Goal: Task Accomplishment & Management: Manage account settings

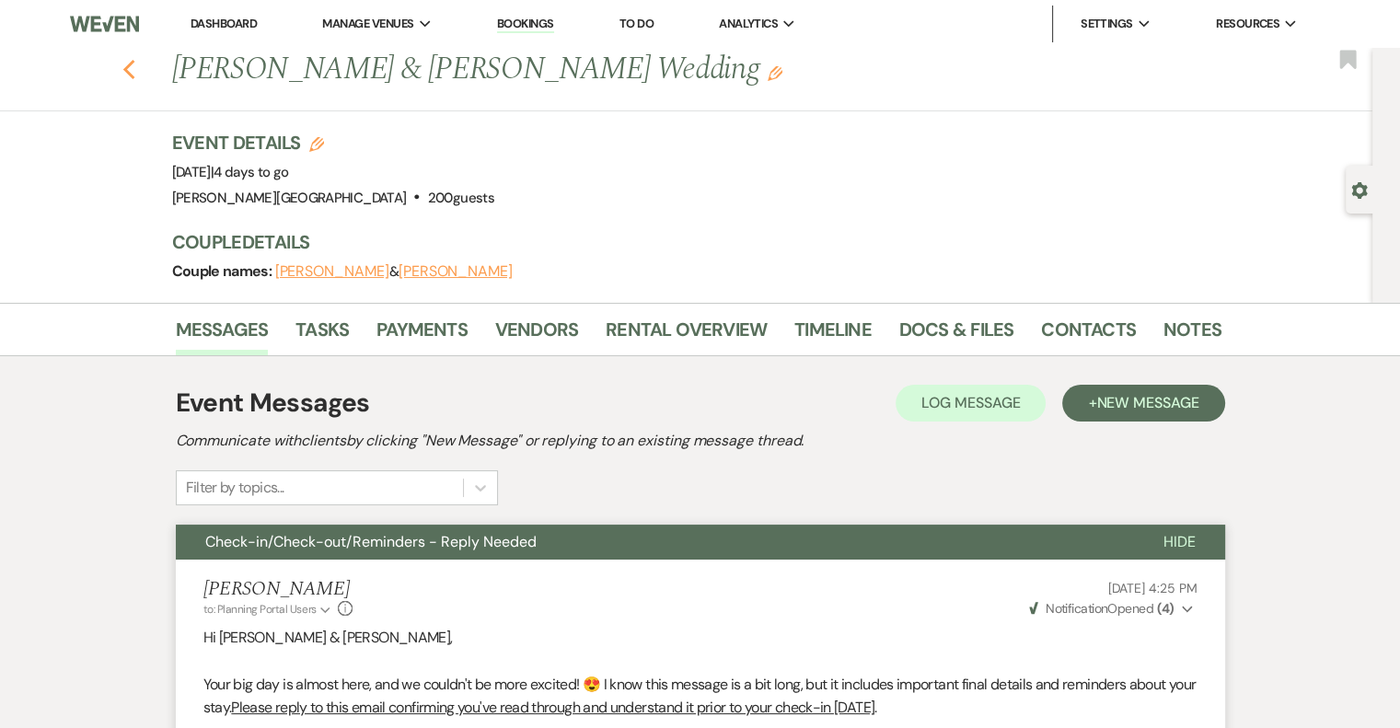
click at [136, 67] on icon "Previous" at bounding box center [129, 70] width 14 height 22
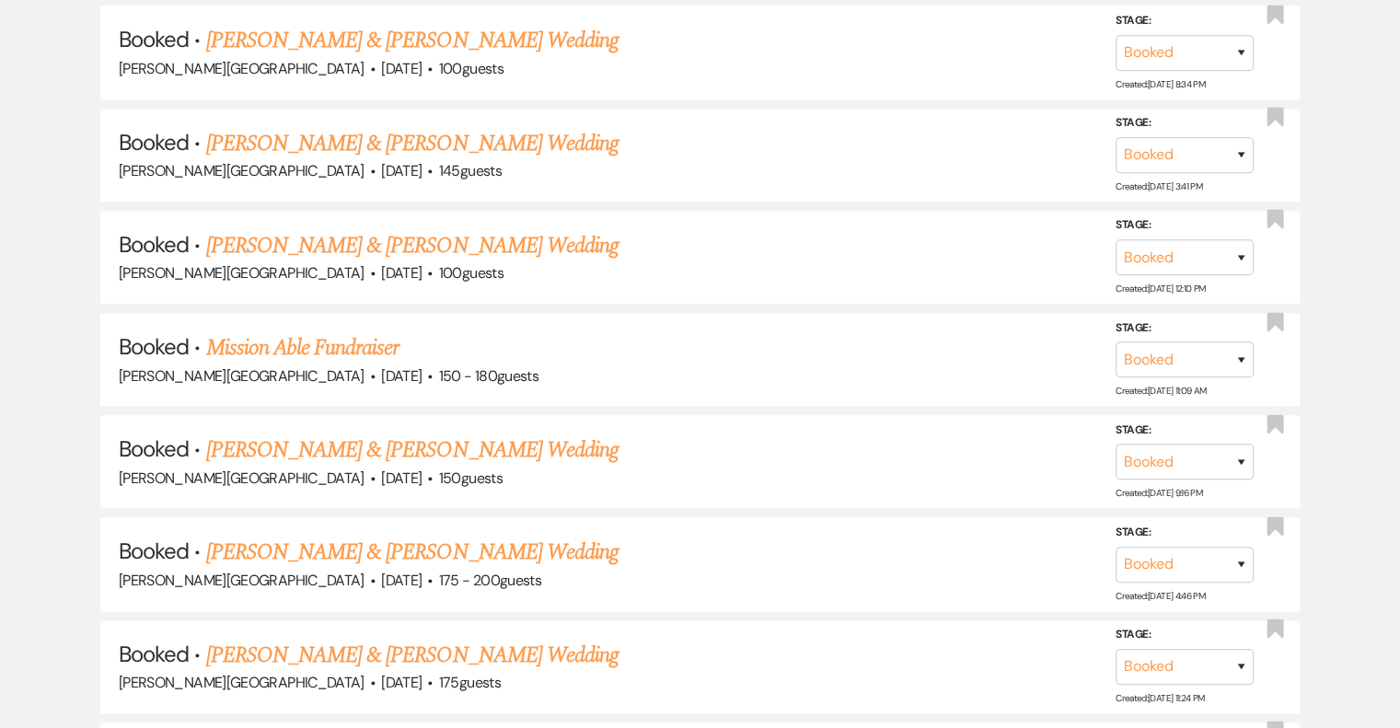
scroll to position [2301, 0]
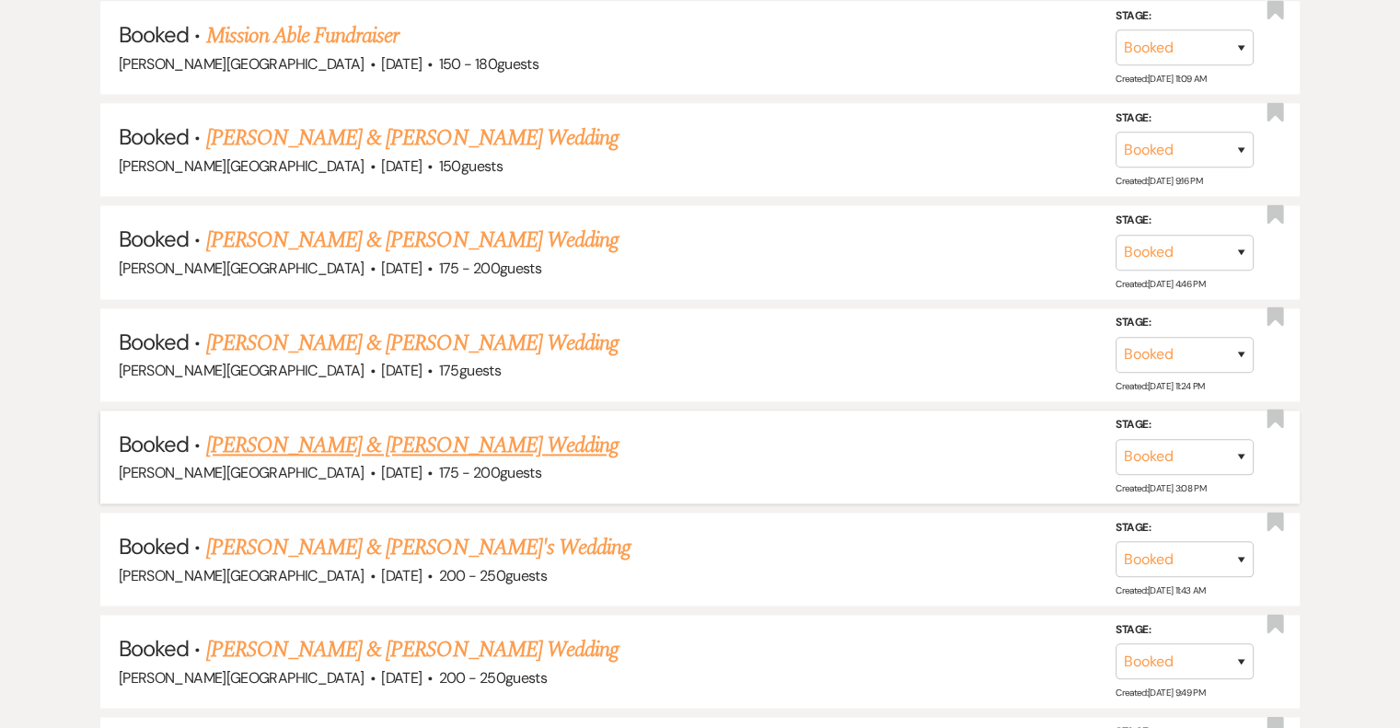
click at [459, 429] on link "[PERSON_NAME] & [PERSON_NAME] Wedding" at bounding box center [412, 445] width 412 height 33
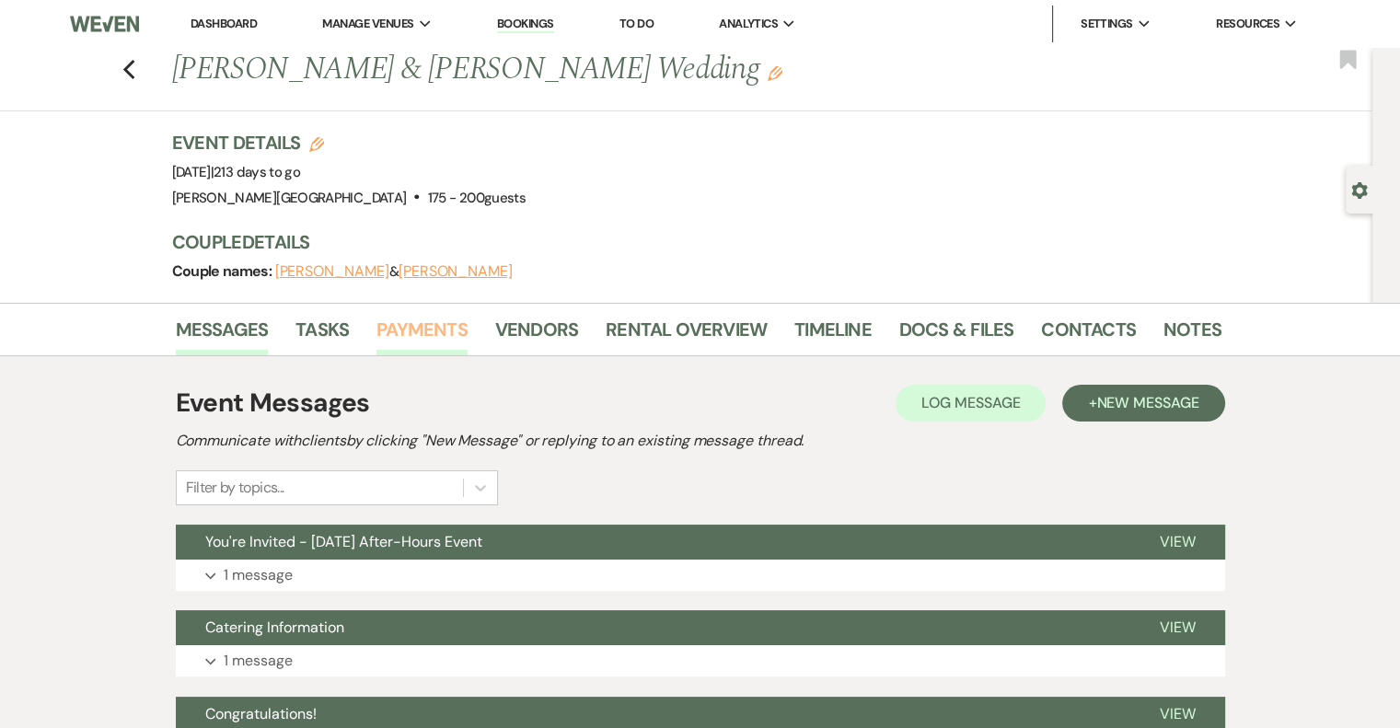
click at [433, 331] on link "Payments" at bounding box center [421, 335] width 91 height 40
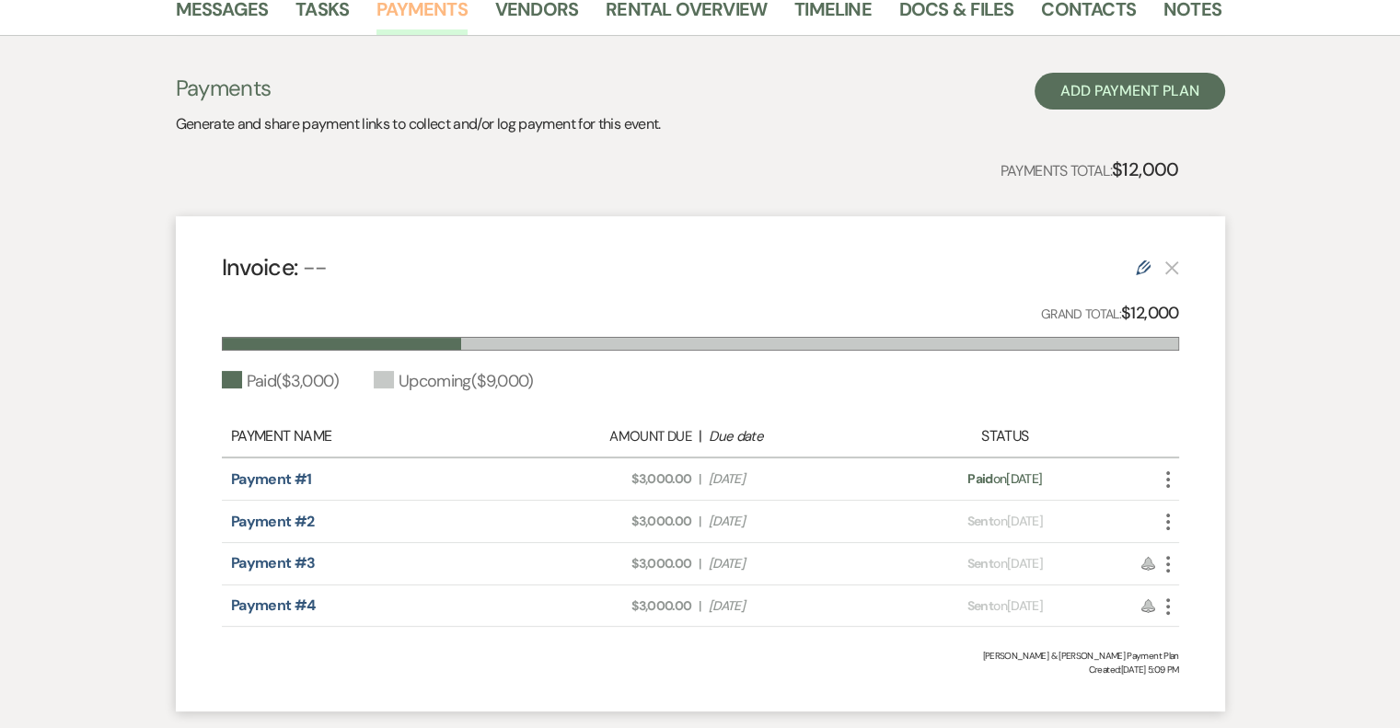
scroll to position [440, 0]
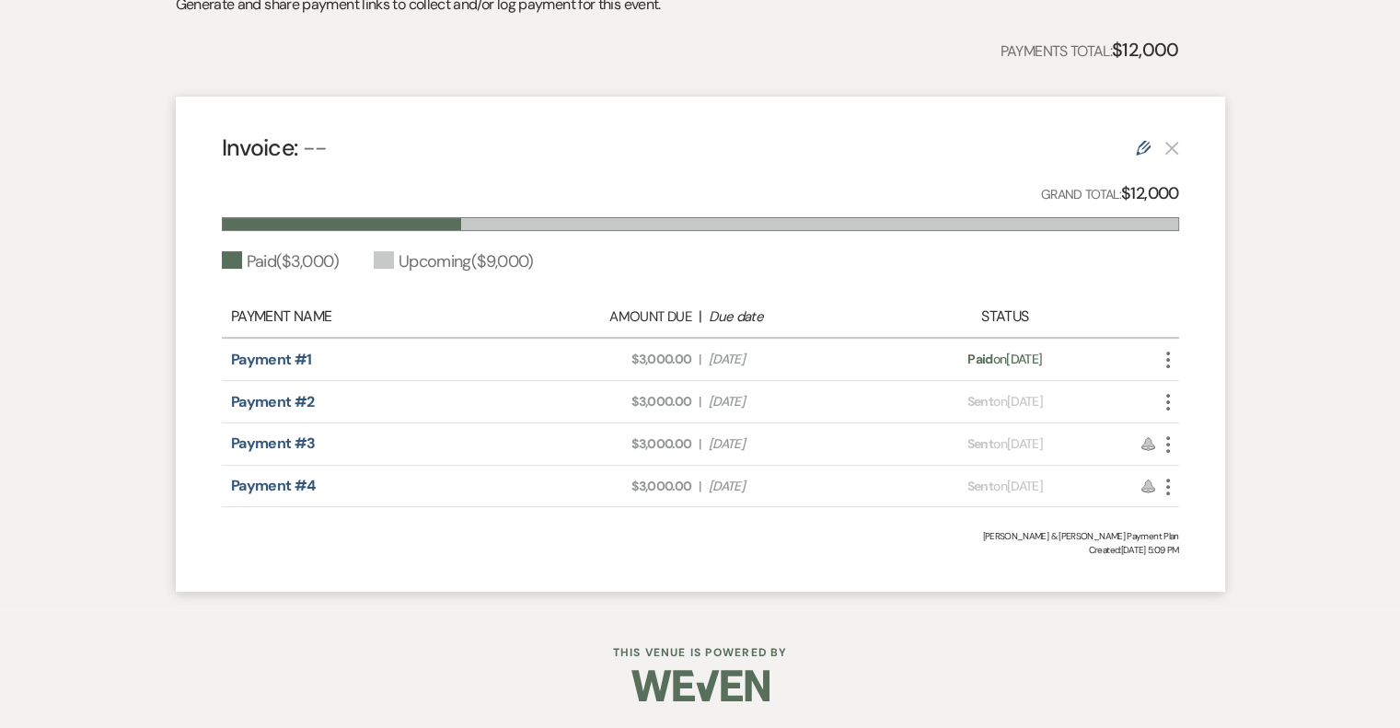
click at [1166, 398] on icon "More" at bounding box center [1168, 402] width 22 height 22
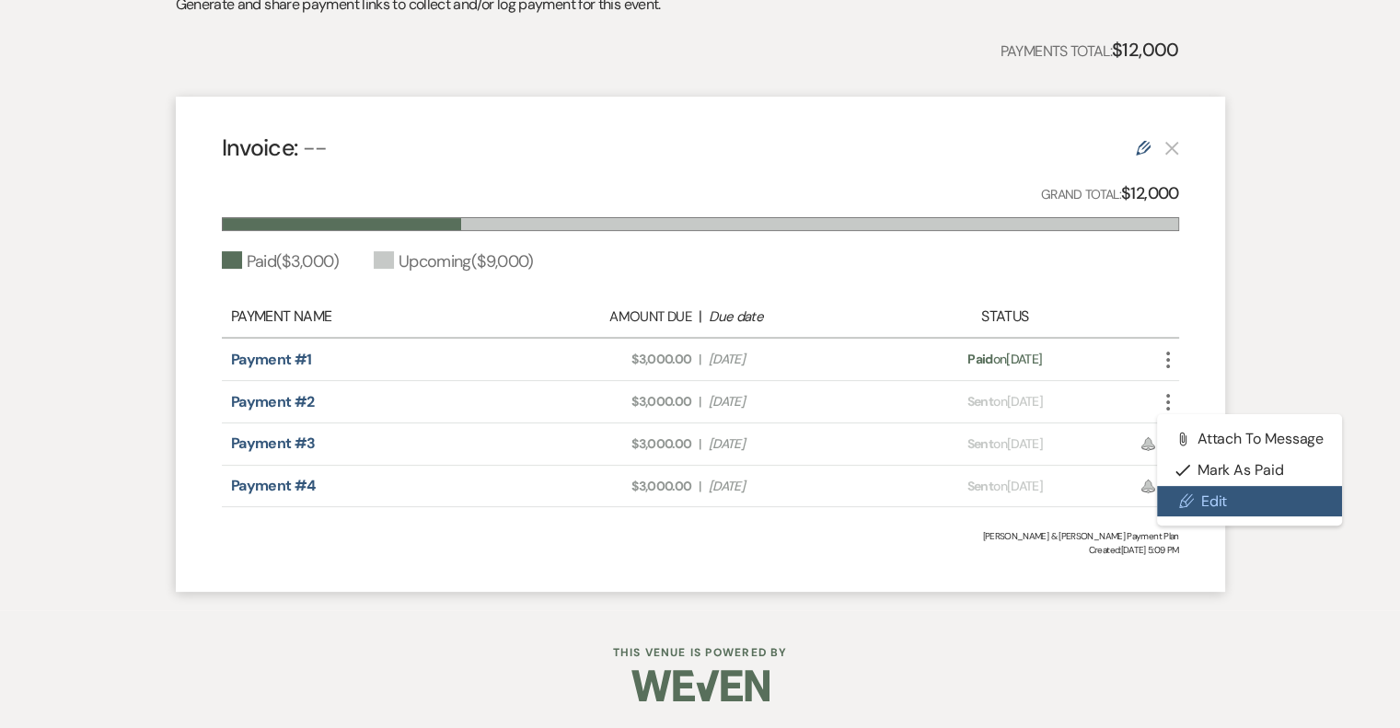
click at [1200, 505] on link "Pencil Edit" at bounding box center [1250, 501] width 186 height 31
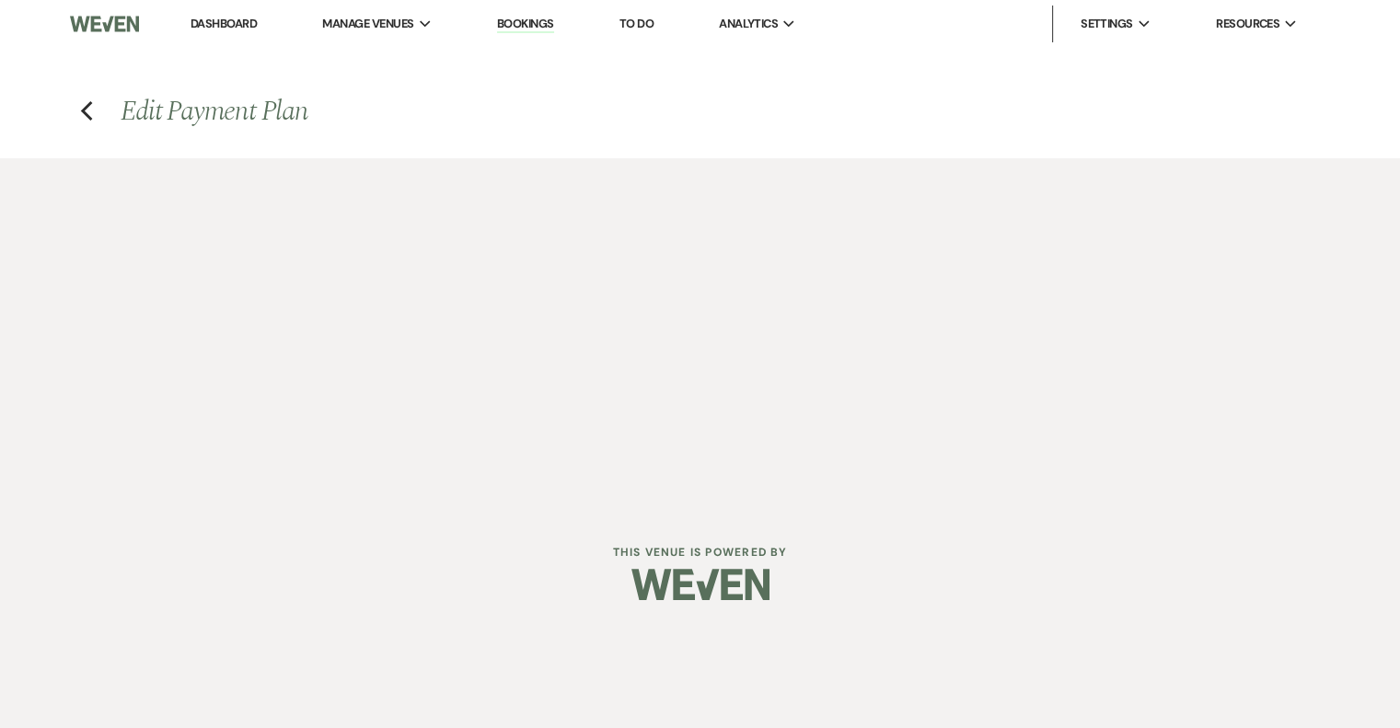
select select "1"
select select "2"
select select "percentage"
select select "2"
select select "percentage"
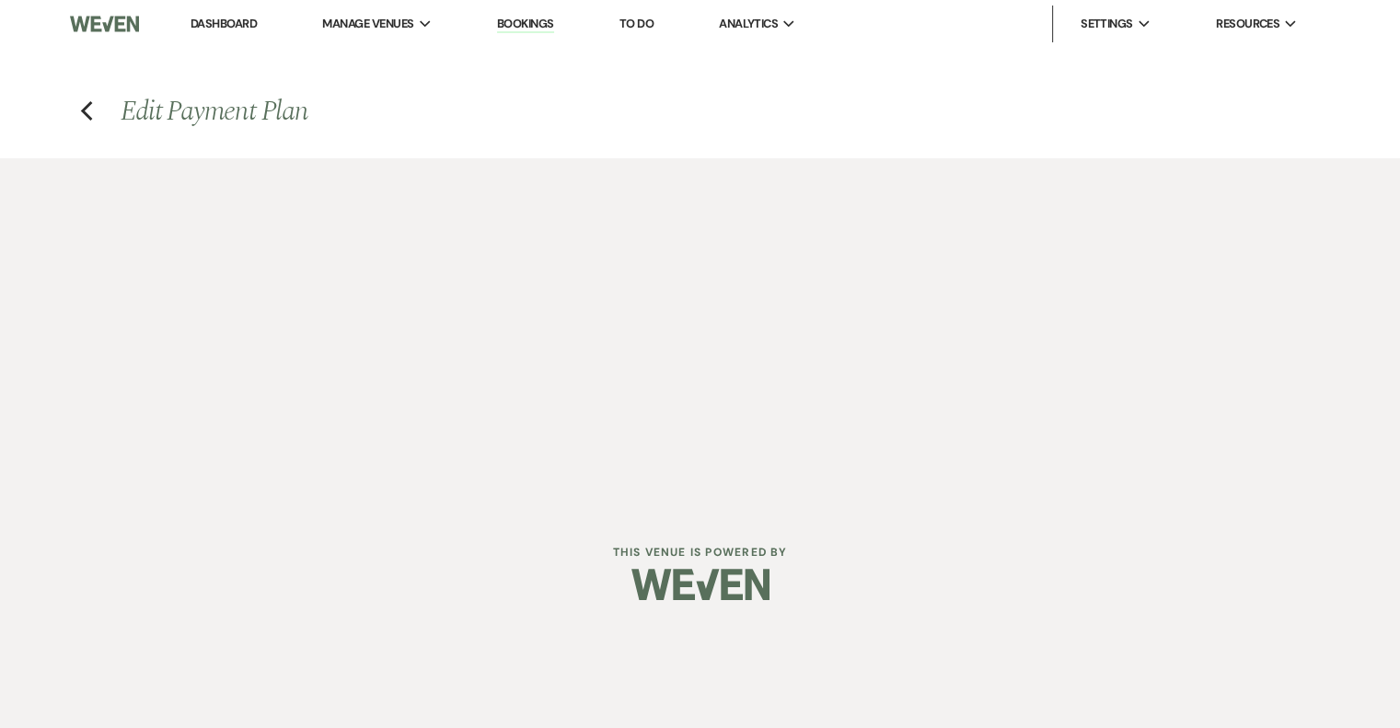
select select "client"
select select "weeks"
select select "both"
select select "days"
select select "2"
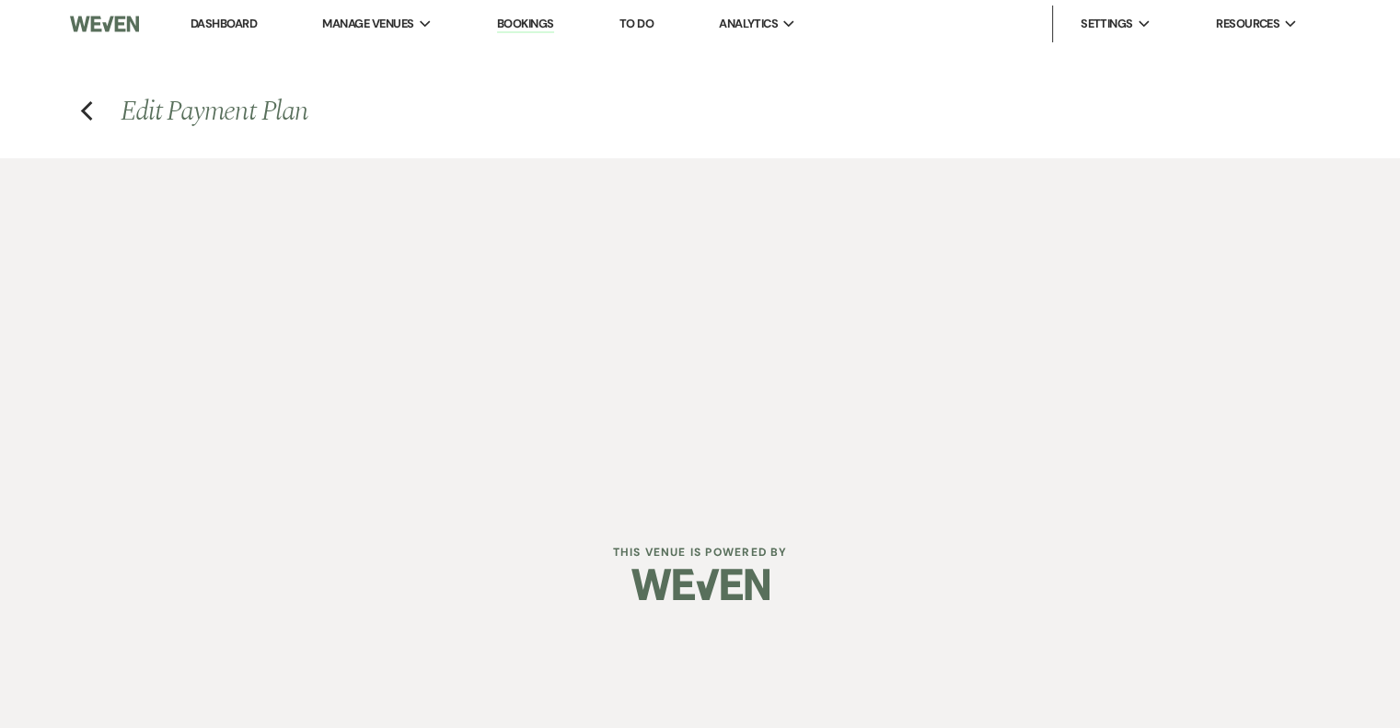
select select "percentage"
select select "client"
select select "weeks"
select select "both"
select select "days"
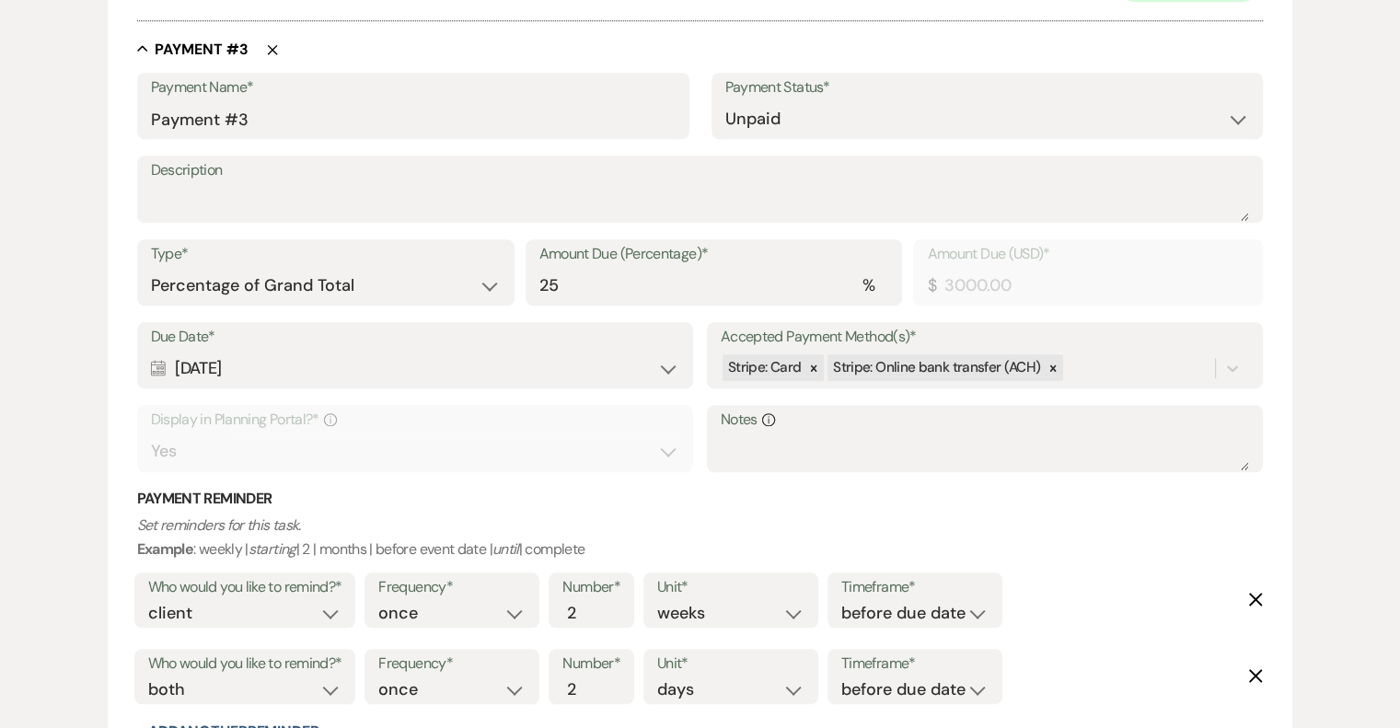
scroll to position [1933, 0]
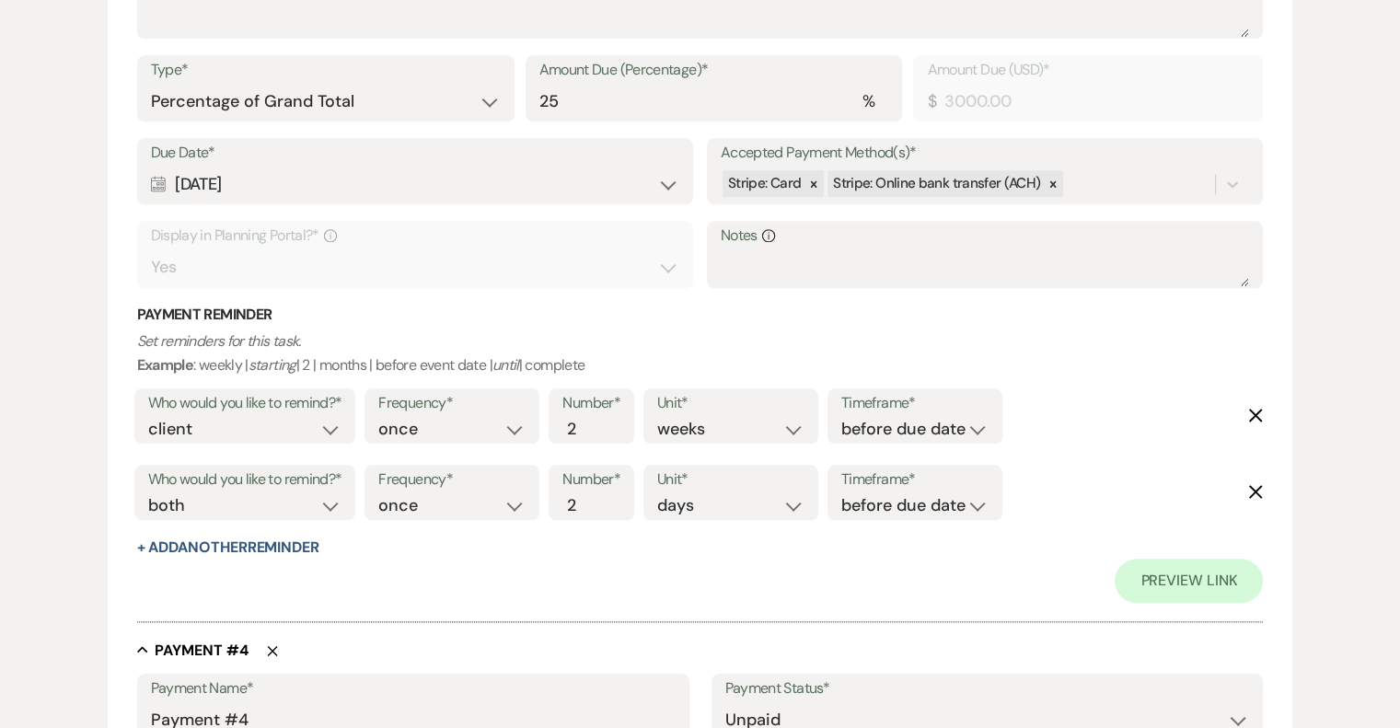
click at [1251, 419] on use "button" at bounding box center [1256, 416] width 14 height 14
select select "both"
select select "days"
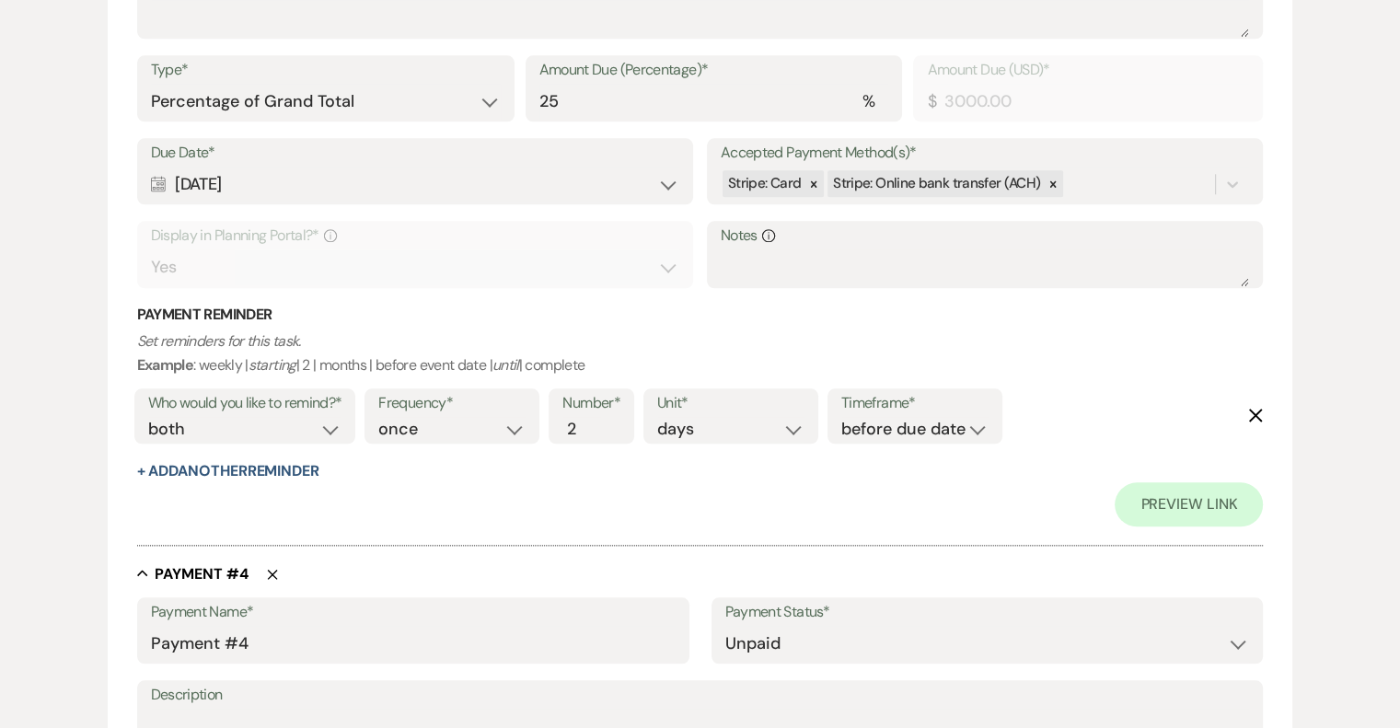
click at [1251, 419] on use "button" at bounding box center [1256, 416] width 14 height 14
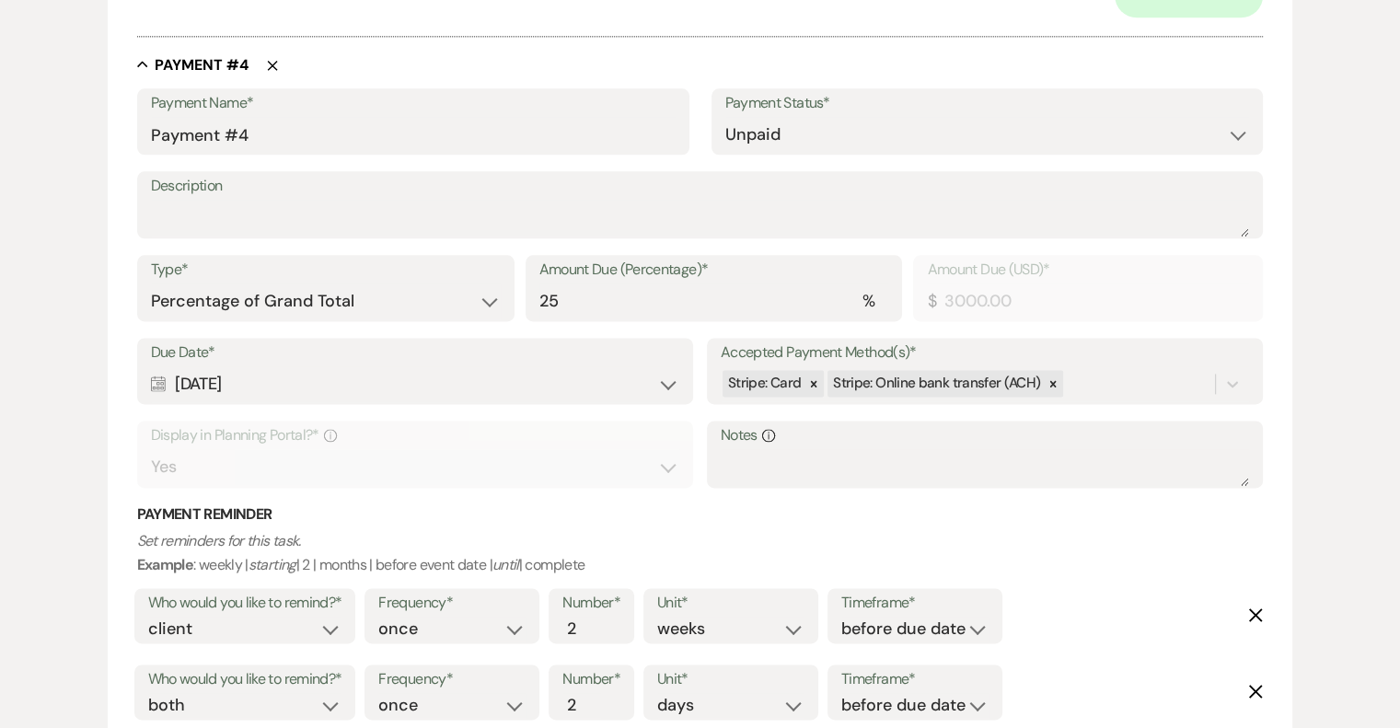
scroll to position [2485, 0]
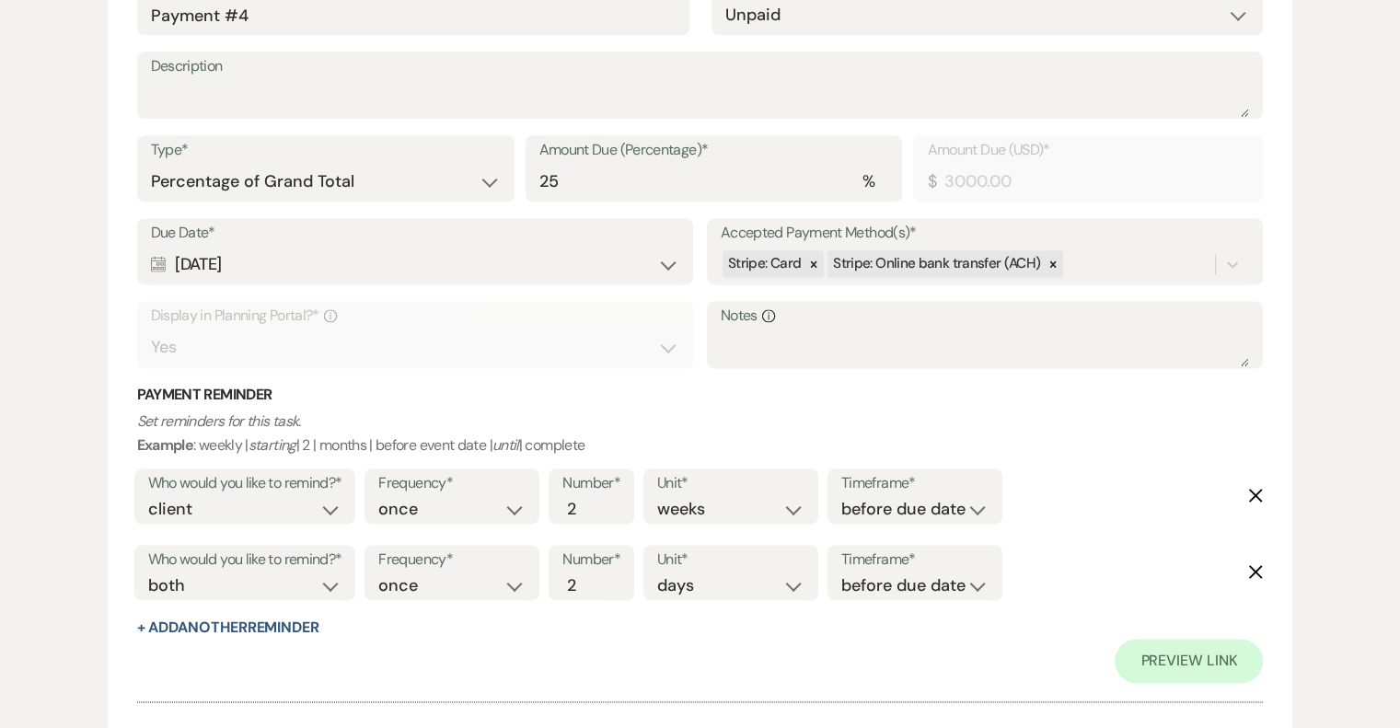
click at [1261, 496] on icon "Delete" at bounding box center [1255, 495] width 15 height 15
select select "both"
select select "days"
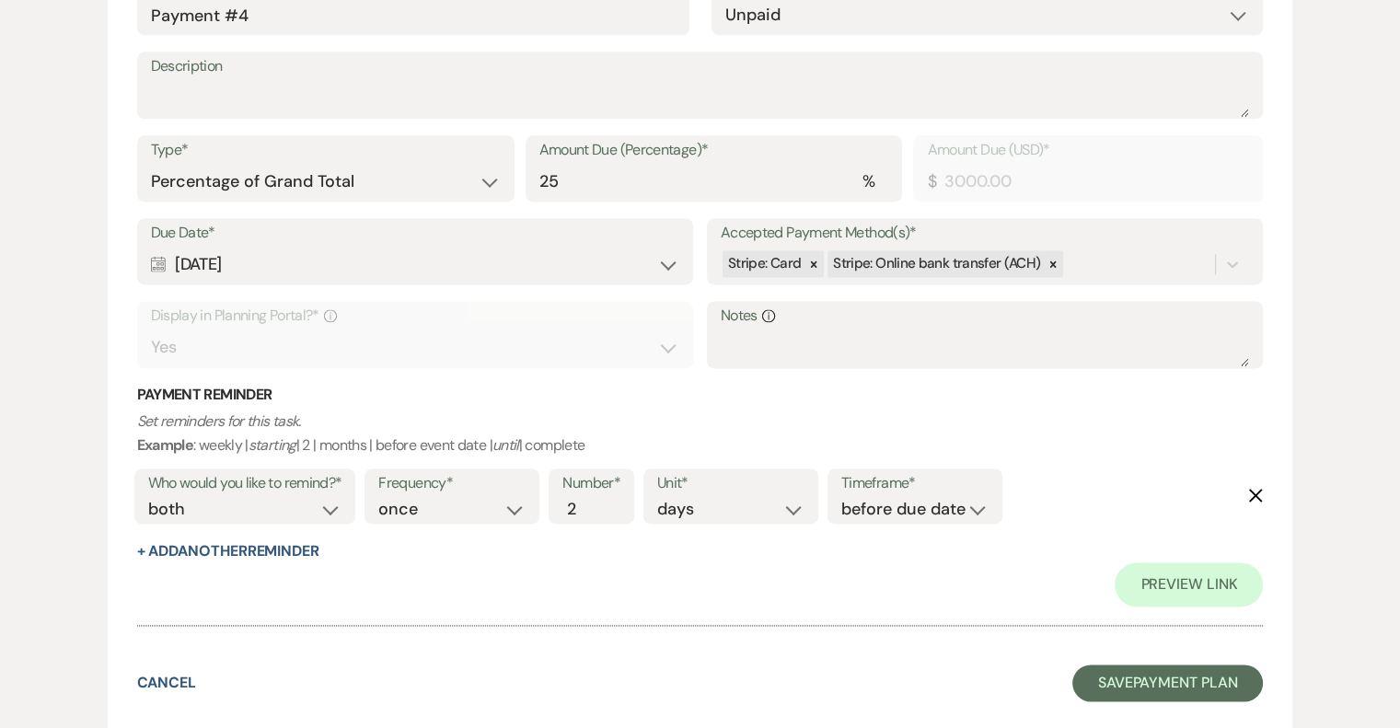
click at [1255, 496] on icon "Delete" at bounding box center [1255, 495] width 15 height 15
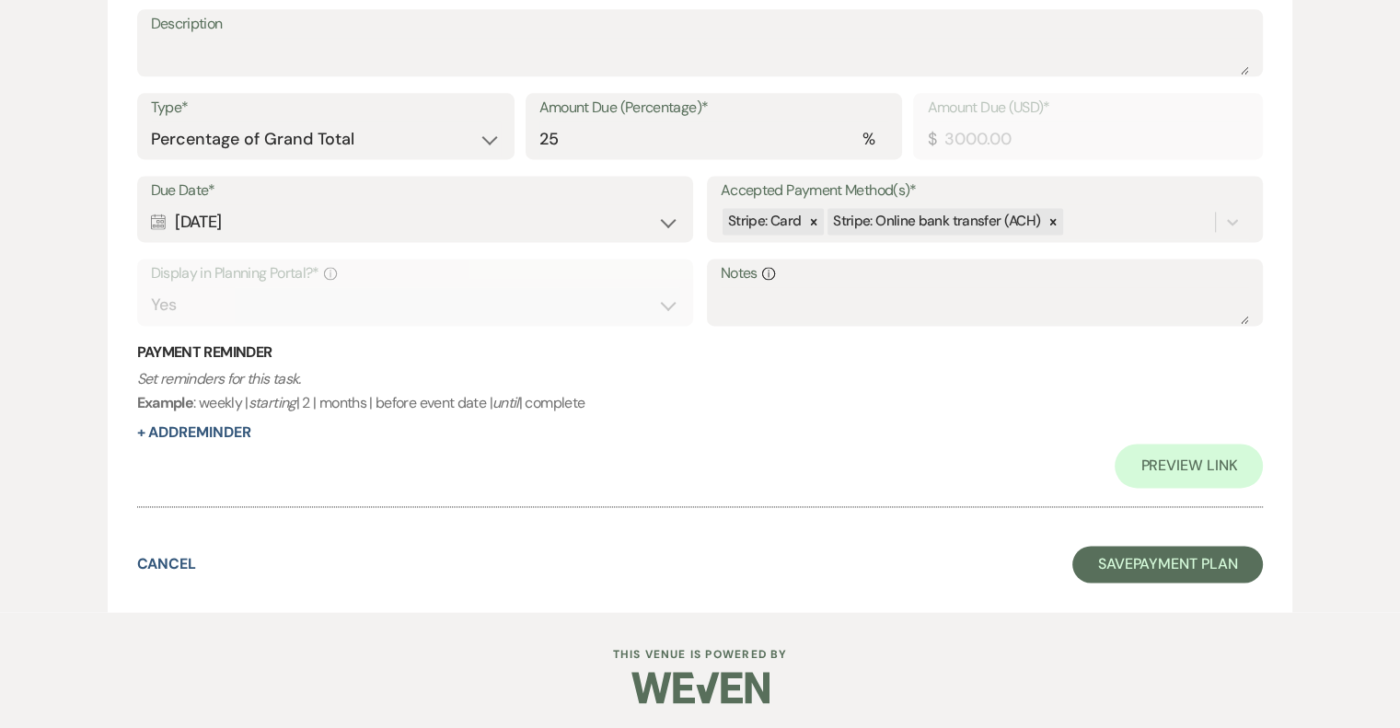
scroll to position [2435, 0]
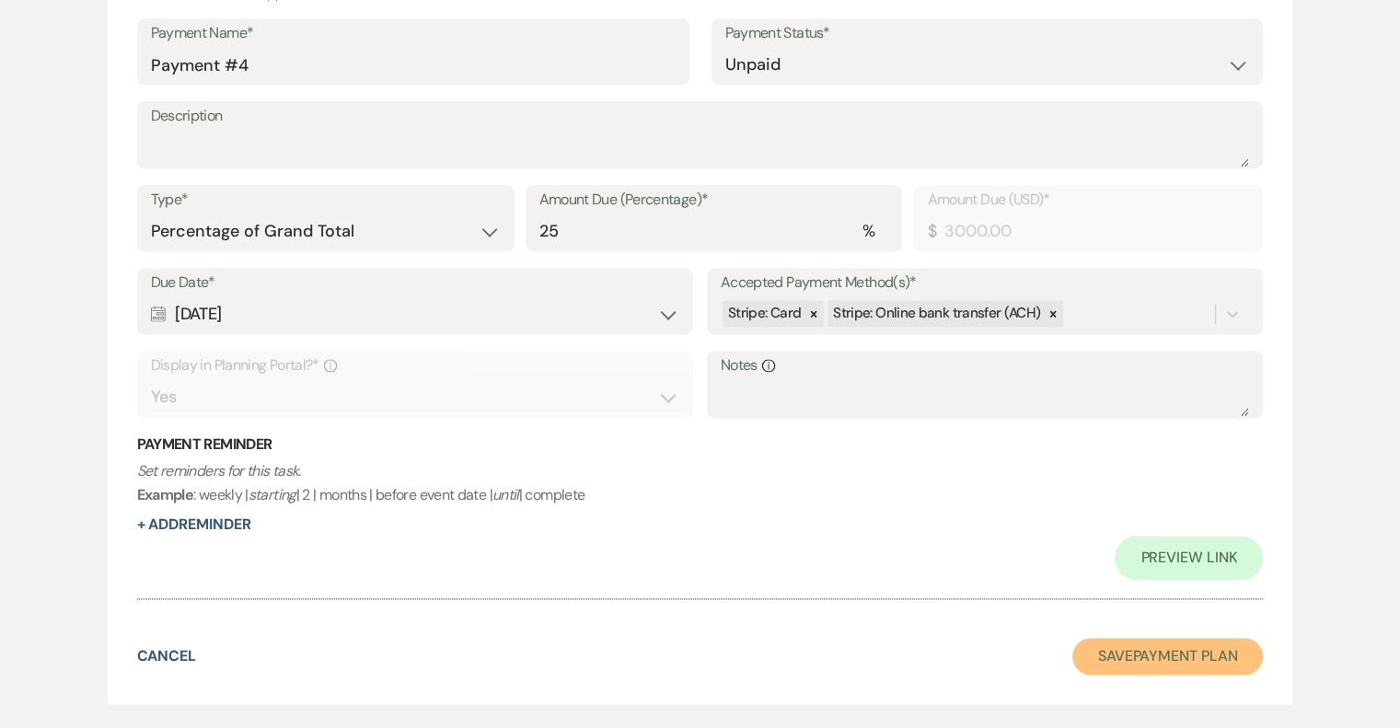
click at [1190, 662] on button "Save Payment Plan" at bounding box center [1167, 656] width 191 height 37
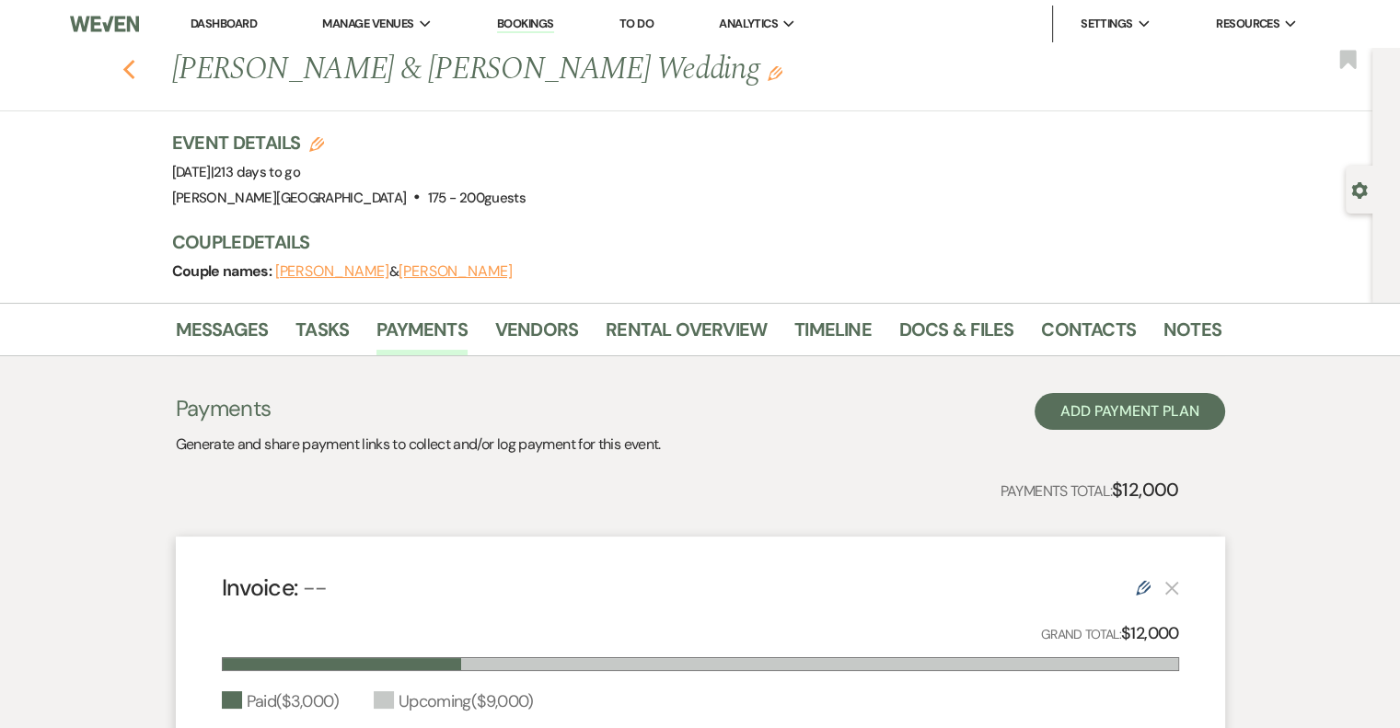
click at [134, 75] on use "button" at bounding box center [128, 70] width 12 height 20
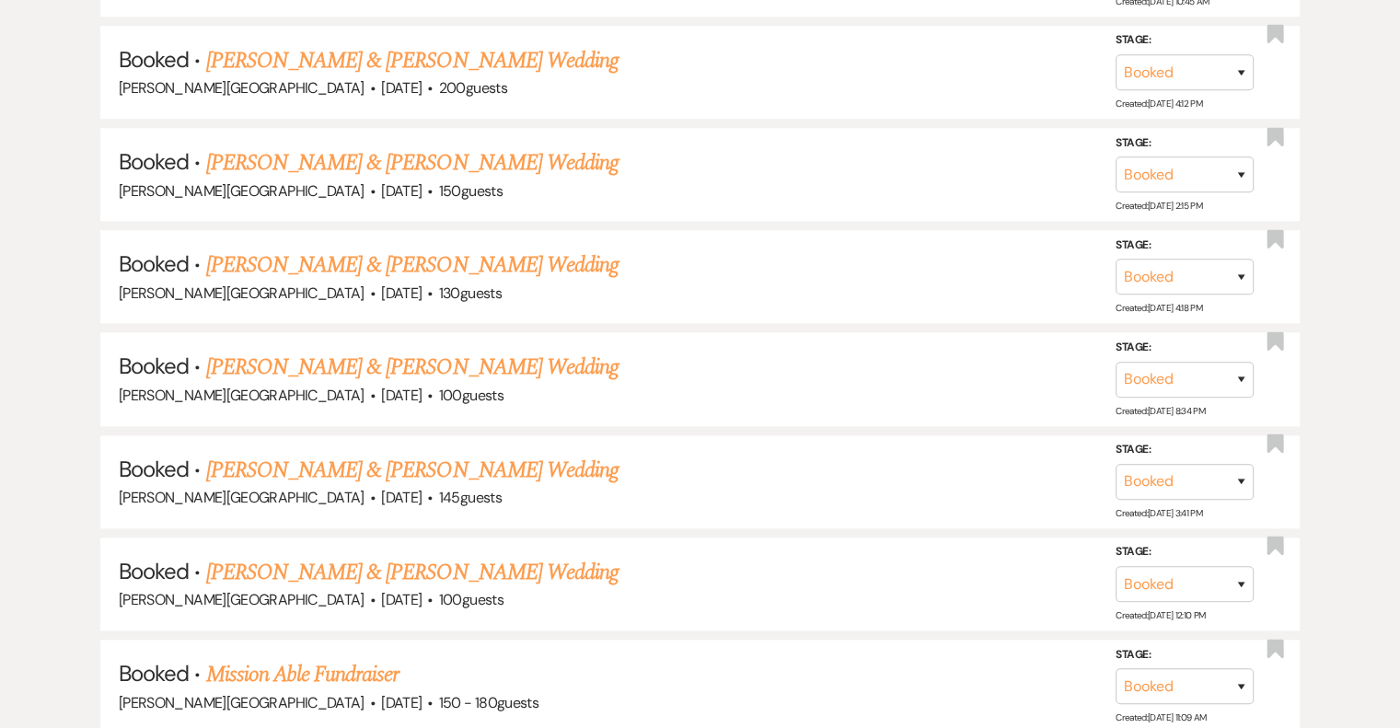
scroll to position [1933, 0]
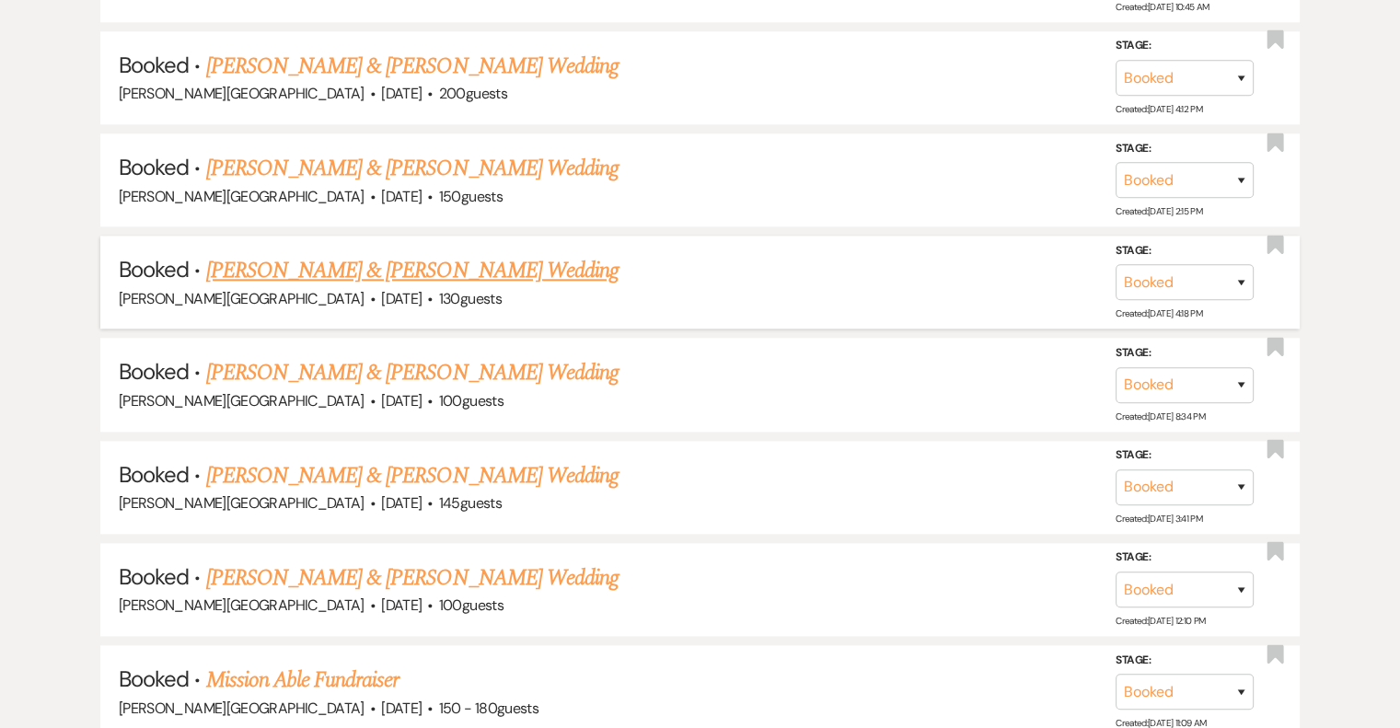
click at [517, 257] on link "[PERSON_NAME] & [PERSON_NAME] Wedding" at bounding box center [412, 270] width 412 height 33
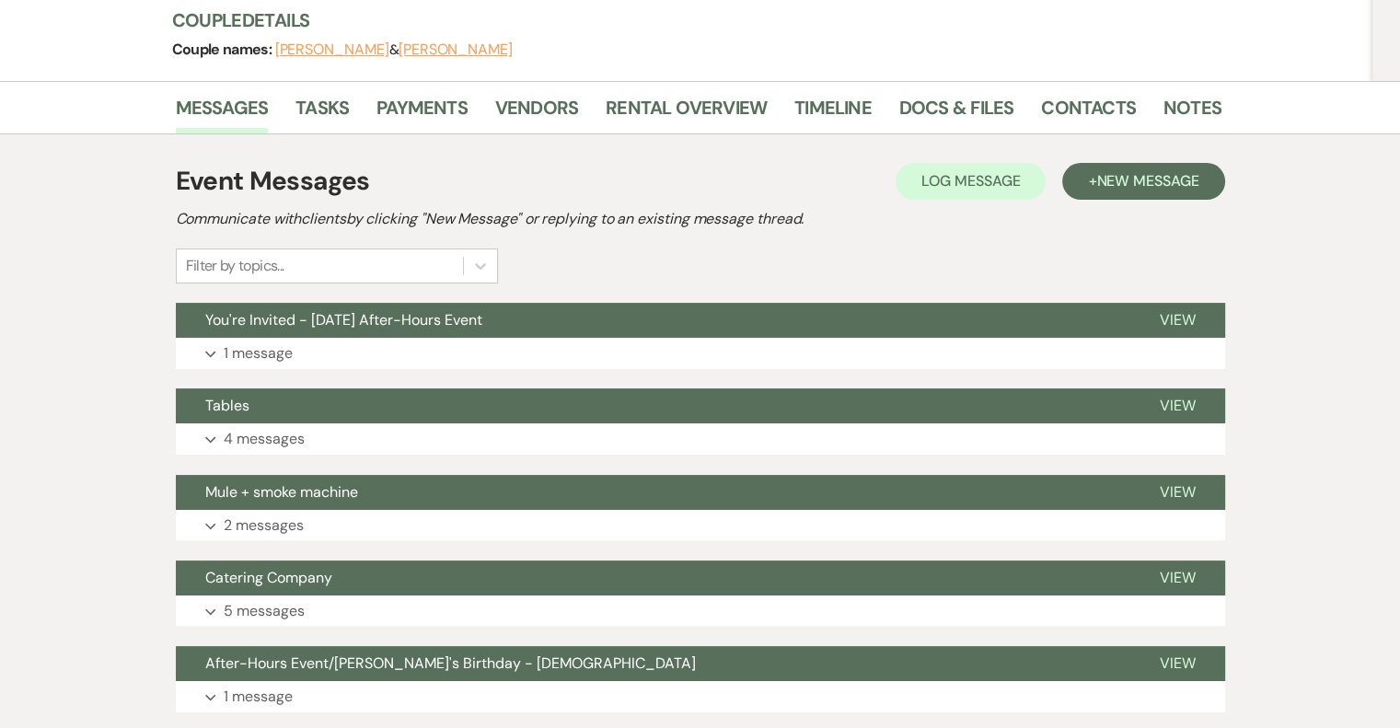
scroll to position [92, 0]
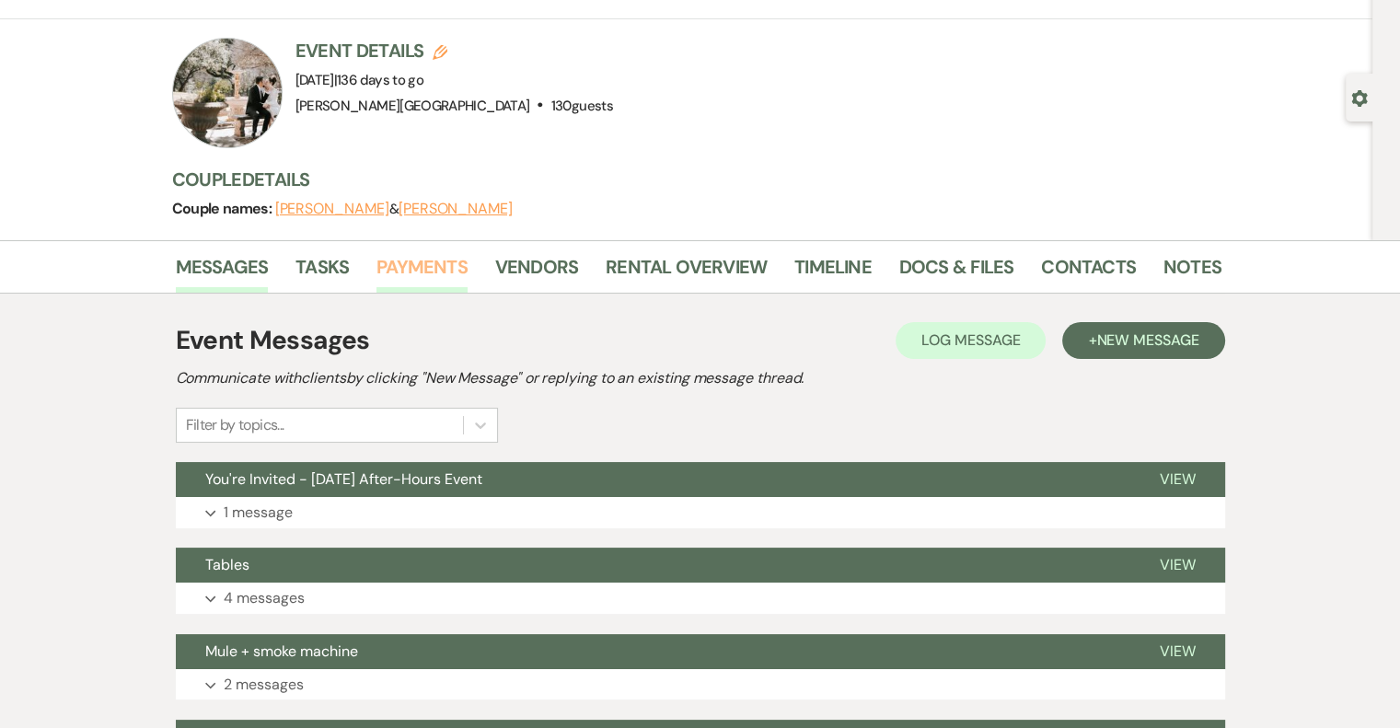
click at [440, 268] on link "Payments" at bounding box center [421, 272] width 91 height 40
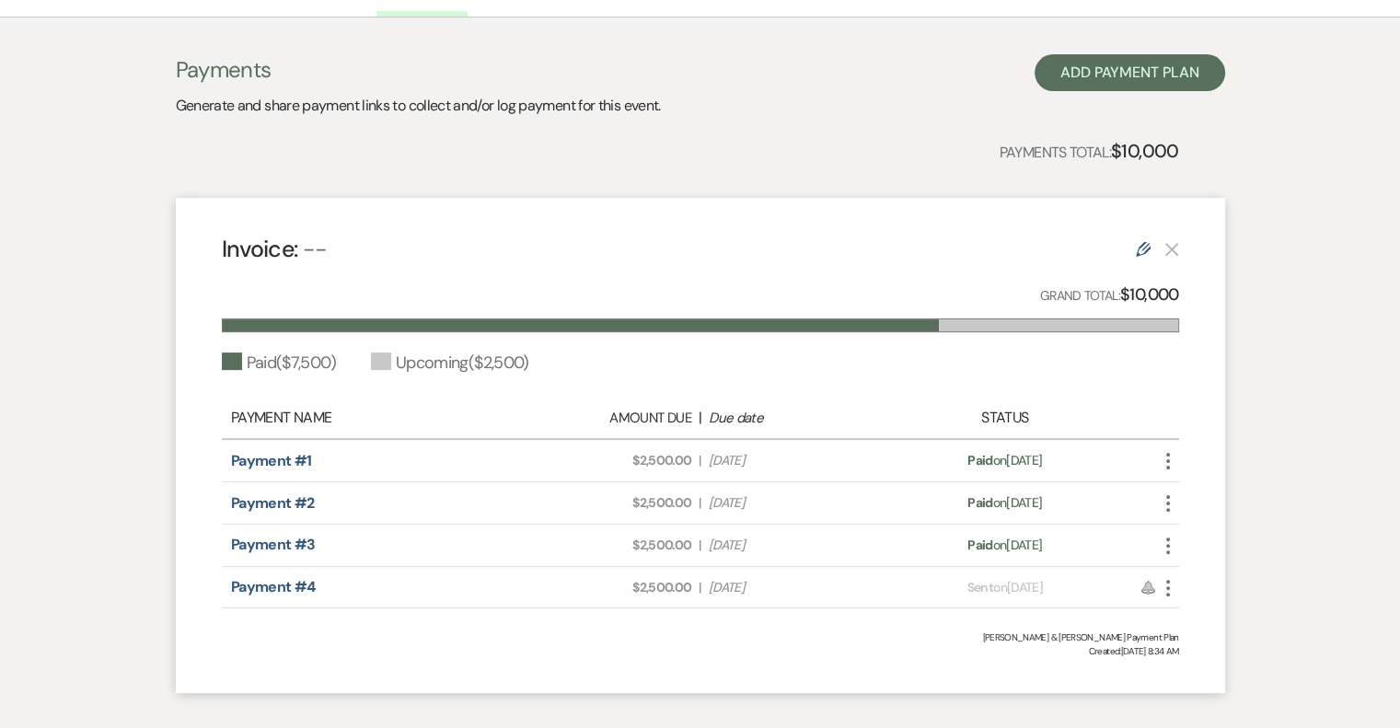
scroll to position [460, 0]
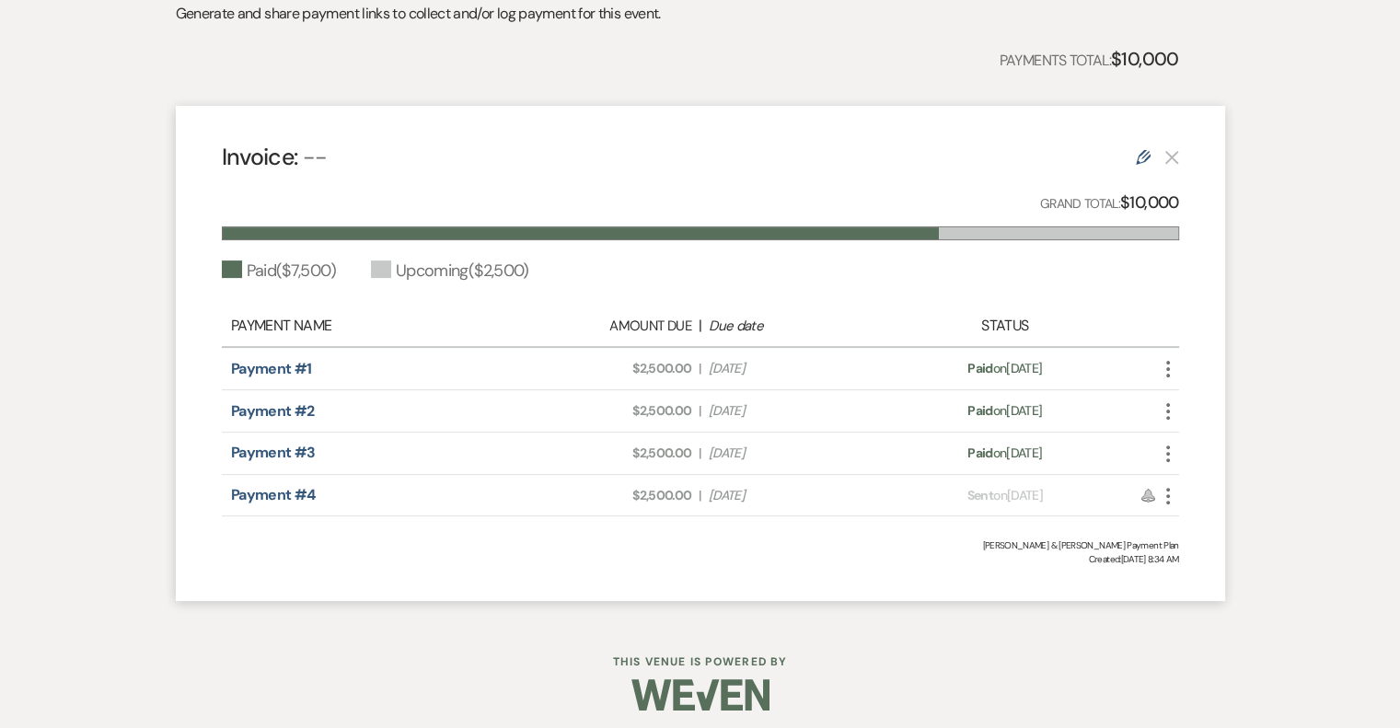
click at [1173, 496] on icon "More" at bounding box center [1168, 496] width 22 height 22
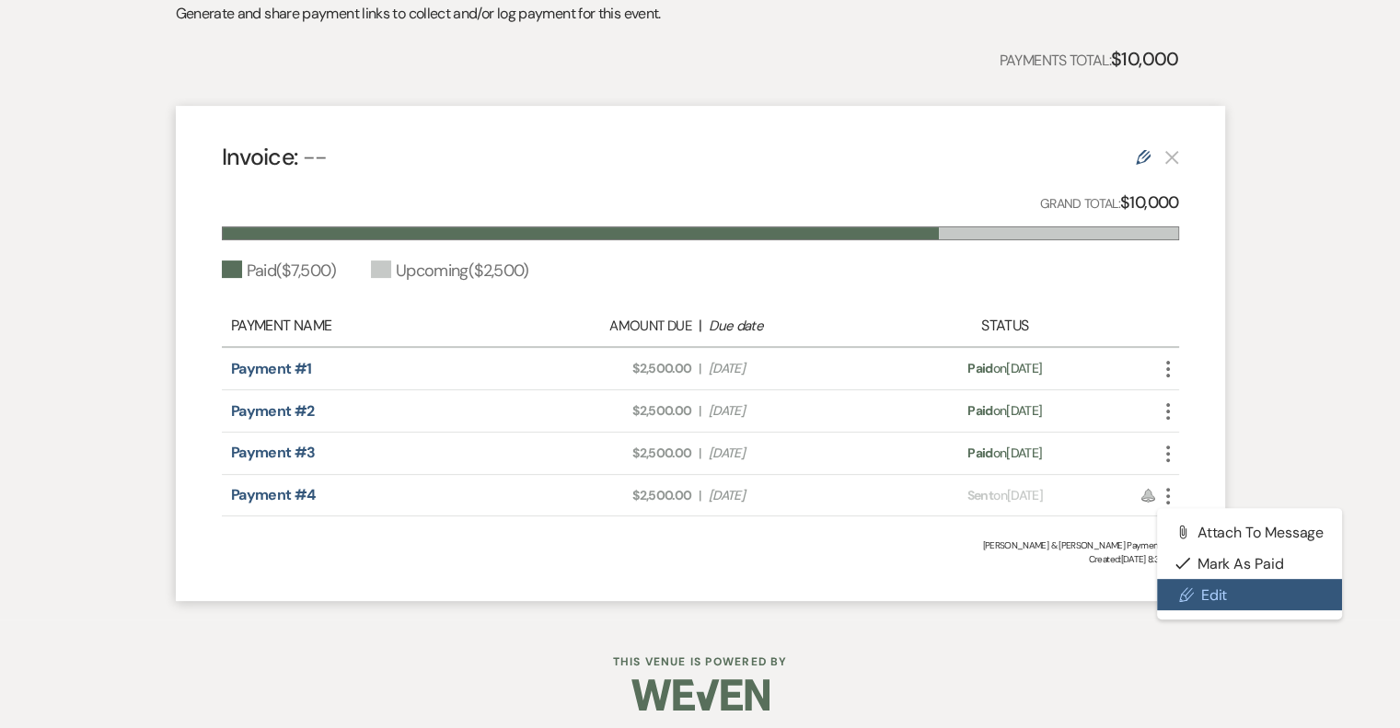
click at [1223, 599] on link "Pencil Edit" at bounding box center [1250, 594] width 186 height 31
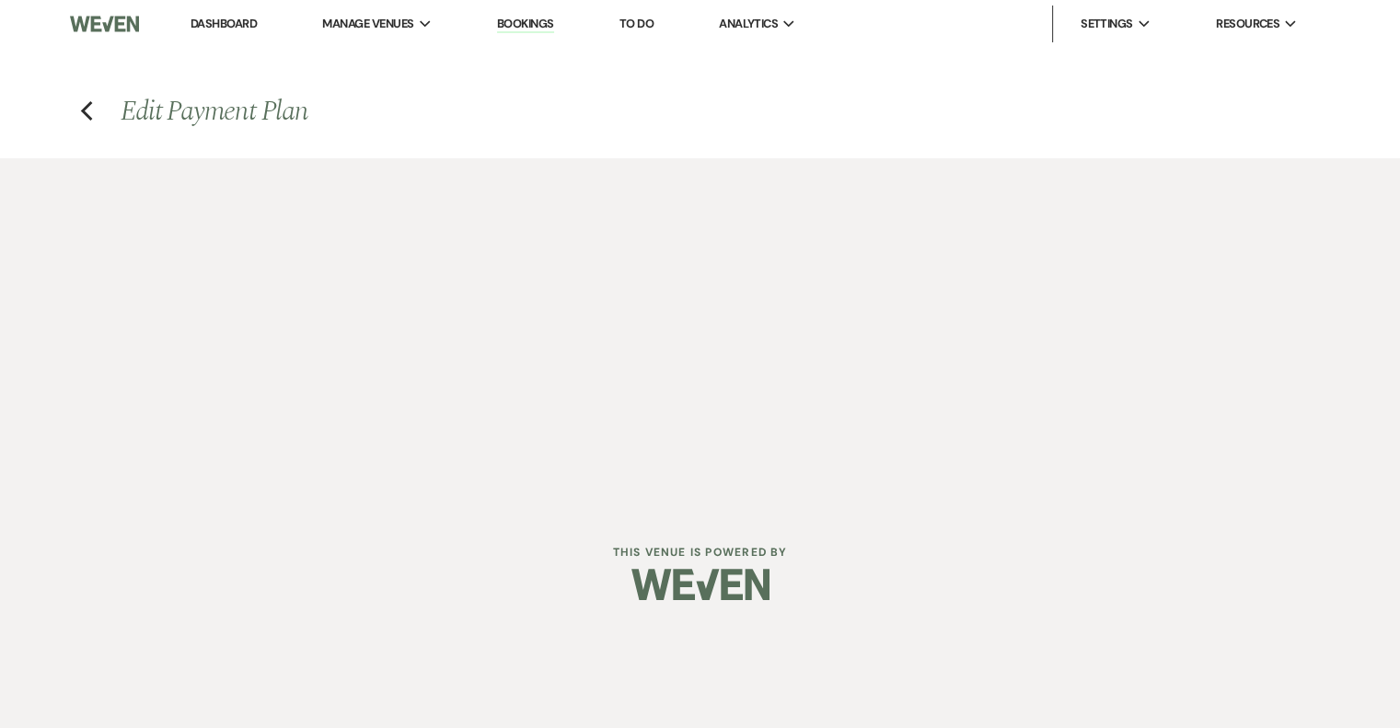
select select "1"
select select "2"
select select "percentage"
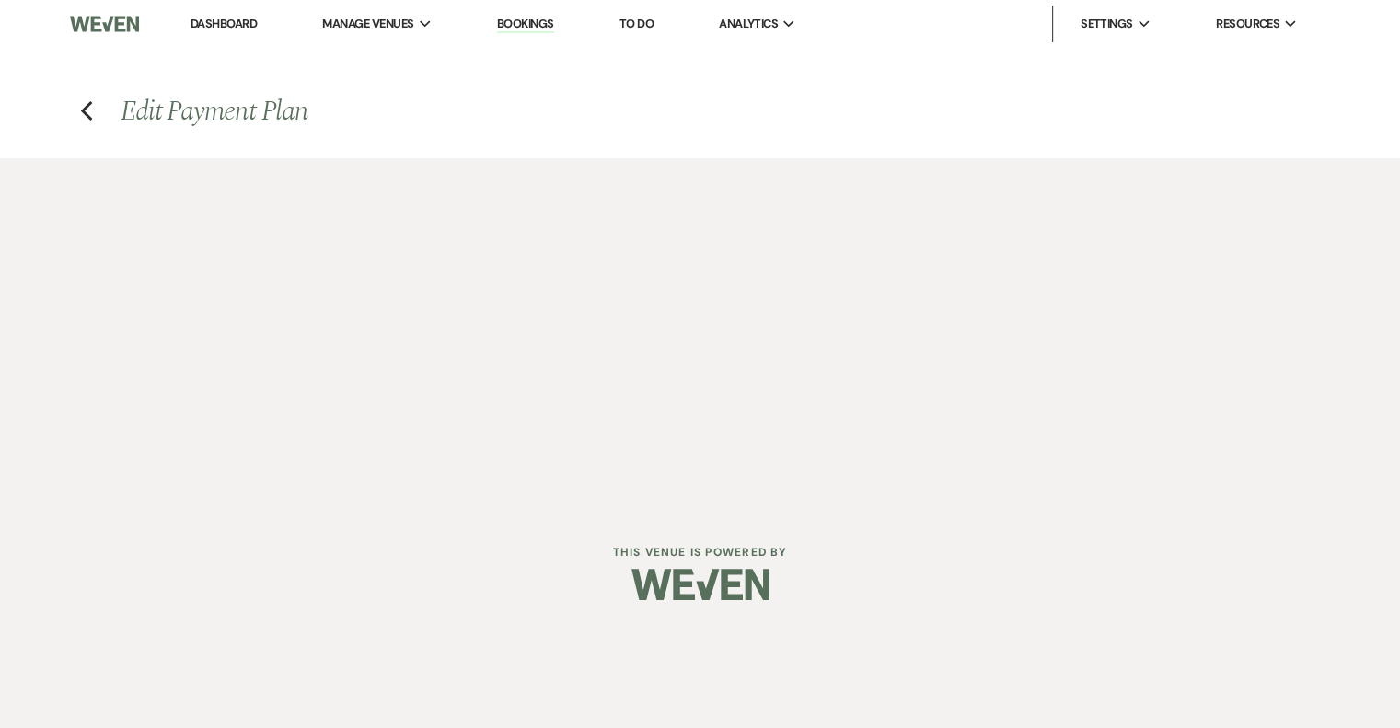
select select "client"
select select "weeks"
select select "both"
select select "days"
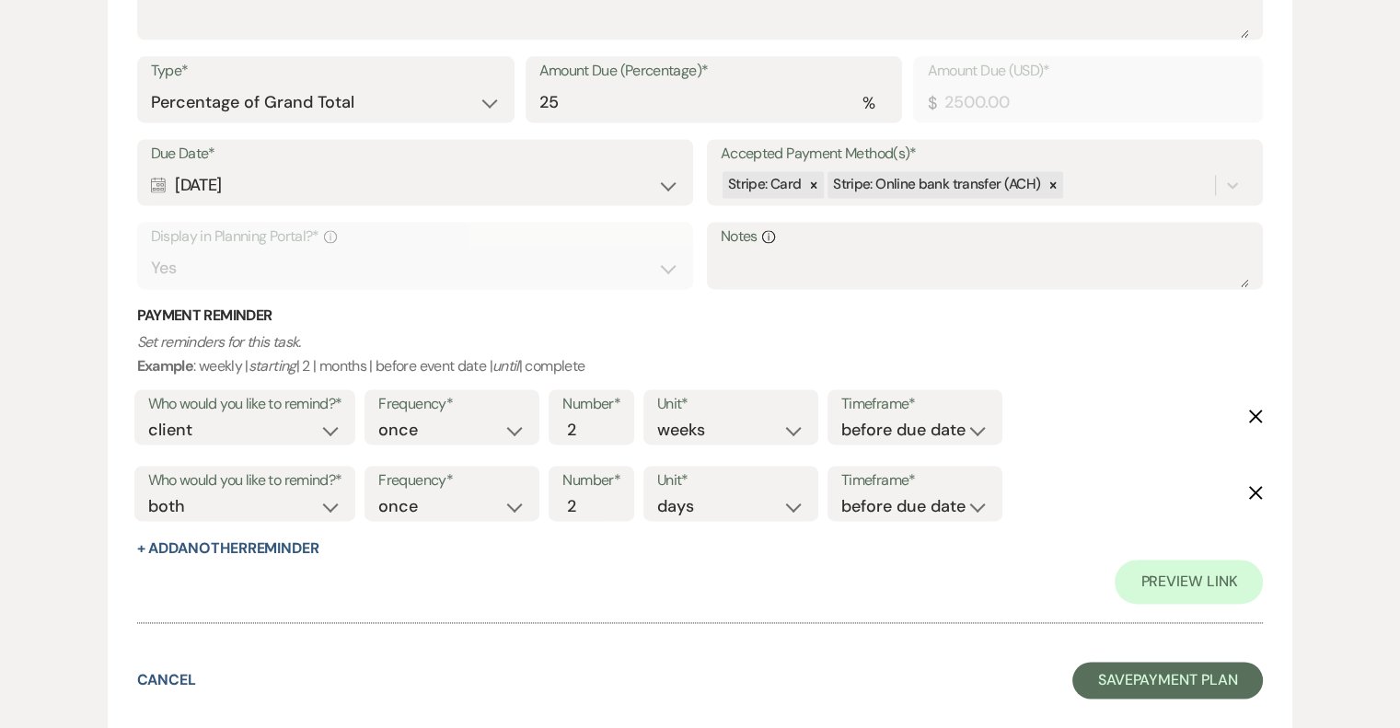
scroll to position [2491, 0]
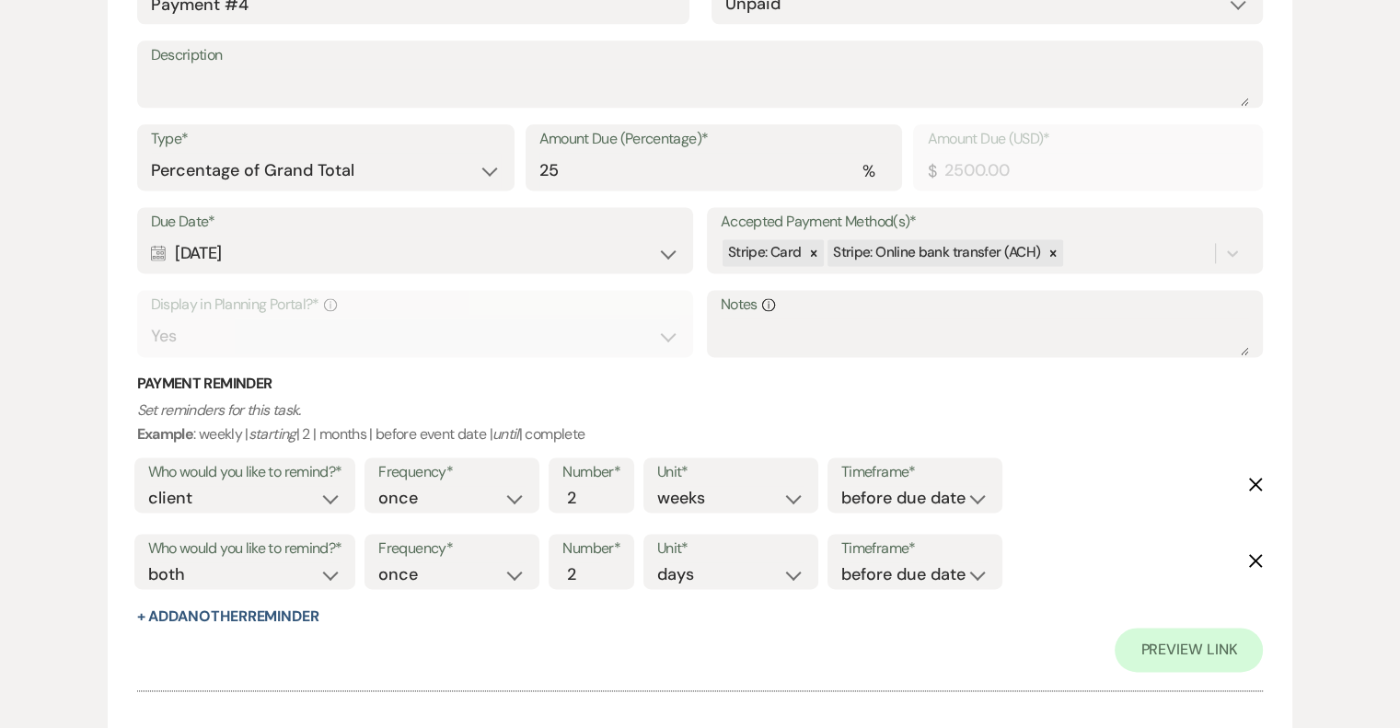
click at [1259, 480] on icon "Delete" at bounding box center [1255, 484] width 15 height 15
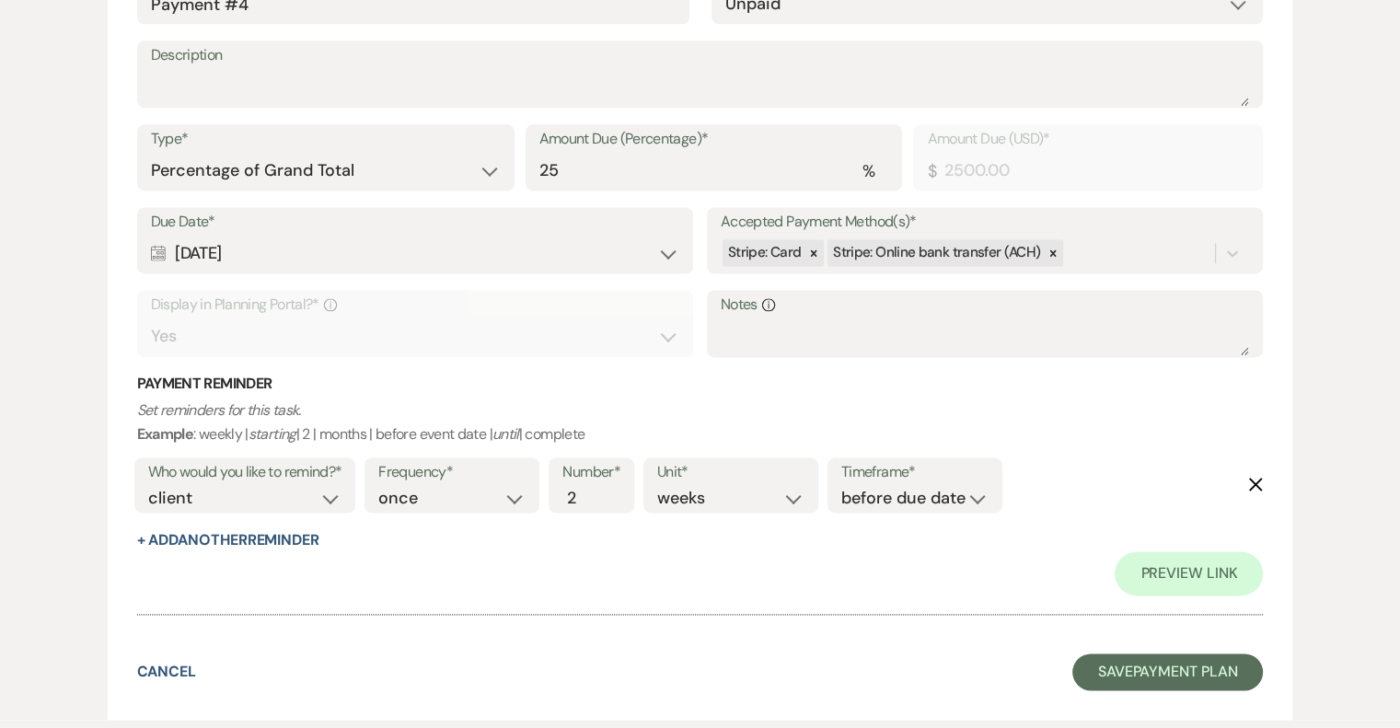
select select "both"
select select "days"
click at [1259, 480] on icon "Delete" at bounding box center [1255, 484] width 15 height 15
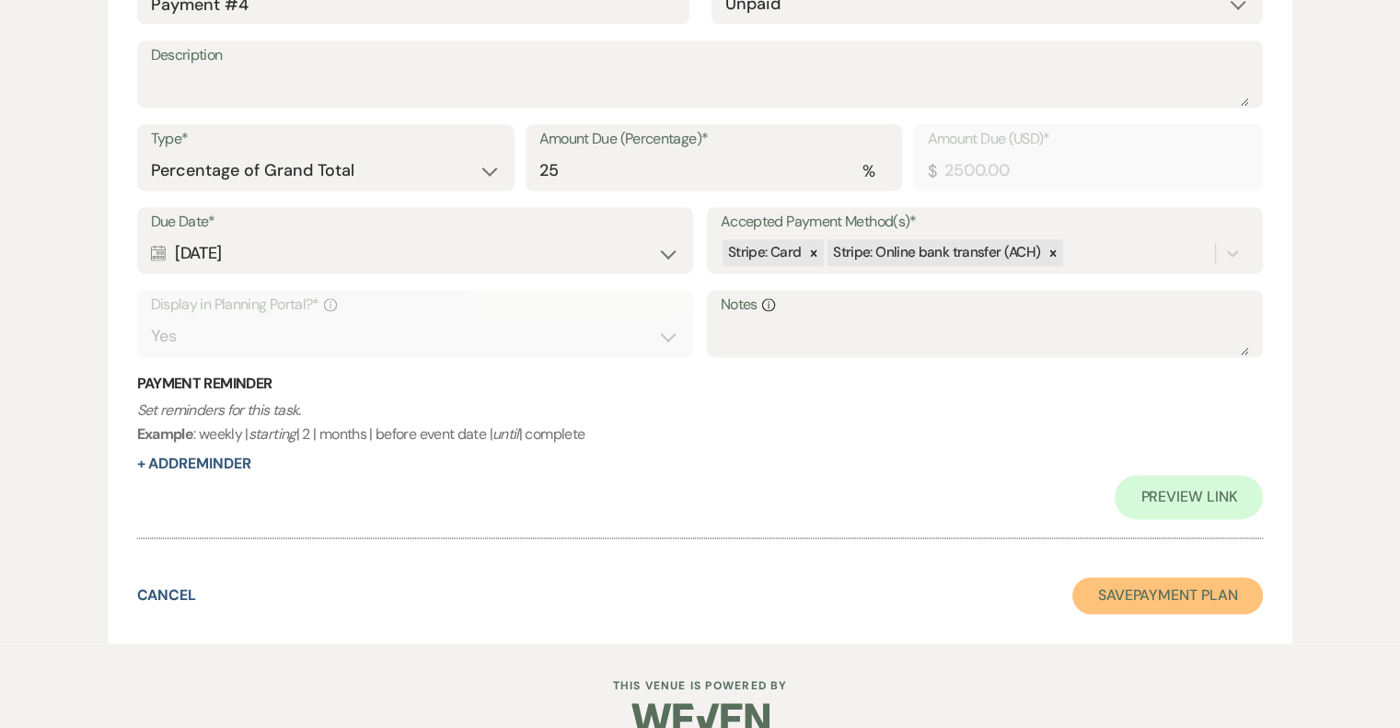
click at [1191, 591] on button "Save Payment Plan" at bounding box center [1167, 595] width 191 height 37
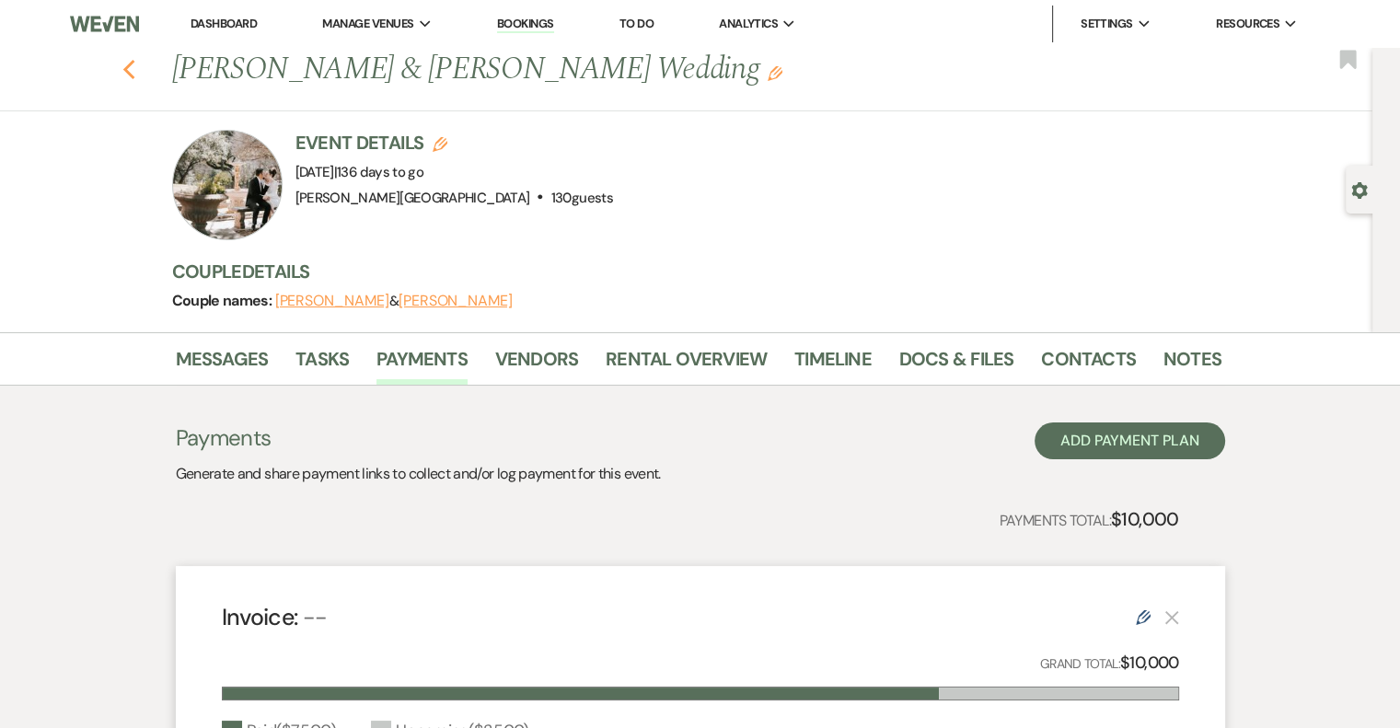
click at [130, 67] on icon "Previous" at bounding box center [129, 70] width 14 height 22
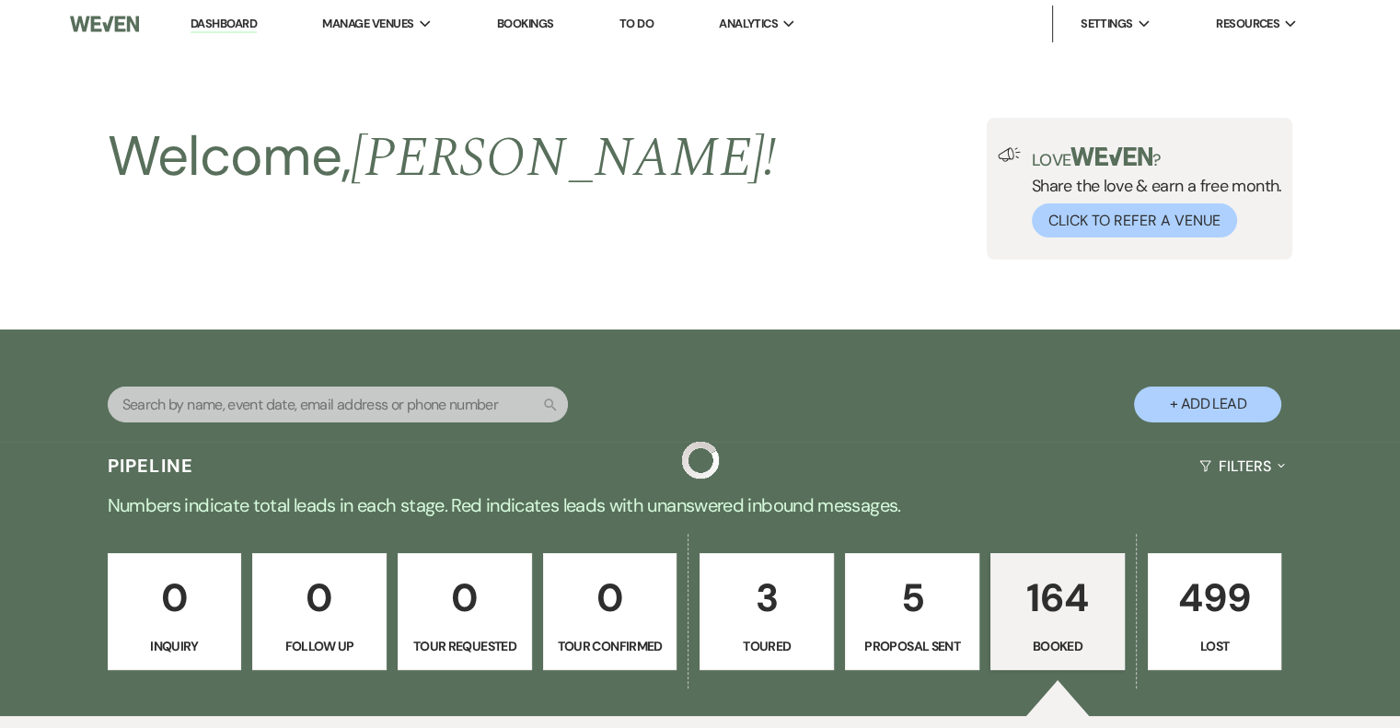
scroll to position [1933, 0]
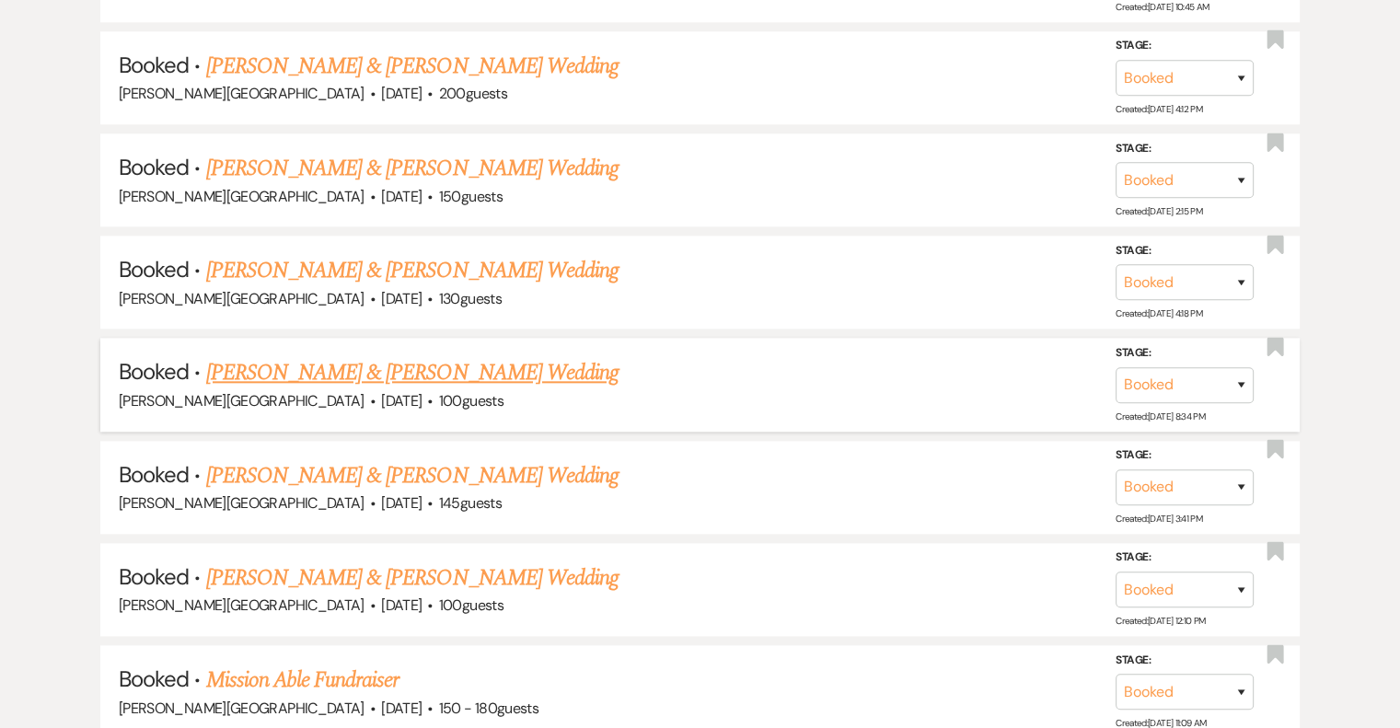
click at [503, 356] on link "[PERSON_NAME] & [PERSON_NAME] Wedding" at bounding box center [412, 372] width 412 height 33
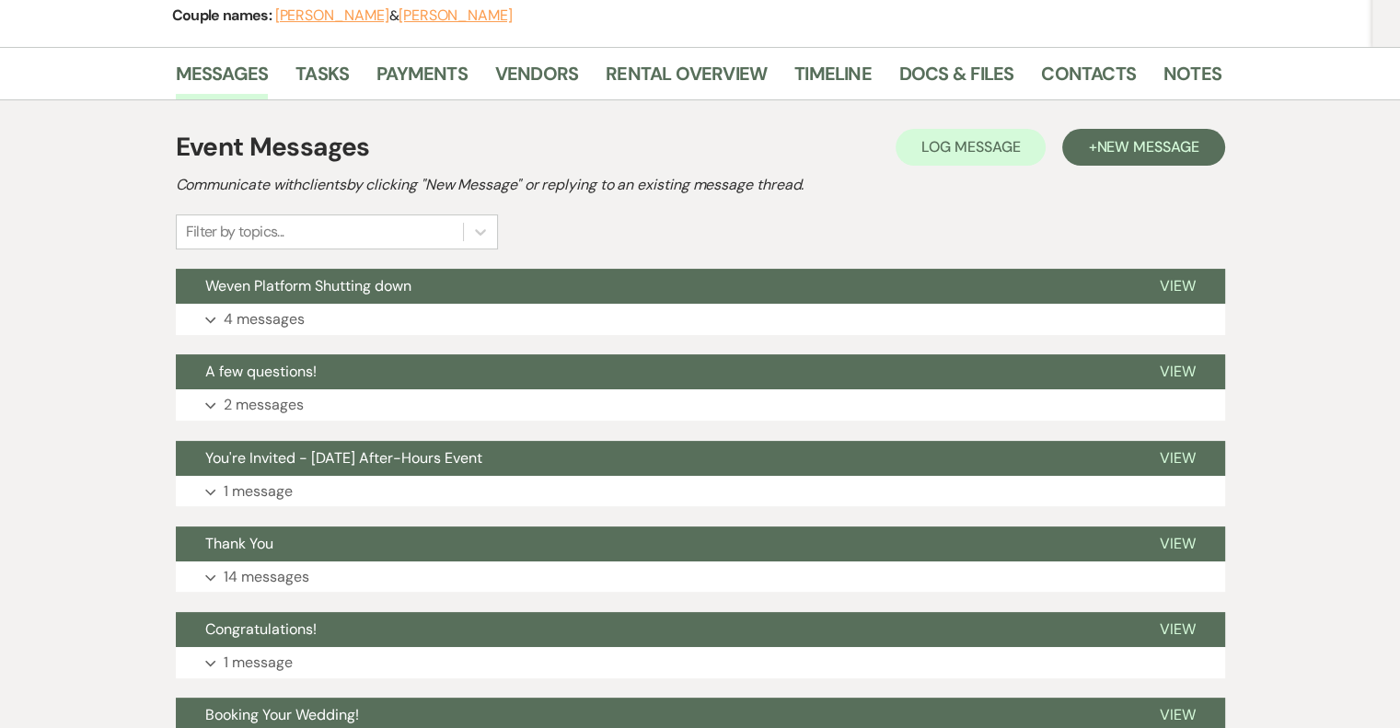
scroll to position [63, 0]
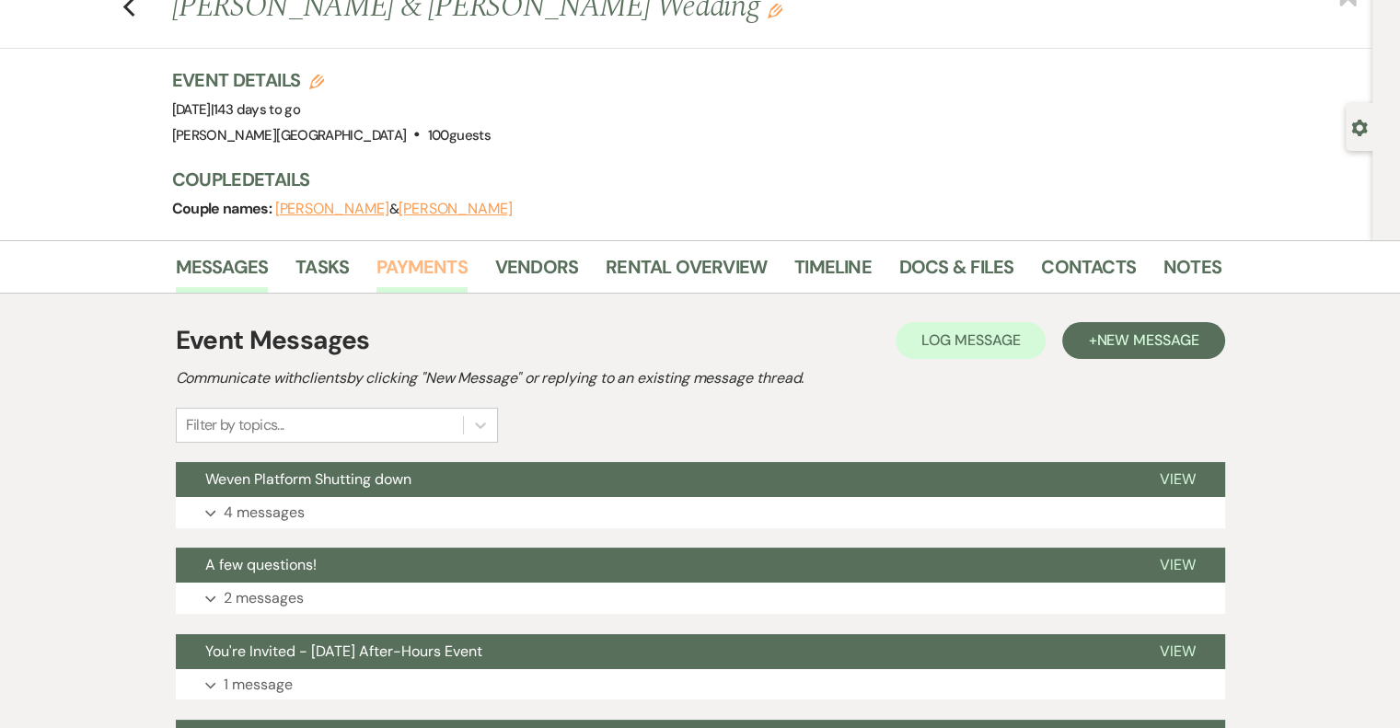
click at [422, 261] on link "Payments" at bounding box center [421, 272] width 91 height 40
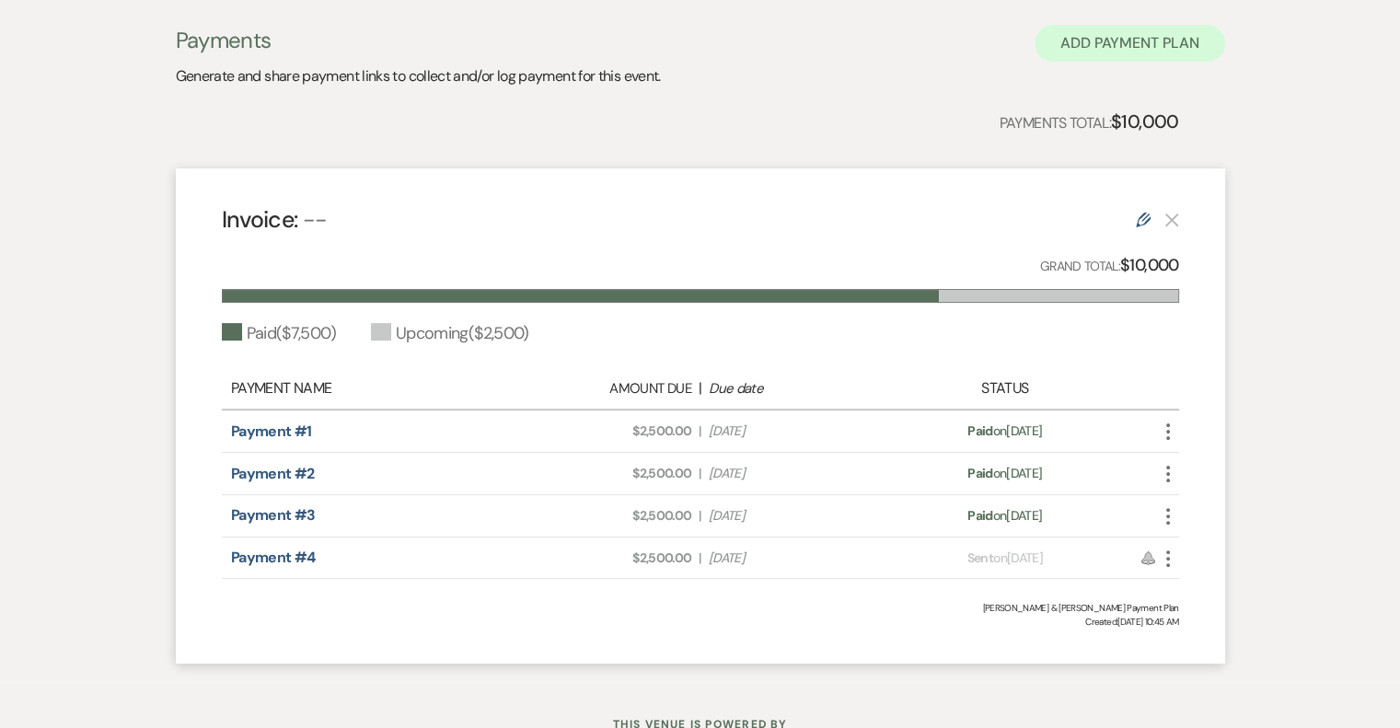
scroll to position [440, 0]
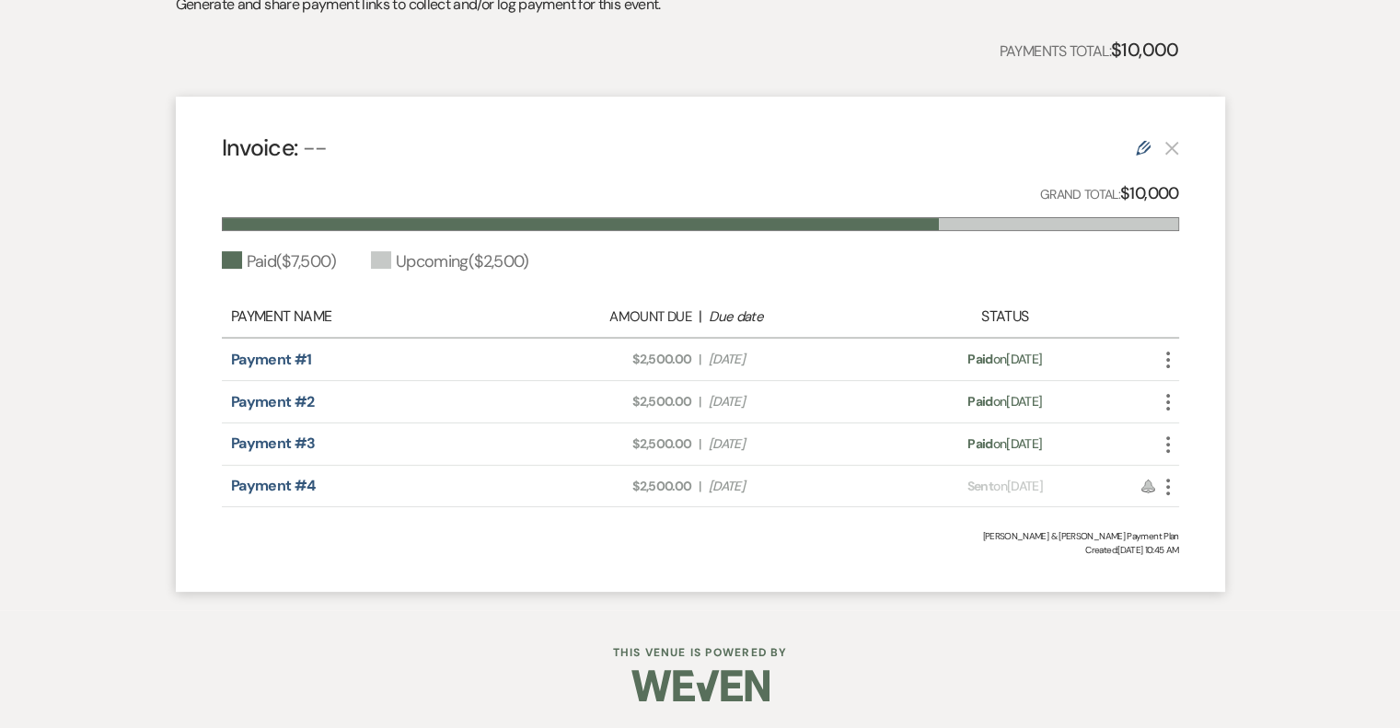
click at [1165, 484] on icon "More" at bounding box center [1168, 487] width 22 height 22
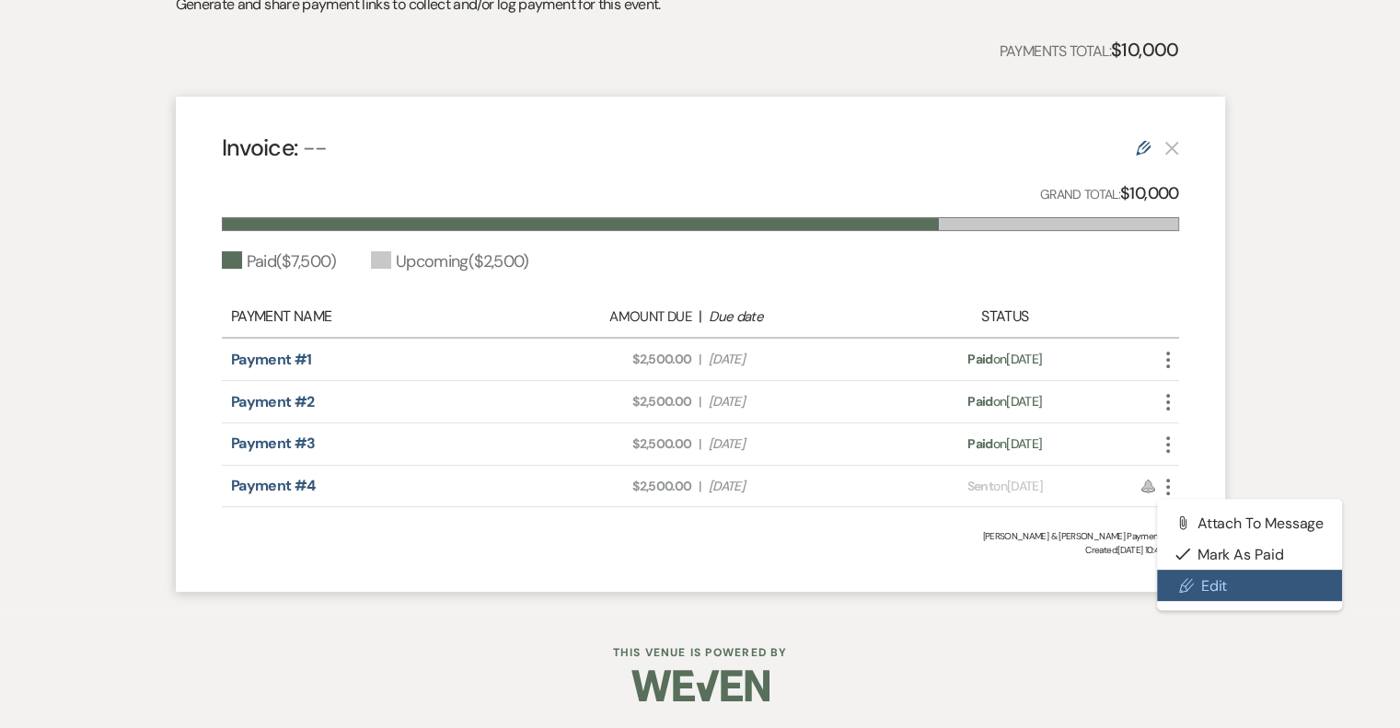
click at [1219, 585] on link "Pencil Edit" at bounding box center [1250, 585] width 186 height 31
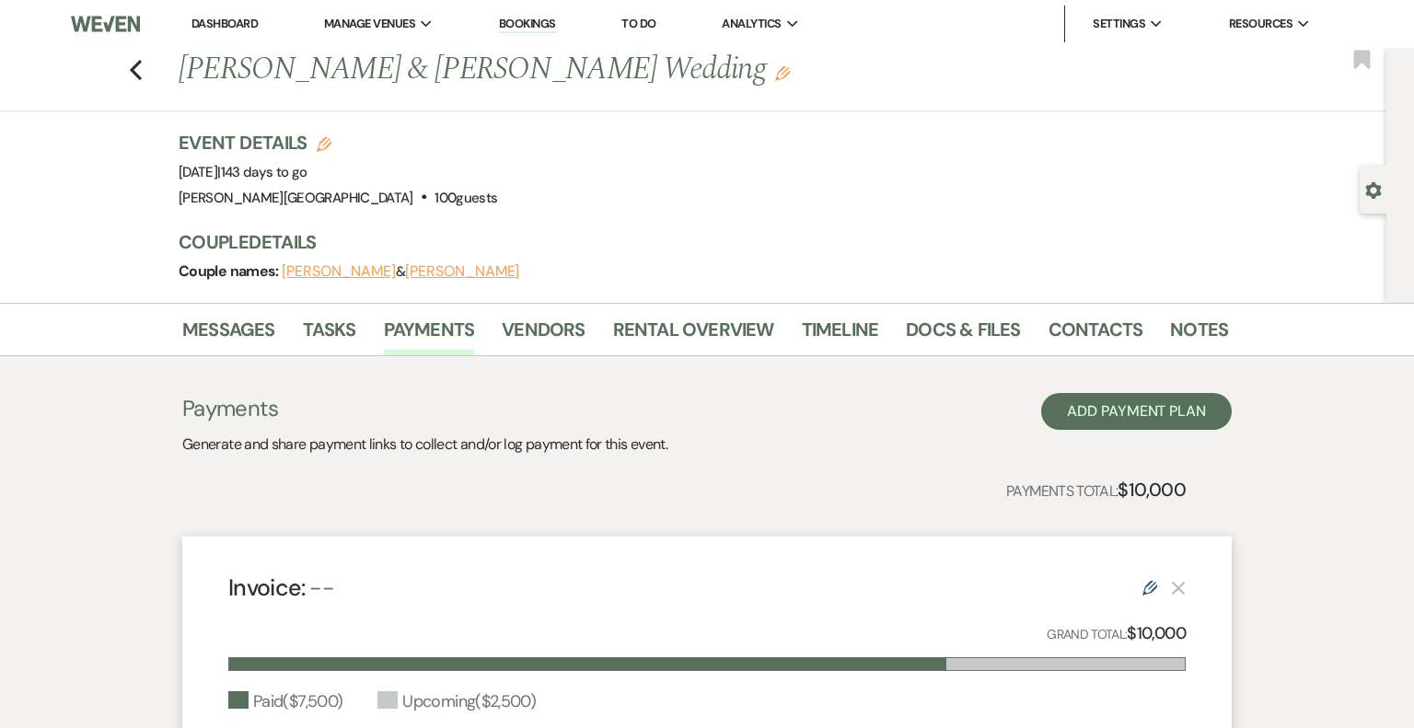
select select "1"
select select "2"
select select "percentage"
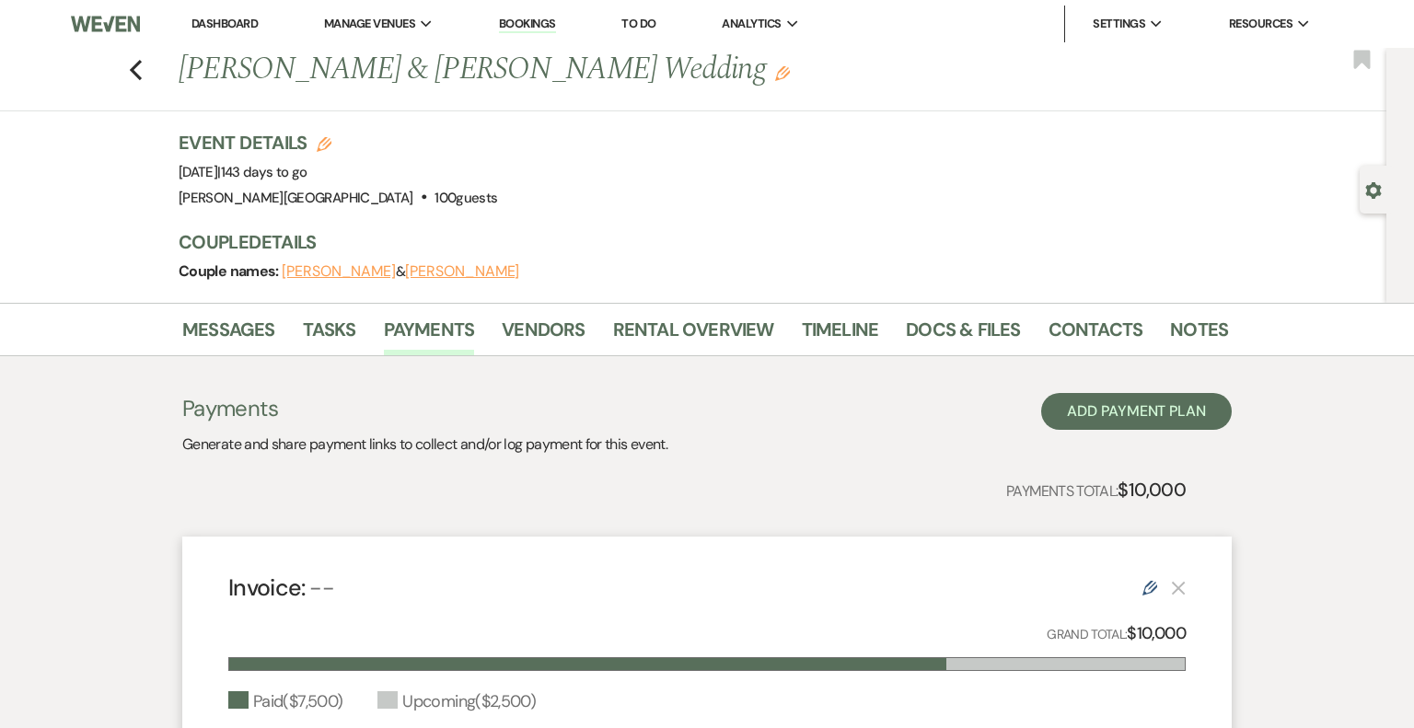
select select "client"
select select "weeks"
select select "both"
select select "days"
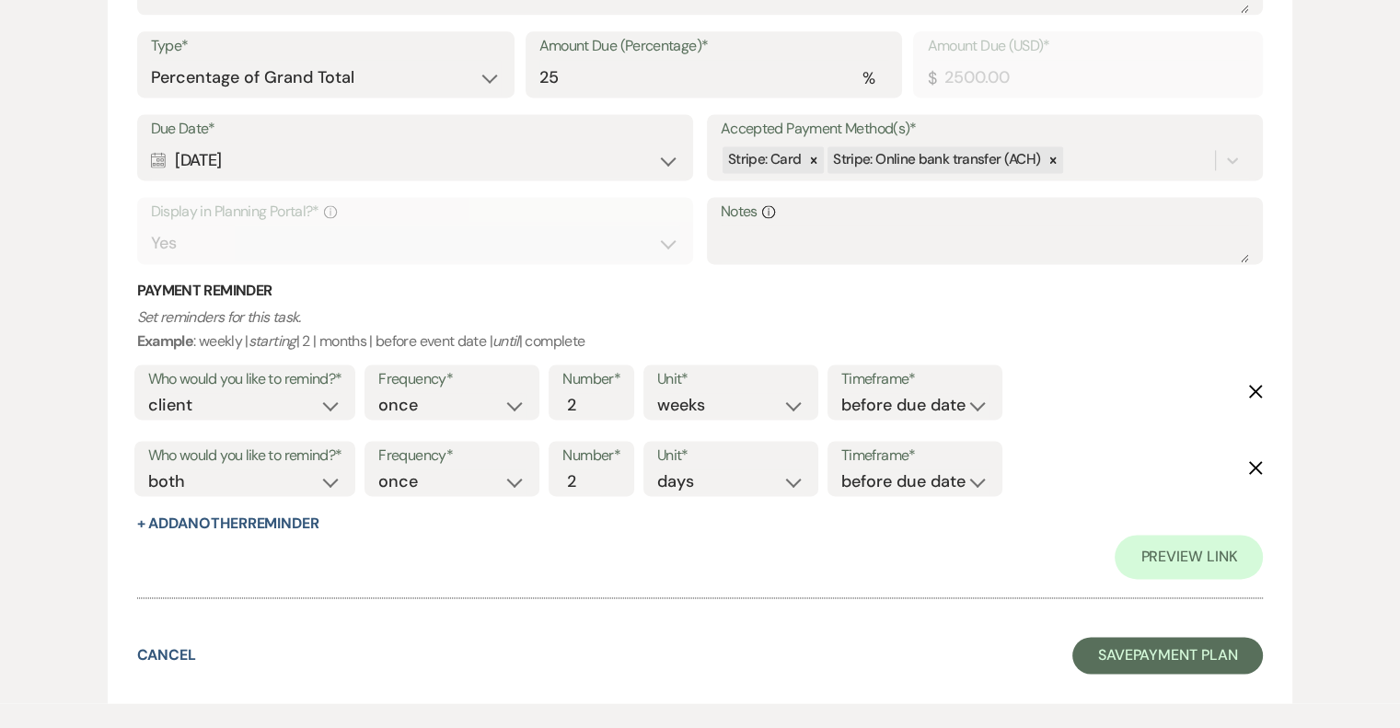
scroll to position [2583, 0]
click at [1255, 387] on icon "Delete" at bounding box center [1255, 392] width 15 height 15
select select "both"
select select "days"
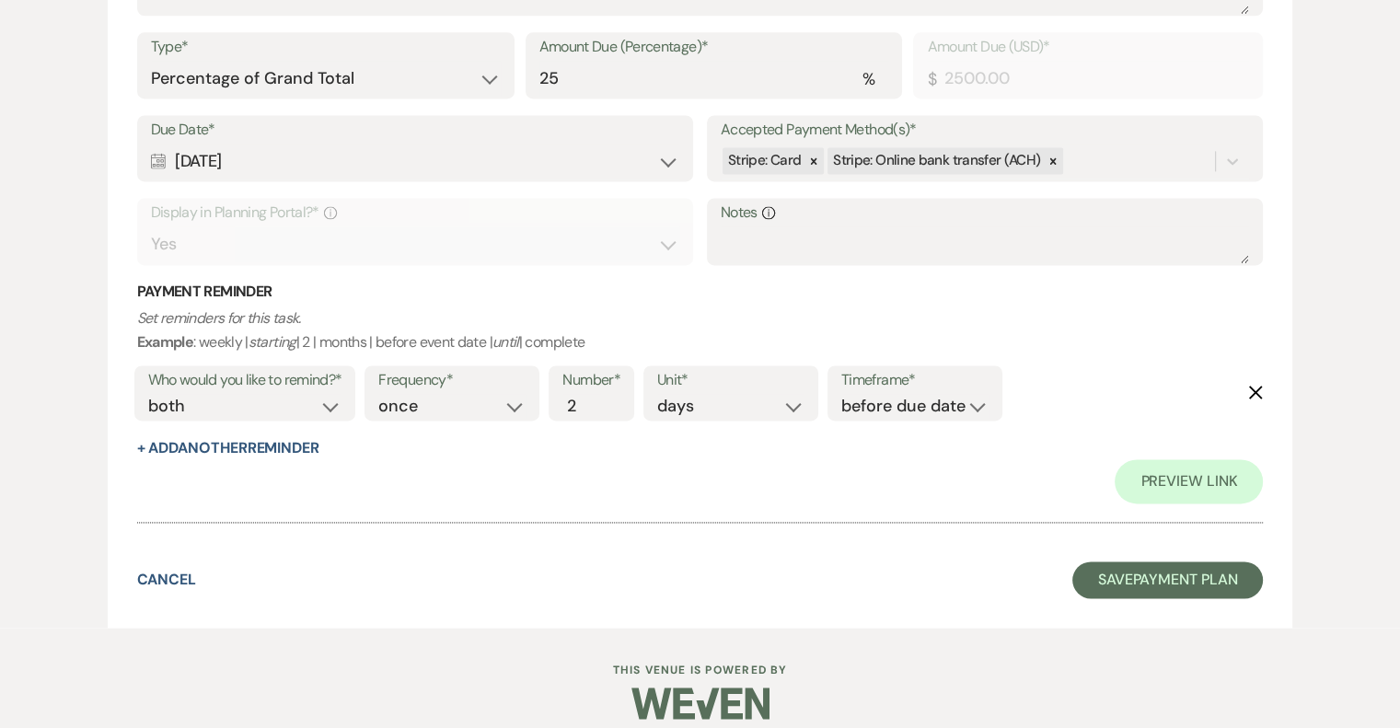
click at [1261, 389] on icon "Delete" at bounding box center [1255, 392] width 15 height 15
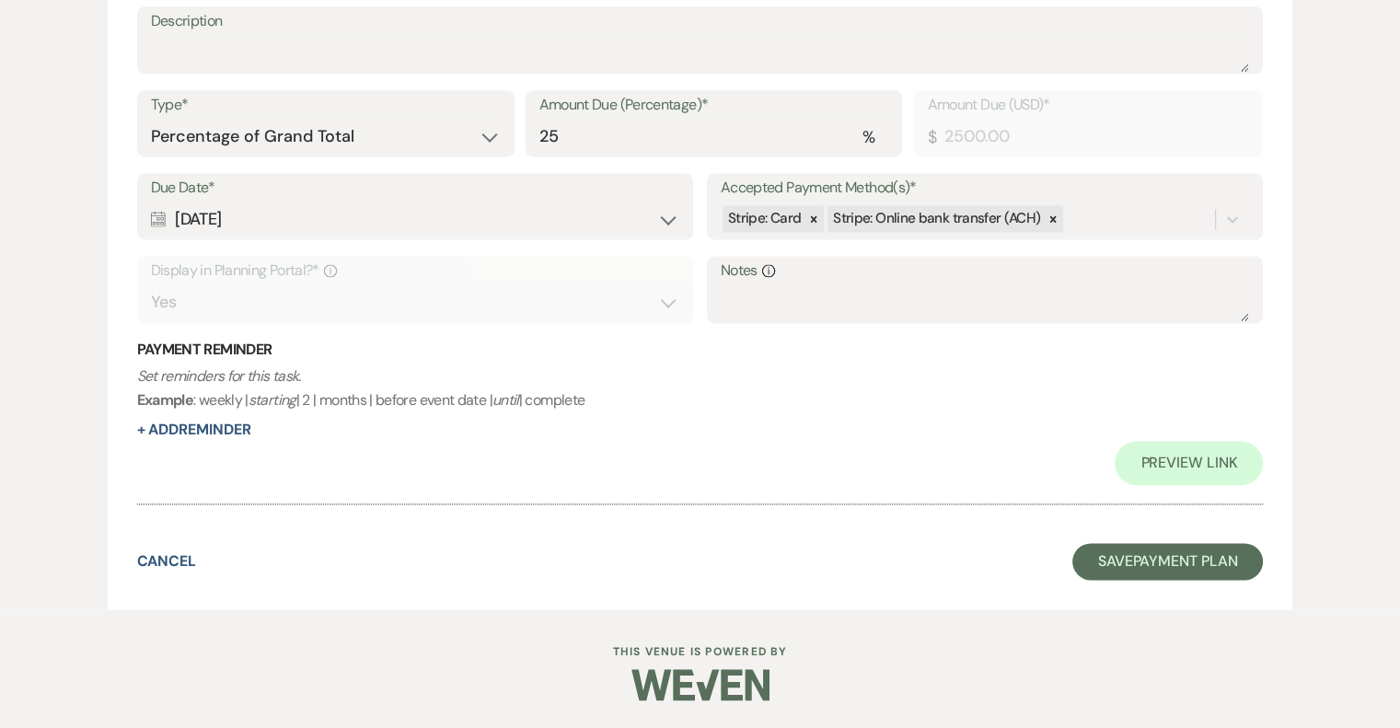
scroll to position [2523, 0]
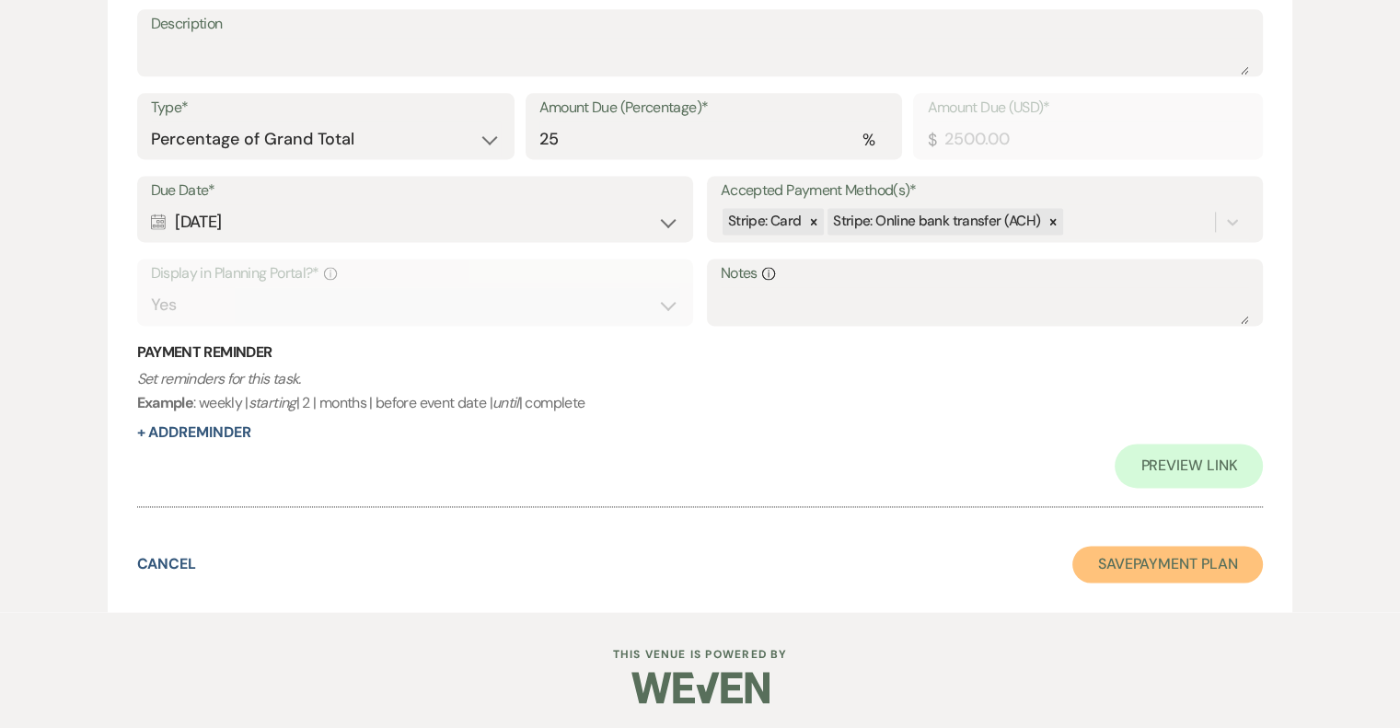
click at [1197, 557] on button "Save Payment Plan" at bounding box center [1167, 564] width 191 height 37
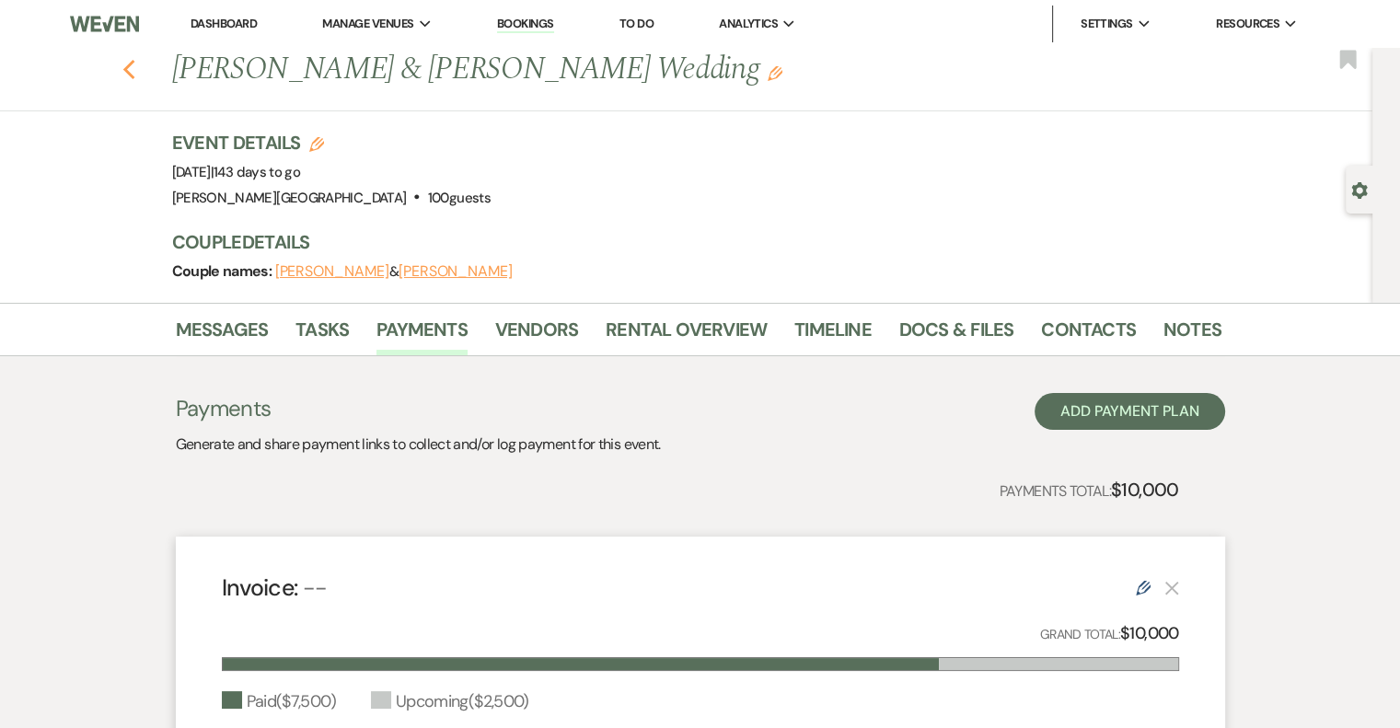
click at [134, 67] on use "button" at bounding box center [128, 70] width 12 height 20
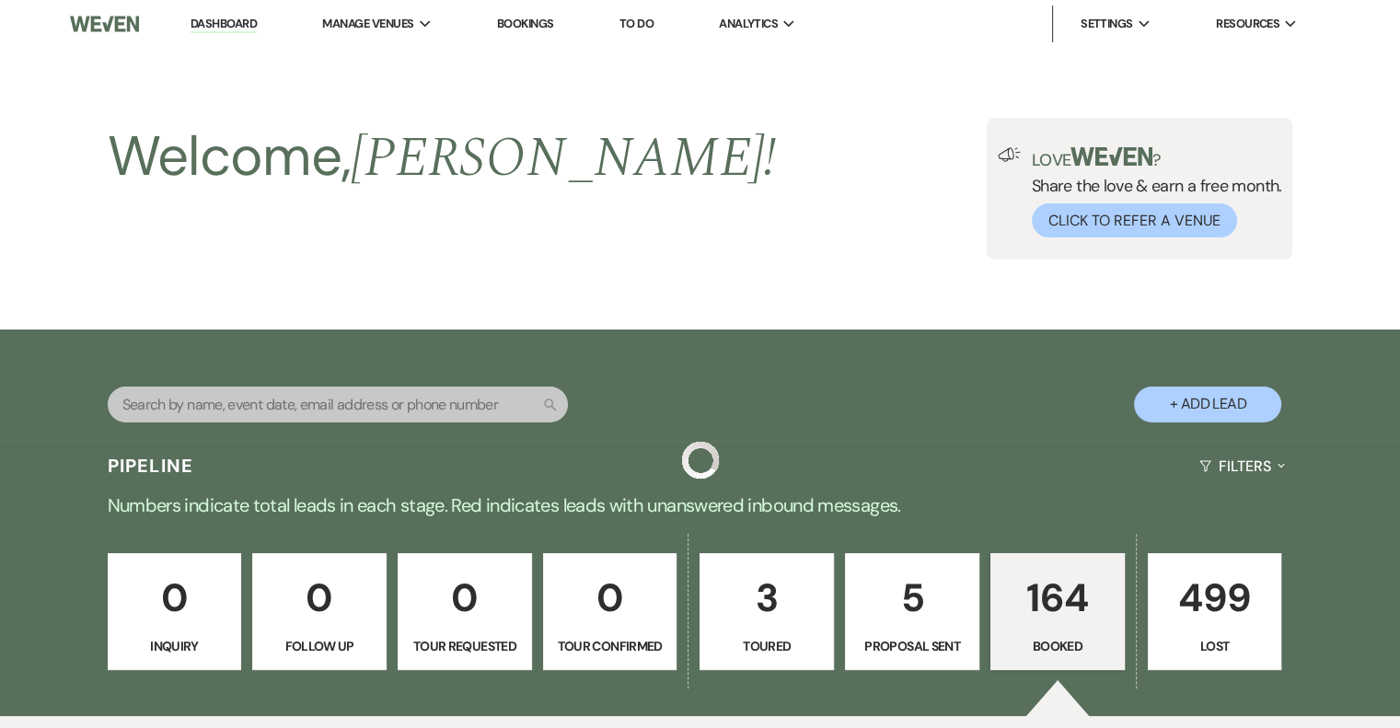
scroll to position [1933, 0]
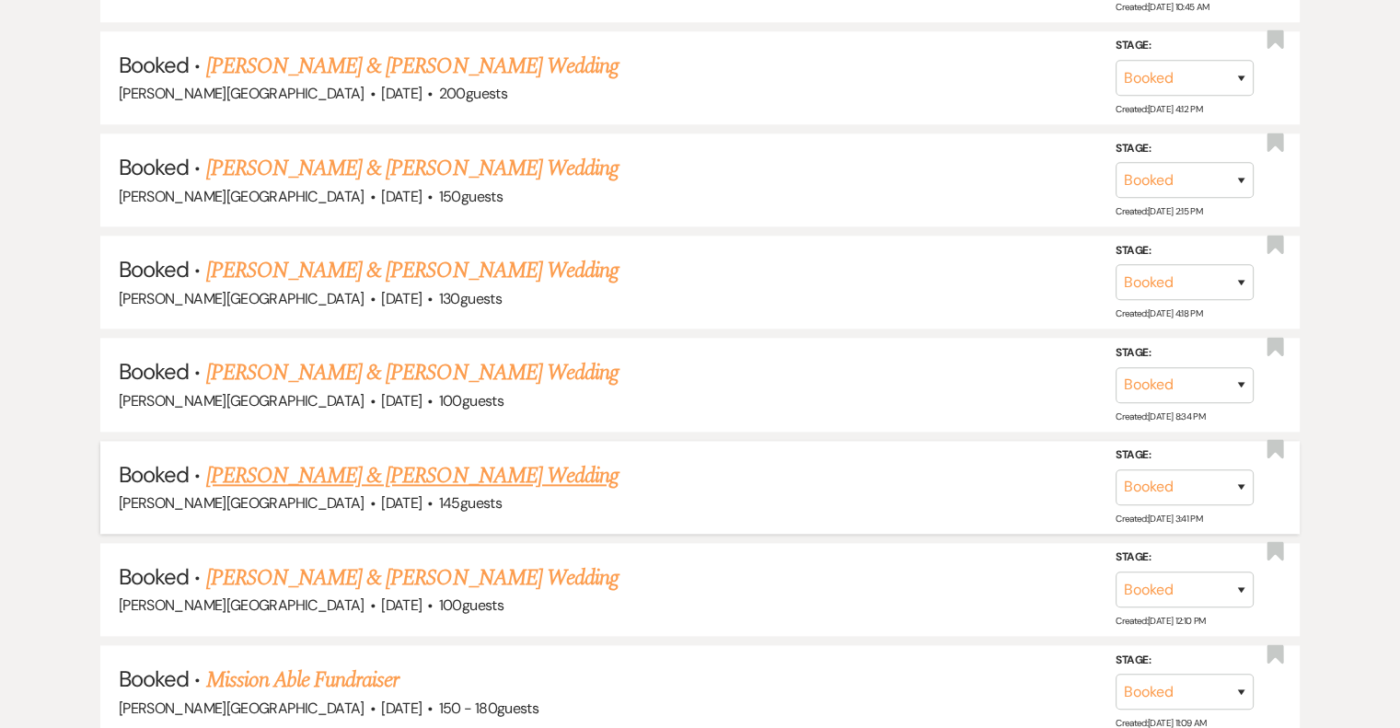
click at [509, 459] on link "[PERSON_NAME] & [PERSON_NAME] Wedding" at bounding box center [412, 475] width 412 height 33
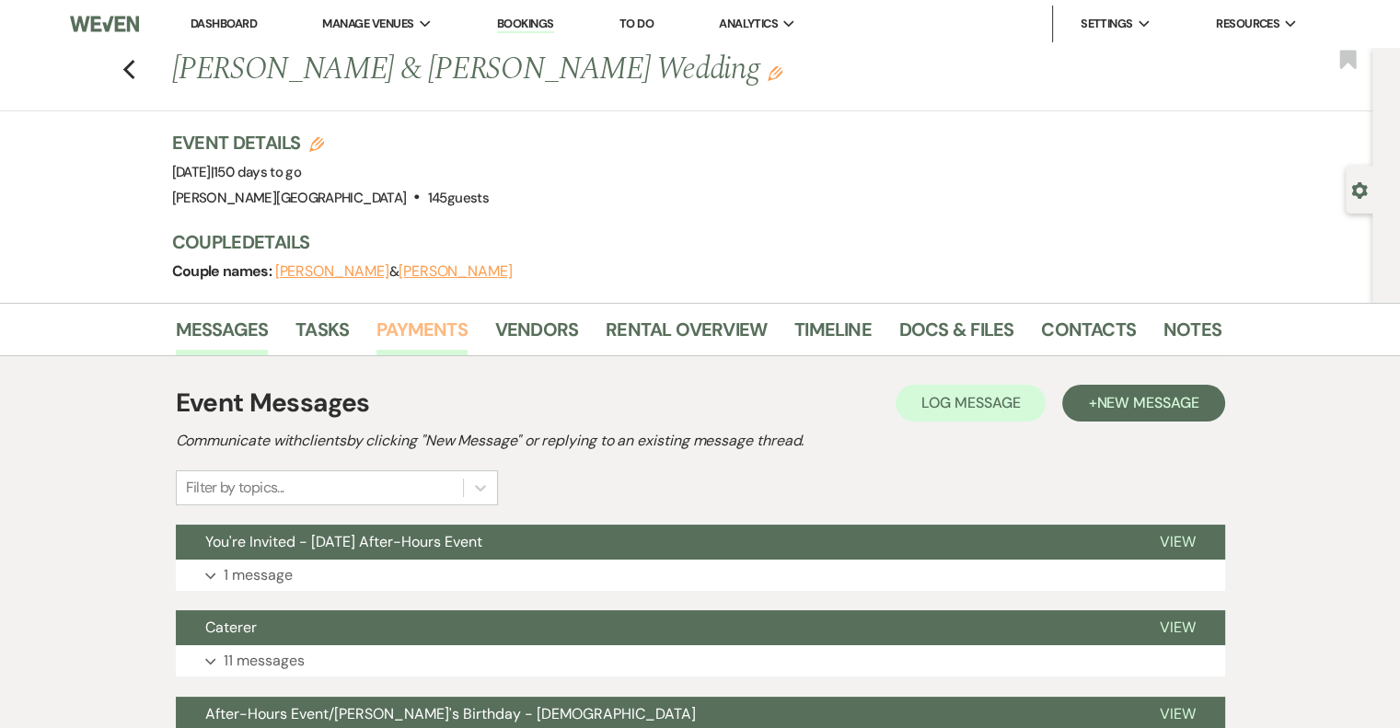
click at [440, 327] on link "Payments" at bounding box center [421, 335] width 91 height 40
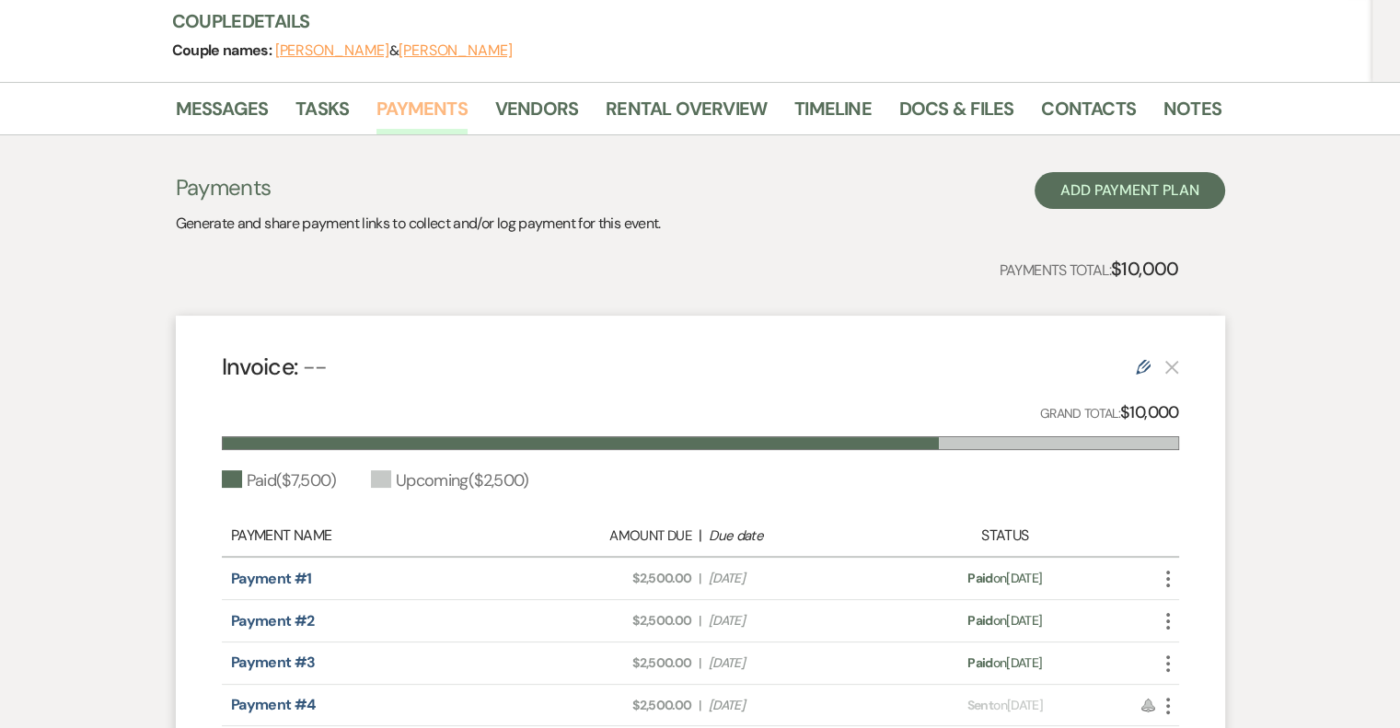
scroll to position [440, 0]
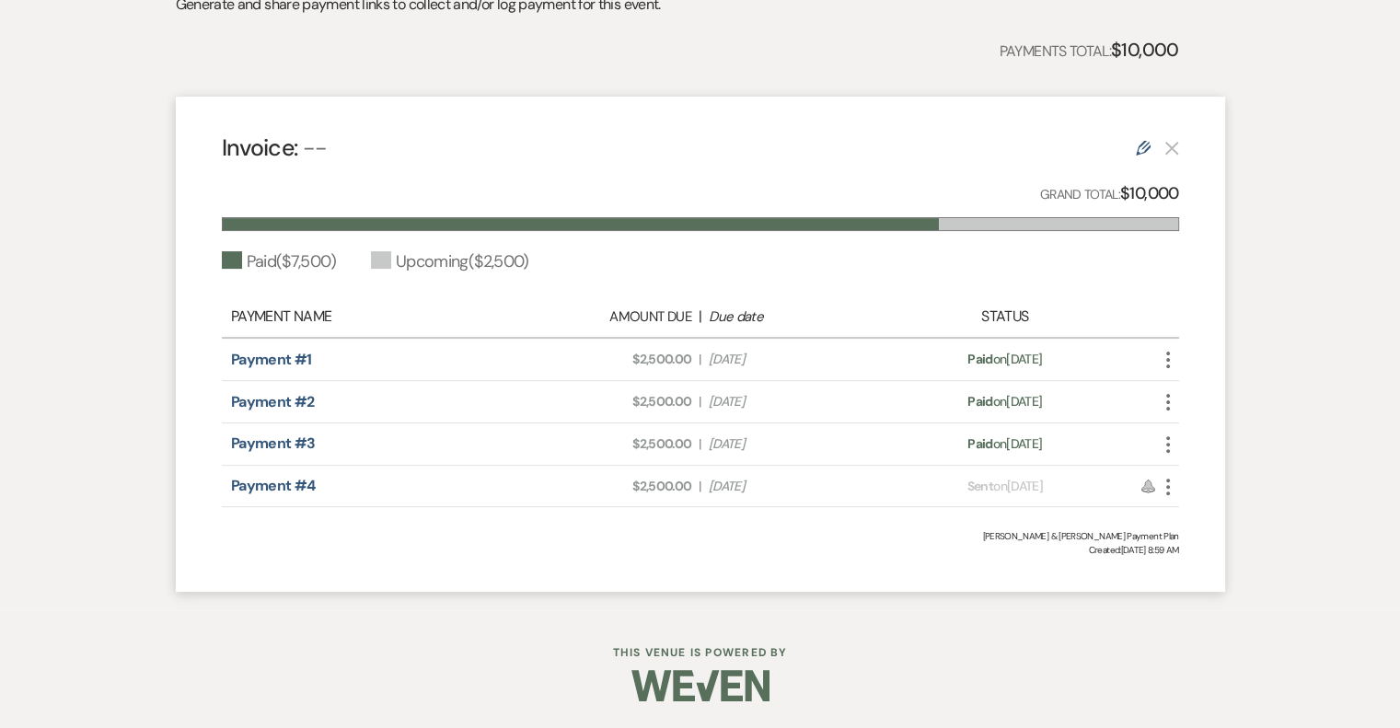
click at [1170, 483] on icon "More" at bounding box center [1168, 487] width 22 height 22
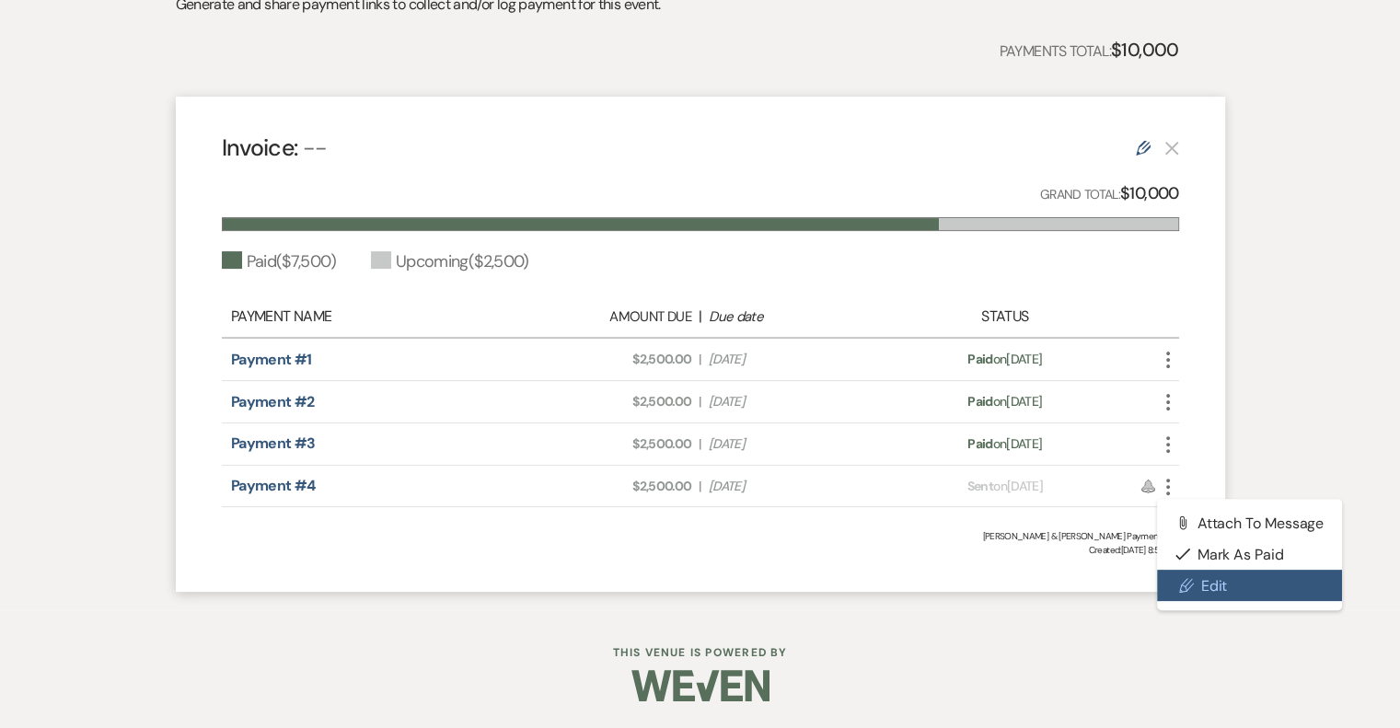
click at [1212, 590] on link "Pencil Edit" at bounding box center [1250, 585] width 186 height 31
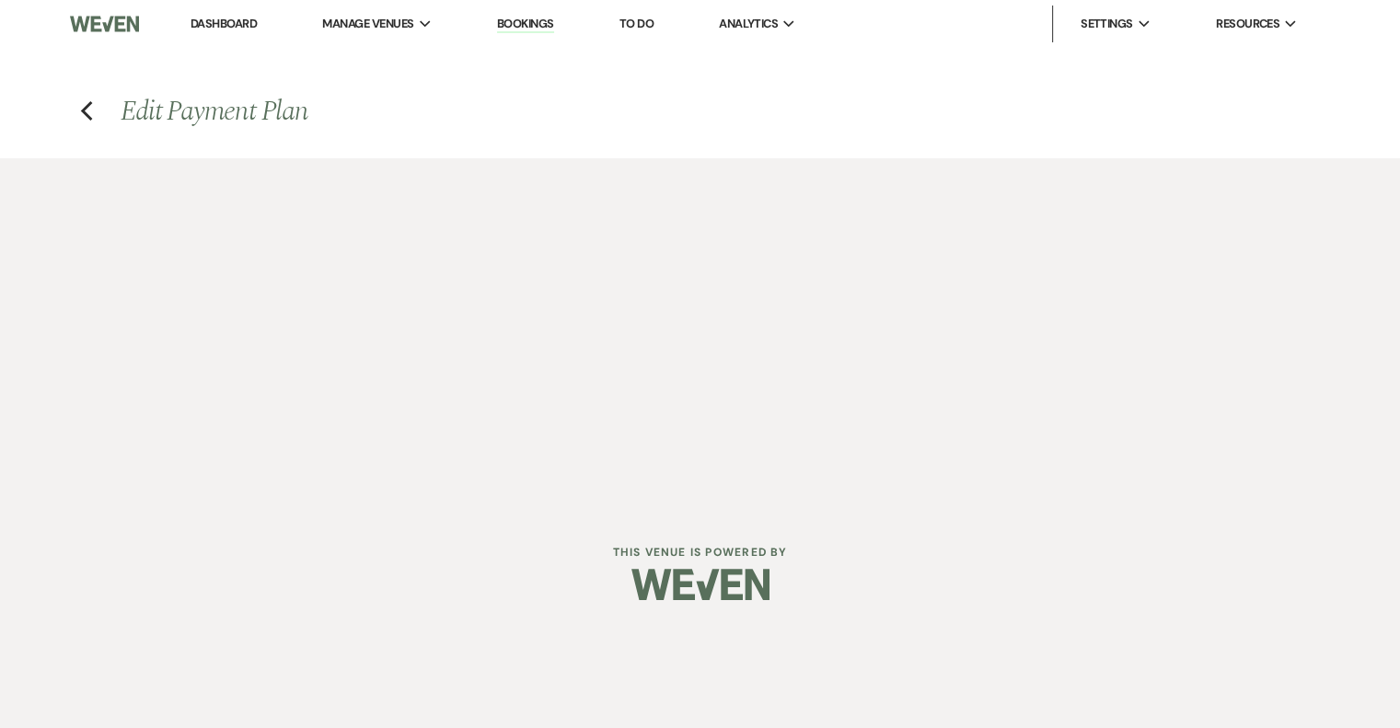
select select "1"
select select "2"
select select "percentage"
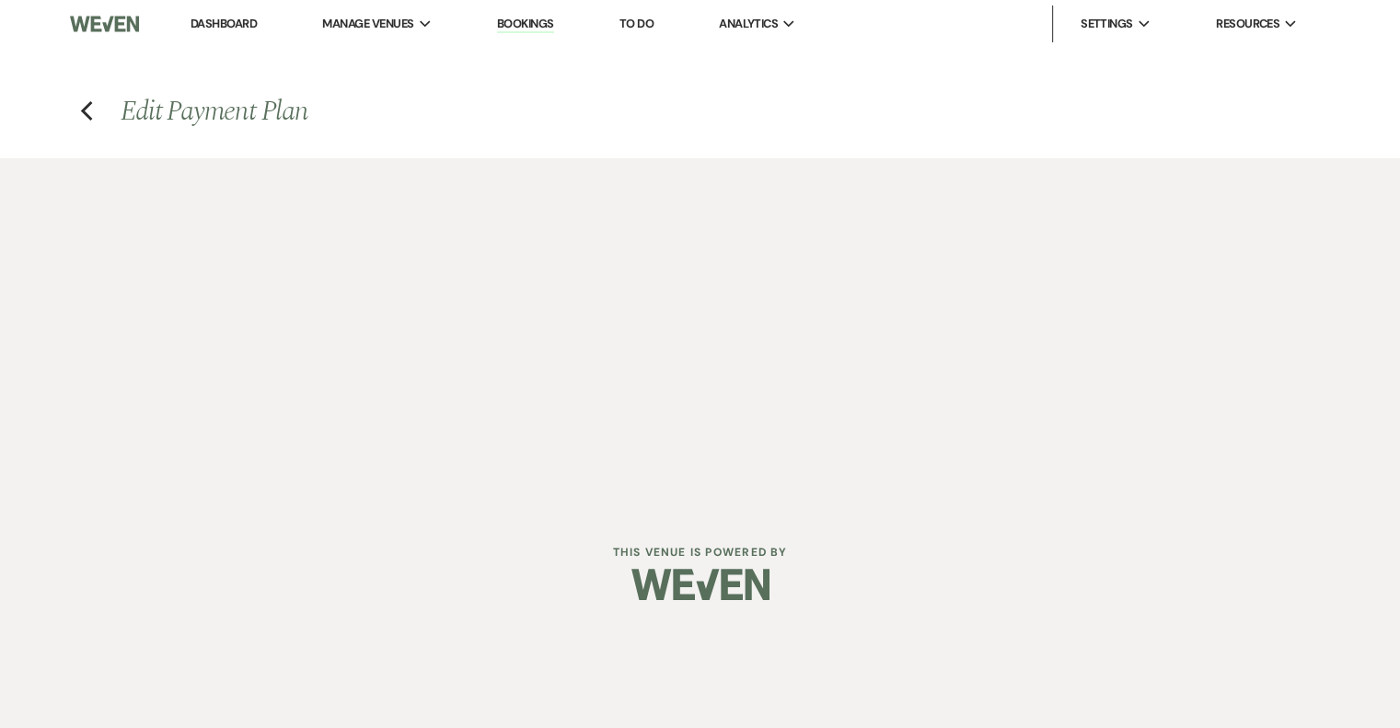
select select "client"
select select "weeks"
select select "both"
select select "days"
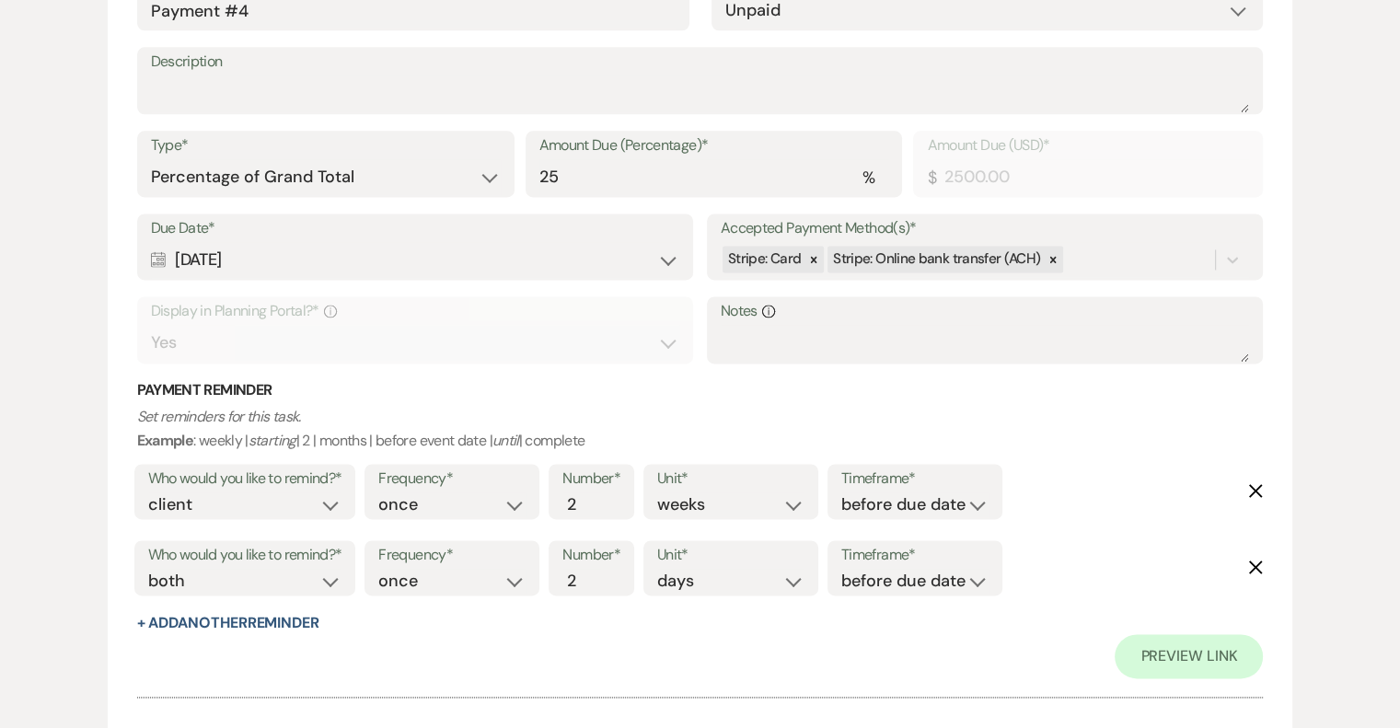
scroll to position [2577, 0]
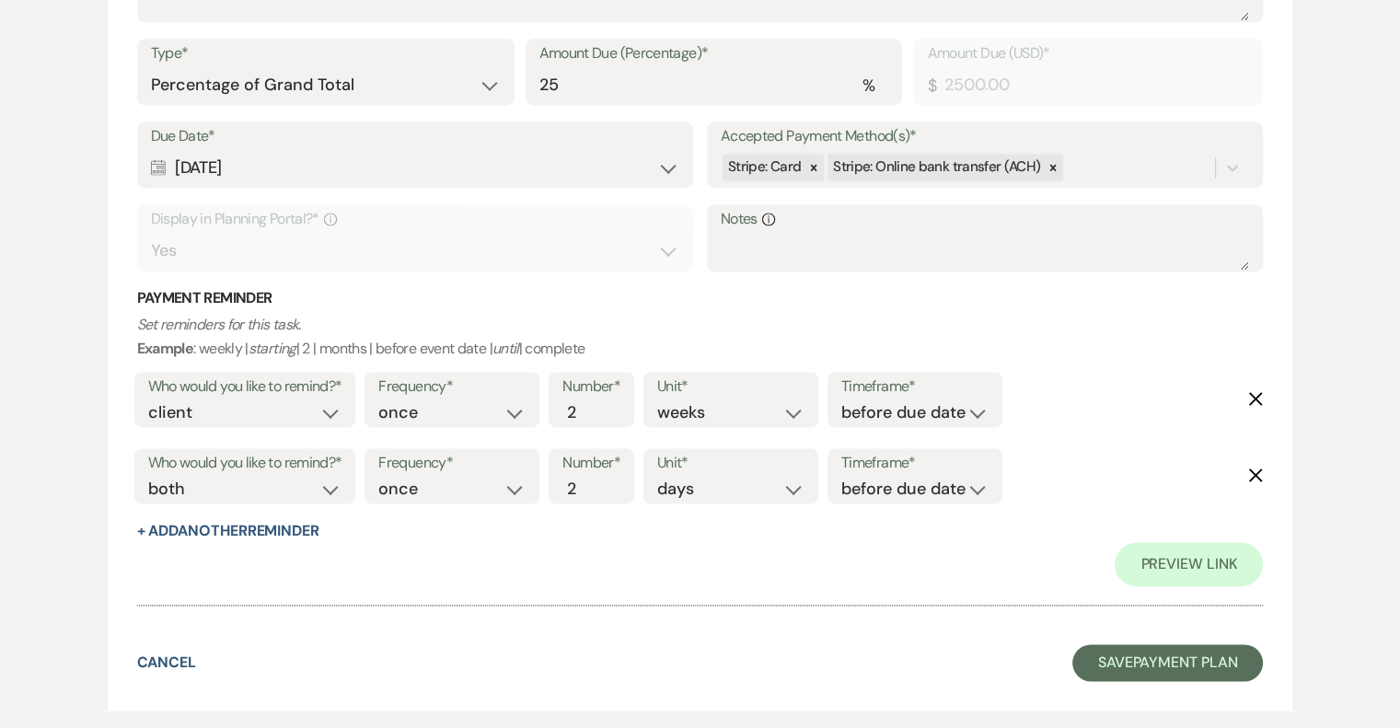
click at [1261, 392] on use "button" at bounding box center [1256, 399] width 14 height 14
select select "both"
select select "days"
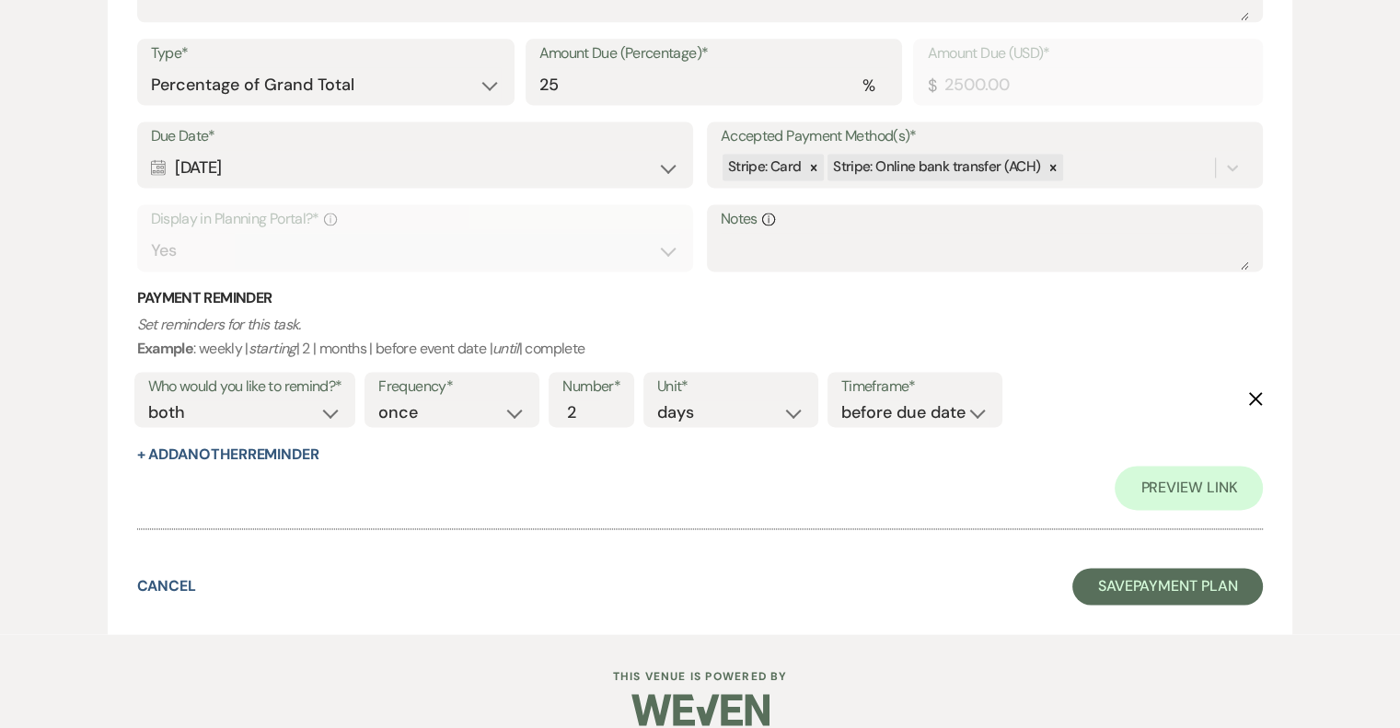
click at [1261, 392] on use "button" at bounding box center [1256, 399] width 14 height 14
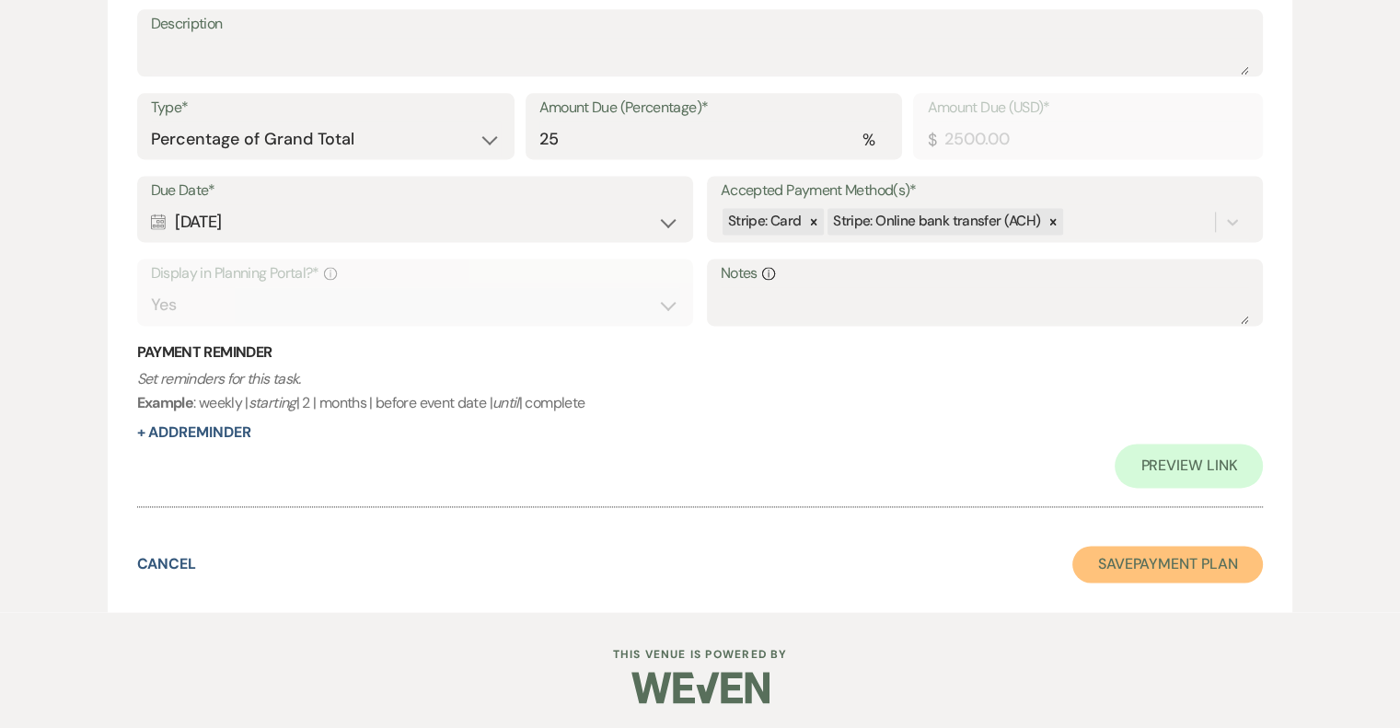
click at [1178, 572] on button "Save Payment Plan" at bounding box center [1167, 564] width 191 height 37
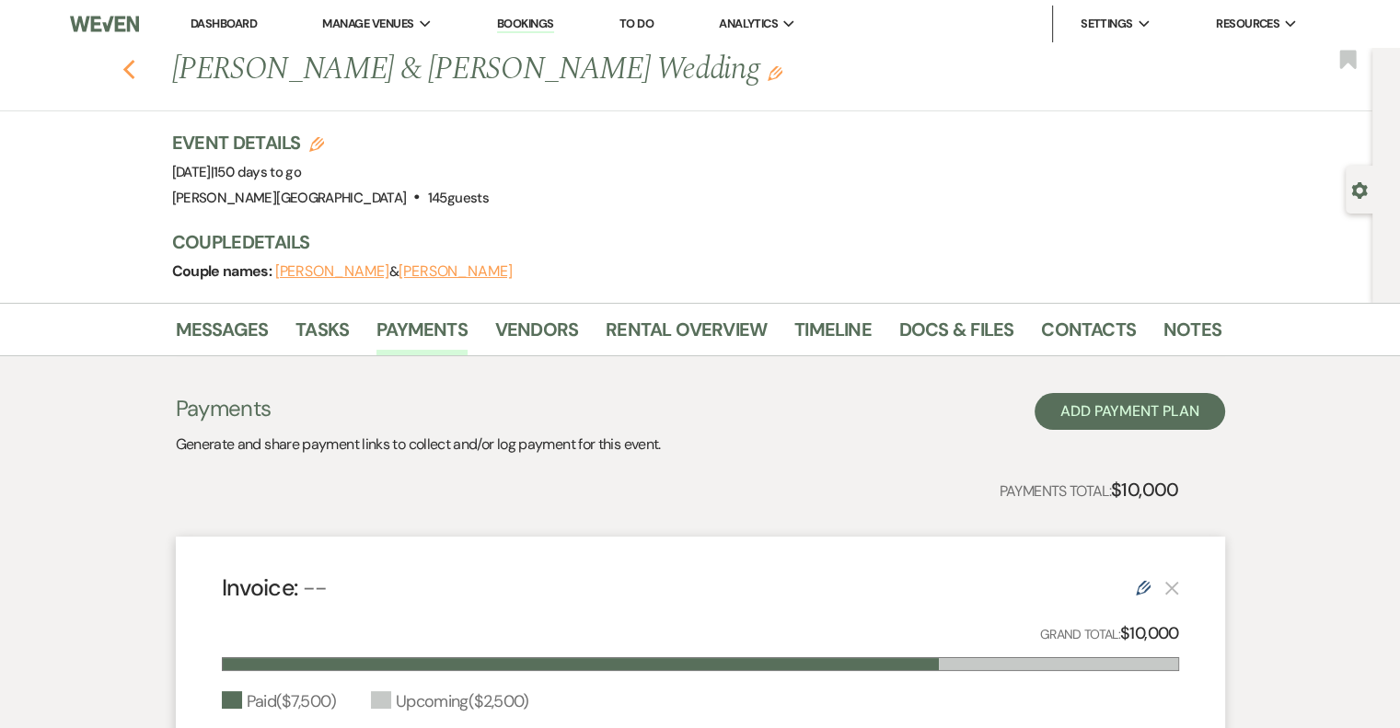
click at [136, 71] on icon "Previous" at bounding box center [129, 70] width 14 height 22
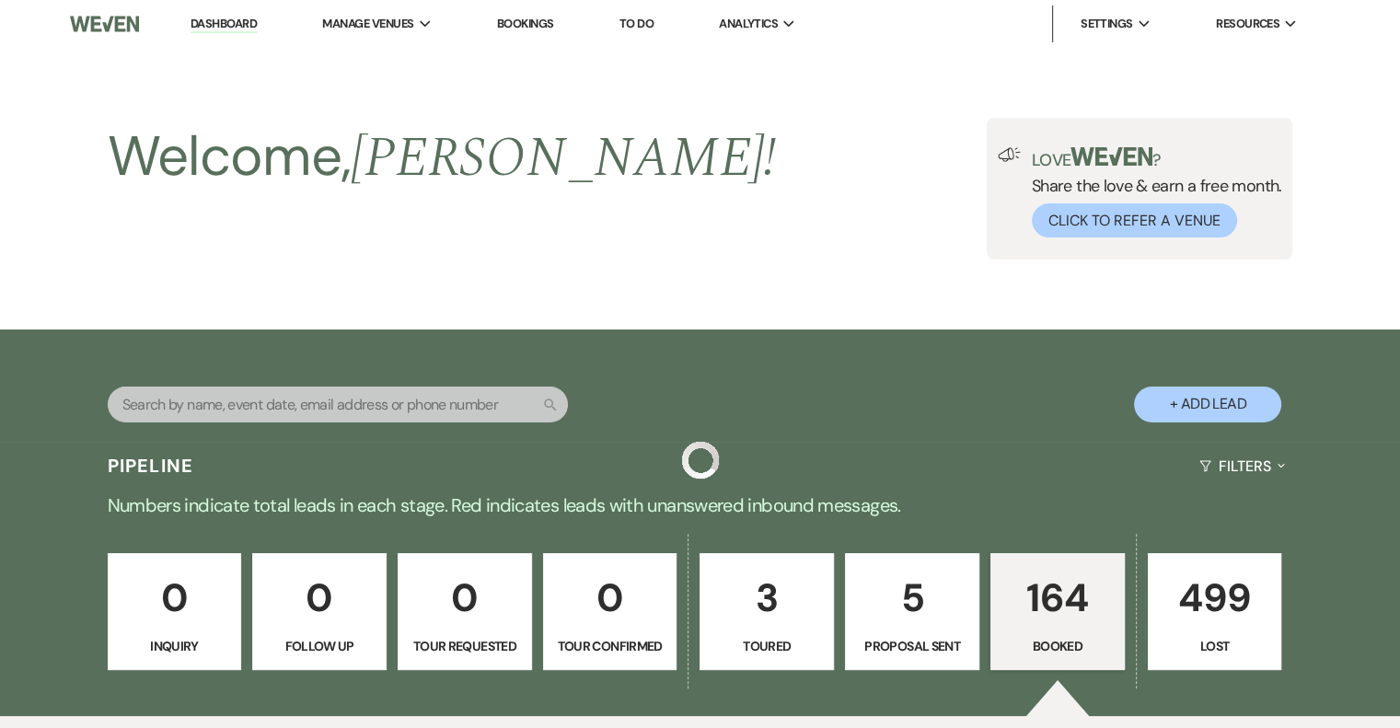
scroll to position [1933, 0]
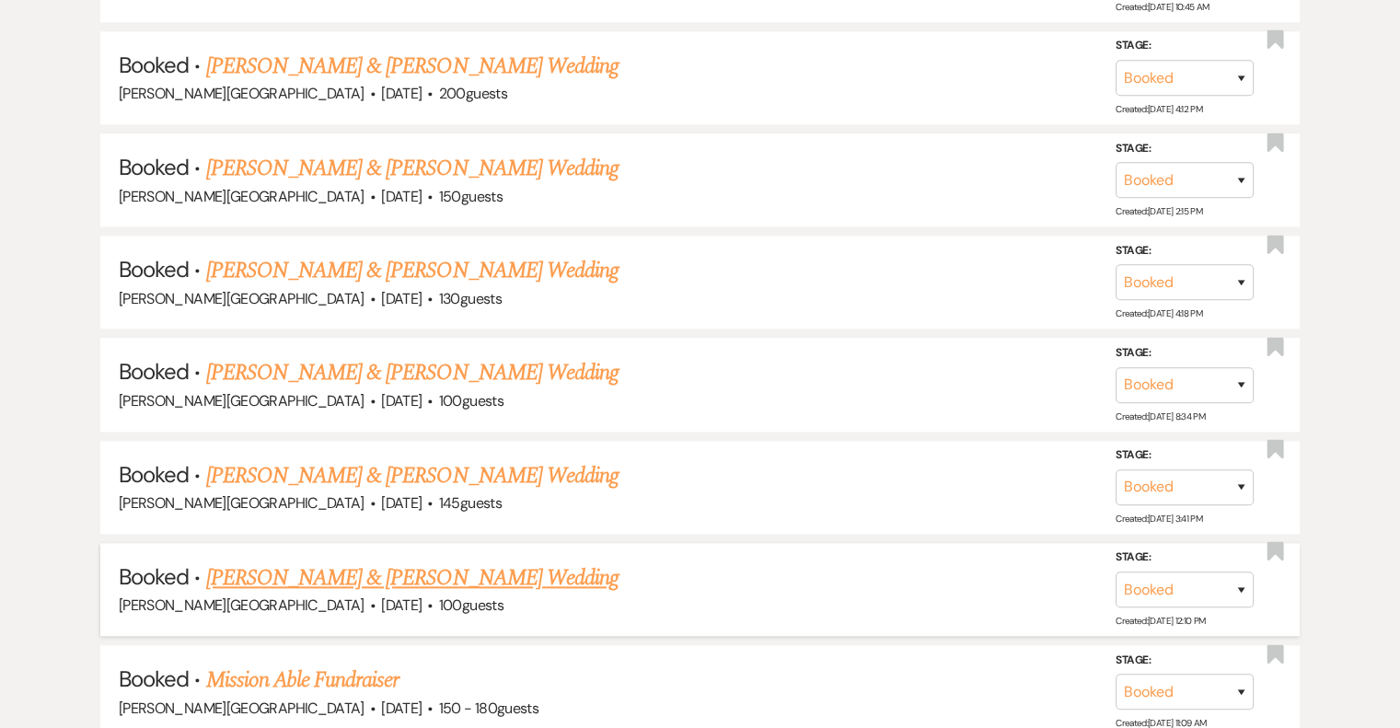
click at [464, 561] on link "[PERSON_NAME] & [PERSON_NAME] Wedding" at bounding box center [412, 577] width 412 height 33
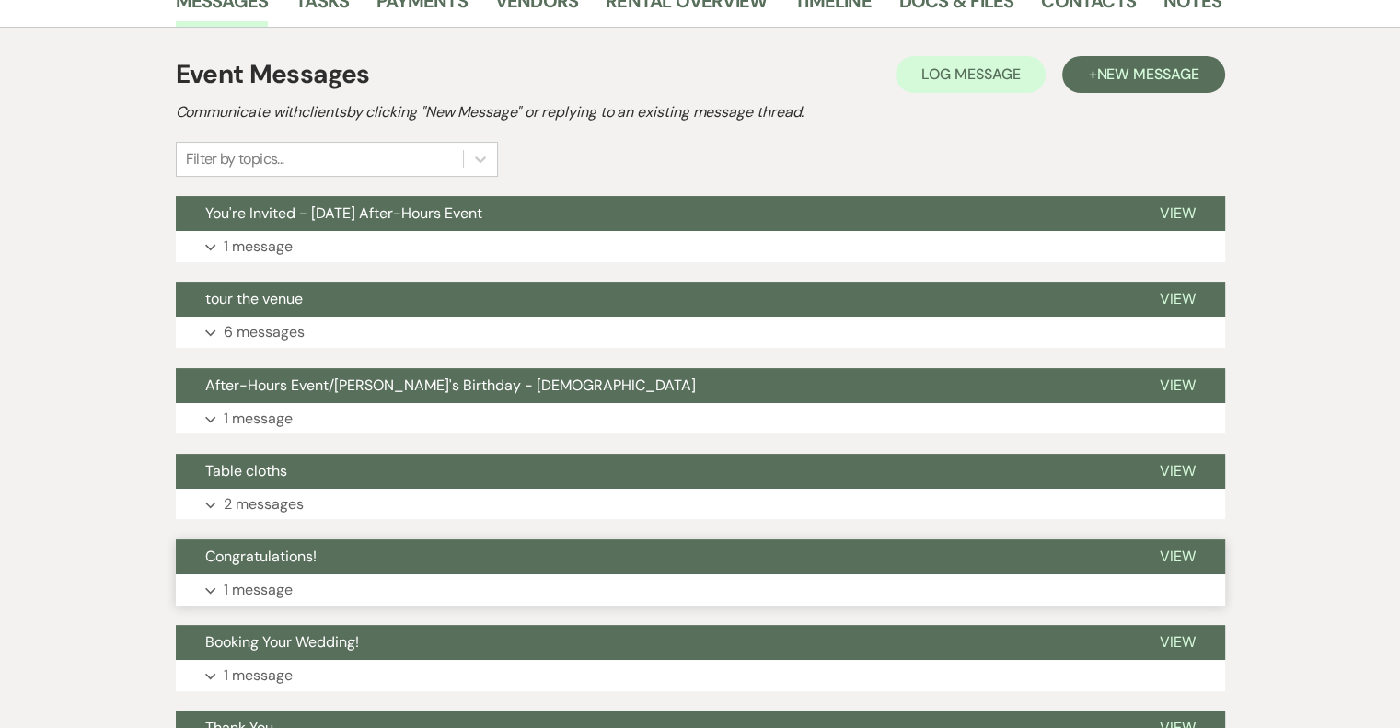
scroll to position [148, 0]
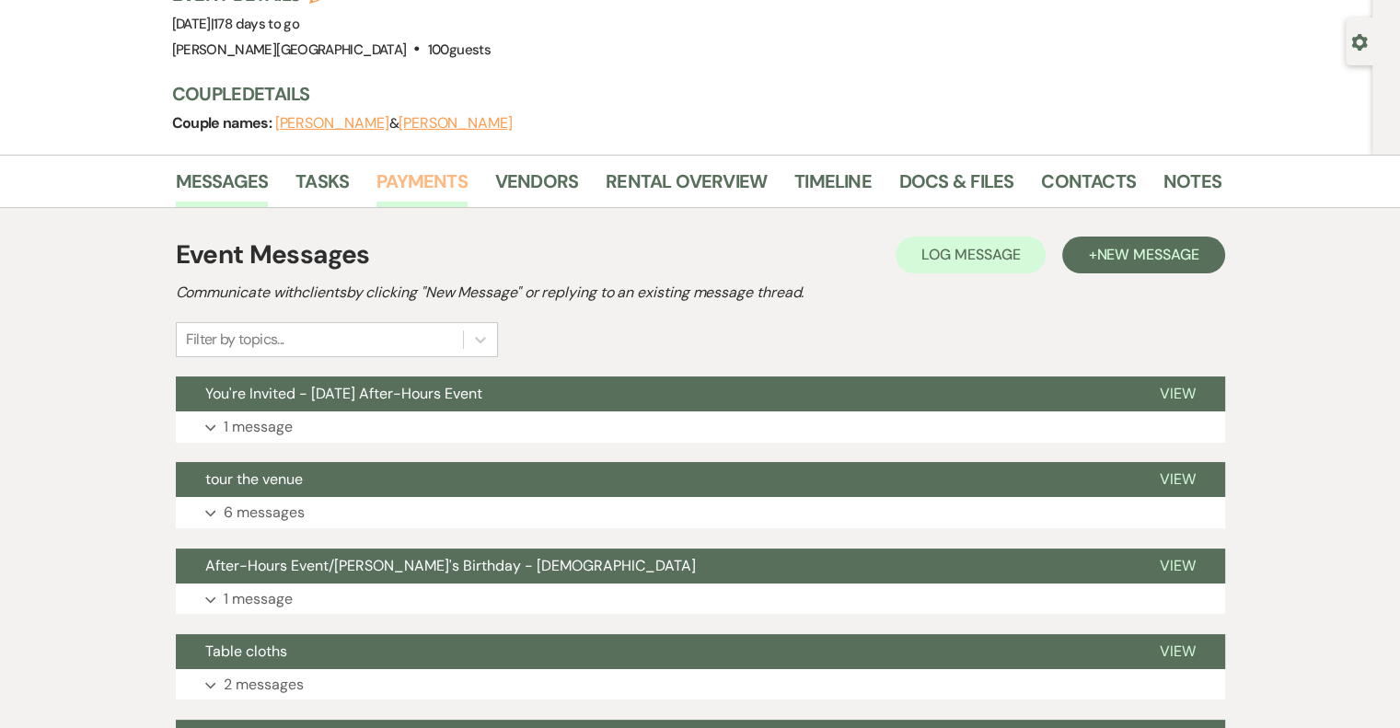
click at [443, 181] on link "Payments" at bounding box center [421, 187] width 91 height 40
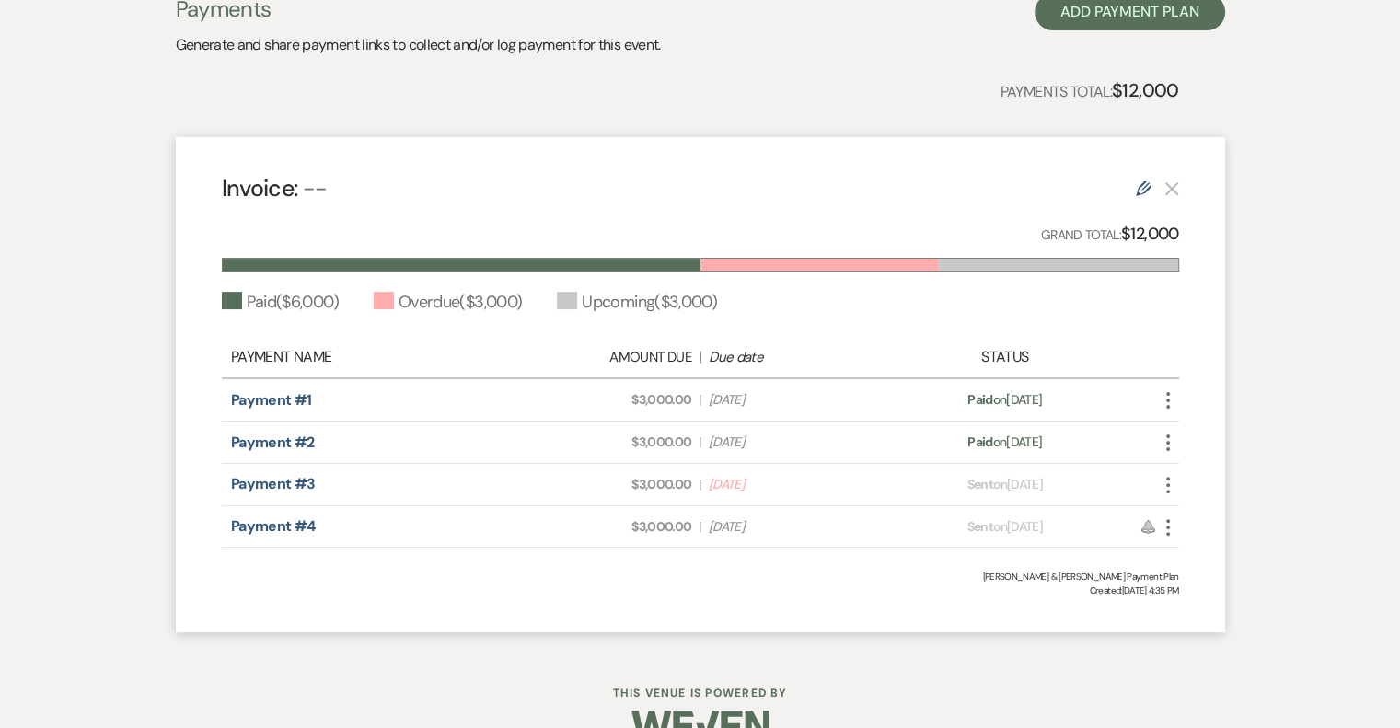
scroll to position [440, 0]
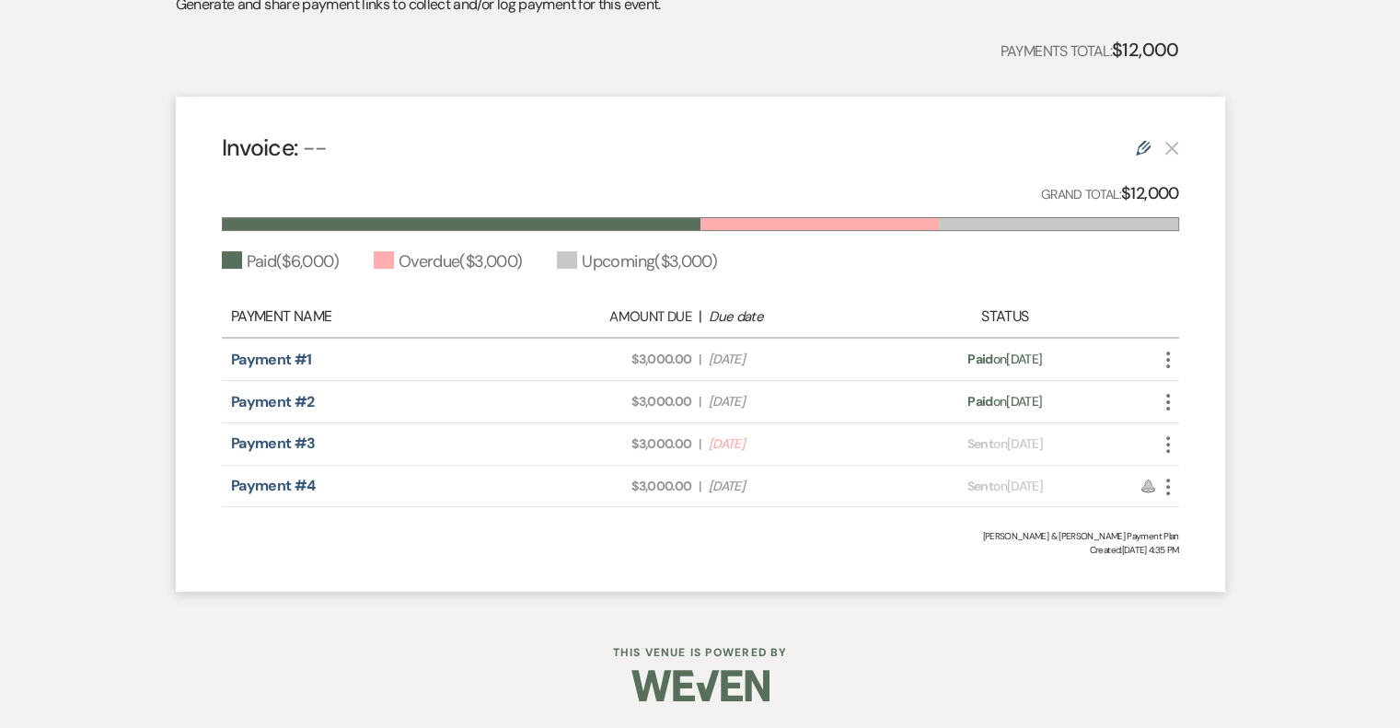
click at [1165, 445] on icon "More" at bounding box center [1168, 444] width 22 height 22
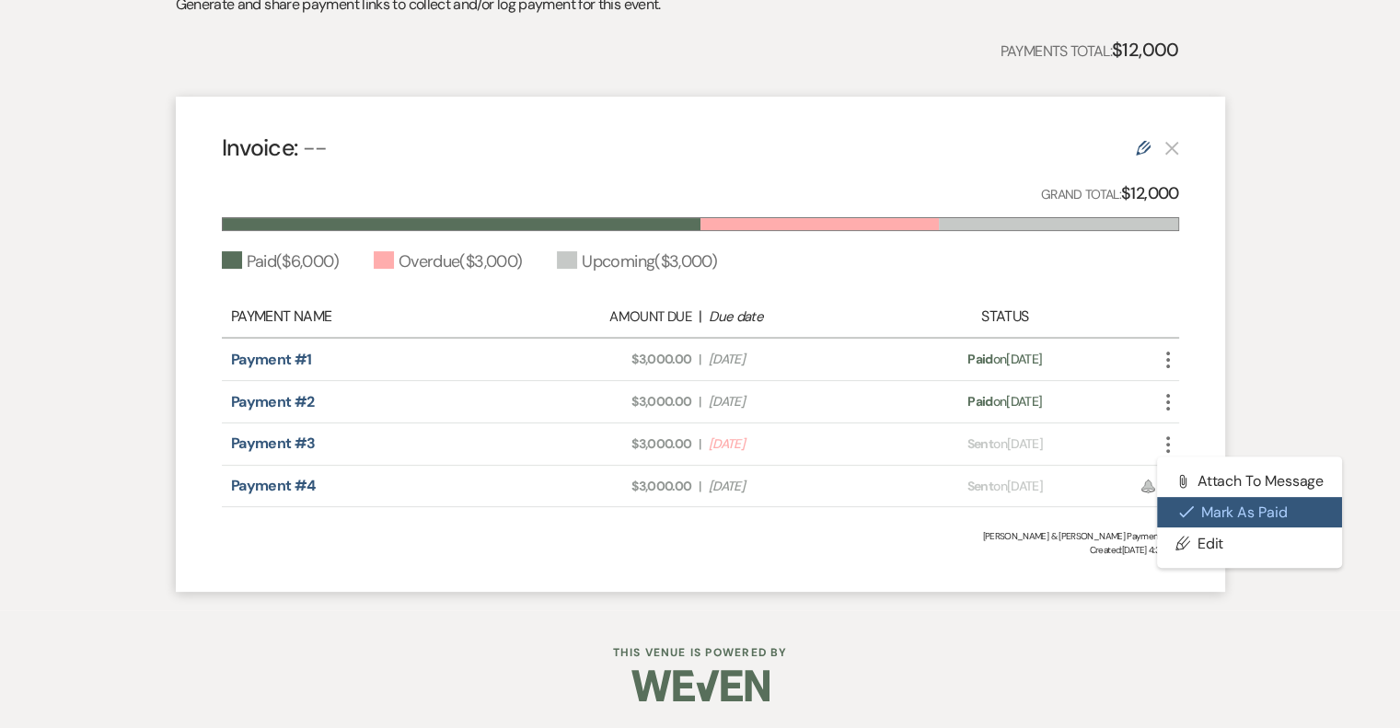
click at [1198, 513] on button "Check [PERSON_NAME] [PERSON_NAME] as Paid" at bounding box center [1250, 512] width 186 height 31
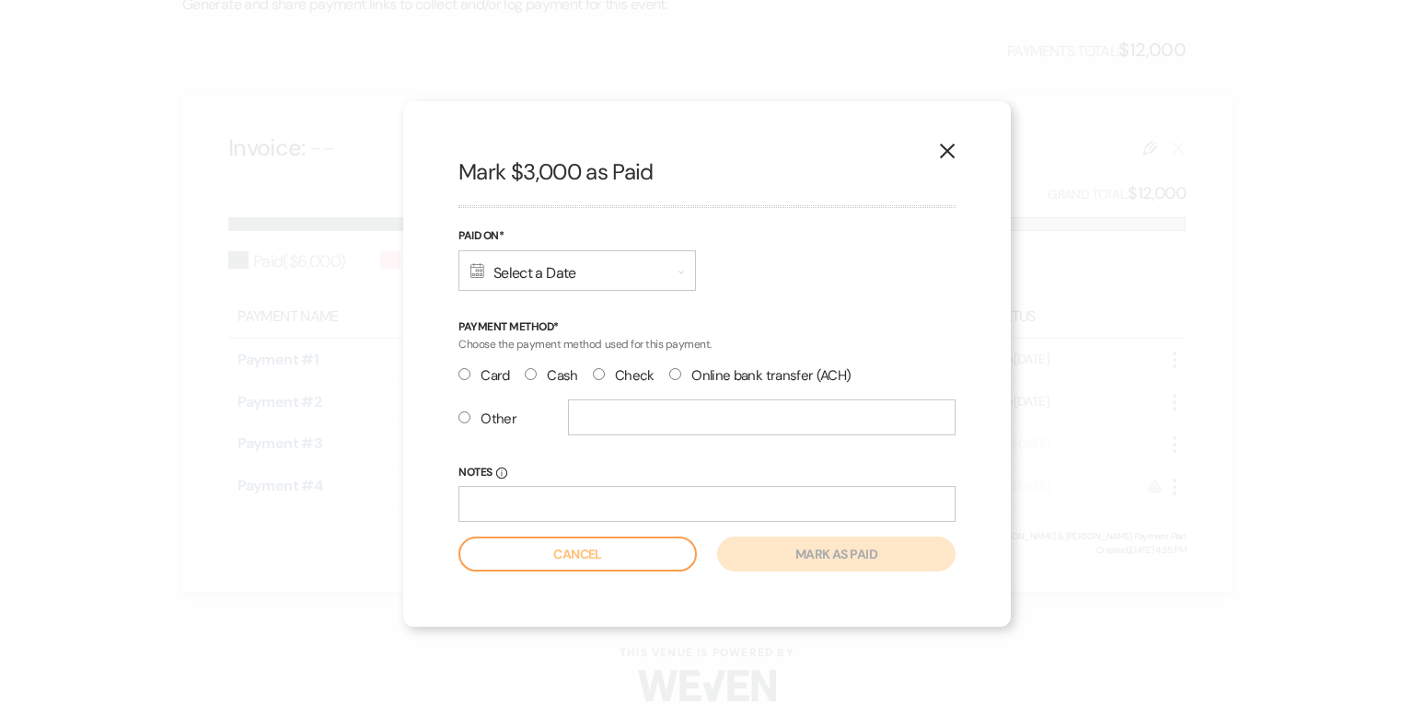
click at [519, 275] on div "Calendar Select a Date Expand" at bounding box center [576, 270] width 237 height 40
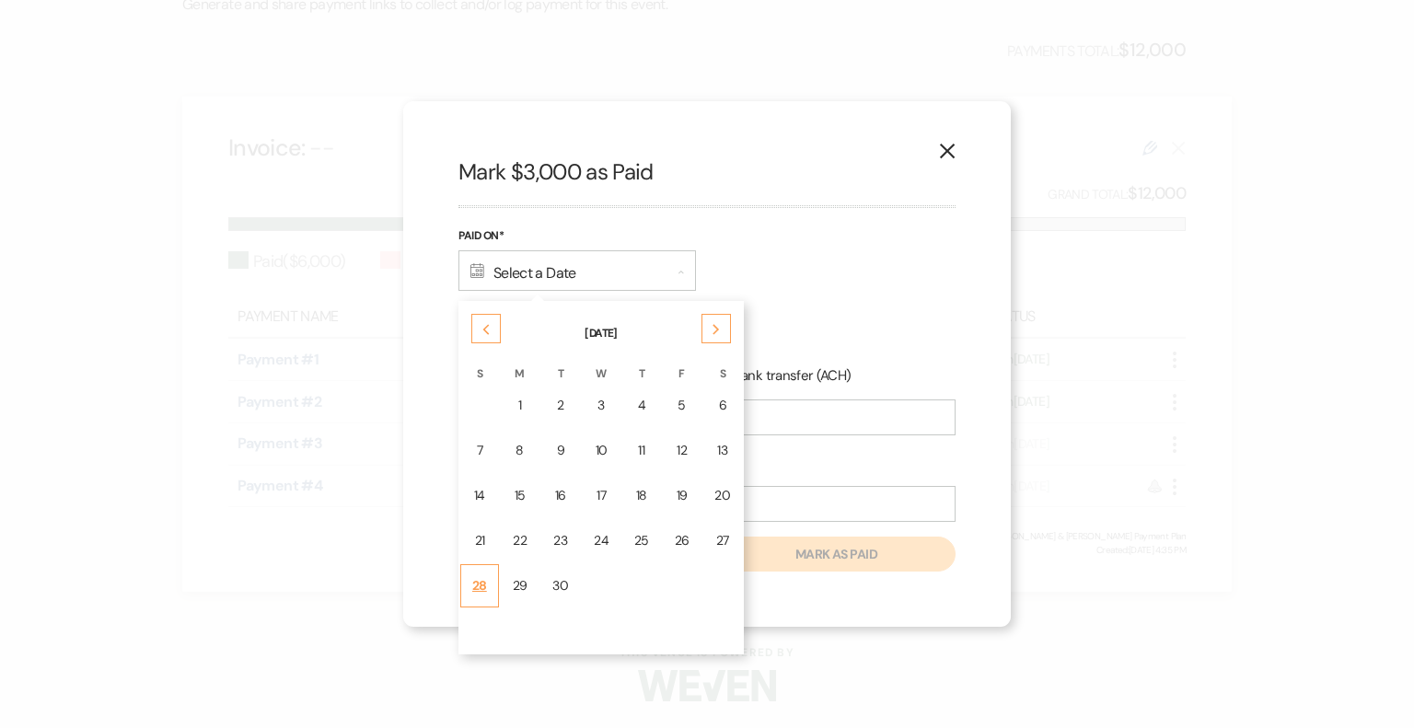
click at [479, 584] on div "28" at bounding box center [479, 585] width 15 height 19
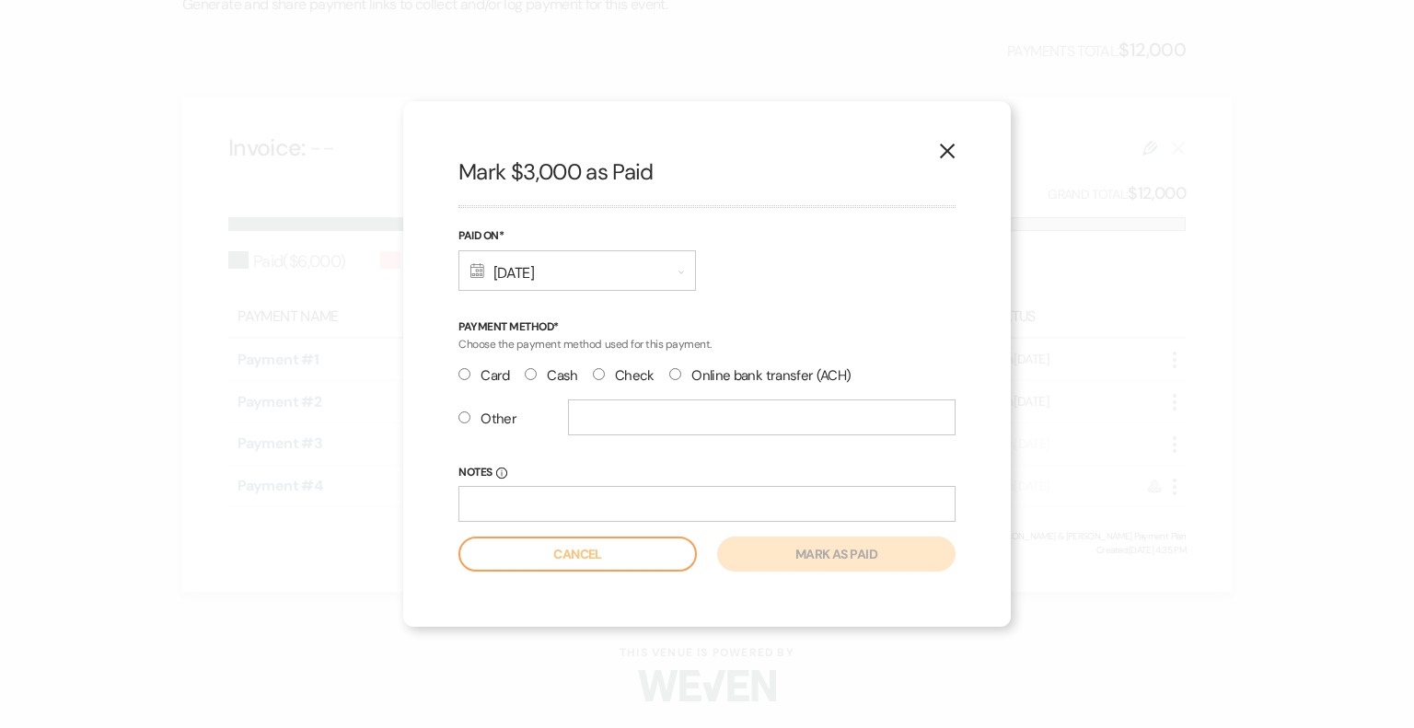
click at [463, 418] on input "Other" at bounding box center [464, 417] width 12 height 12
radio input "true"
click at [618, 426] on input "text" at bounding box center [761, 417] width 387 height 36
type input "honeybook"
click at [771, 563] on button "Mark as paid" at bounding box center [836, 554] width 238 height 35
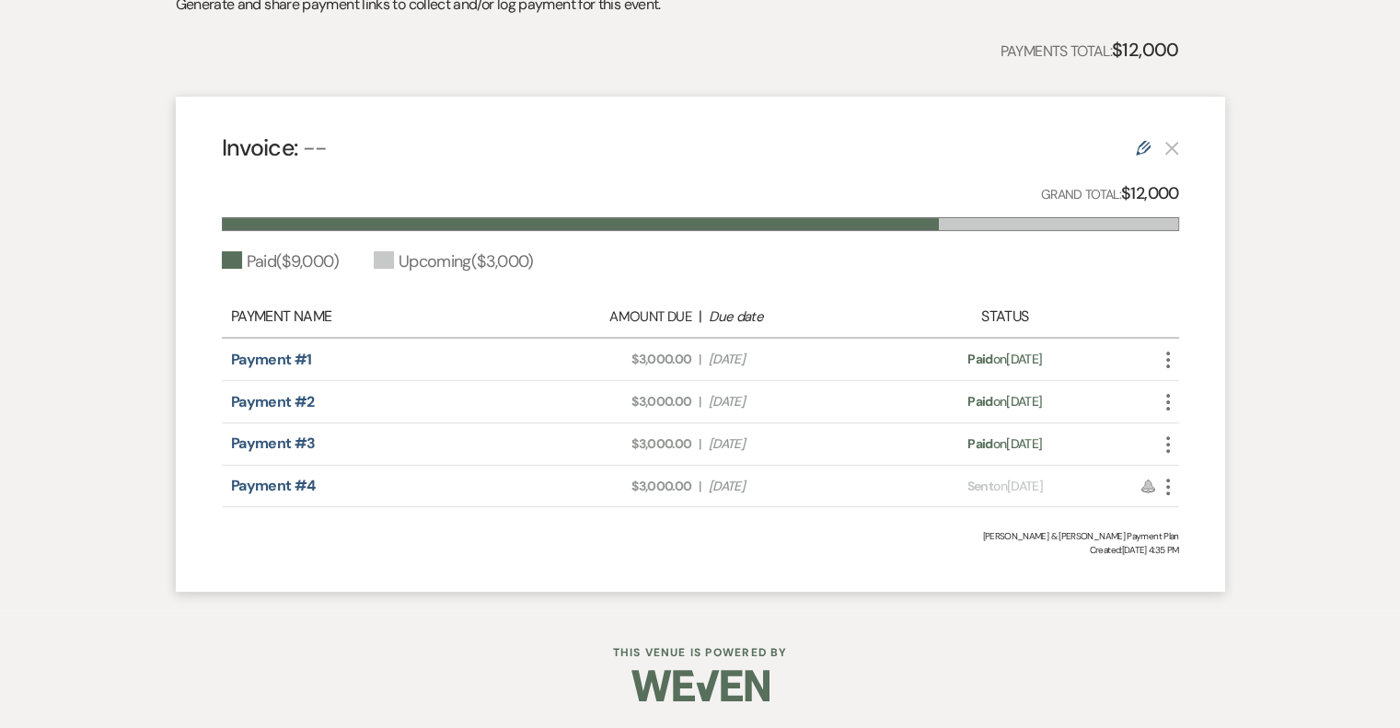
click at [1170, 483] on icon "More" at bounding box center [1168, 487] width 22 height 22
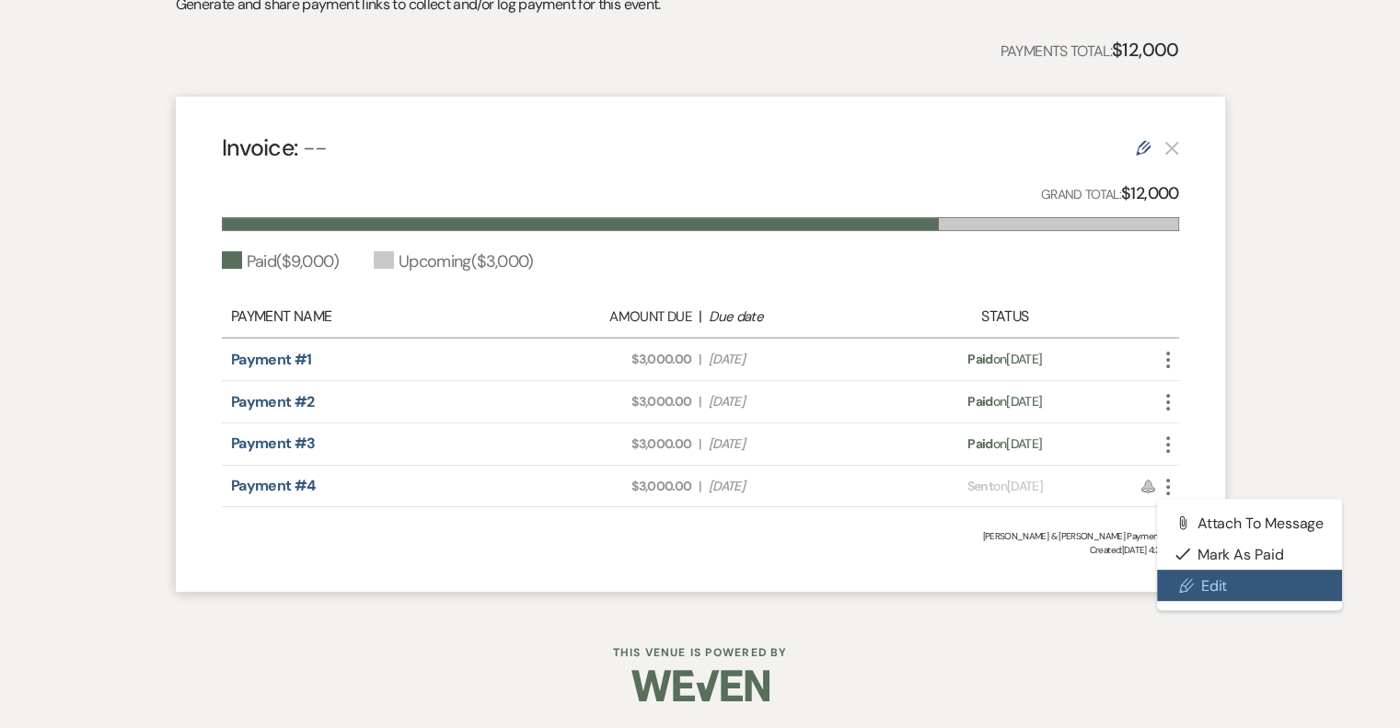
click at [1208, 588] on link "Pencil Edit" at bounding box center [1250, 585] width 186 height 31
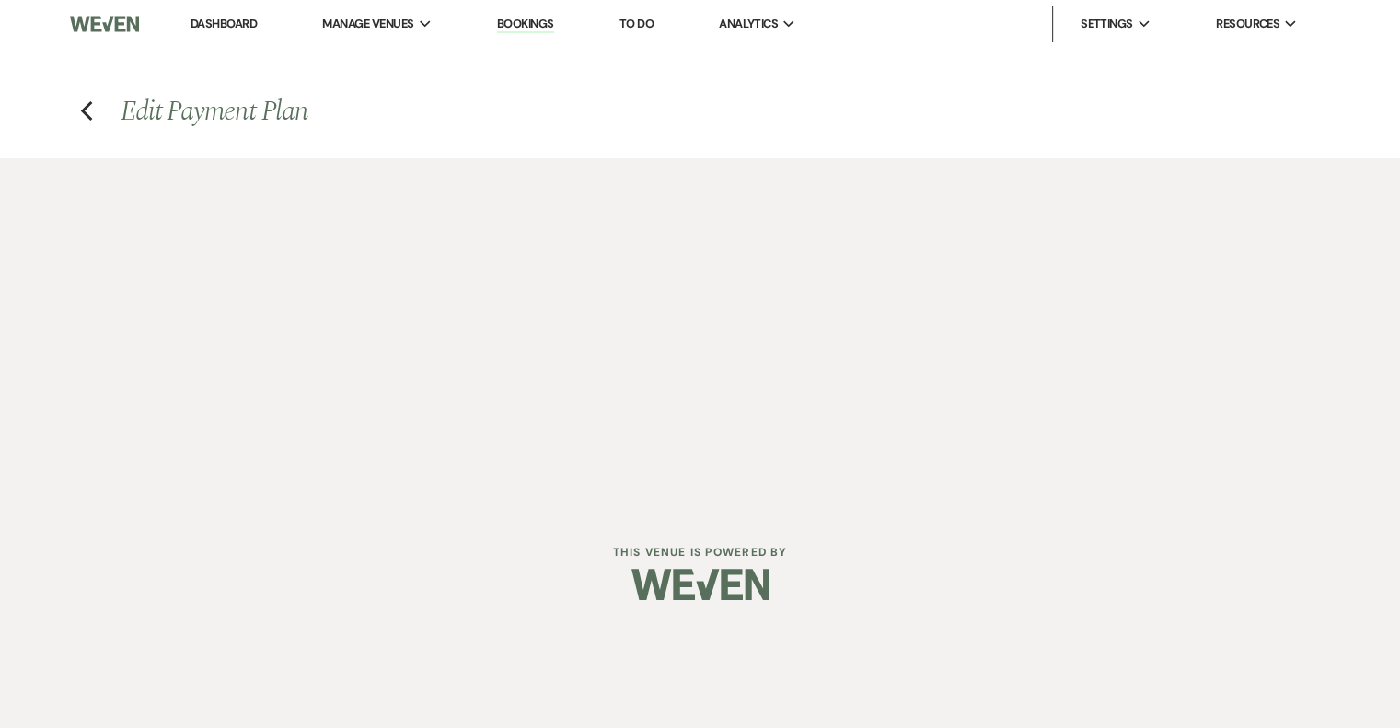
select select "1"
select select "2"
select select "percentage"
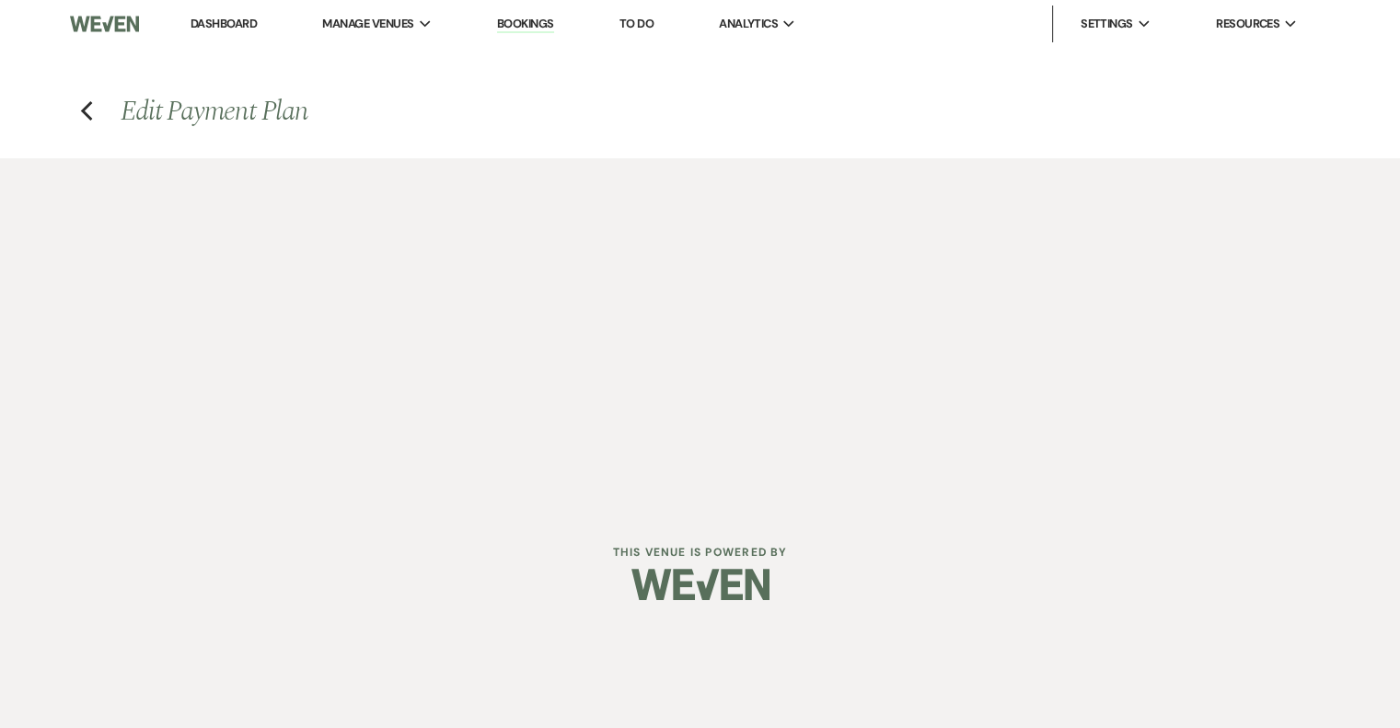
select select "client"
select select "weeks"
select select "both"
select select "days"
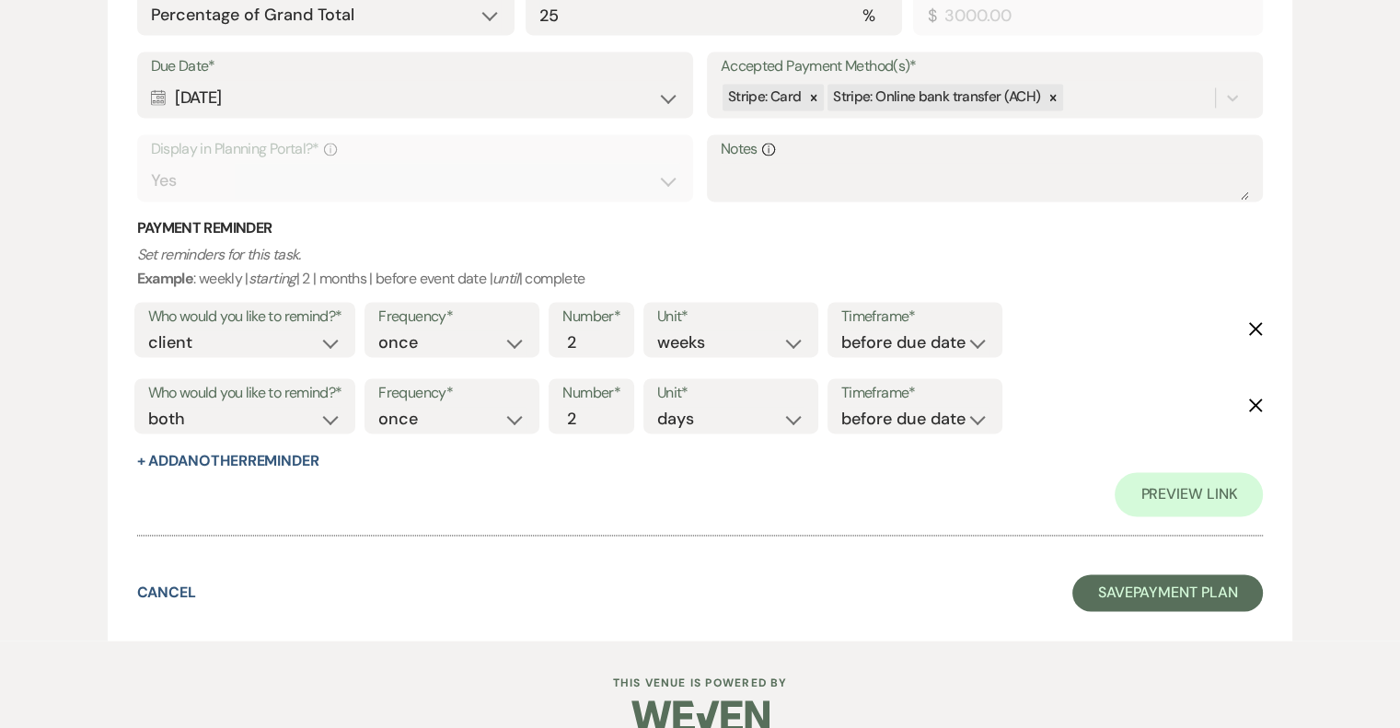
scroll to position [2763, 0]
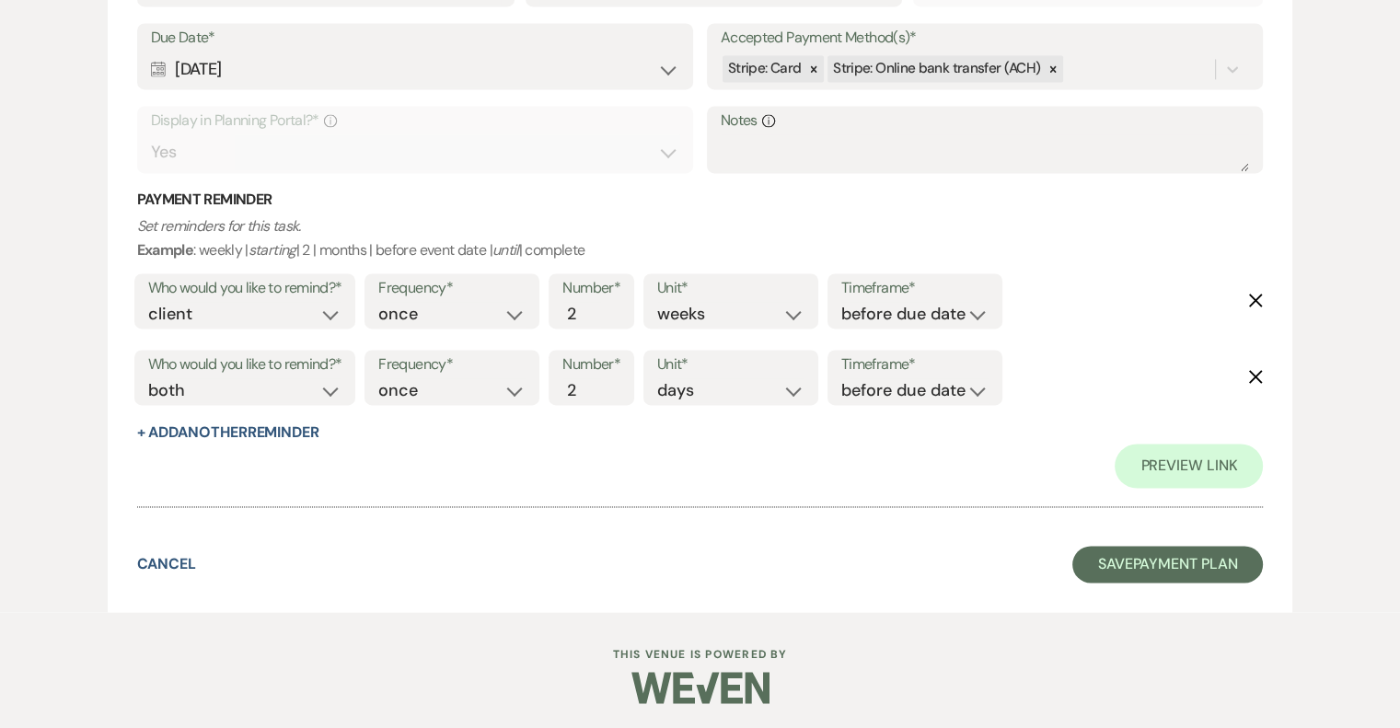
click at [1256, 300] on use "button" at bounding box center [1256, 301] width 14 height 14
select select "both"
select select "days"
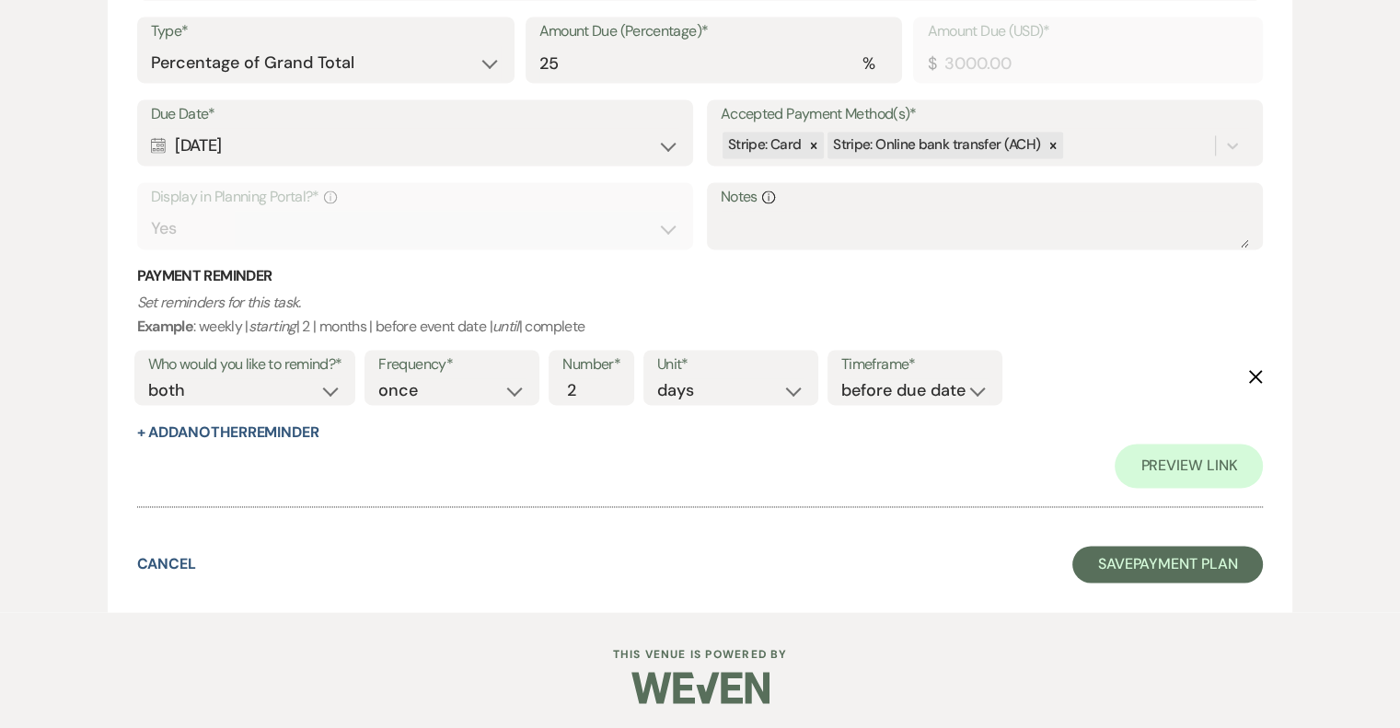
click at [1253, 378] on icon "Delete" at bounding box center [1255, 376] width 15 height 15
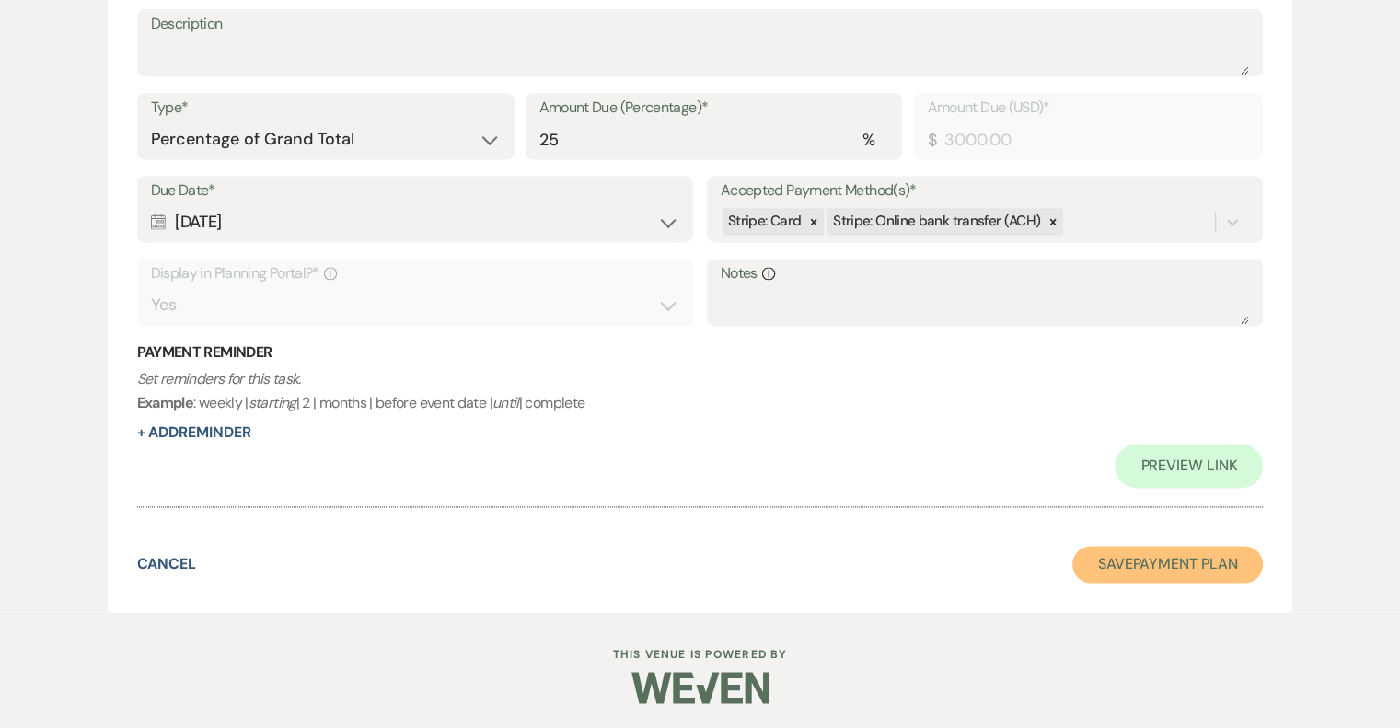
click at [1190, 557] on button "Save Payment Plan" at bounding box center [1167, 564] width 191 height 37
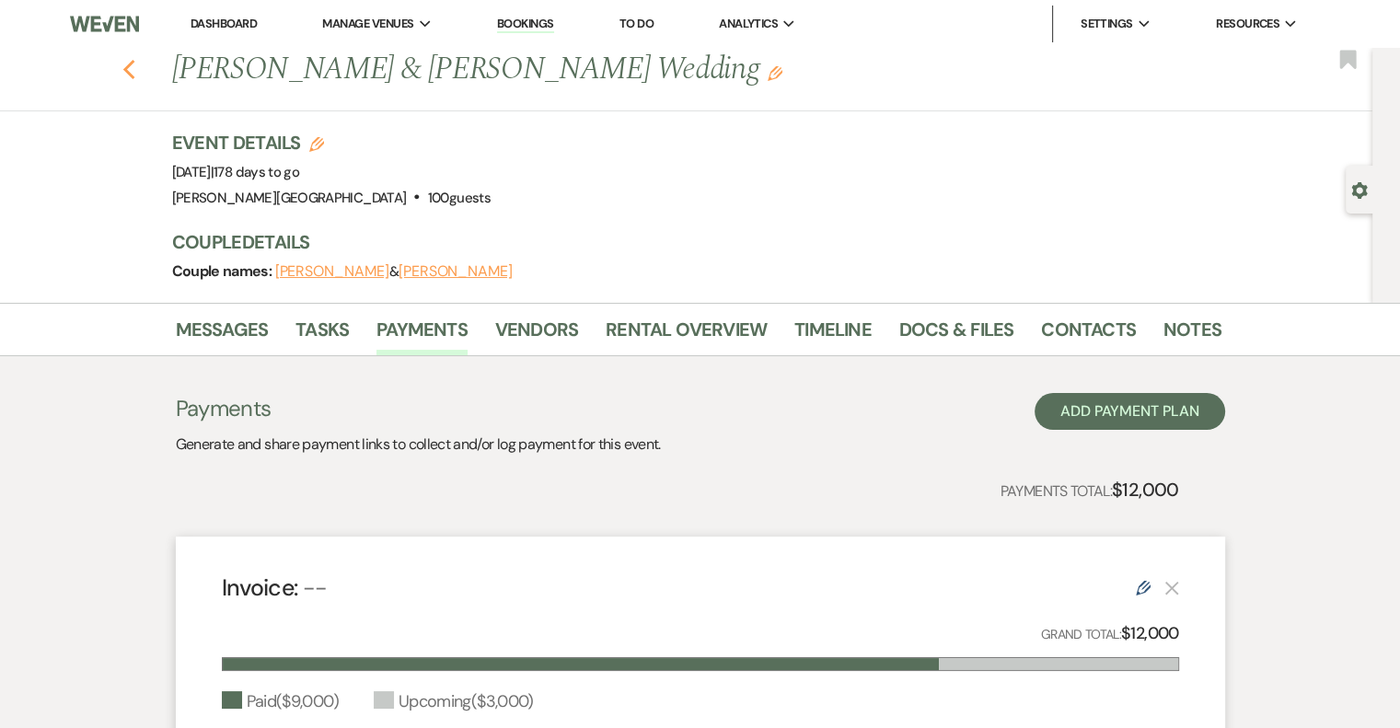
click at [132, 68] on use "button" at bounding box center [128, 70] width 12 height 20
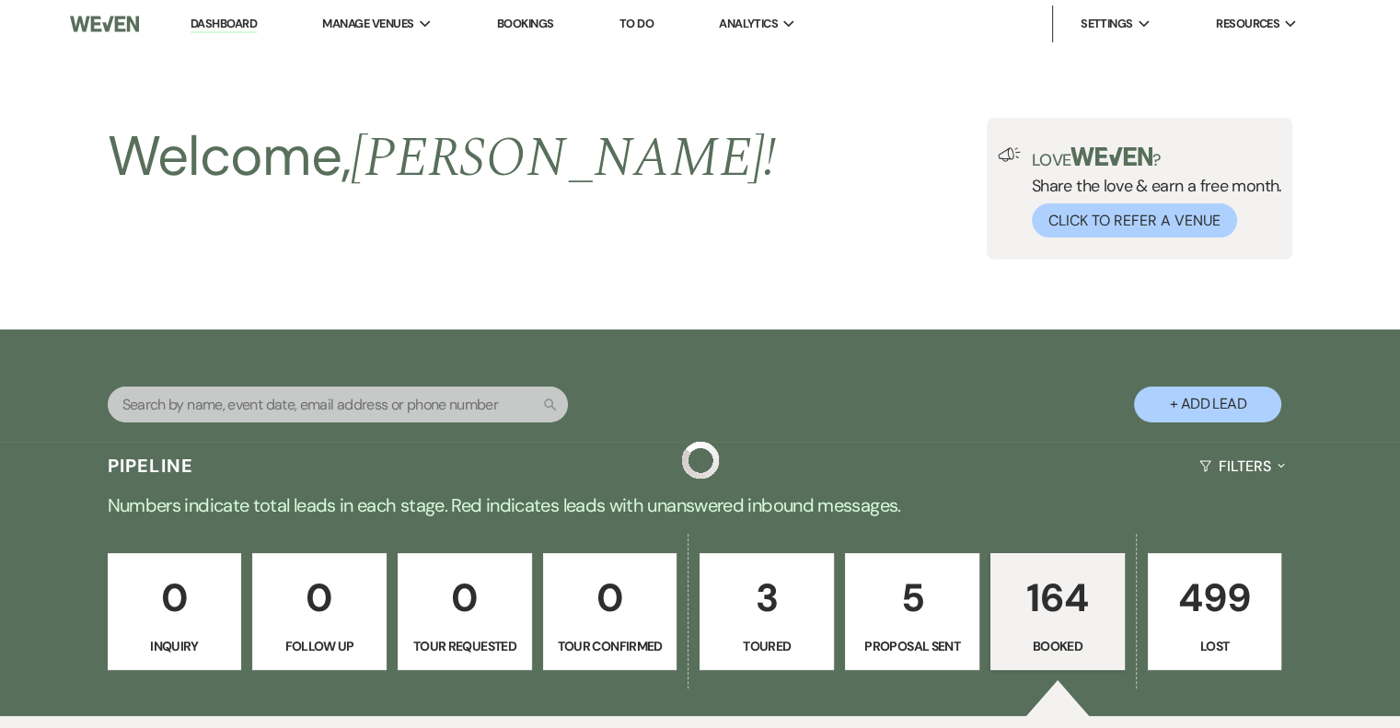
scroll to position [1933, 0]
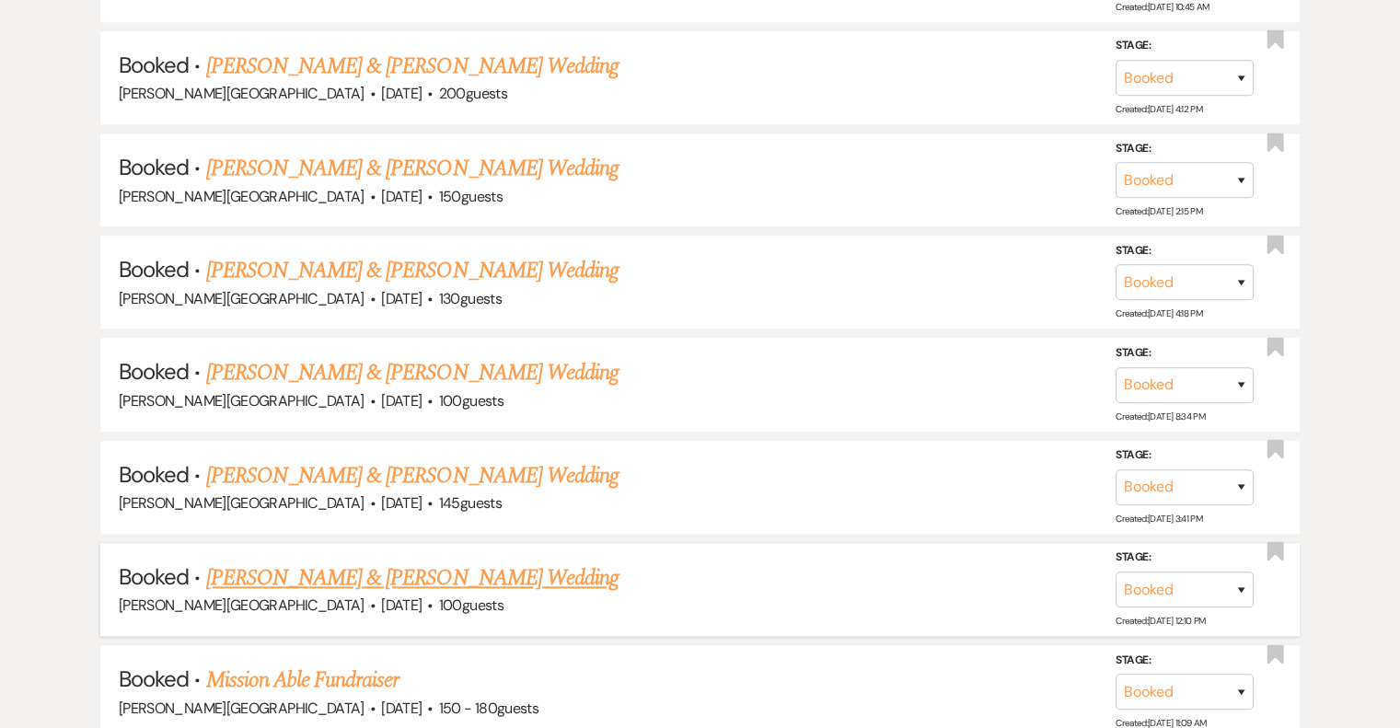
click at [429, 568] on link "[PERSON_NAME] & [PERSON_NAME] Wedding" at bounding box center [412, 577] width 412 height 33
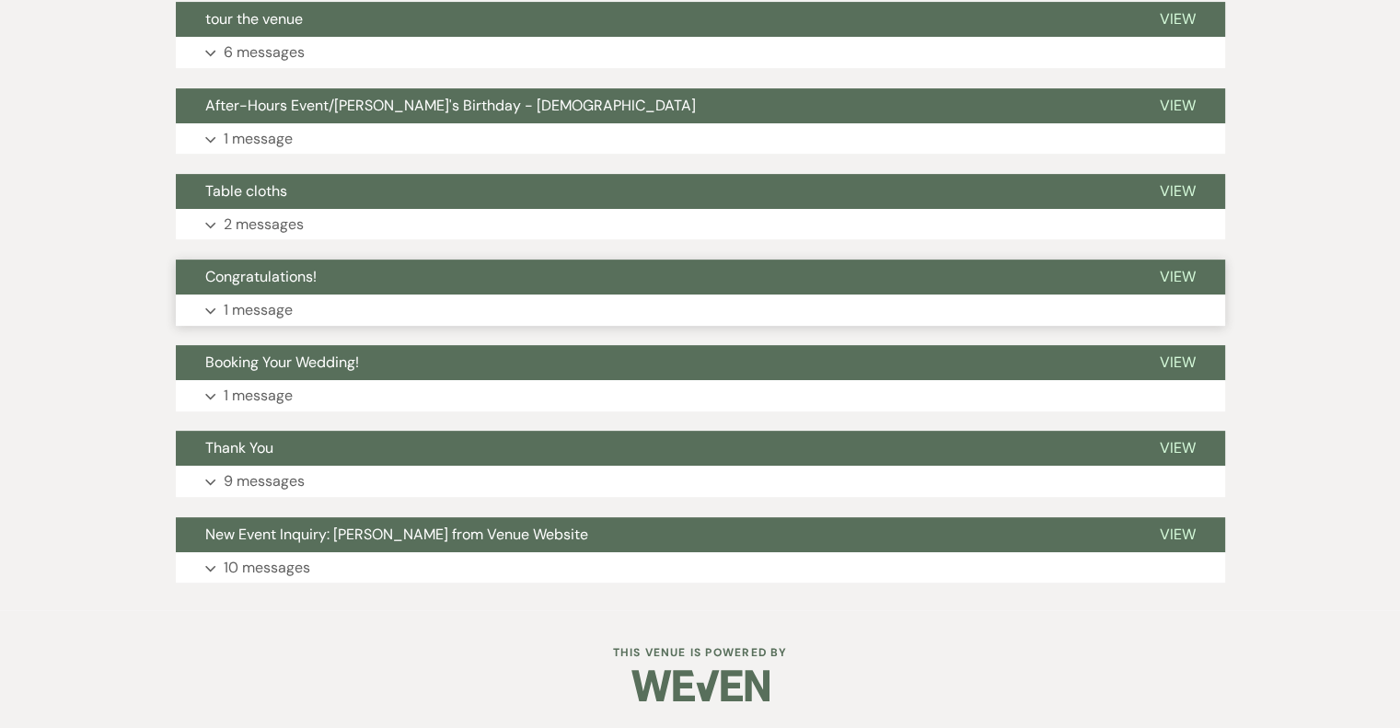
scroll to position [240, 0]
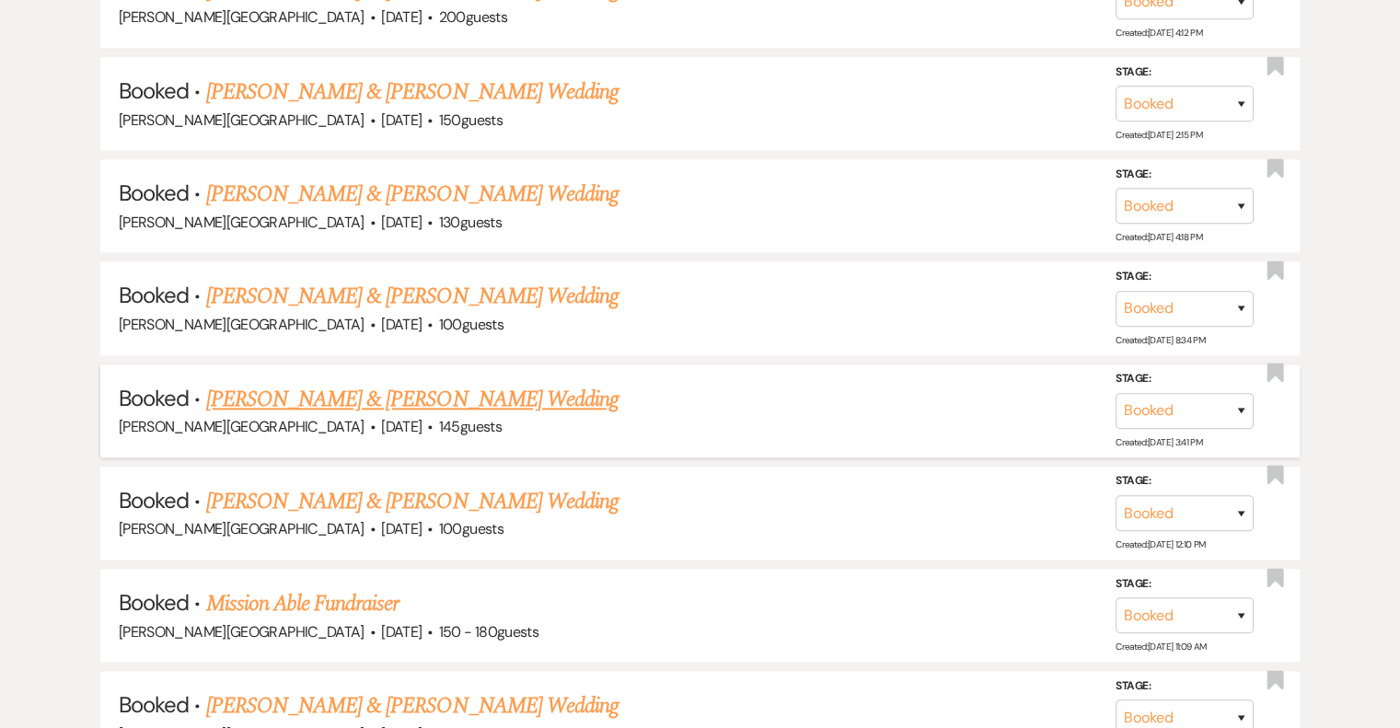
scroll to position [2025, 0]
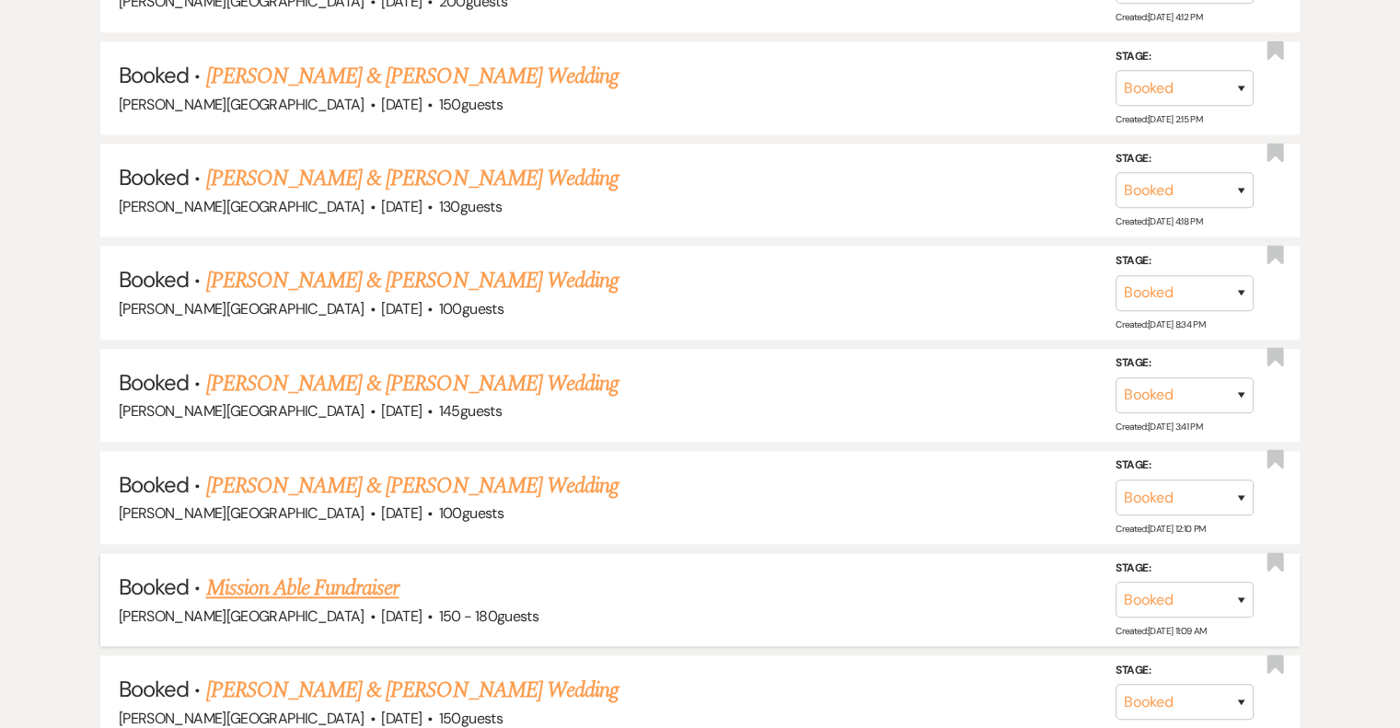
click at [340, 583] on link "Mission Able Fundraiser" at bounding box center [302, 588] width 193 height 33
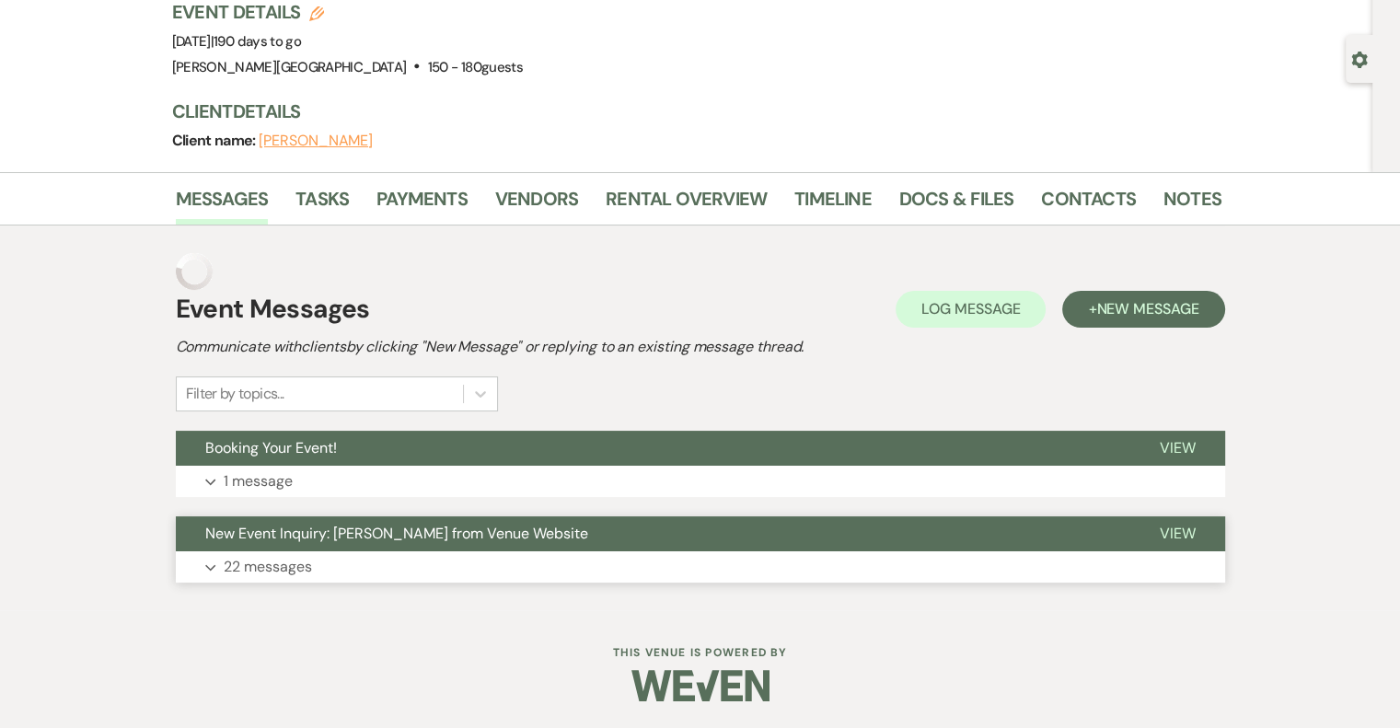
scroll to position [94, 0]
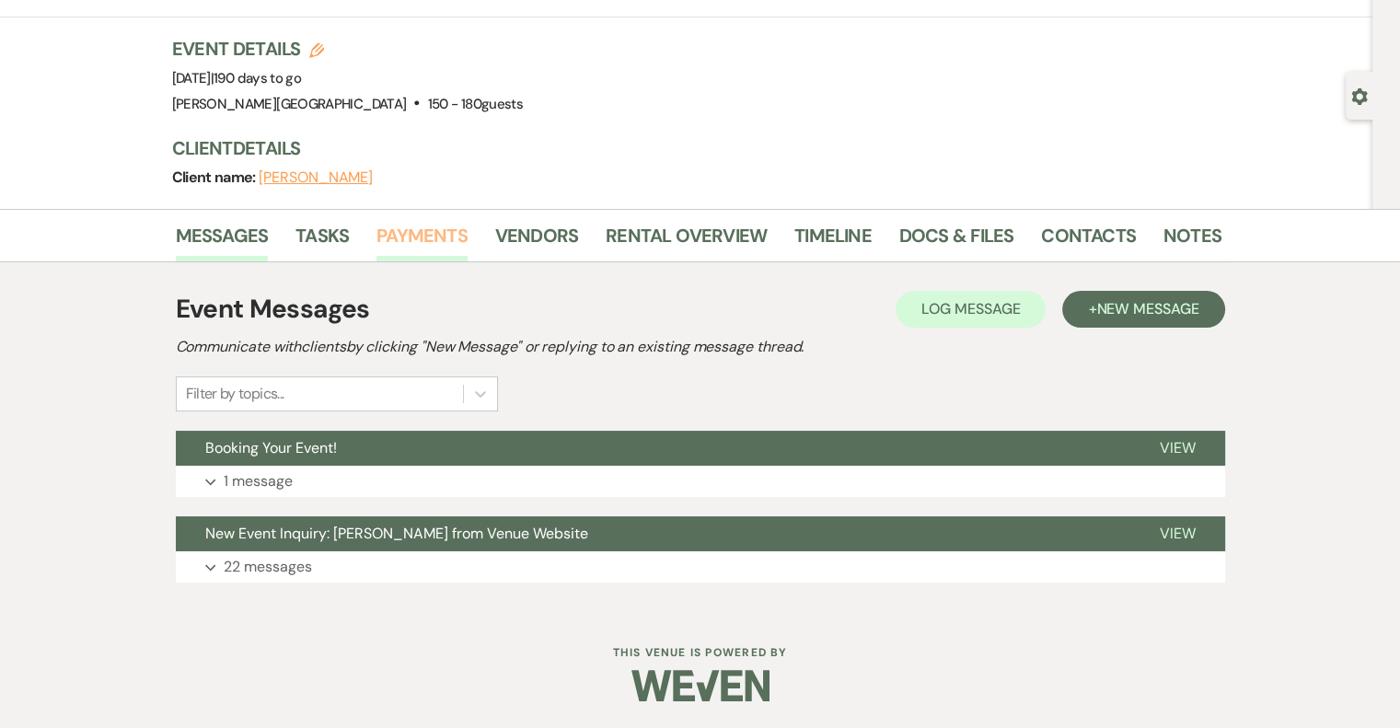
click at [396, 237] on link "Payments" at bounding box center [421, 241] width 91 height 40
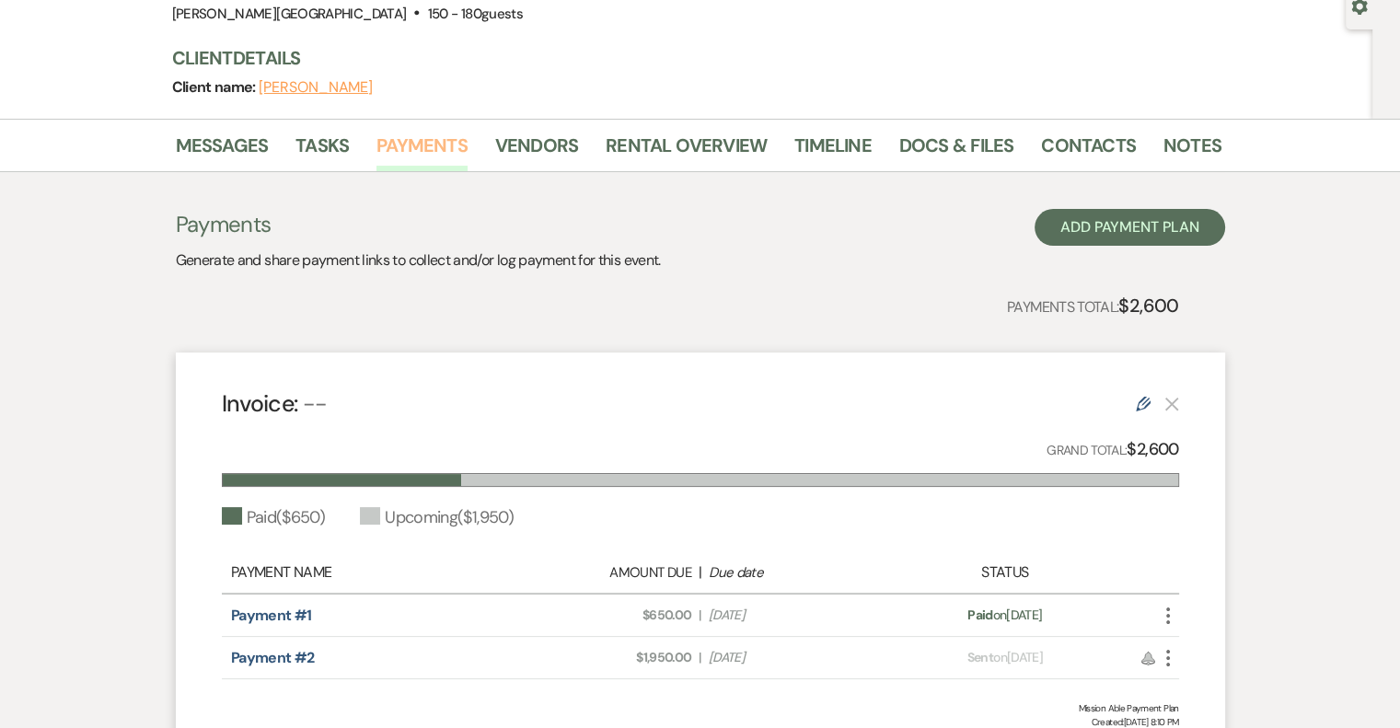
scroll to position [356, 0]
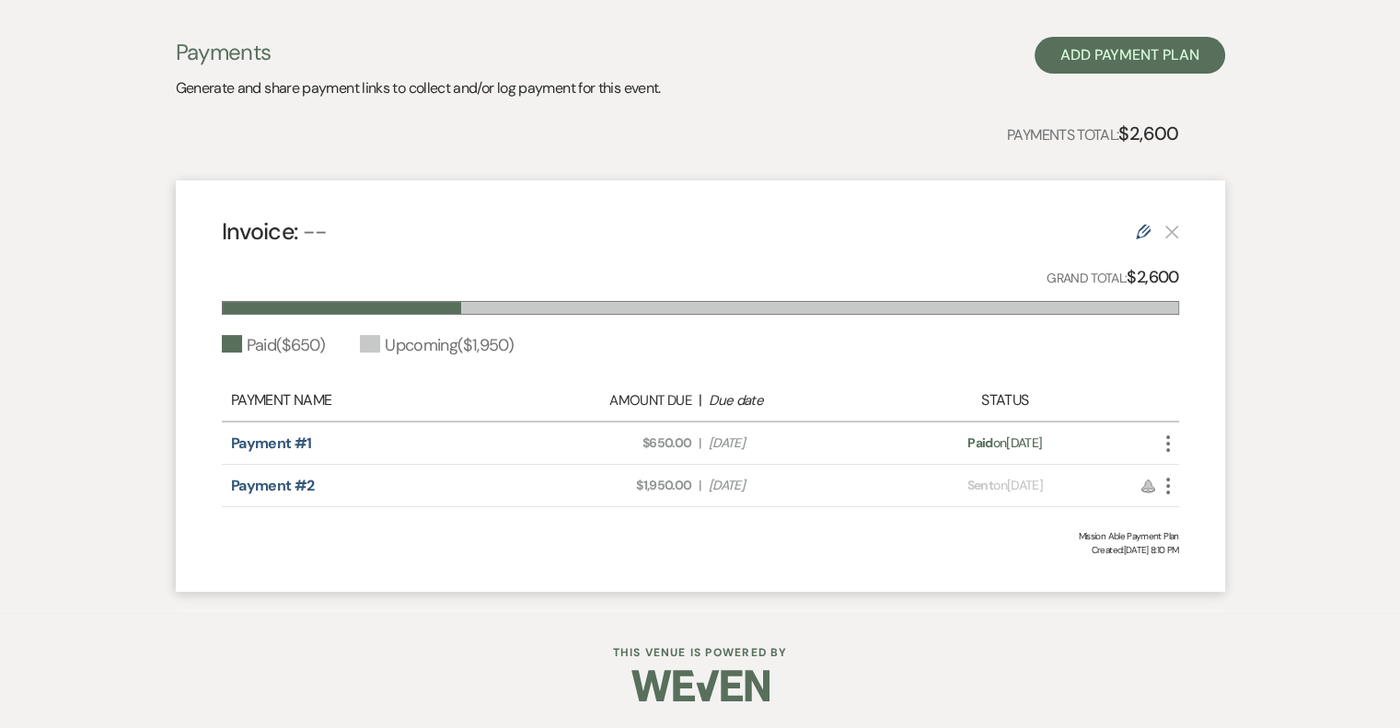
click at [1171, 483] on icon "More" at bounding box center [1168, 486] width 22 height 22
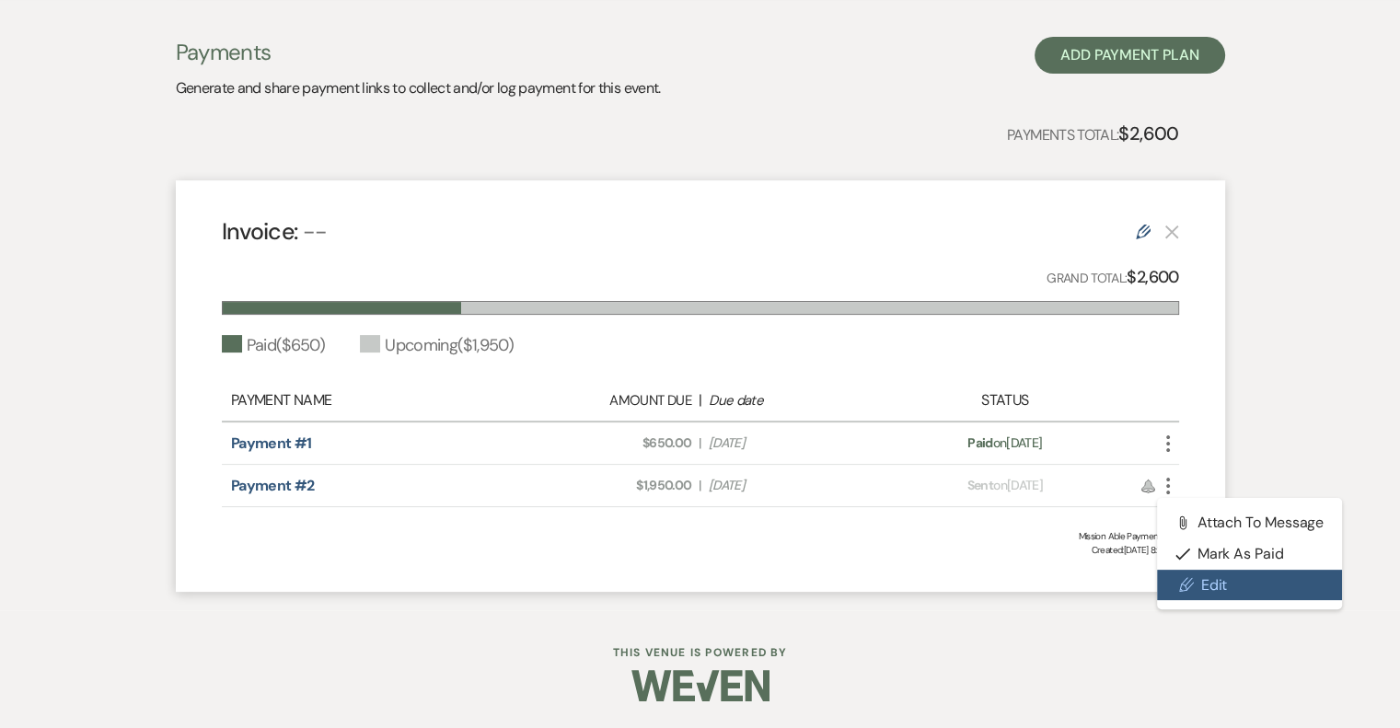
click at [1202, 583] on link "Pencil Edit" at bounding box center [1250, 585] width 186 height 31
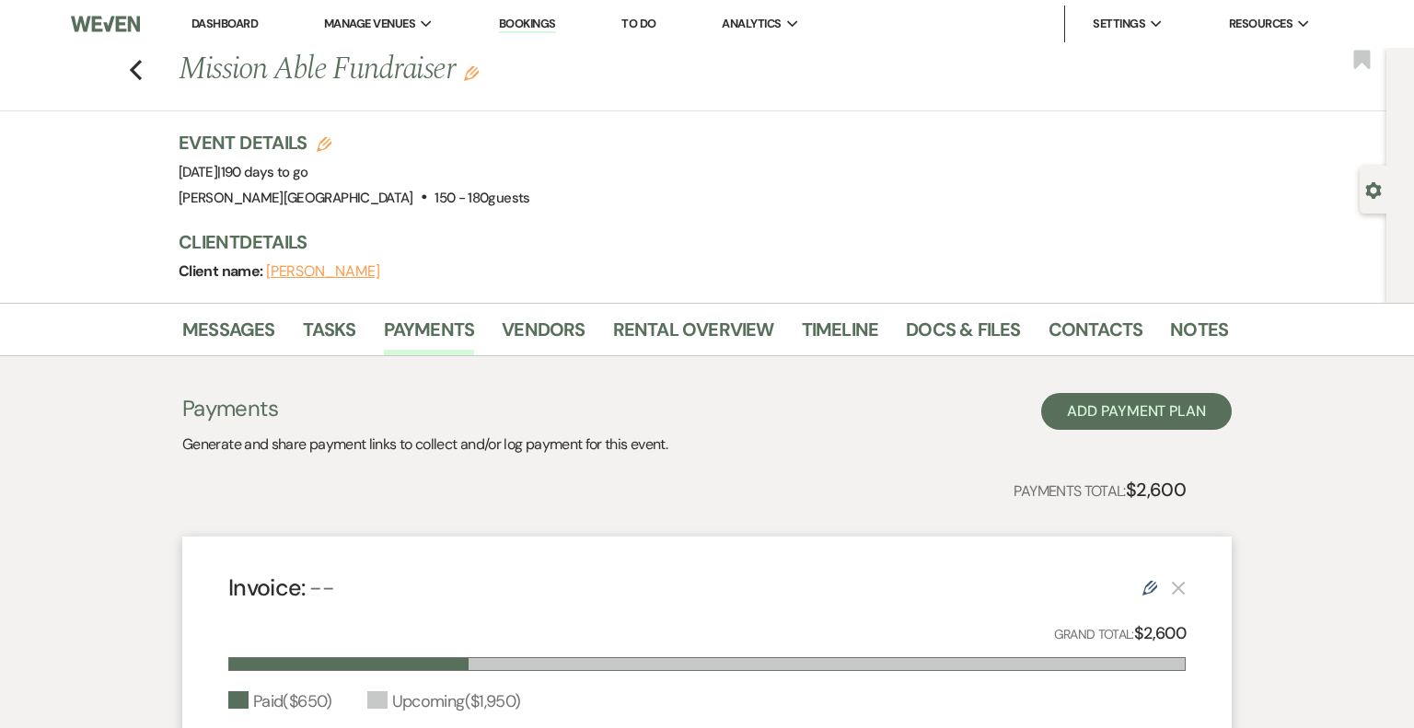
select select "1"
select select "2"
select select "percentage"
select select "client"
select select "weeks"
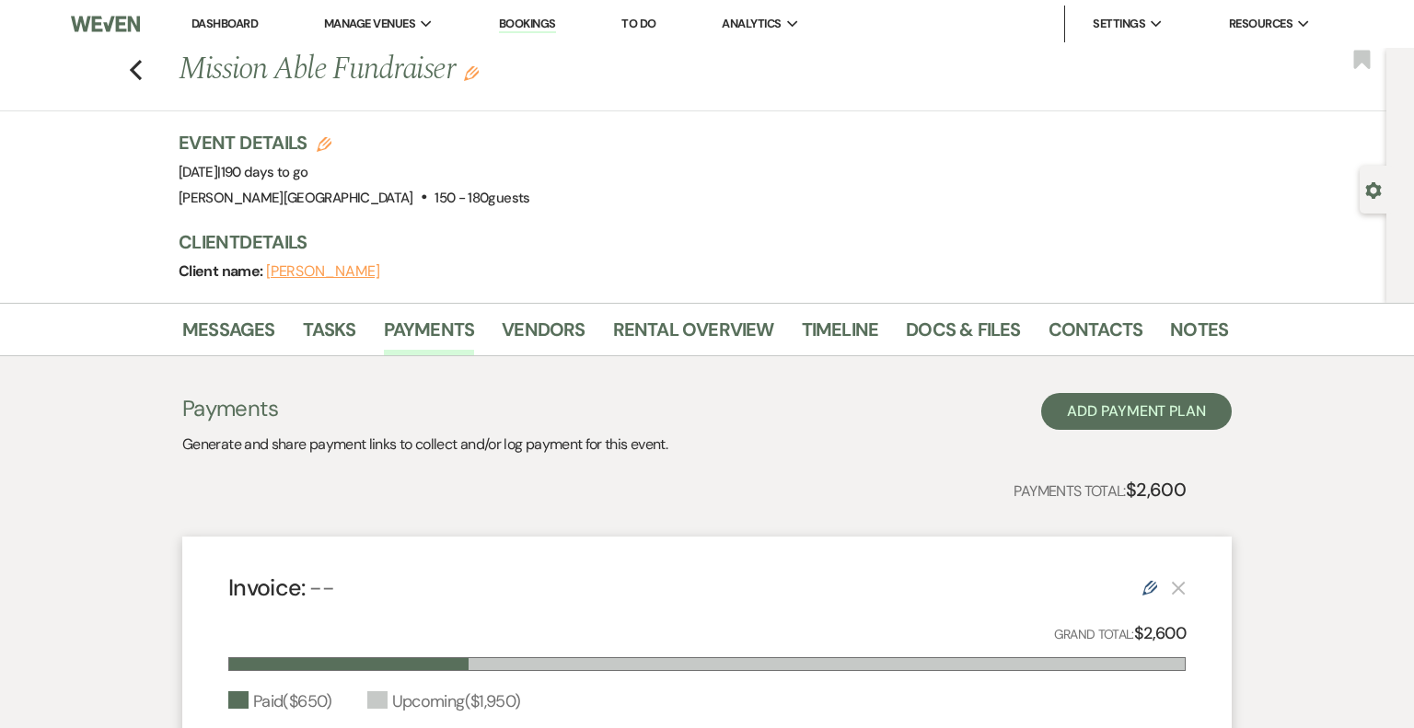
select select "both"
select select "days"
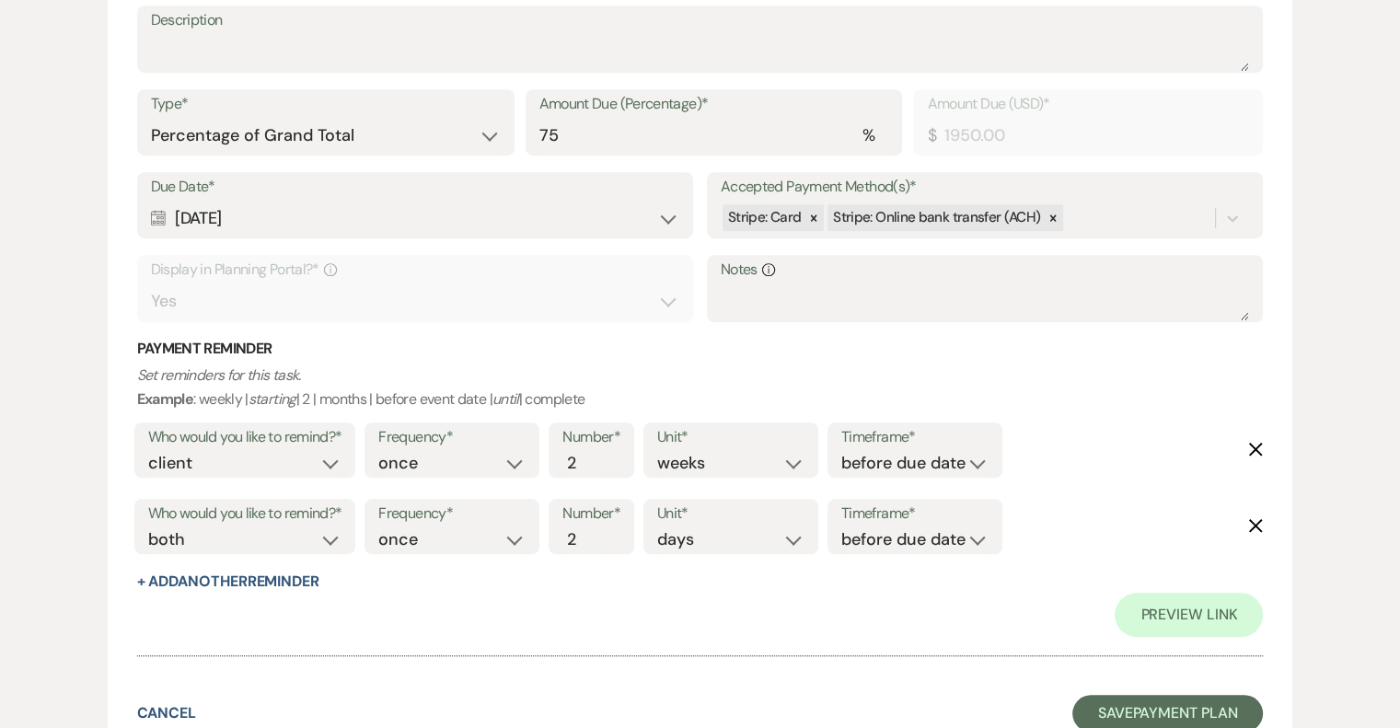
scroll to position [1416, 0]
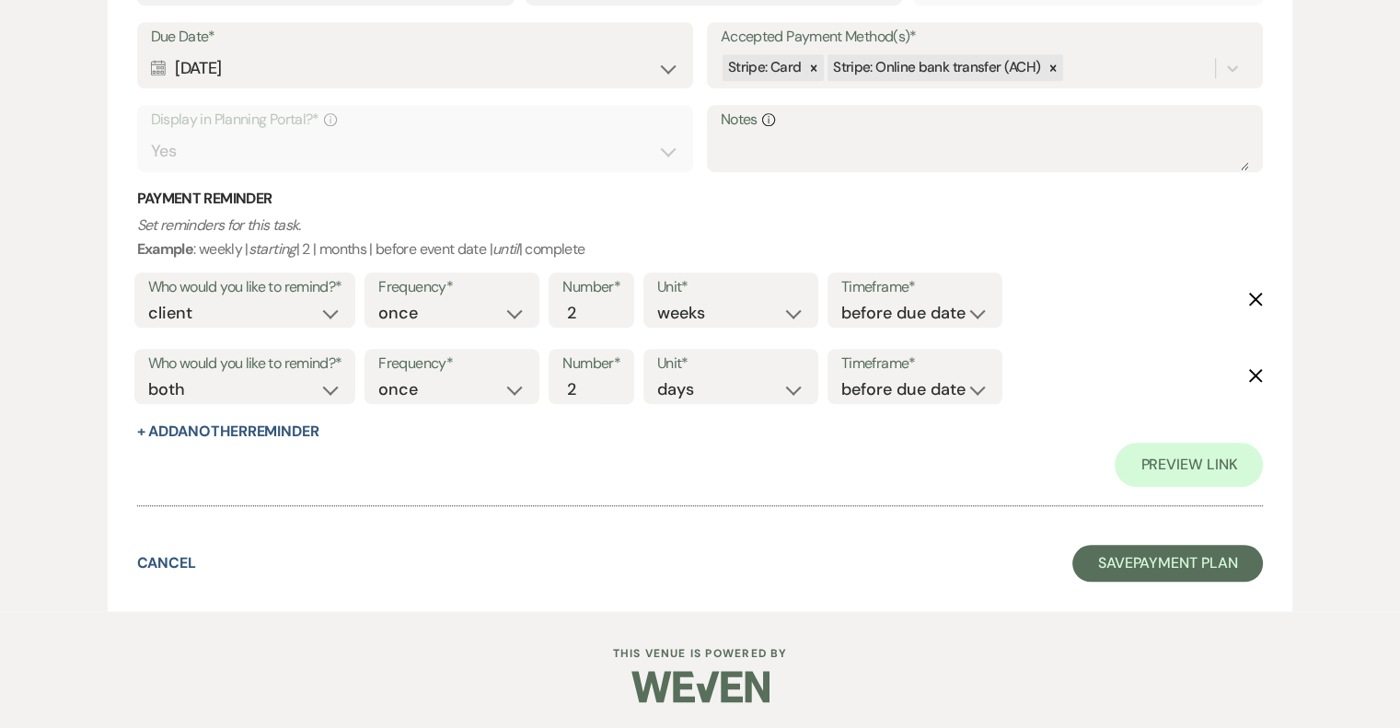
click at [1254, 298] on use "button" at bounding box center [1256, 300] width 14 height 14
select select "both"
select select "days"
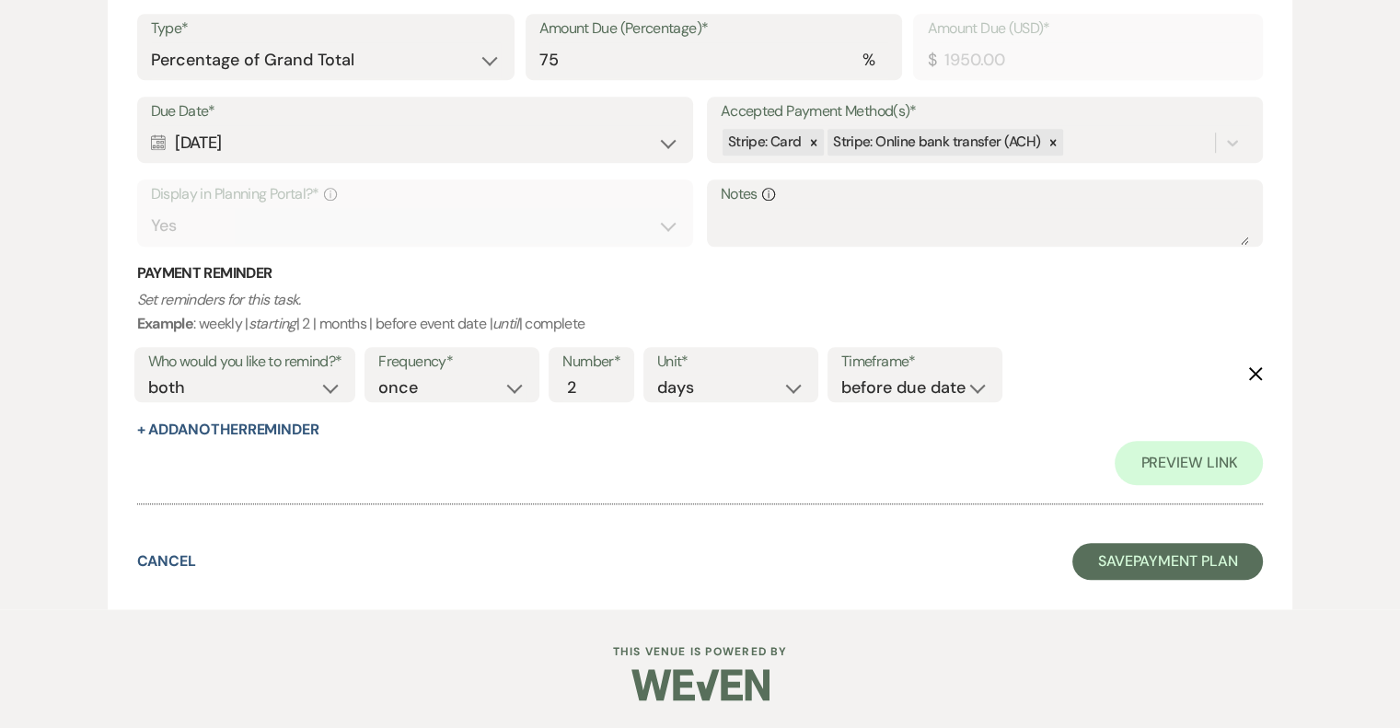
scroll to position [1340, 0]
click at [1257, 368] on icon "Delete" at bounding box center [1255, 375] width 15 height 15
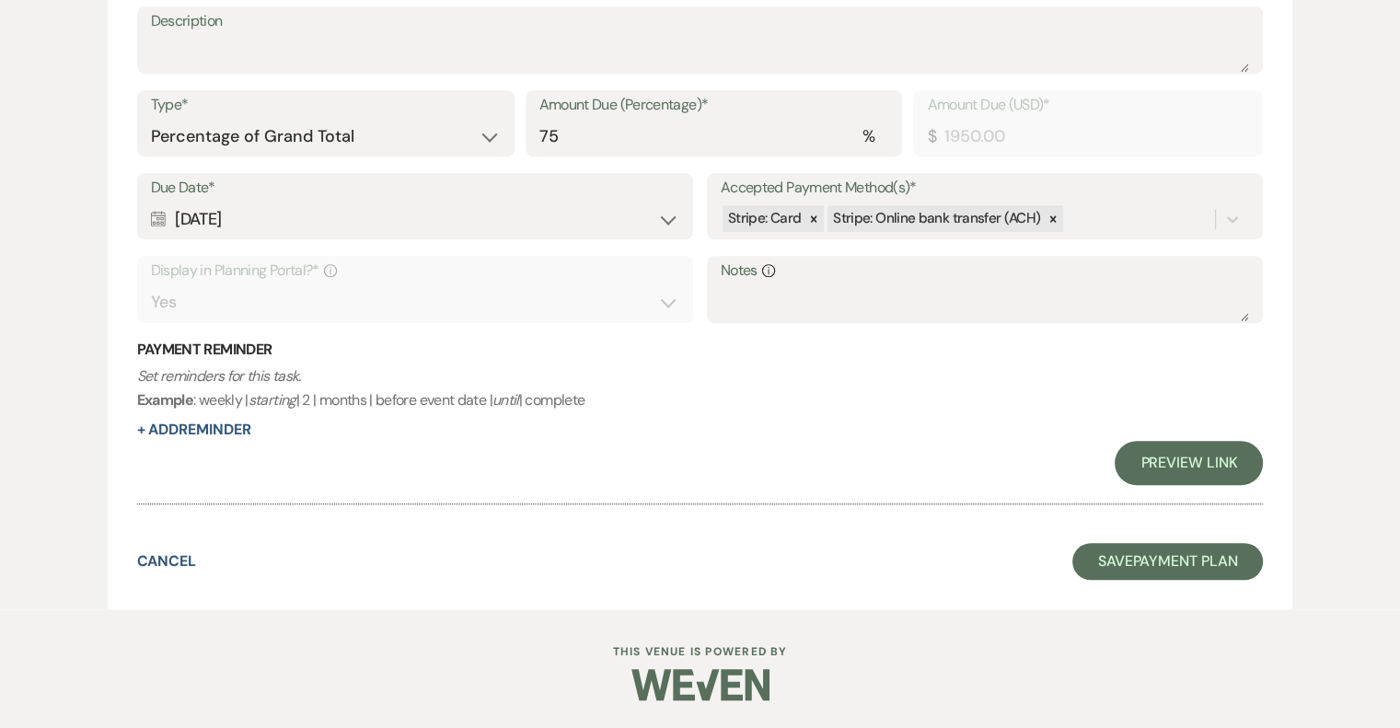
scroll to position [1264, 0]
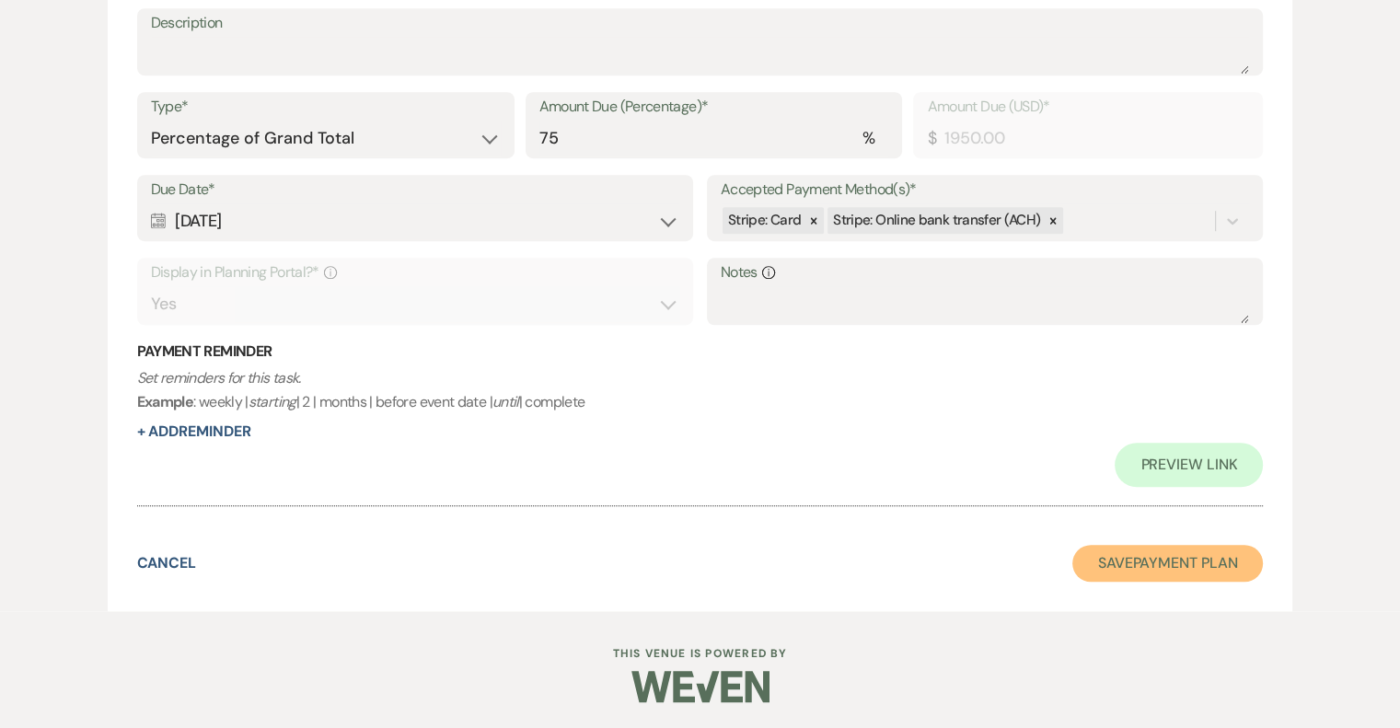
click at [1184, 559] on button "Save Payment Plan" at bounding box center [1167, 563] width 191 height 37
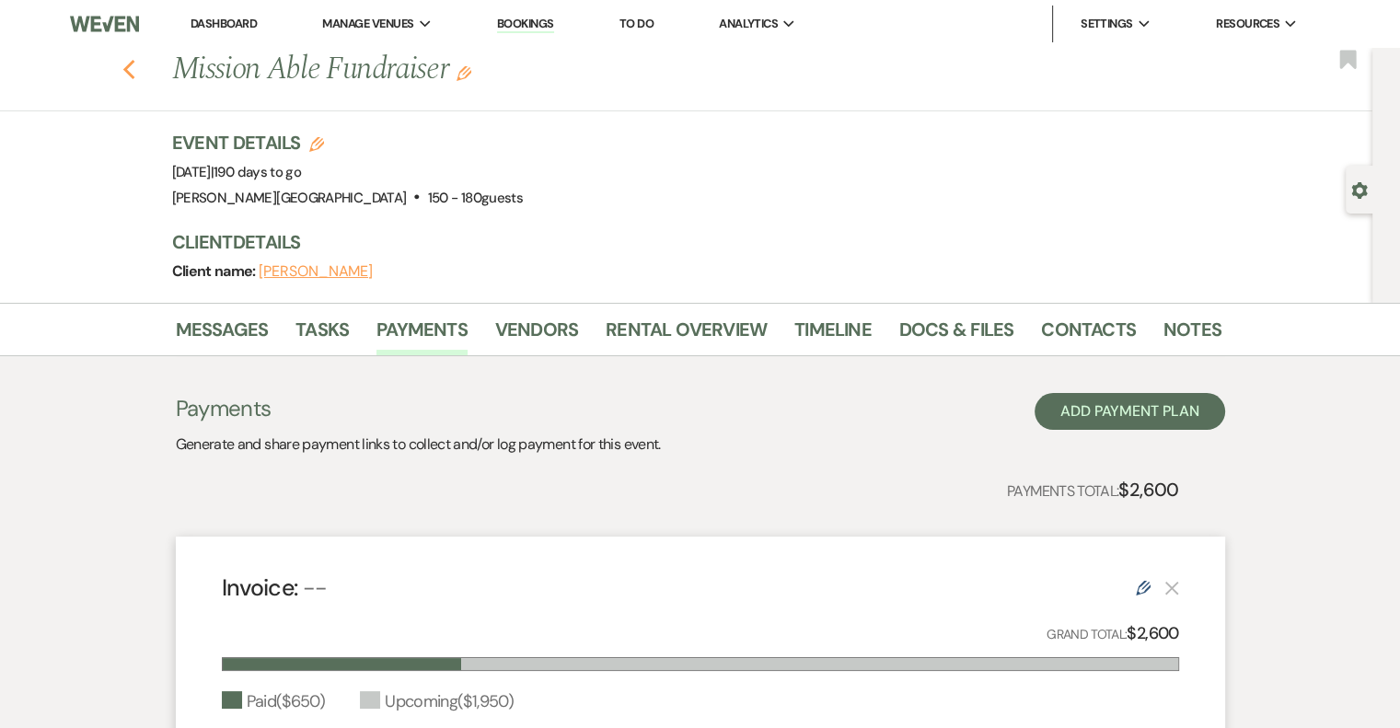
click at [135, 68] on icon "Previous" at bounding box center [129, 70] width 14 height 22
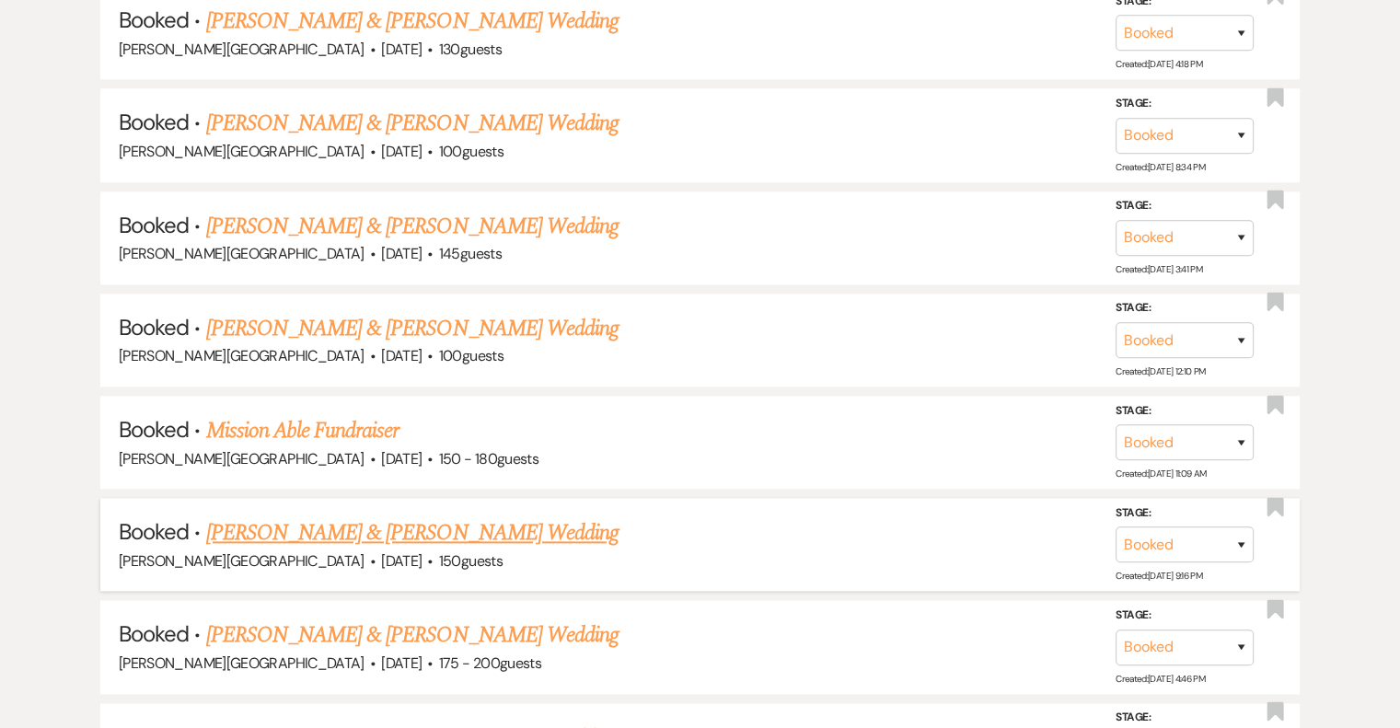
scroll to position [2209, 0]
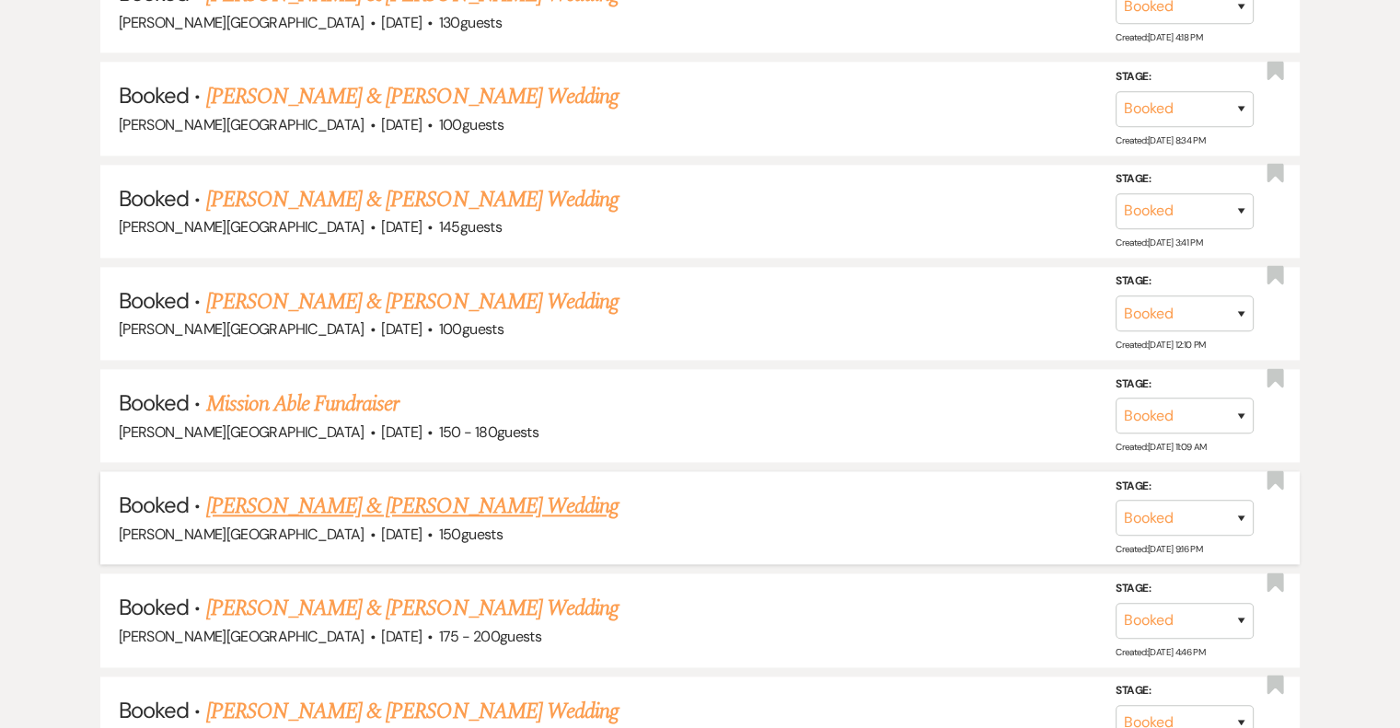
click at [418, 497] on link "[PERSON_NAME] & [PERSON_NAME] Wedding" at bounding box center [412, 506] width 412 height 33
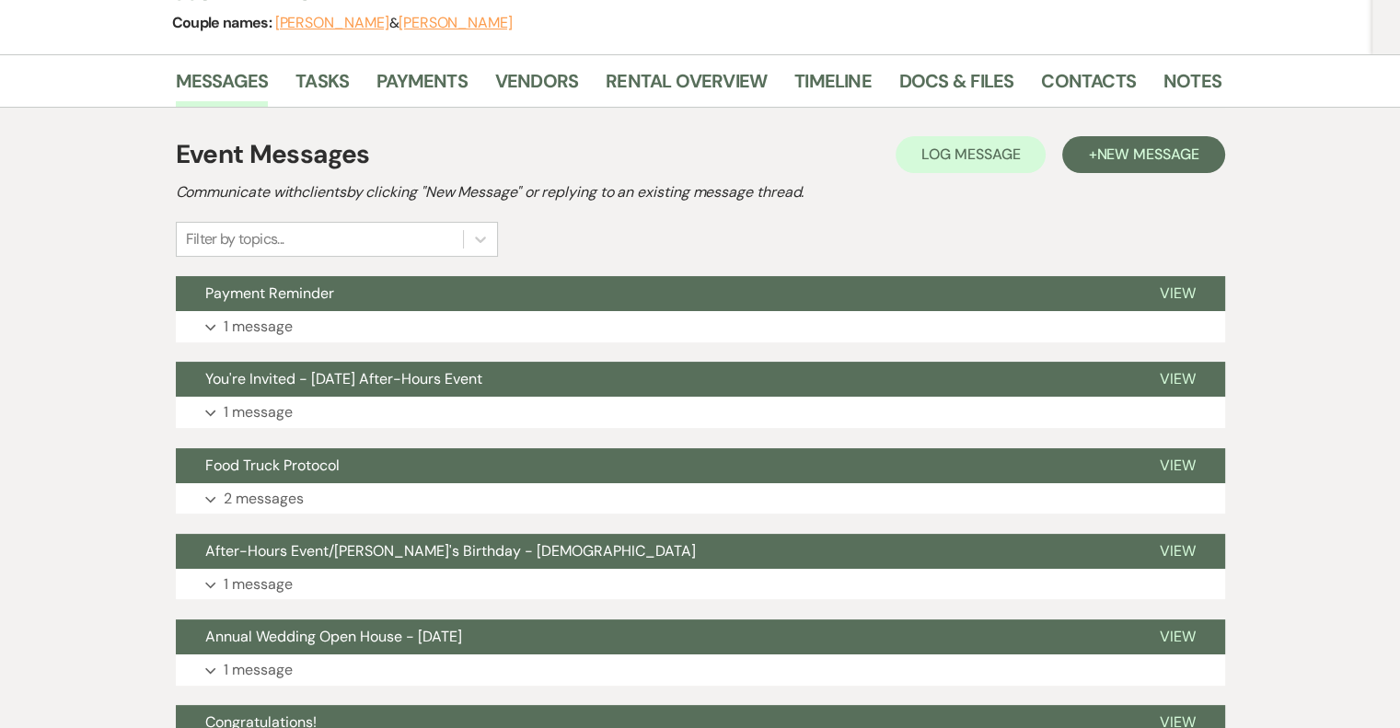
scroll to position [234, 0]
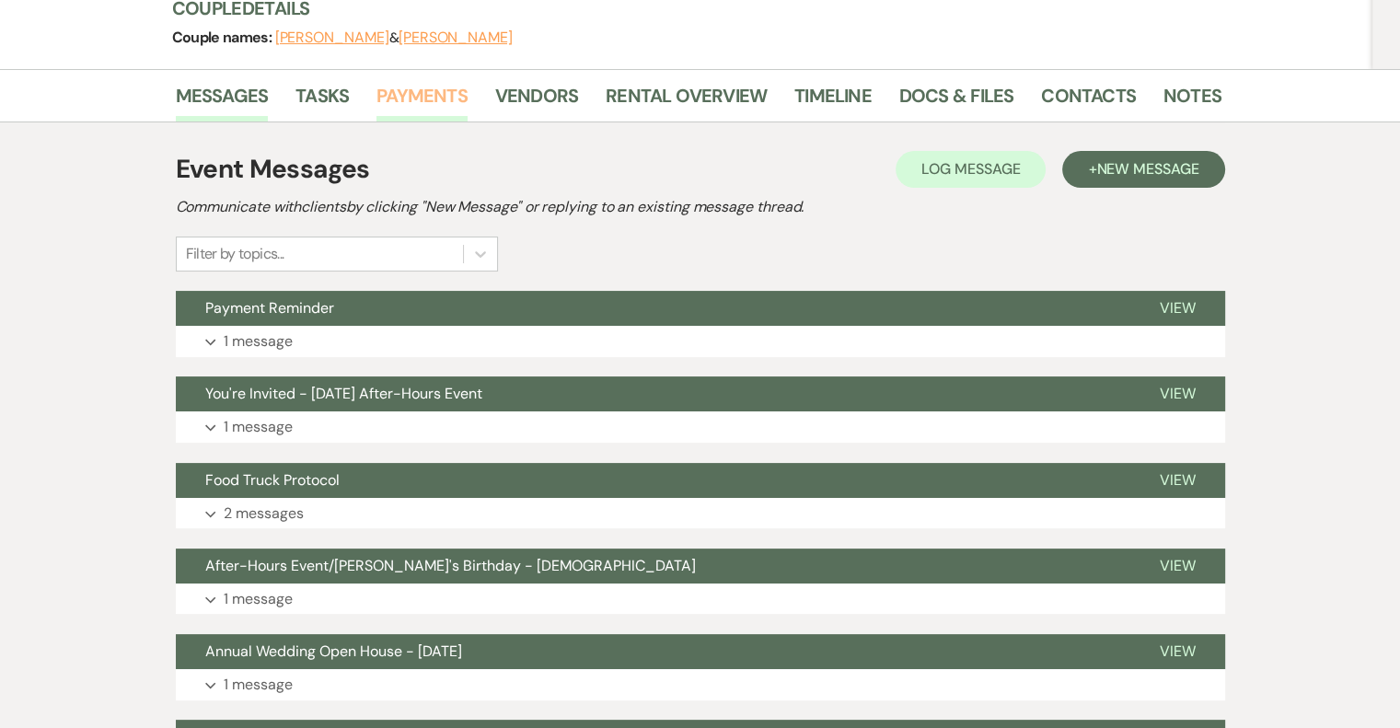
click at [431, 96] on link "Payments" at bounding box center [421, 101] width 91 height 40
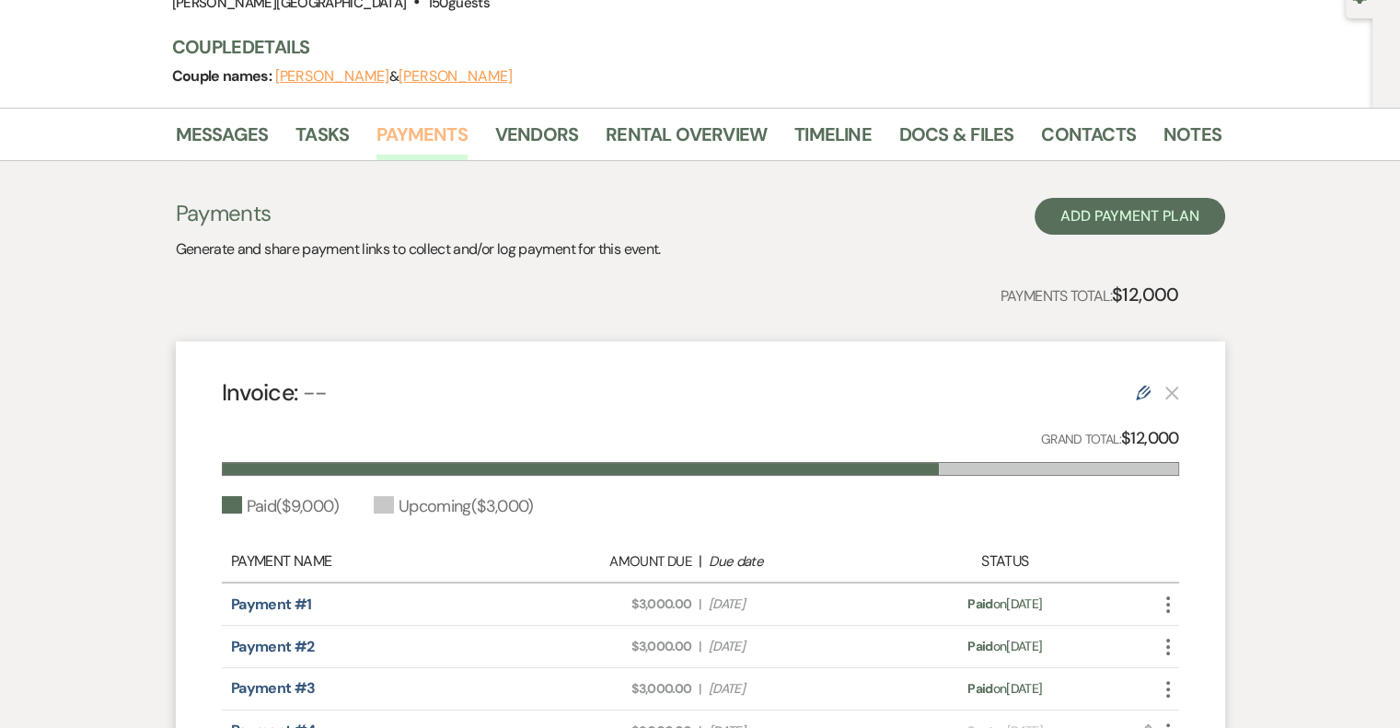
scroll to position [440, 0]
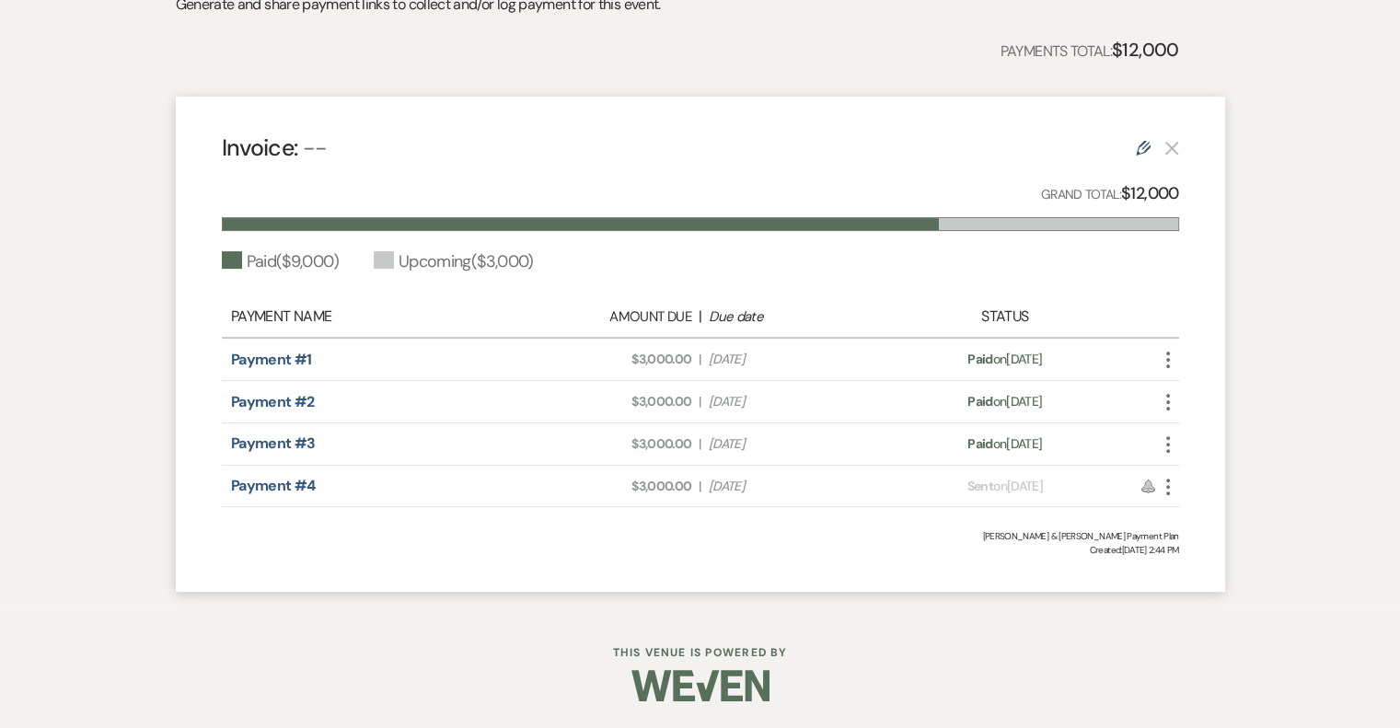
click at [1163, 480] on icon "More" at bounding box center [1168, 487] width 22 height 22
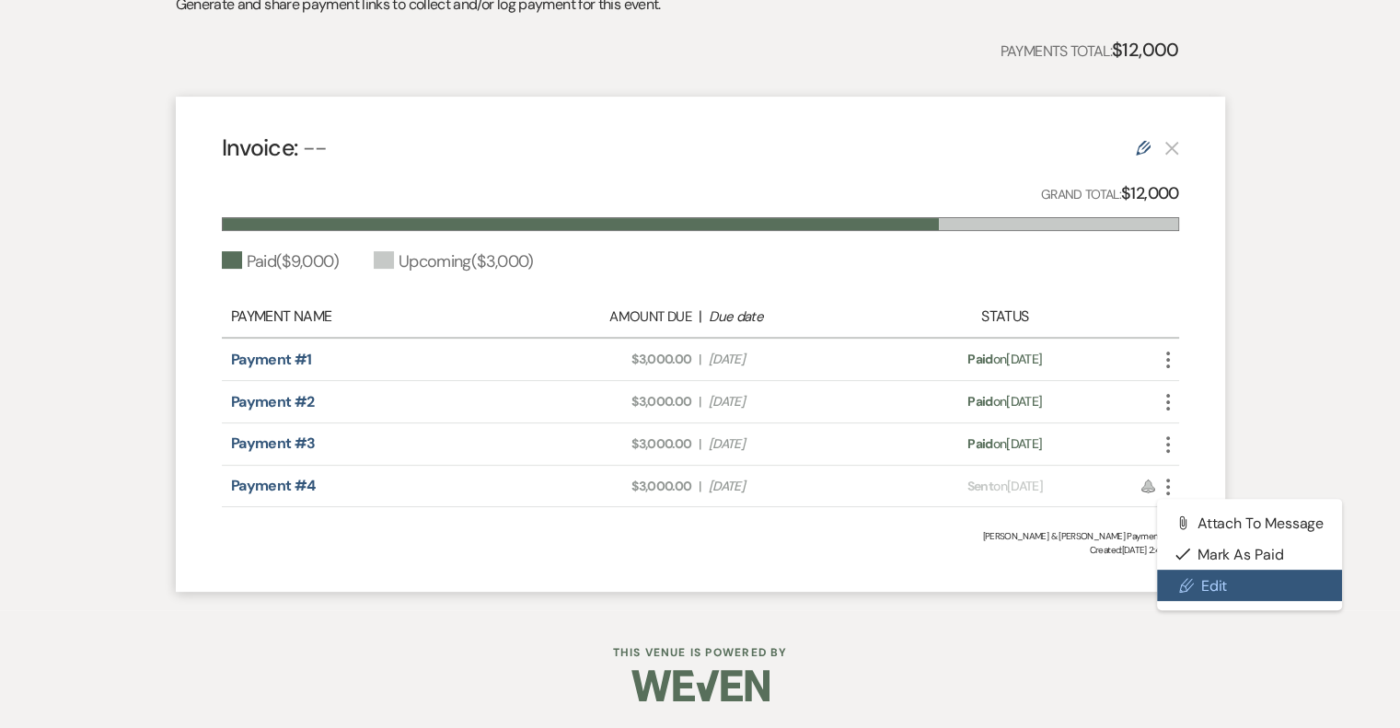
click at [1214, 587] on link "Pencil Edit" at bounding box center [1250, 585] width 186 height 31
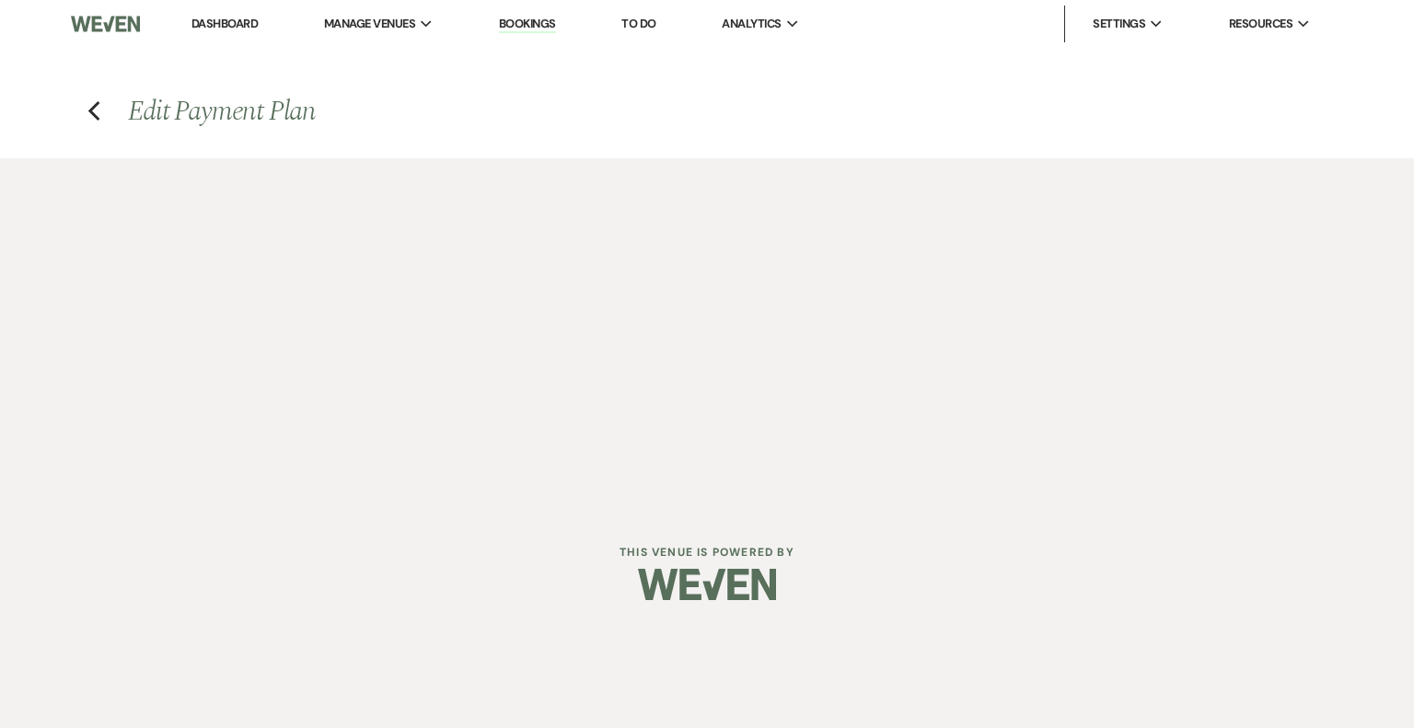
select select "1"
select select "2"
select select "percentage"
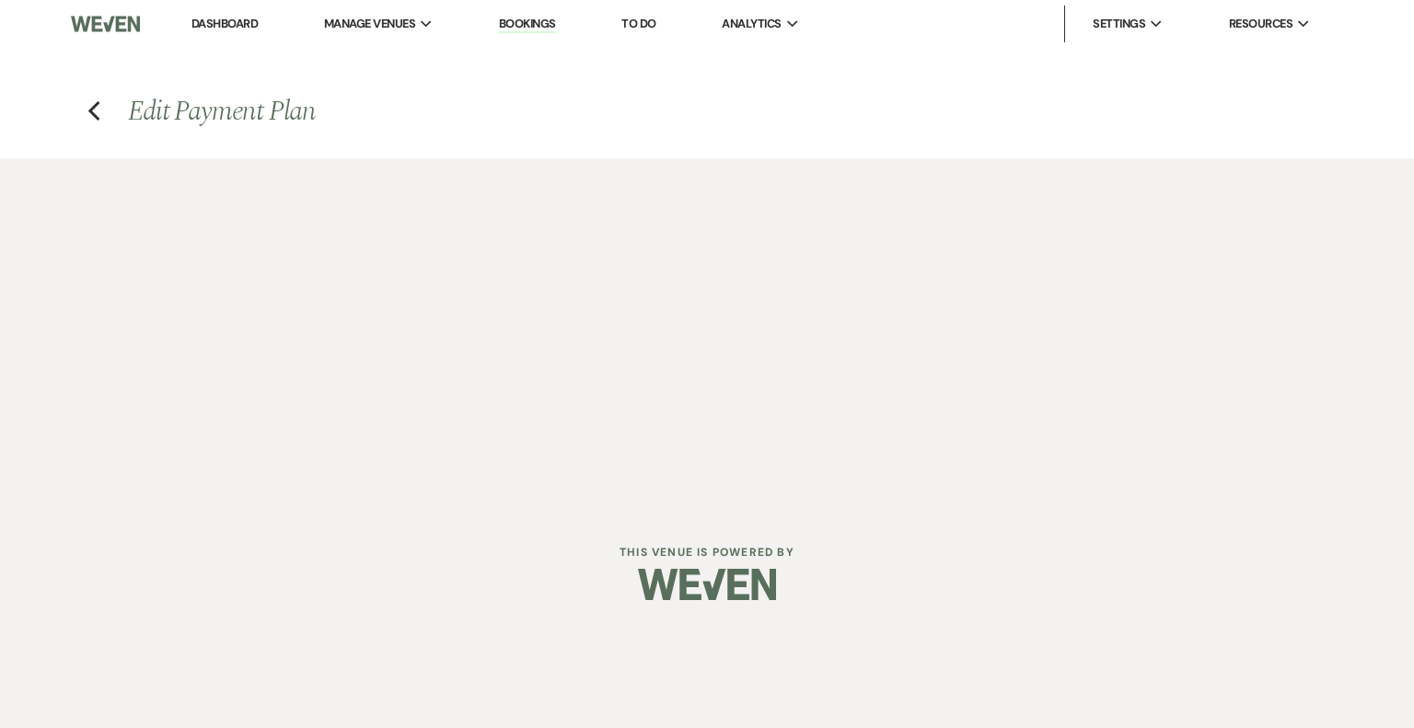
select select "client"
select select "weeks"
select select "both"
select select "days"
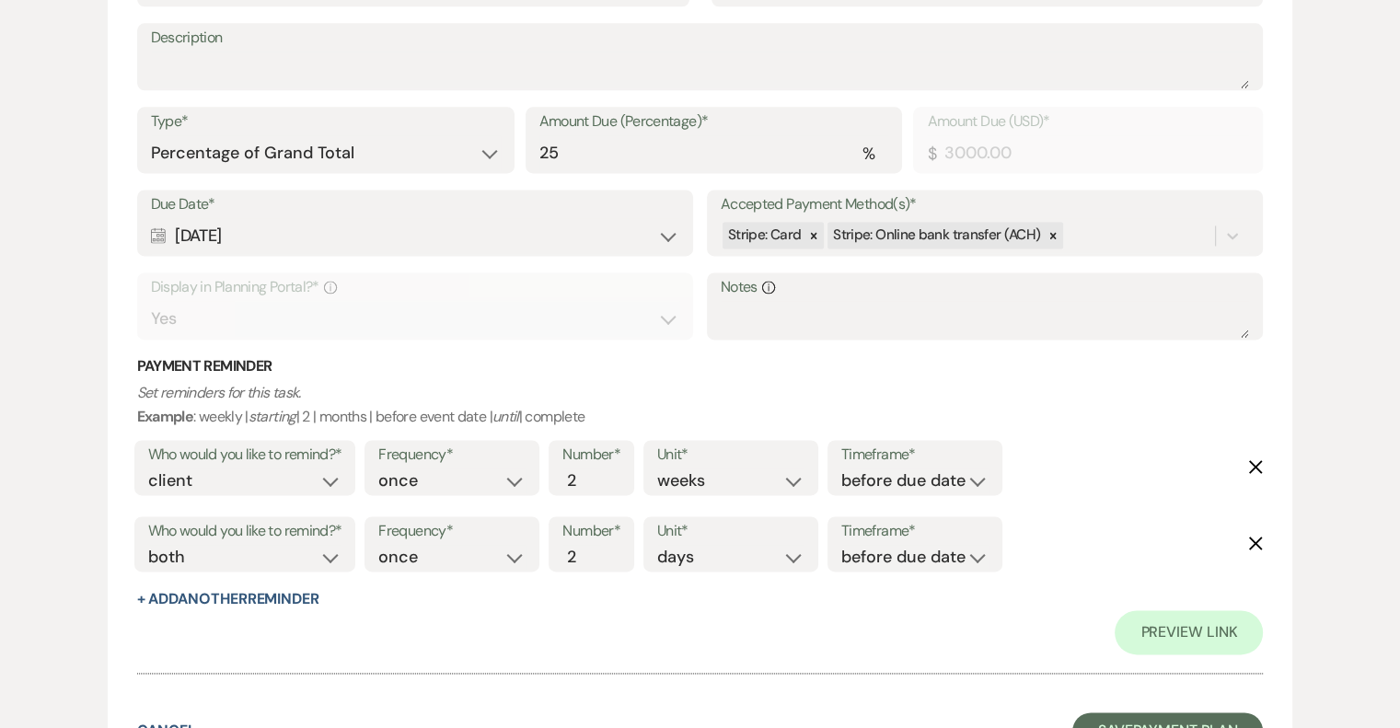
scroll to position [2675, 0]
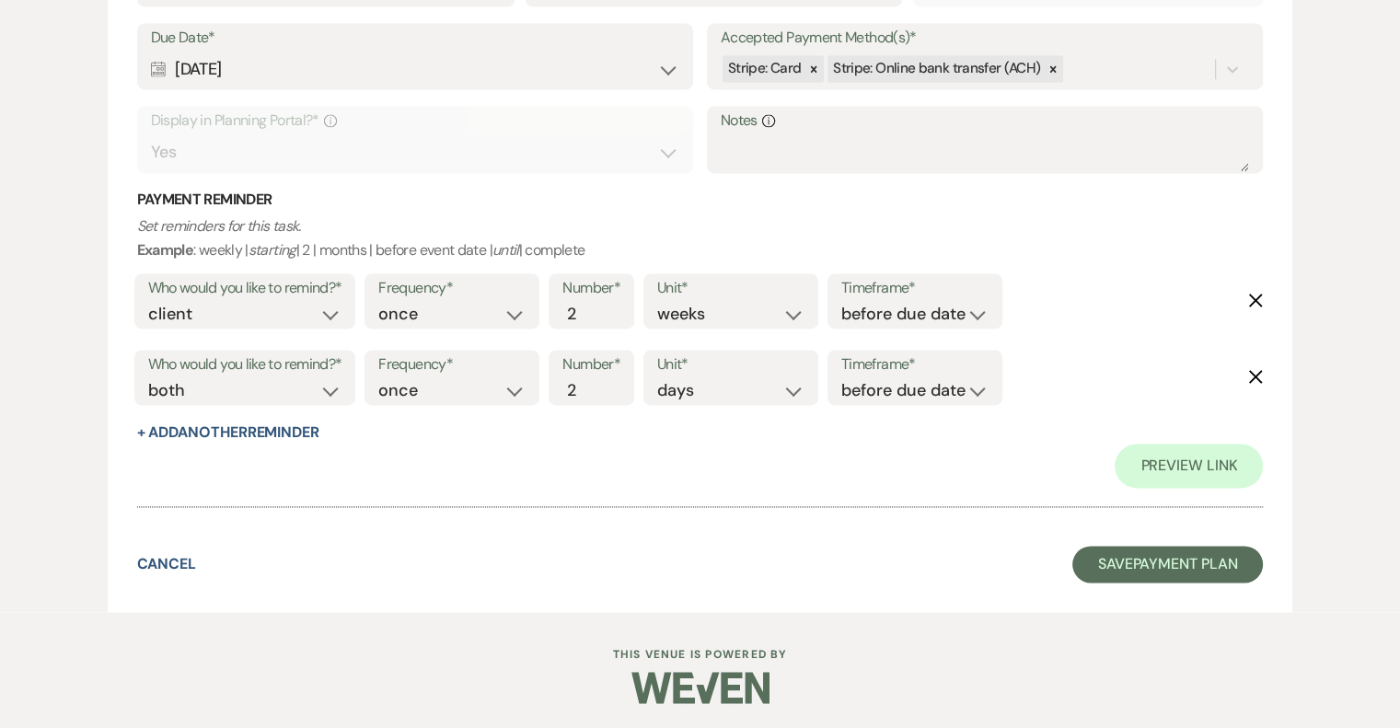
click at [1256, 295] on icon "Delete" at bounding box center [1255, 300] width 15 height 15
select select "both"
select select "days"
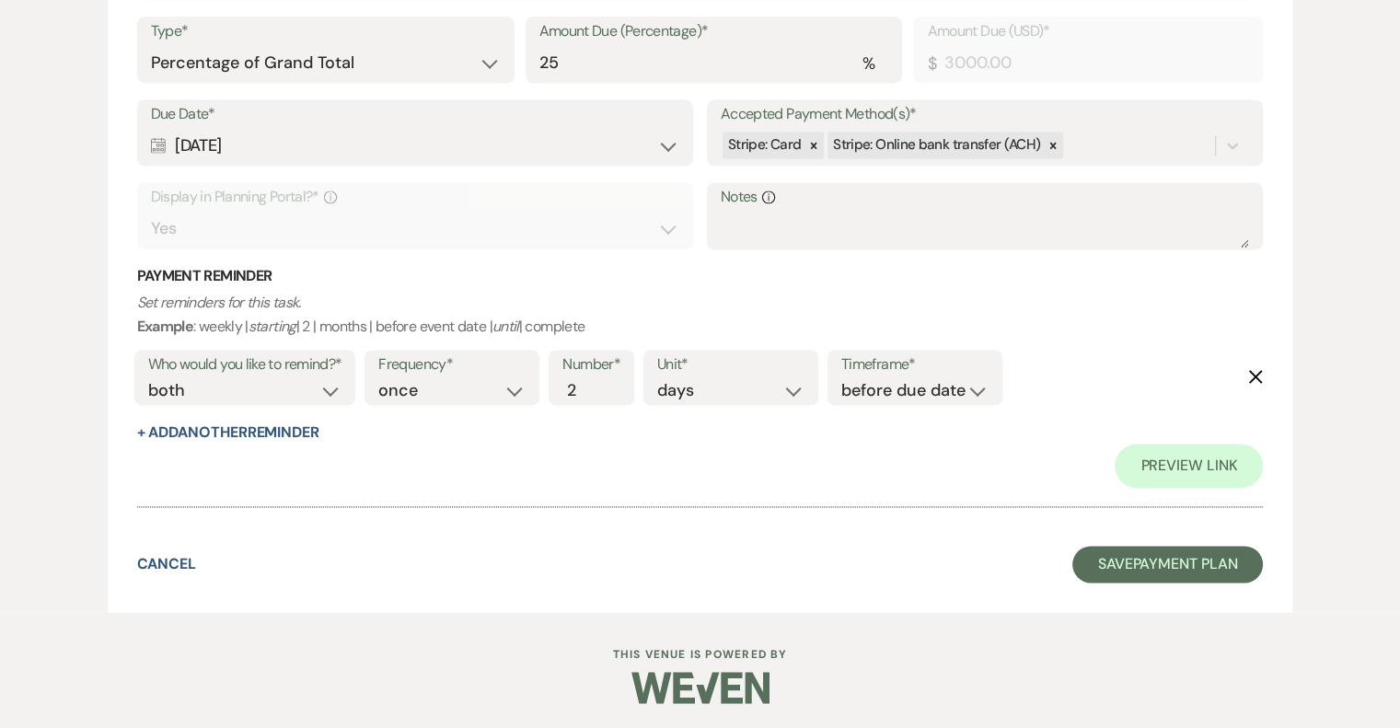
click at [1255, 377] on icon "Delete" at bounding box center [1255, 376] width 15 height 15
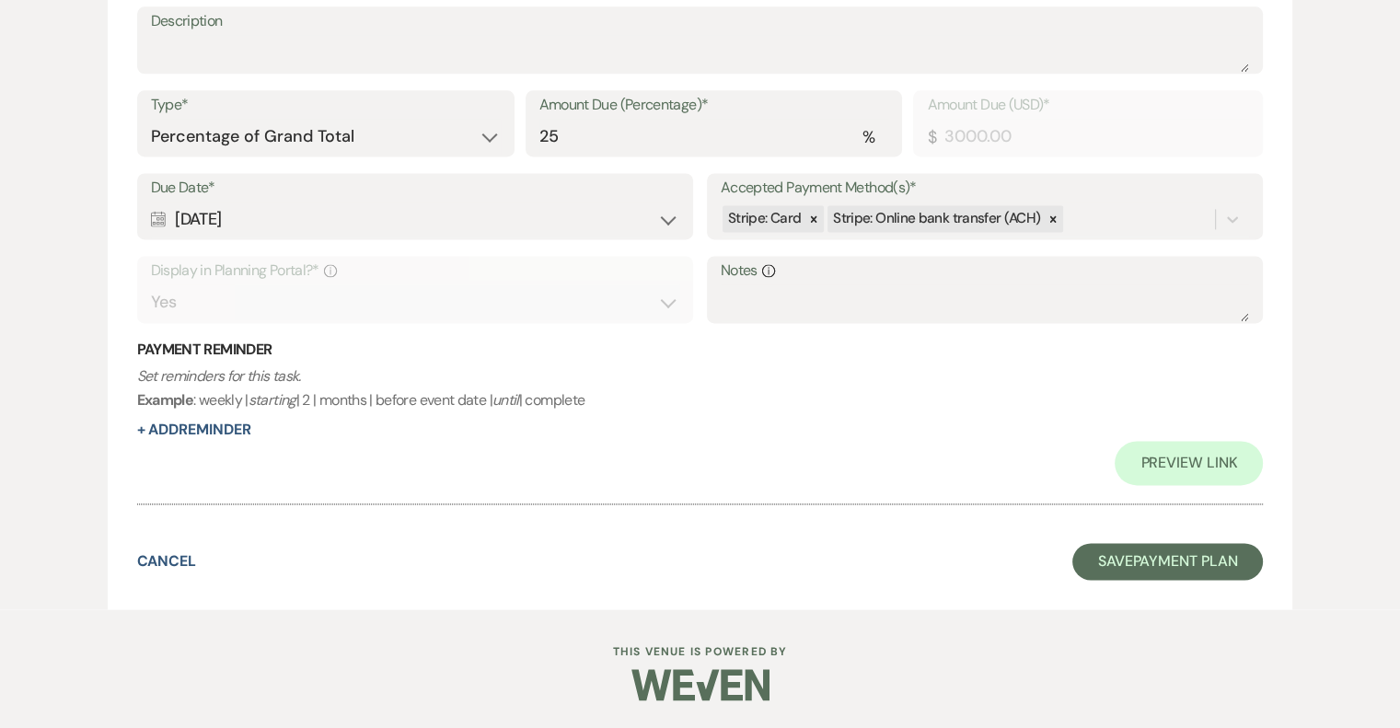
scroll to position [2523, 0]
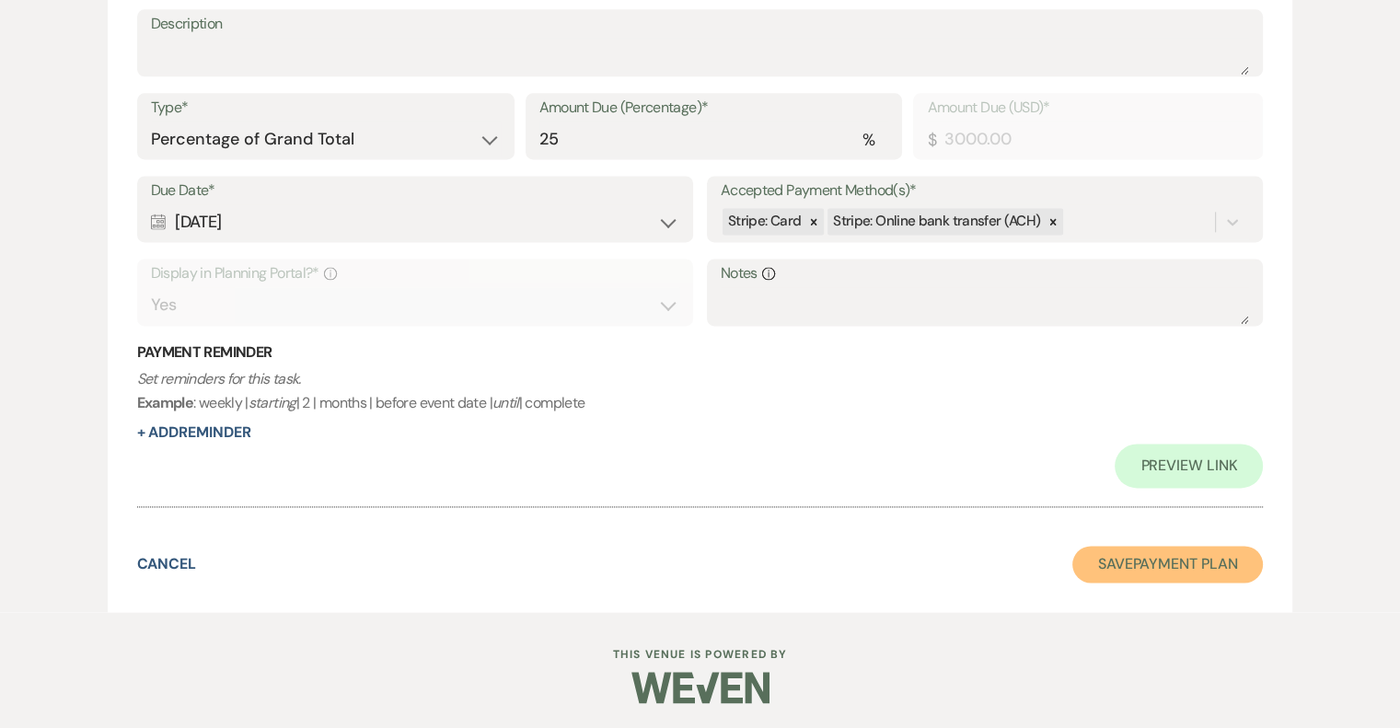
click at [1188, 559] on button "Save Payment Plan" at bounding box center [1167, 564] width 191 height 37
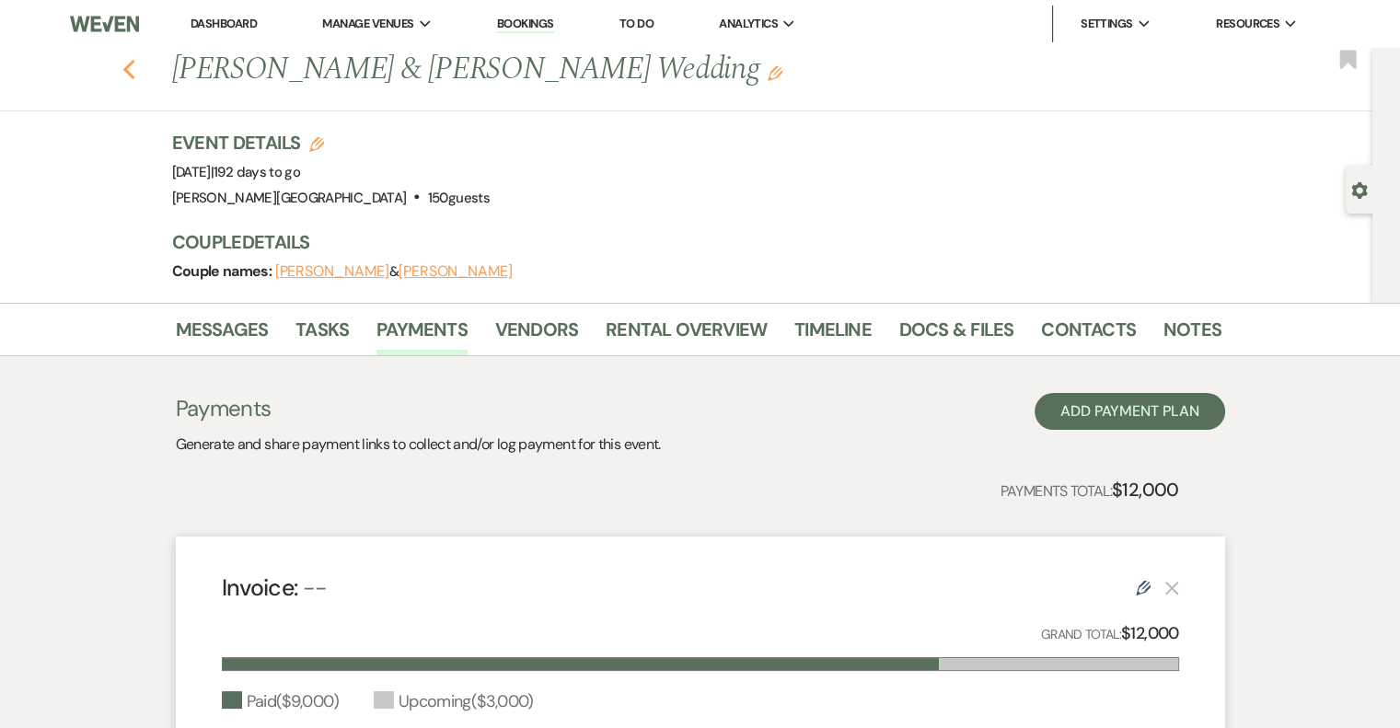
click at [136, 72] on icon "Previous" at bounding box center [129, 70] width 14 height 22
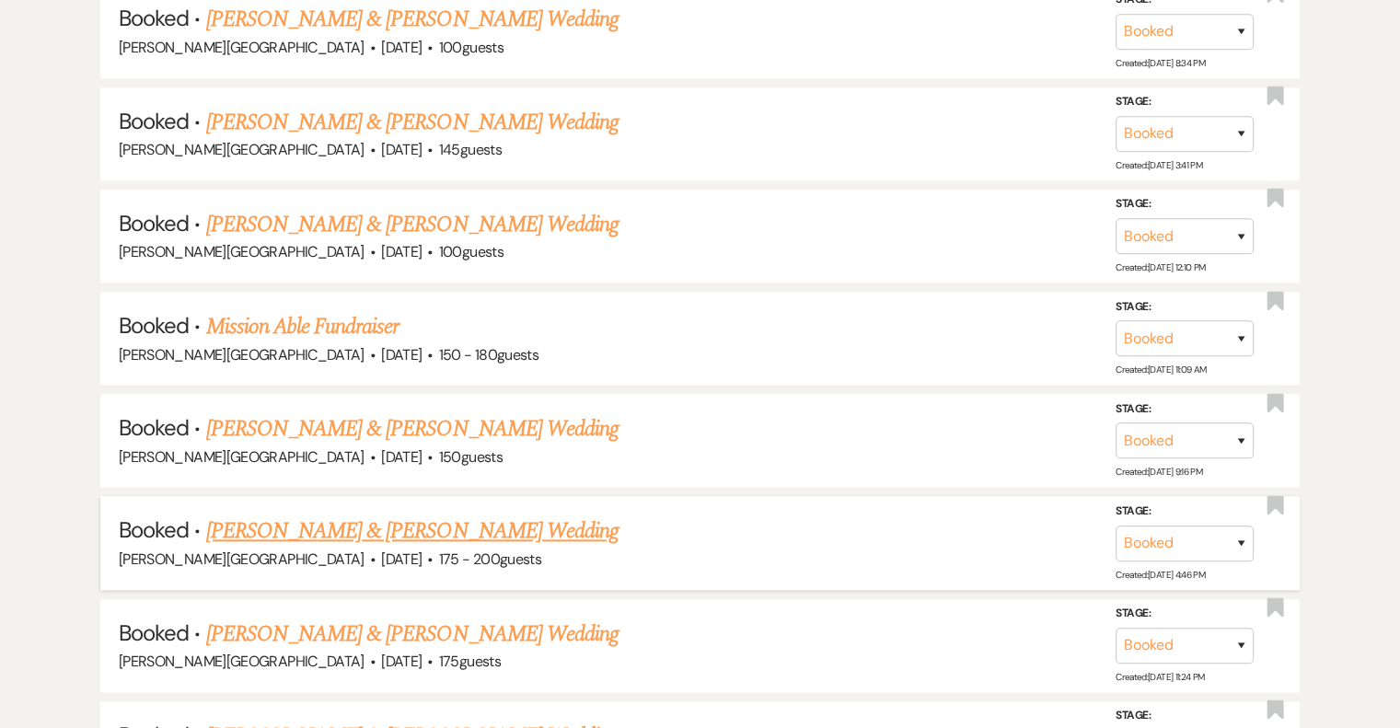
scroll to position [2301, 0]
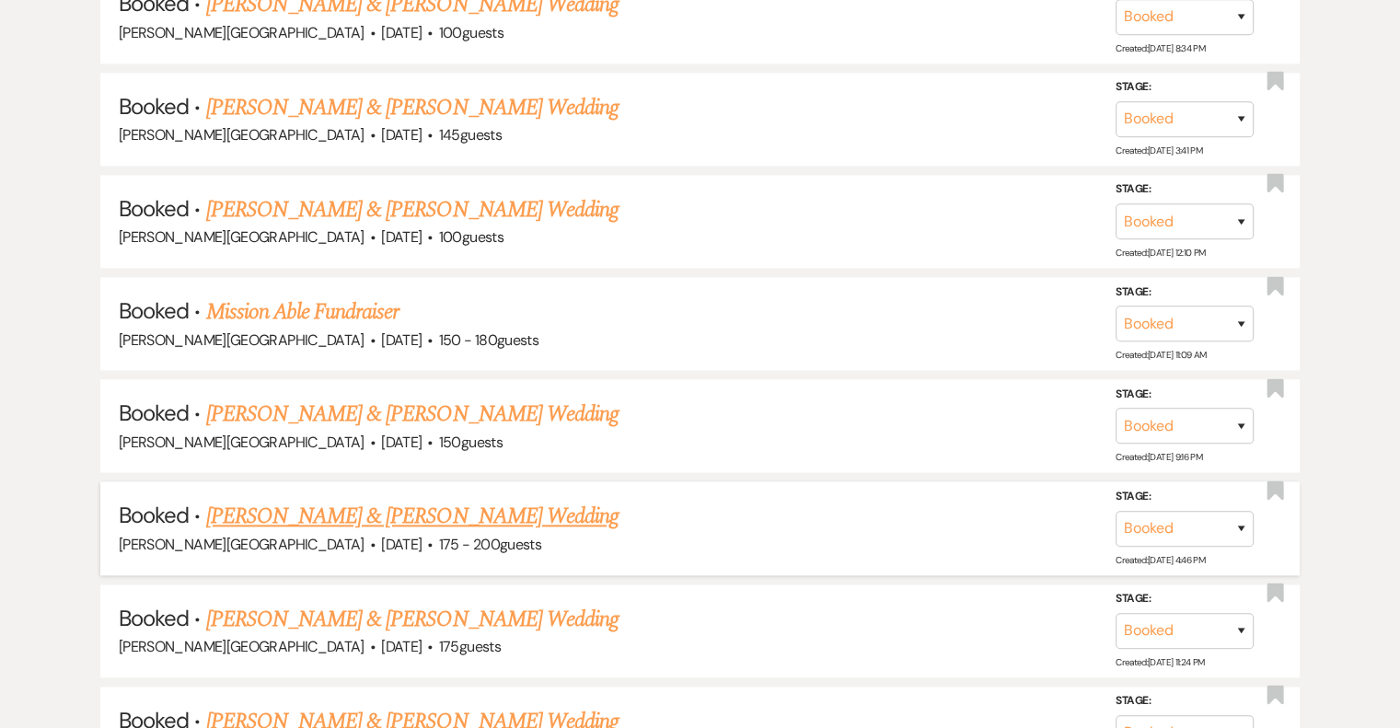
click at [426, 500] on link "[PERSON_NAME] & [PERSON_NAME] Wedding" at bounding box center [412, 516] width 412 height 33
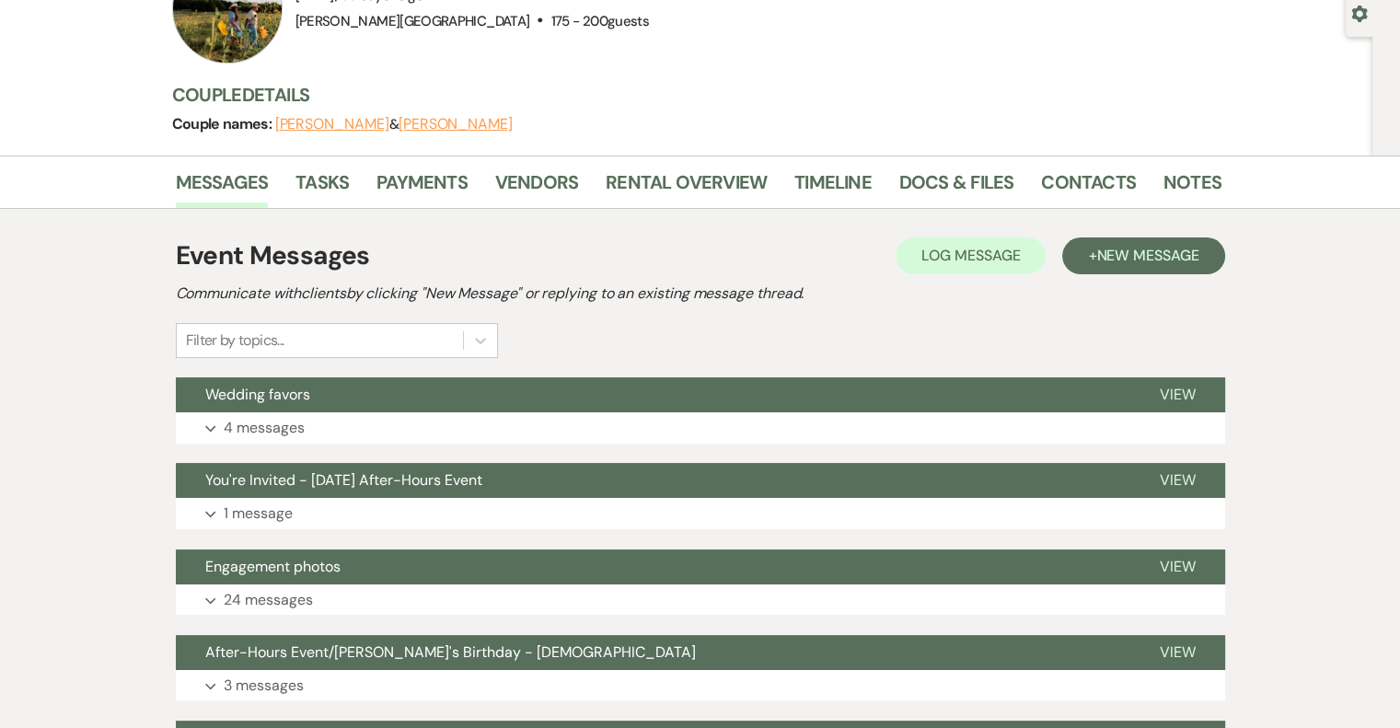
scroll to position [171, 0]
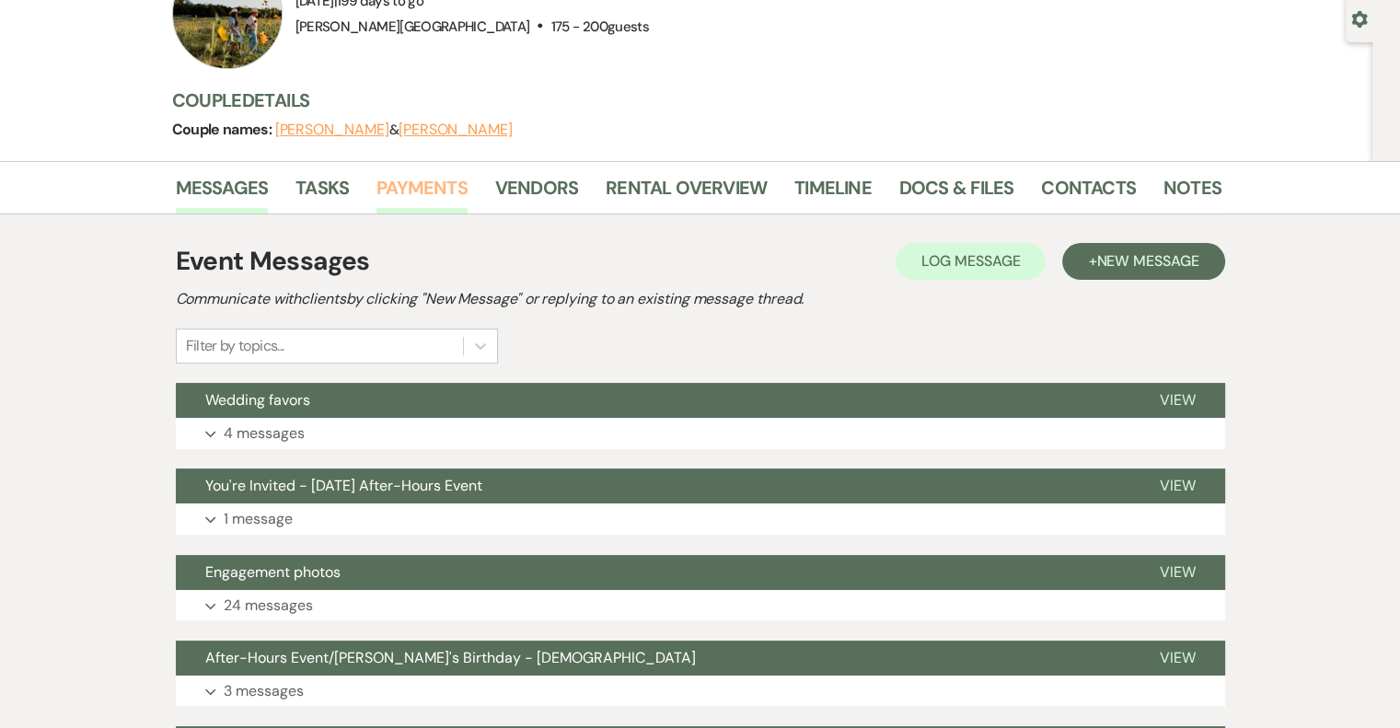
click at [435, 195] on link "Payments" at bounding box center [421, 193] width 91 height 40
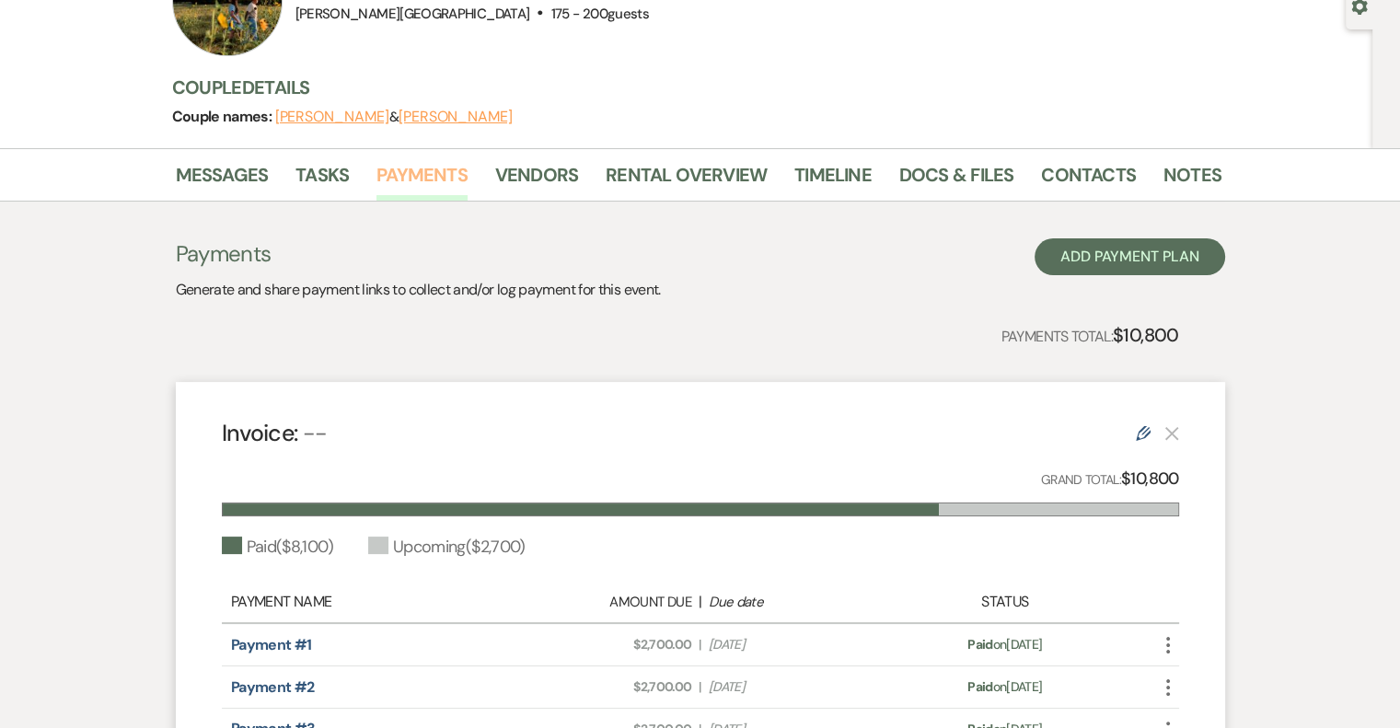
scroll to position [469, 0]
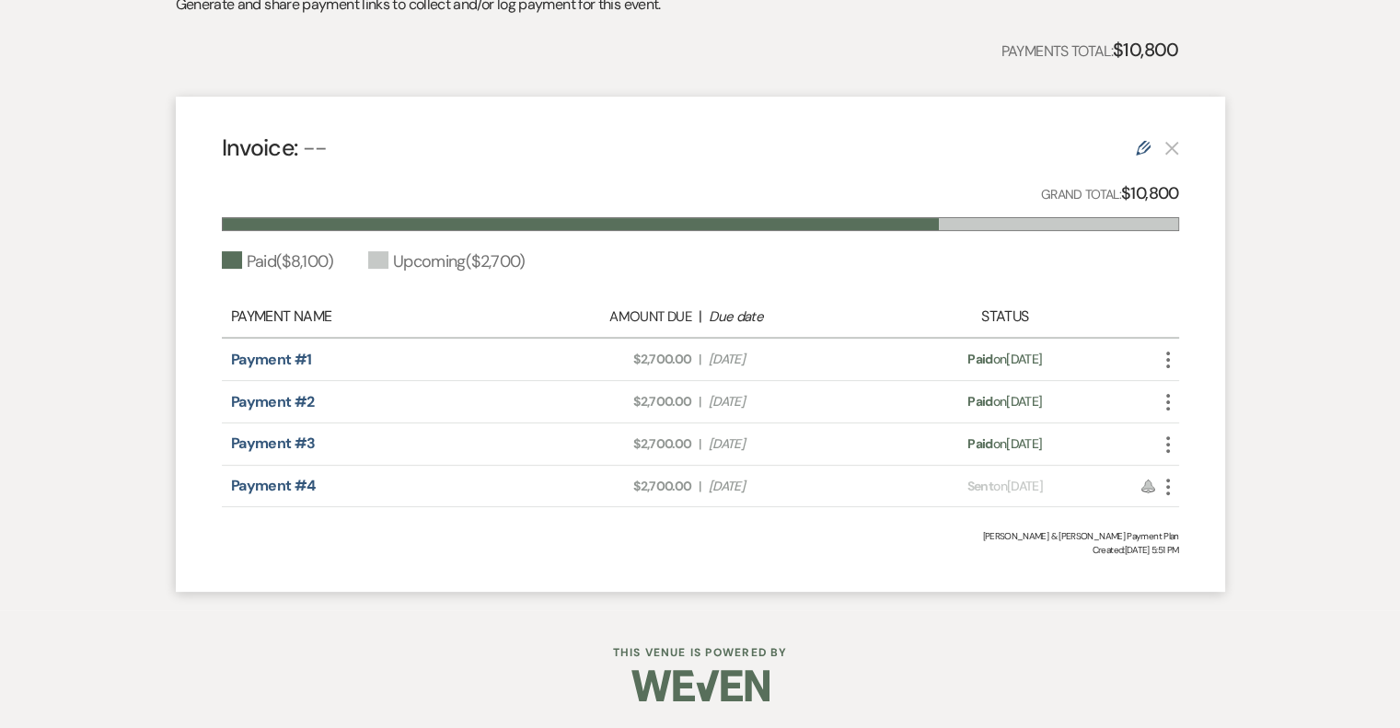
click at [1166, 490] on icon "More" at bounding box center [1168, 487] width 22 height 22
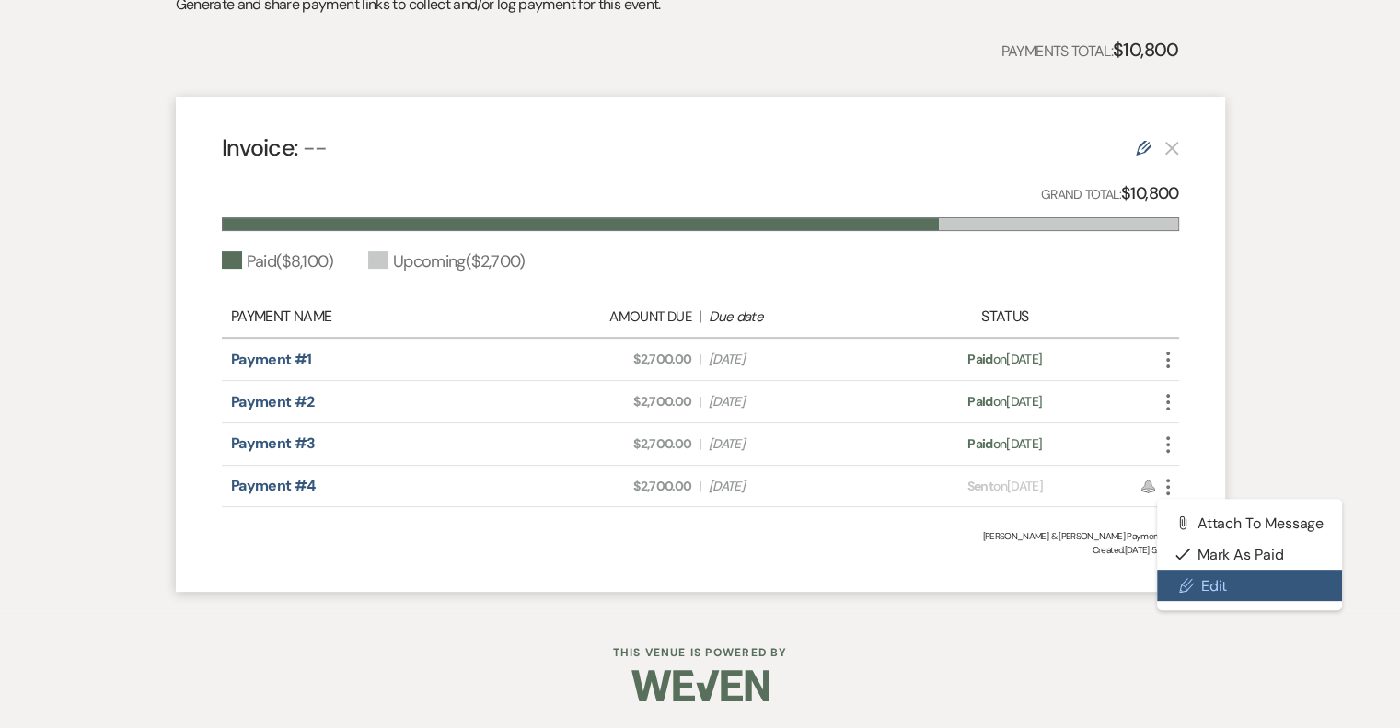
click at [1203, 590] on link "Pencil Edit" at bounding box center [1250, 585] width 186 height 31
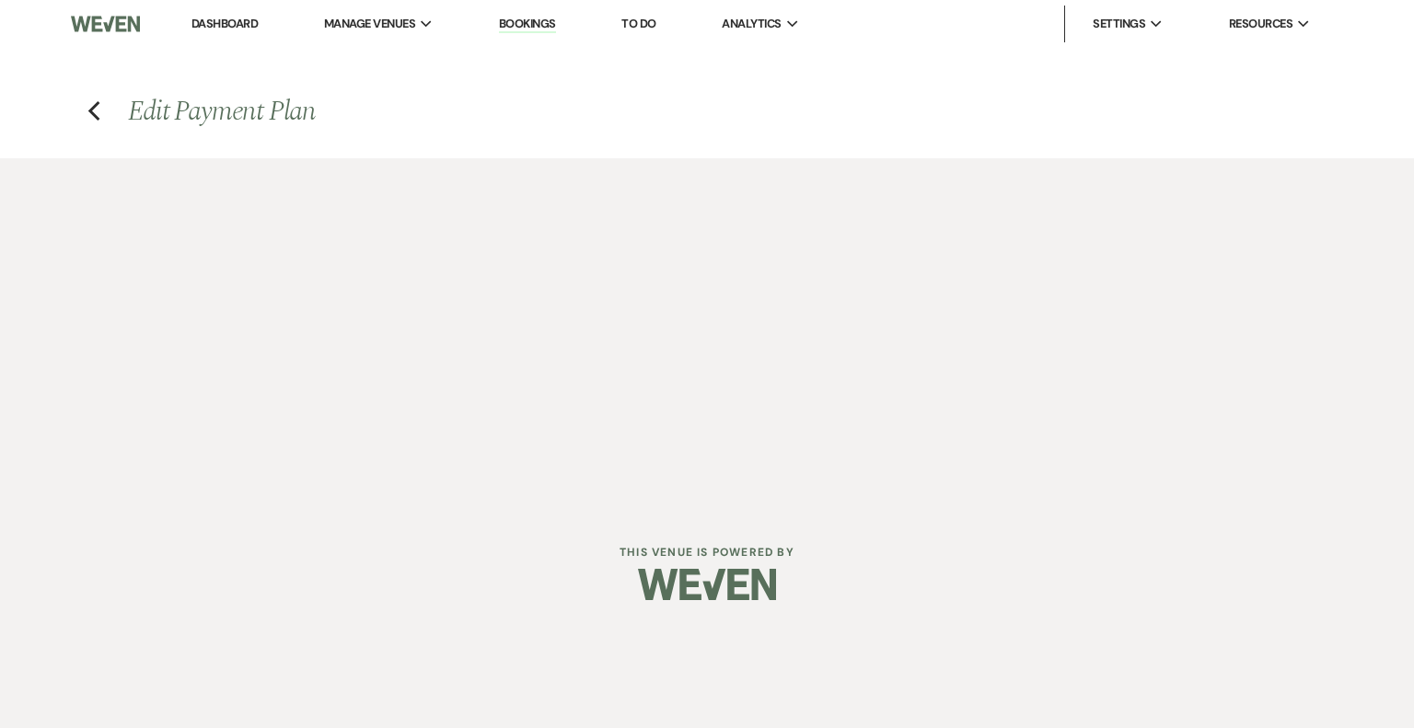
select select "1"
select select "2"
select select "percentage"
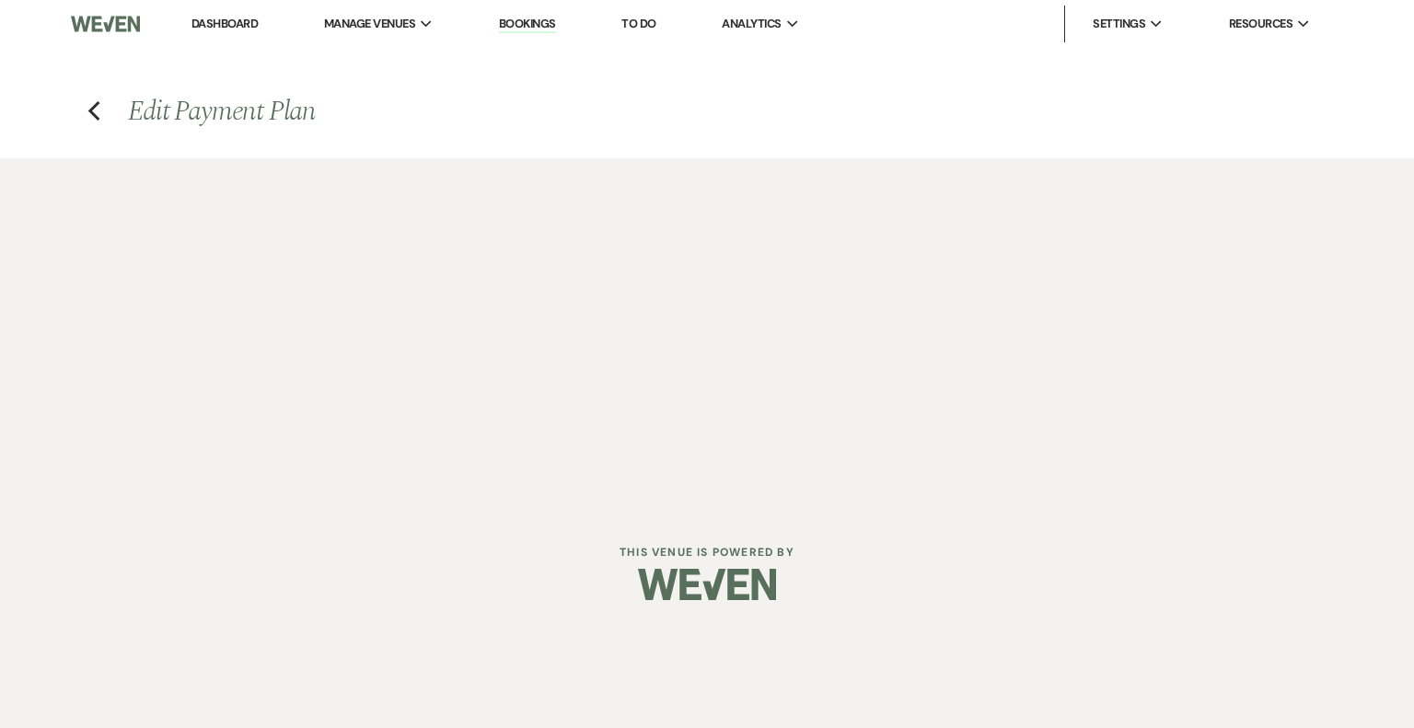
select select "client"
select select "weeks"
select select "both"
select select "days"
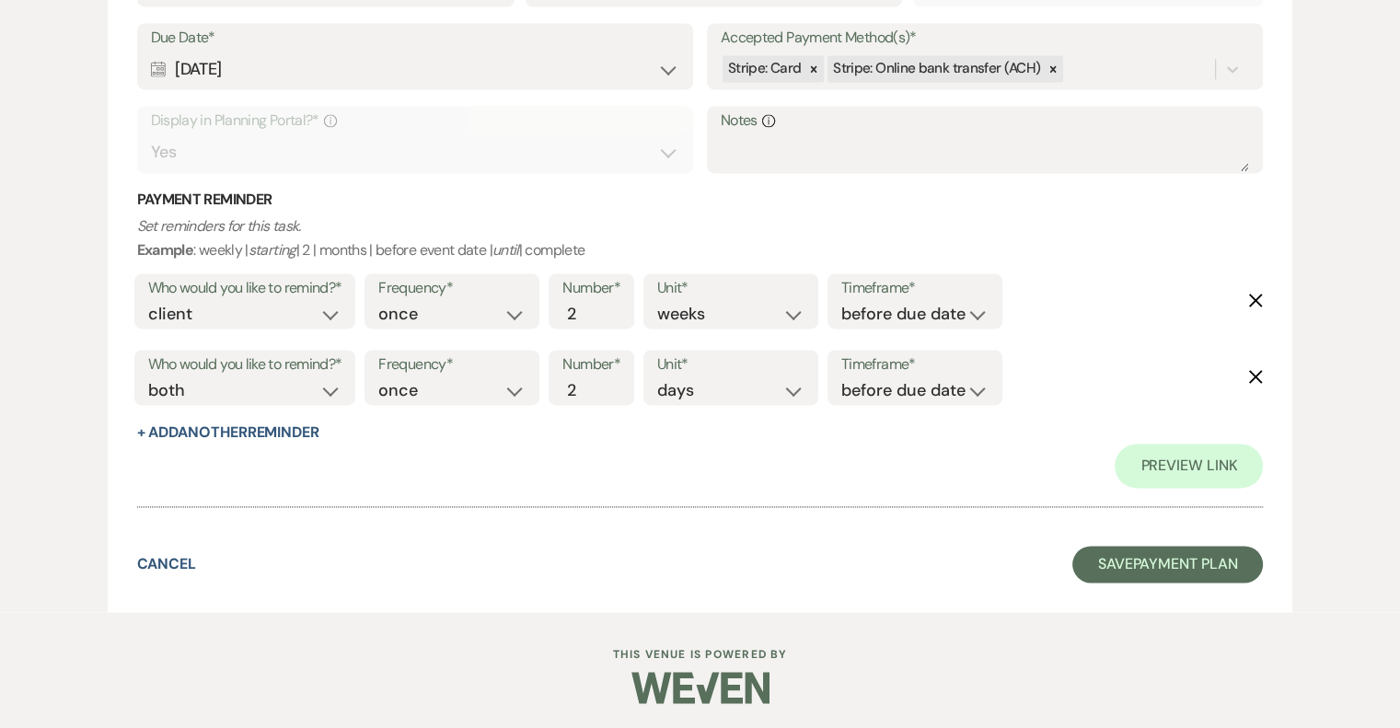
click at [1249, 298] on icon "Delete" at bounding box center [1255, 300] width 15 height 15
select select "both"
select select "days"
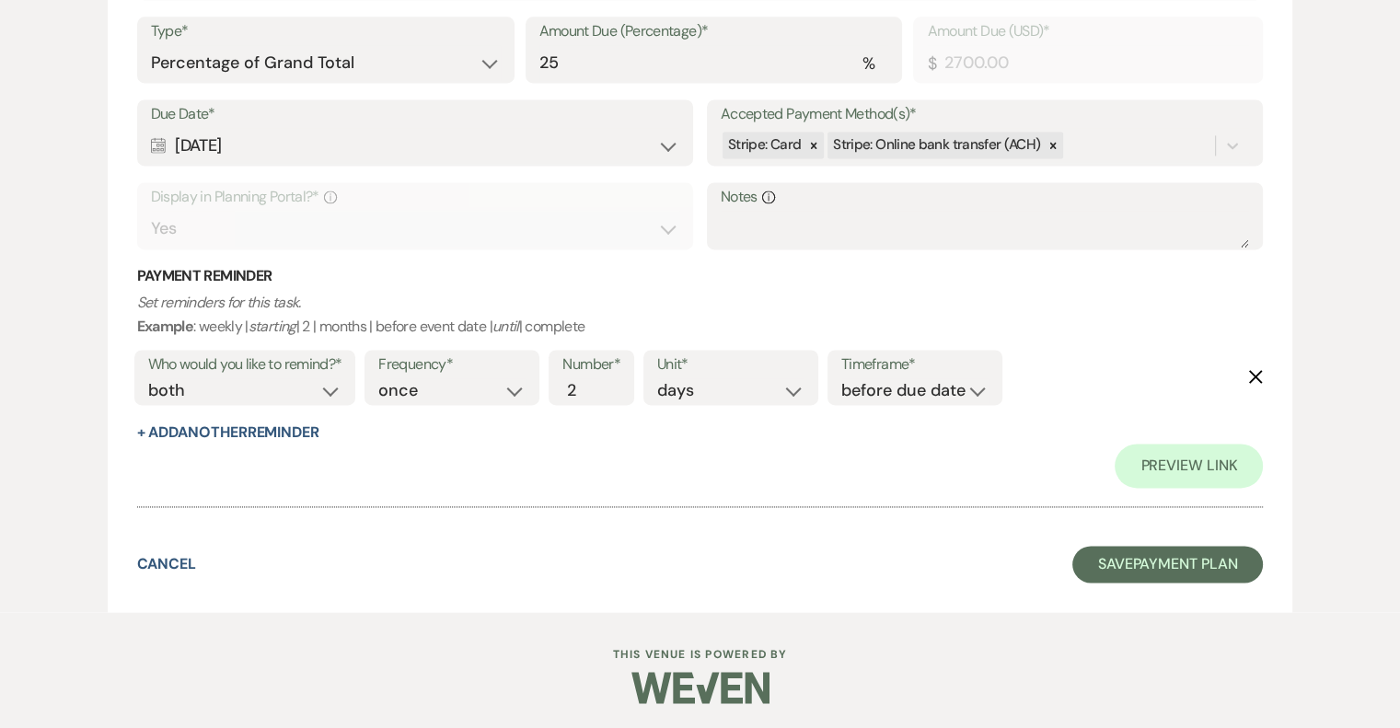
click at [1257, 374] on use "button" at bounding box center [1256, 377] width 14 height 14
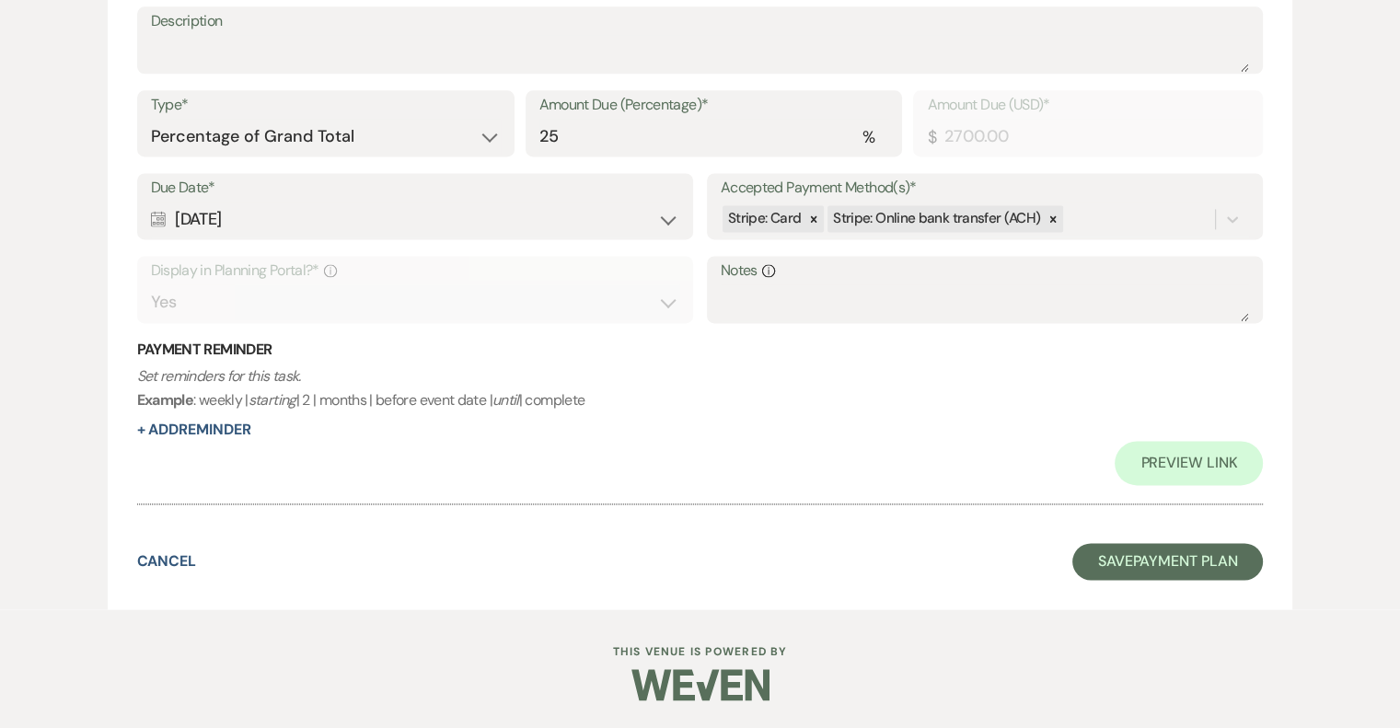
scroll to position [2523, 0]
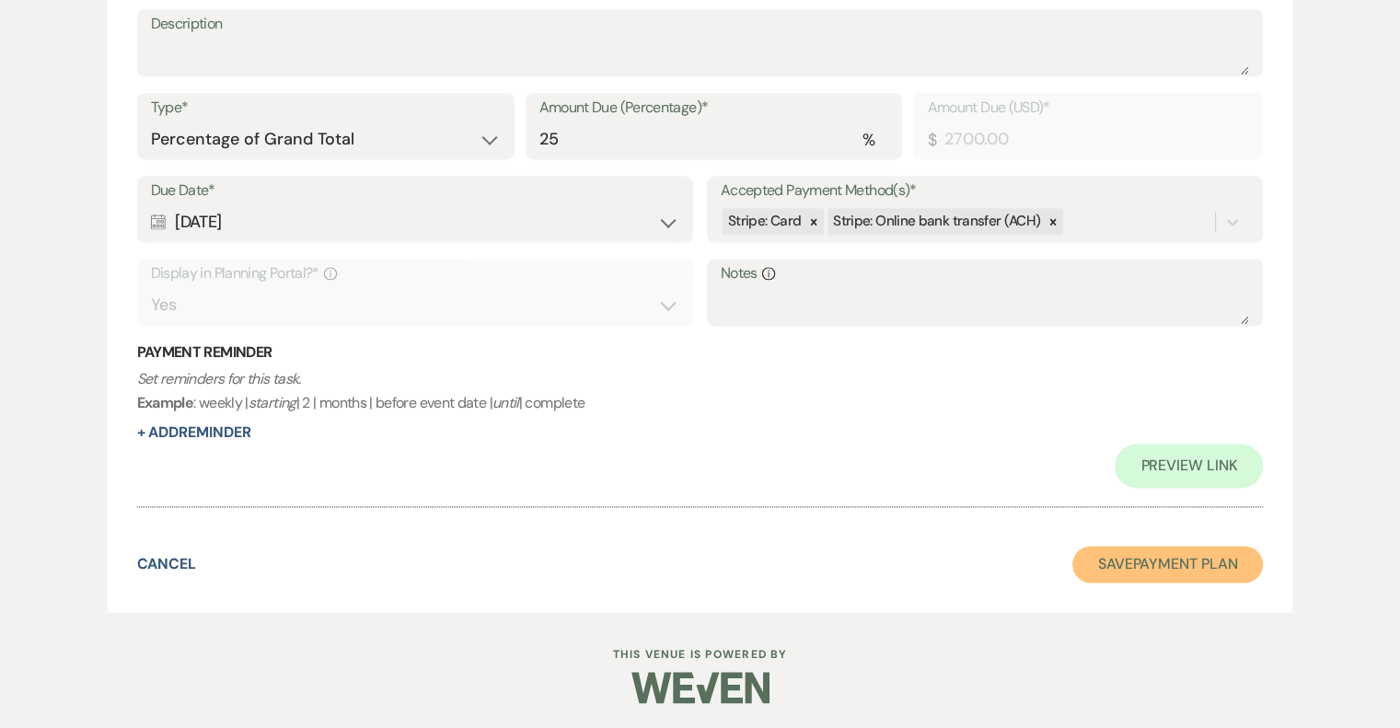
click at [1184, 570] on button "Save Payment Plan" at bounding box center [1167, 564] width 191 height 37
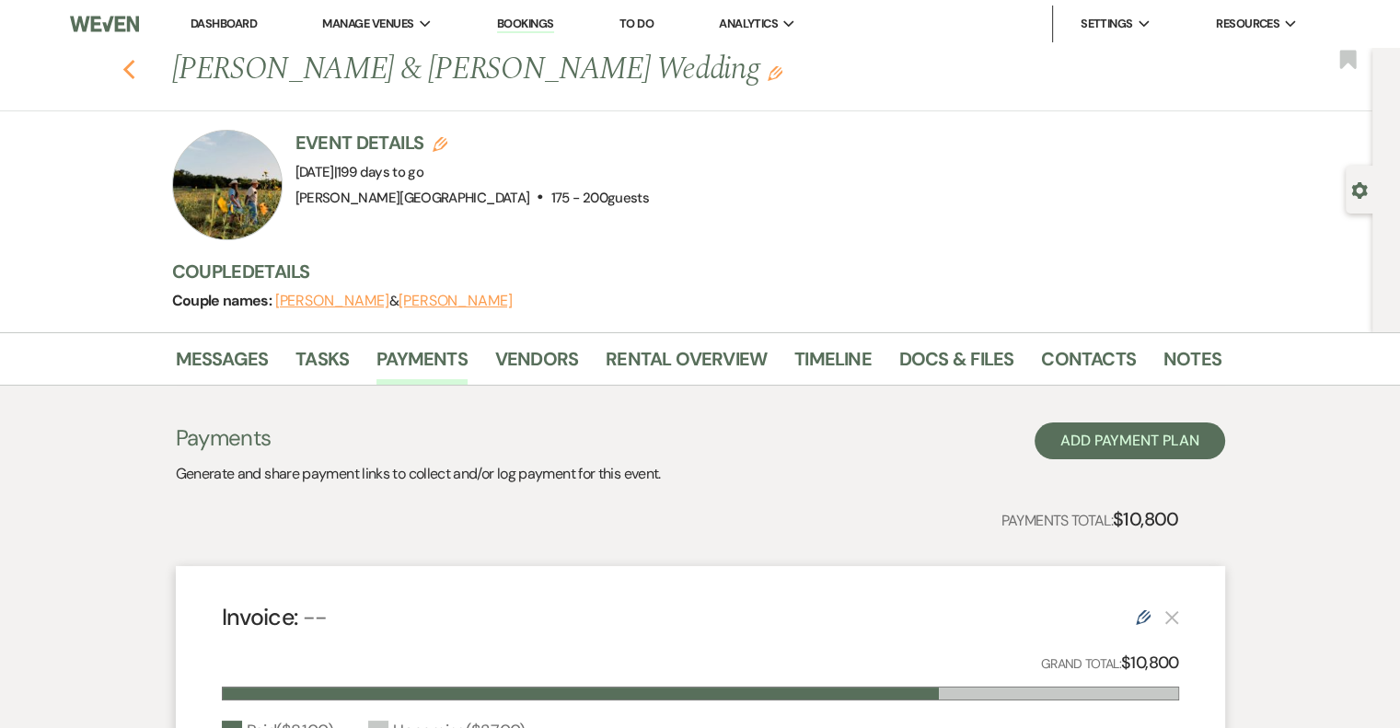
click at [136, 71] on icon "Previous" at bounding box center [129, 70] width 14 height 22
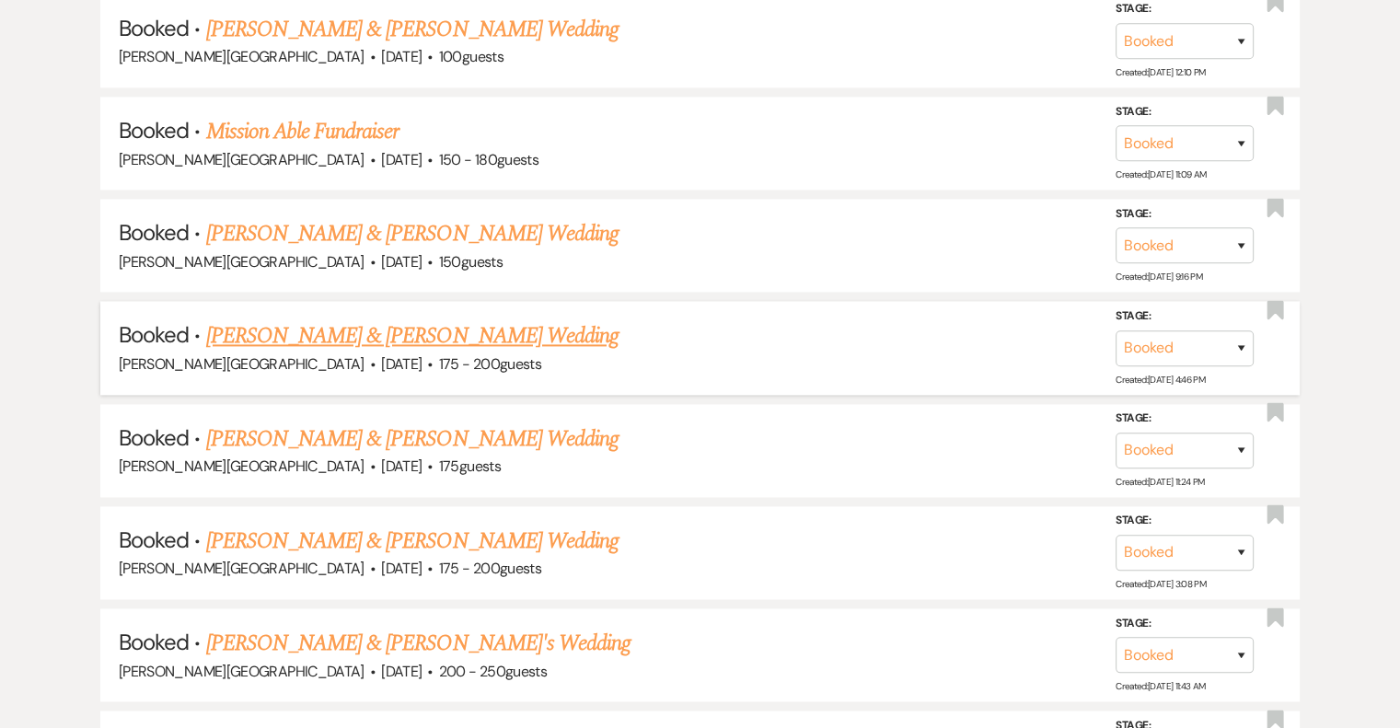
scroll to position [2485, 0]
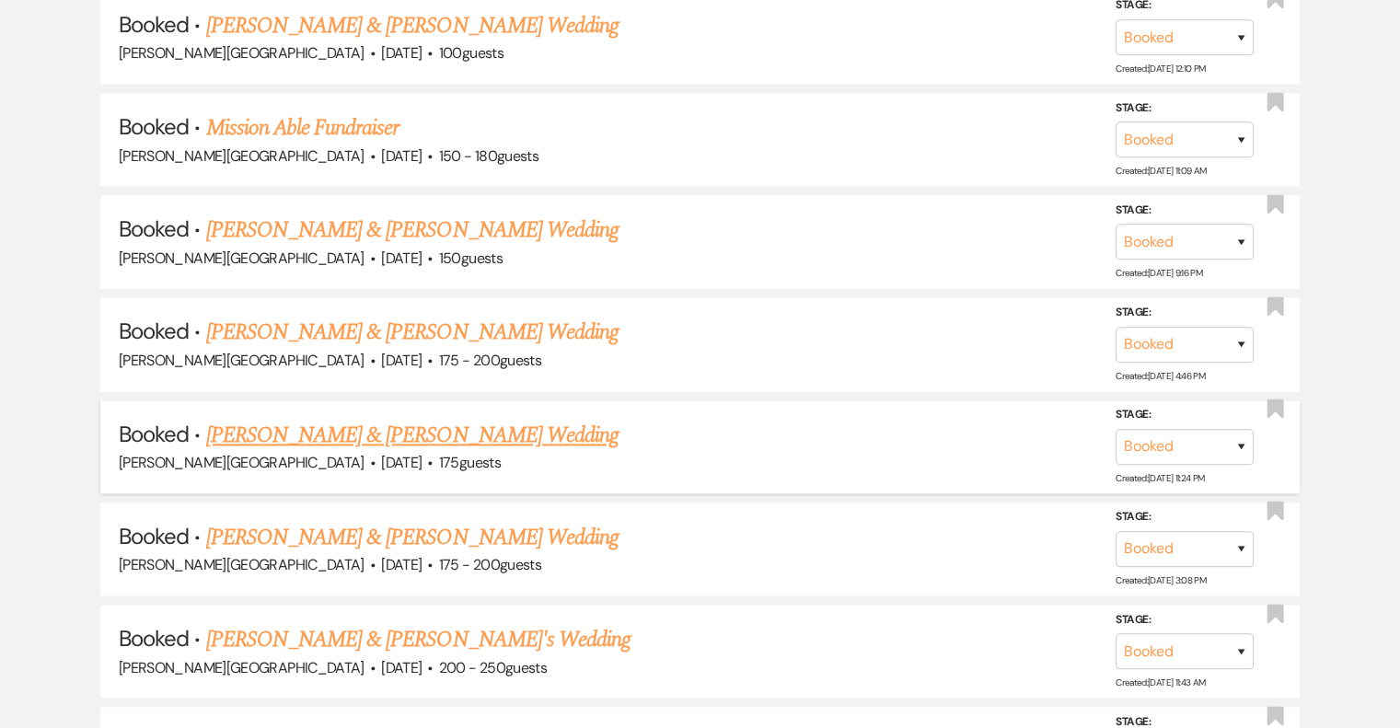
click at [455, 419] on link "[PERSON_NAME] & [PERSON_NAME] Wedding" at bounding box center [412, 435] width 412 height 33
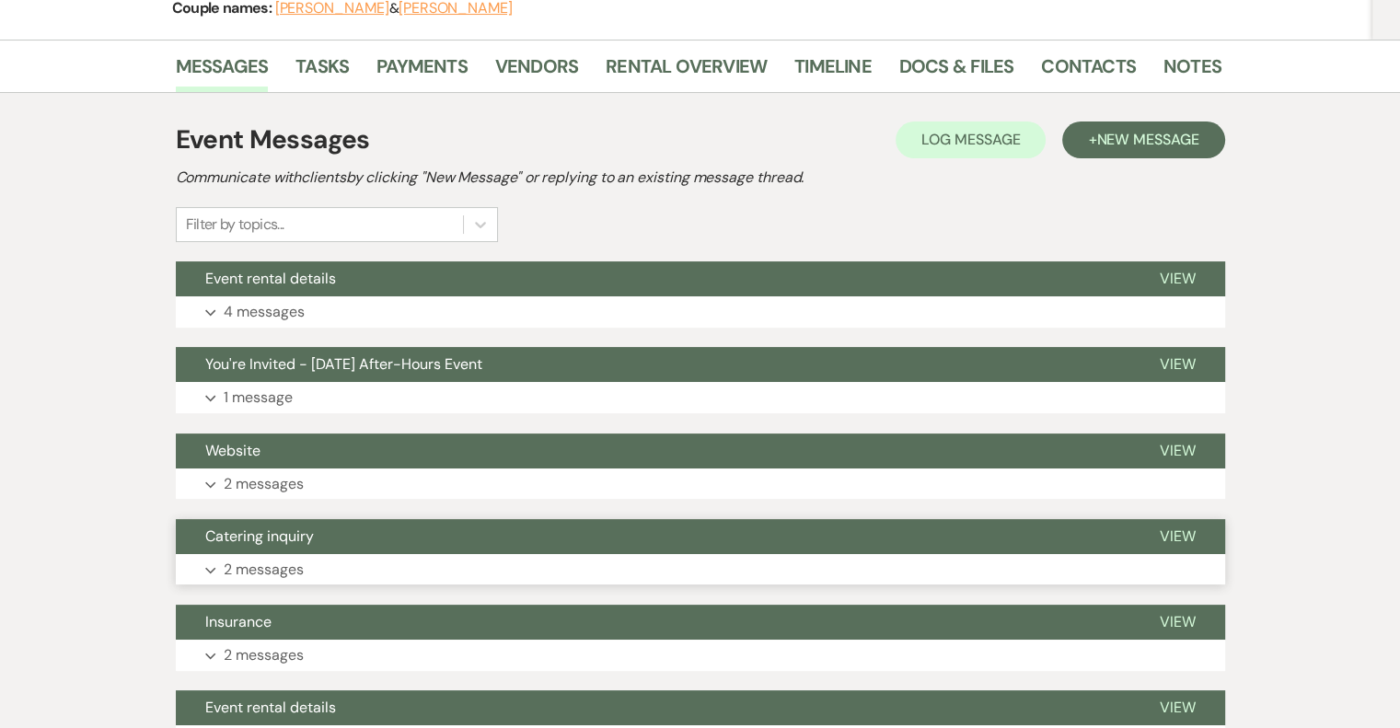
scroll to position [153, 0]
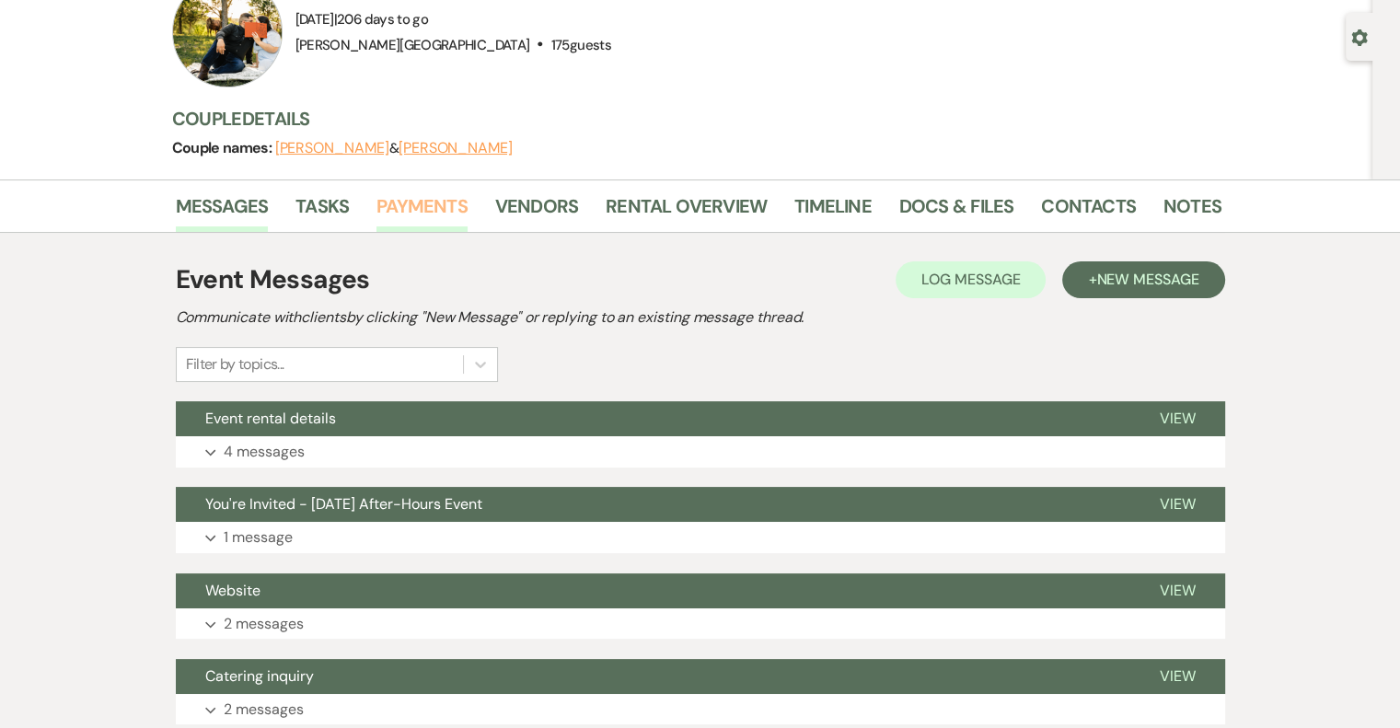
click at [400, 204] on link "Payments" at bounding box center [421, 211] width 91 height 40
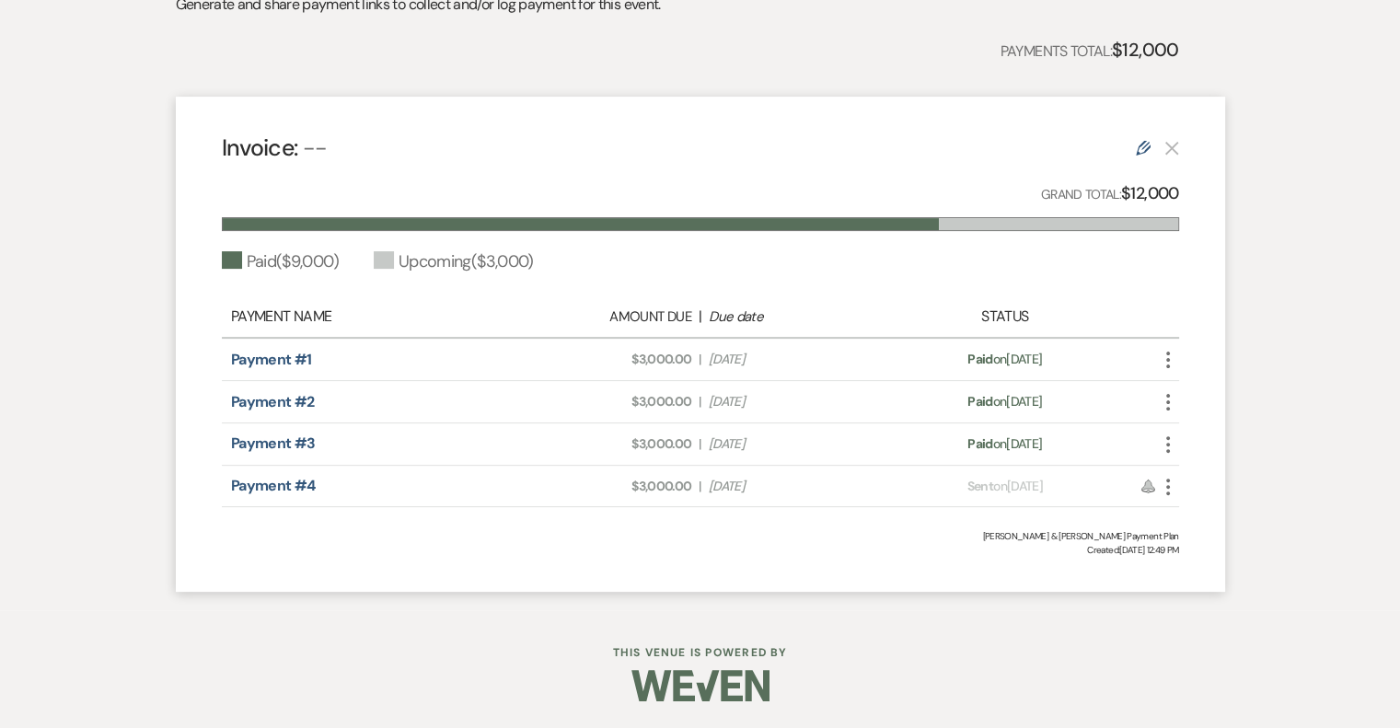
click at [1166, 484] on icon "More" at bounding box center [1168, 487] width 22 height 22
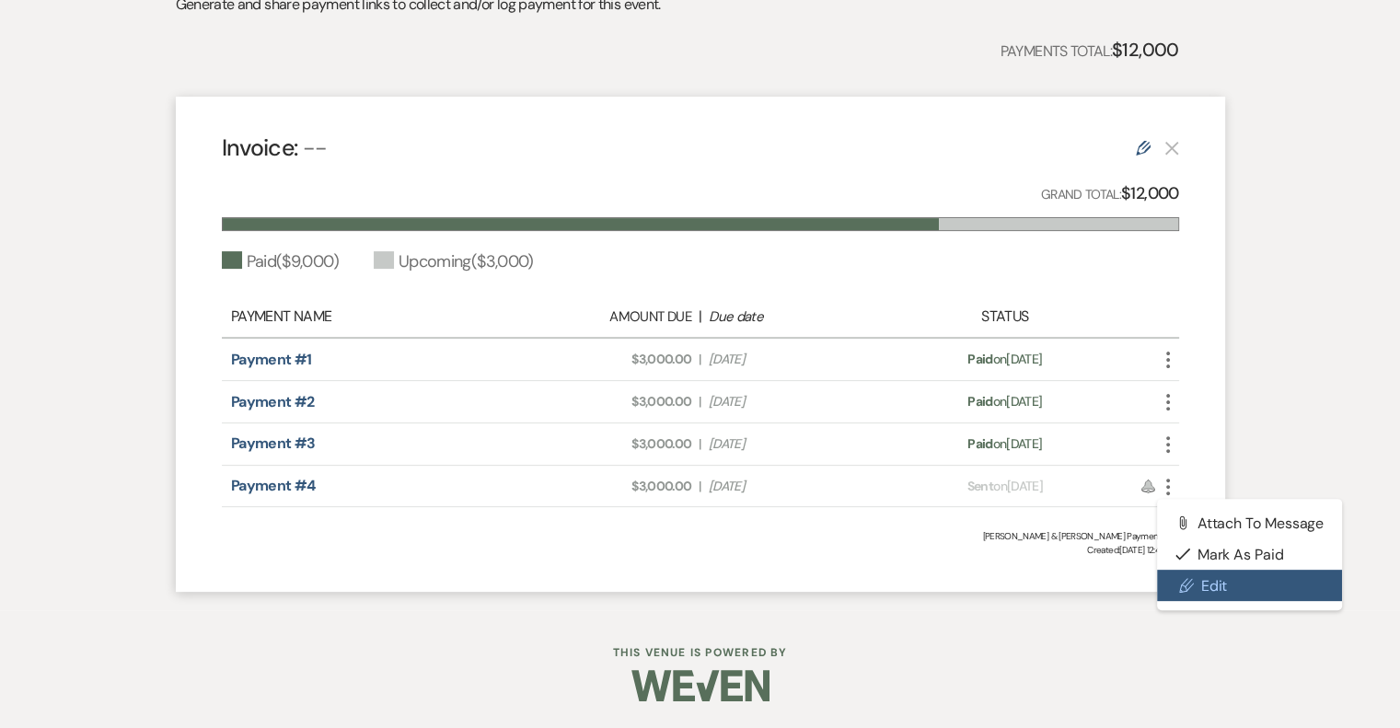
click at [1196, 577] on link "Pencil Edit" at bounding box center [1250, 585] width 186 height 31
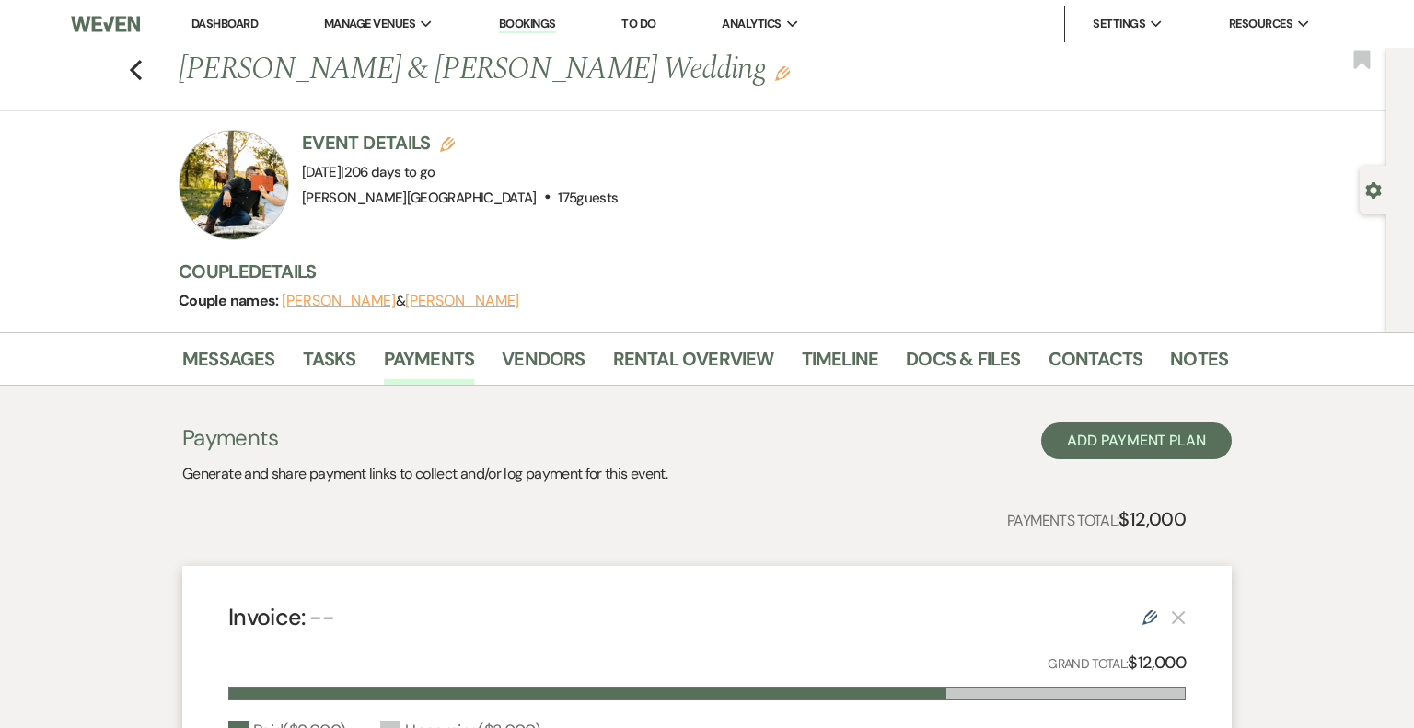
select select "1"
select select "2"
select select "percentage"
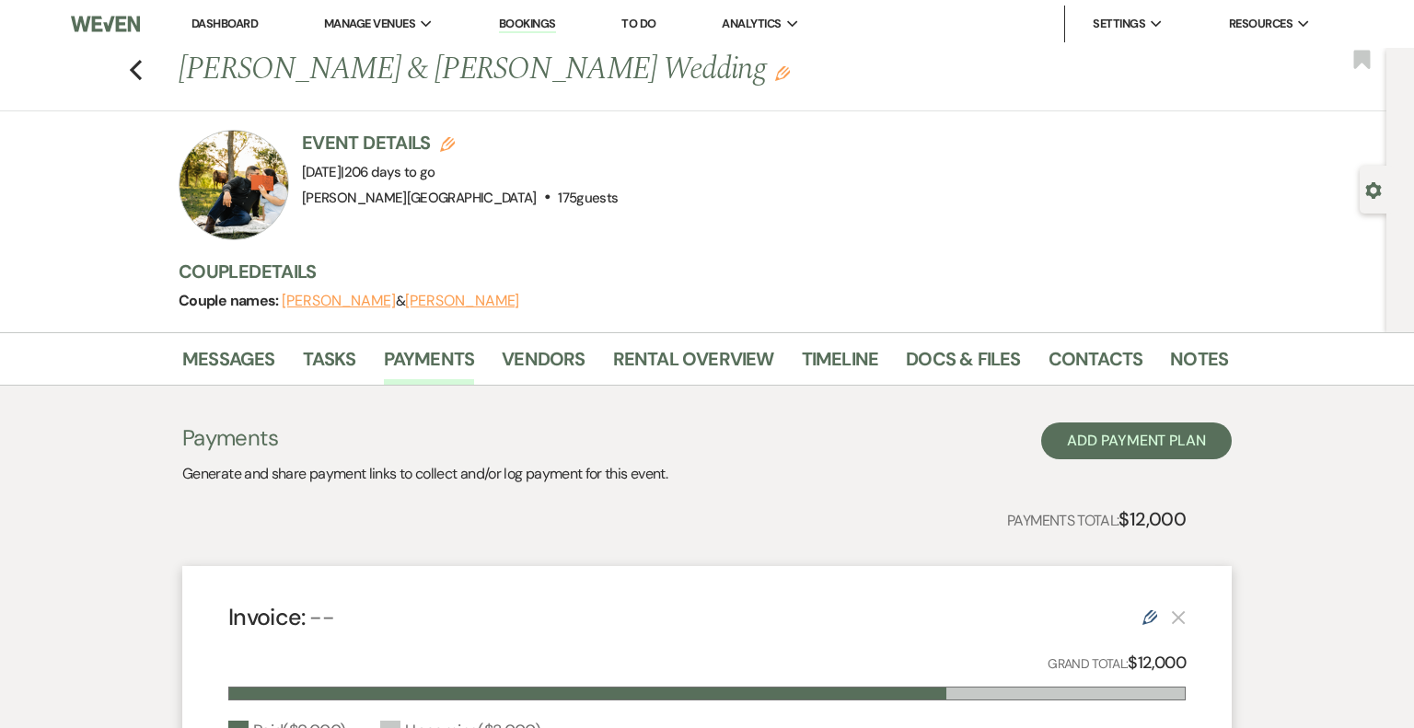
select select "client"
select select "weeks"
select select "both"
select select "days"
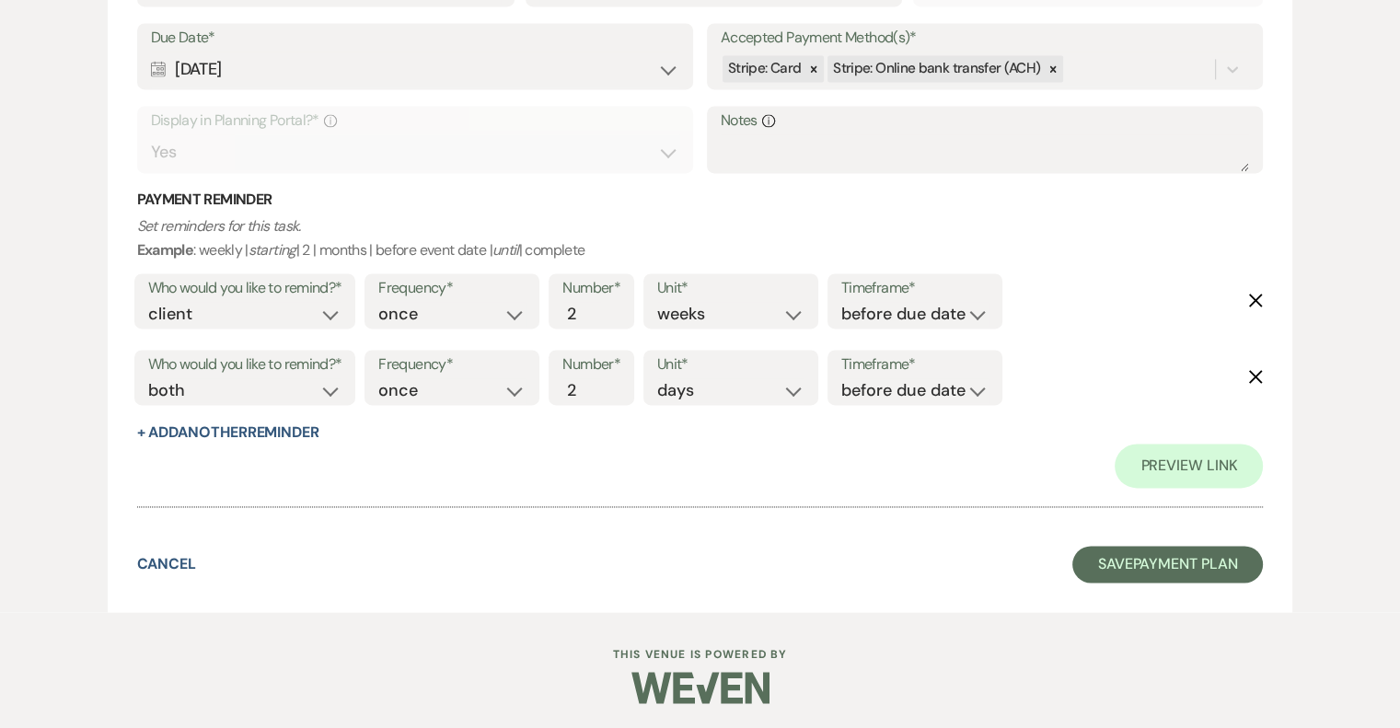
click at [1256, 299] on use "button" at bounding box center [1256, 301] width 14 height 14
select select "both"
select select "days"
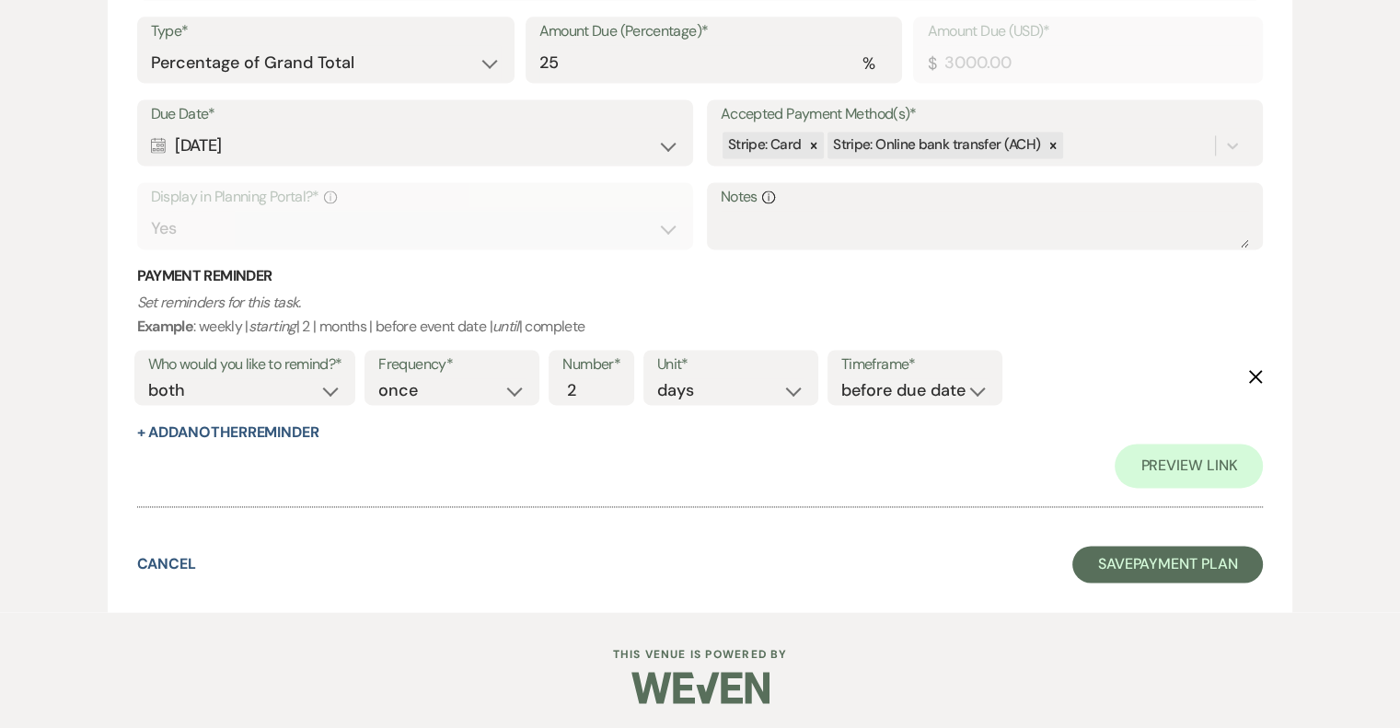
click at [1256, 375] on use "button" at bounding box center [1256, 377] width 14 height 14
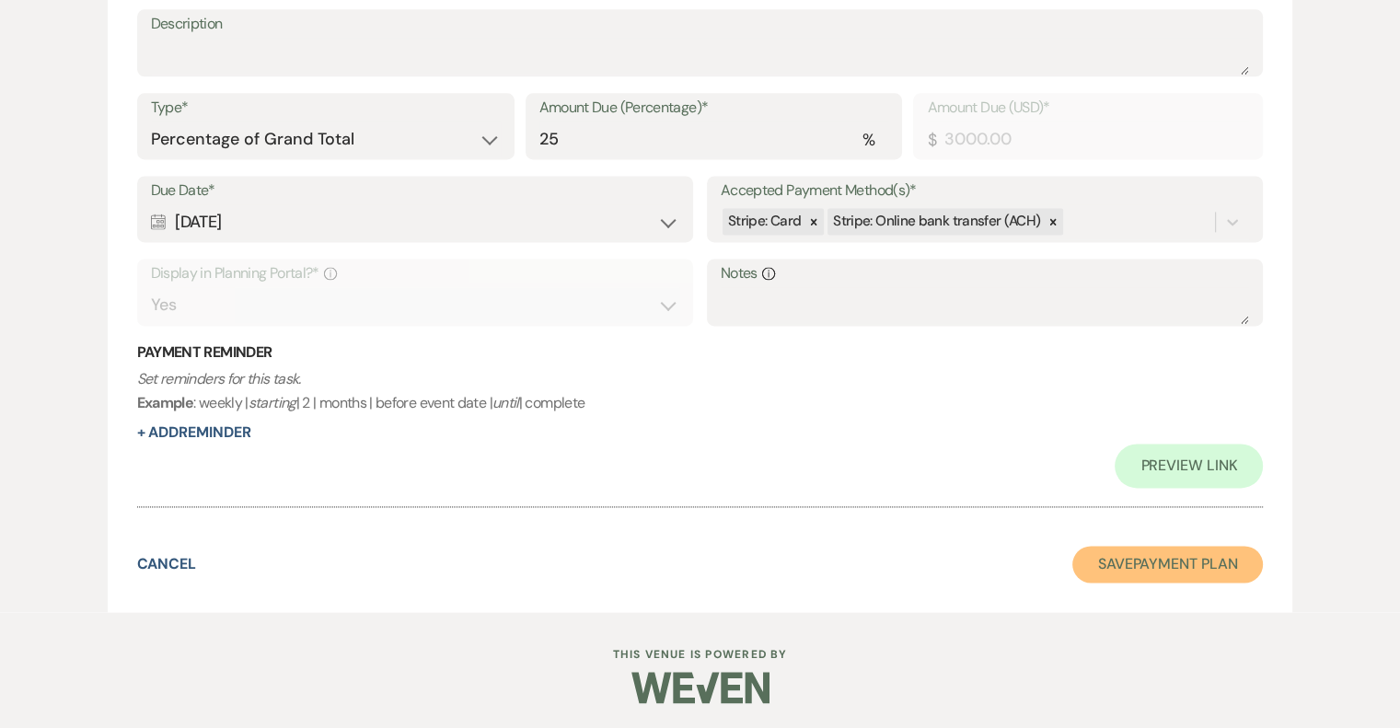
click at [1212, 558] on button "Save Payment Plan" at bounding box center [1167, 564] width 191 height 37
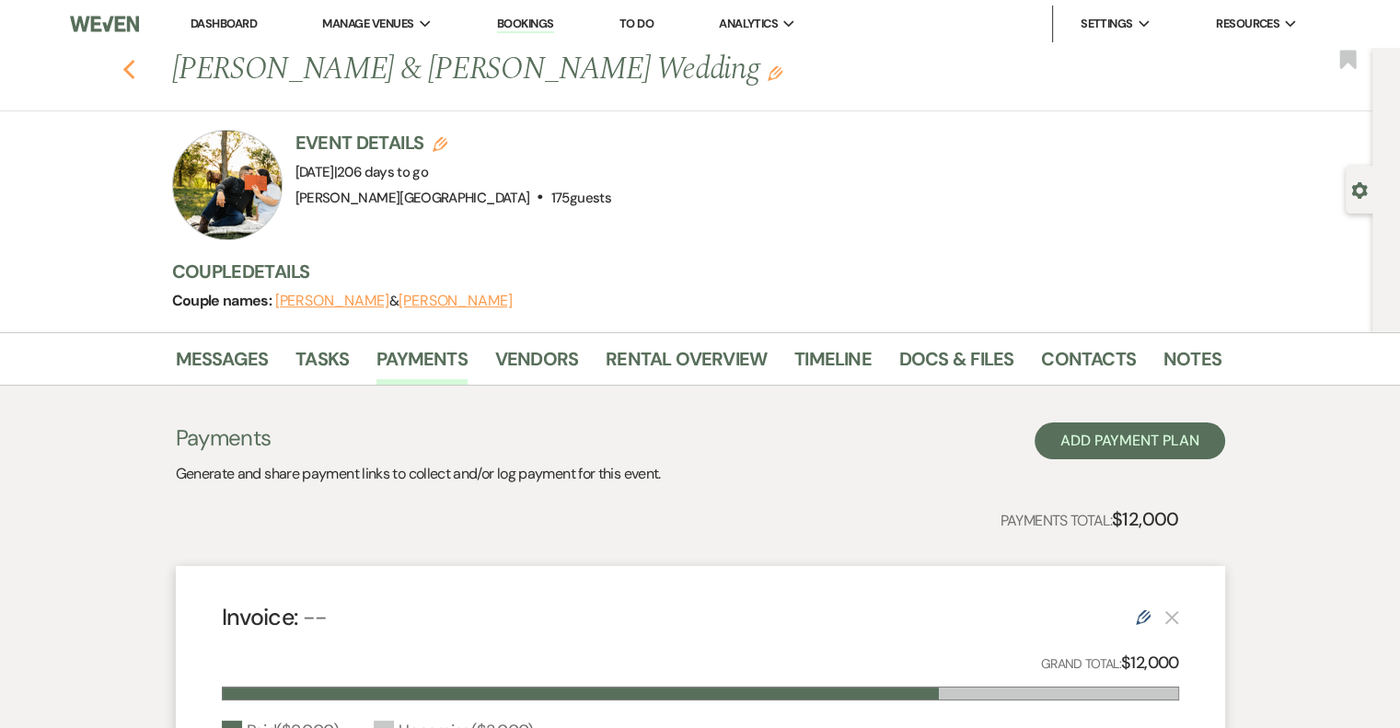
click at [134, 72] on use "button" at bounding box center [128, 70] width 12 height 20
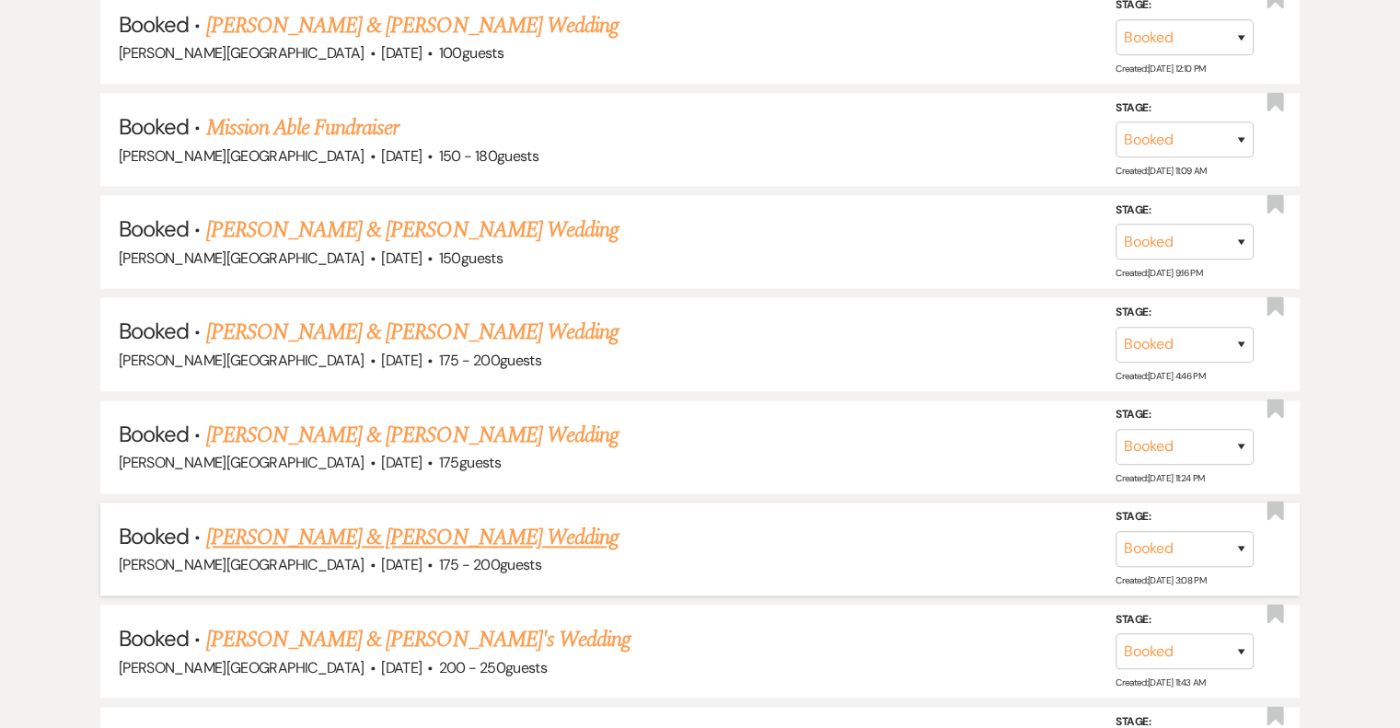
click at [514, 521] on link "[PERSON_NAME] & [PERSON_NAME] Wedding" at bounding box center [412, 537] width 412 height 33
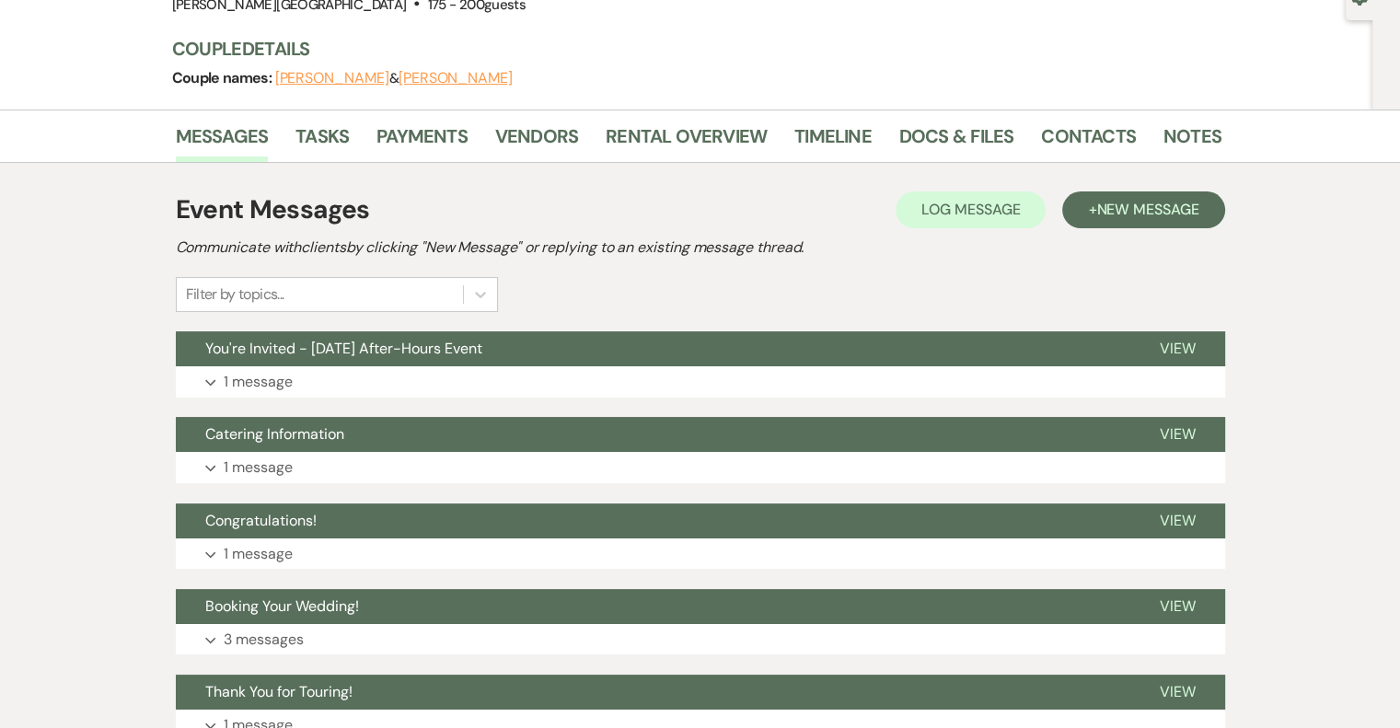
scroll to position [168, 0]
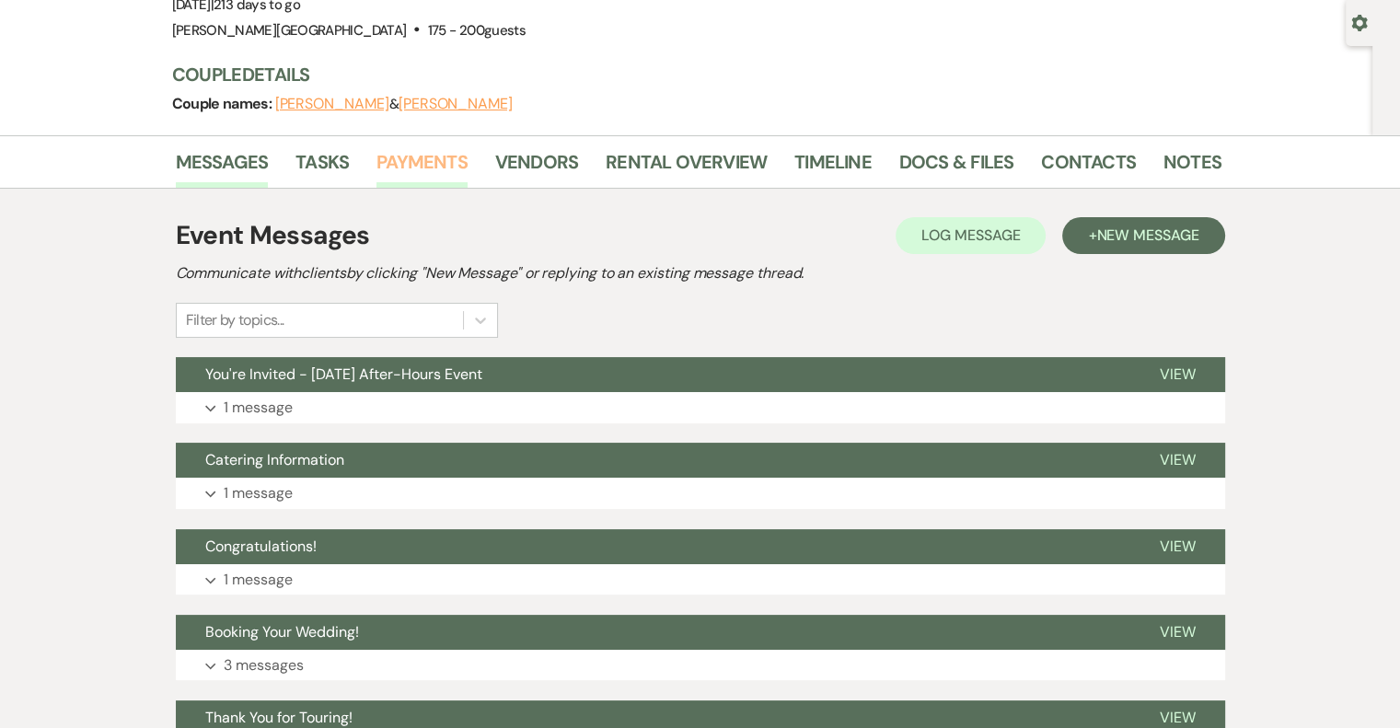
click at [436, 164] on link "Payments" at bounding box center [421, 167] width 91 height 40
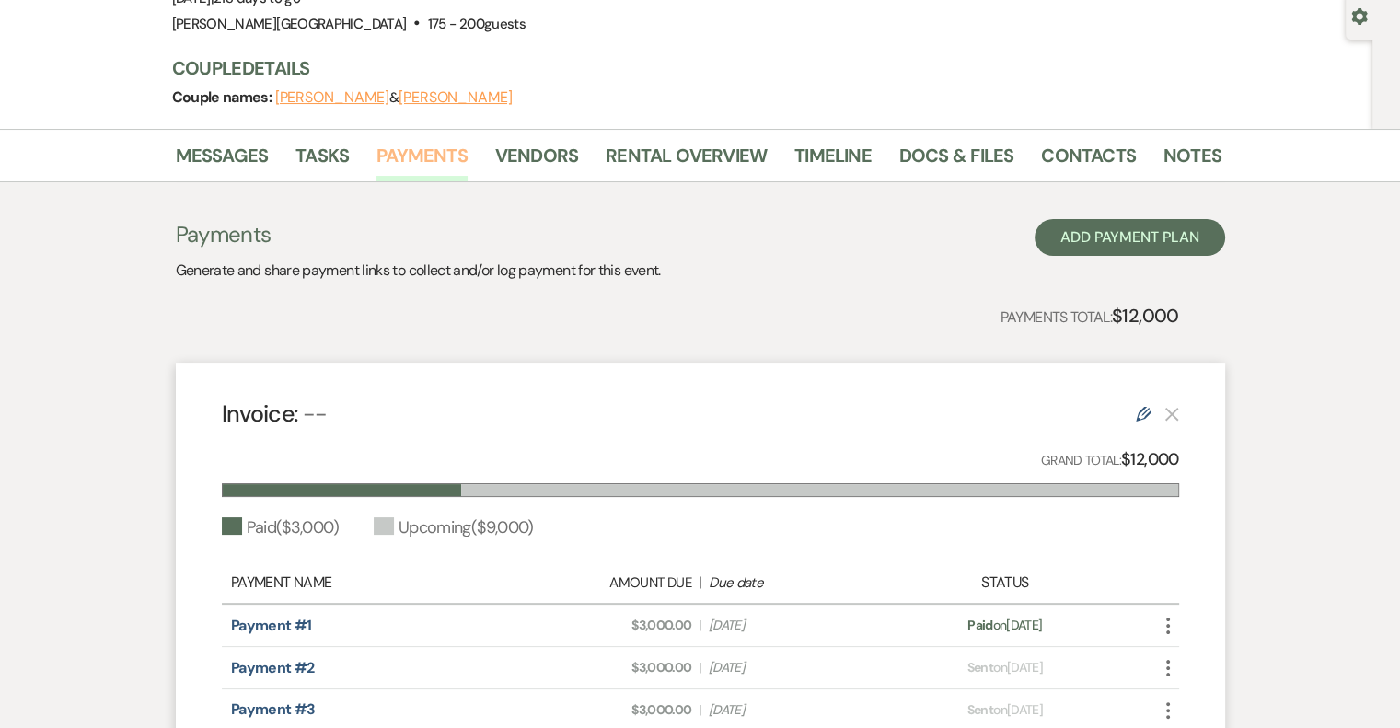
scroll to position [92, 0]
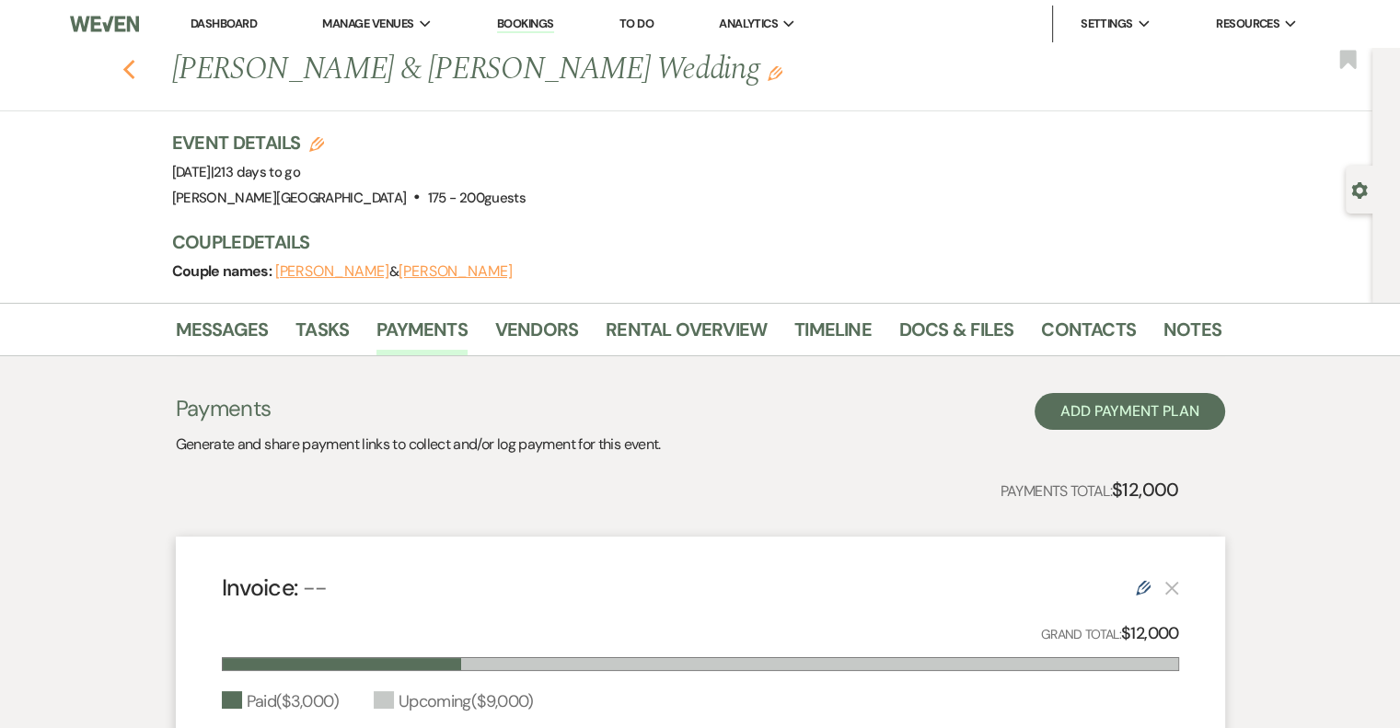
click at [134, 64] on icon "Previous" at bounding box center [129, 70] width 14 height 22
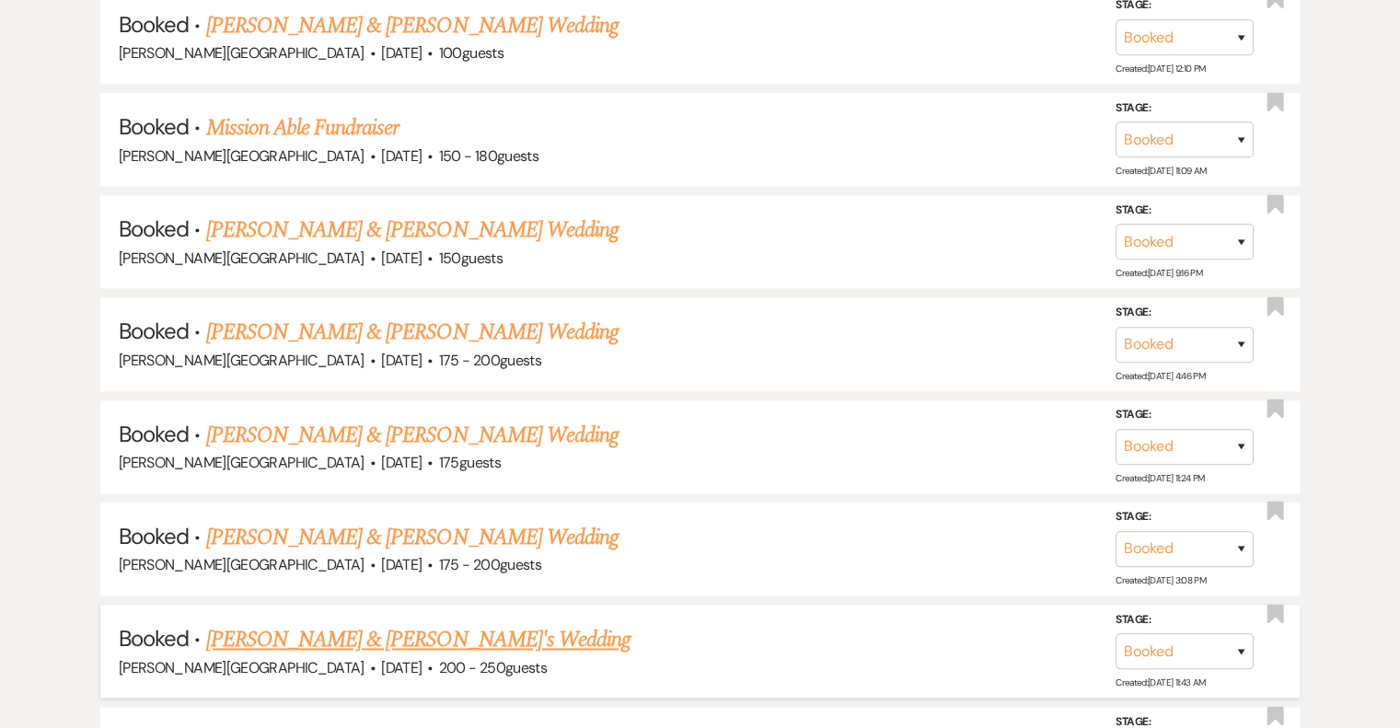
click at [461, 625] on link "[PERSON_NAME] & [PERSON_NAME]'s Wedding" at bounding box center [418, 639] width 425 height 33
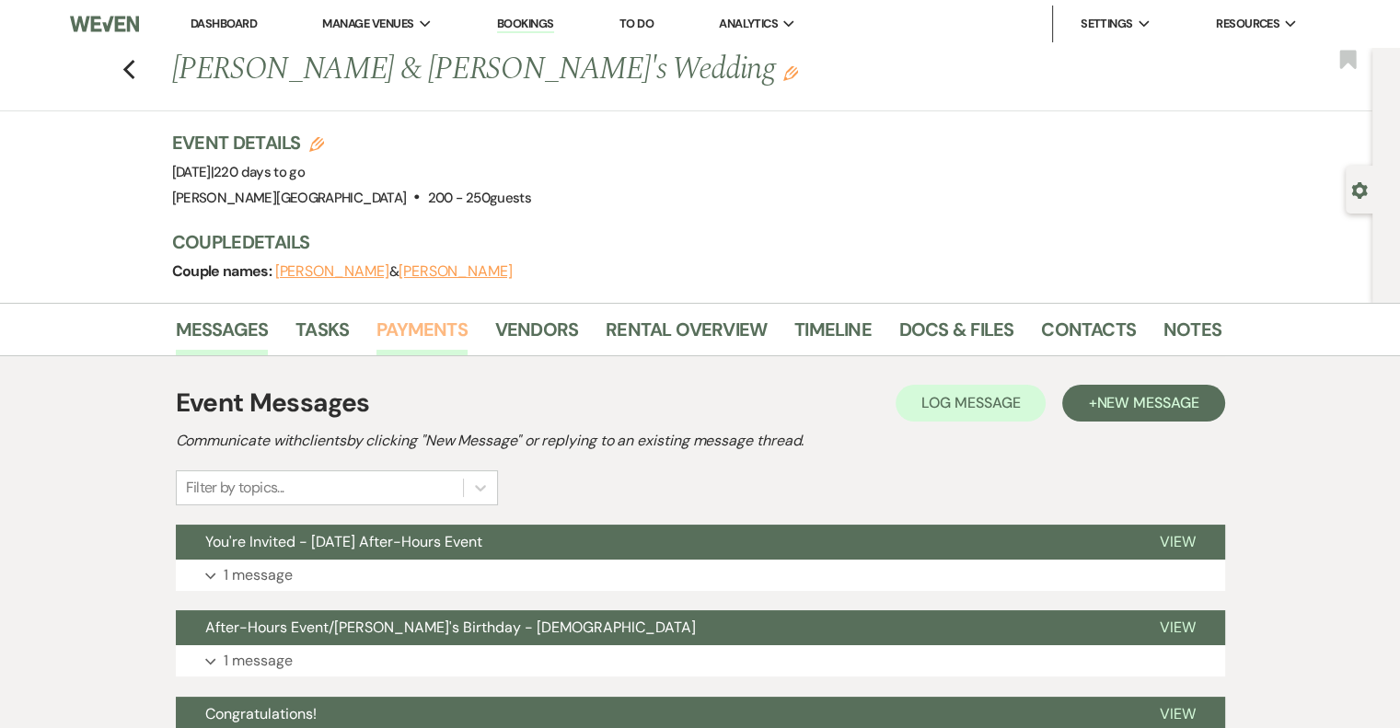
click at [433, 336] on link "Payments" at bounding box center [421, 335] width 91 height 40
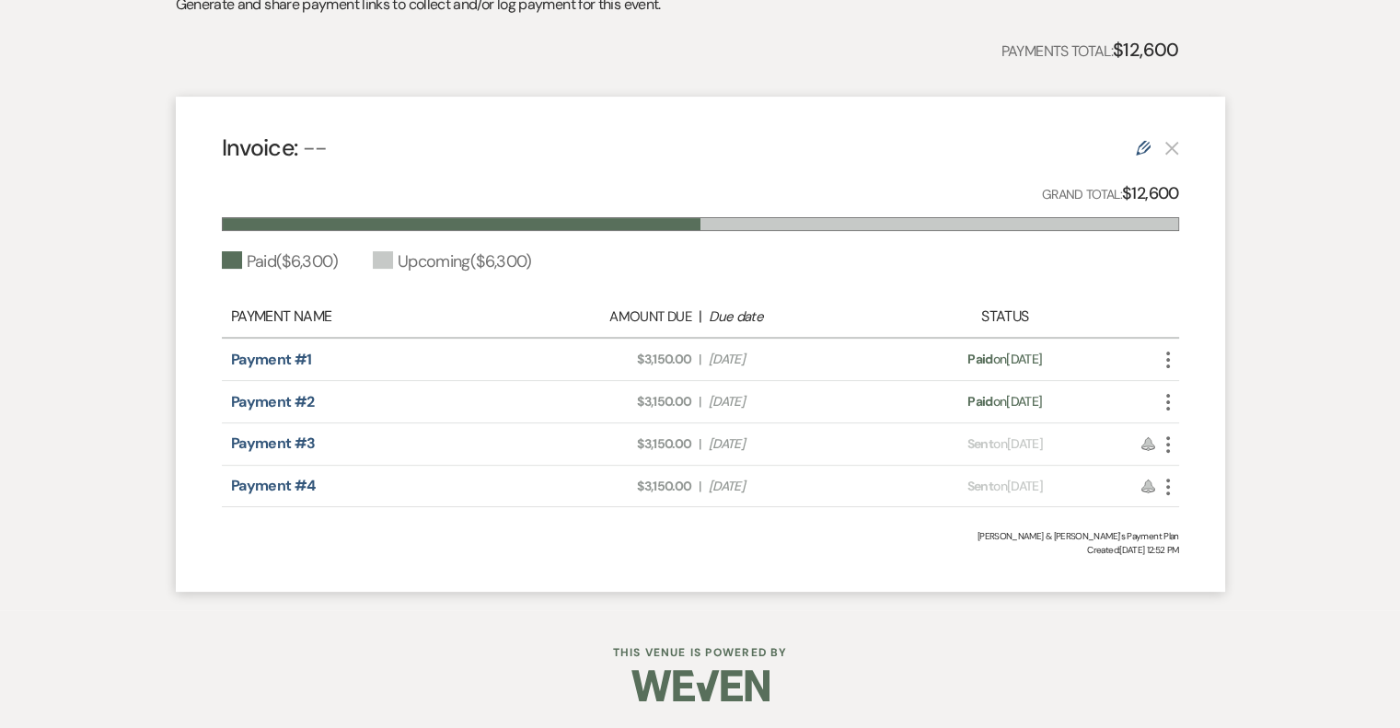
click at [1168, 445] on use "button" at bounding box center [1168, 444] width 4 height 17
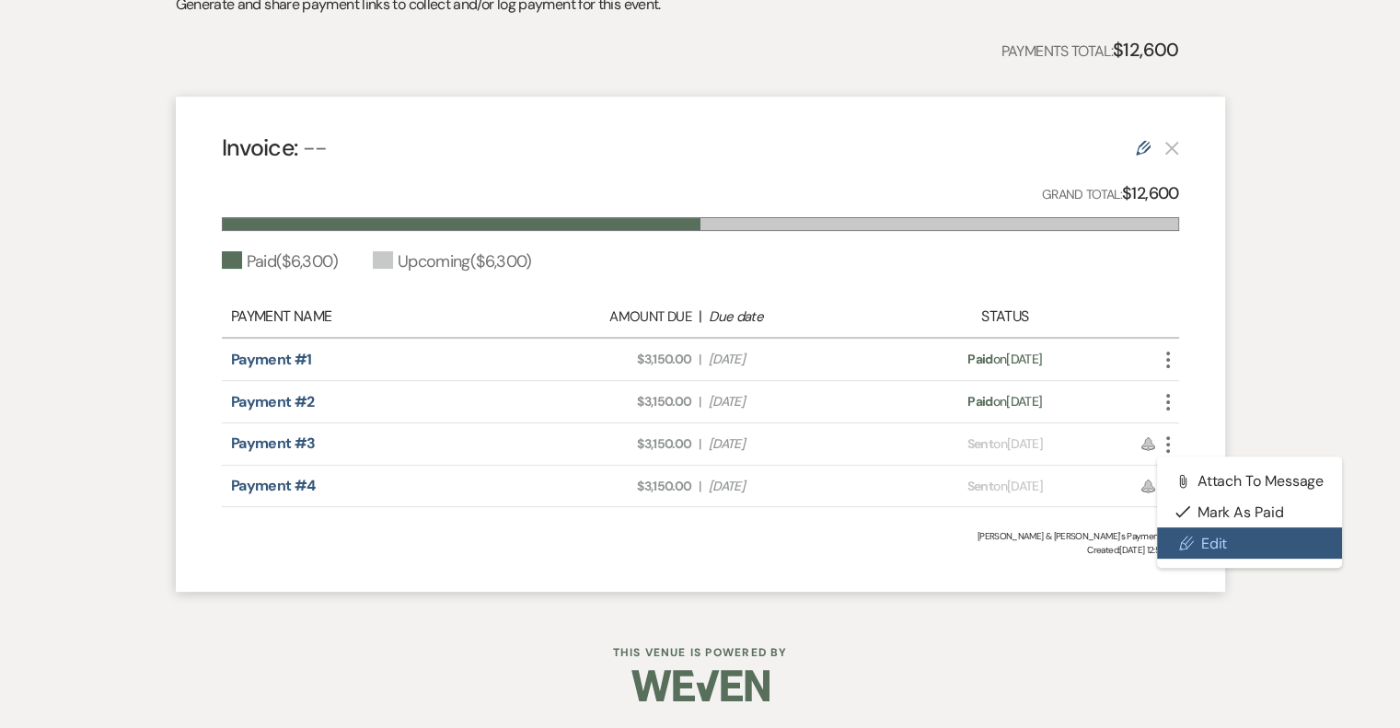
click at [1205, 548] on link "Pencil Edit" at bounding box center [1250, 542] width 186 height 31
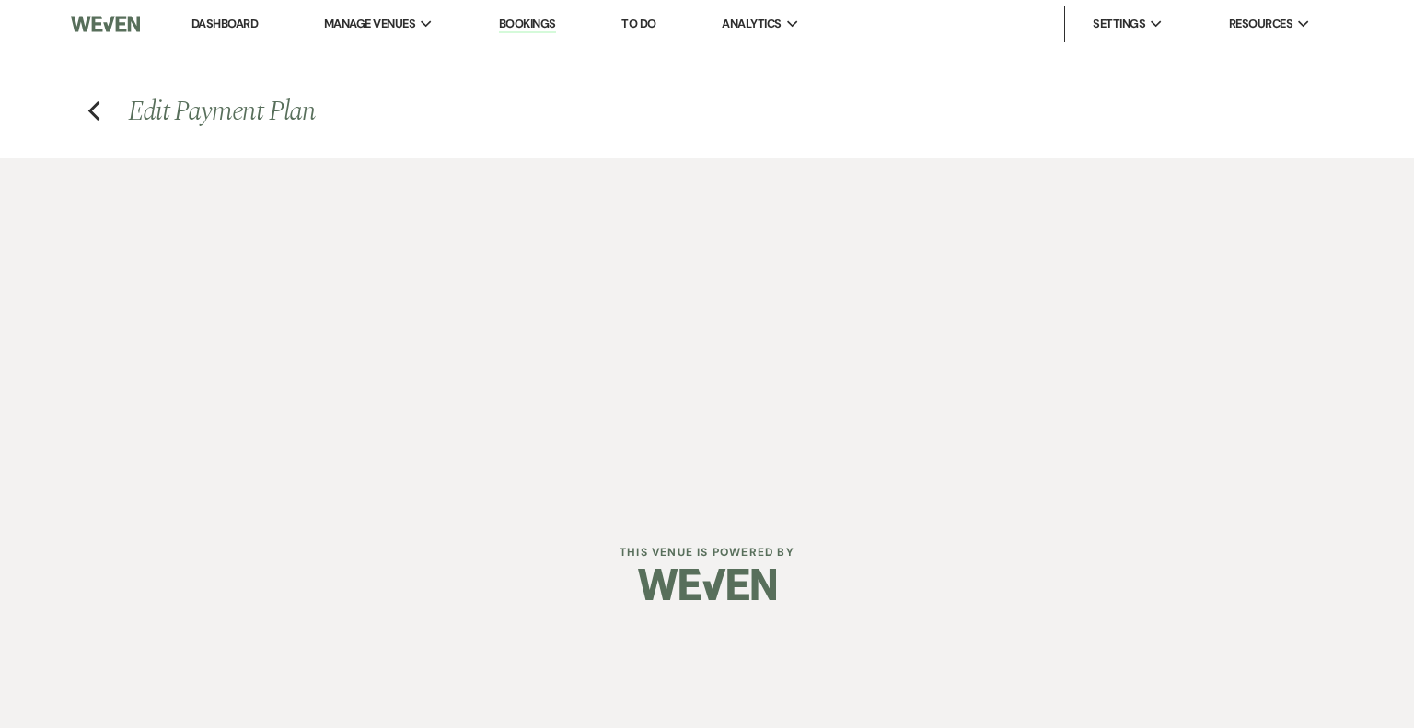
select select "1"
select select "2"
select select "percentage"
select select "client"
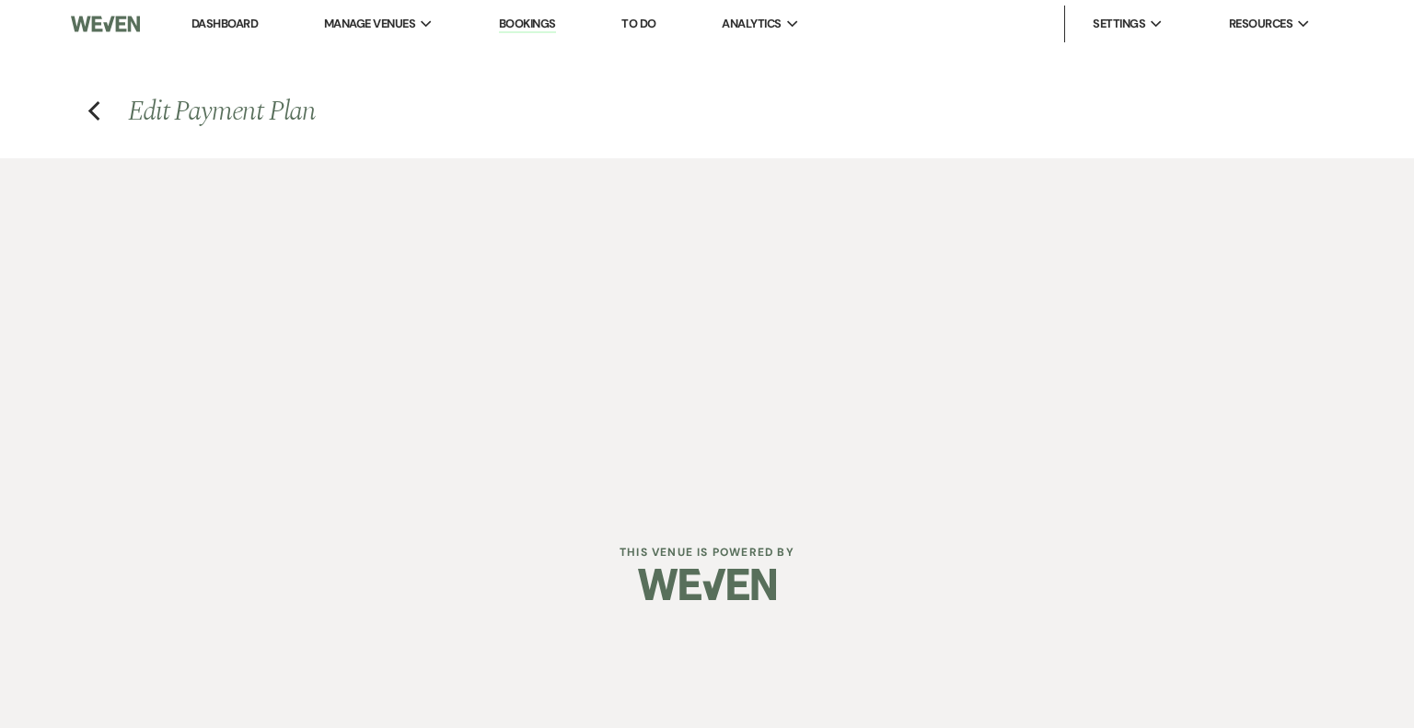
select select "weeks"
select select "both"
select select "days"
select select "2"
select select "percentage"
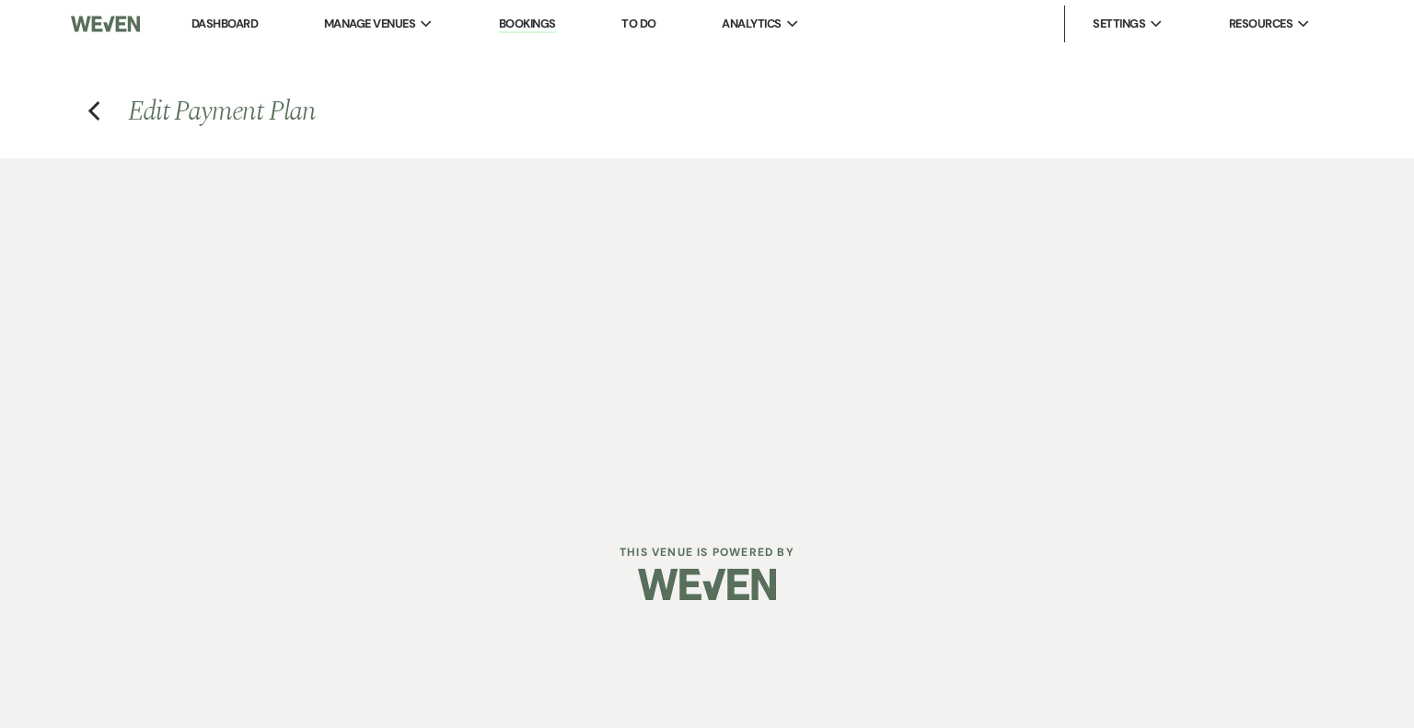
select select "client"
select select "weeks"
select select "both"
select select "days"
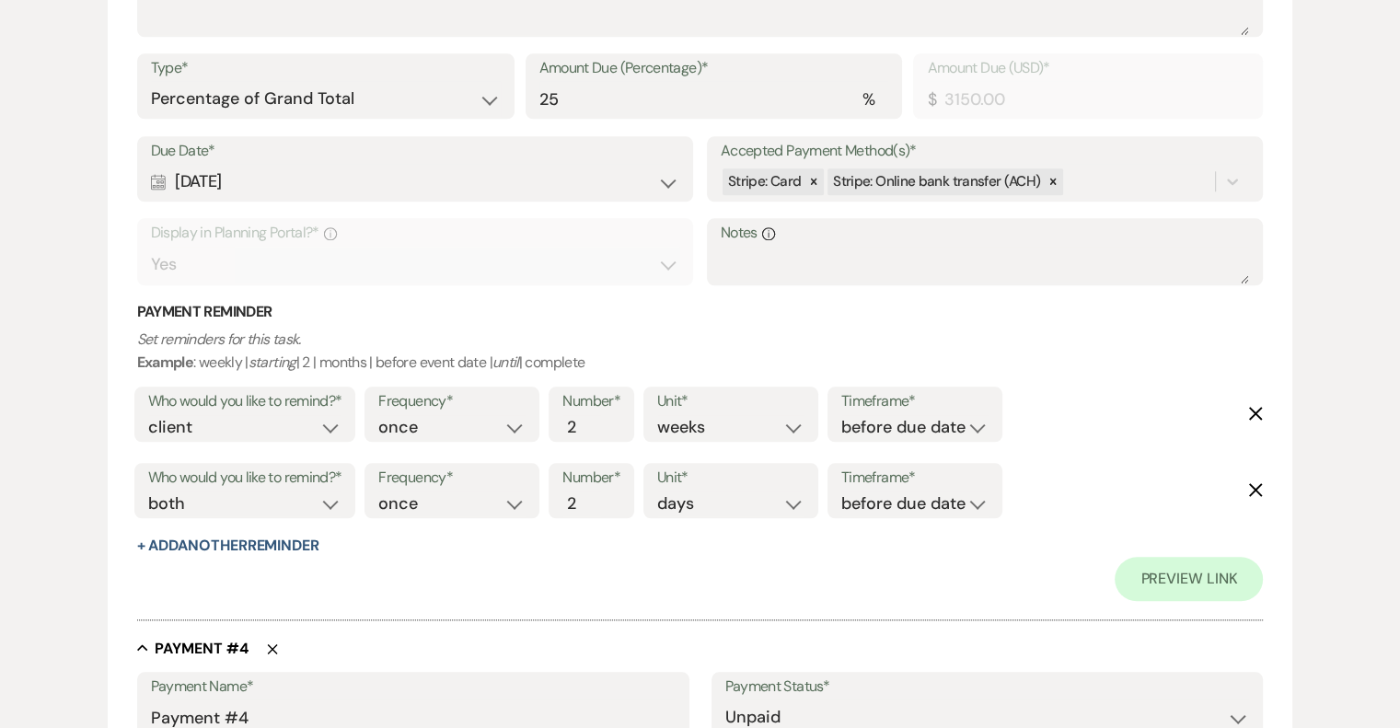
click at [1256, 413] on use "button" at bounding box center [1256, 414] width 14 height 14
select select "both"
select select "days"
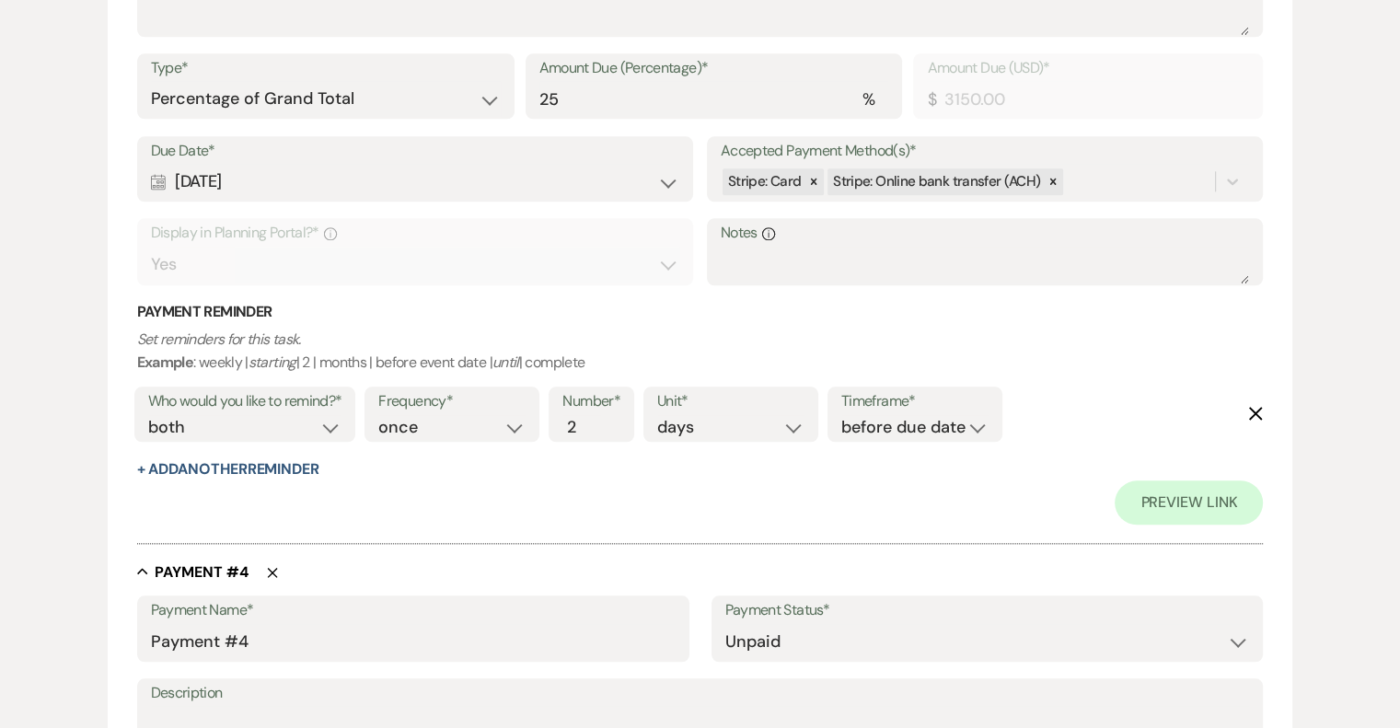
click at [1256, 410] on icon "Delete" at bounding box center [1255, 413] width 15 height 15
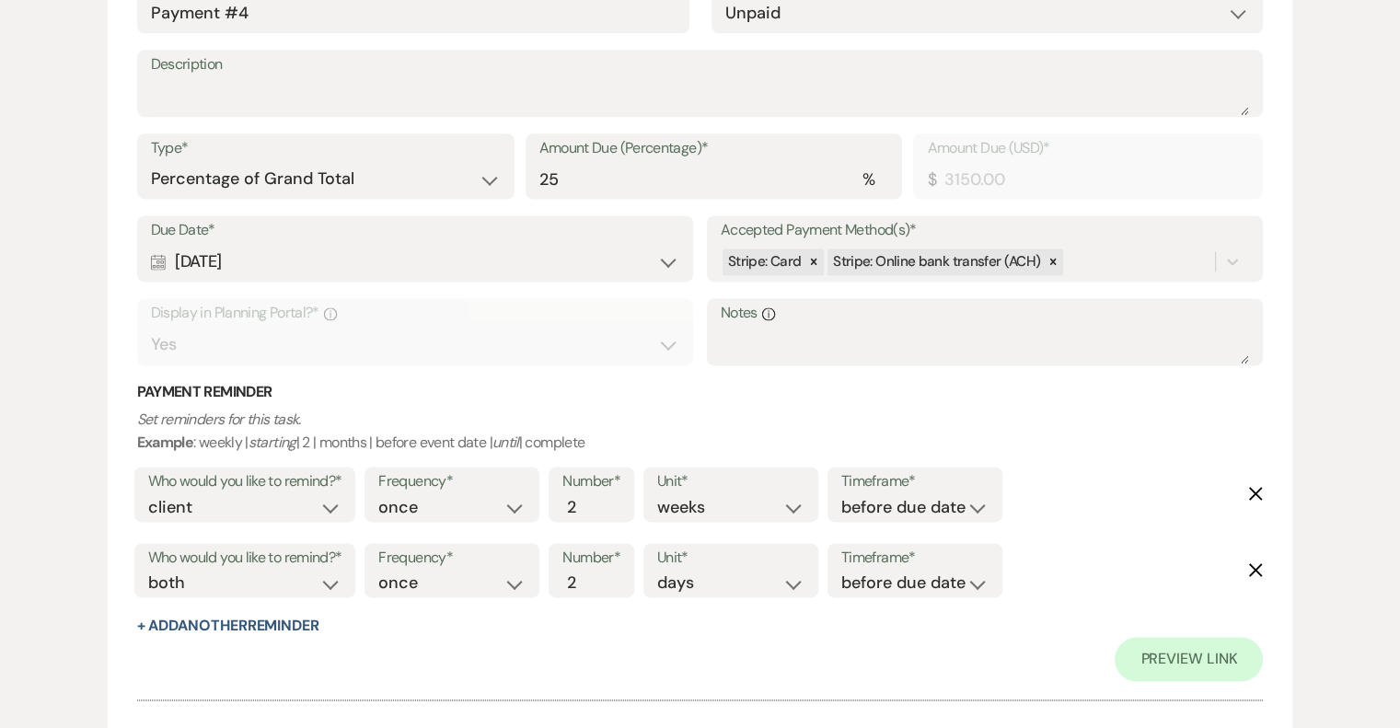
click at [1250, 491] on icon "Delete" at bounding box center [1255, 493] width 15 height 15
select select "both"
select select "days"
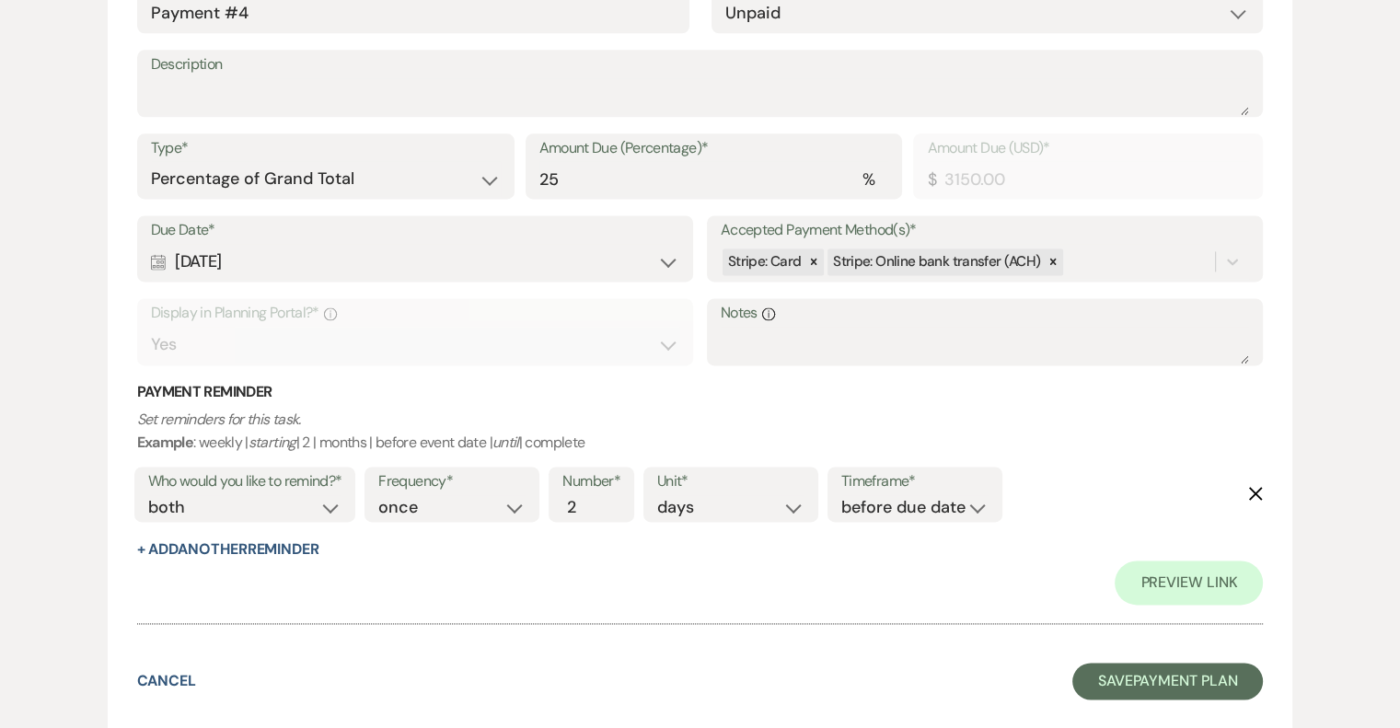
click at [1250, 491] on icon "Delete" at bounding box center [1255, 493] width 15 height 15
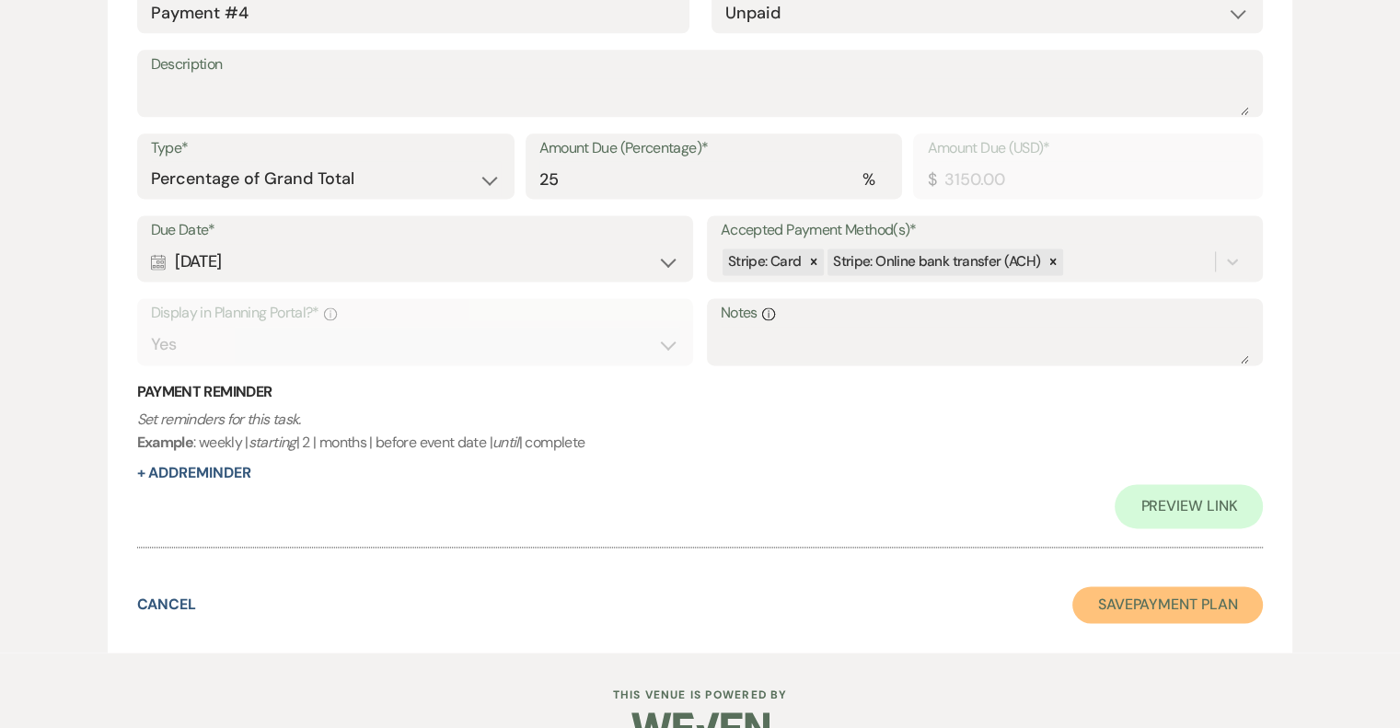
click at [1190, 612] on button "Save Payment Plan" at bounding box center [1167, 604] width 191 height 37
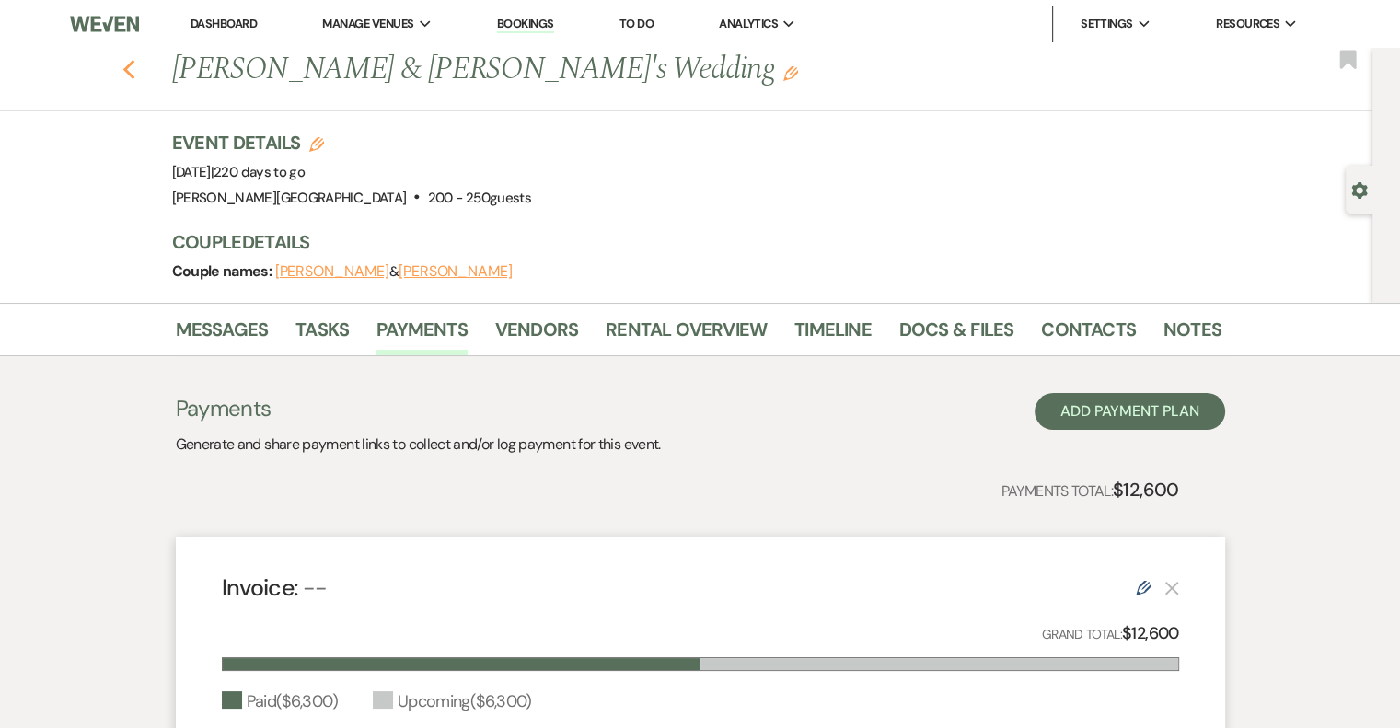
click at [131, 70] on use "button" at bounding box center [128, 70] width 12 height 20
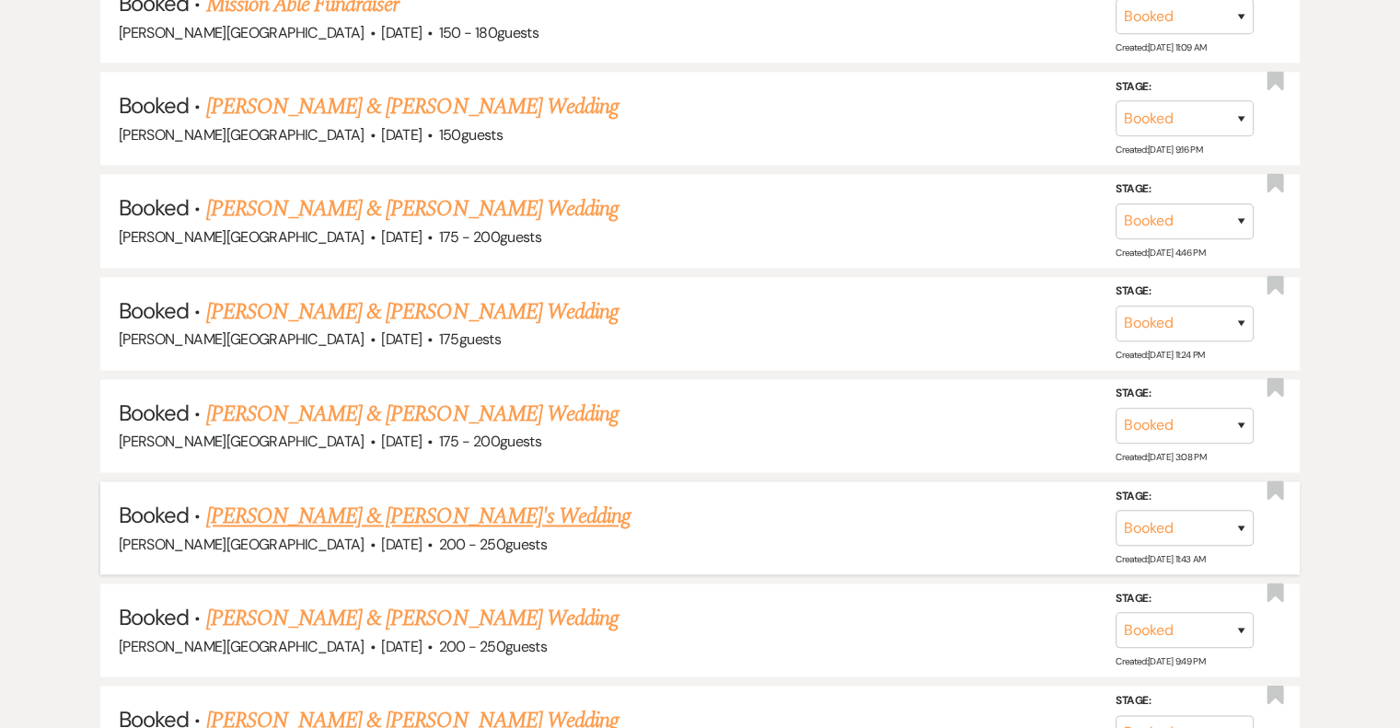
scroll to position [2669, 0]
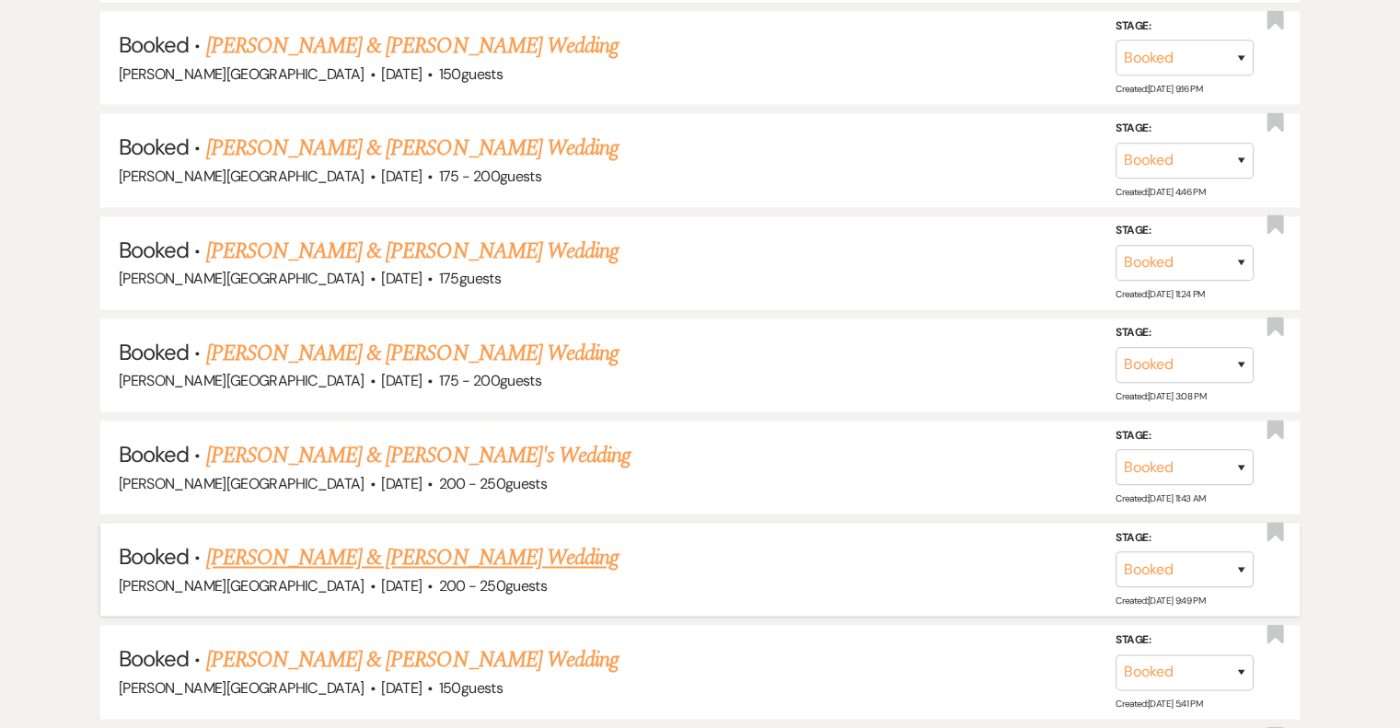
click at [481, 541] on link "[PERSON_NAME] & [PERSON_NAME] Wedding" at bounding box center [412, 557] width 412 height 33
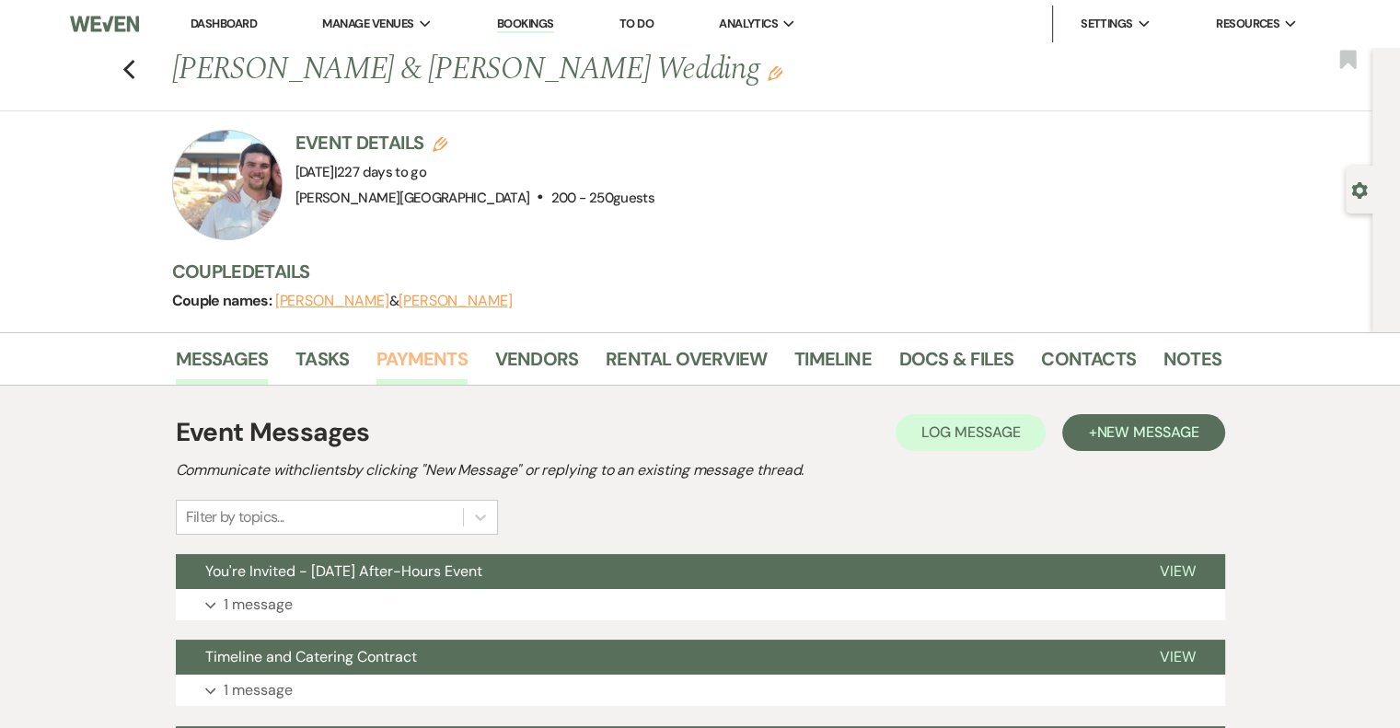
click at [437, 361] on link "Payments" at bounding box center [421, 364] width 91 height 40
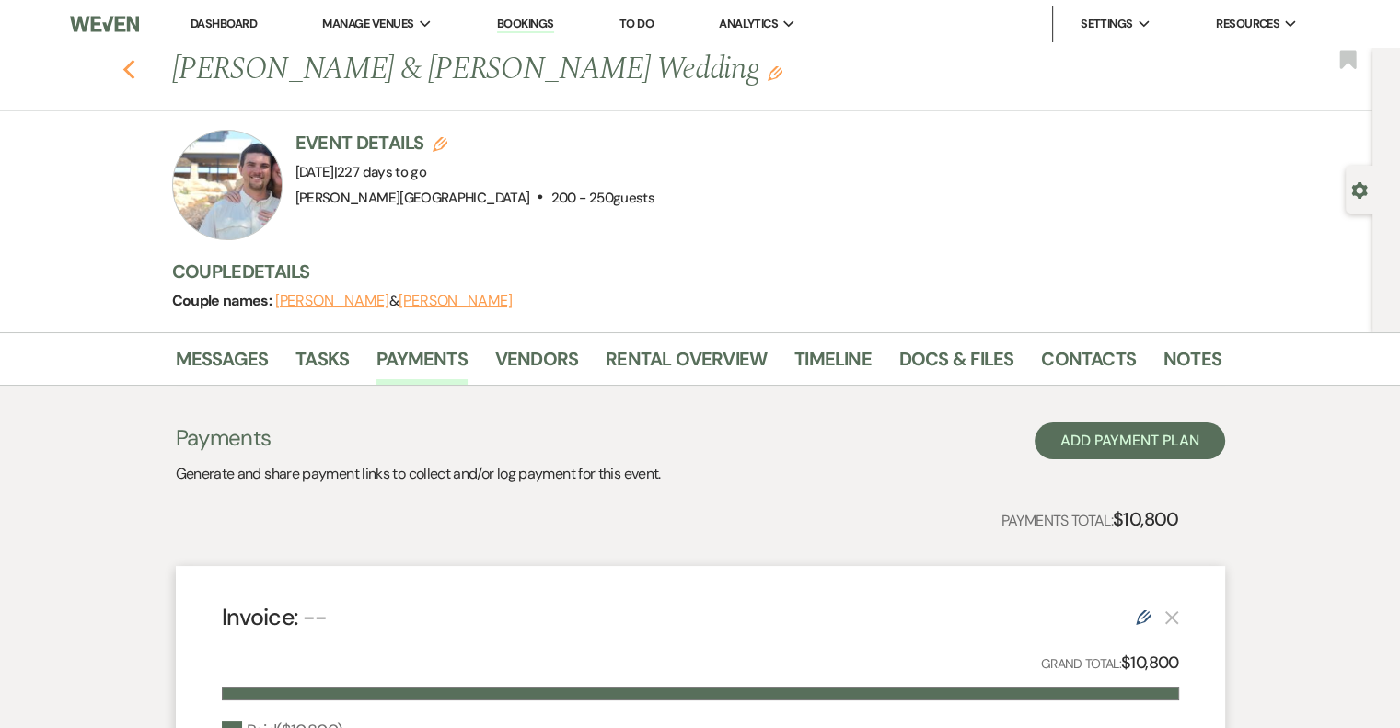
click at [136, 68] on icon "Previous" at bounding box center [129, 70] width 14 height 22
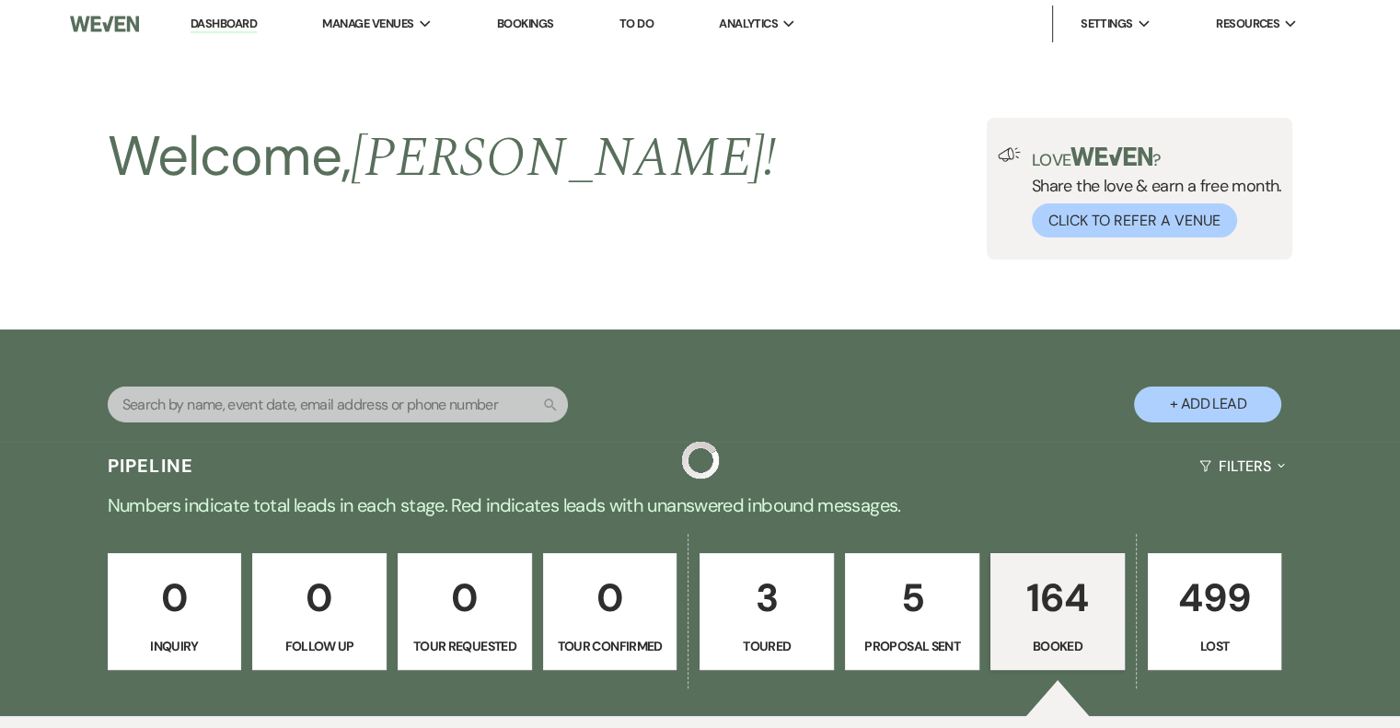
scroll to position [2669, 0]
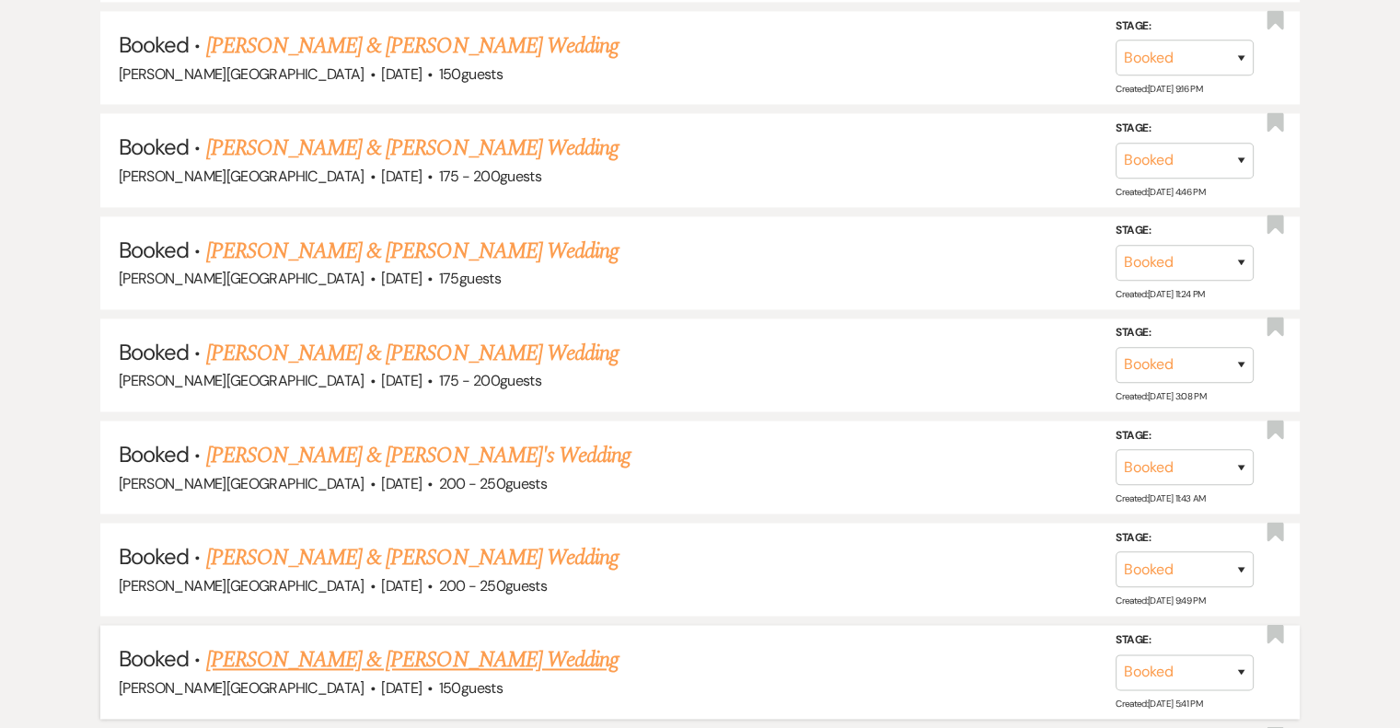
click at [503, 643] on link "[PERSON_NAME] & [PERSON_NAME] Wedding" at bounding box center [412, 659] width 412 height 33
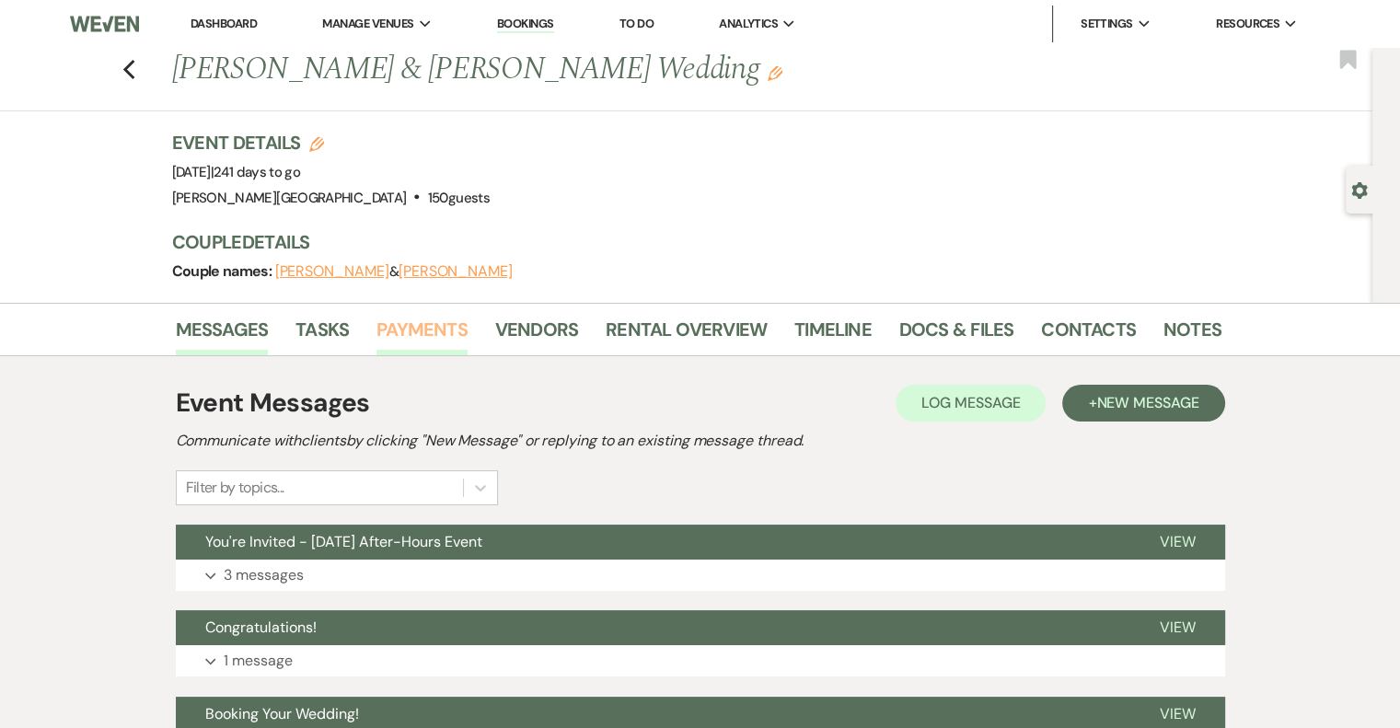
click at [428, 326] on link "Payments" at bounding box center [421, 335] width 91 height 40
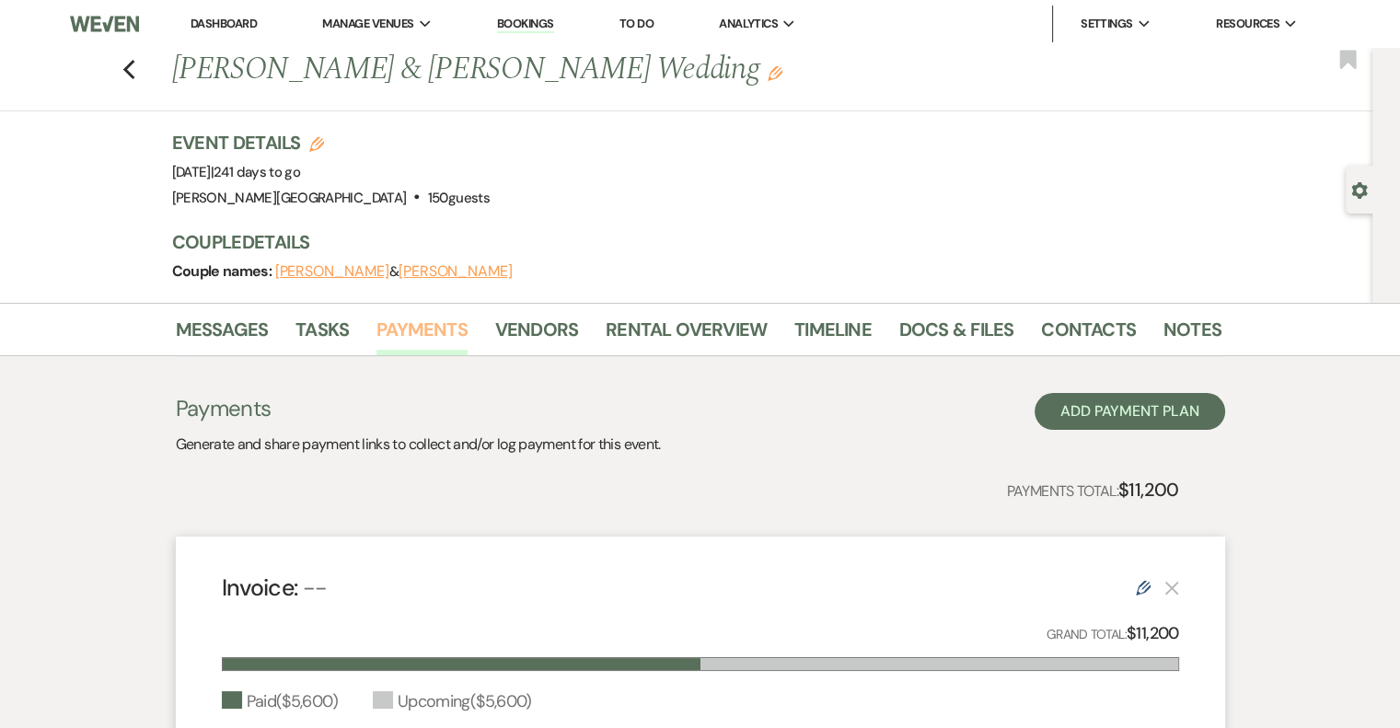
scroll to position [368, 0]
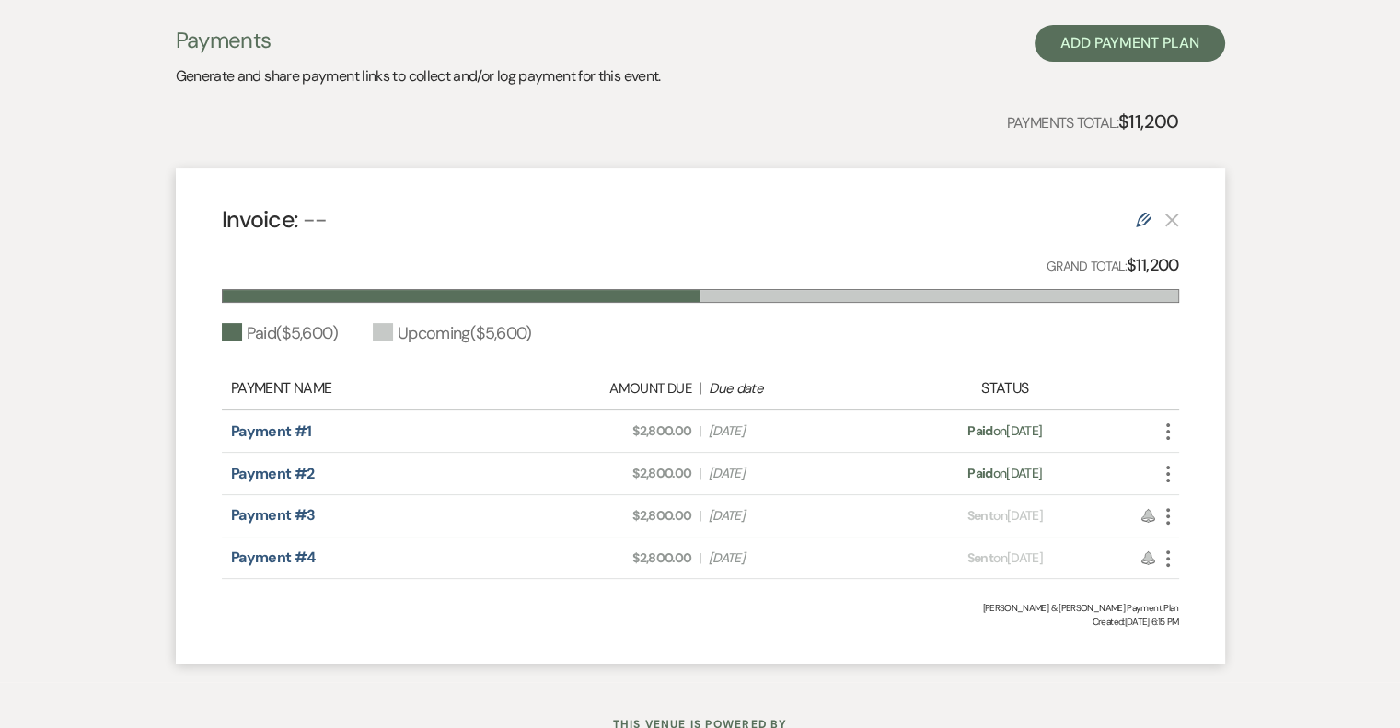
click at [1170, 514] on icon "More" at bounding box center [1168, 516] width 22 height 22
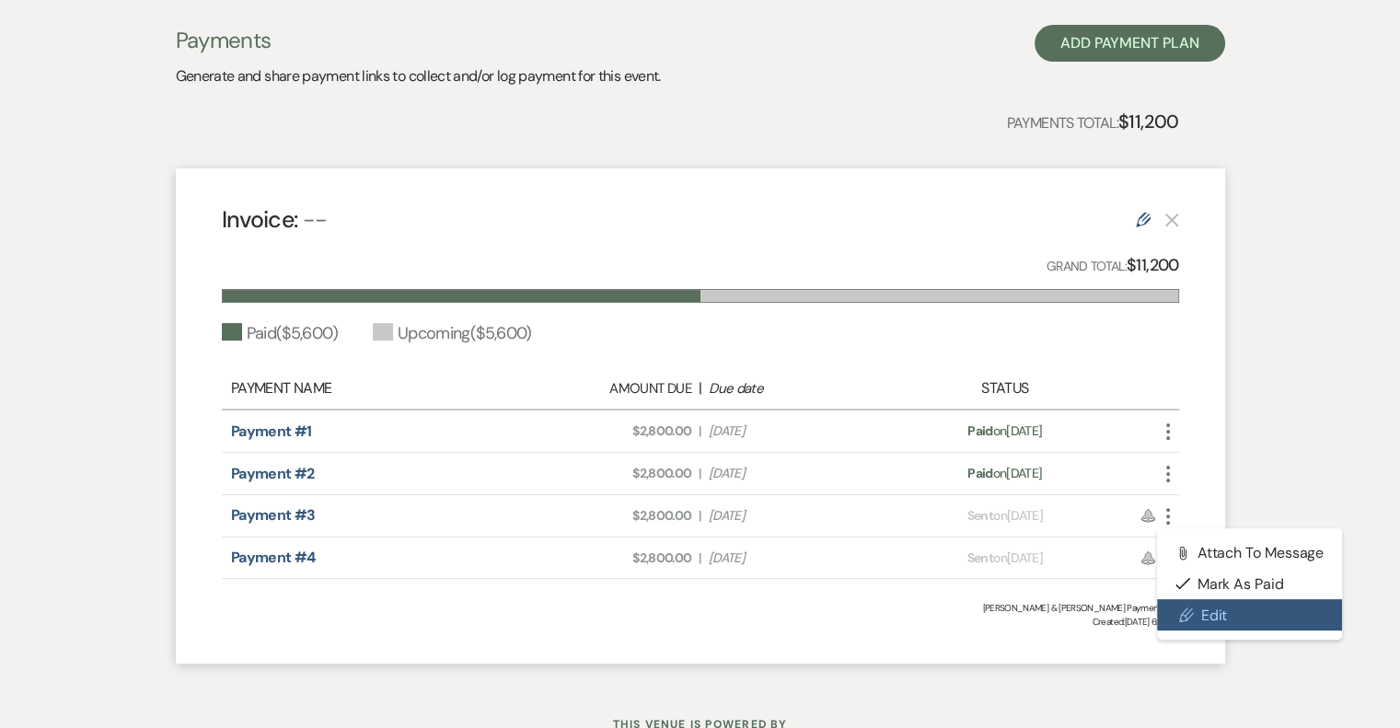
click at [1196, 607] on link "Pencil Edit" at bounding box center [1250, 614] width 186 height 31
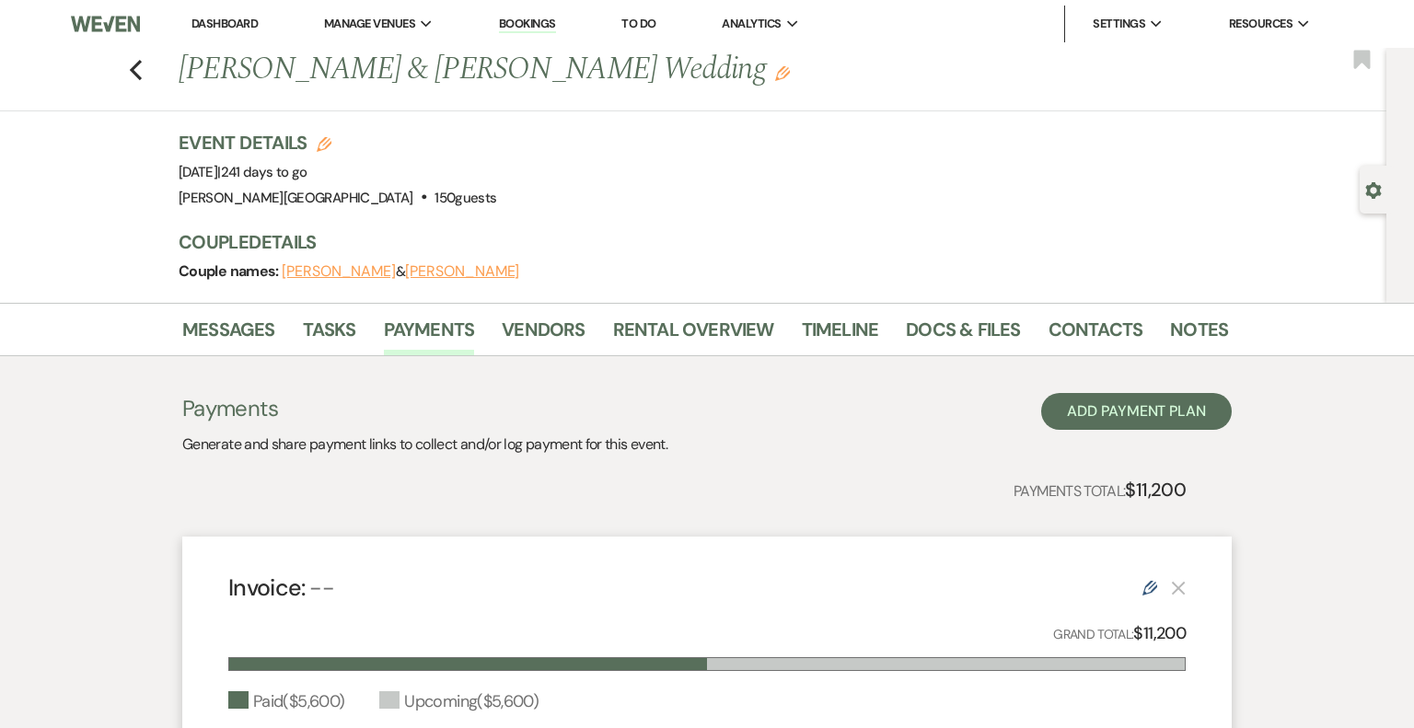
select select "1"
select select "2"
select select "percentage"
select select "client"
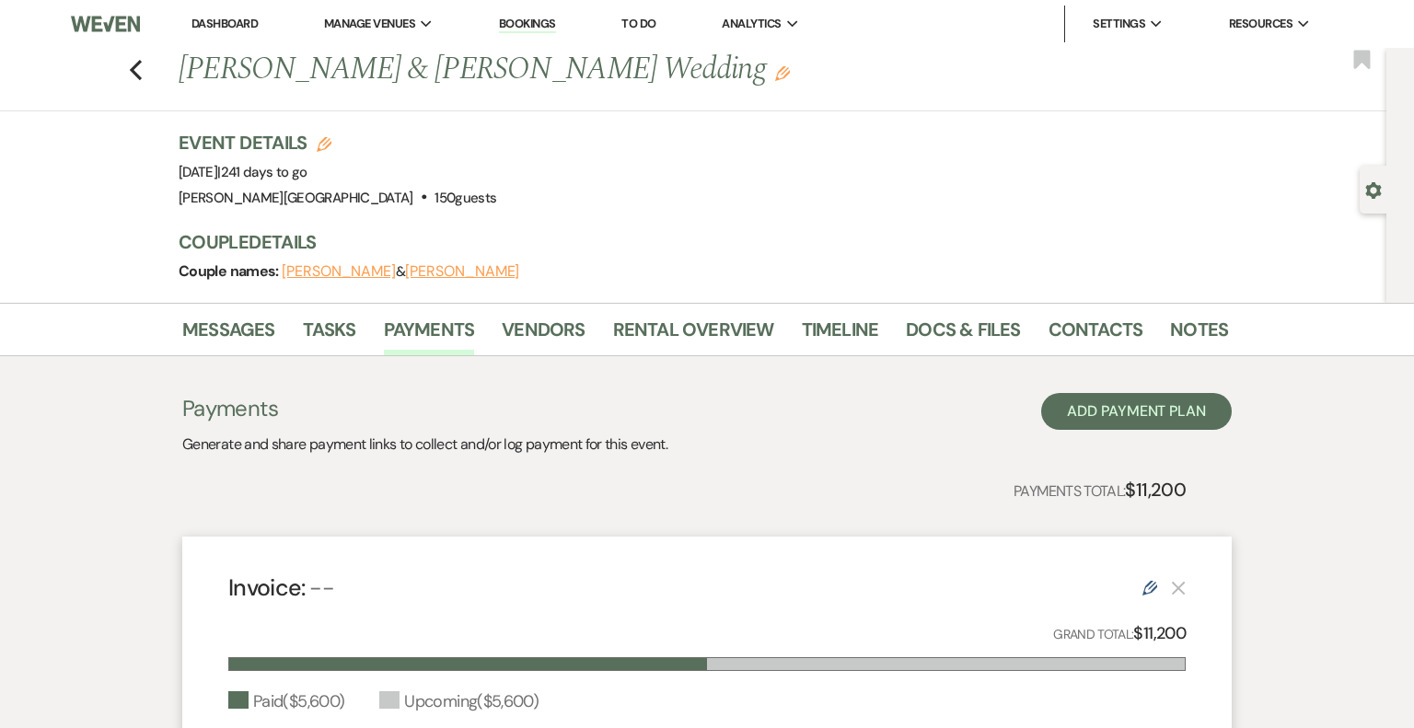
select select "weeks"
select select "both"
select select "days"
select select "2"
select select "percentage"
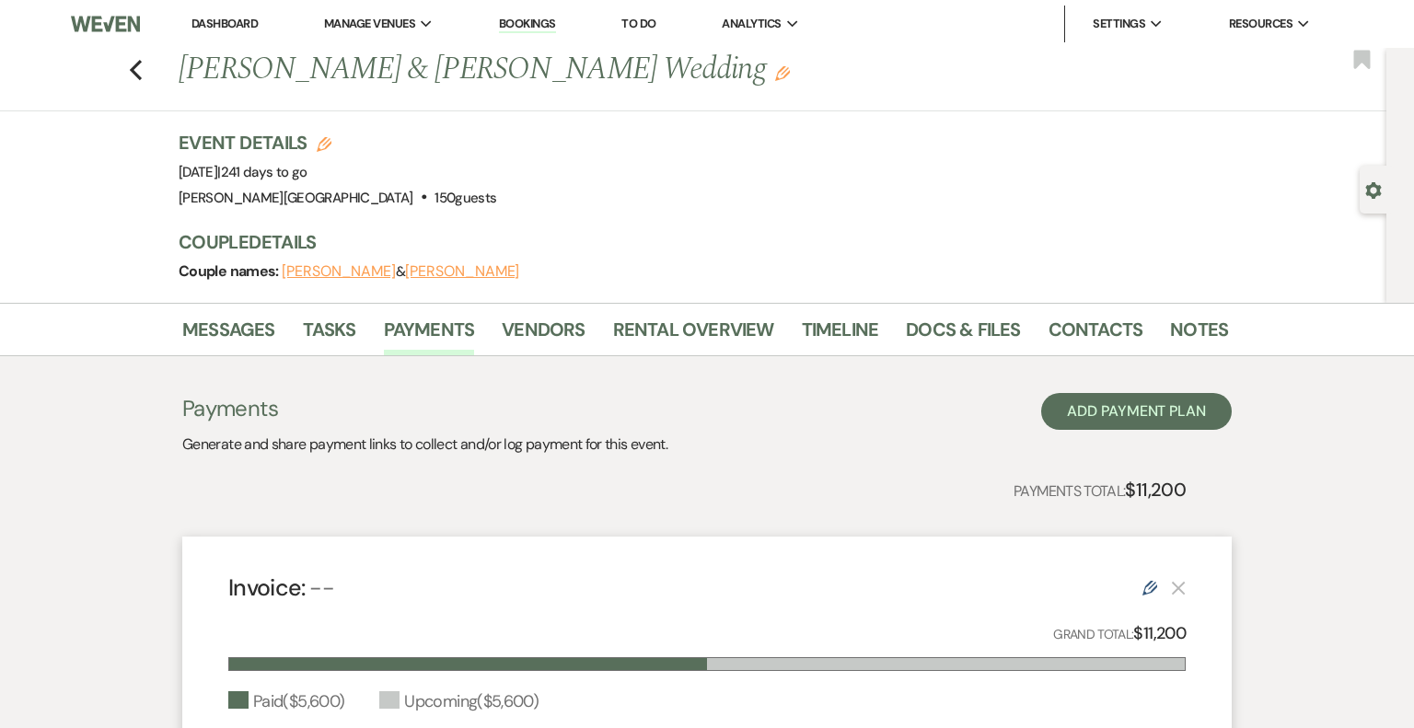
select select "client"
select select "weeks"
select select "both"
select select "days"
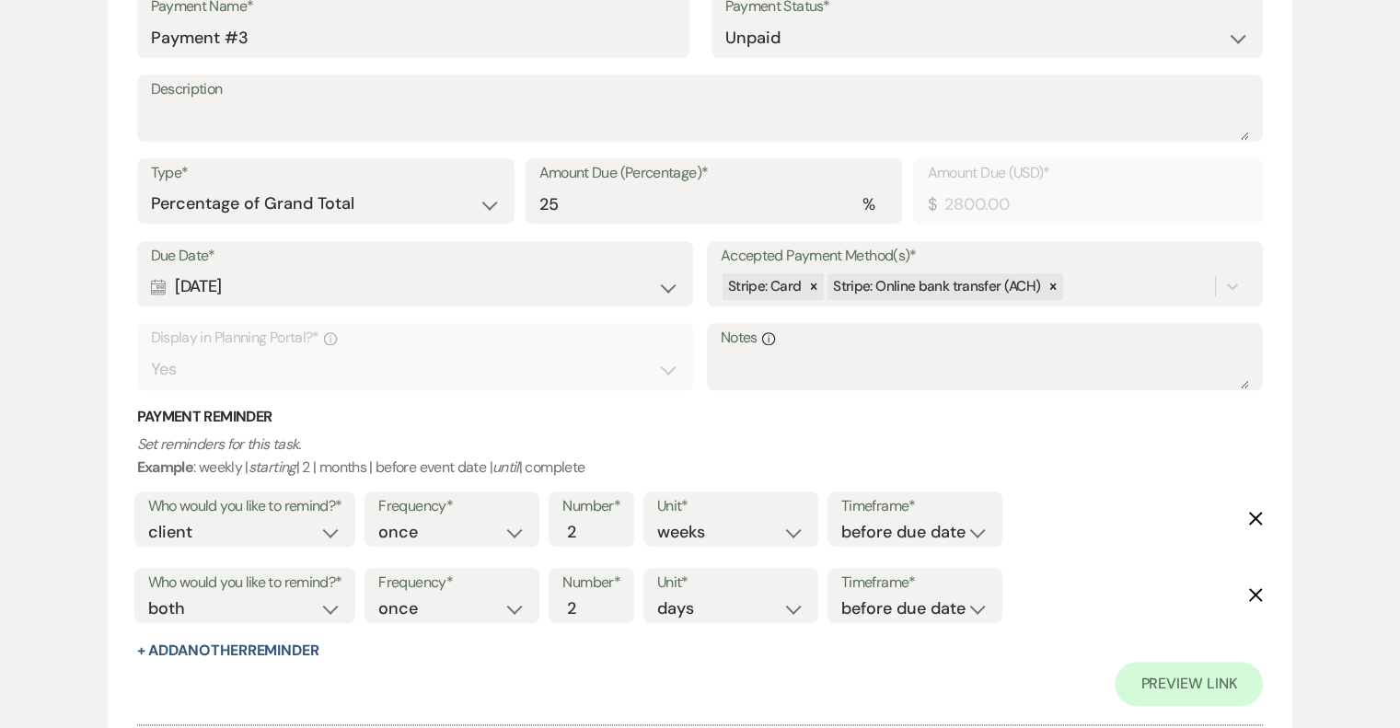
scroll to position [1933, 0]
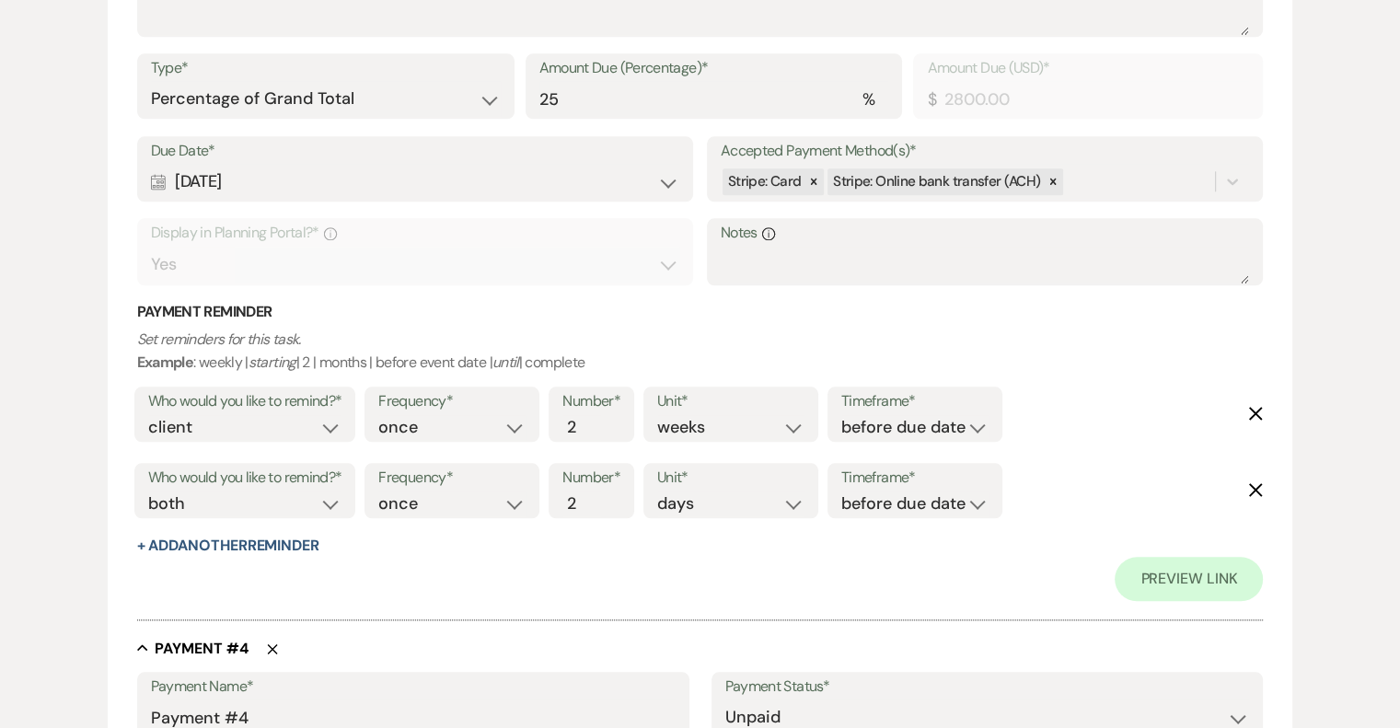
click at [1253, 410] on icon "Delete" at bounding box center [1255, 413] width 15 height 15
select select "both"
select select "days"
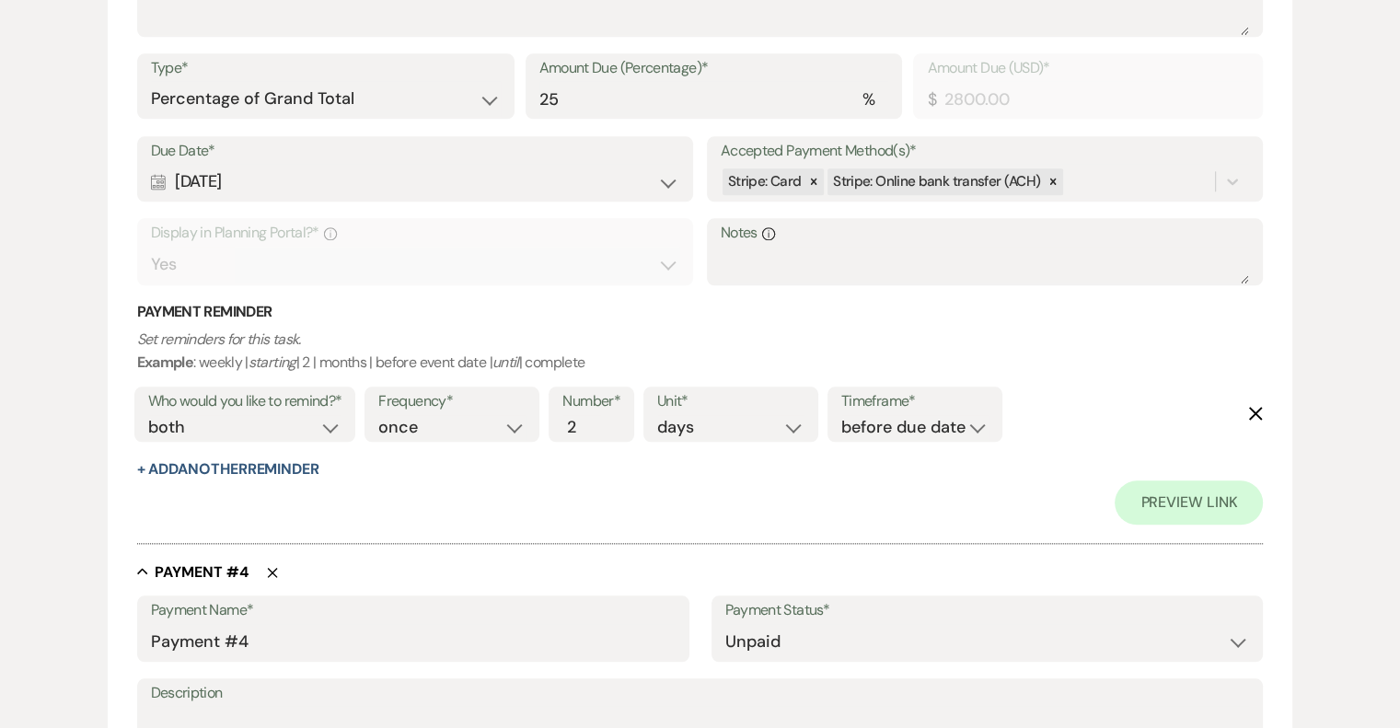
click at [1253, 410] on icon "Delete" at bounding box center [1255, 413] width 15 height 15
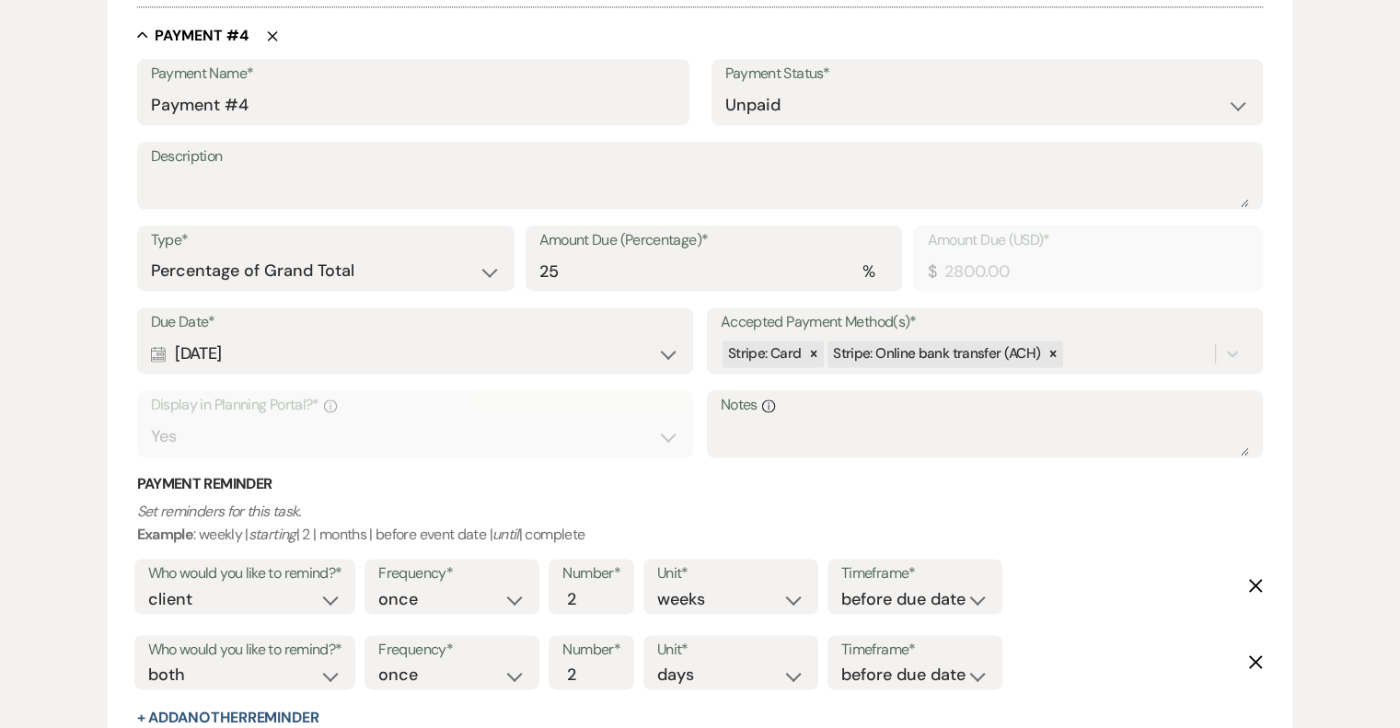
scroll to position [2577, 0]
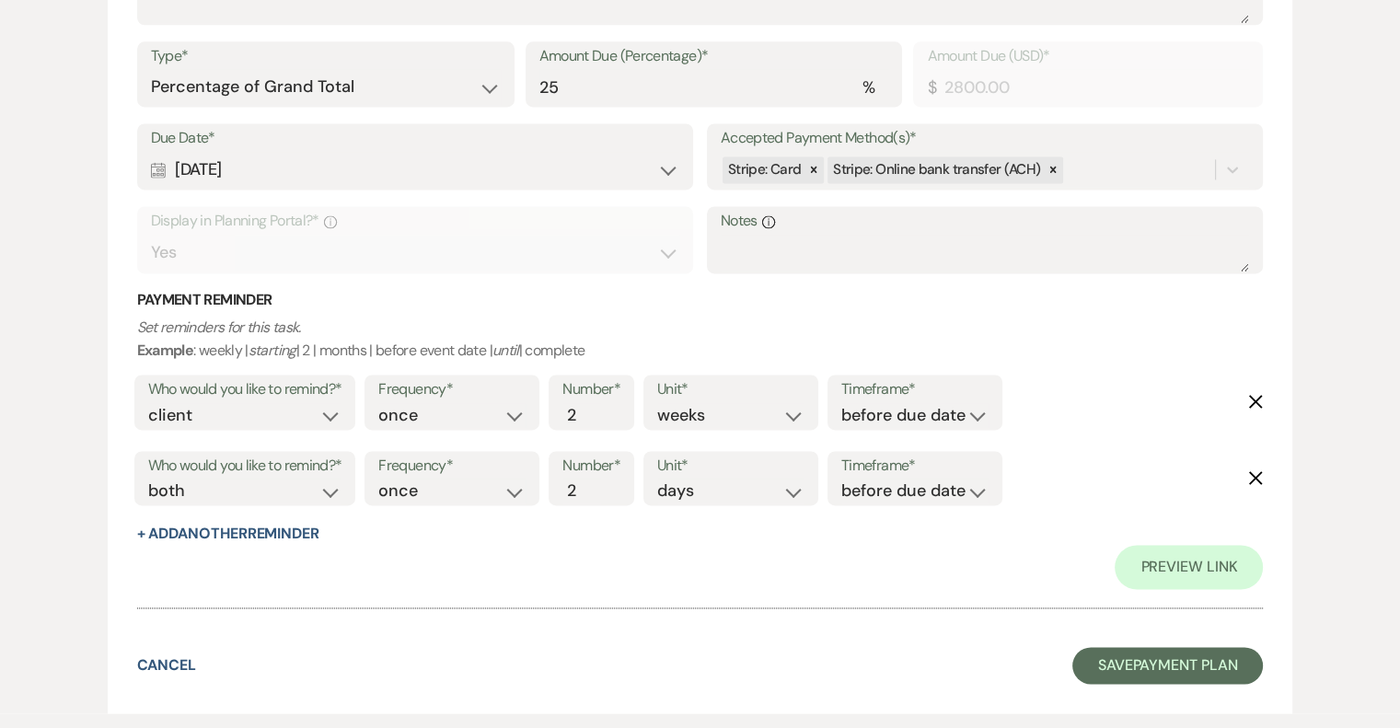
click at [1258, 397] on use "button" at bounding box center [1256, 402] width 14 height 14
select select "both"
select select "days"
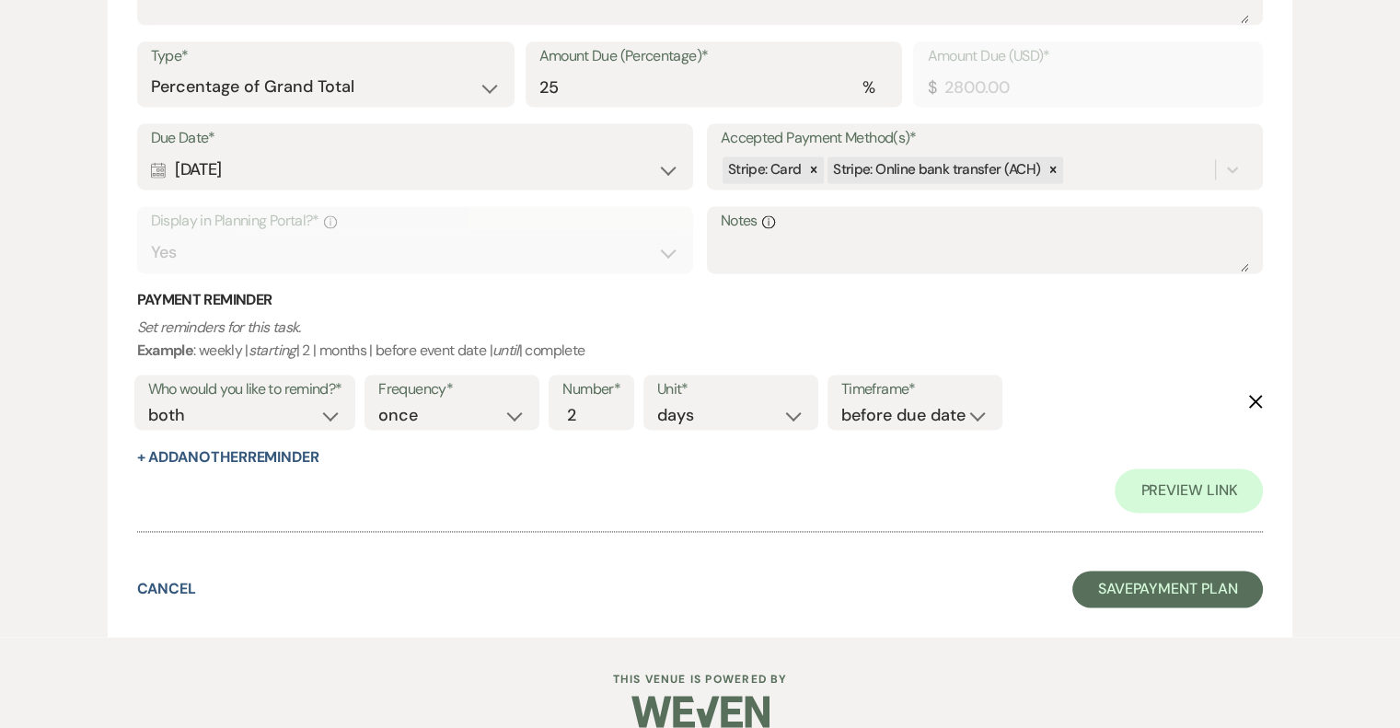
click at [1258, 397] on use "button" at bounding box center [1256, 402] width 14 height 14
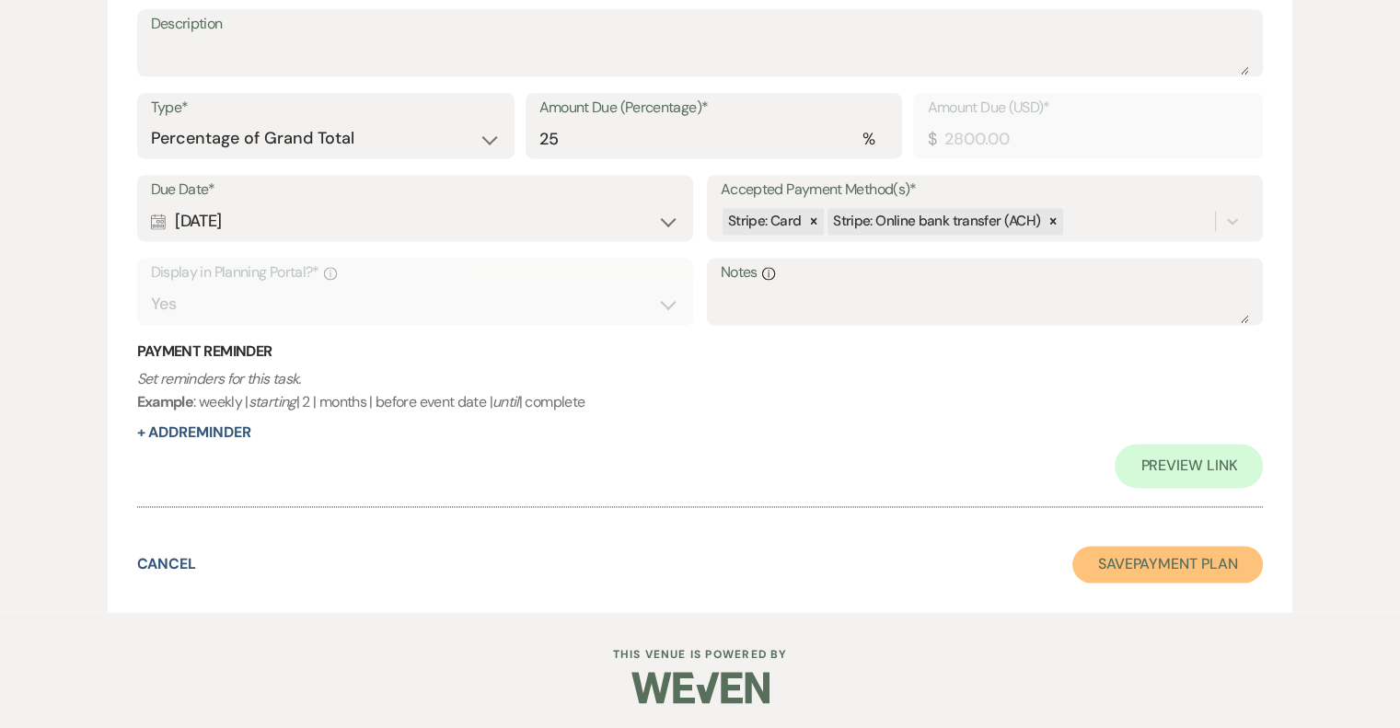
click at [1187, 561] on button "Save Payment Plan" at bounding box center [1167, 564] width 191 height 37
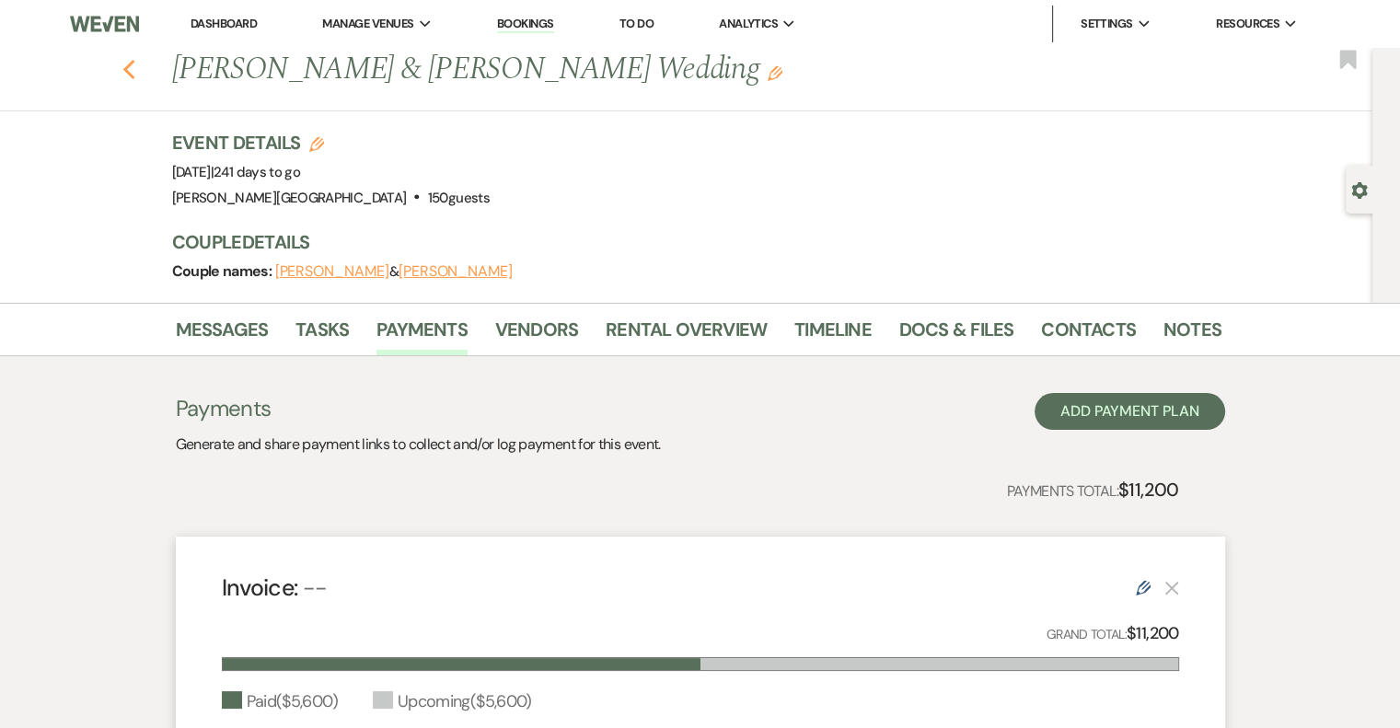
click at [133, 71] on use "button" at bounding box center [128, 70] width 12 height 20
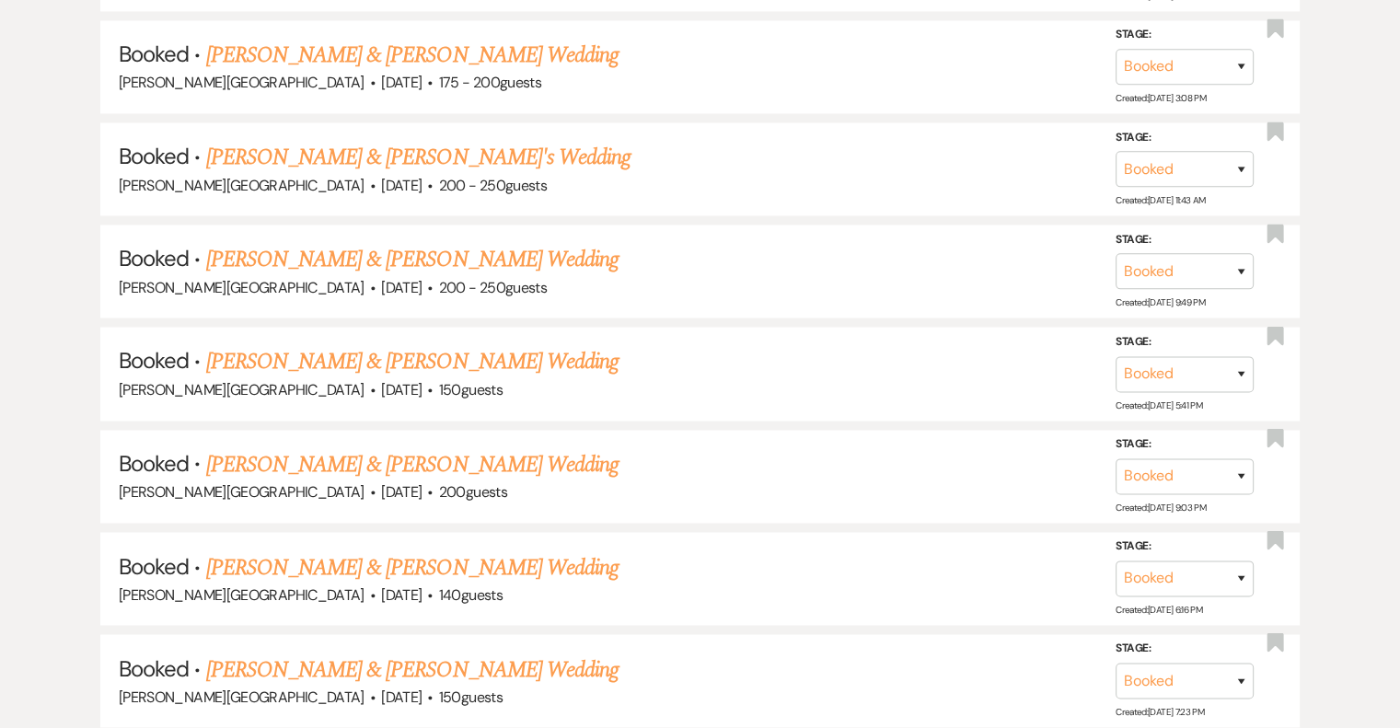
scroll to position [3037, 0]
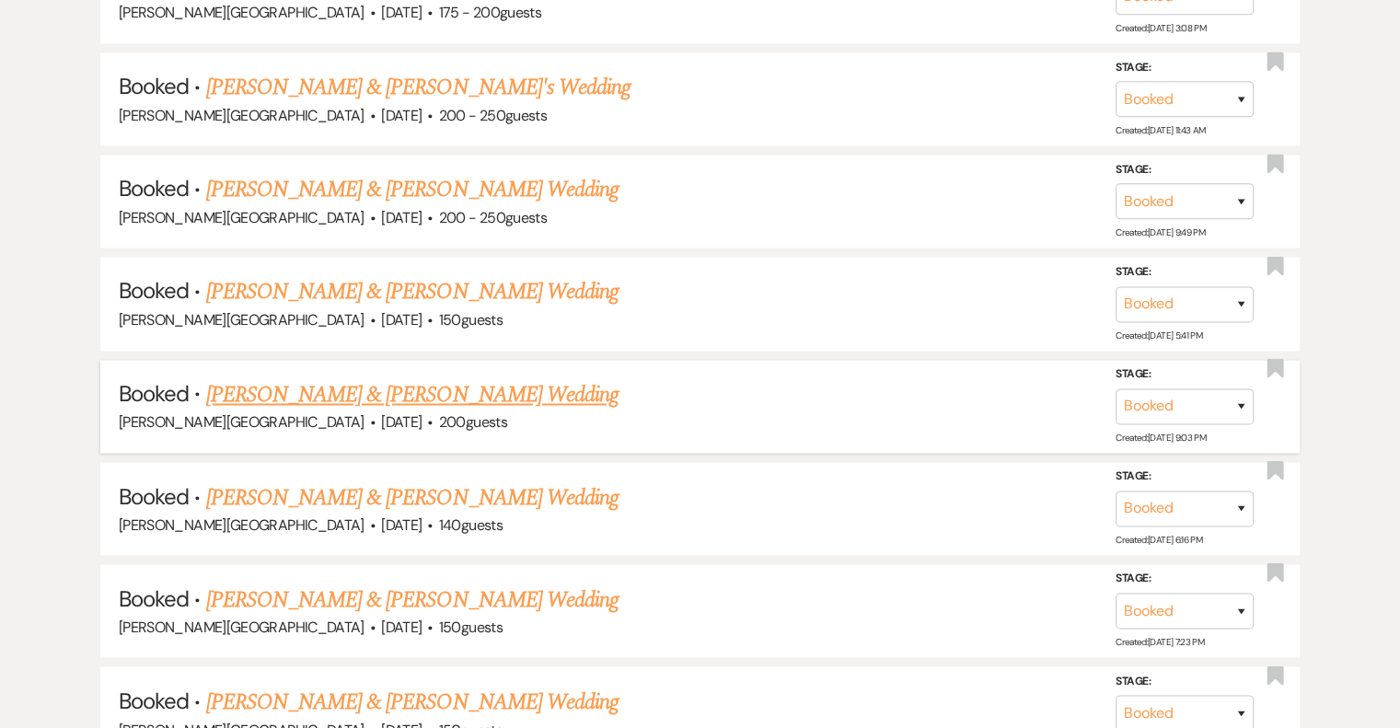
click at [472, 378] on link "[PERSON_NAME] & [PERSON_NAME] Wedding" at bounding box center [412, 394] width 412 height 33
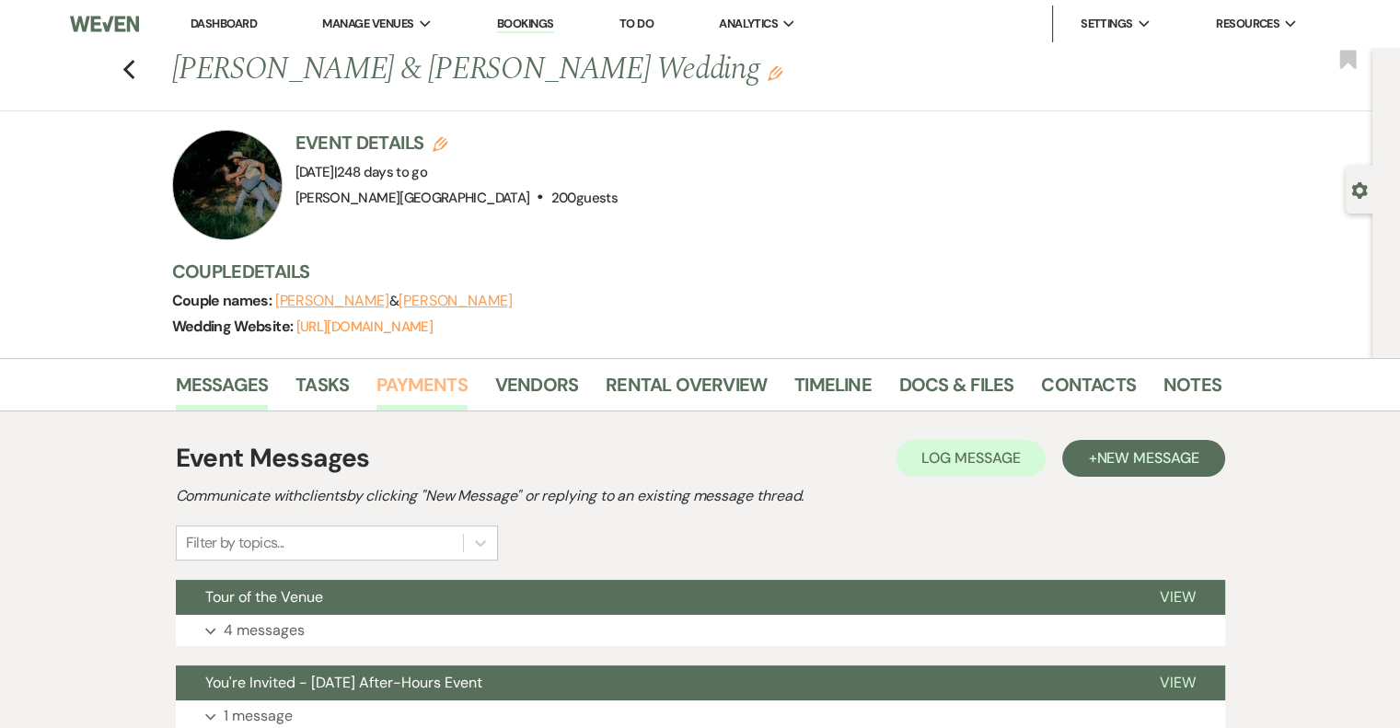
click at [424, 387] on link "Payments" at bounding box center [421, 390] width 91 height 40
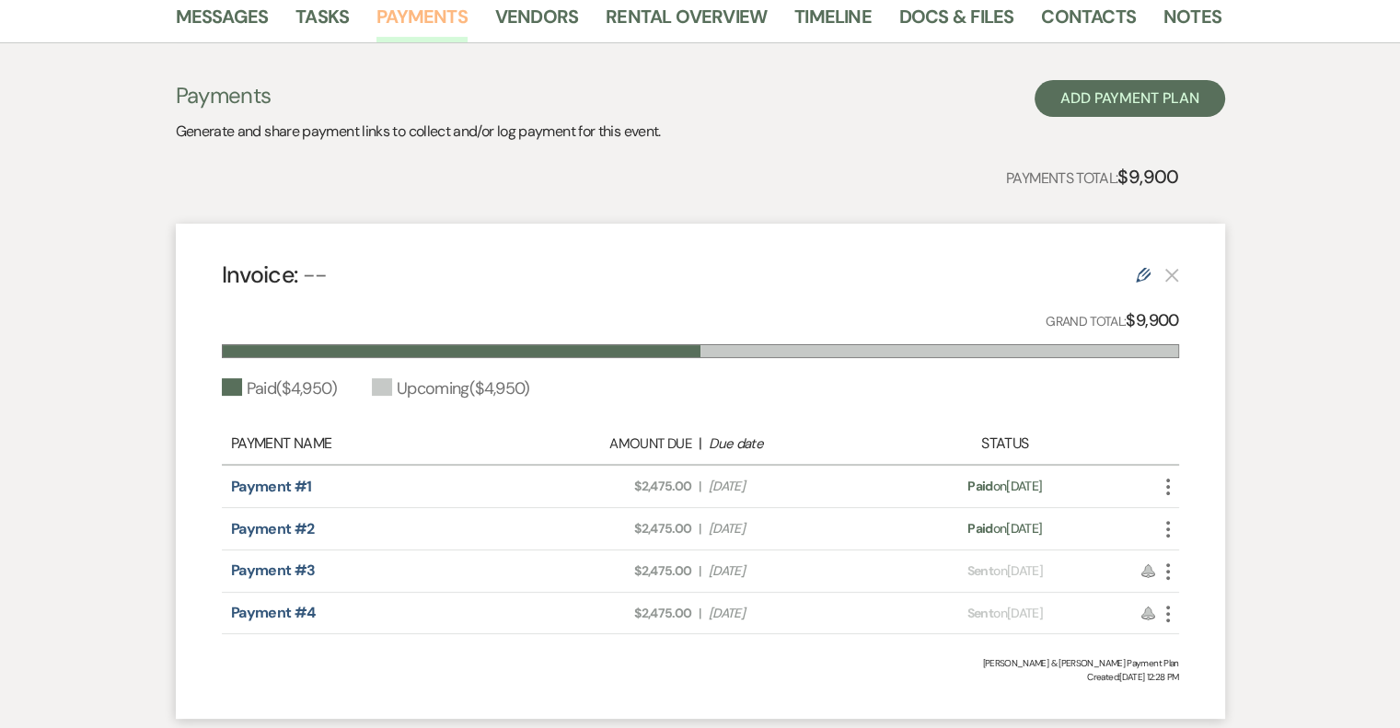
scroll to position [495, 0]
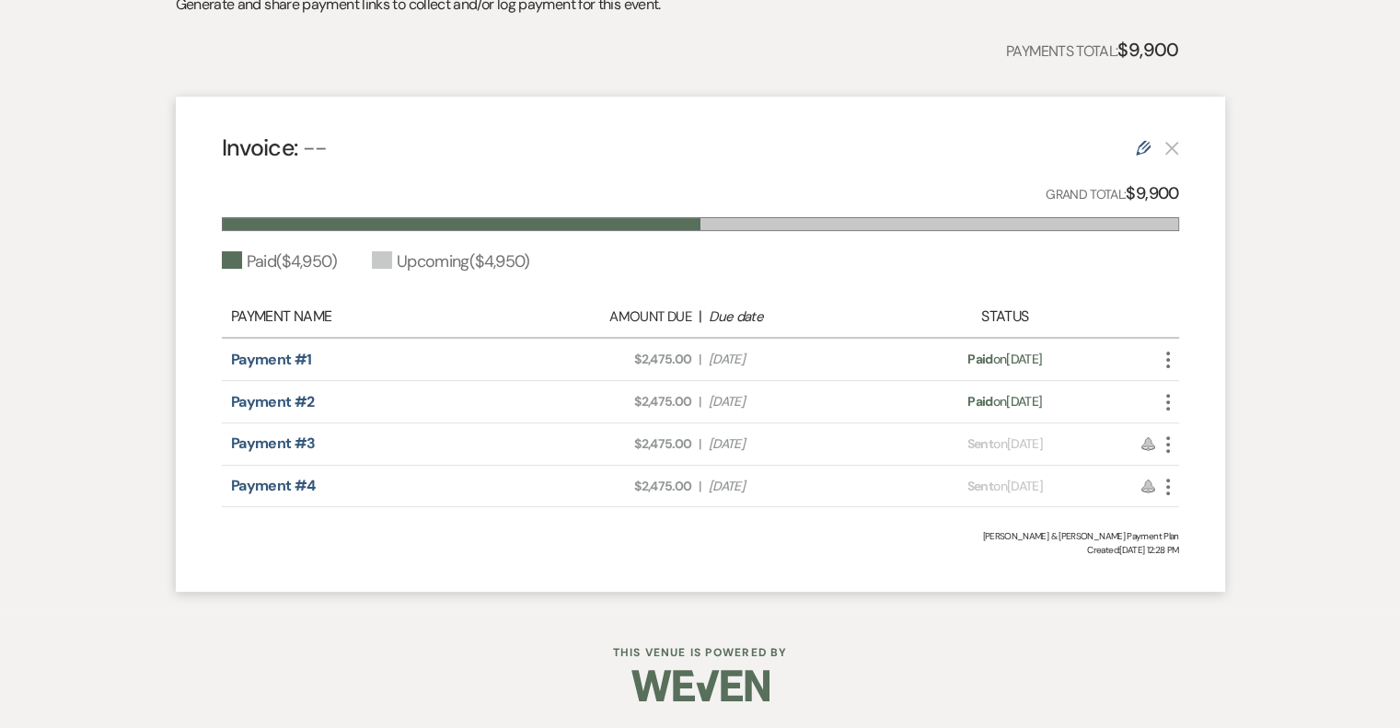
click at [1163, 447] on icon "More" at bounding box center [1168, 444] width 22 height 22
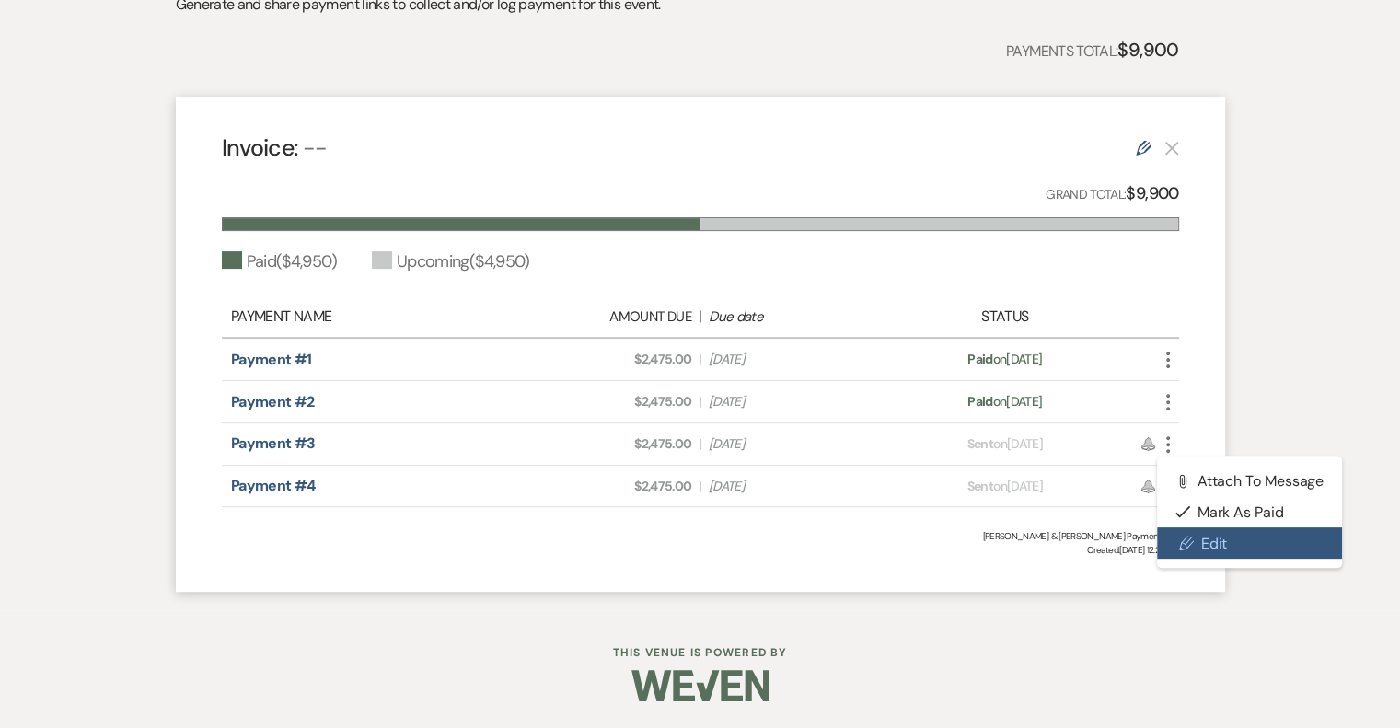
click at [1215, 535] on link "Pencil Edit" at bounding box center [1250, 542] width 186 height 31
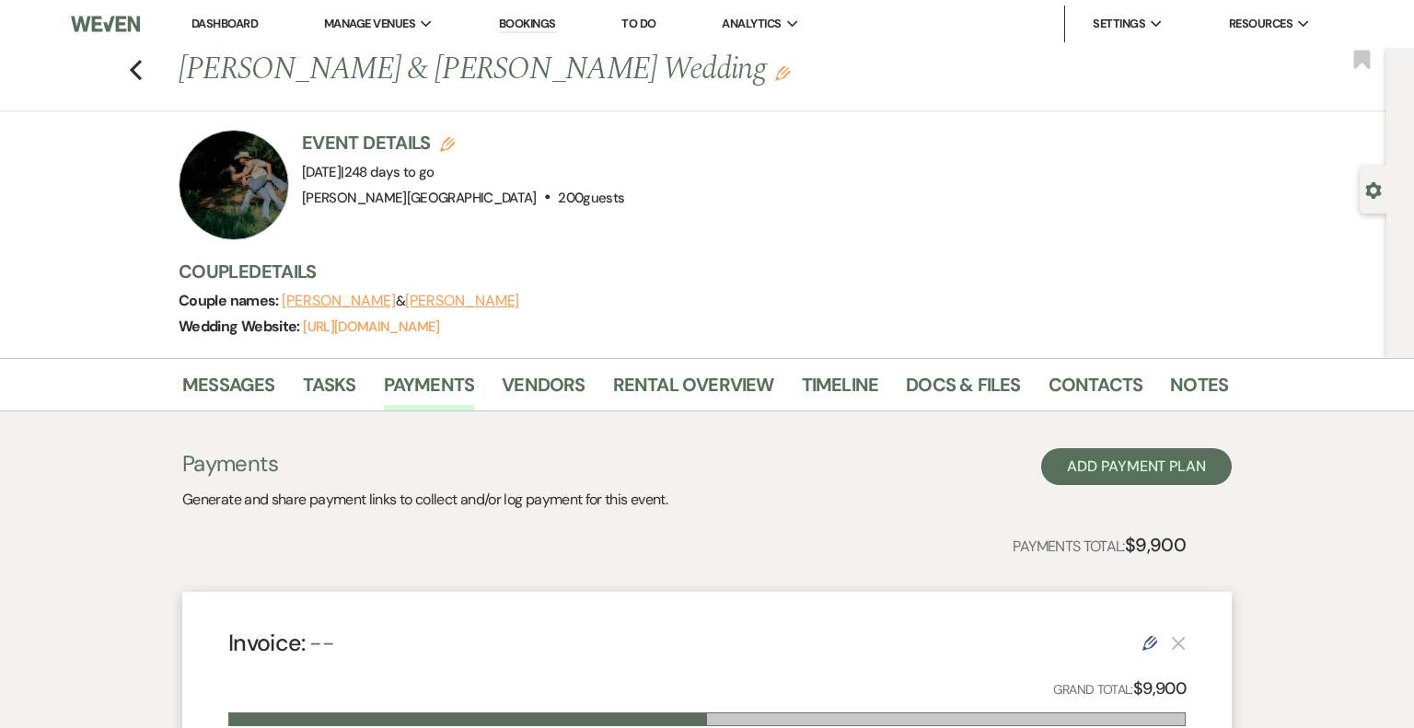
select select "1"
select select "2"
select select "percentage"
select select "client"
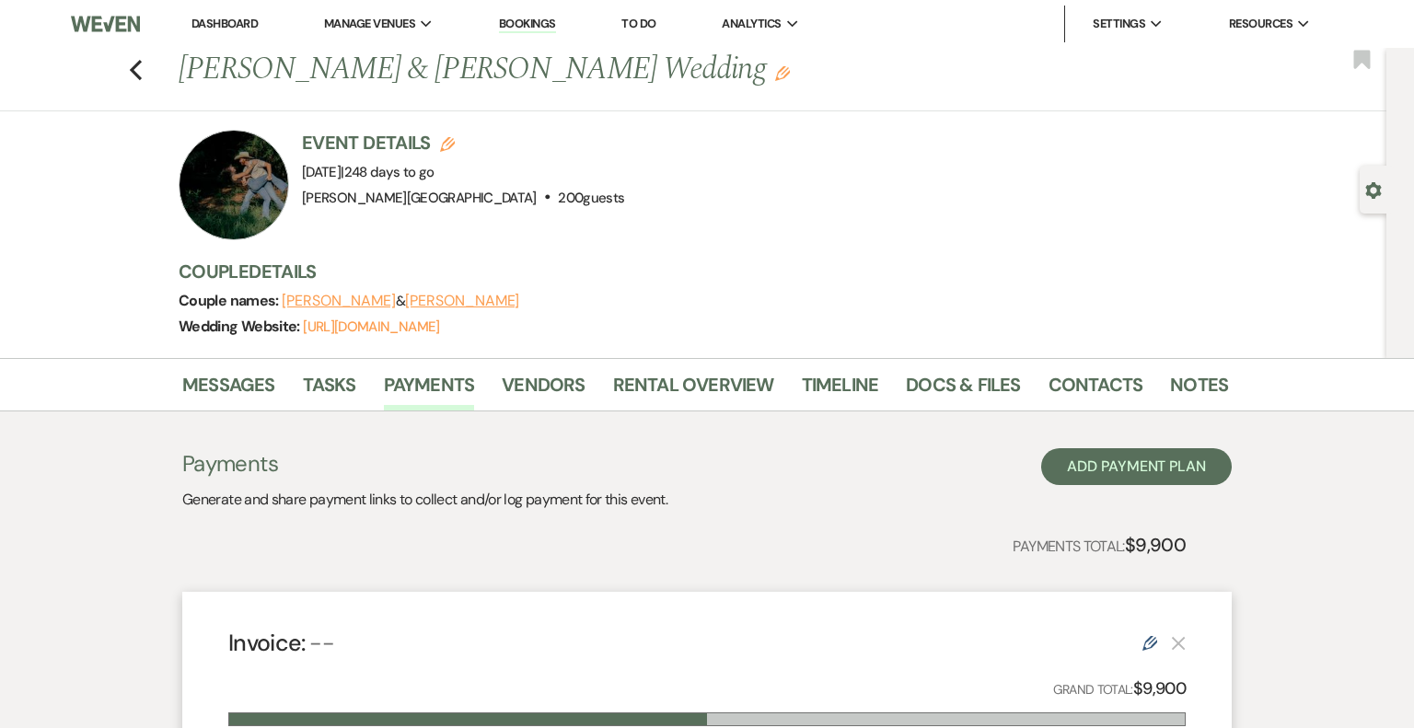
select select "weeks"
select select "both"
select select "days"
select select "2"
select select "percentage"
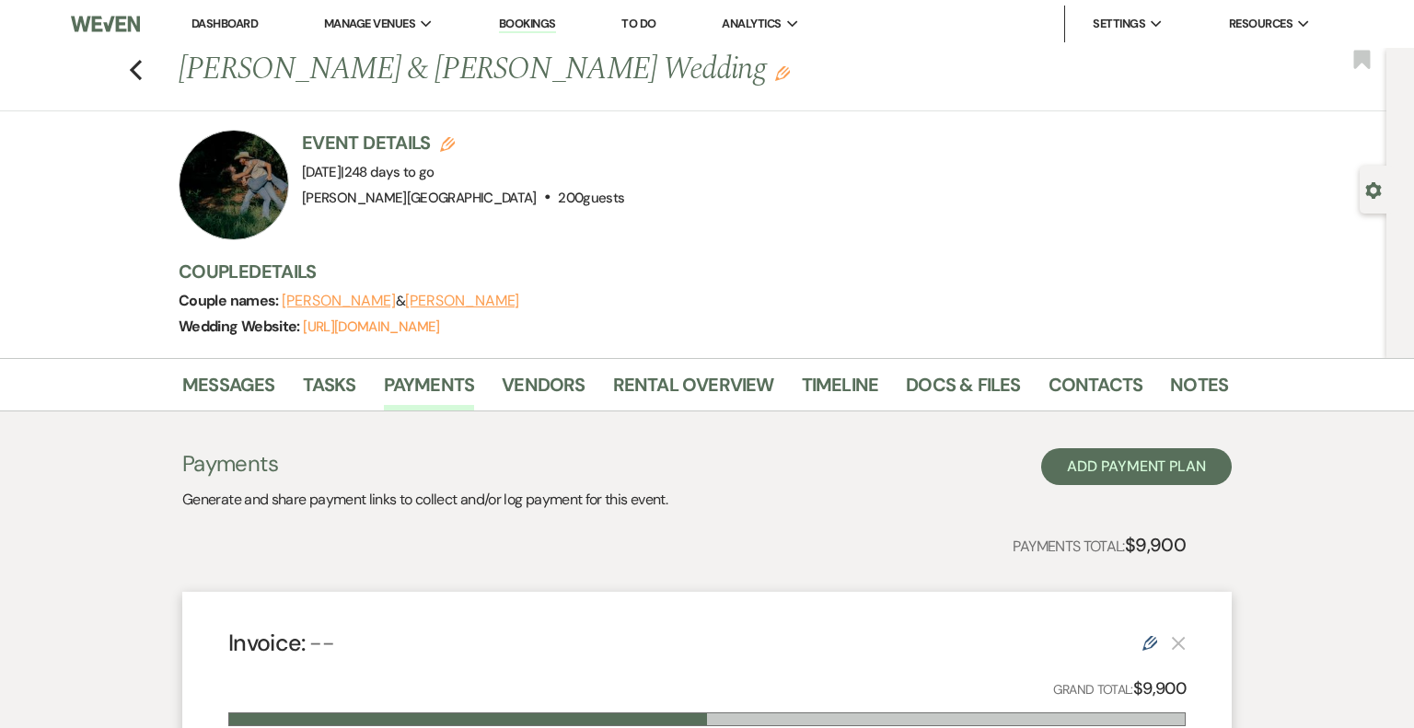
select select "client"
select select "weeks"
select select "both"
select select "days"
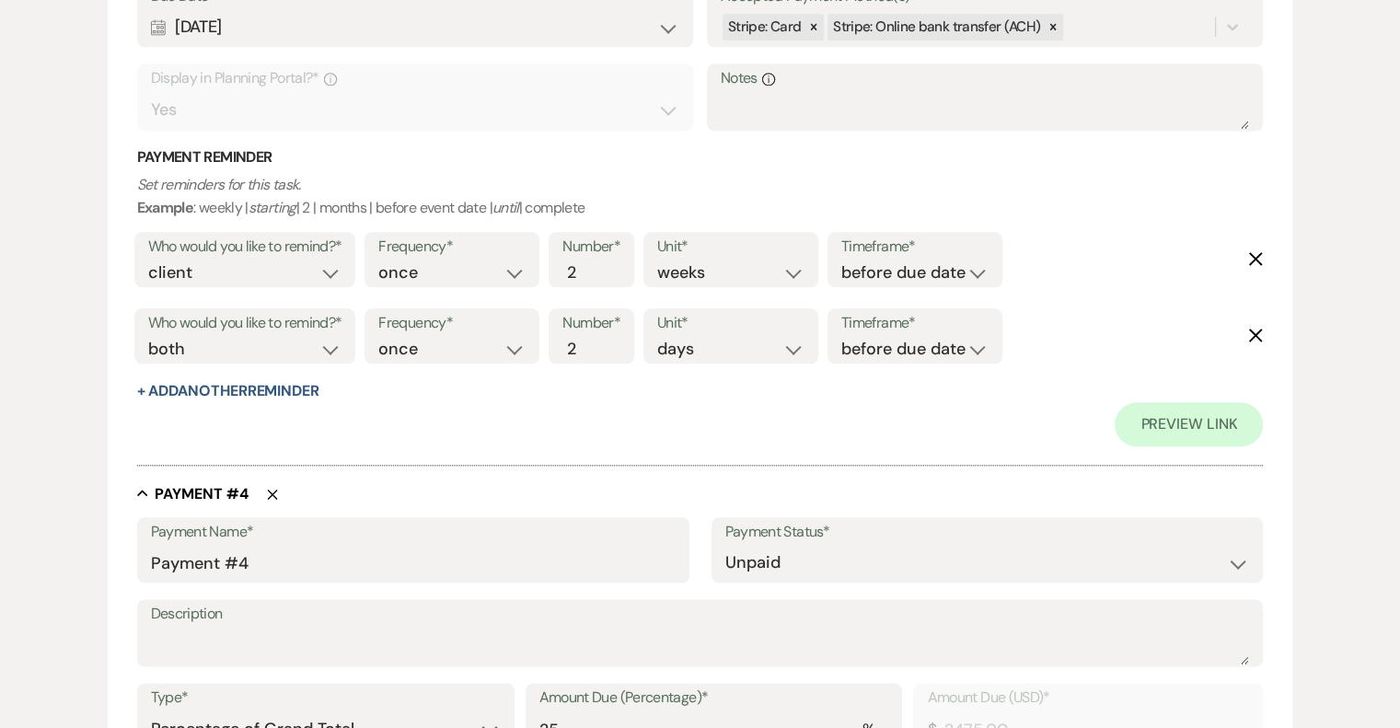
scroll to position [2209, 0]
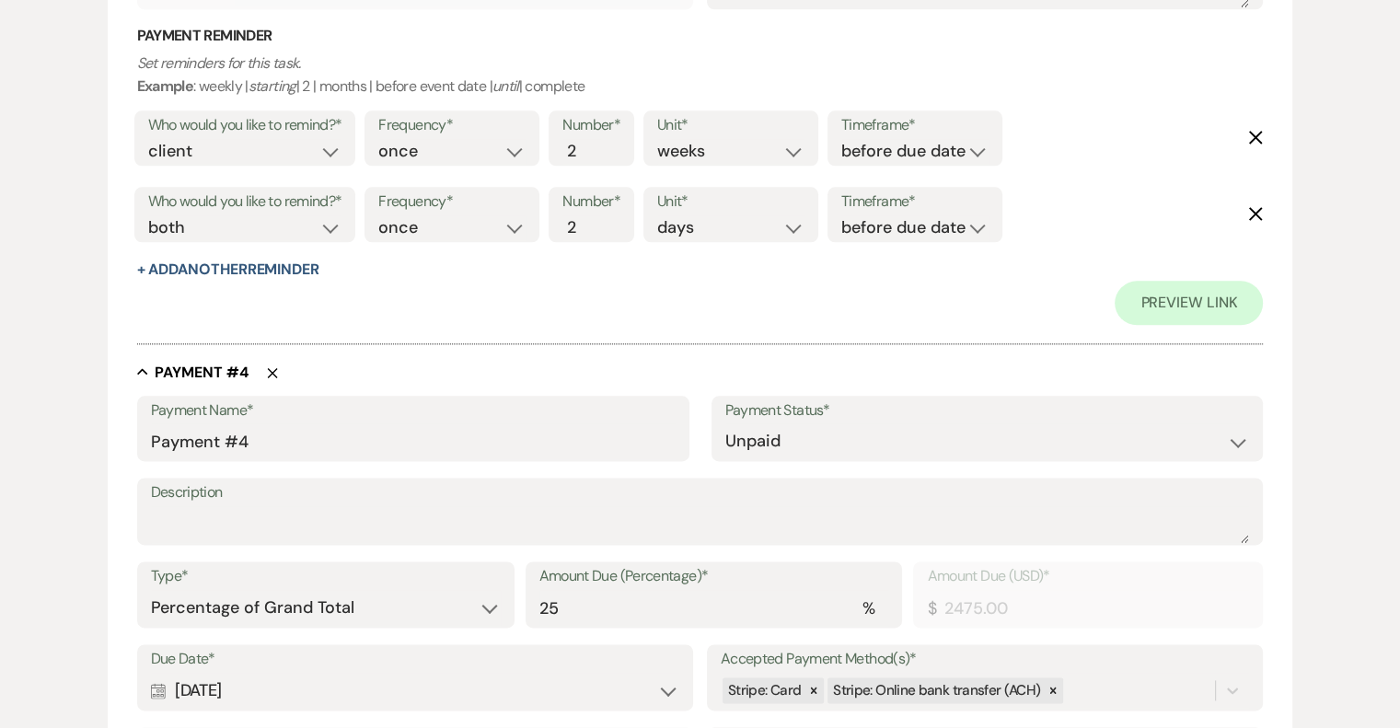
click at [1254, 143] on icon "Delete" at bounding box center [1255, 137] width 15 height 15
select select "both"
select select "days"
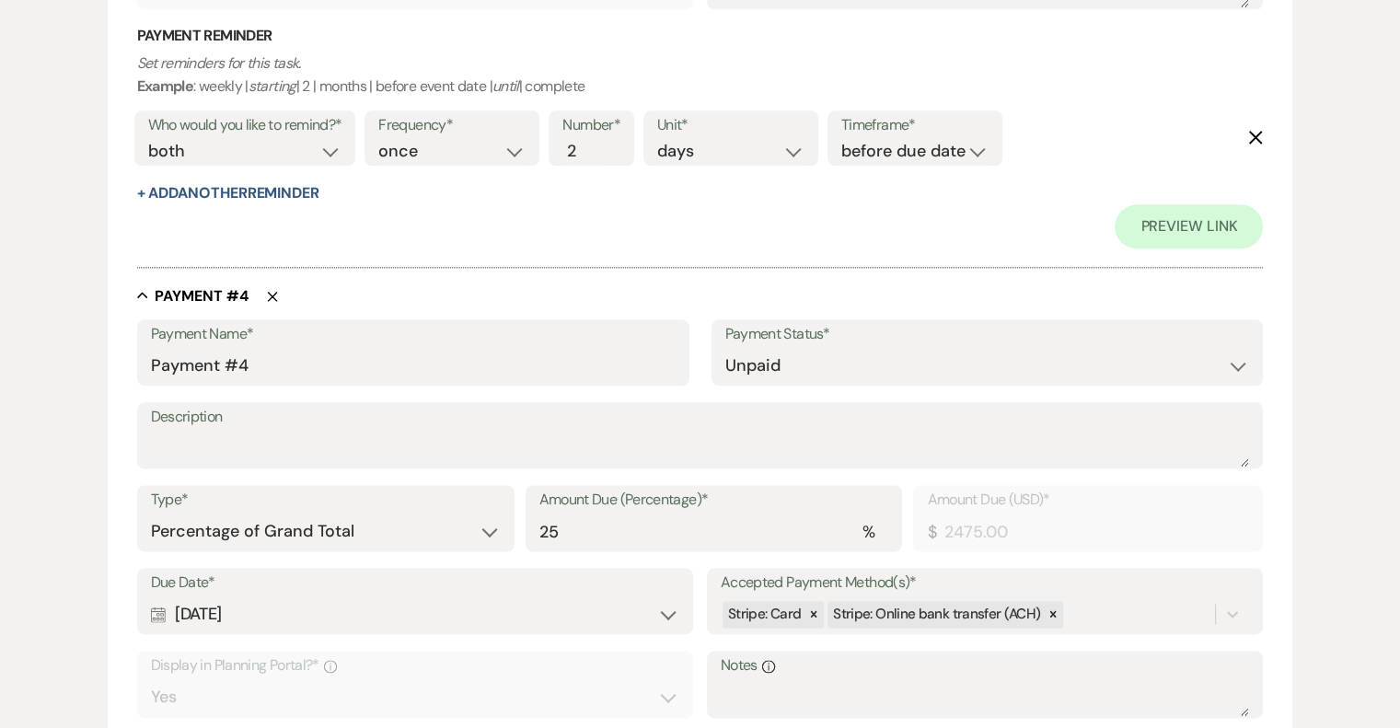
click at [1254, 143] on icon "Delete" at bounding box center [1255, 137] width 15 height 15
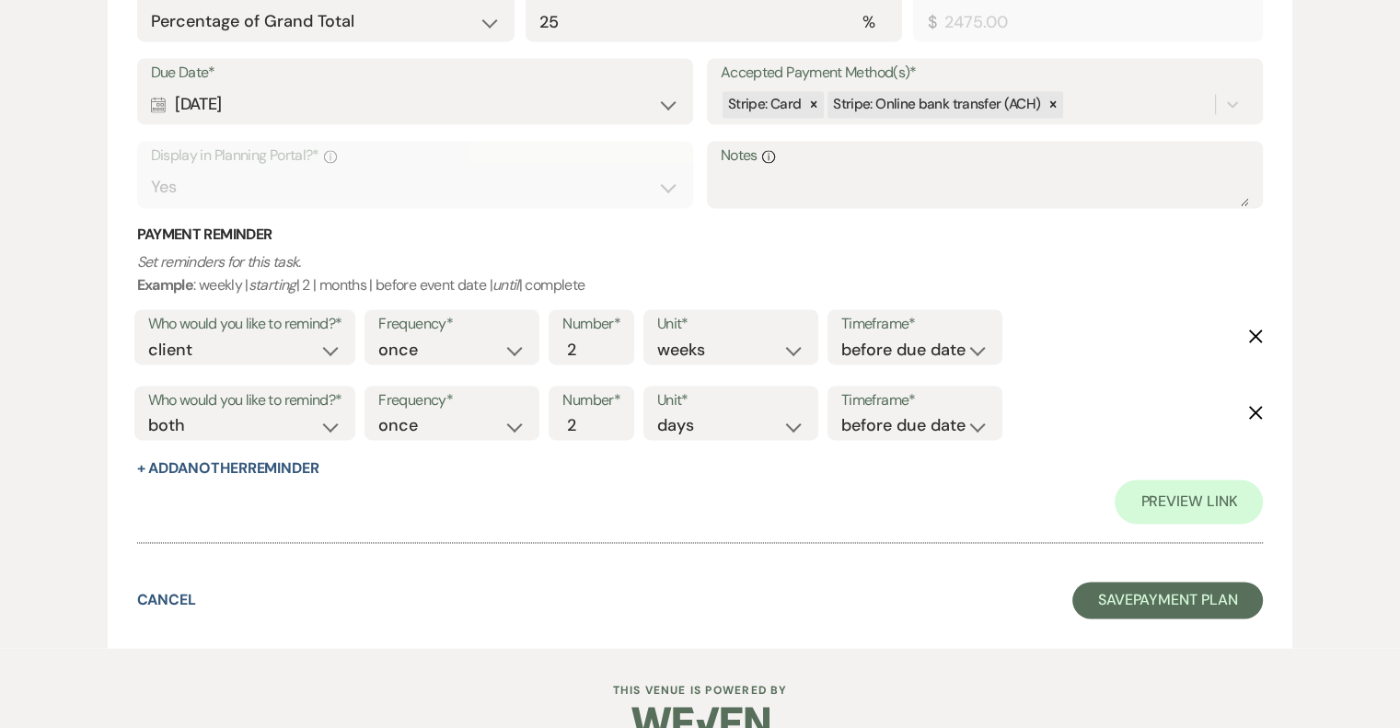
scroll to position [2669, 0]
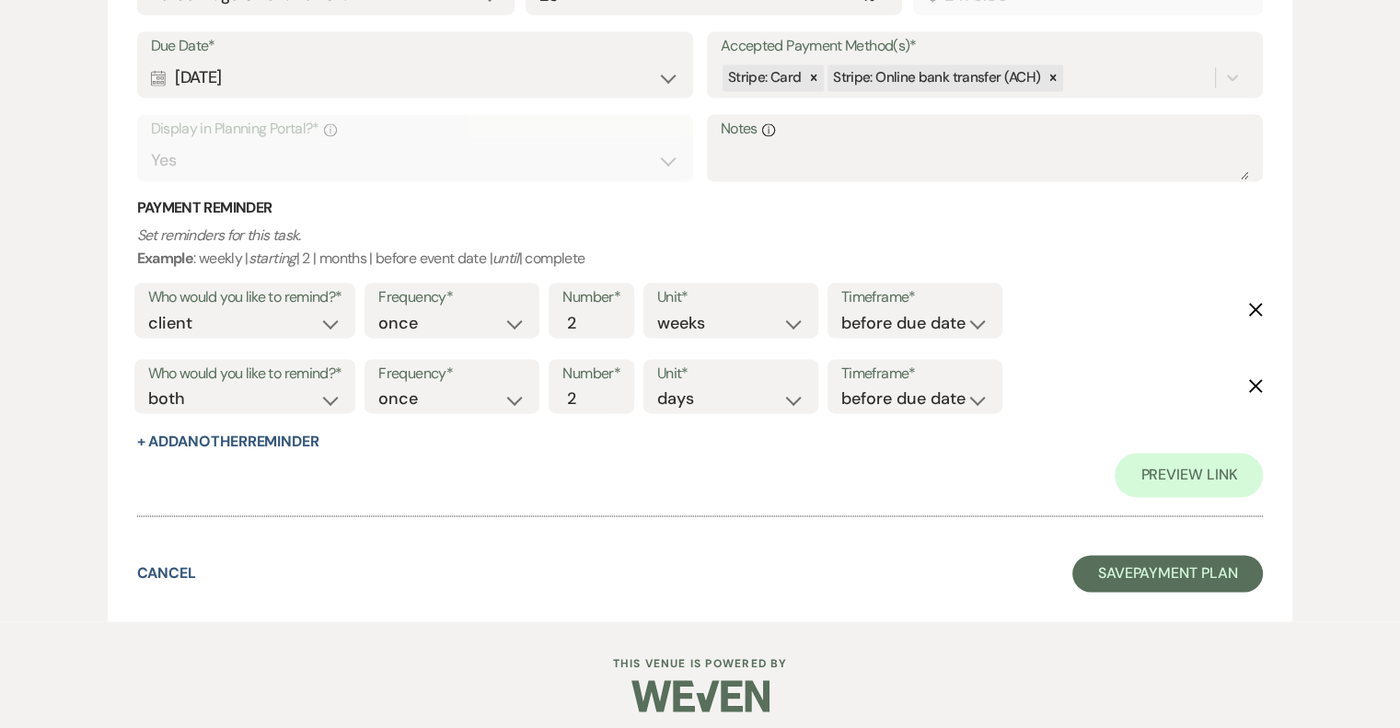
click at [1256, 304] on icon "Delete" at bounding box center [1255, 309] width 15 height 15
select select "both"
select select "days"
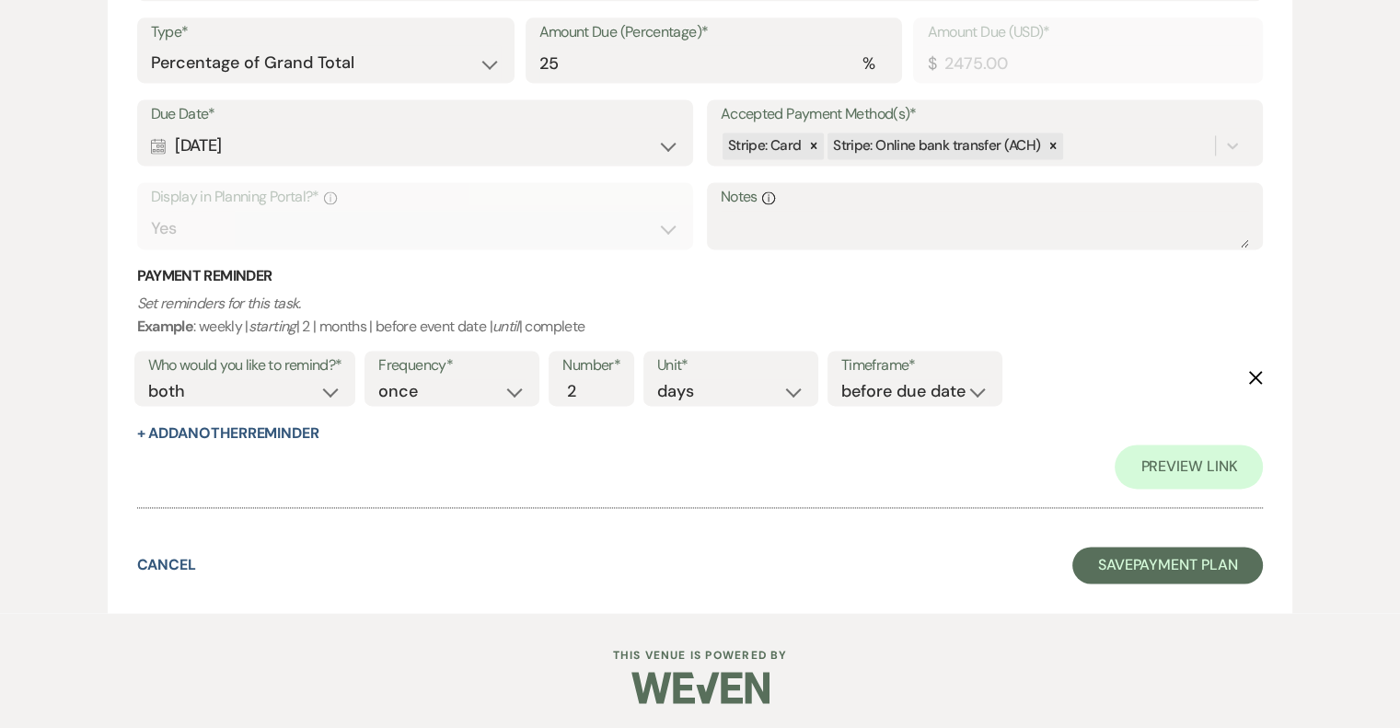
click at [1252, 371] on use "button" at bounding box center [1256, 378] width 14 height 14
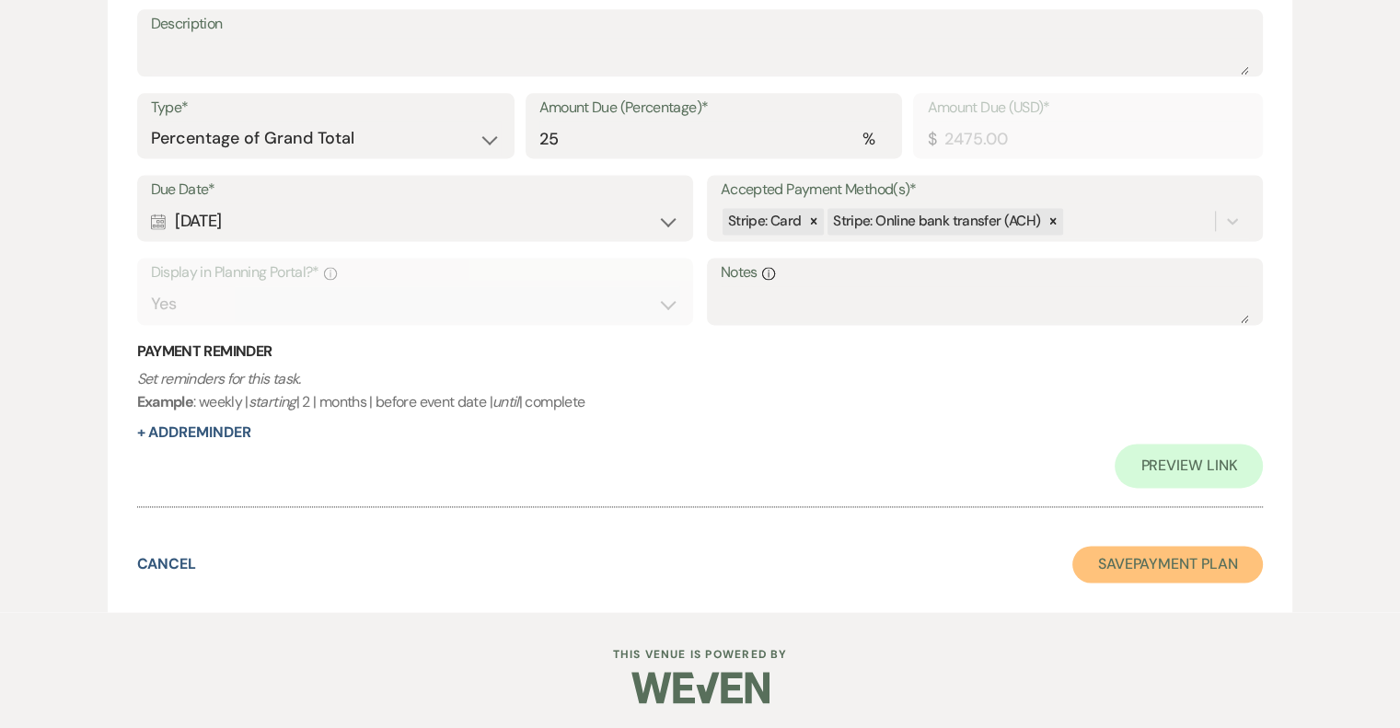
click at [1161, 564] on button "Save Payment Plan" at bounding box center [1167, 564] width 191 height 37
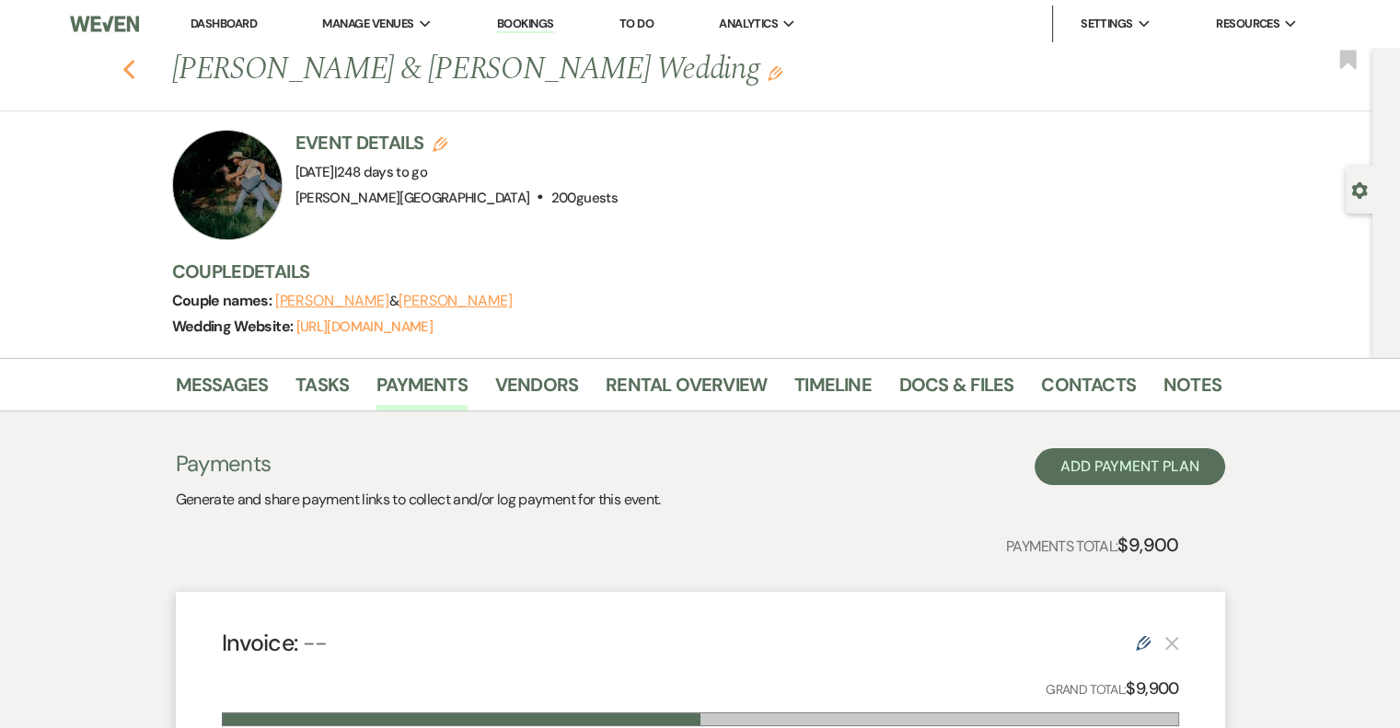
click at [132, 66] on icon "Previous" at bounding box center [129, 70] width 14 height 22
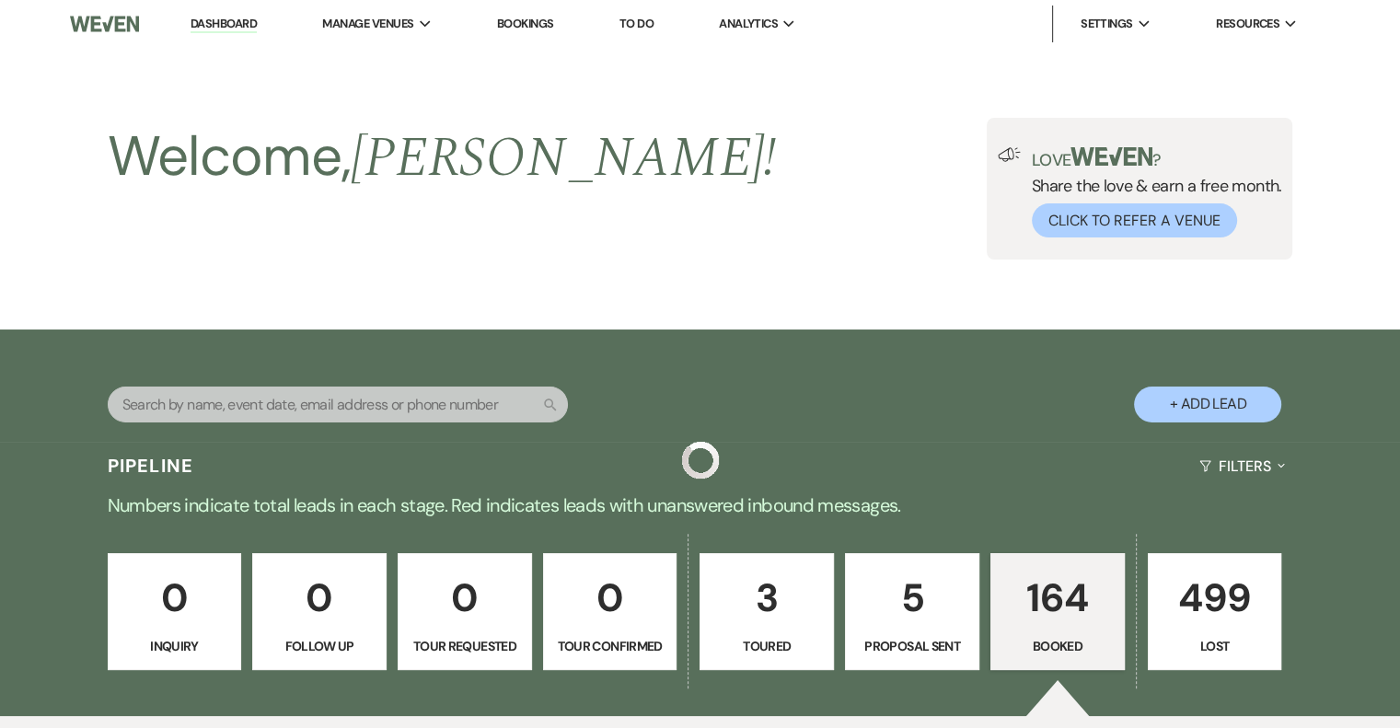
scroll to position [3037, 0]
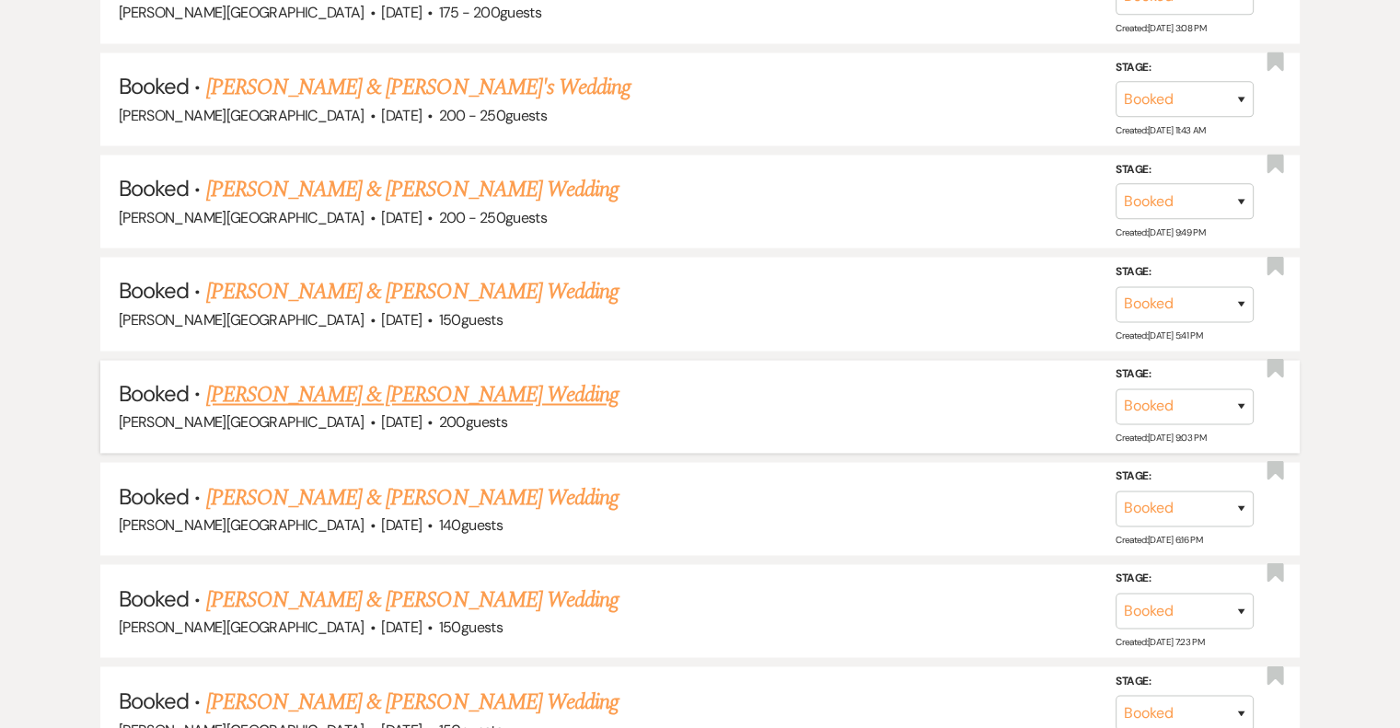
click at [461, 378] on link "[PERSON_NAME] & [PERSON_NAME] Wedding" at bounding box center [412, 394] width 412 height 33
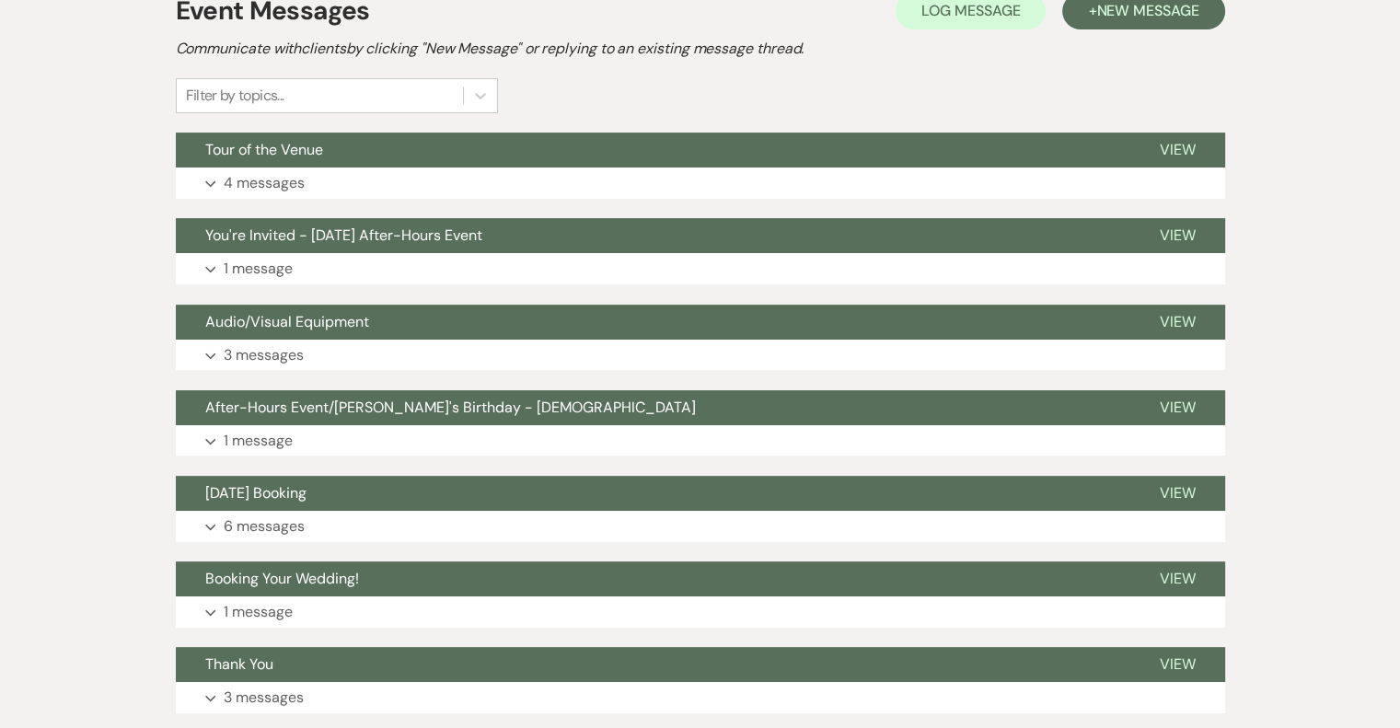
scroll to position [295, 0]
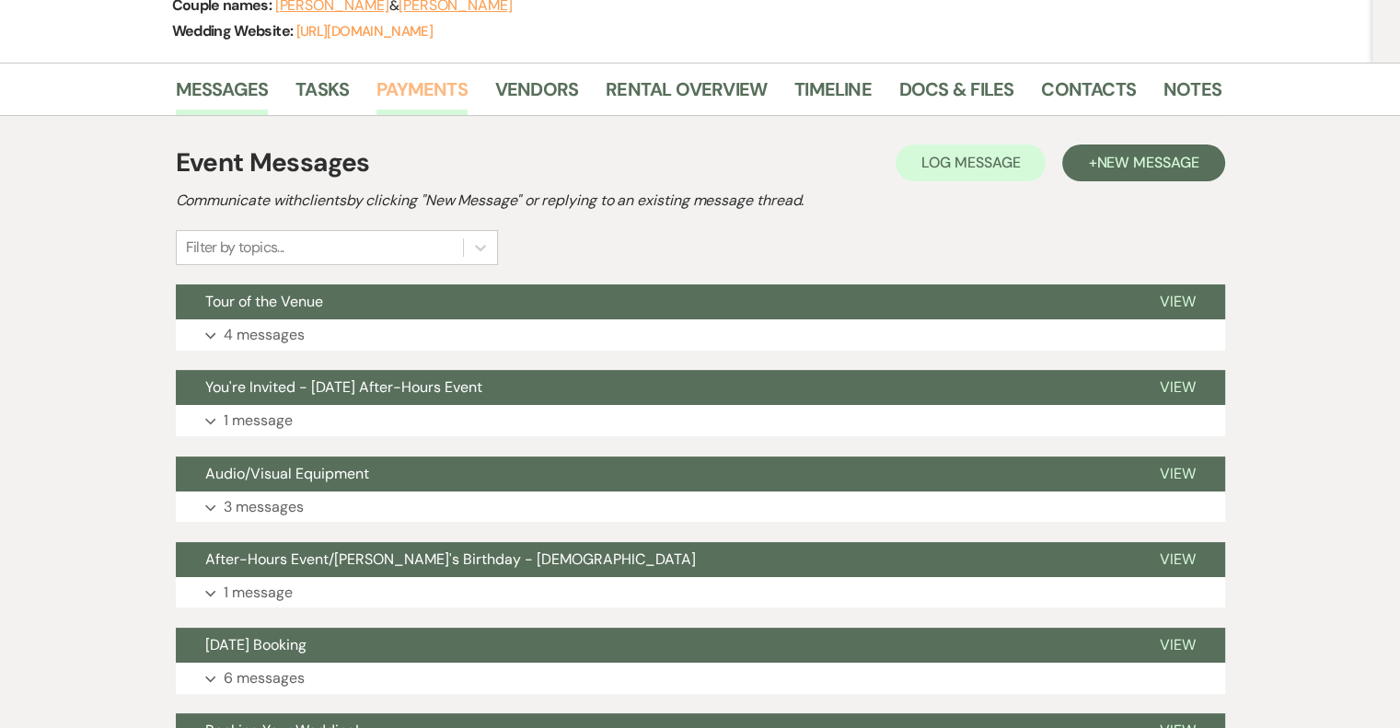
click at [410, 92] on link "Payments" at bounding box center [421, 95] width 91 height 40
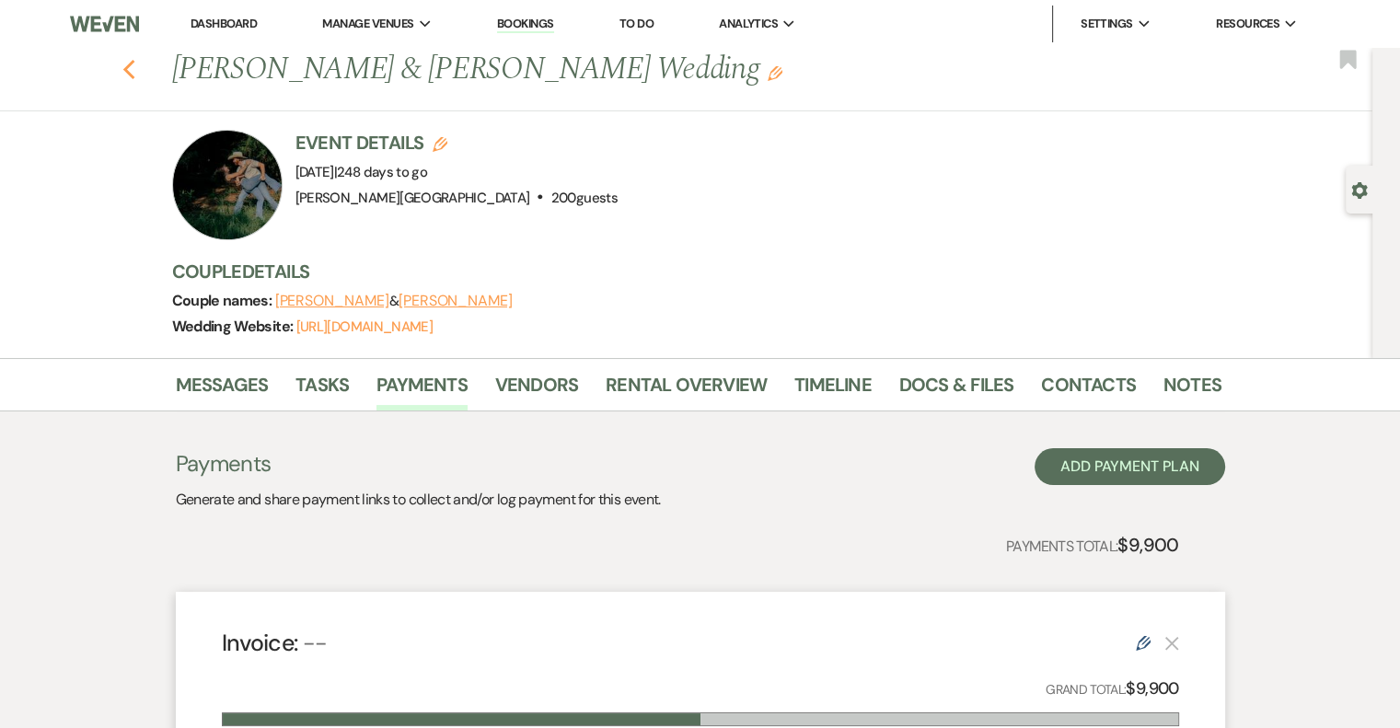
click at [131, 70] on use "button" at bounding box center [128, 70] width 12 height 20
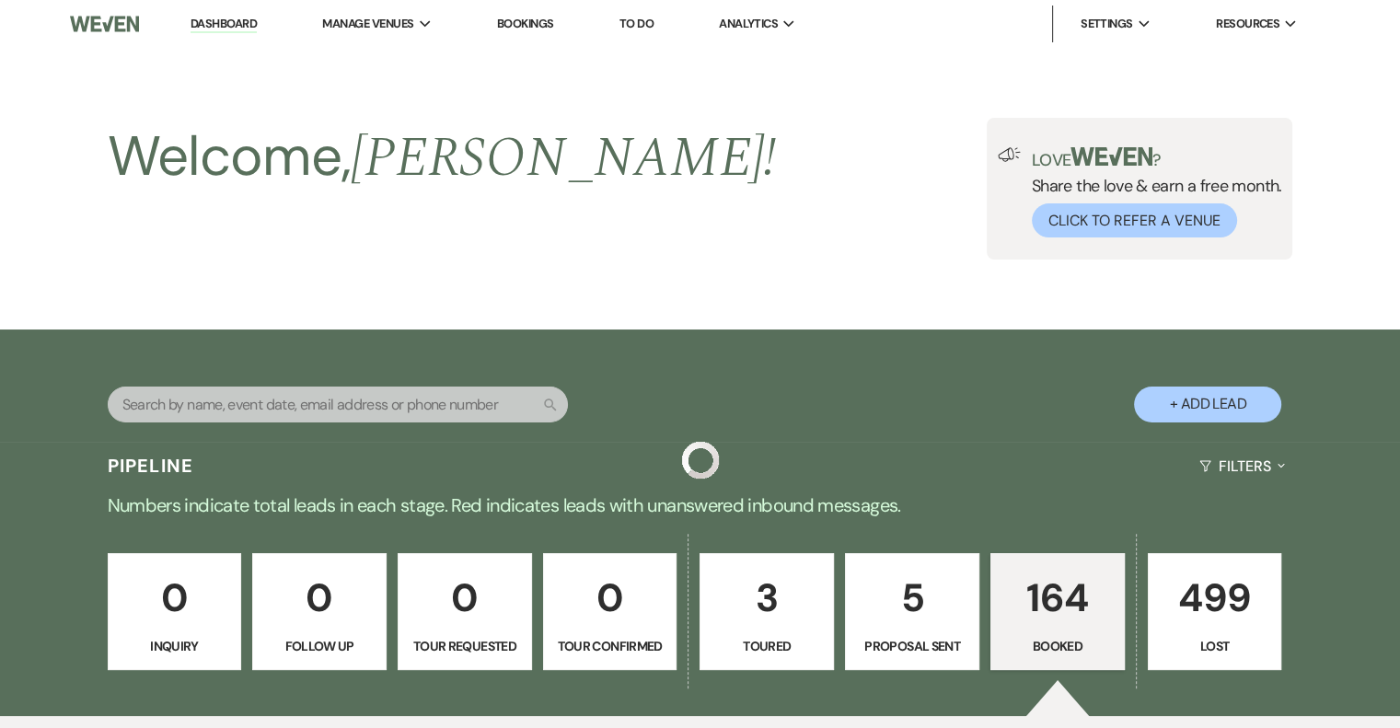
scroll to position [3037, 0]
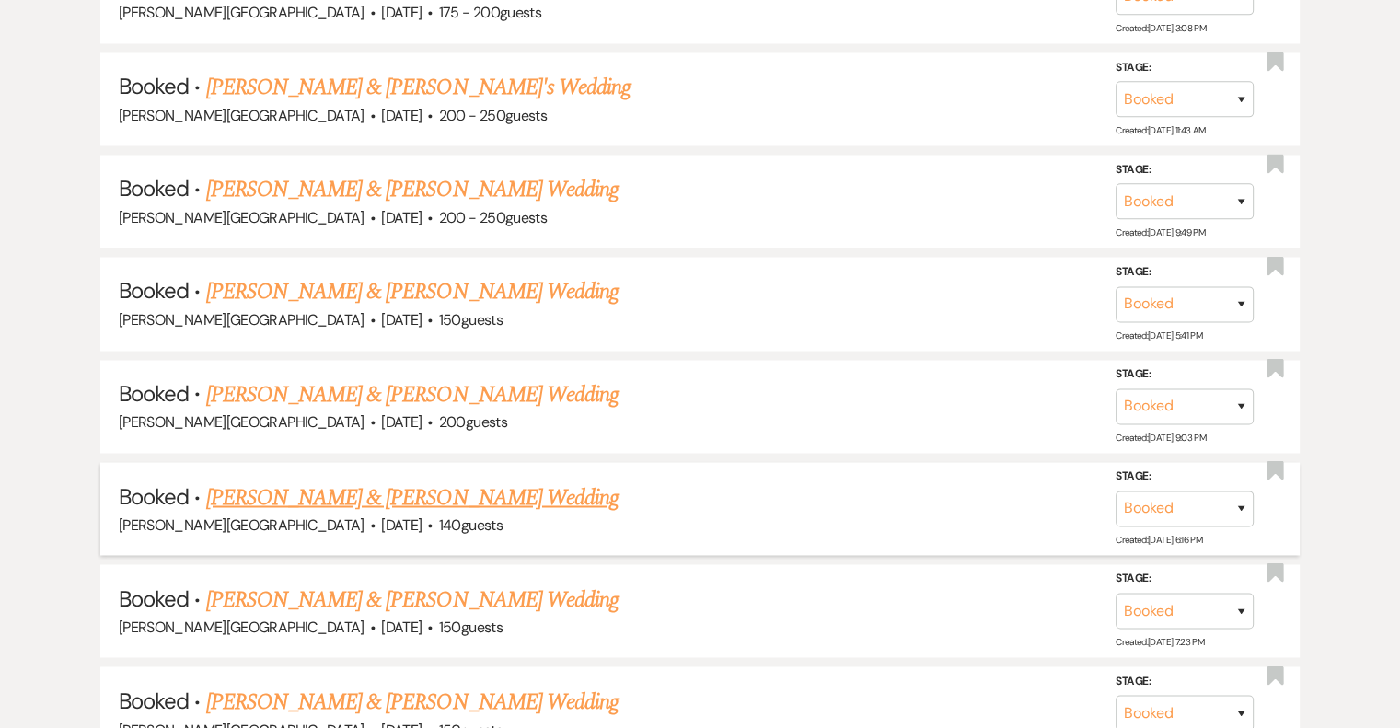
click at [440, 480] on link "[PERSON_NAME] & [PERSON_NAME] Wedding" at bounding box center [412, 496] width 412 height 33
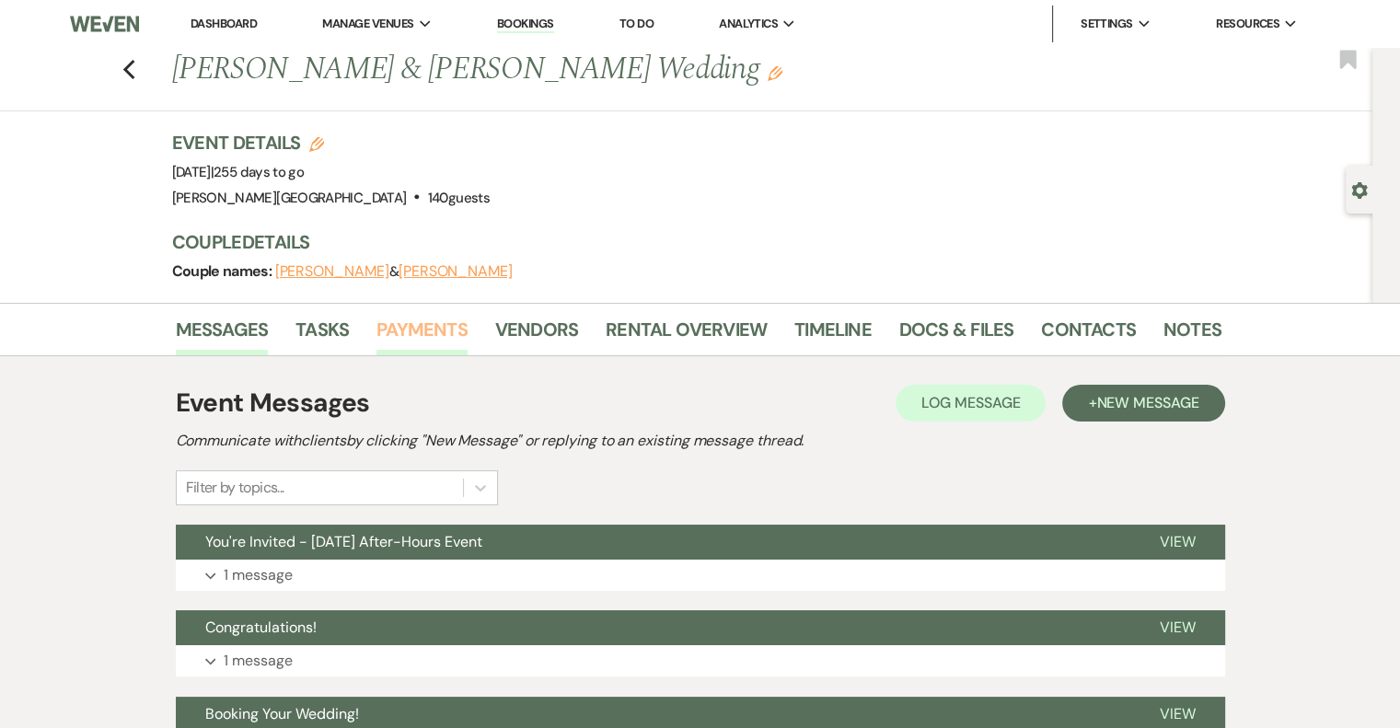
click at [405, 330] on link "Payments" at bounding box center [421, 335] width 91 height 40
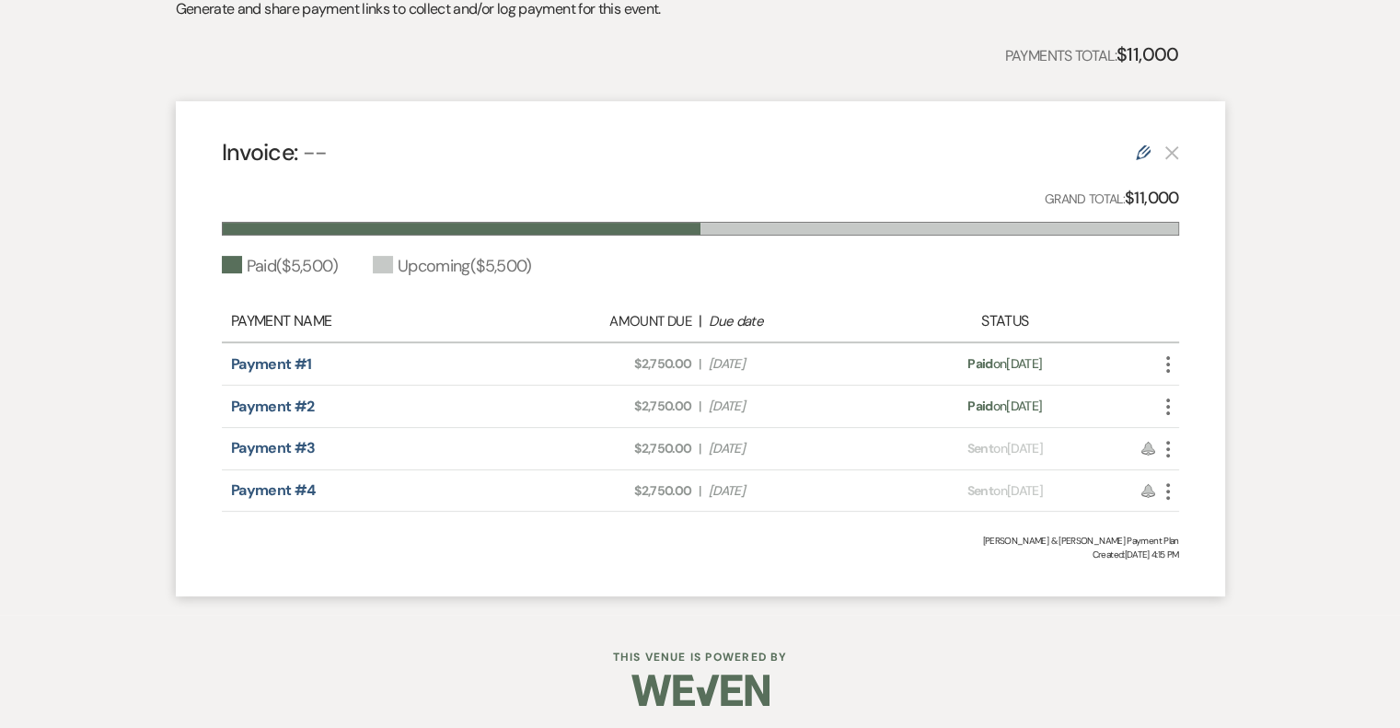
scroll to position [440, 0]
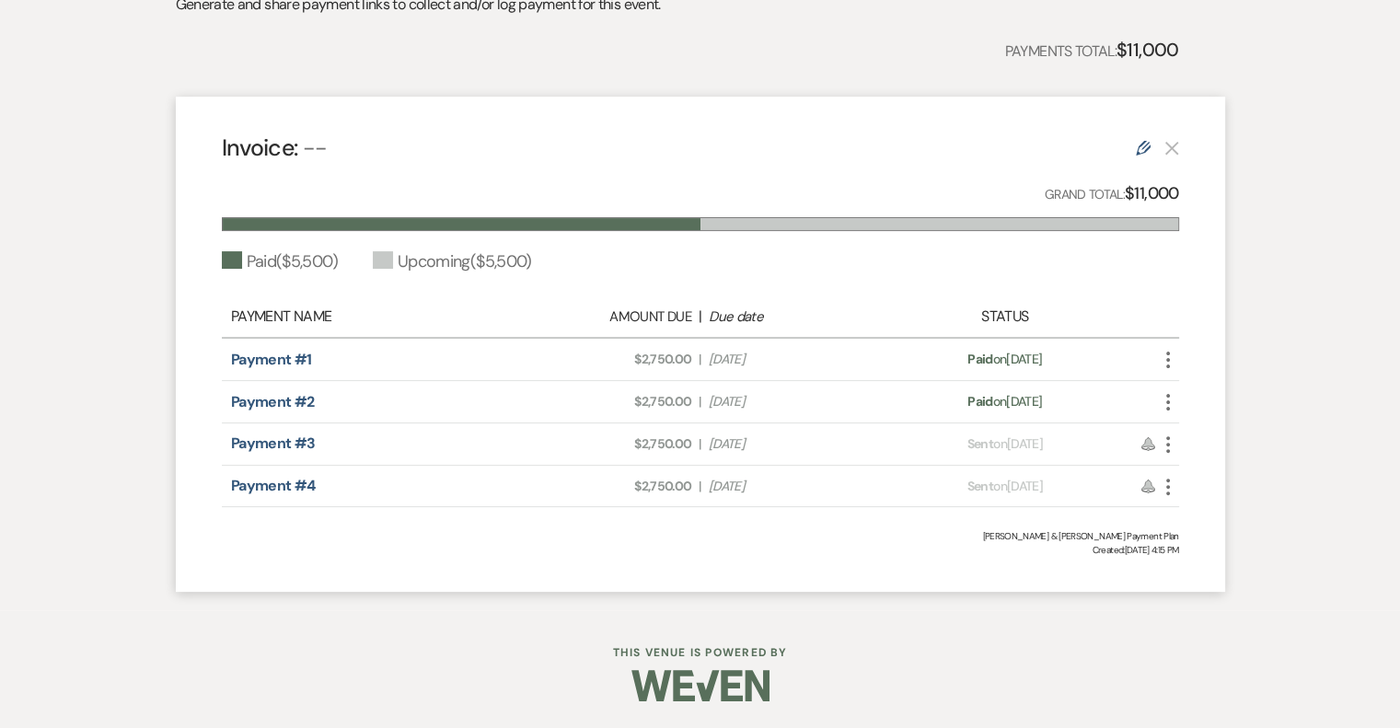
click at [1167, 445] on use "button" at bounding box center [1168, 444] width 4 height 17
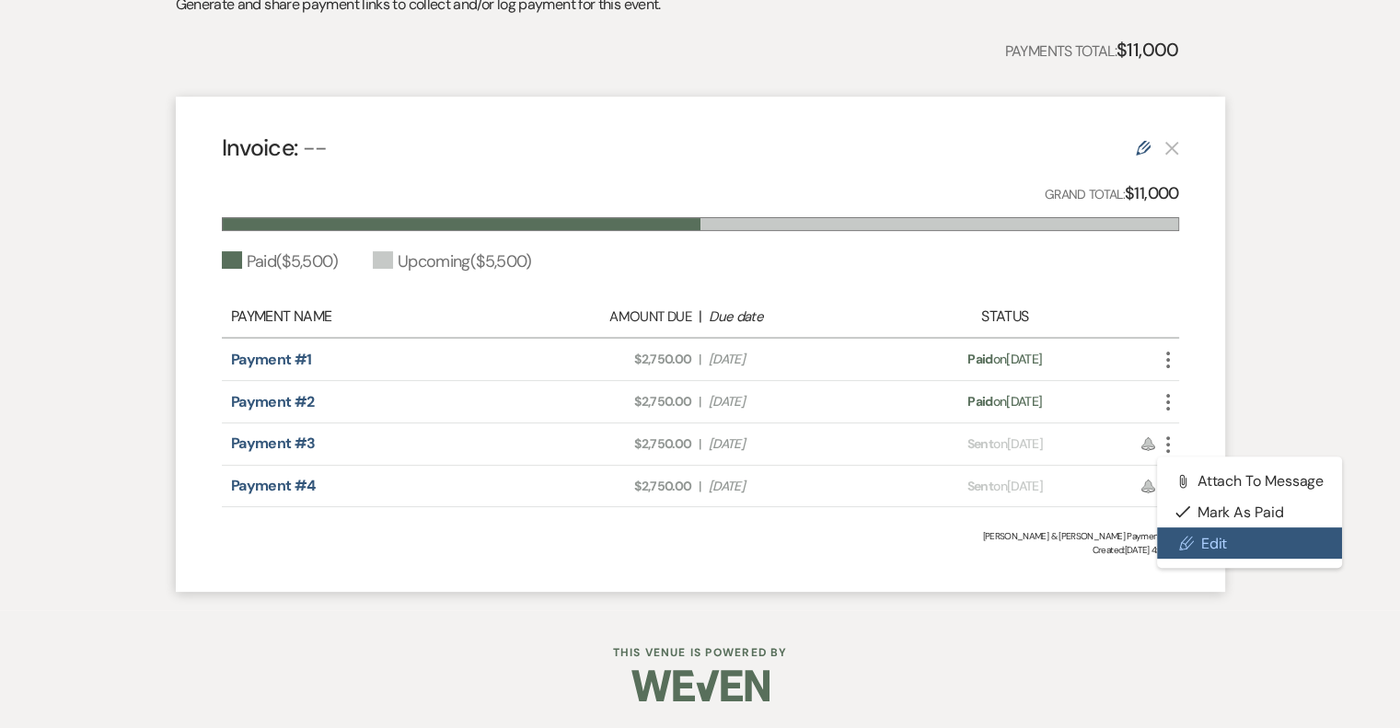
click at [1206, 540] on link "Pencil Edit" at bounding box center [1250, 542] width 186 height 31
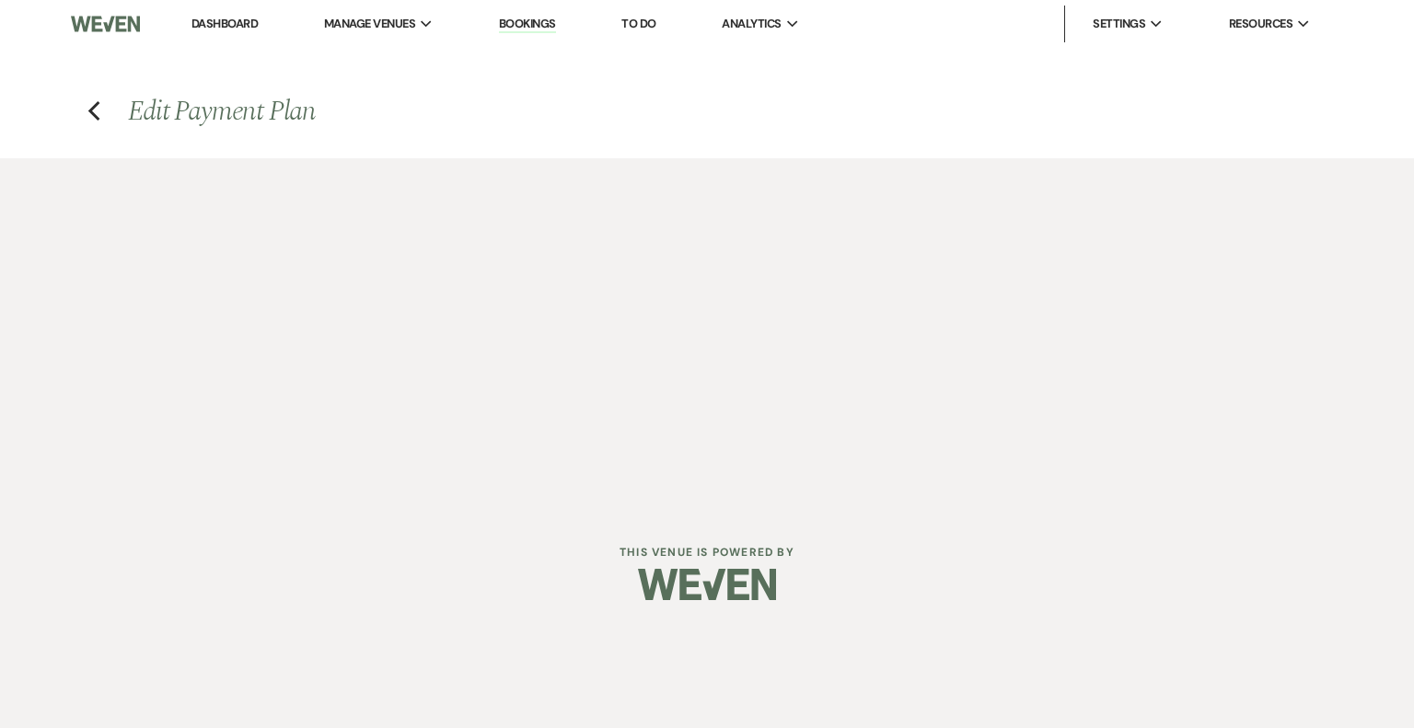
select select "1"
select select "2"
select select "percentage"
select select "client"
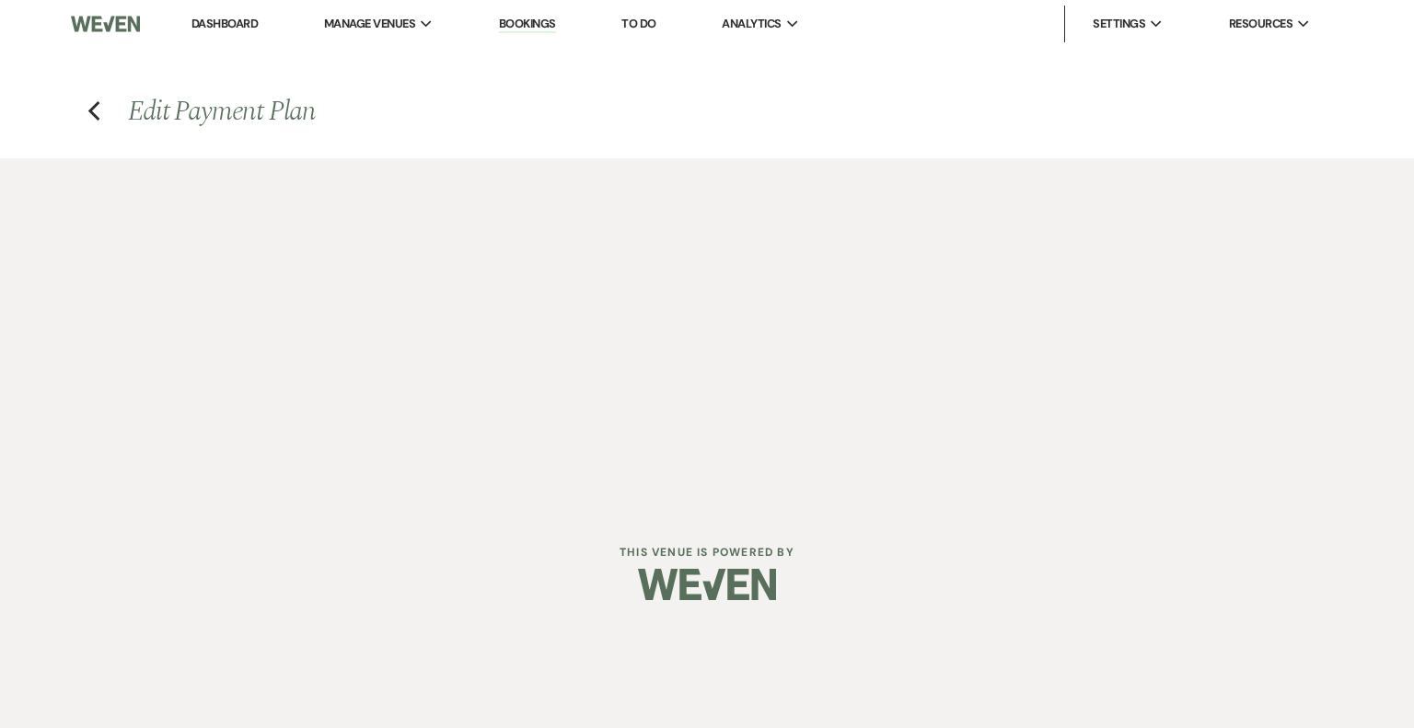
select select "weeks"
select select "both"
select select "days"
select select "2"
select select "percentage"
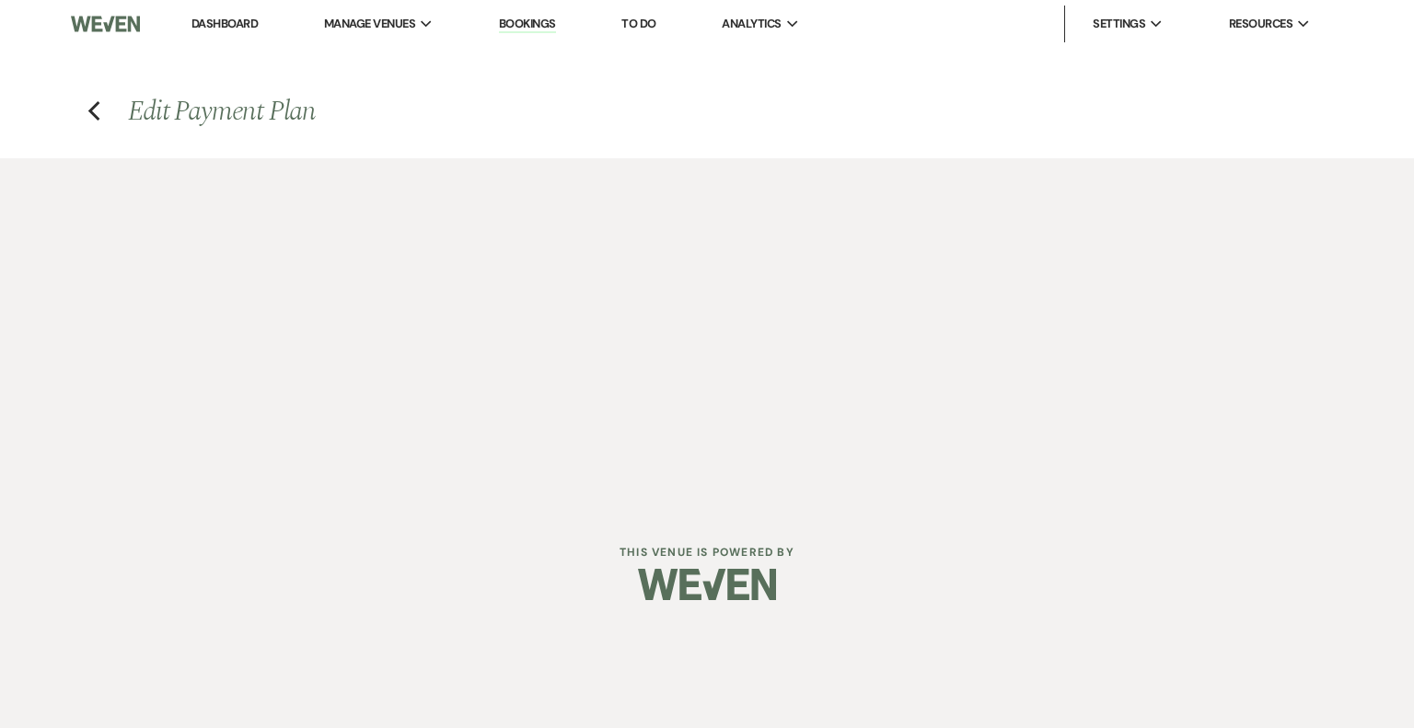
select select "client"
select select "weeks"
select select "both"
select select "days"
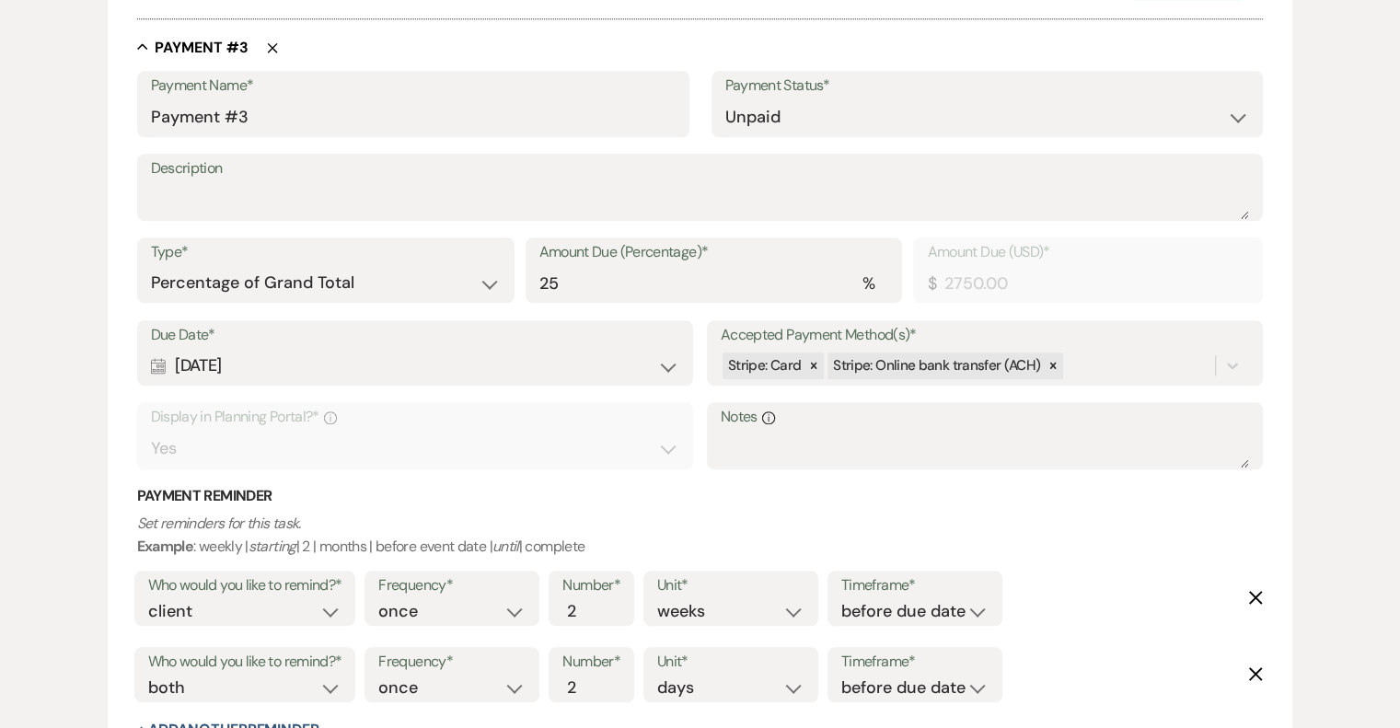
scroll to position [1933, 0]
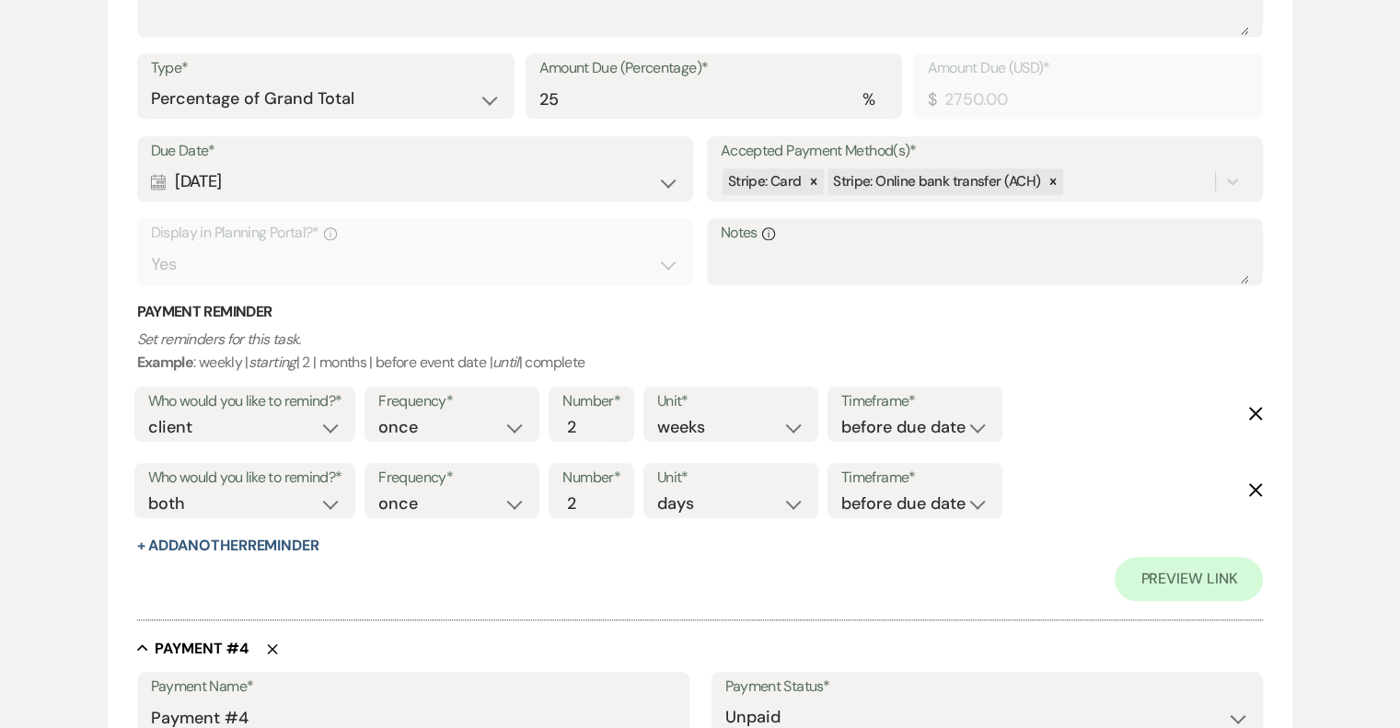
click at [1251, 408] on use "button" at bounding box center [1256, 414] width 14 height 14
select select "both"
select select "days"
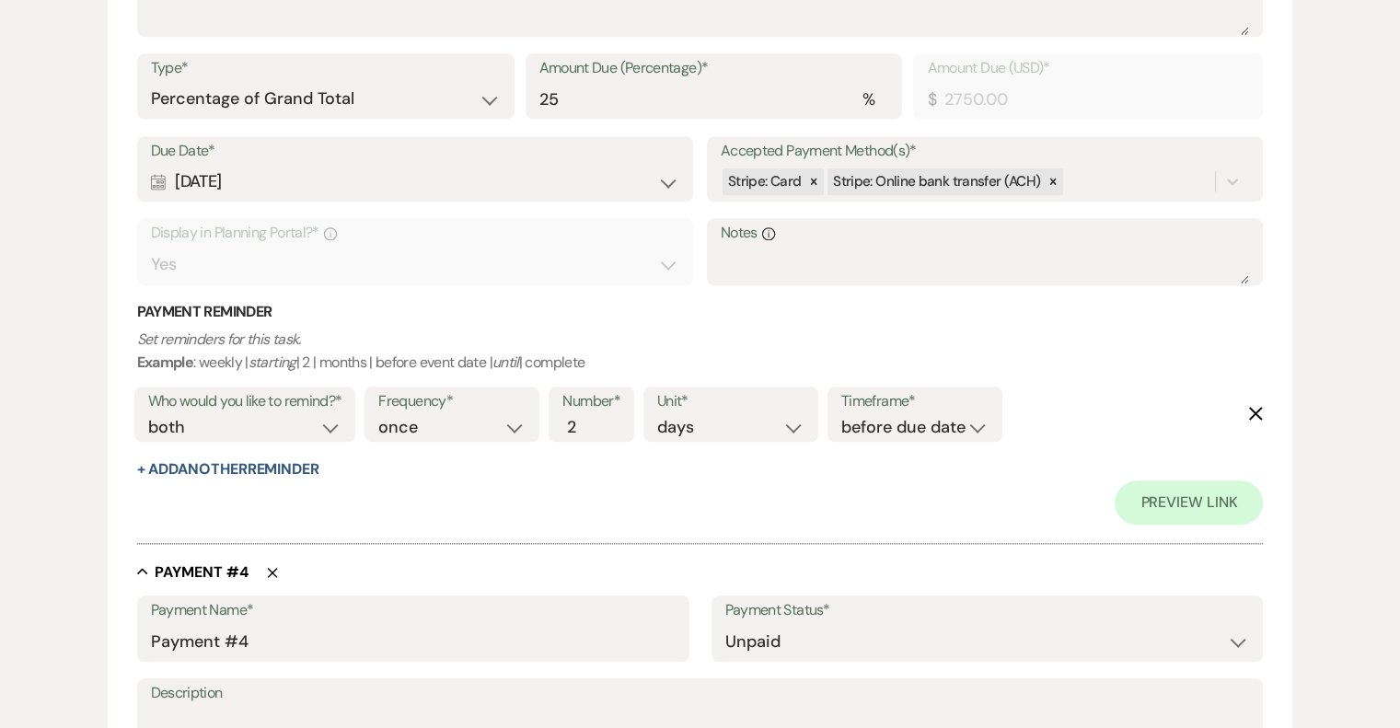
click at [1262, 399] on div "Who would you like to remind?* client venue both Frequency* once daily weekly m…" at bounding box center [697, 420] width 1134 height 76
click at [1257, 406] on icon "Delete" at bounding box center [1255, 413] width 15 height 15
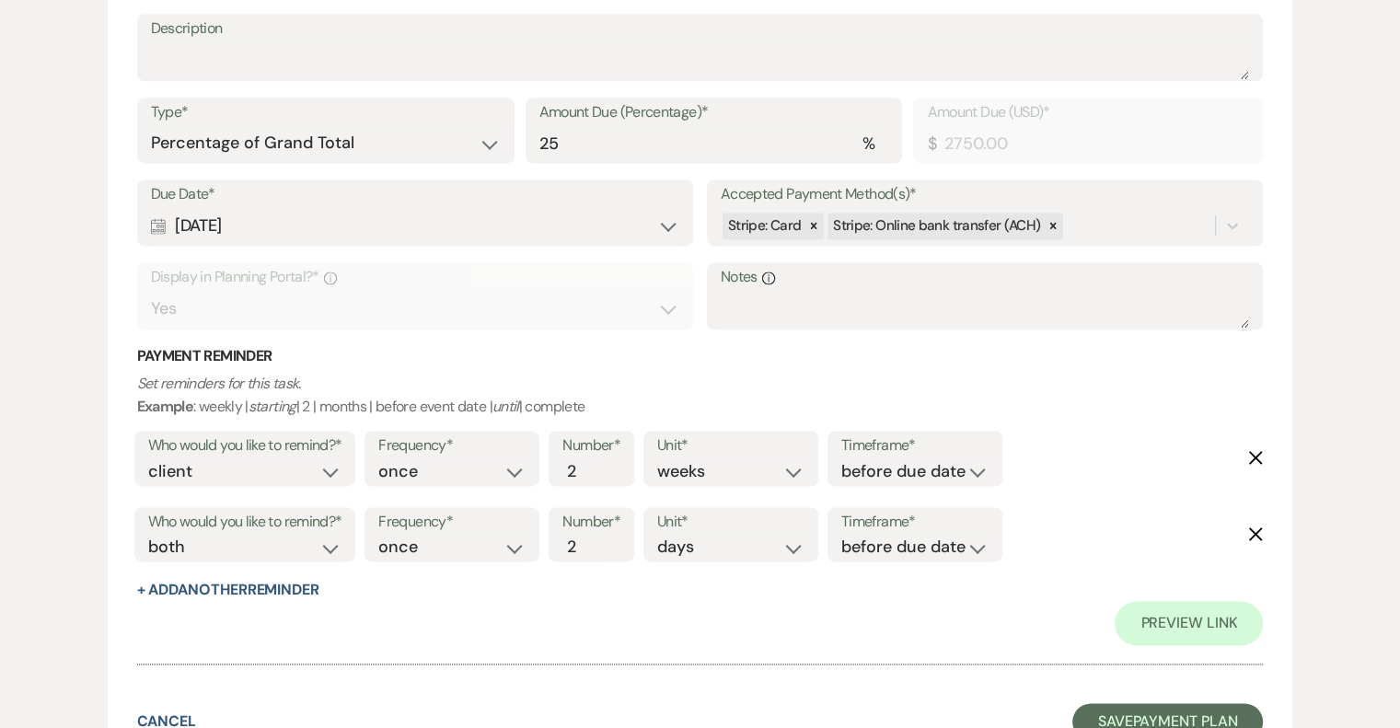
scroll to position [2577, 0]
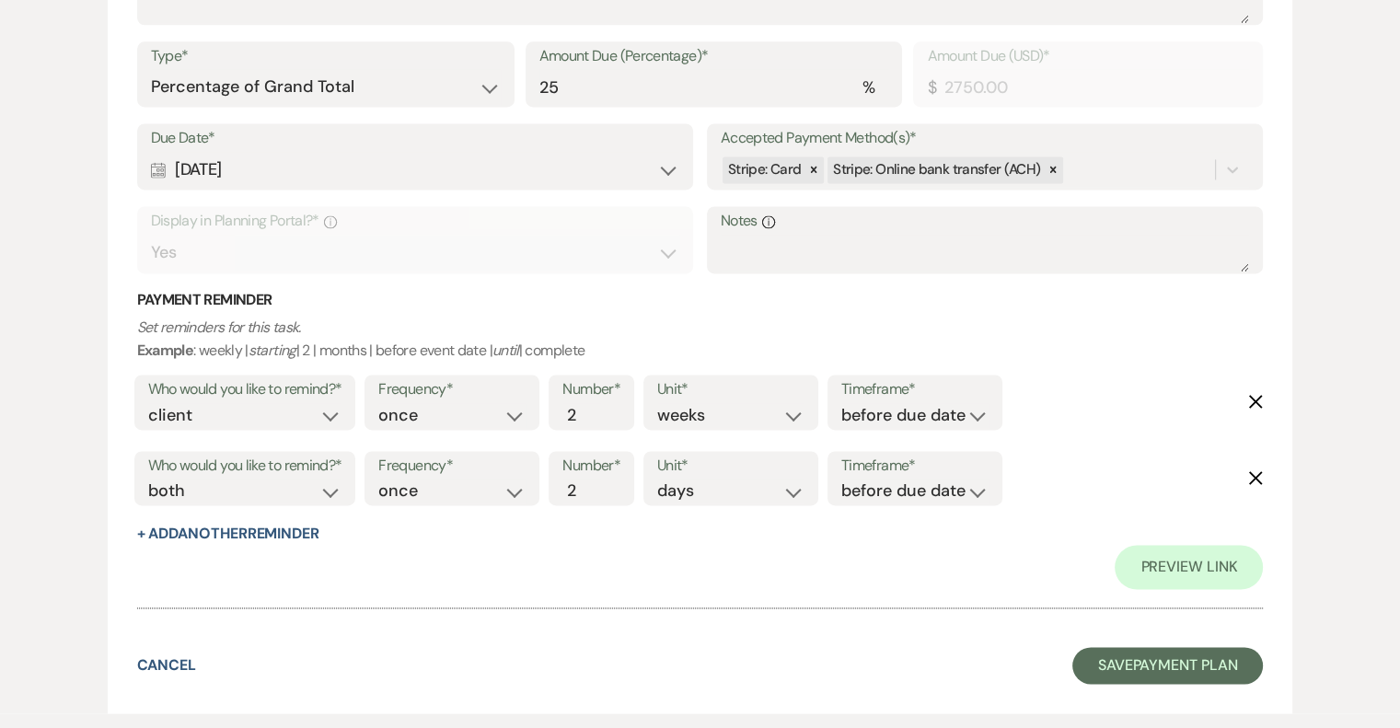
click at [1252, 399] on icon "Delete" at bounding box center [1255, 401] width 15 height 15
select select "both"
select select "days"
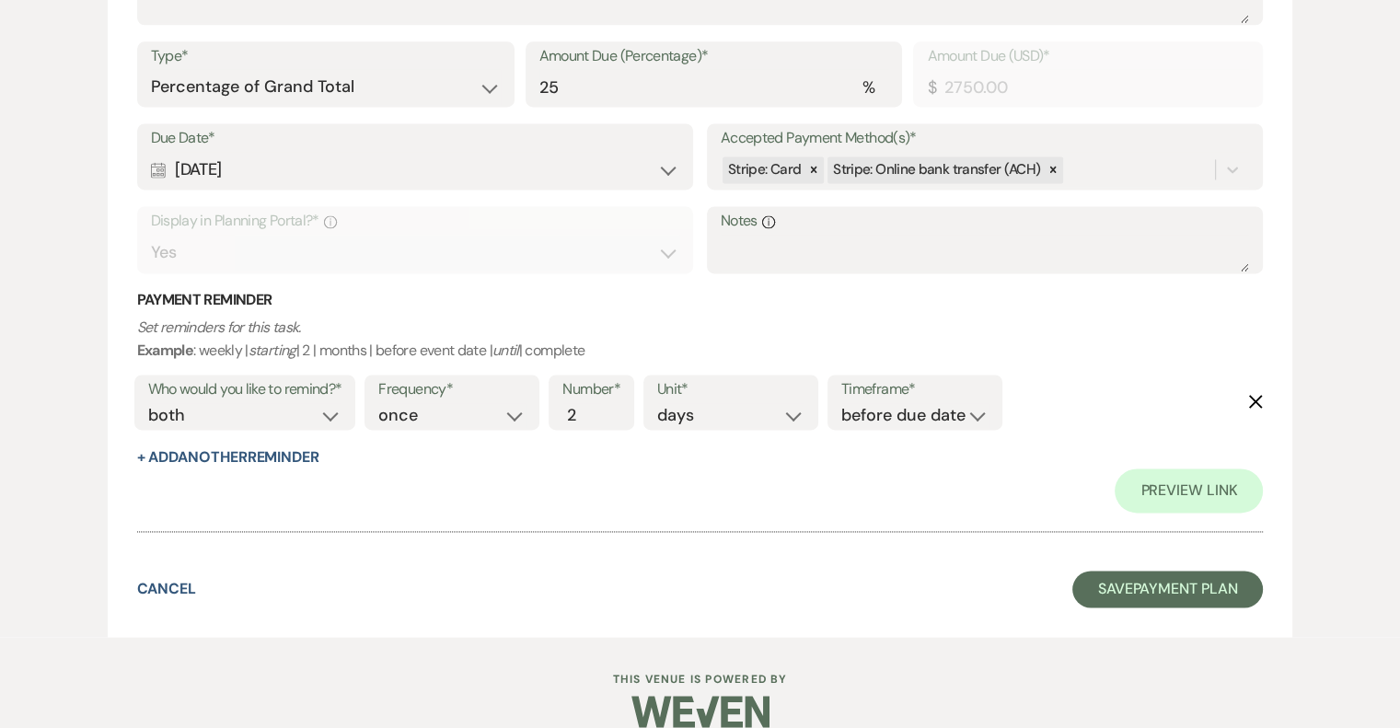
click at [1255, 399] on use "button" at bounding box center [1256, 402] width 14 height 14
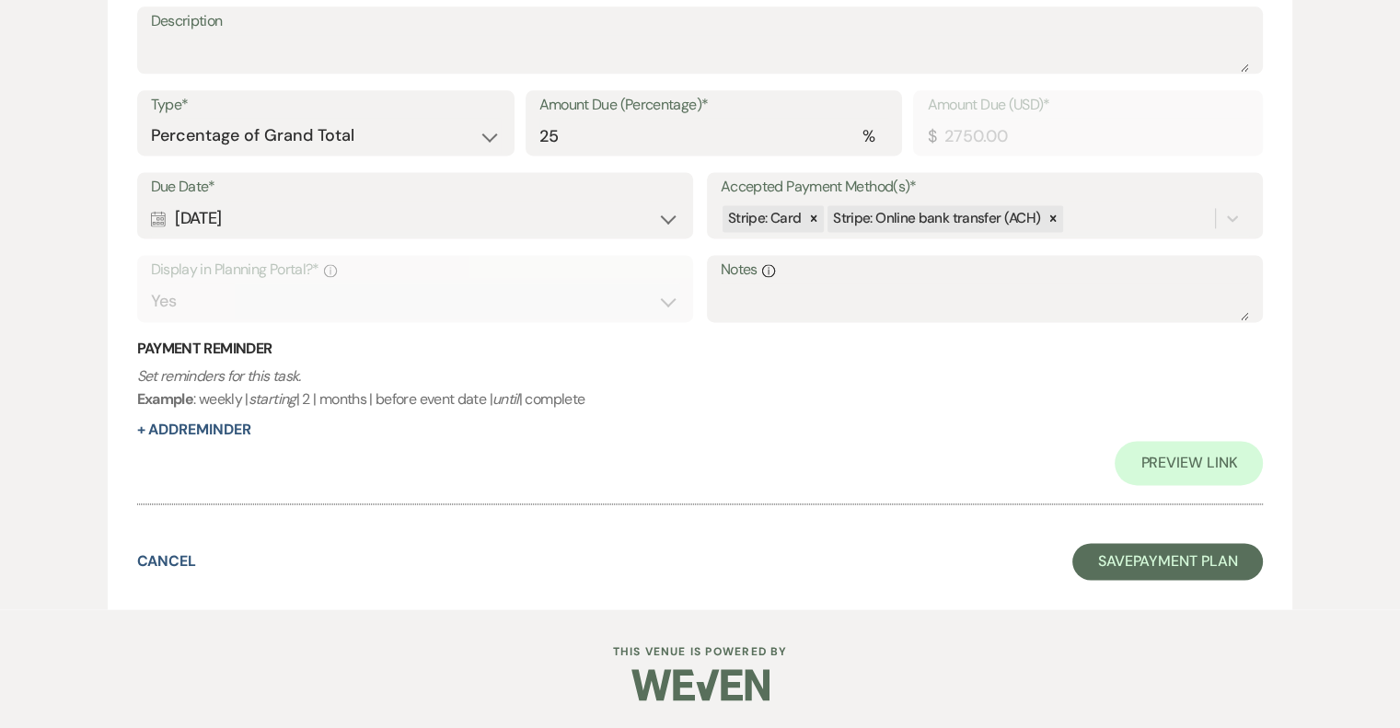
scroll to position [2525, 0]
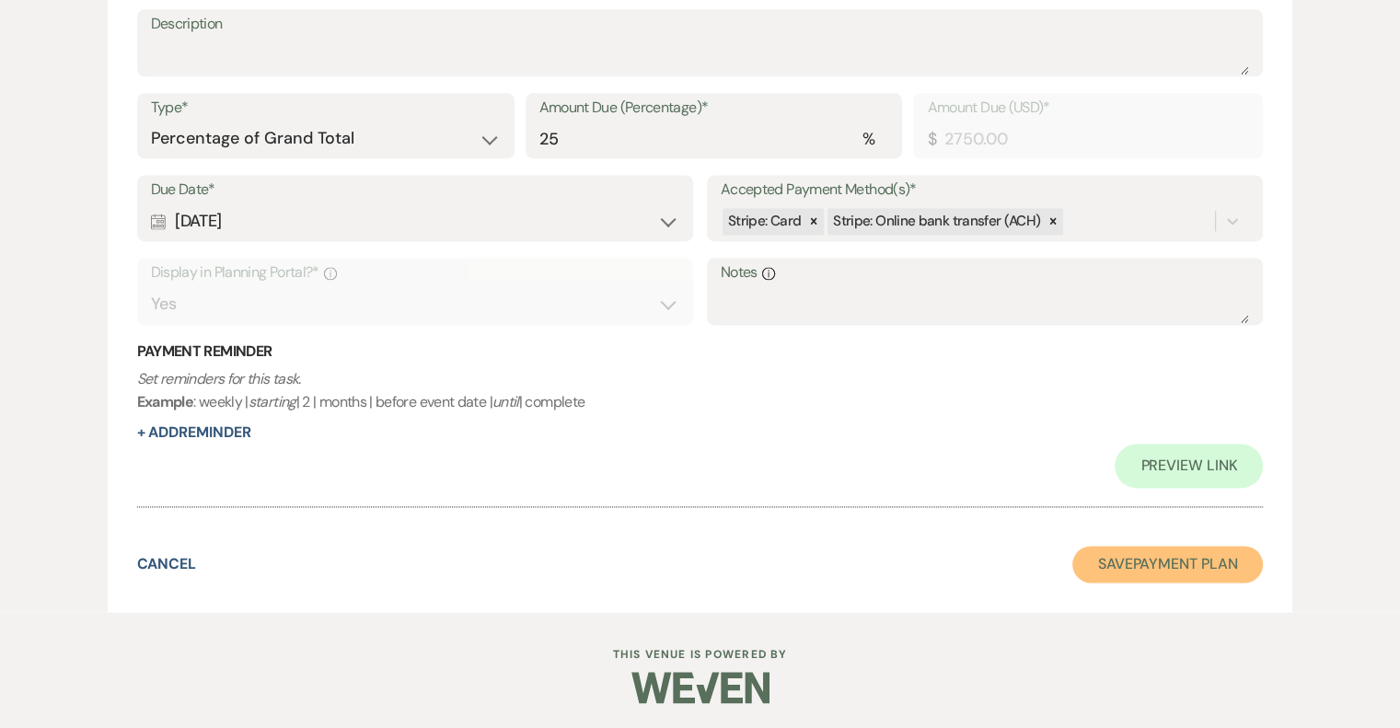
click at [1173, 560] on button "Save Payment Plan" at bounding box center [1167, 564] width 191 height 37
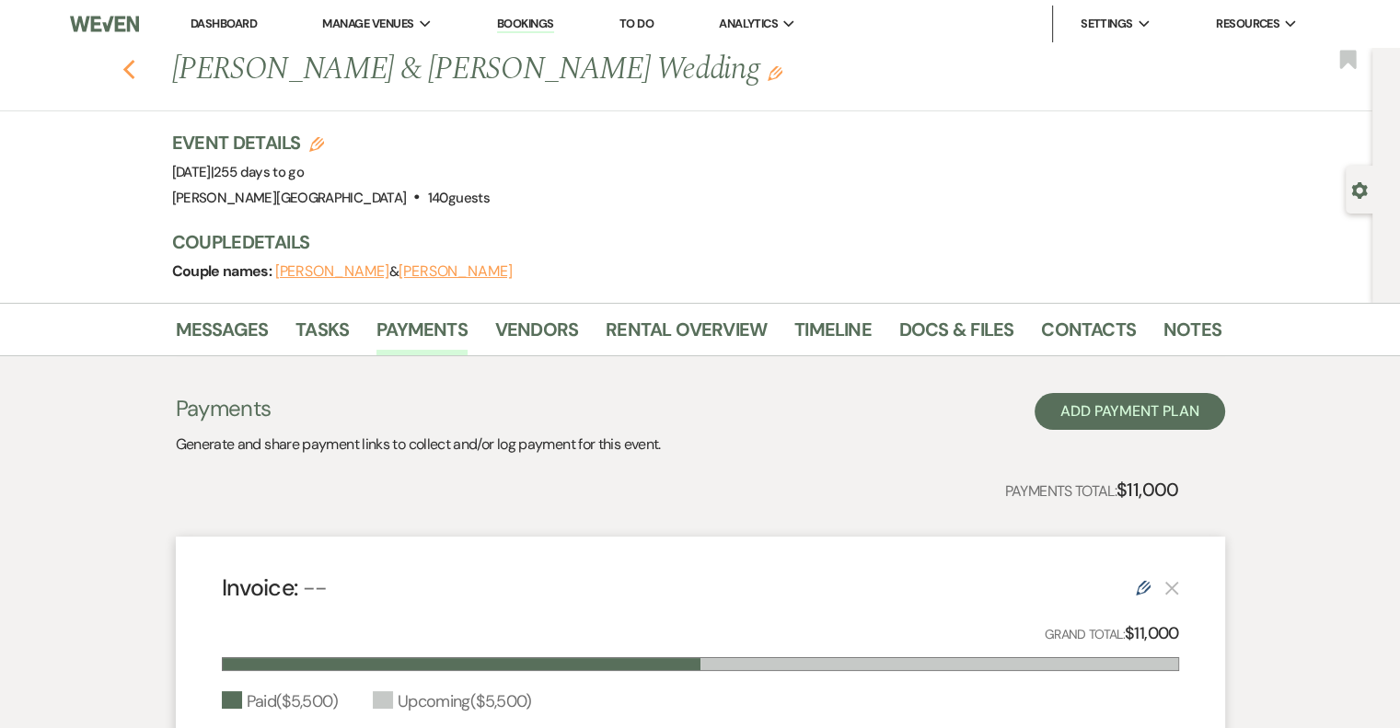
click at [134, 64] on icon "Previous" at bounding box center [129, 70] width 14 height 22
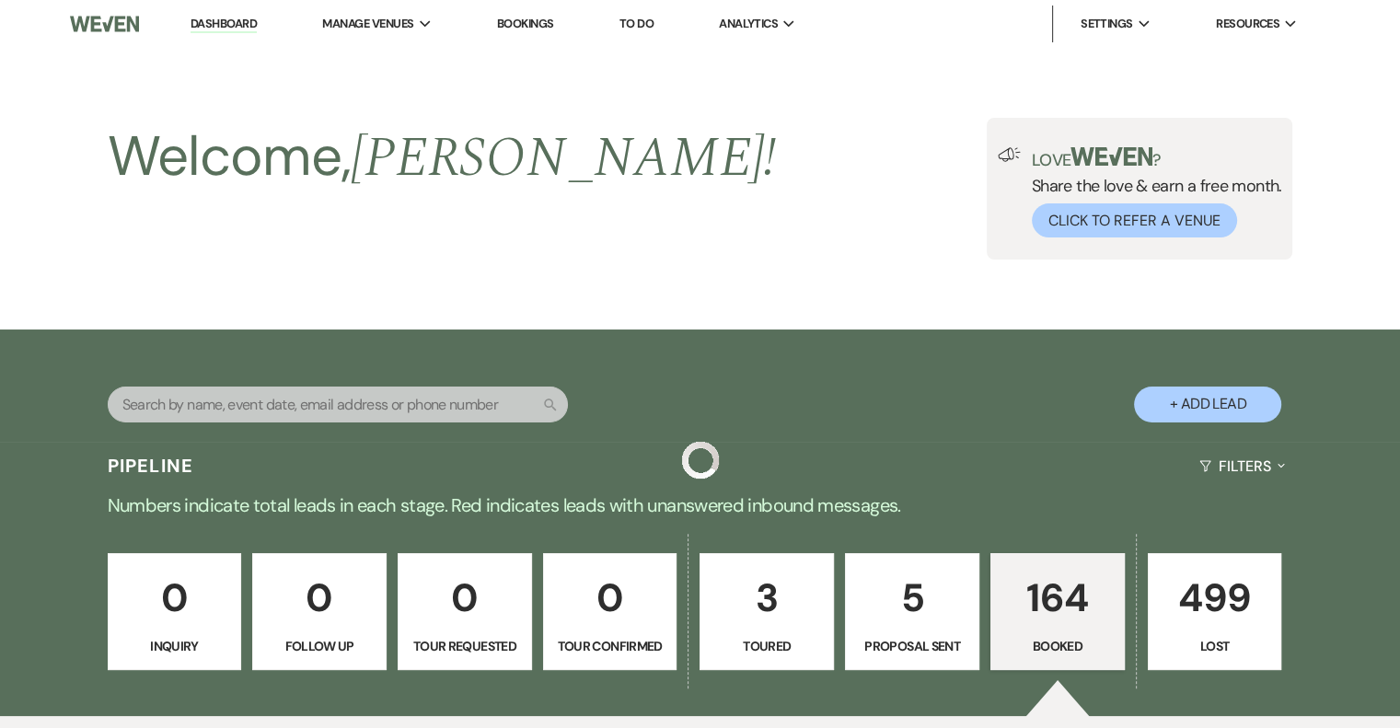
scroll to position [3037, 0]
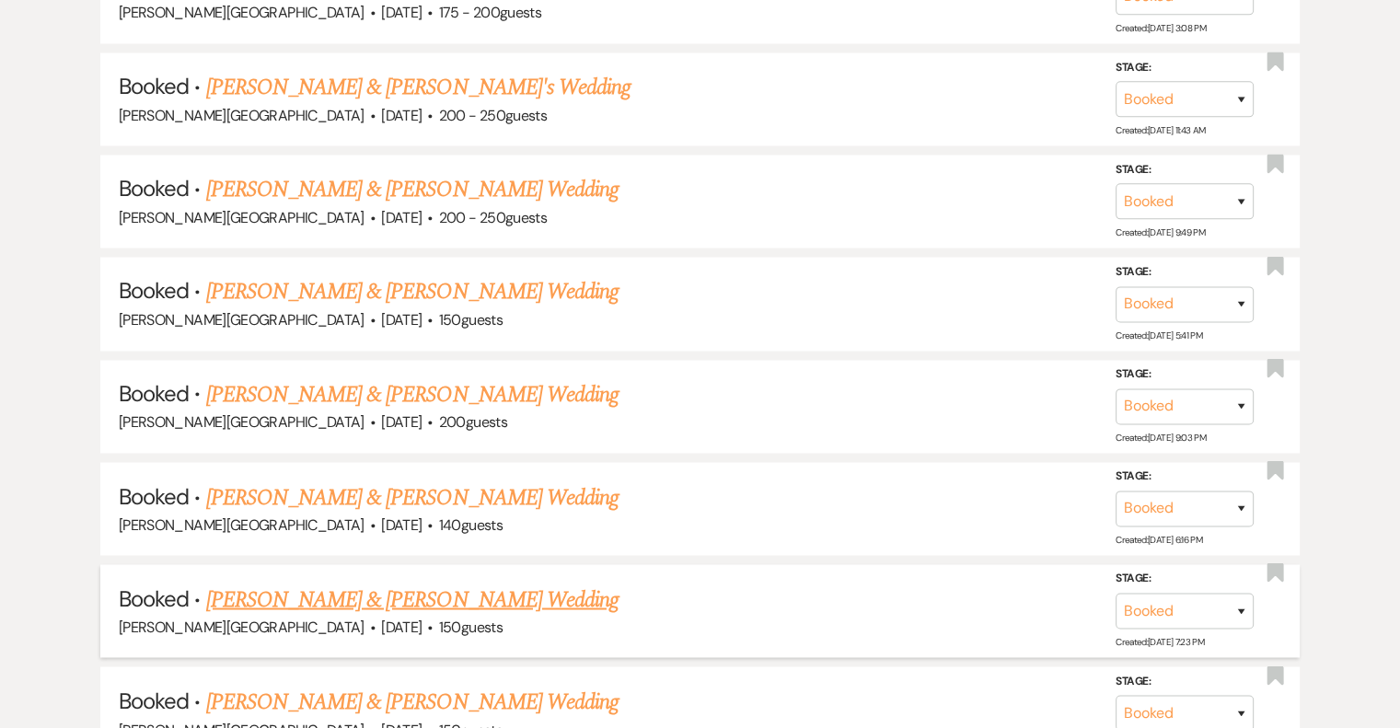
click at [481, 583] on link "[PERSON_NAME] & [PERSON_NAME] Wedding" at bounding box center [412, 599] width 412 height 33
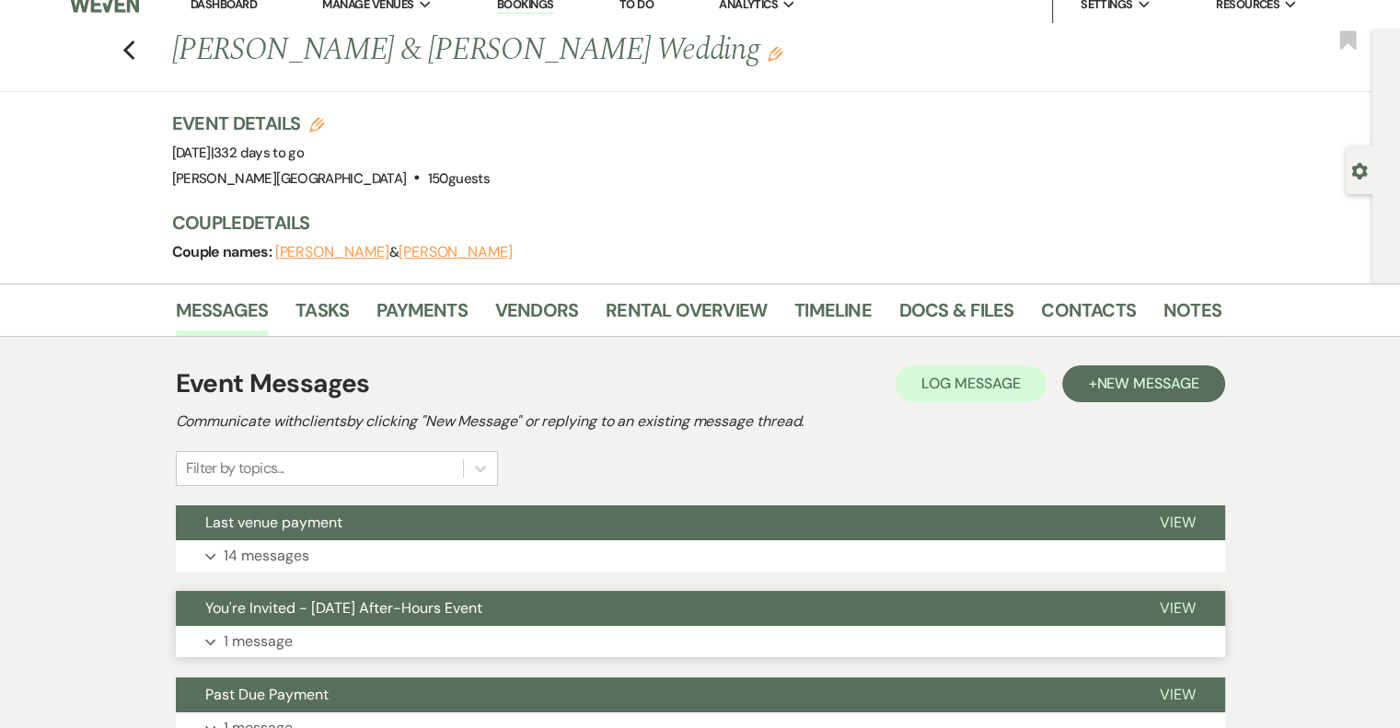
scroll to position [18, 0]
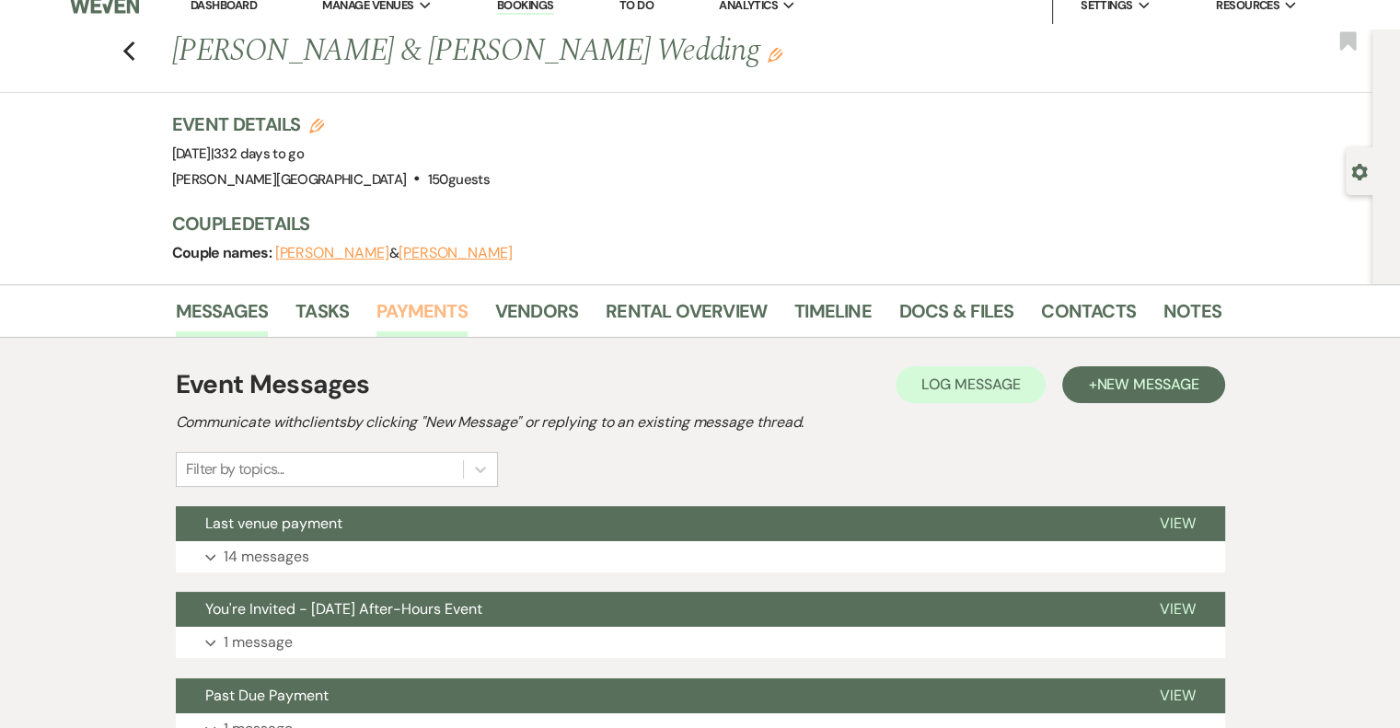
click at [392, 307] on link "Payments" at bounding box center [421, 316] width 91 height 40
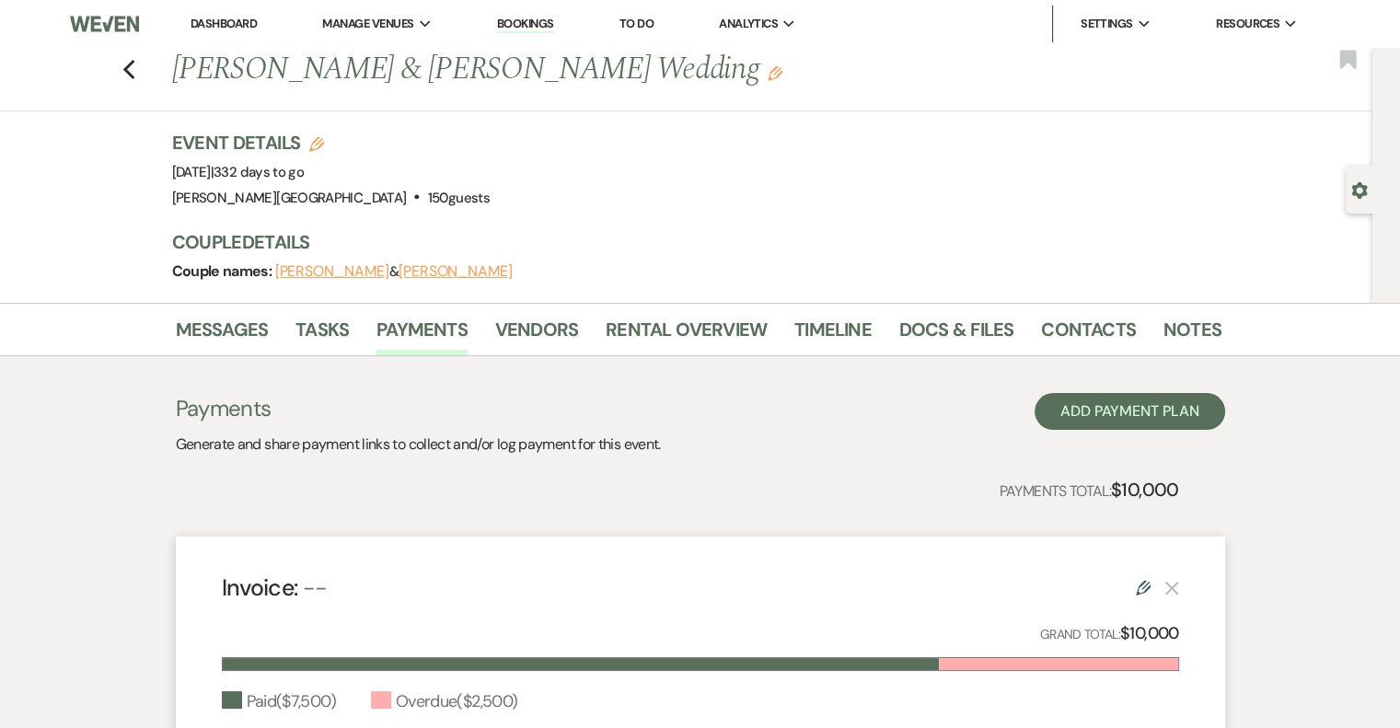
click at [142, 69] on div "Previous [PERSON_NAME] & [PERSON_NAME] Wedding Edit Bookmark" at bounding box center [681, 80] width 1381 height 64
click at [134, 64] on use "button" at bounding box center [128, 70] width 12 height 20
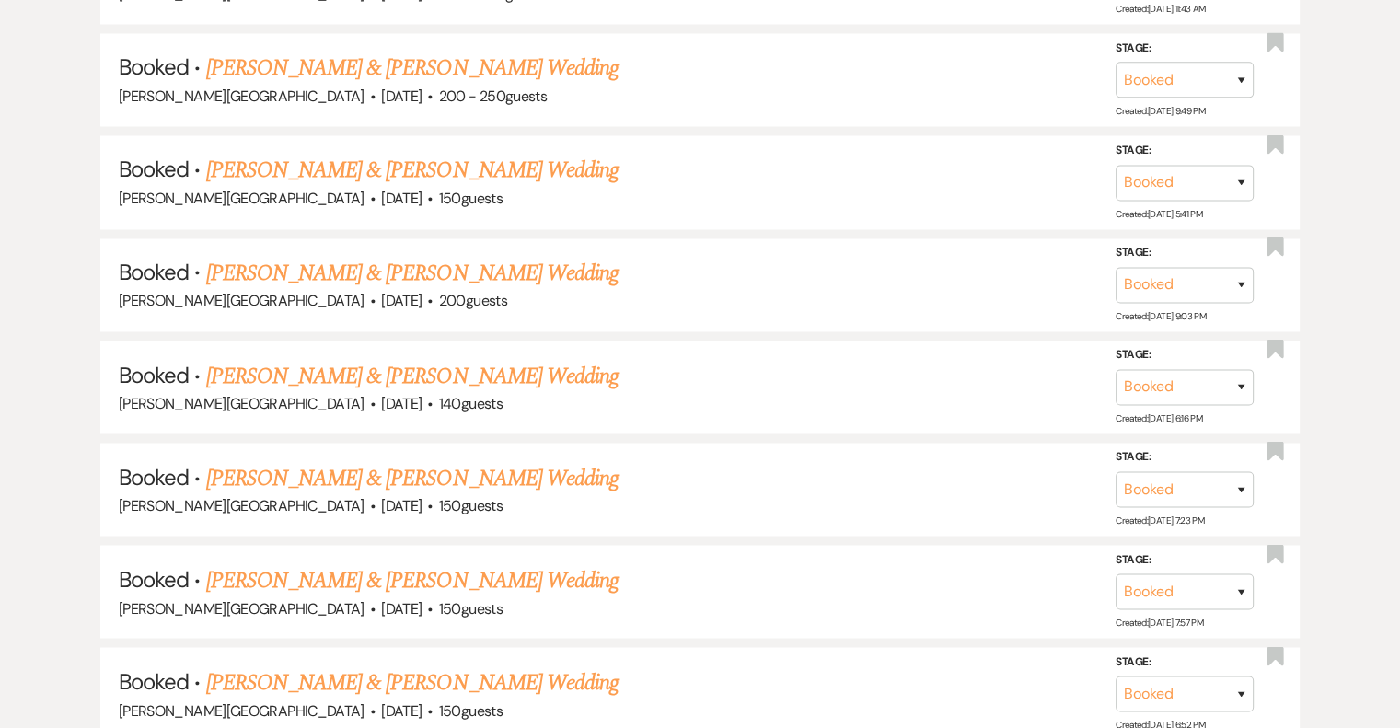
scroll to position [3313, 0]
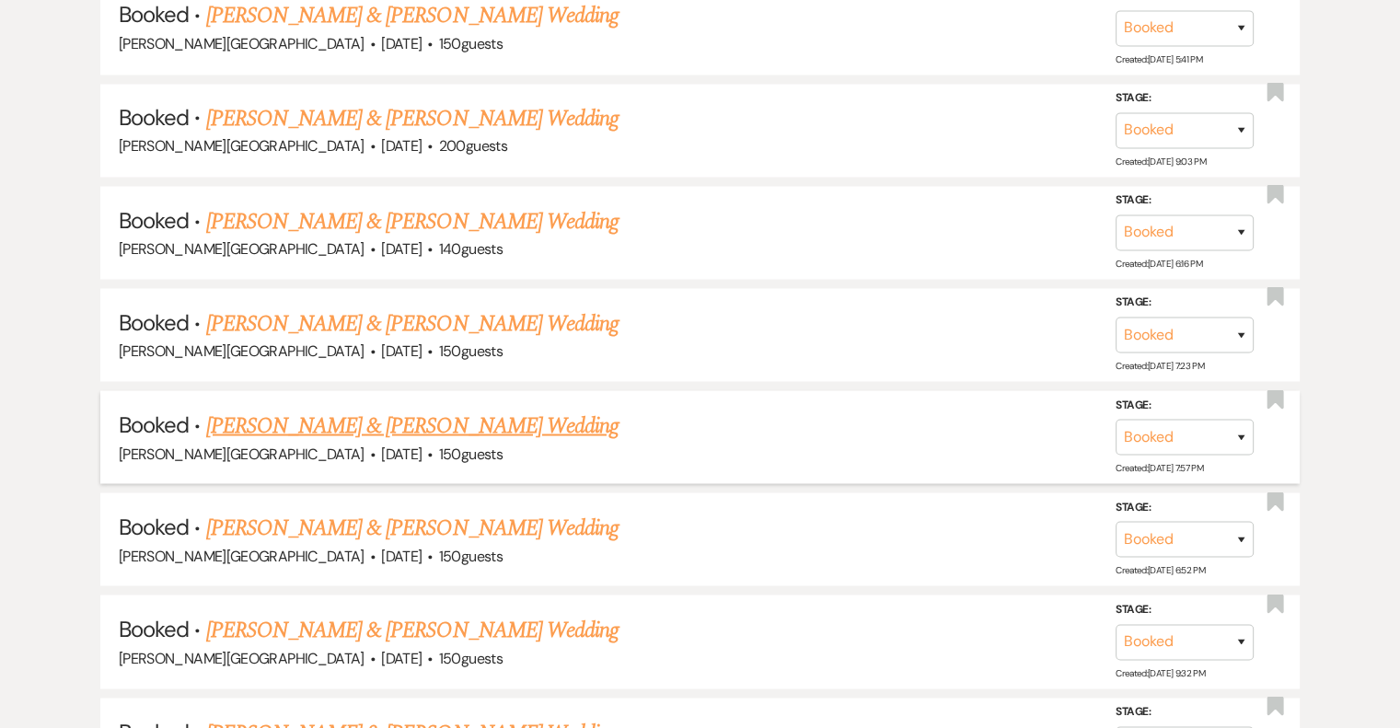
click at [493, 409] on link "[PERSON_NAME] & [PERSON_NAME] Wedding" at bounding box center [412, 425] width 412 height 33
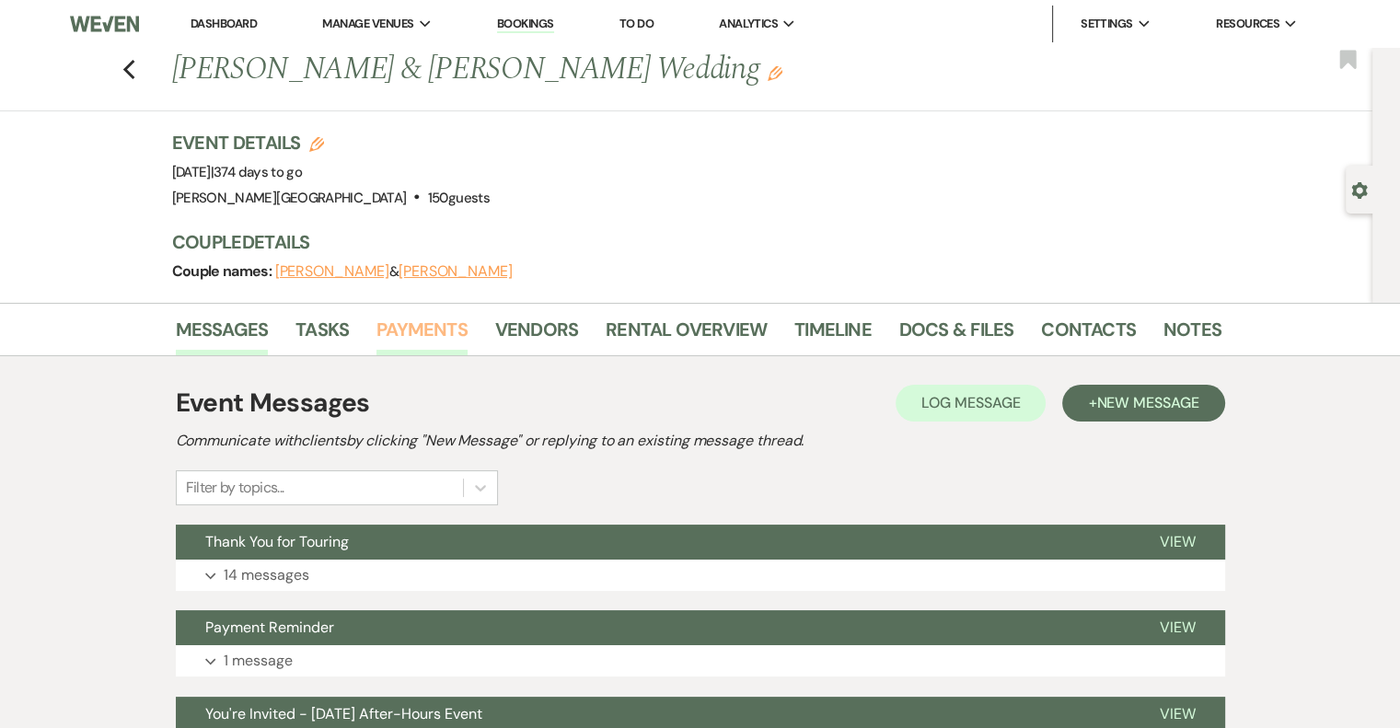
click at [417, 330] on link "Payments" at bounding box center [421, 335] width 91 height 40
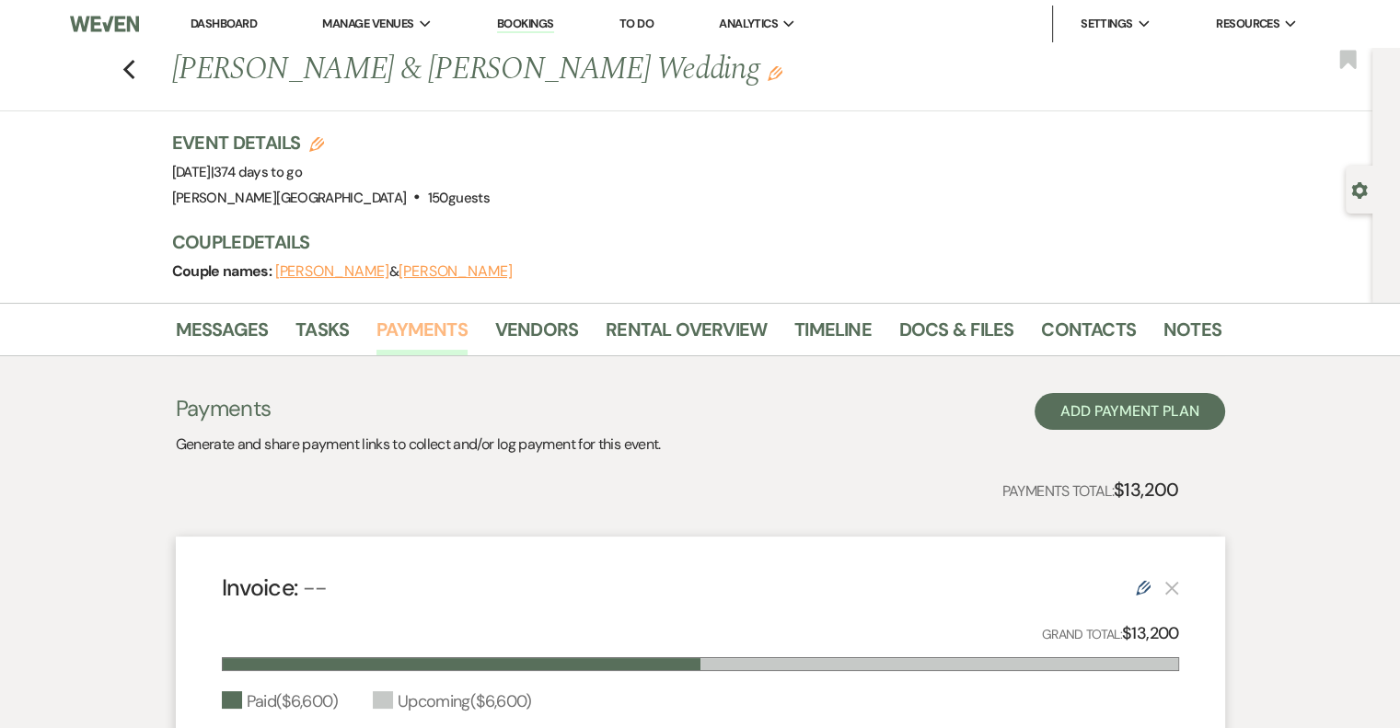
scroll to position [440, 0]
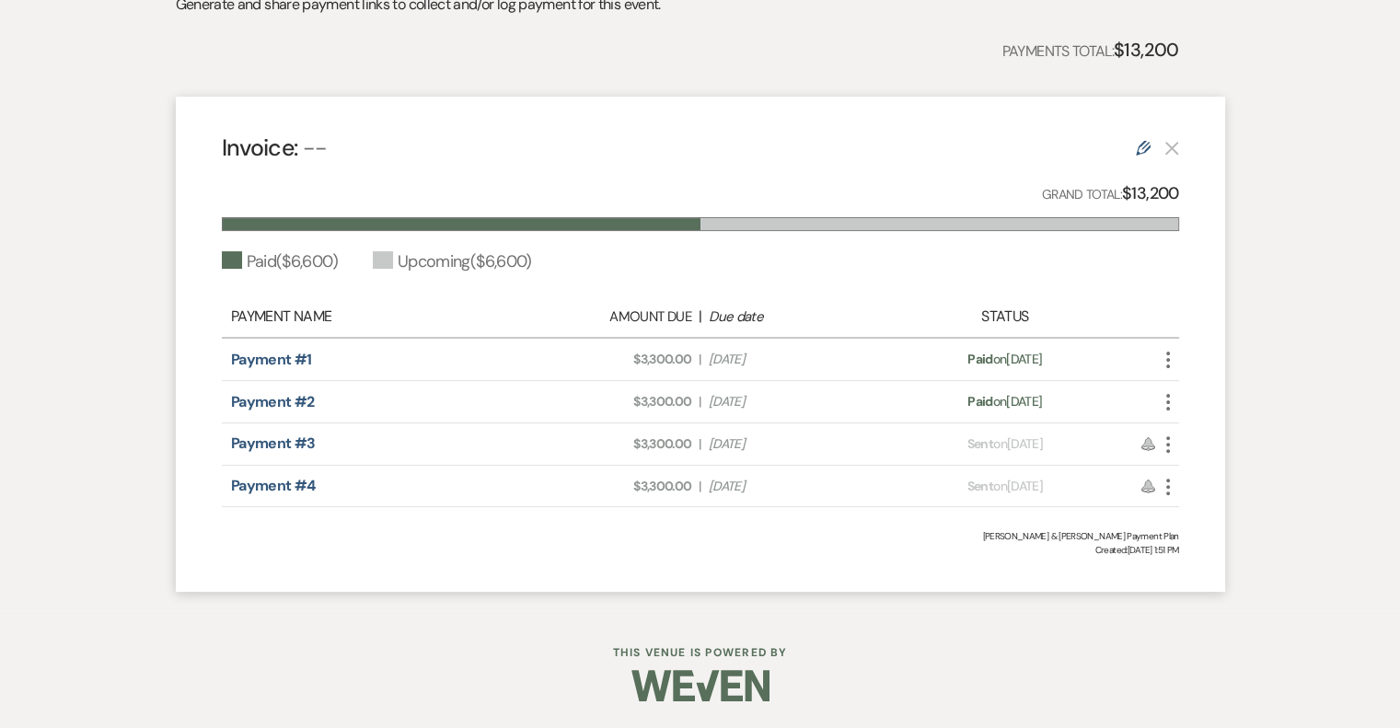
click at [1167, 438] on use "button" at bounding box center [1168, 444] width 4 height 17
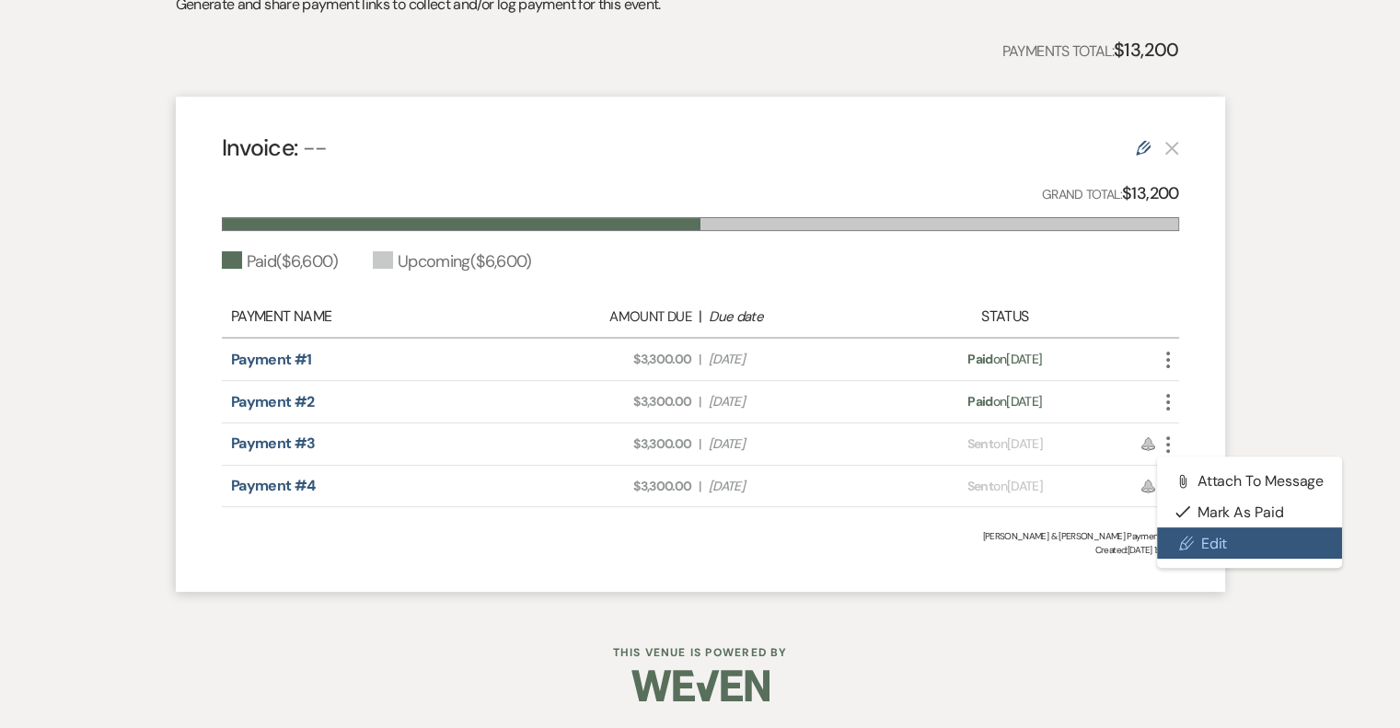
click at [1204, 548] on link "Pencil Edit" at bounding box center [1250, 542] width 186 height 31
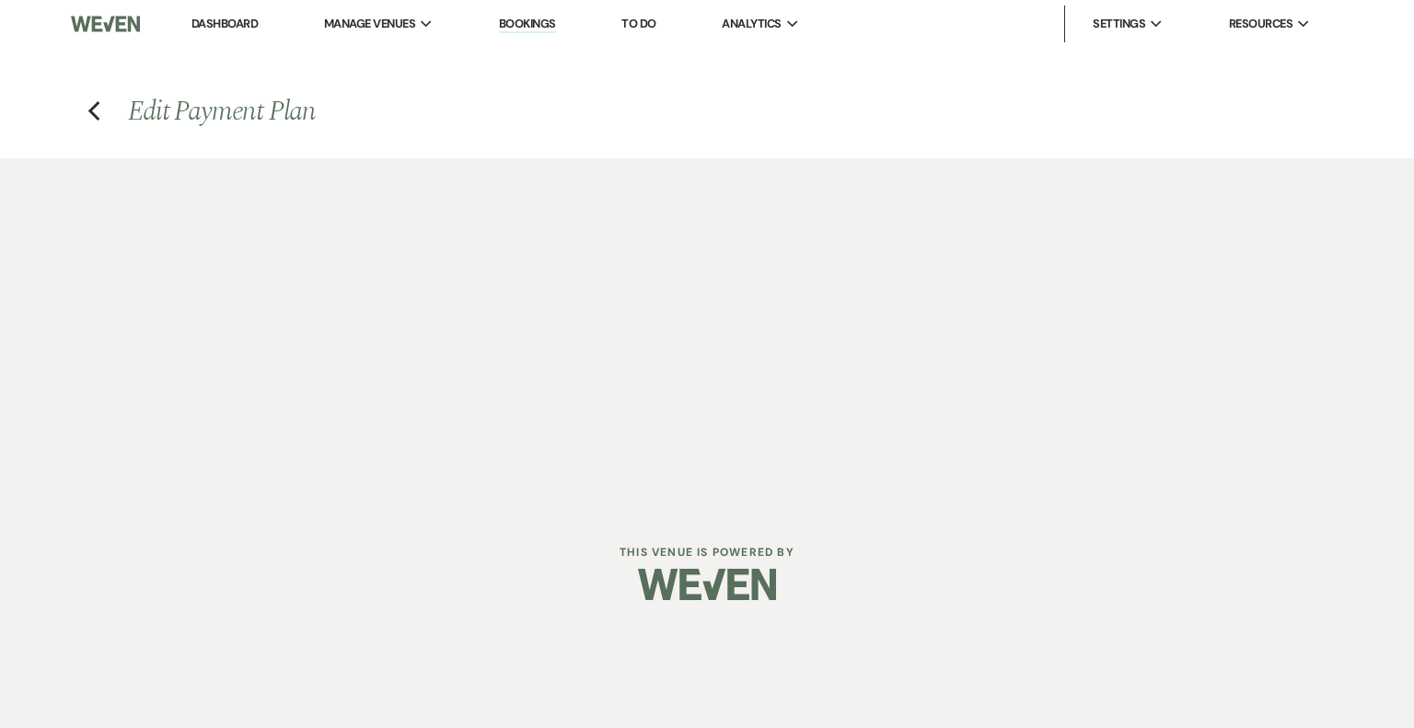
select select "1"
select select "2"
select select "percentage"
select select "client"
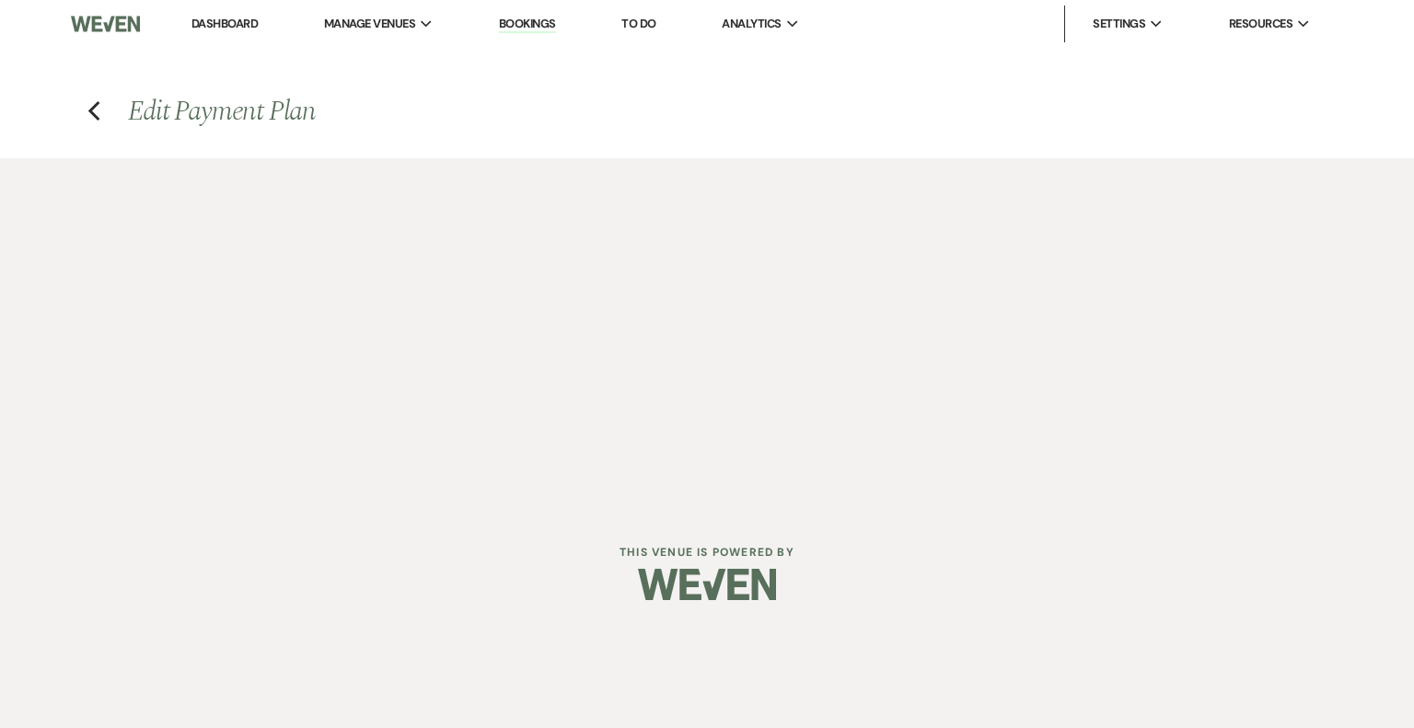
select select "weeks"
select select "both"
select select "days"
select select "2"
select select "percentage"
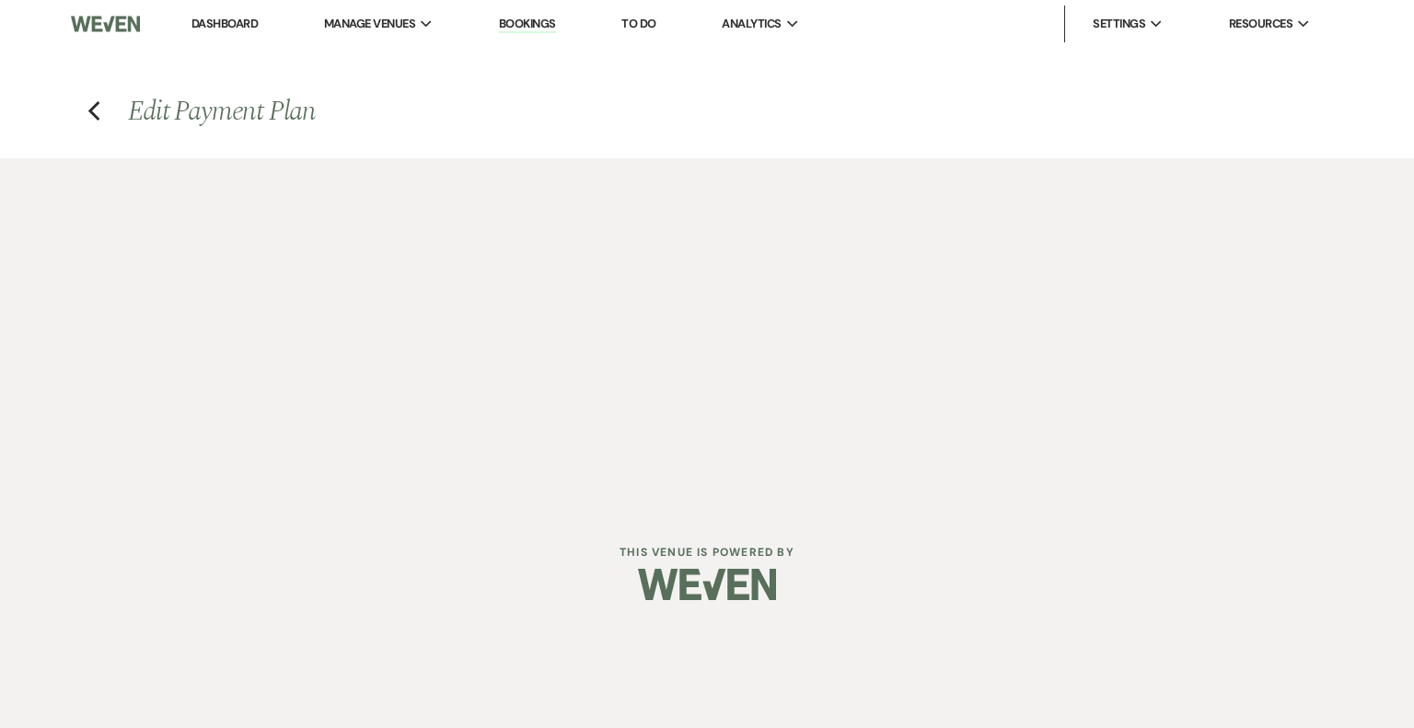
select select "client"
select select "weeks"
select select "both"
select select "days"
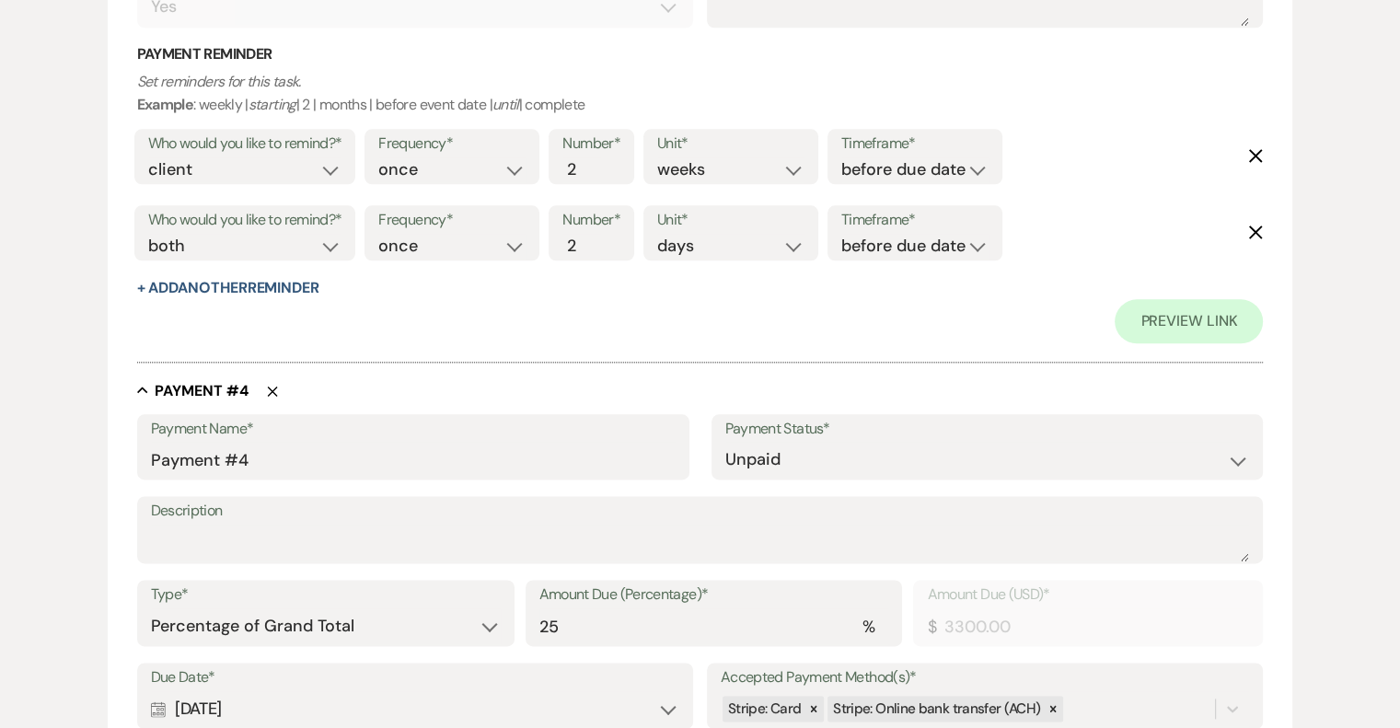
scroll to position [2117, 0]
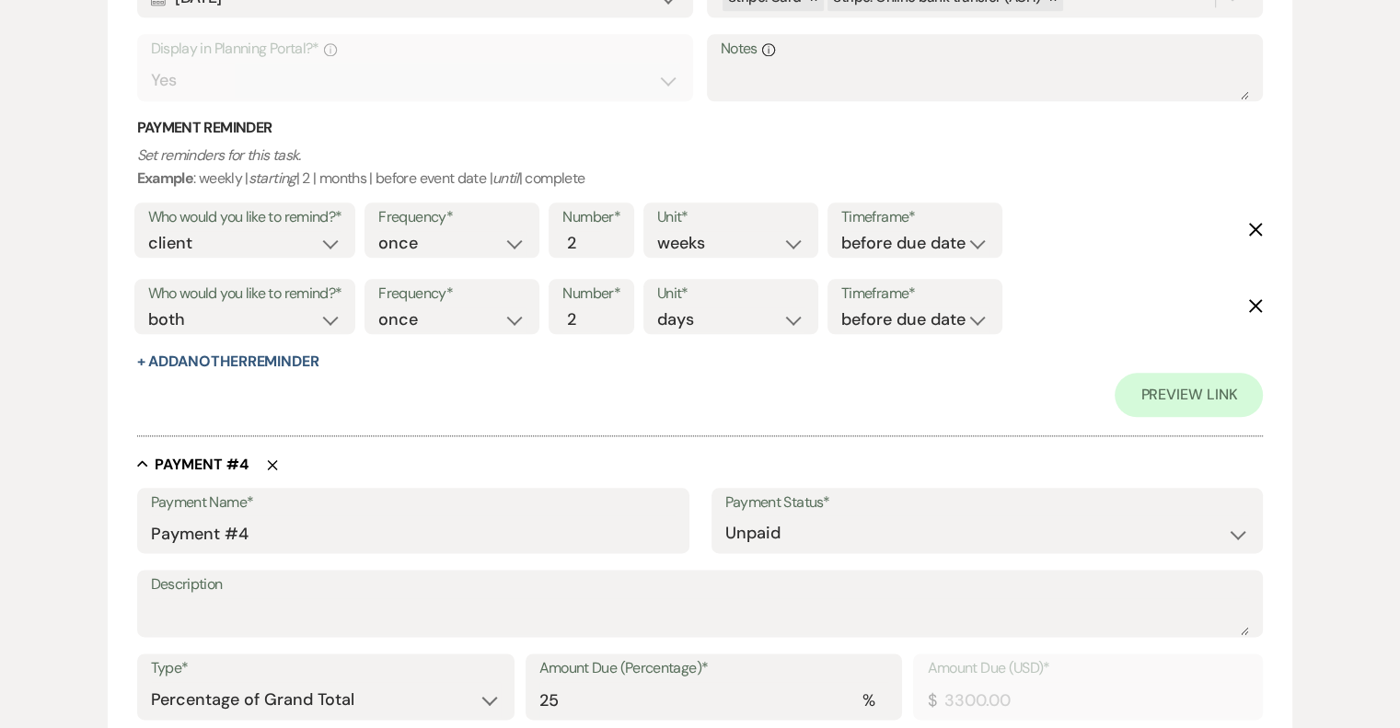
click at [1255, 224] on icon "Delete" at bounding box center [1255, 229] width 15 height 15
select select "both"
select select "days"
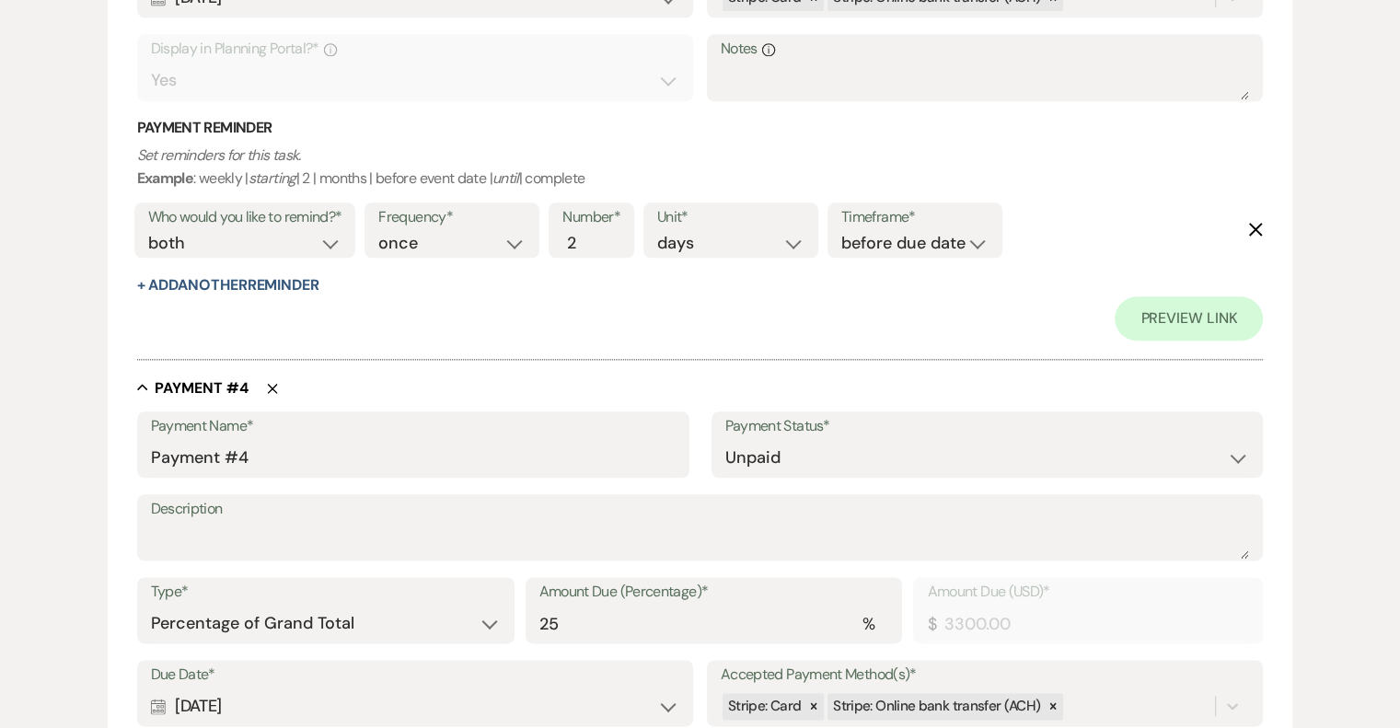
click at [1254, 227] on use "button" at bounding box center [1256, 230] width 14 height 14
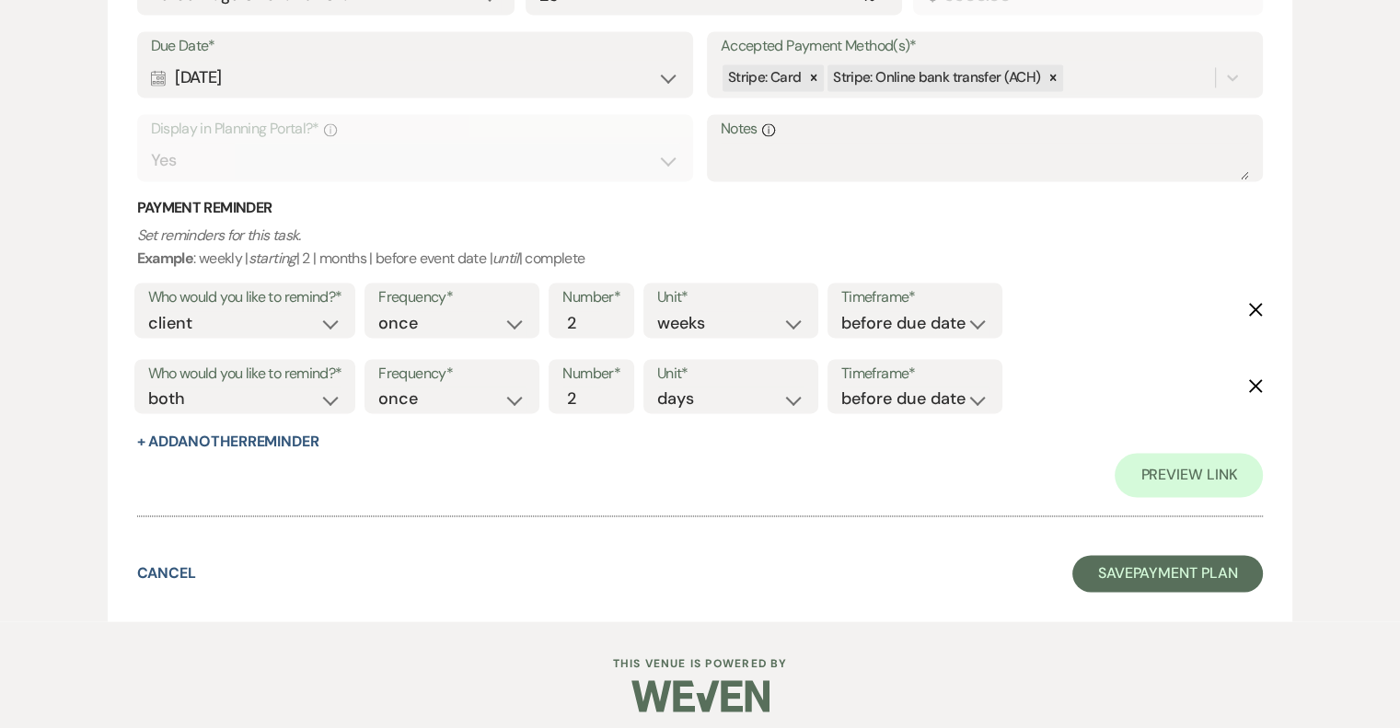
click at [1256, 302] on icon "Delete" at bounding box center [1255, 309] width 15 height 15
select select "both"
select select "days"
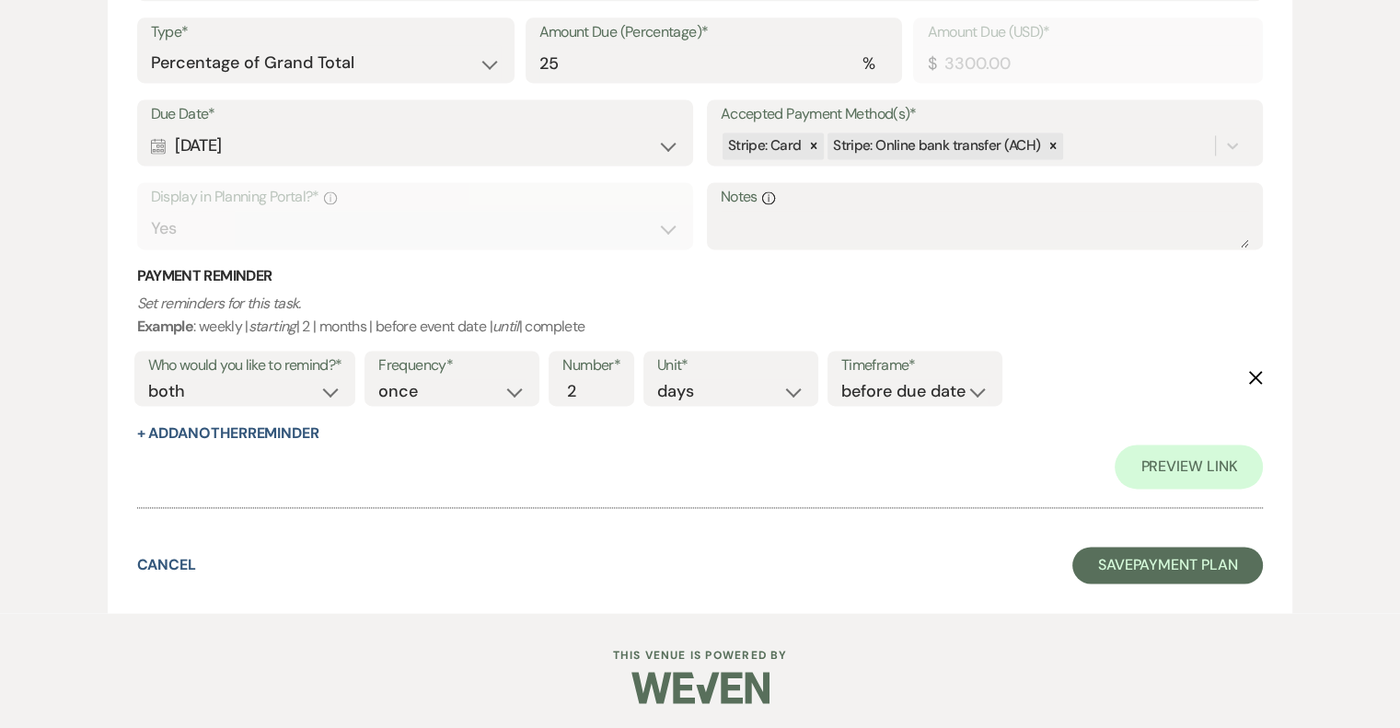
click at [1257, 370] on icon "Delete" at bounding box center [1255, 377] width 15 height 15
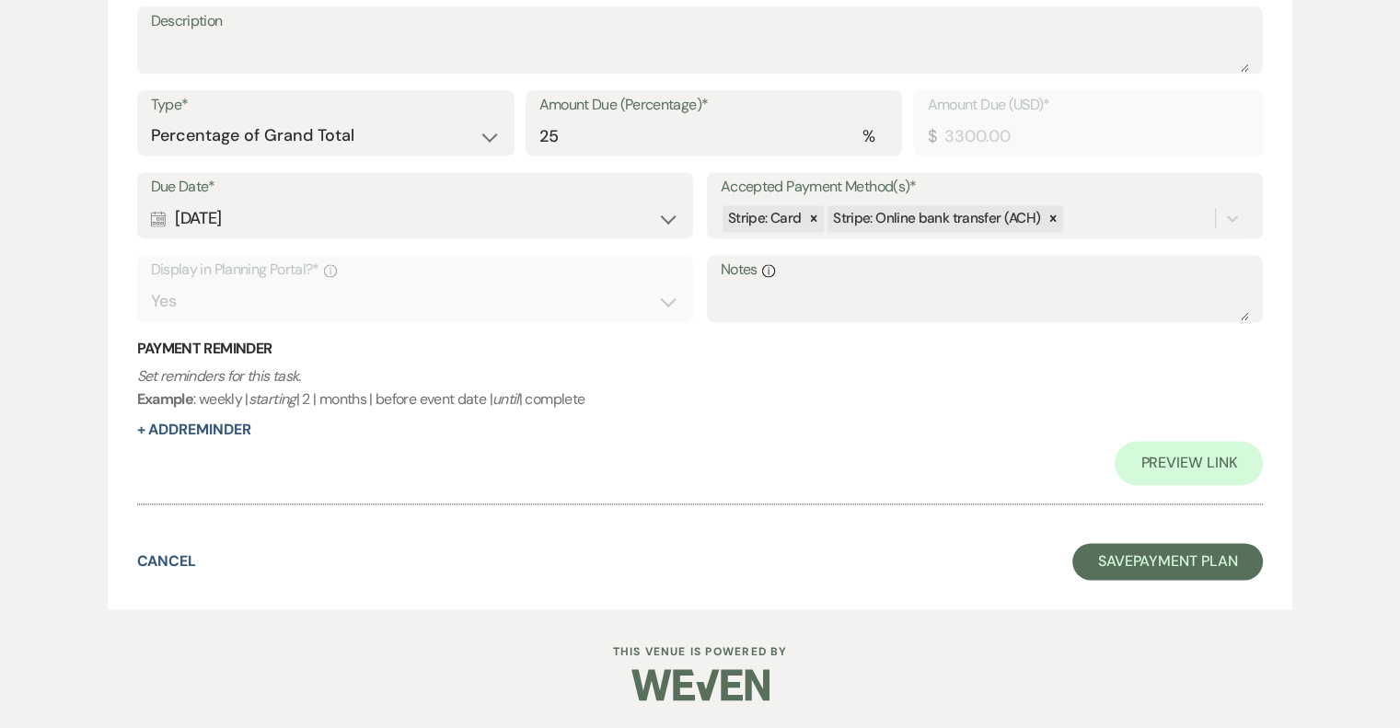
scroll to position [2525, 0]
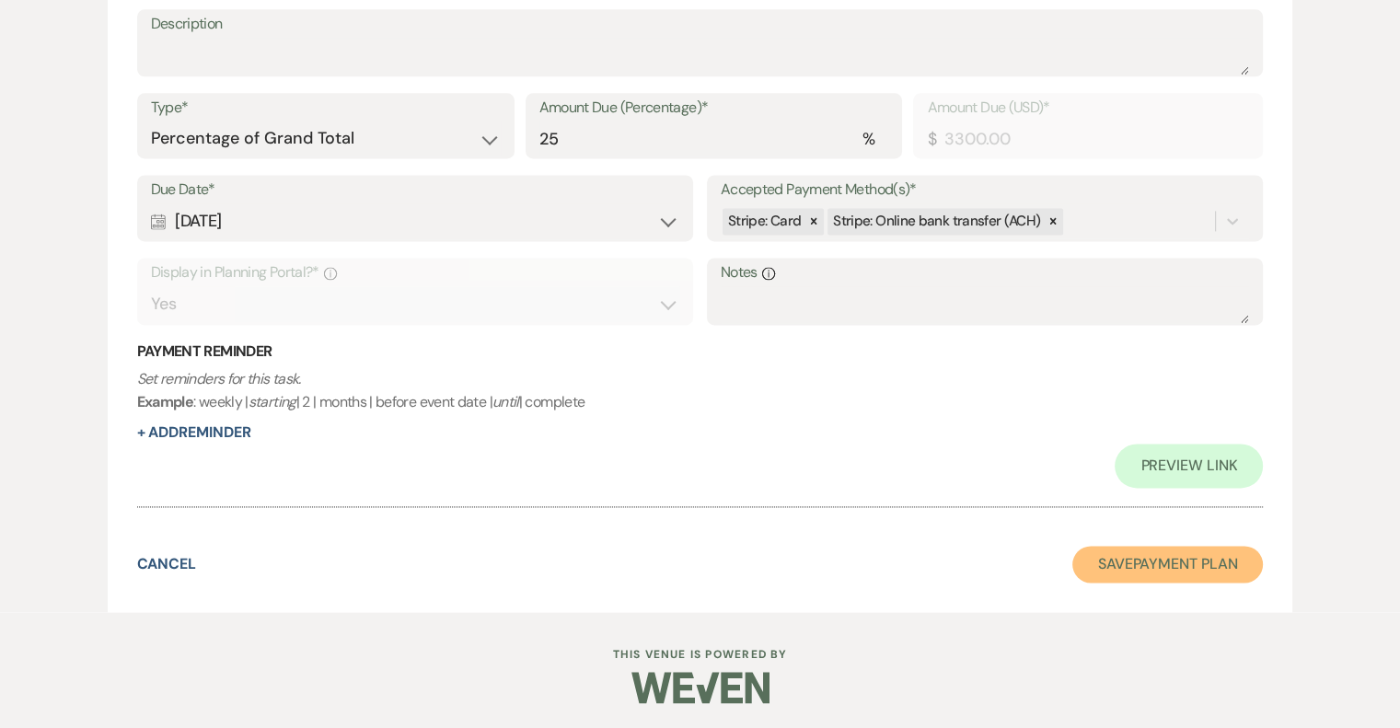
click at [1201, 566] on button "Save Payment Plan" at bounding box center [1167, 564] width 191 height 37
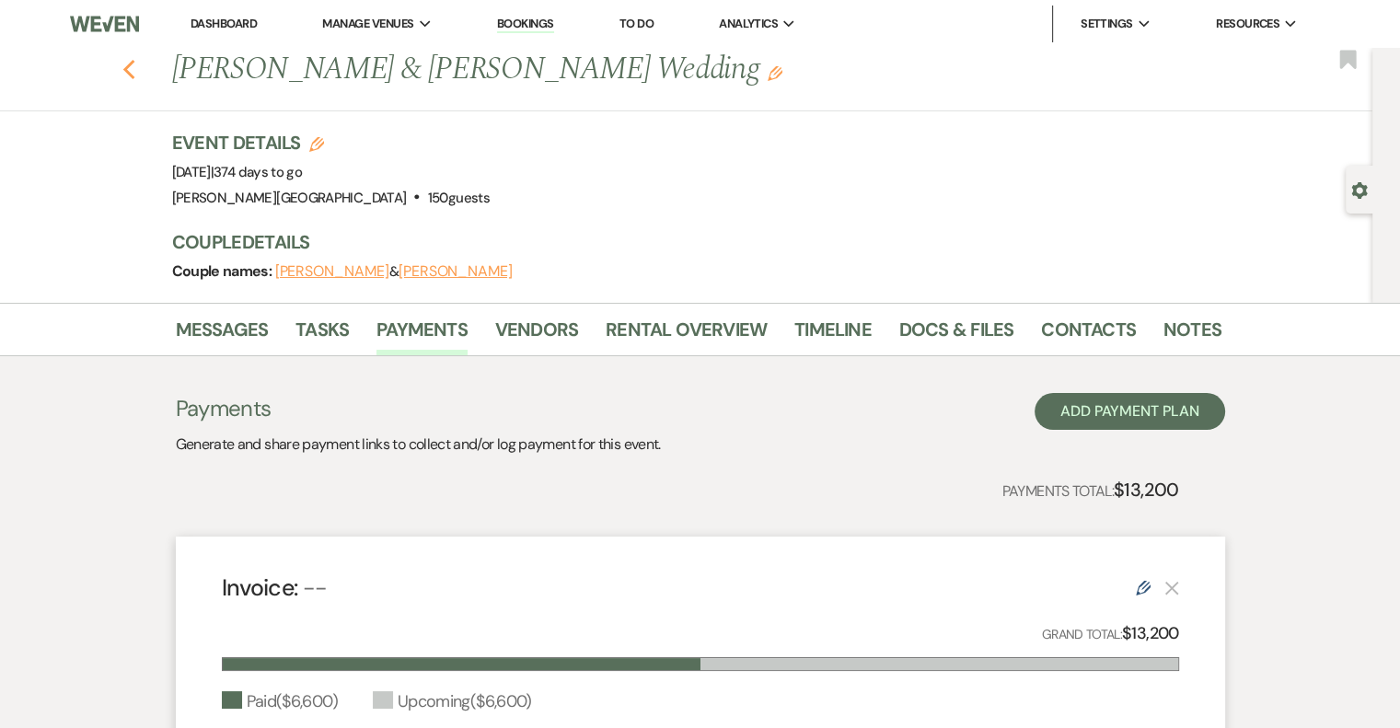
click at [132, 66] on icon "Previous" at bounding box center [129, 70] width 14 height 22
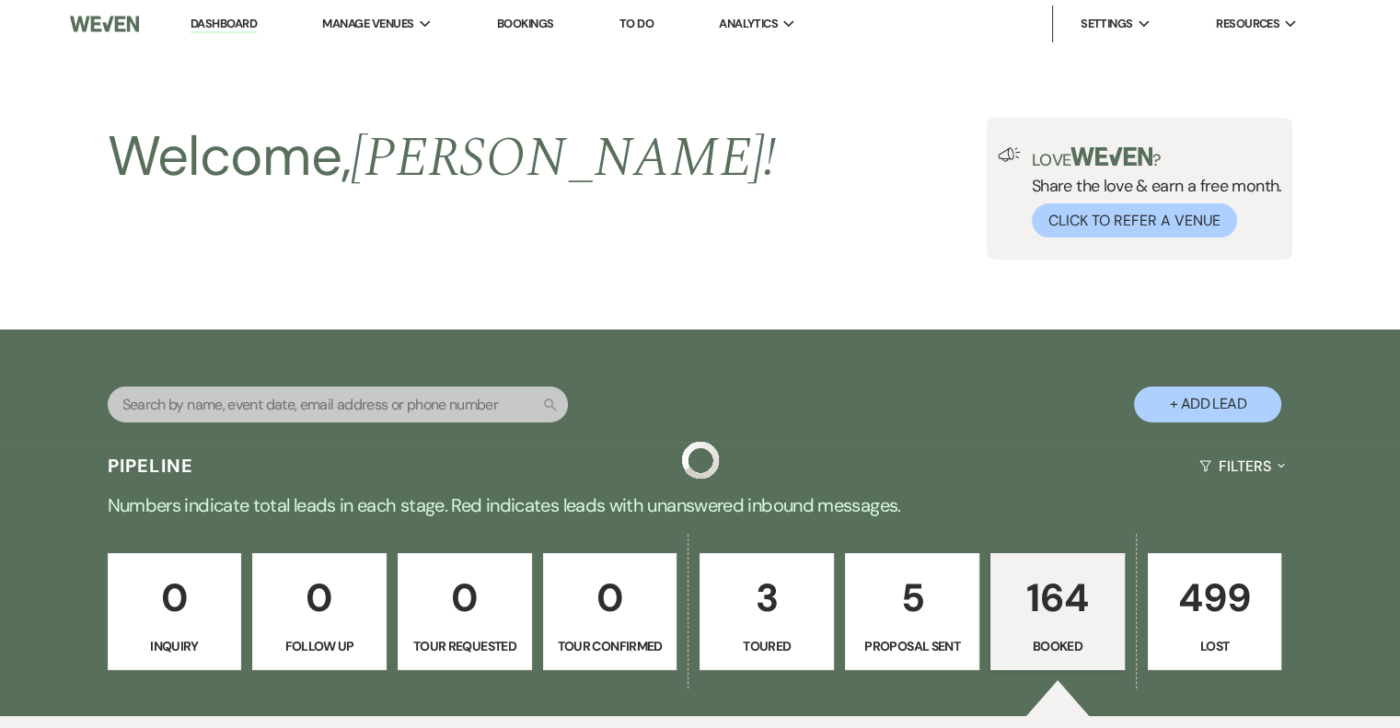
scroll to position [3313, 0]
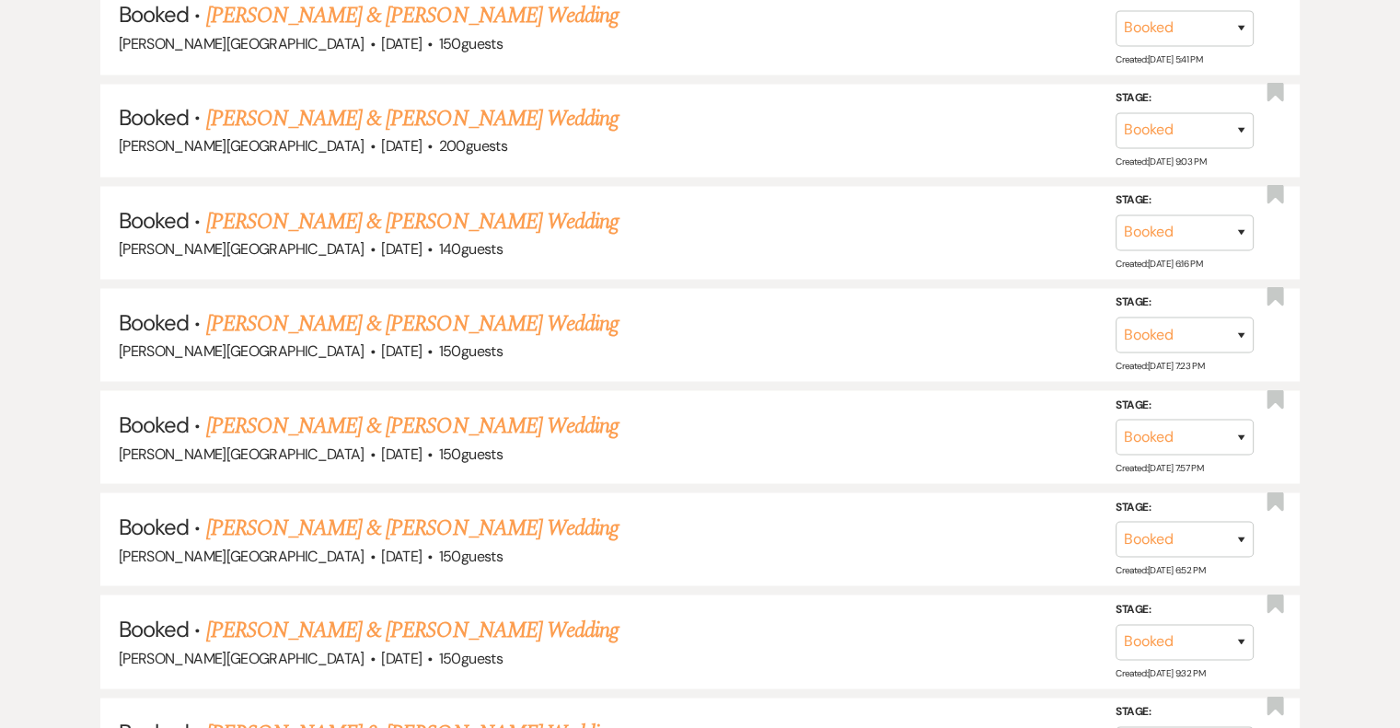
click at [410, 511] on link "[PERSON_NAME] & [PERSON_NAME] Wedding" at bounding box center [412, 527] width 412 height 33
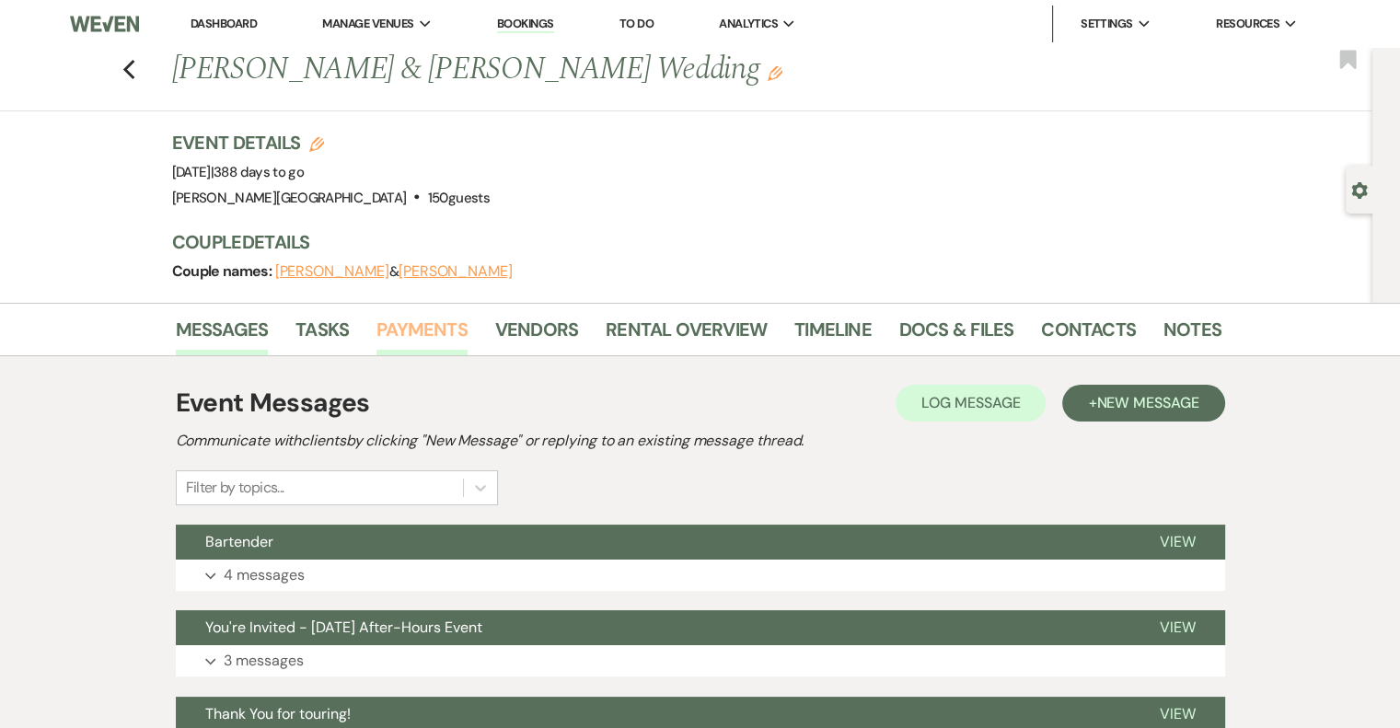
click at [396, 328] on link "Payments" at bounding box center [421, 335] width 91 height 40
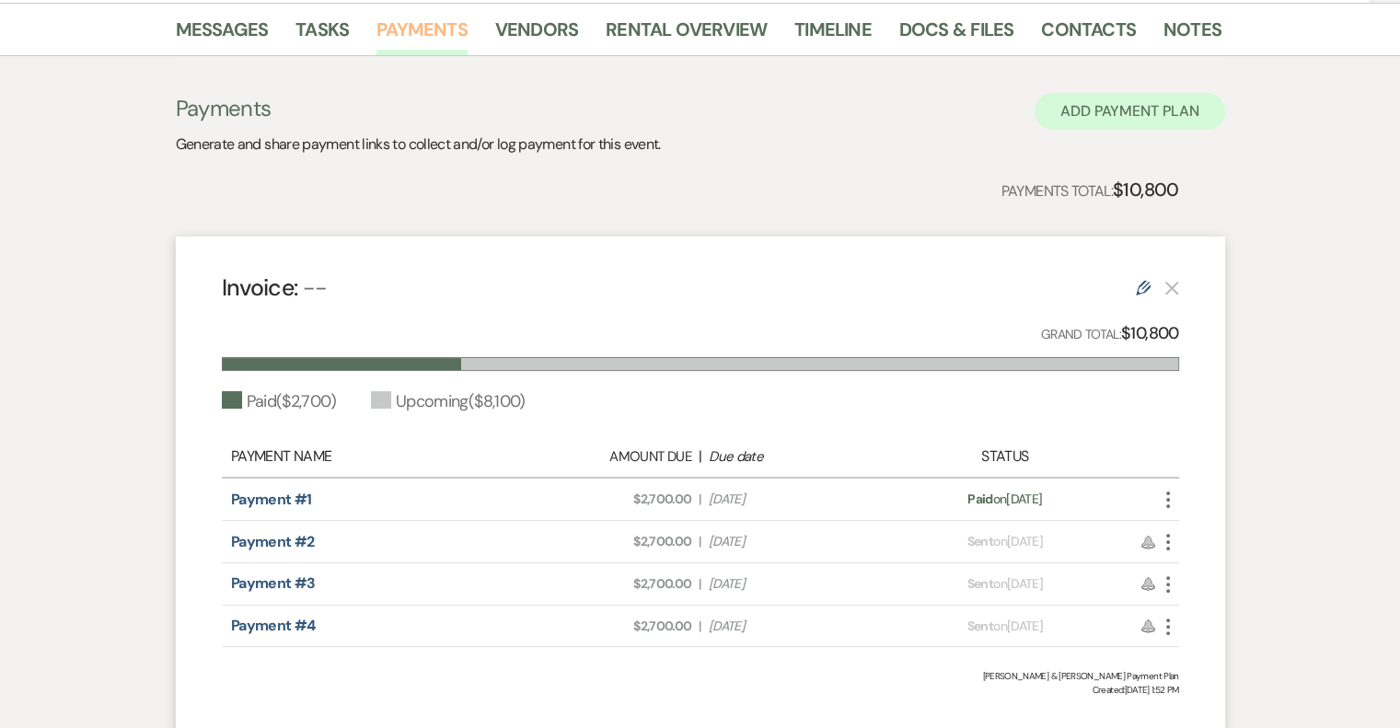
scroll to position [440, 0]
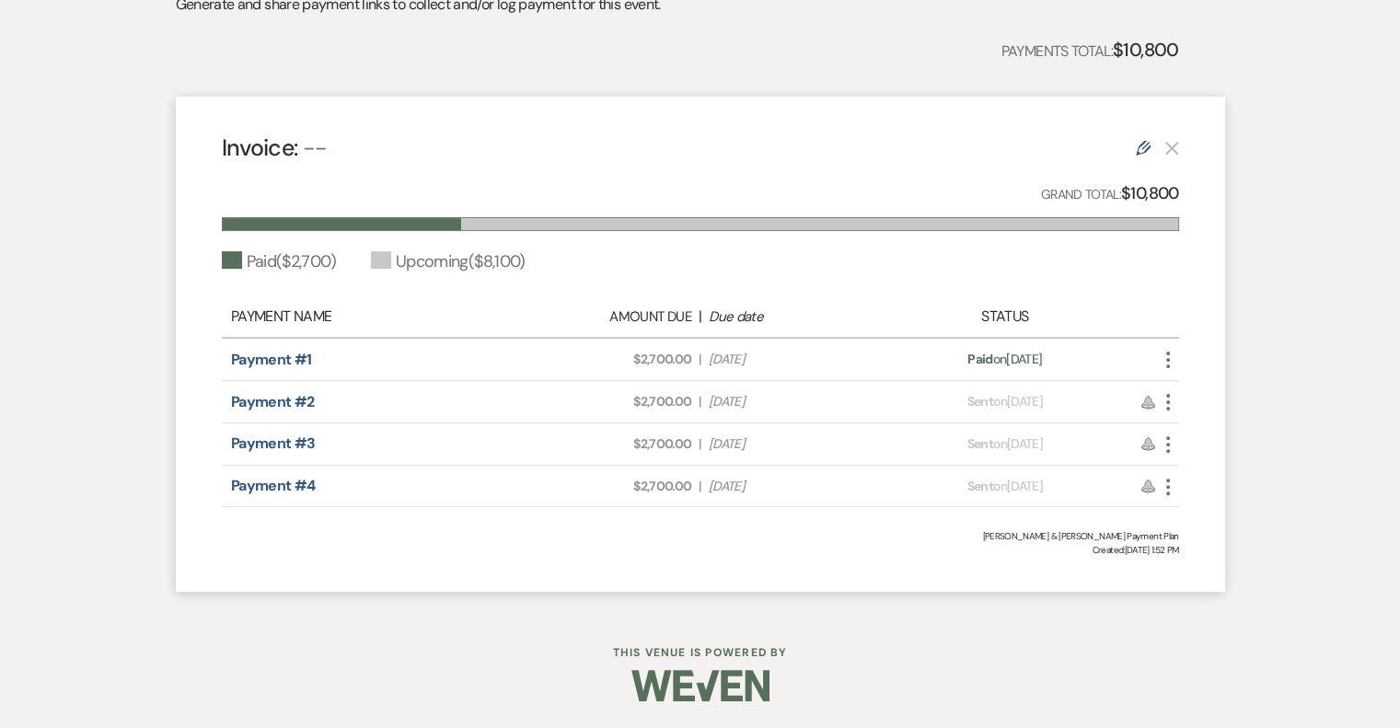
click at [1173, 397] on icon "More" at bounding box center [1168, 402] width 22 height 22
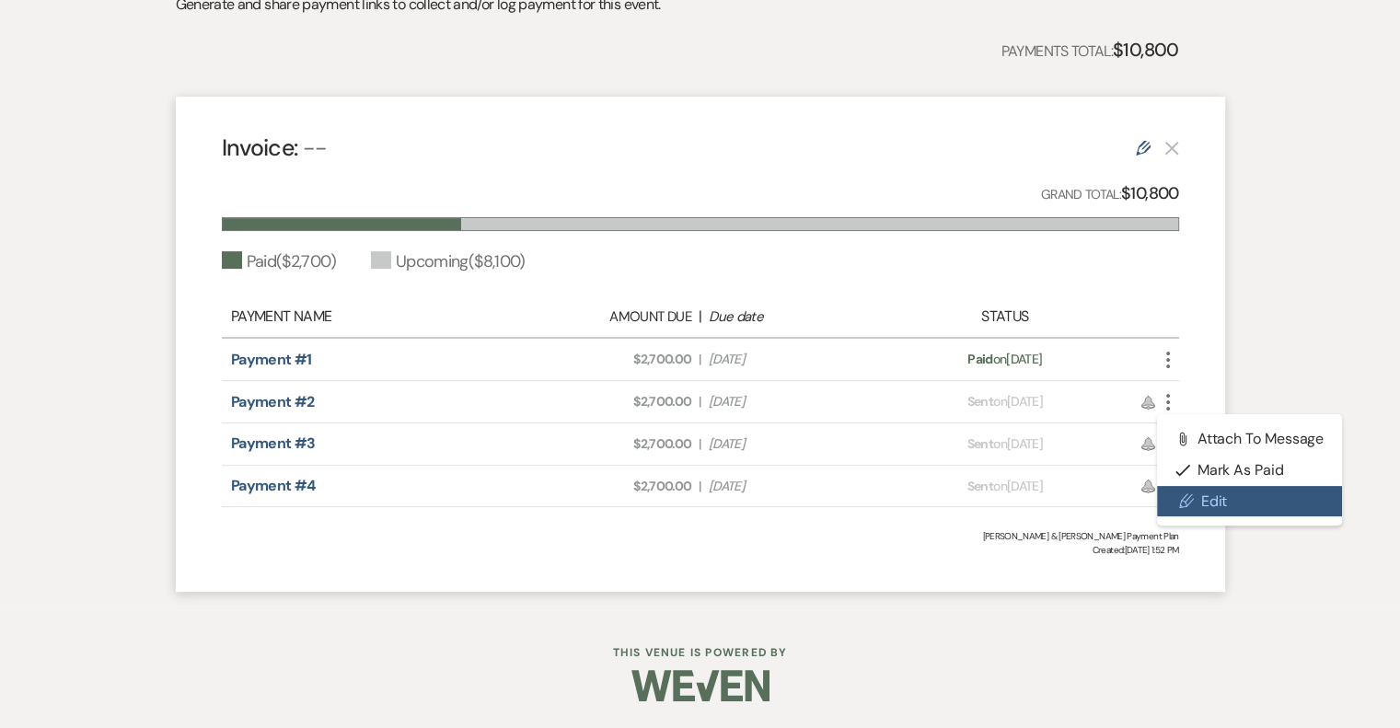
click at [1209, 497] on link "Pencil Edit" at bounding box center [1250, 501] width 186 height 31
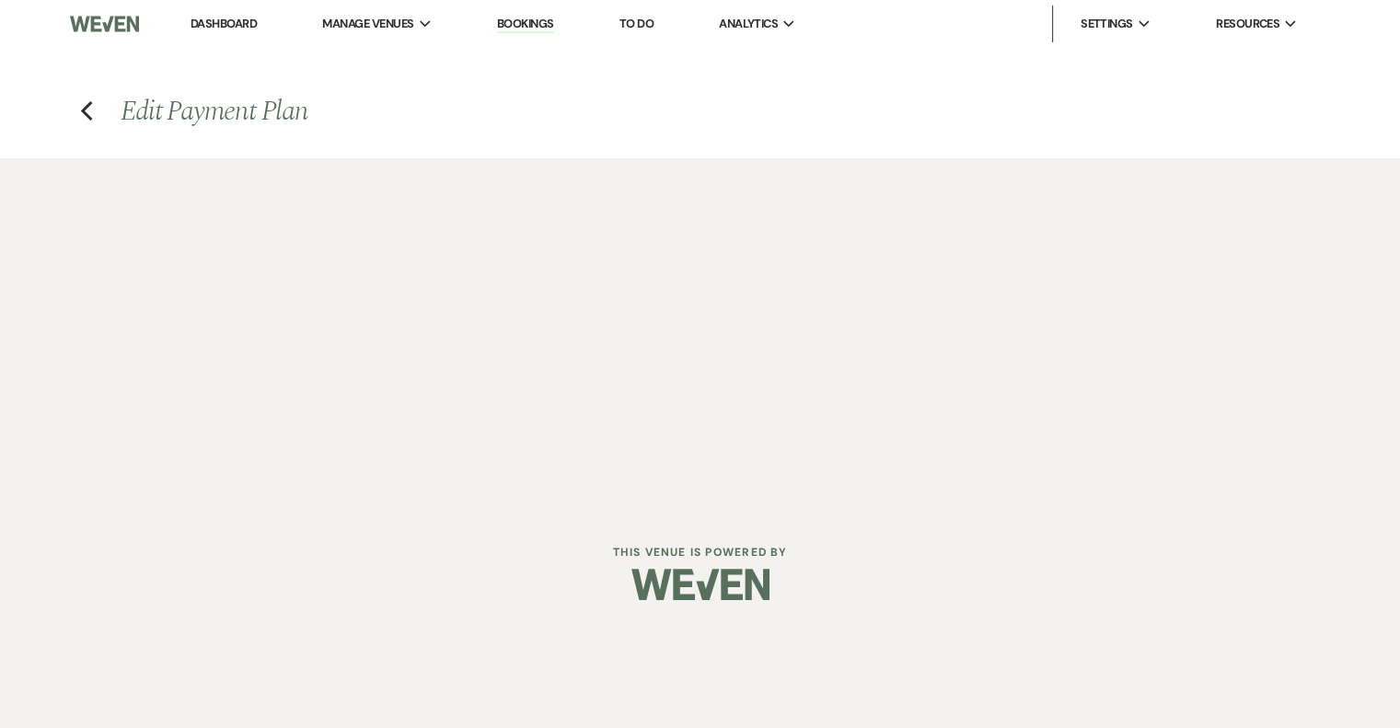
select select "1"
select select "2"
select select "percentage"
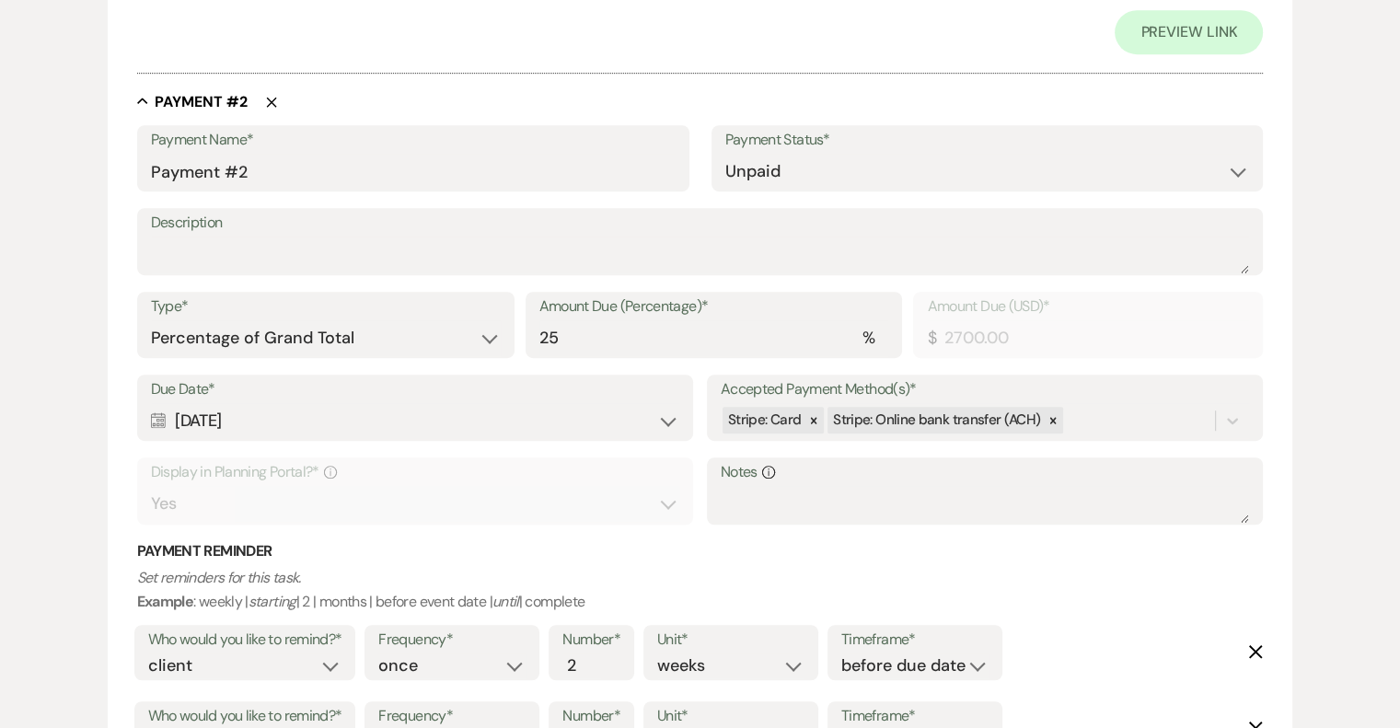
scroll to position [1104, 0]
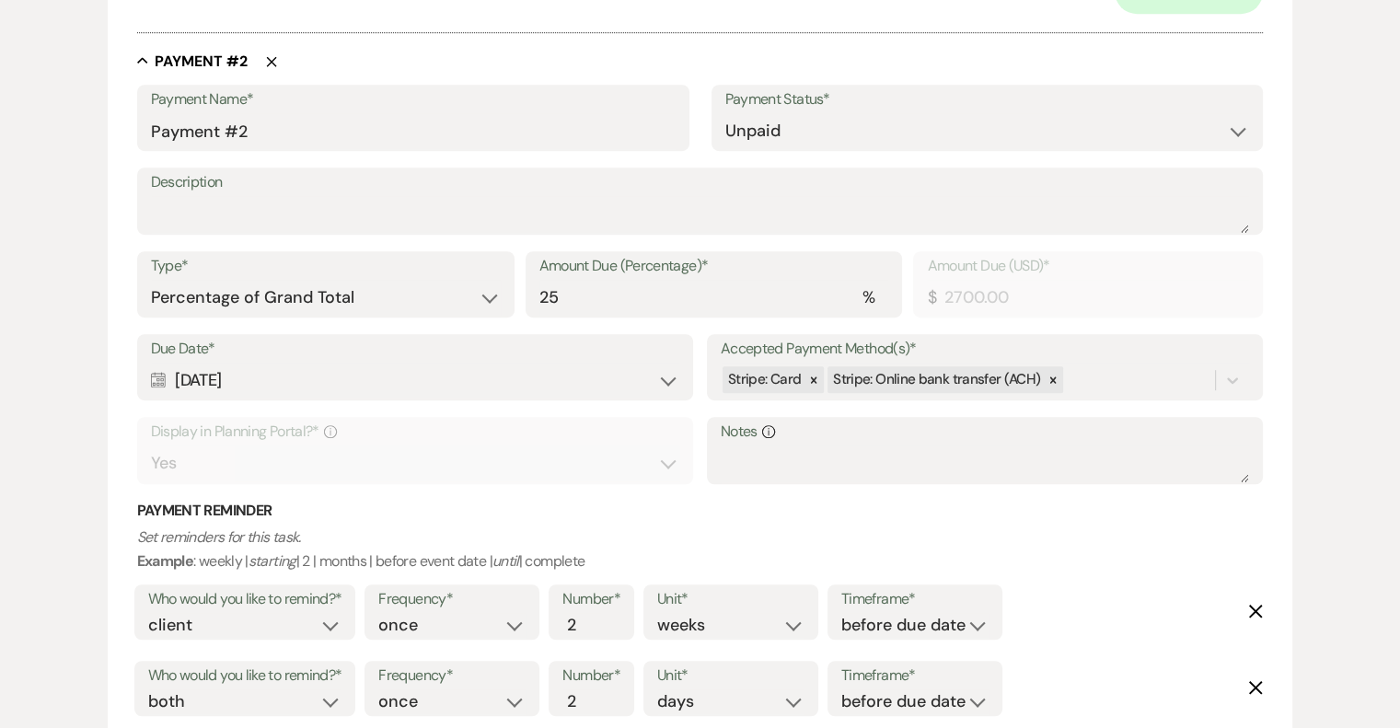
click at [1252, 610] on icon "Delete" at bounding box center [1255, 611] width 15 height 15
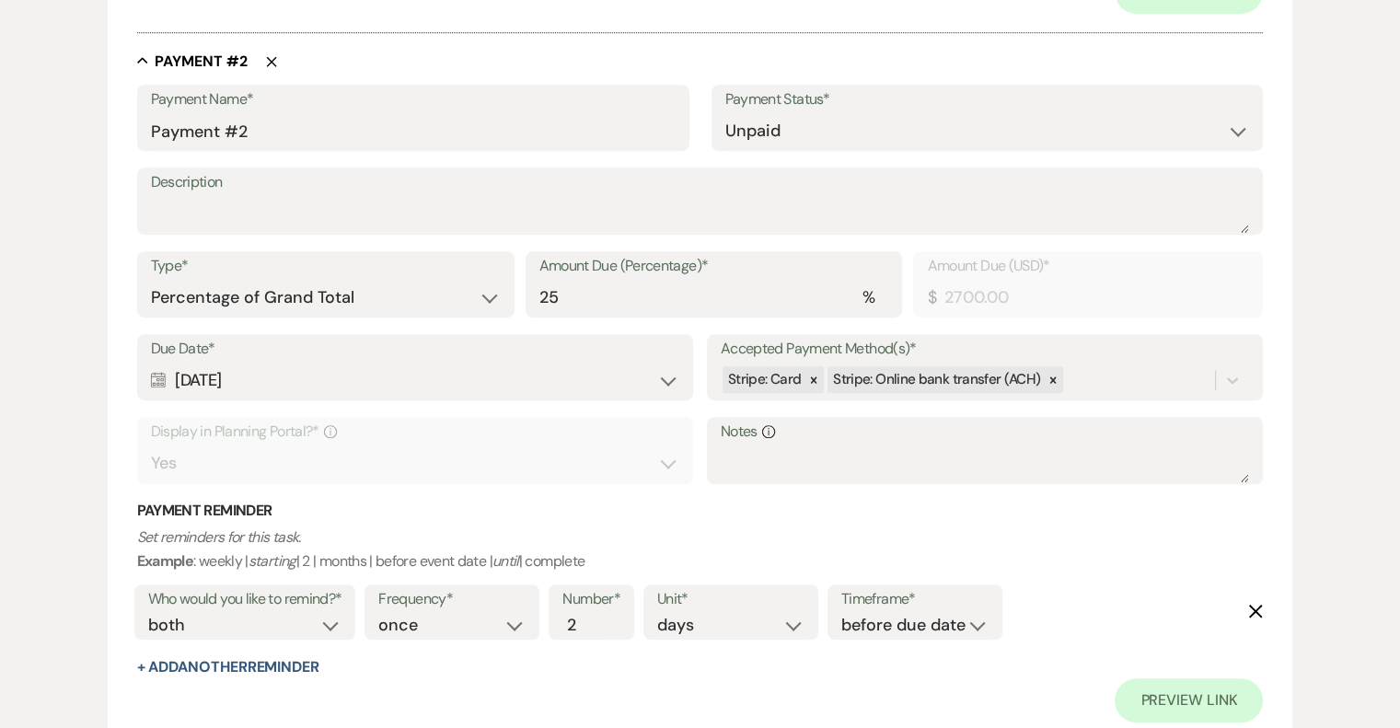
click at [1255, 611] on use "button" at bounding box center [1256, 612] width 14 height 14
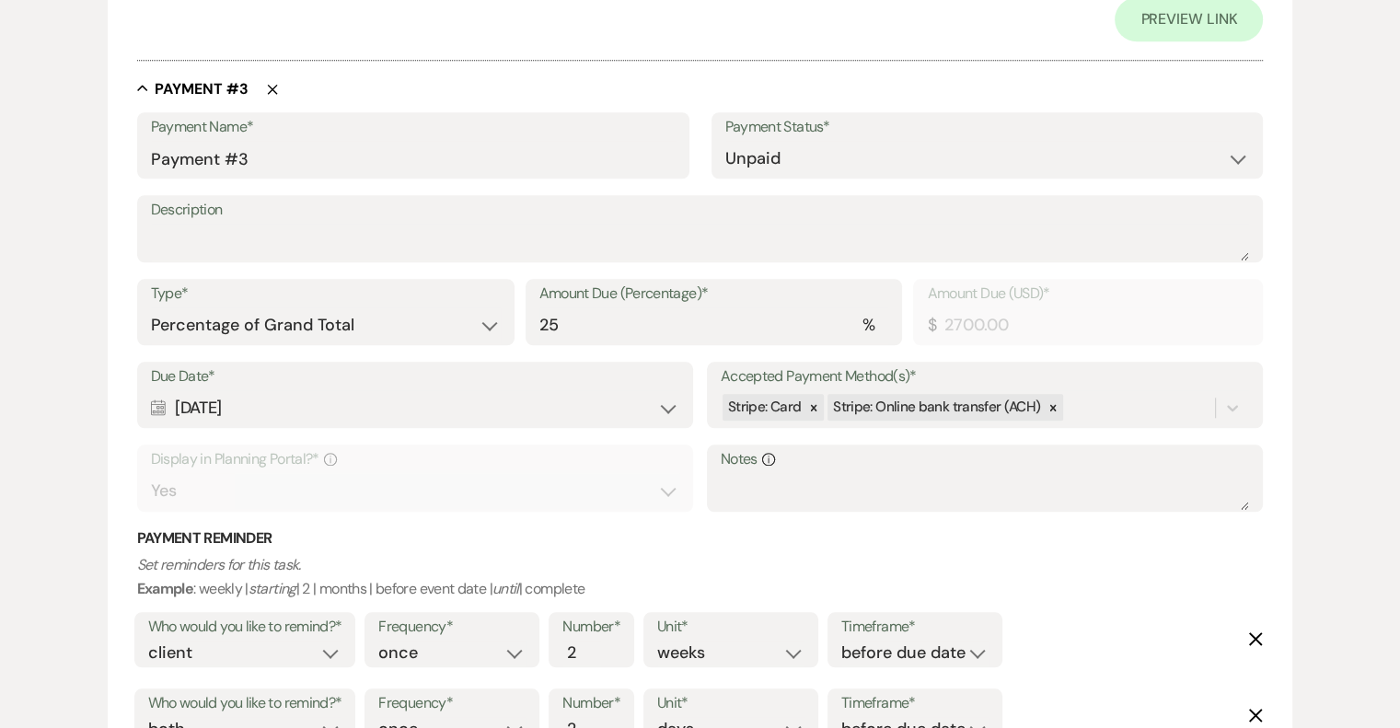
scroll to position [1749, 0]
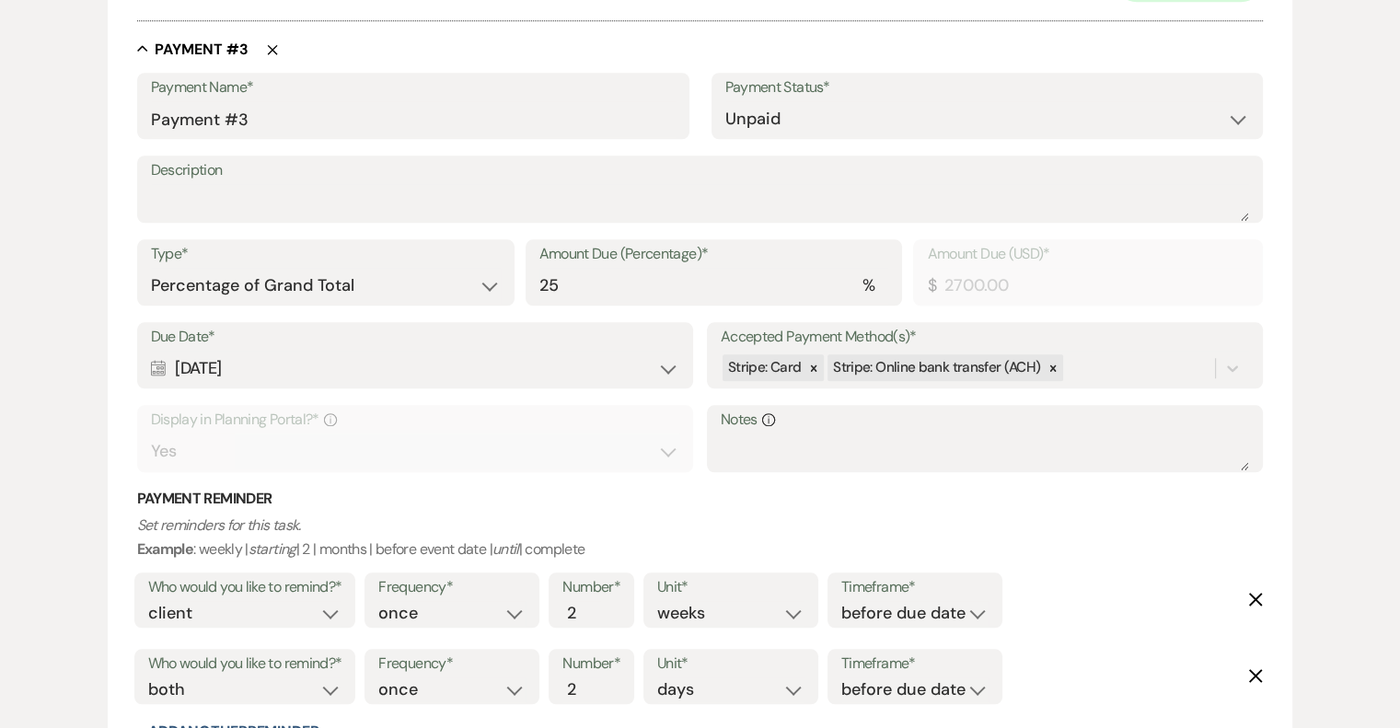
click at [1253, 600] on use "button" at bounding box center [1256, 600] width 14 height 14
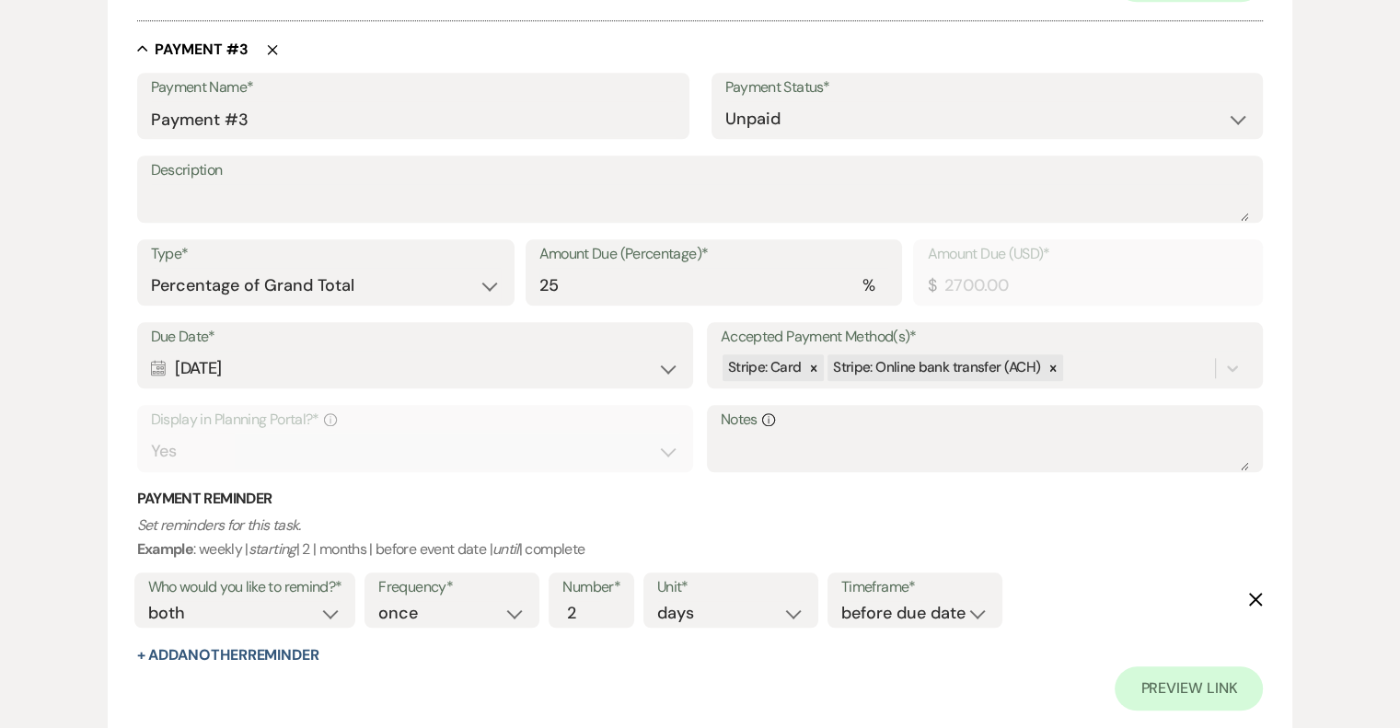
click at [1253, 600] on use "button" at bounding box center [1256, 600] width 14 height 14
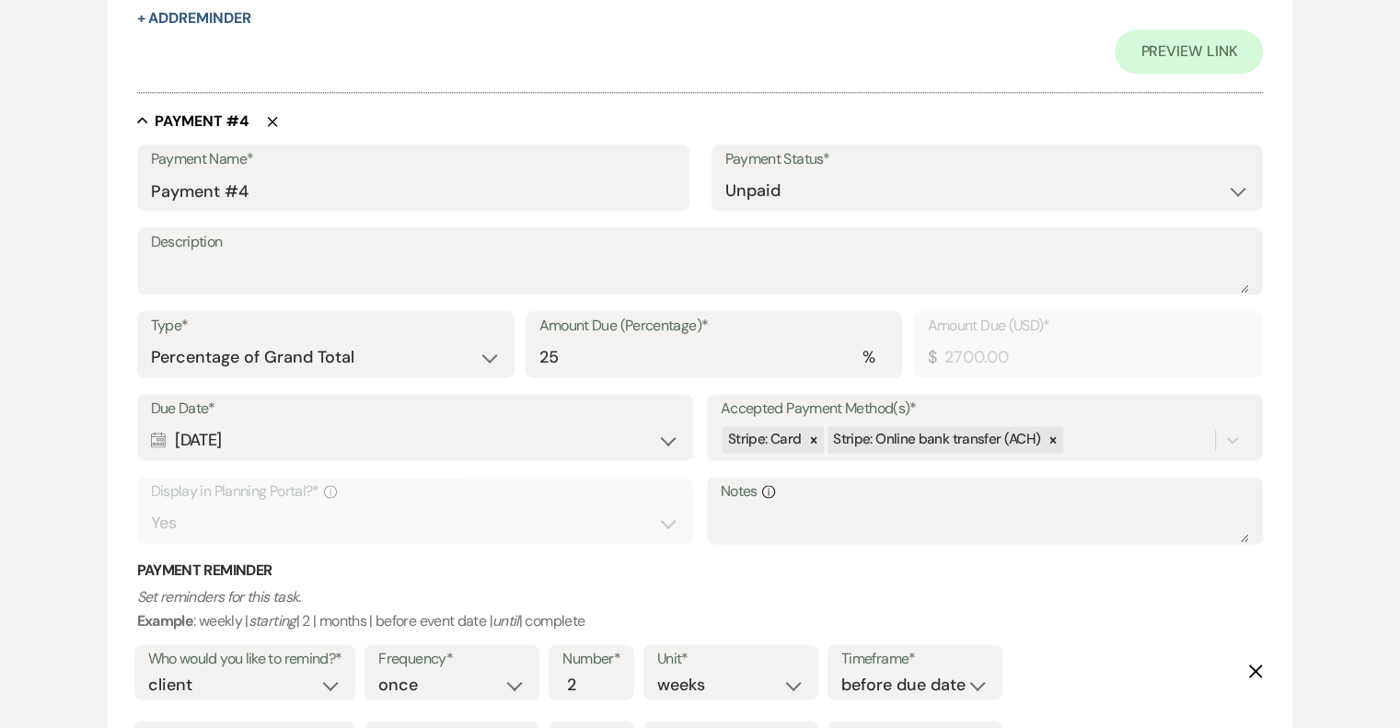
scroll to position [2393, 0]
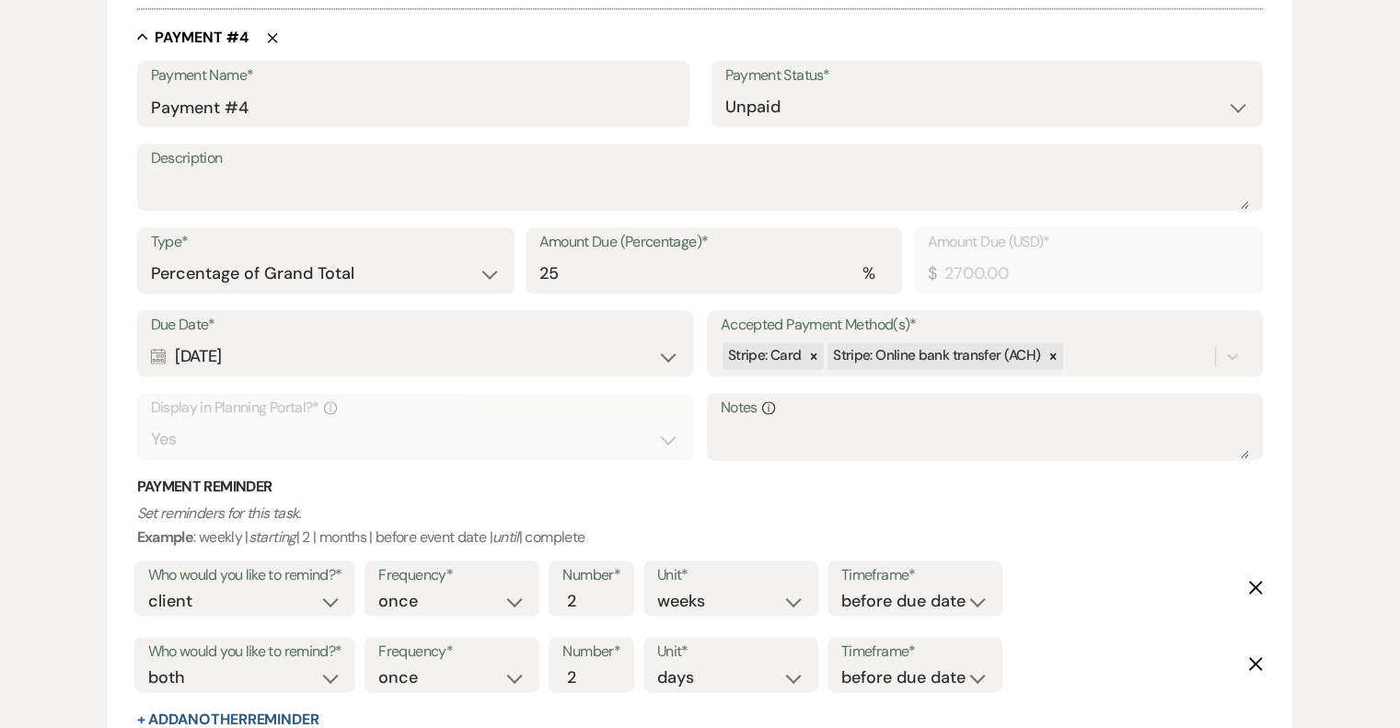
click at [1255, 588] on icon "Delete" at bounding box center [1255, 587] width 15 height 15
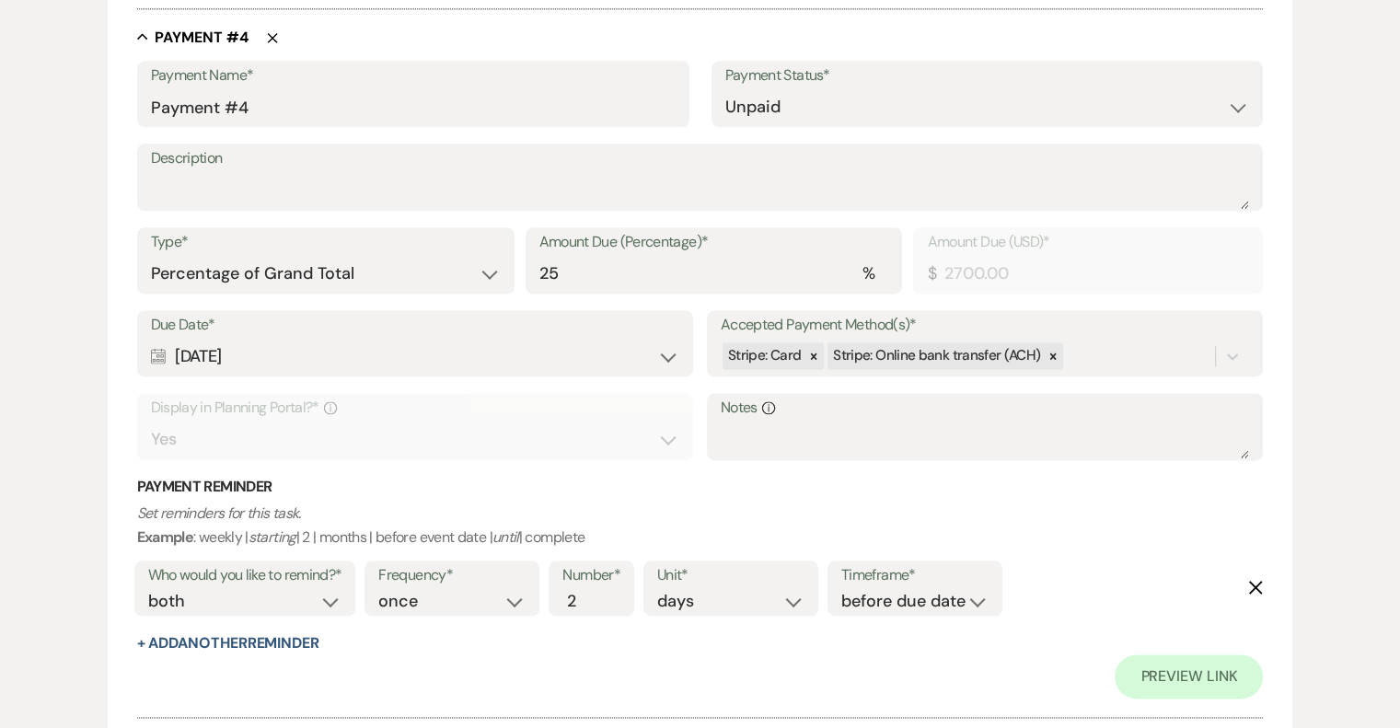
click at [1256, 590] on icon "Delete" at bounding box center [1255, 587] width 15 height 15
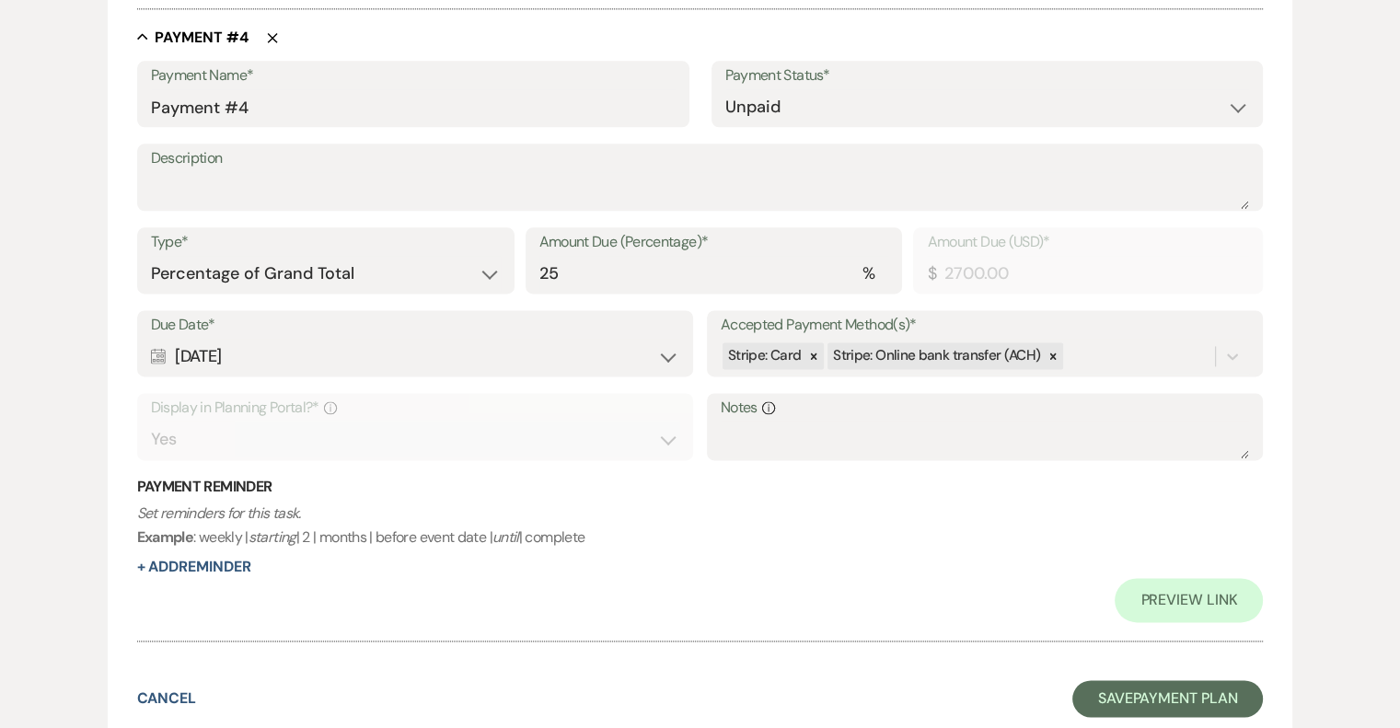
scroll to position [2527, 0]
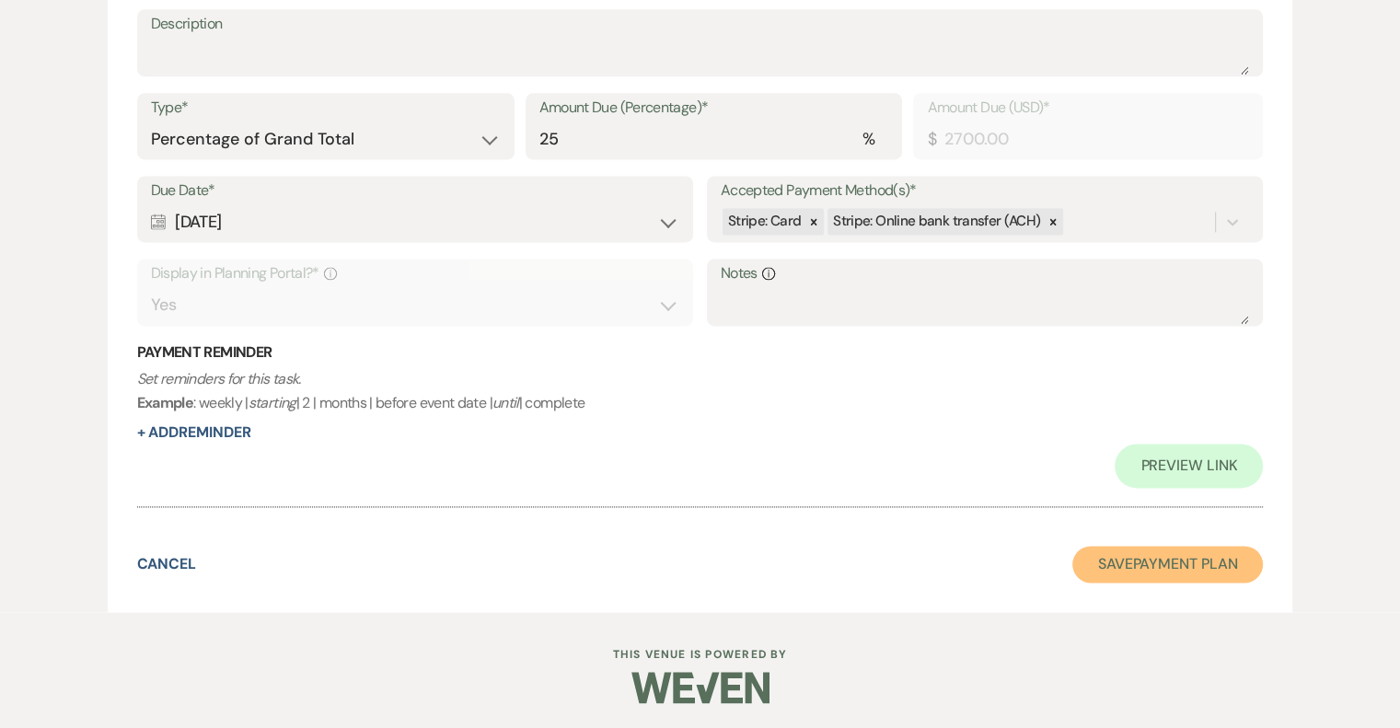
click at [1165, 570] on button "Save Payment Plan" at bounding box center [1167, 564] width 191 height 37
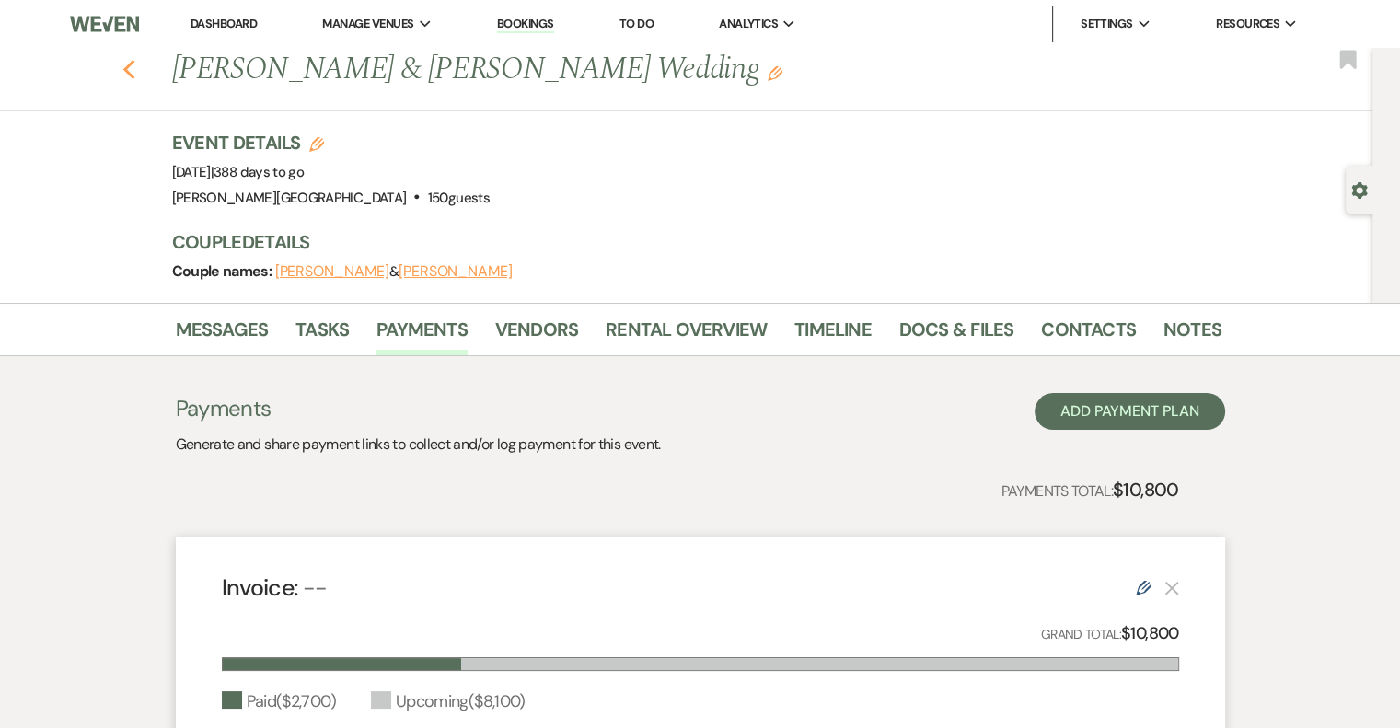
click at [134, 70] on icon "Previous" at bounding box center [129, 70] width 14 height 22
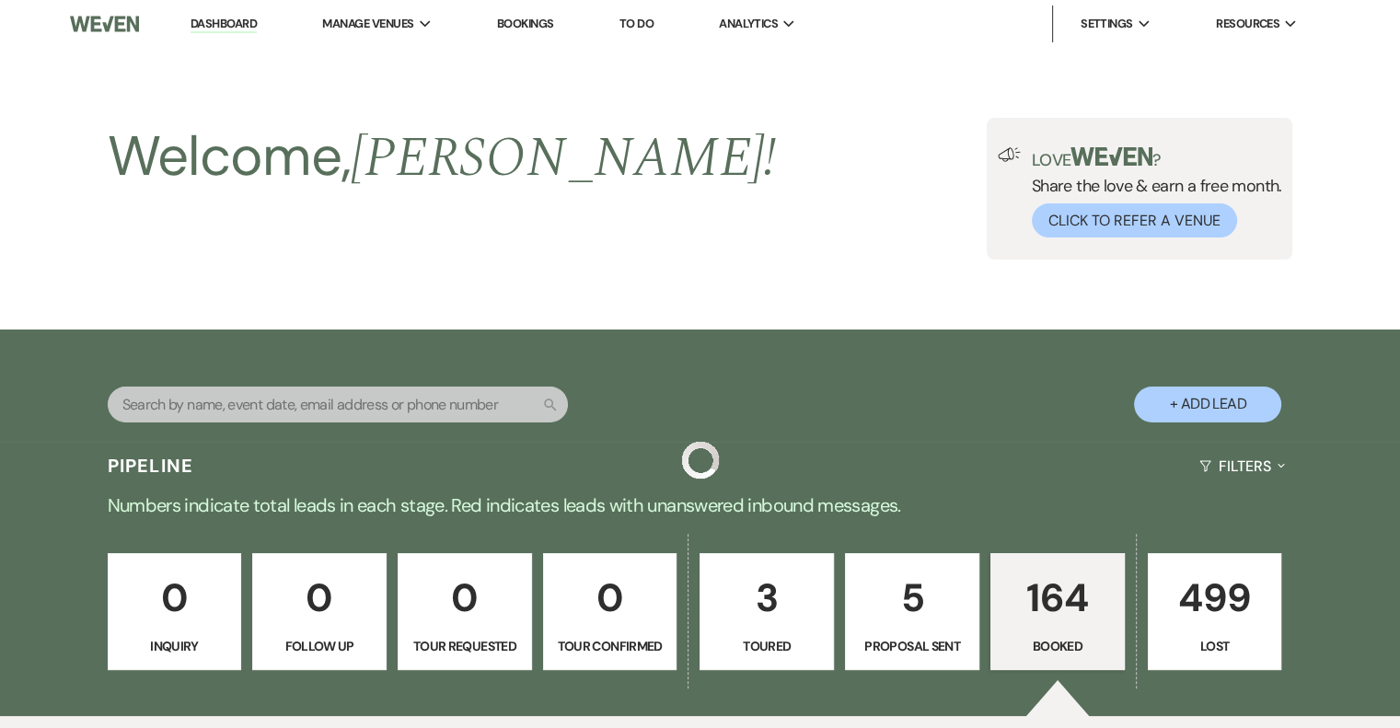
scroll to position [3313, 0]
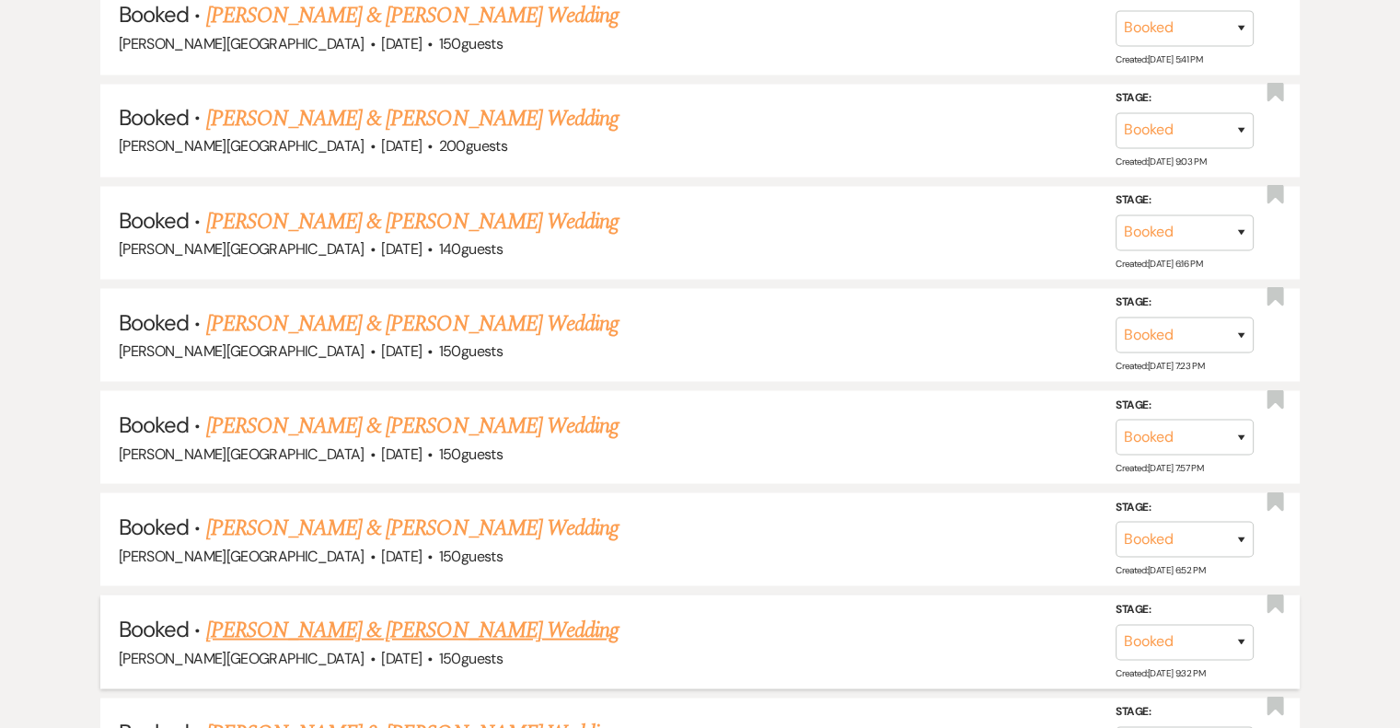
click at [504, 613] on link "[PERSON_NAME] & [PERSON_NAME] Wedding" at bounding box center [412, 629] width 412 height 33
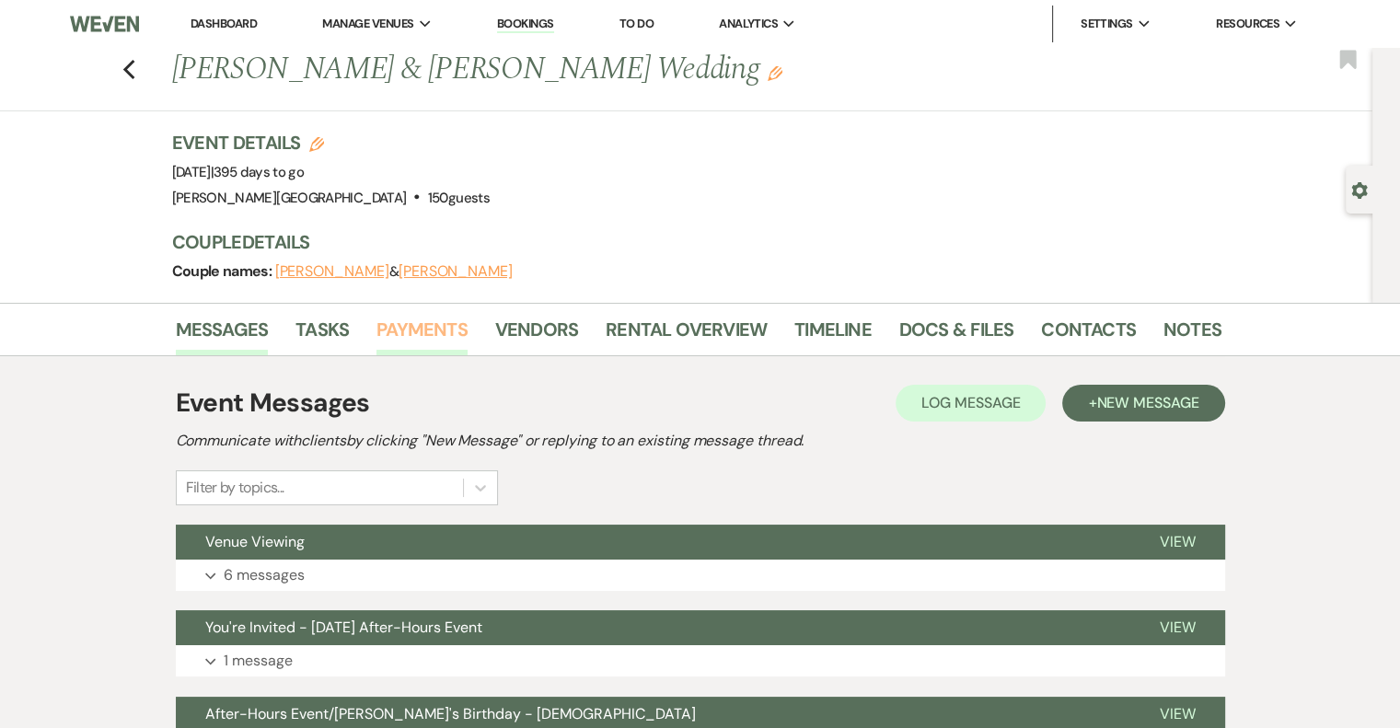
click at [387, 329] on link "Payments" at bounding box center [421, 335] width 91 height 40
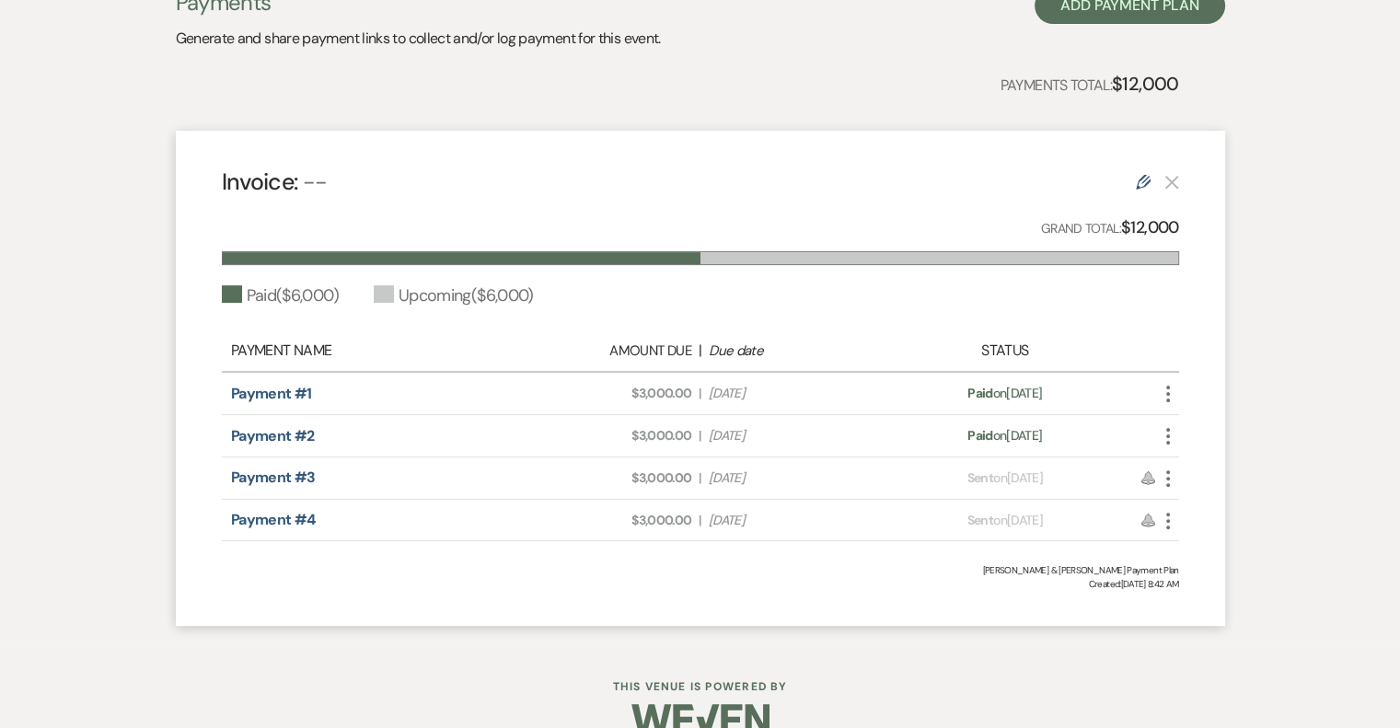
scroll to position [440, 0]
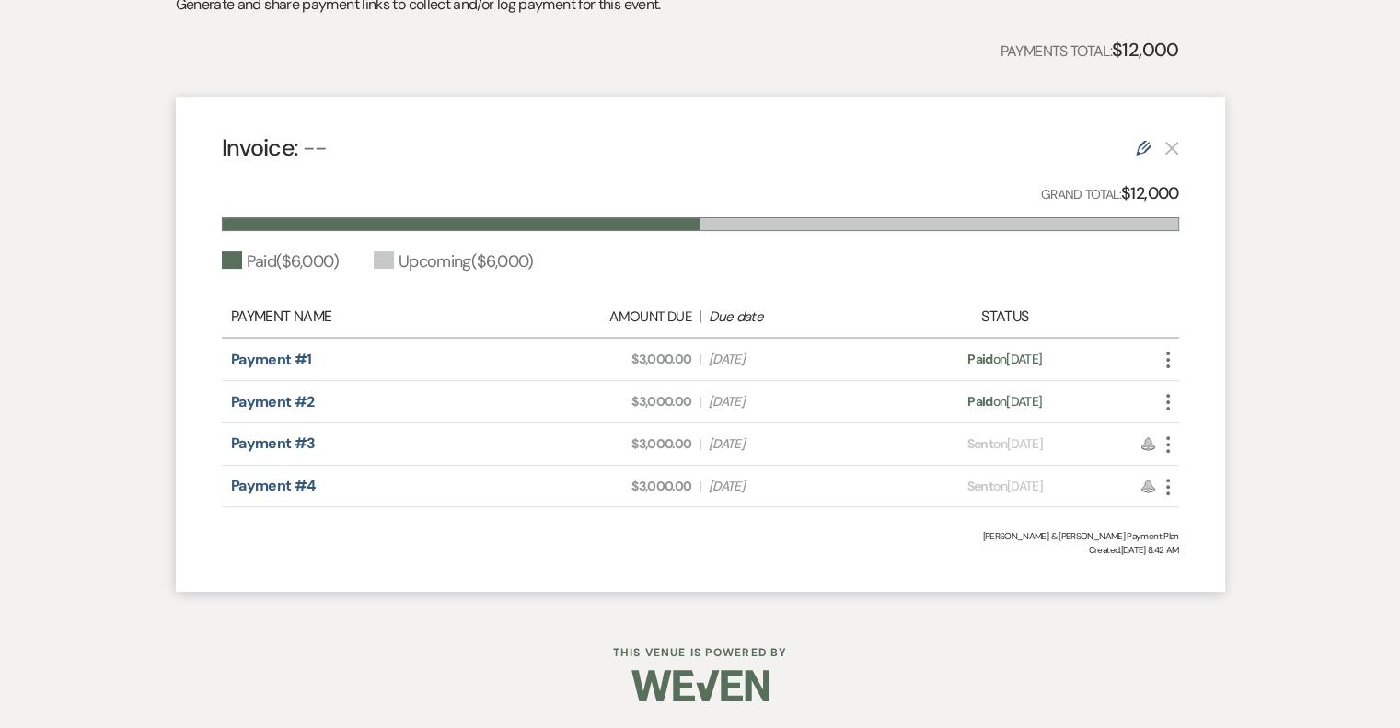
click at [1163, 443] on icon "More" at bounding box center [1168, 444] width 22 height 22
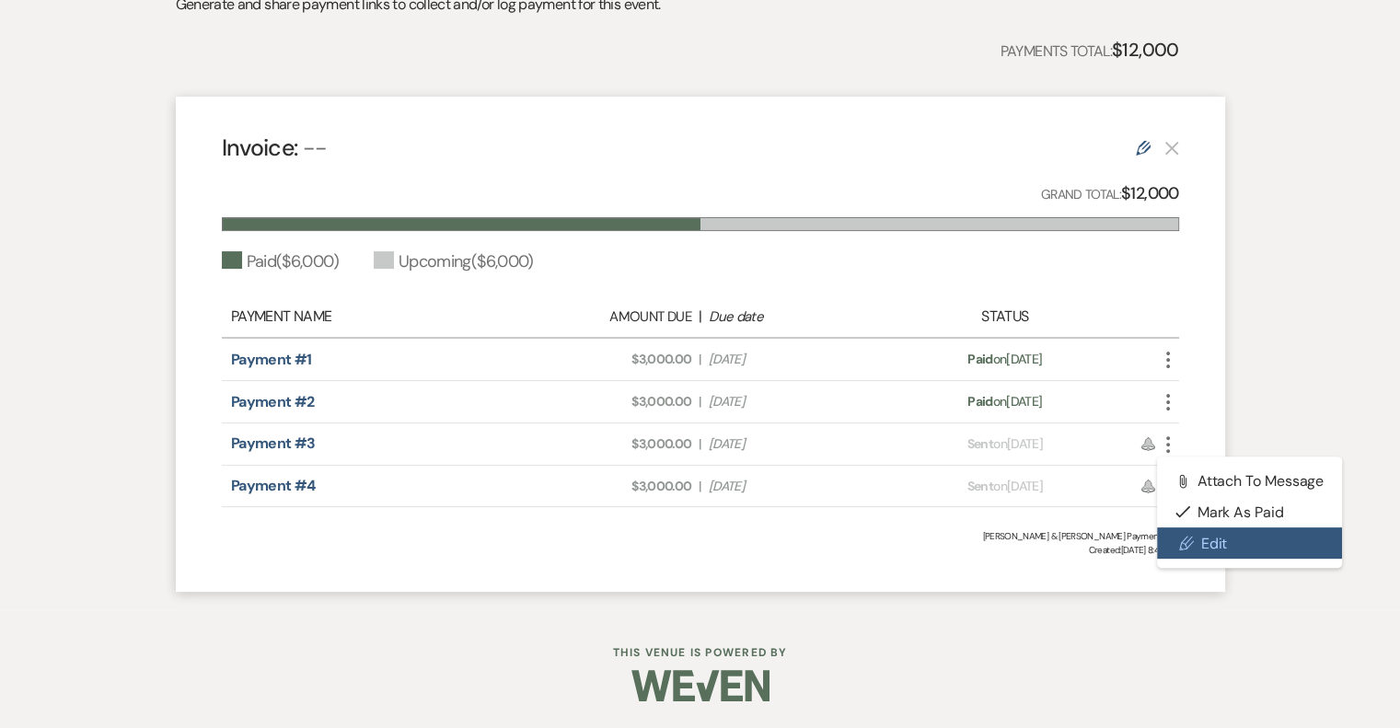
click at [1198, 532] on link "Pencil Edit" at bounding box center [1250, 542] width 186 height 31
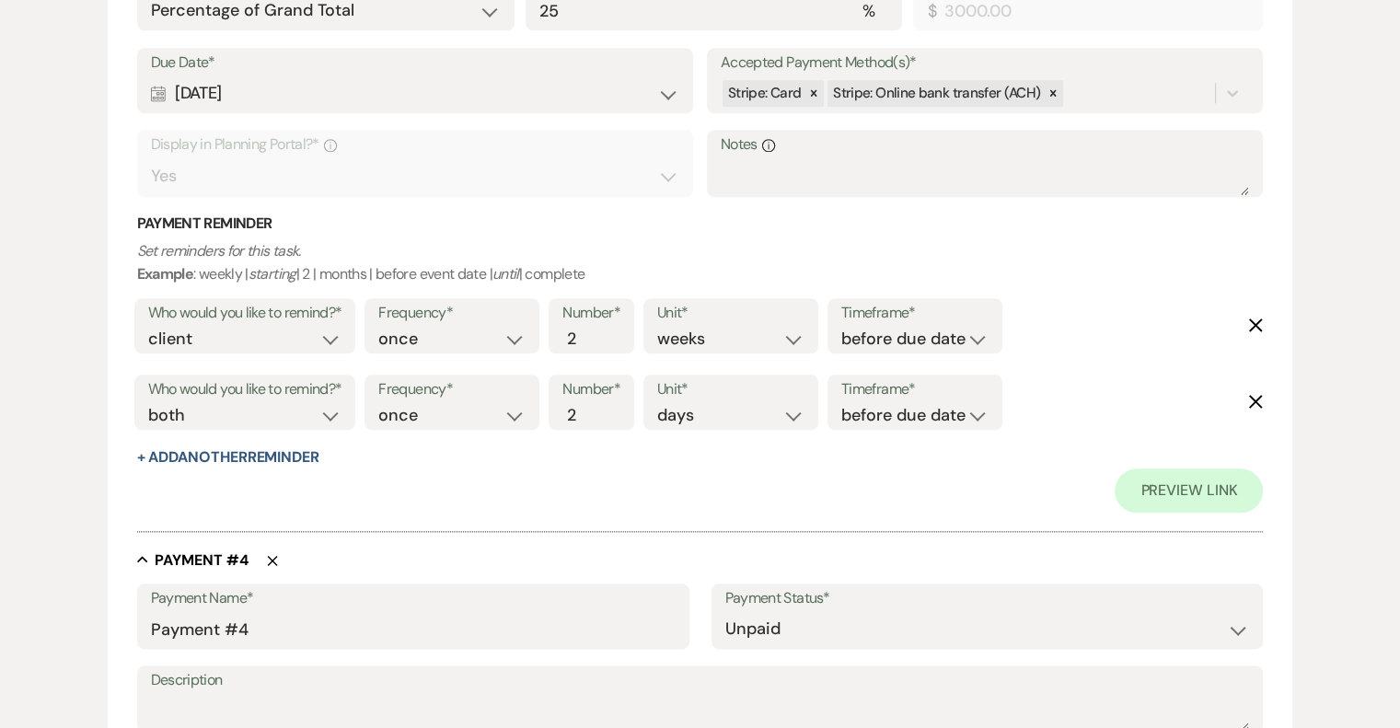
scroll to position [2025, 0]
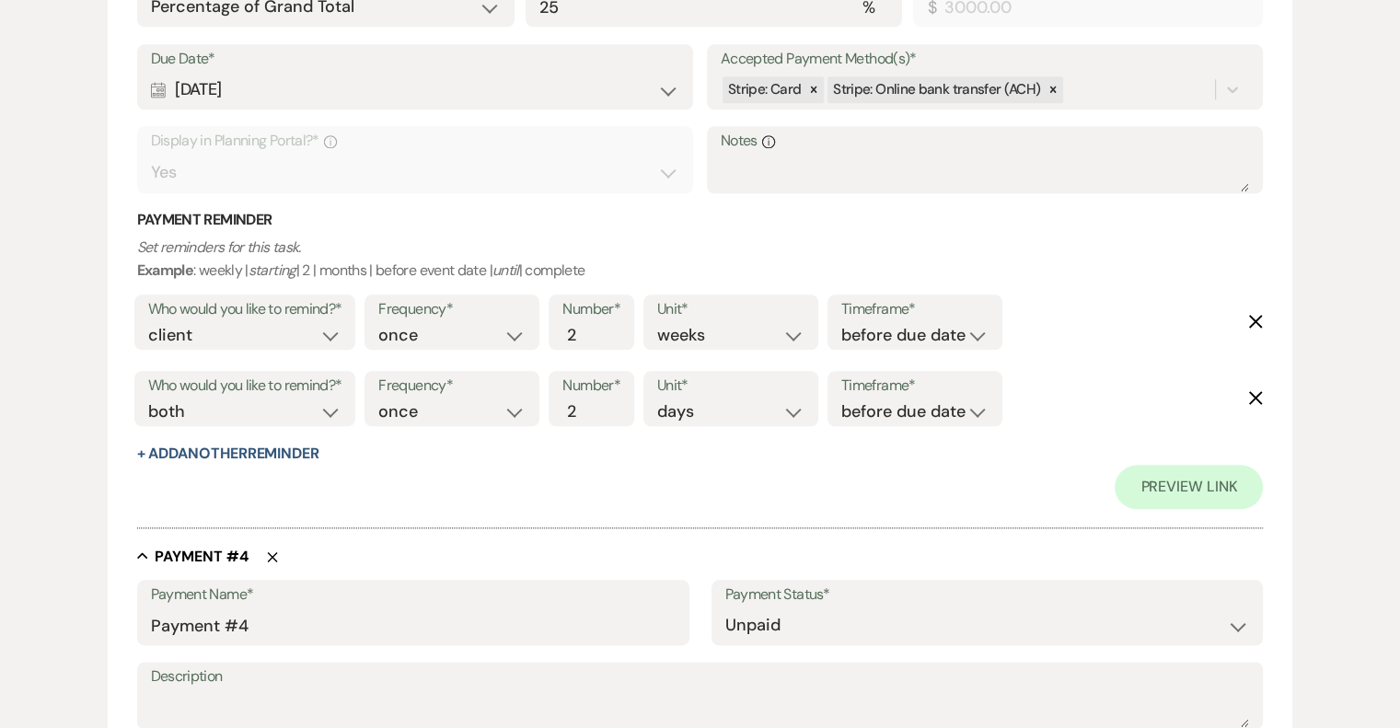
click at [1257, 318] on use "button" at bounding box center [1256, 322] width 14 height 14
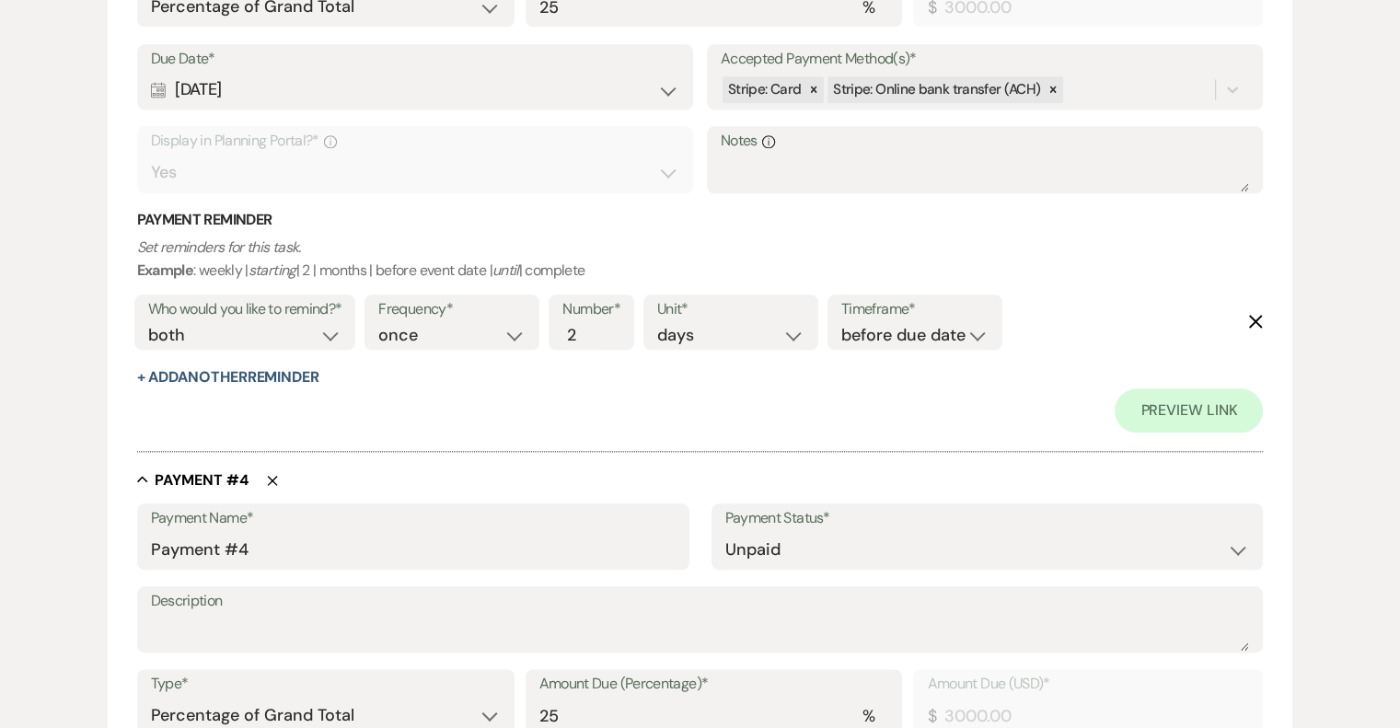
click at [1257, 318] on use "button" at bounding box center [1256, 322] width 14 height 14
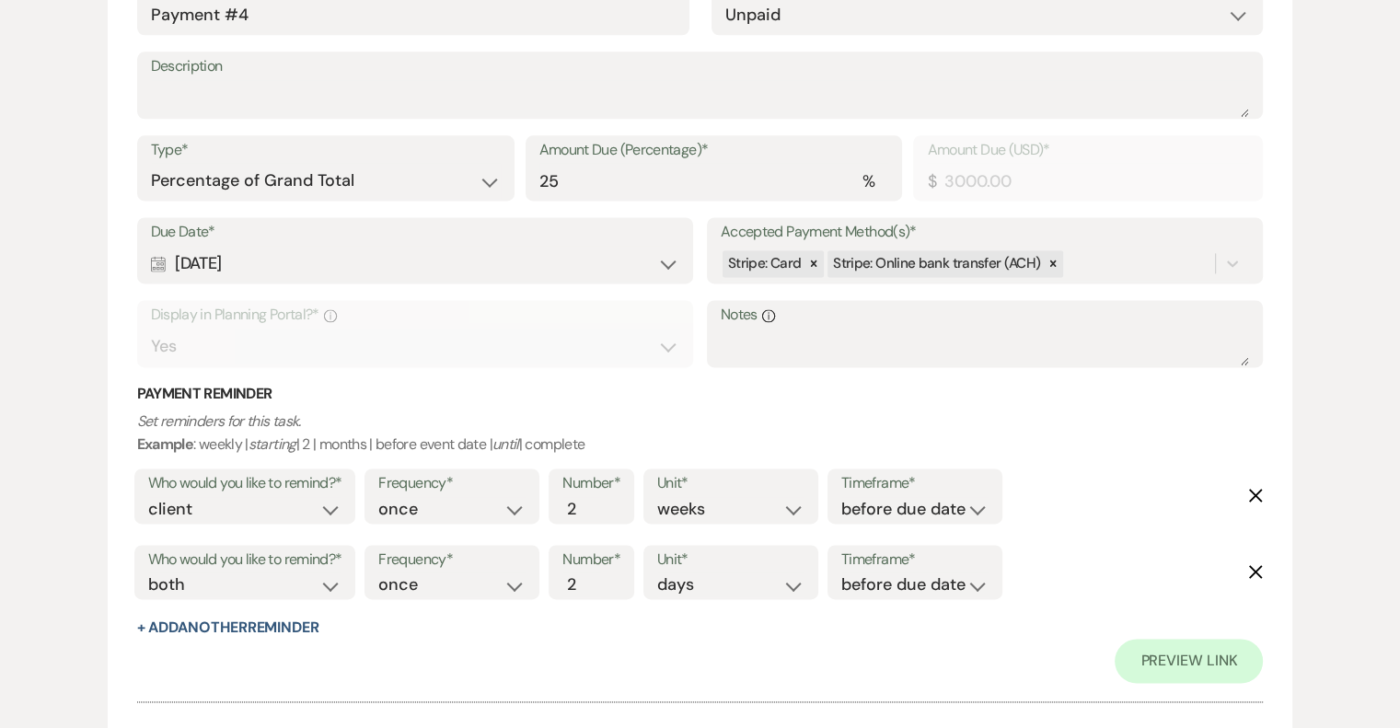
scroll to position [2485, 0]
click at [1255, 486] on icon "Delete" at bounding box center [1255, 493] width 15 height 15
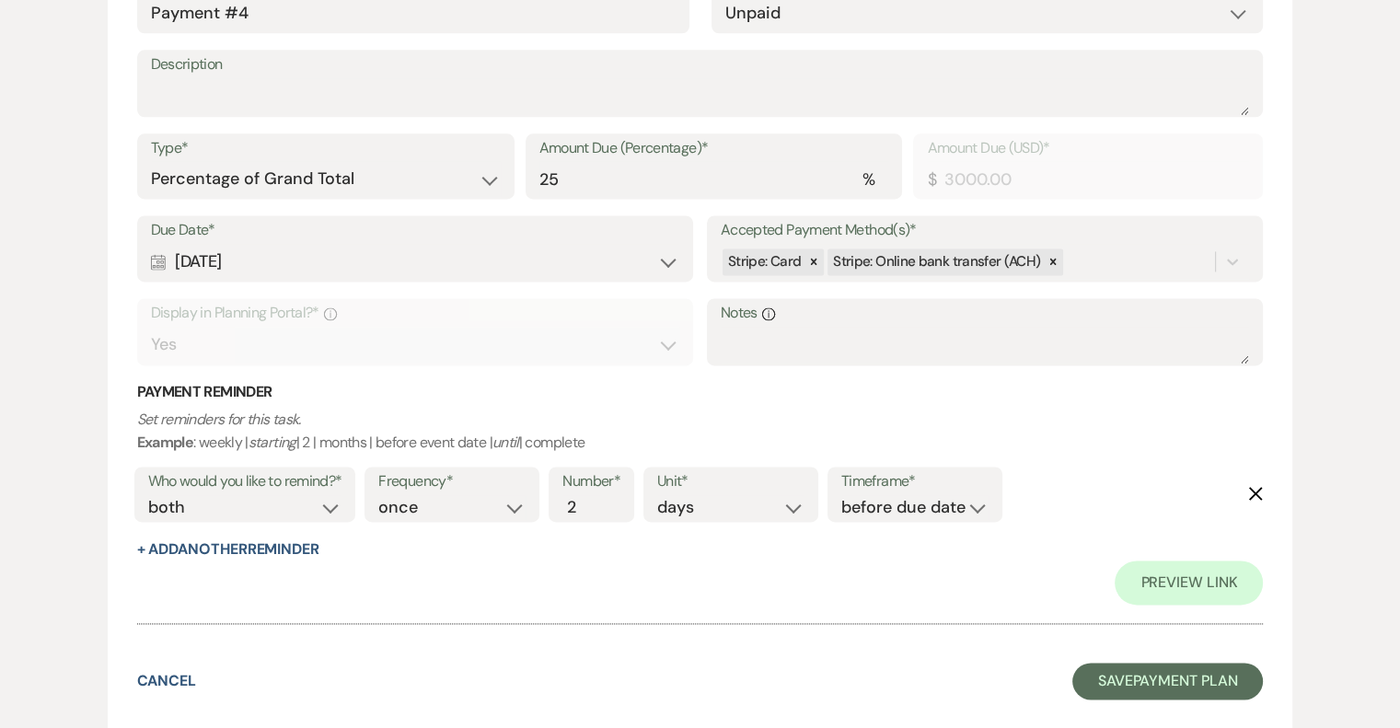
click at [1255, 486] on icon "Delete" at bounding box center [1255, 493] width 15 height 15
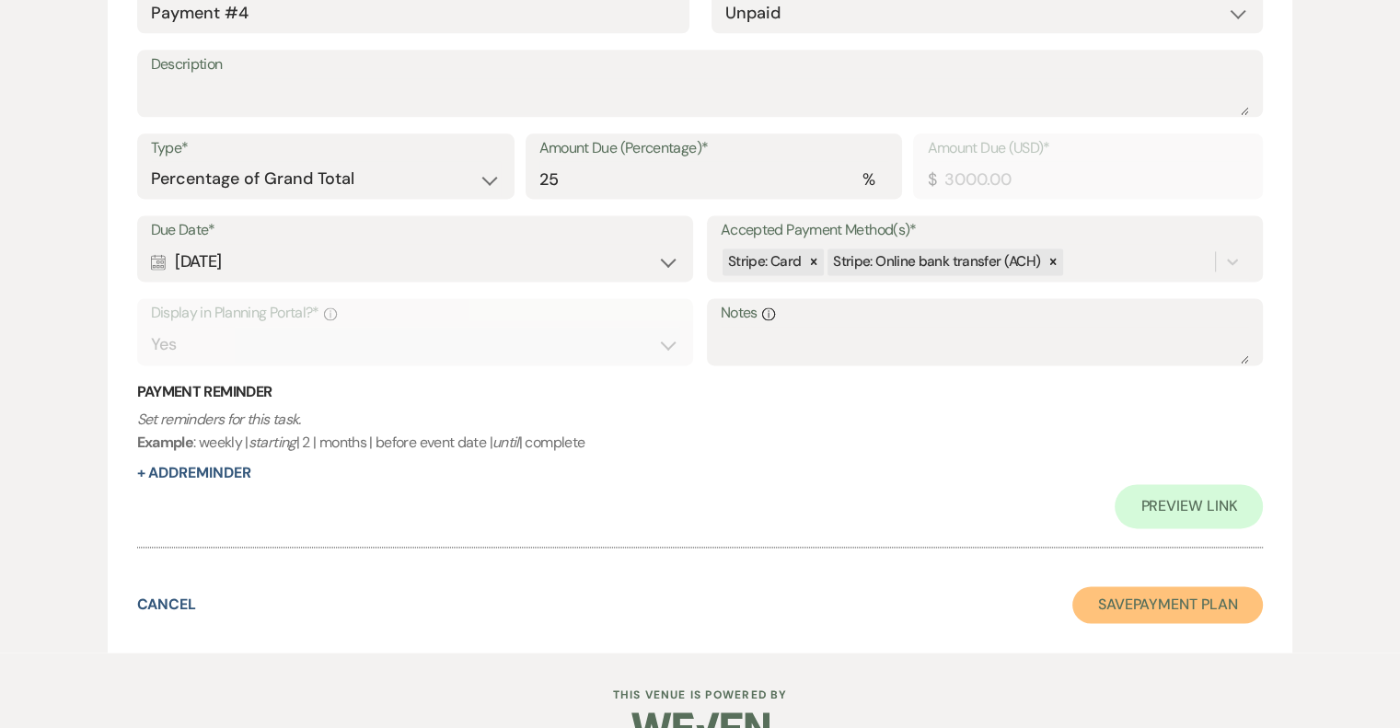
click at [1198, 601] on button "Save Payment Plan" at bounding box center [1167, 604] width 191 height 37
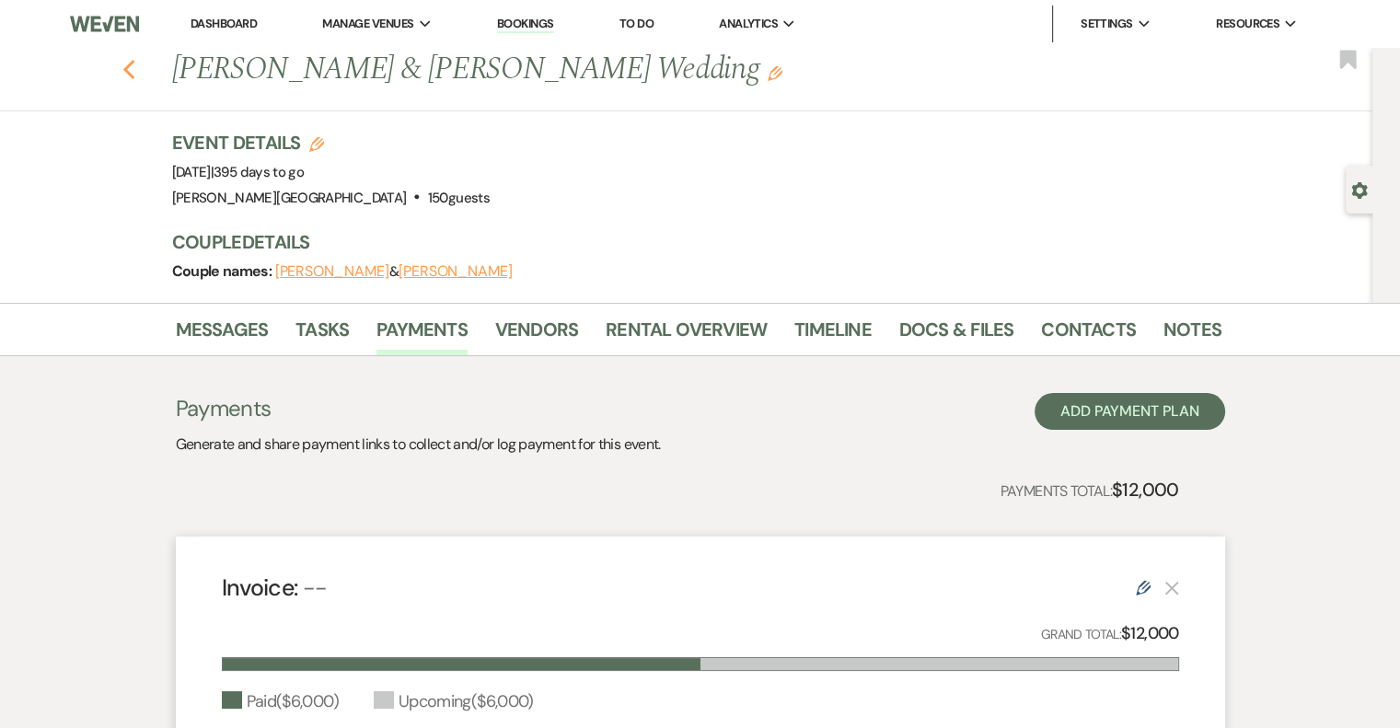
click at [136, 70] on icon "Previous" at bounding box center [129, 70] width 14 height 22
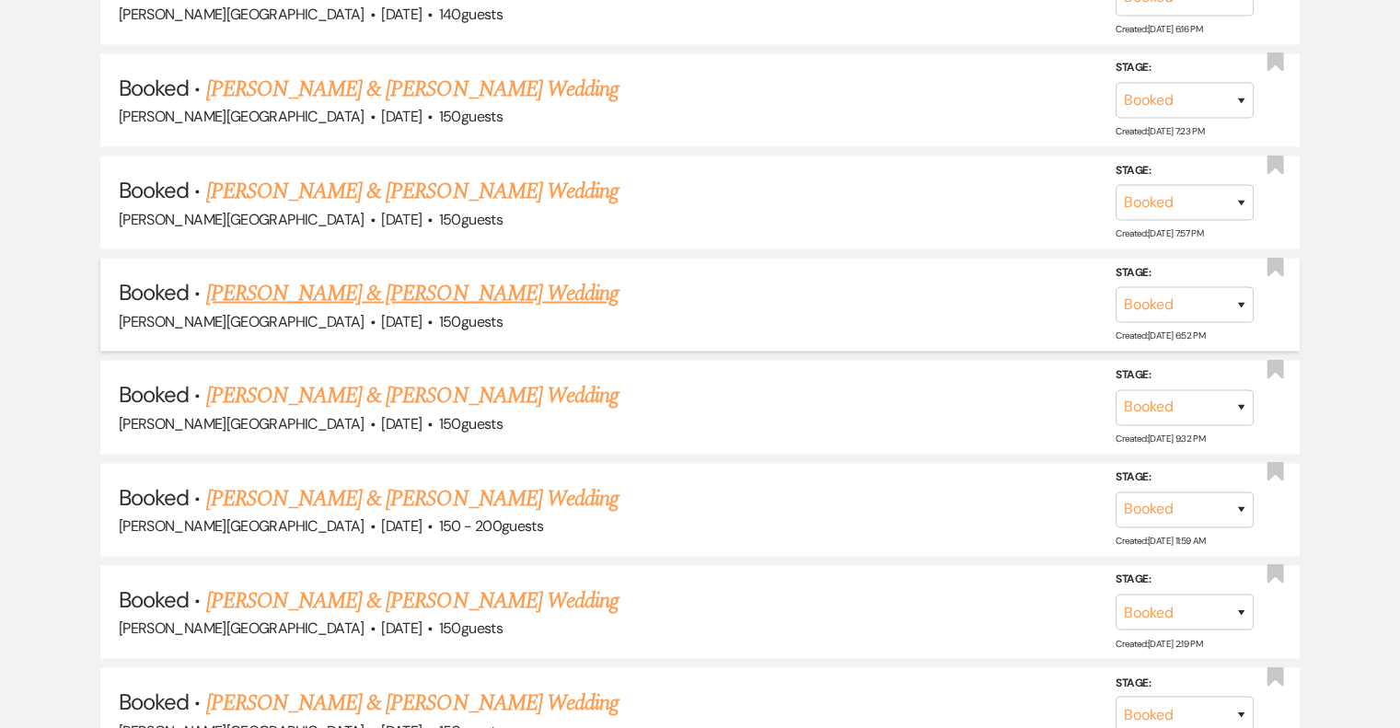
scroll to position [3589, 0]
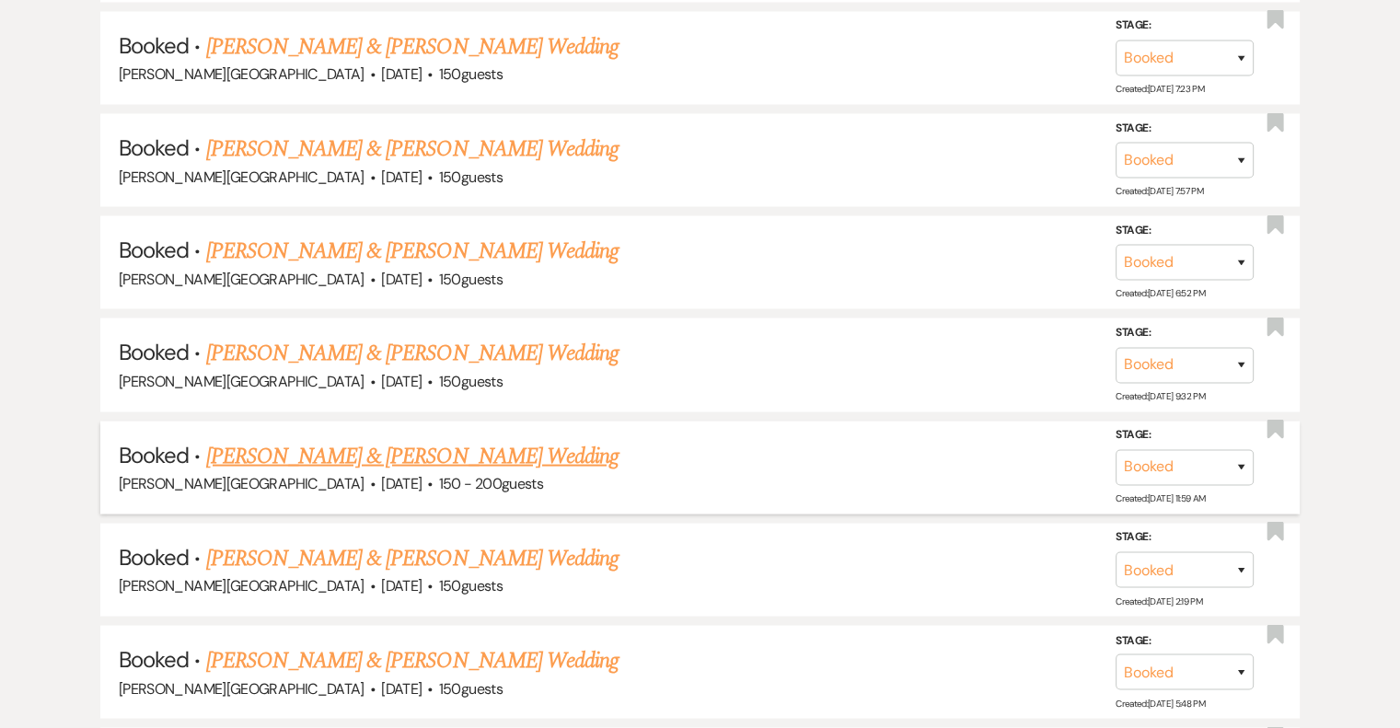
click at [520, 440] on link "[PERSON_NAME] & [PERSON_NAME] Wedding" at bounding box center [412, 456] width 412 height 33
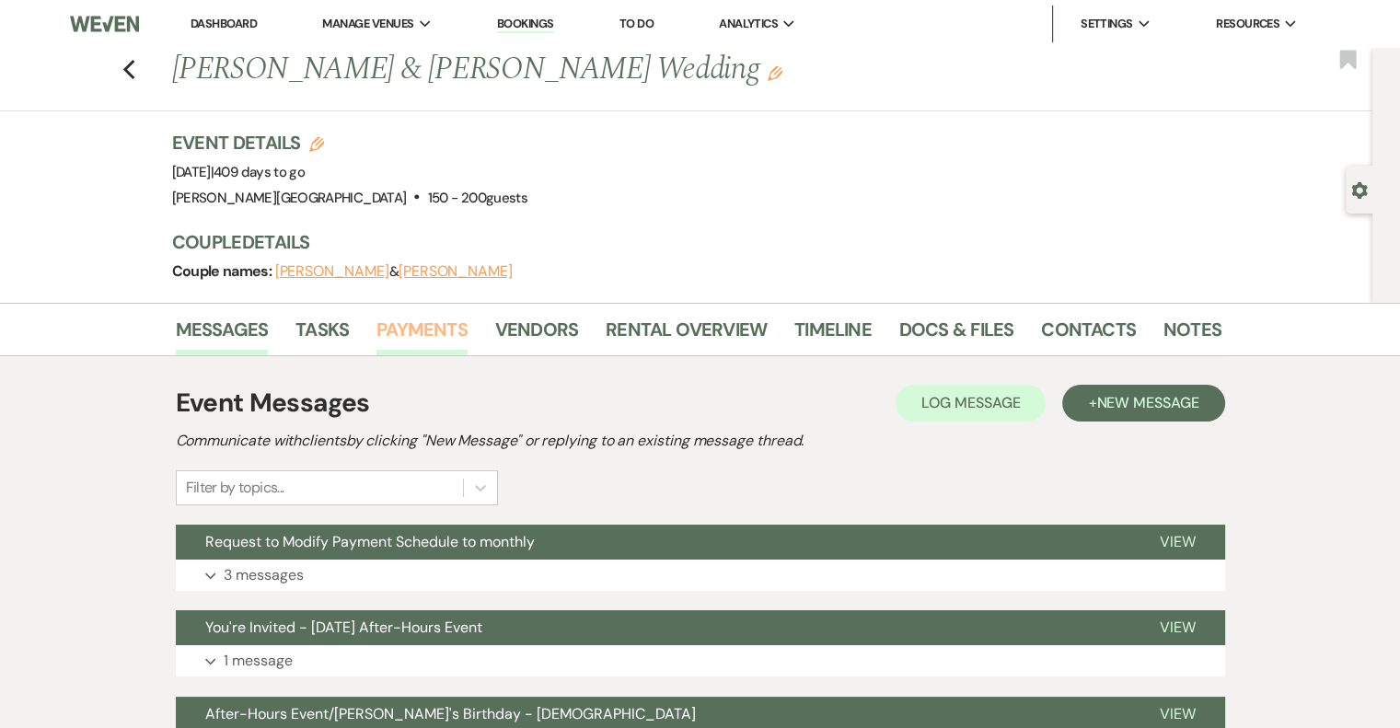
click at [416, 329] on link "Payments" at bounding box center [421, 335] width 91 height 40
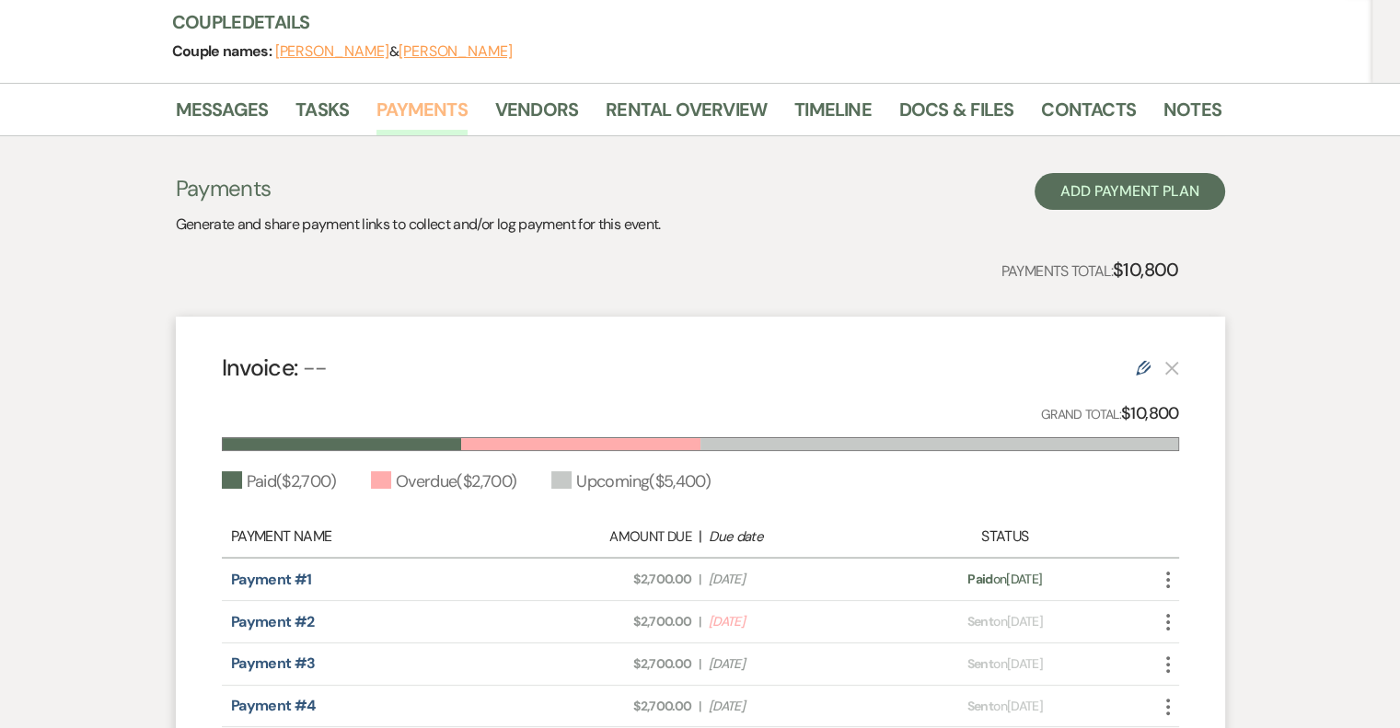
scroll to position [368, 0]
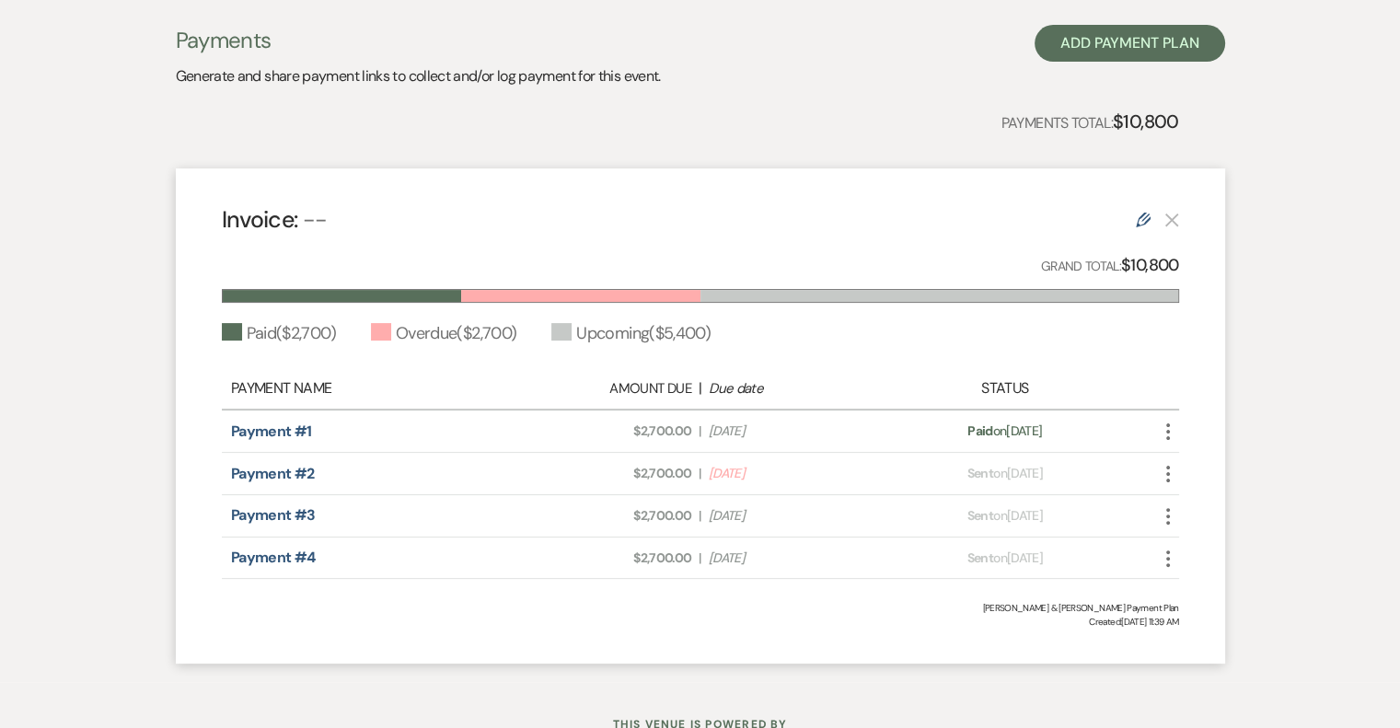
click at [1168, 474] on use "button" at bounding box center [1168, 474] width 4 height 17
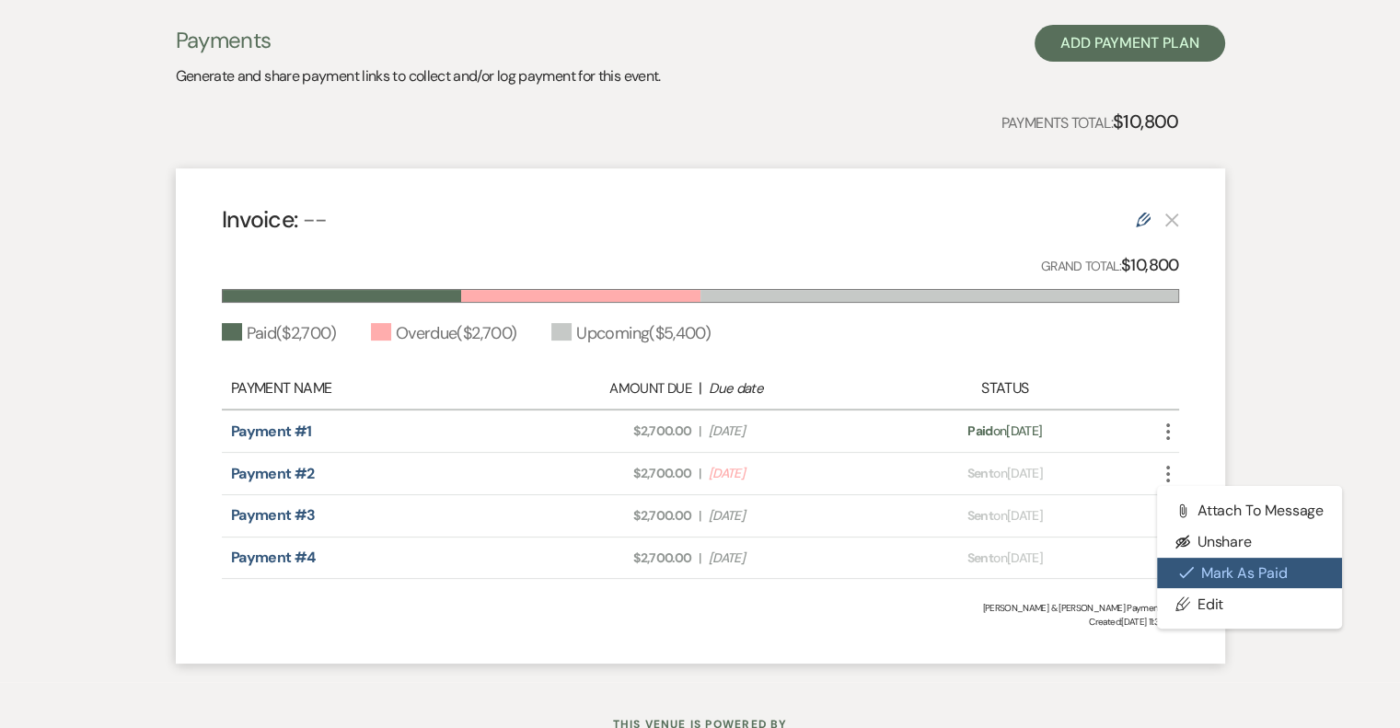
click at [1200, 579] on button "Check [PERSON_NAME] [PERSON_NAME] as Paid" at bounding box center [1250, 573] width 186 height 31
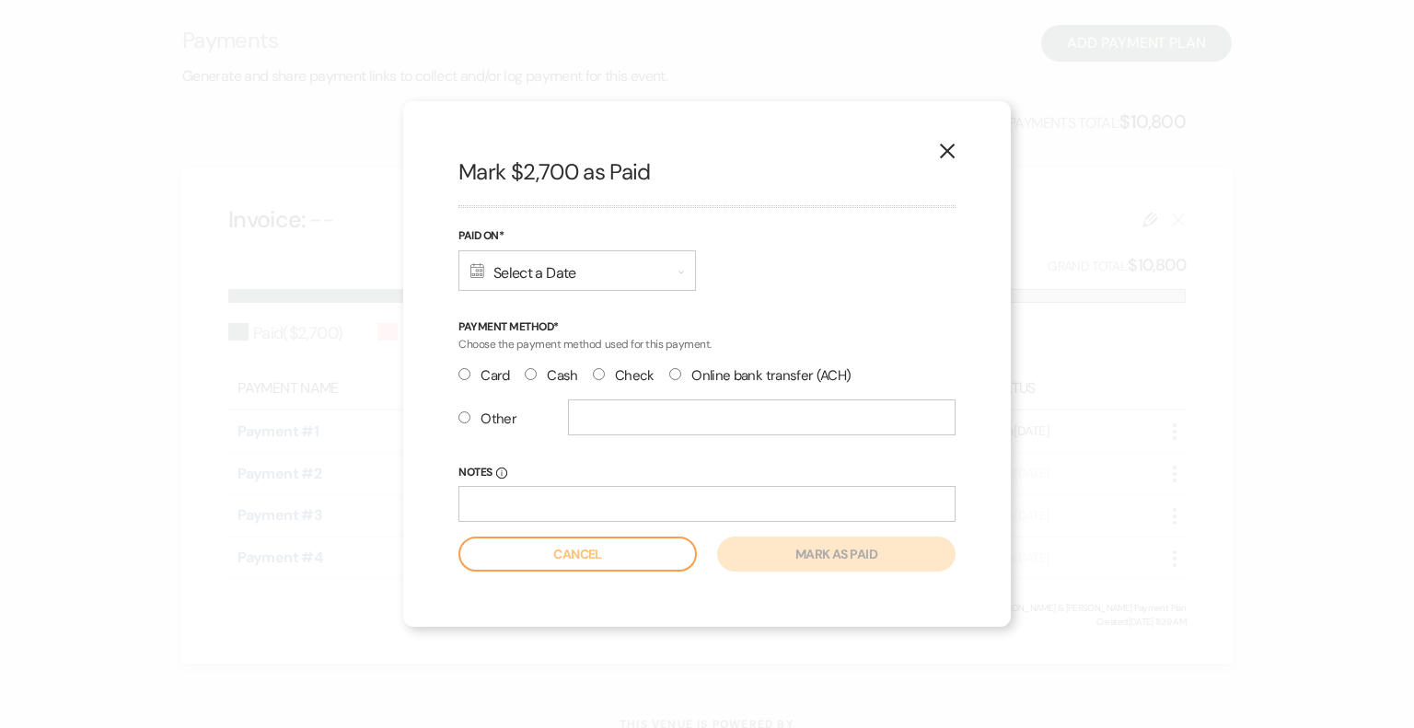
click at [457, 418] on div "X Mark $2,700 as Paid Paid On* Calendar Select a Date Expand Payment Method* Ch…" at bounding box center [706, 364] width 607 height 526
click at [465, 419] on input "Other" at bounding box center [464, 417] width 12 height 12
click at [555, 263] on div "Calendar Select a Date Expand" at bounding box center [576, 270] width 237 height 40
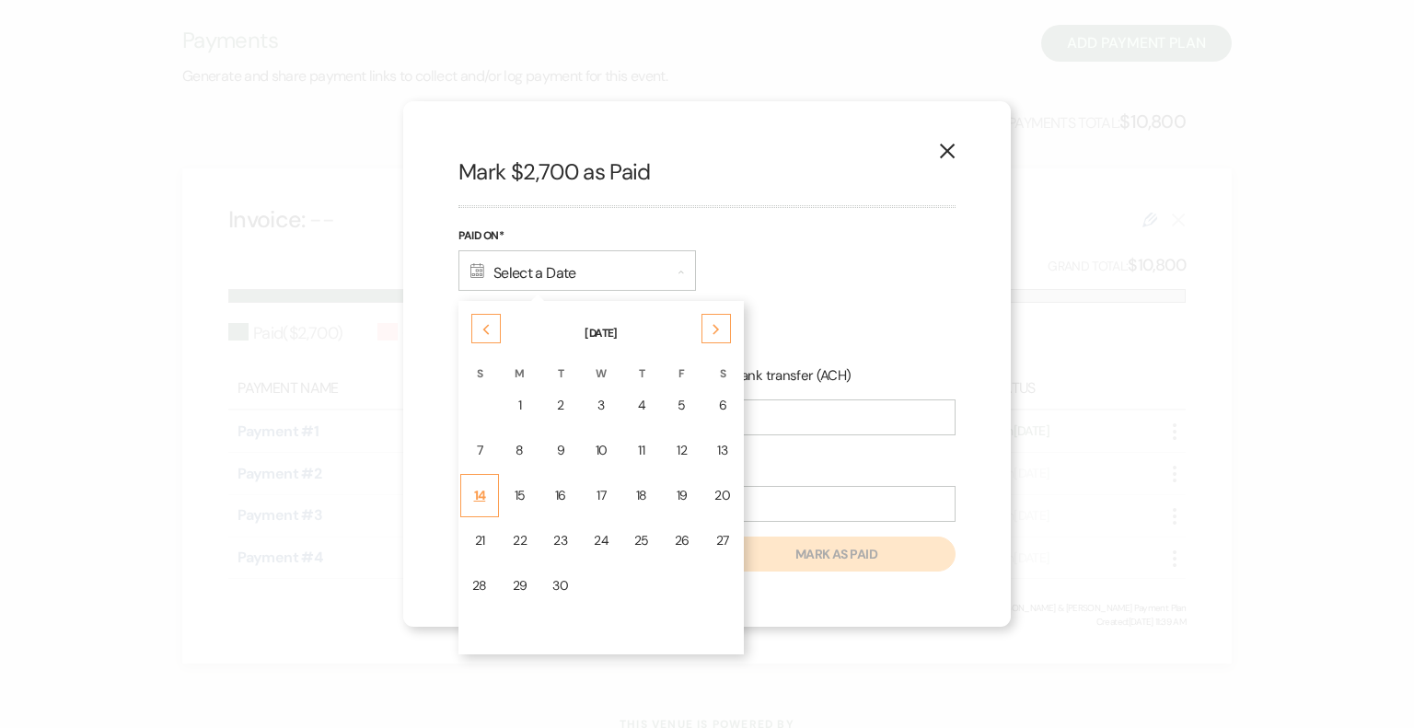
click at [484, 496] on div "14" at bounding box center [479, 495] width 15 height 19
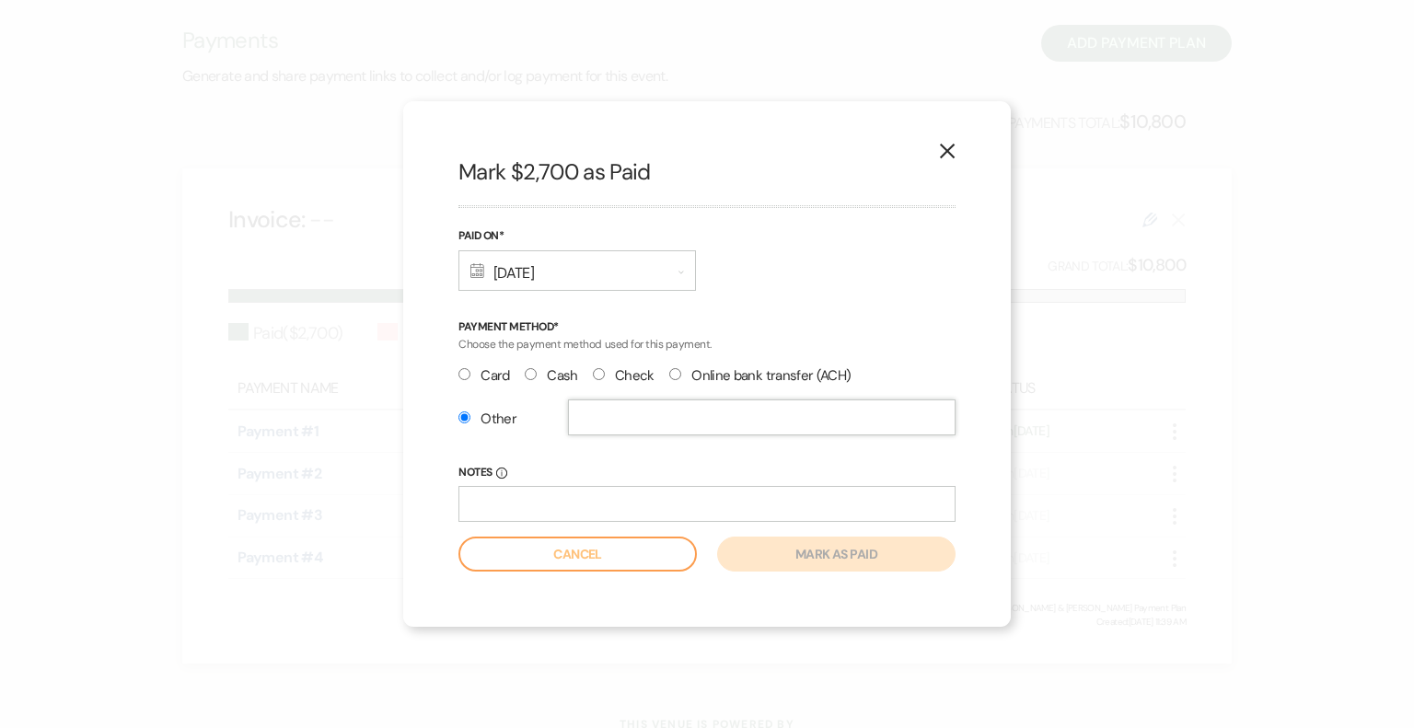
click at [634, 411] on input "text" at bounding box center [761, 417] width 387 height 36
click at [806, 548] on button "Mark as paid" at bounding box center [836, 554] width 238 height 35
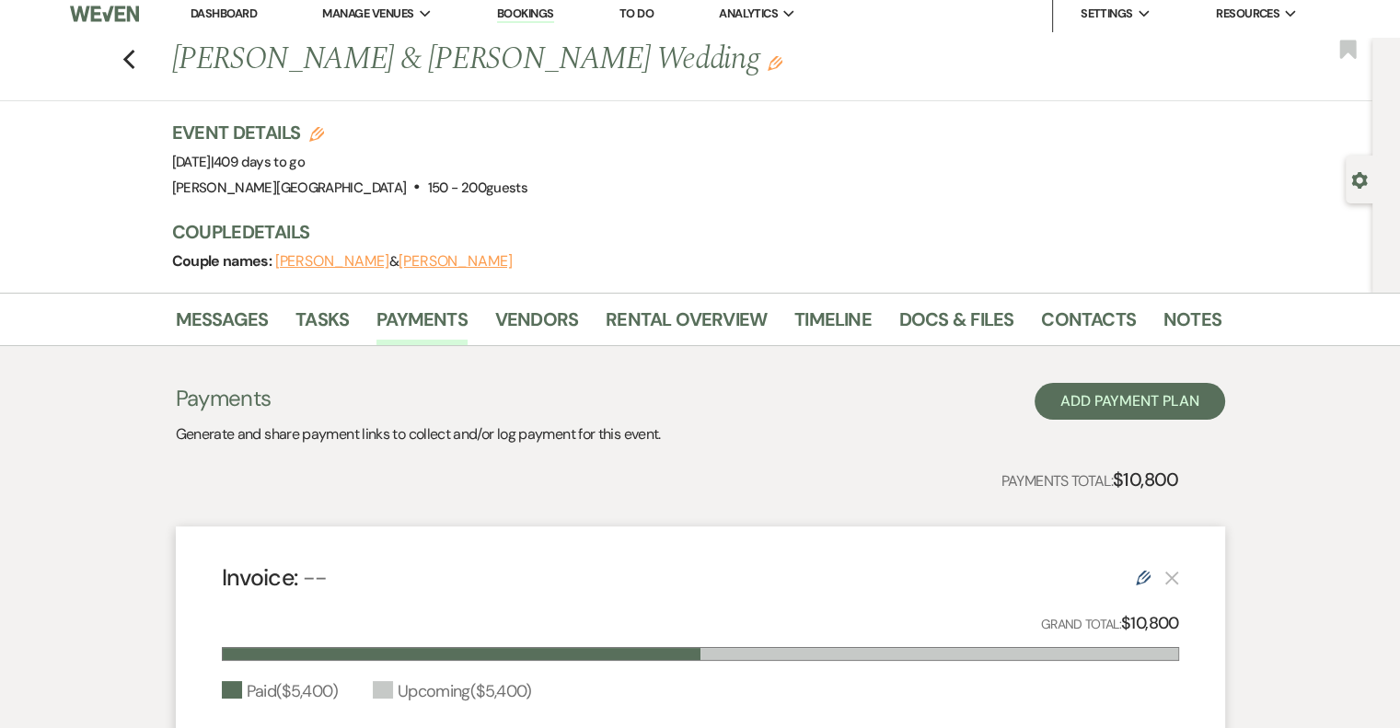
scroll to position [0, 0]
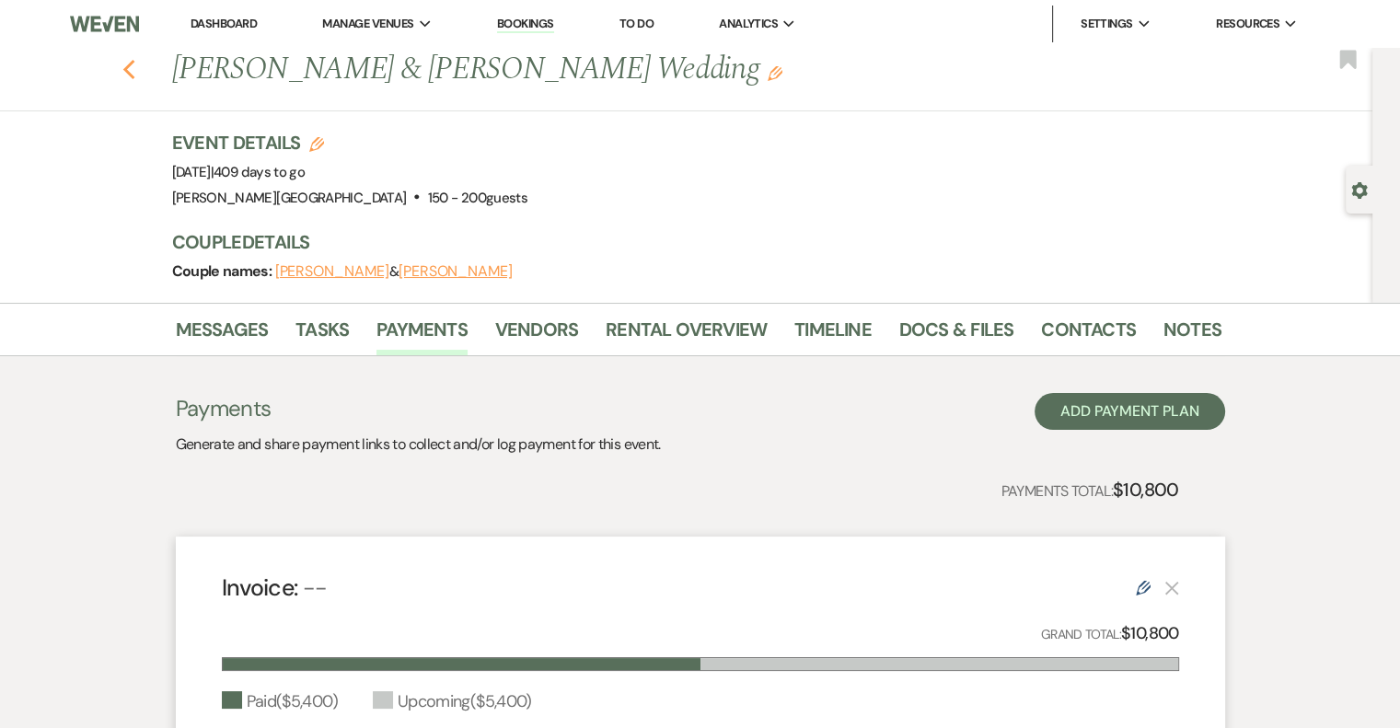
click at [136, 78] on icon "Previous" at bounding box center [129, 70] width 14 height 22
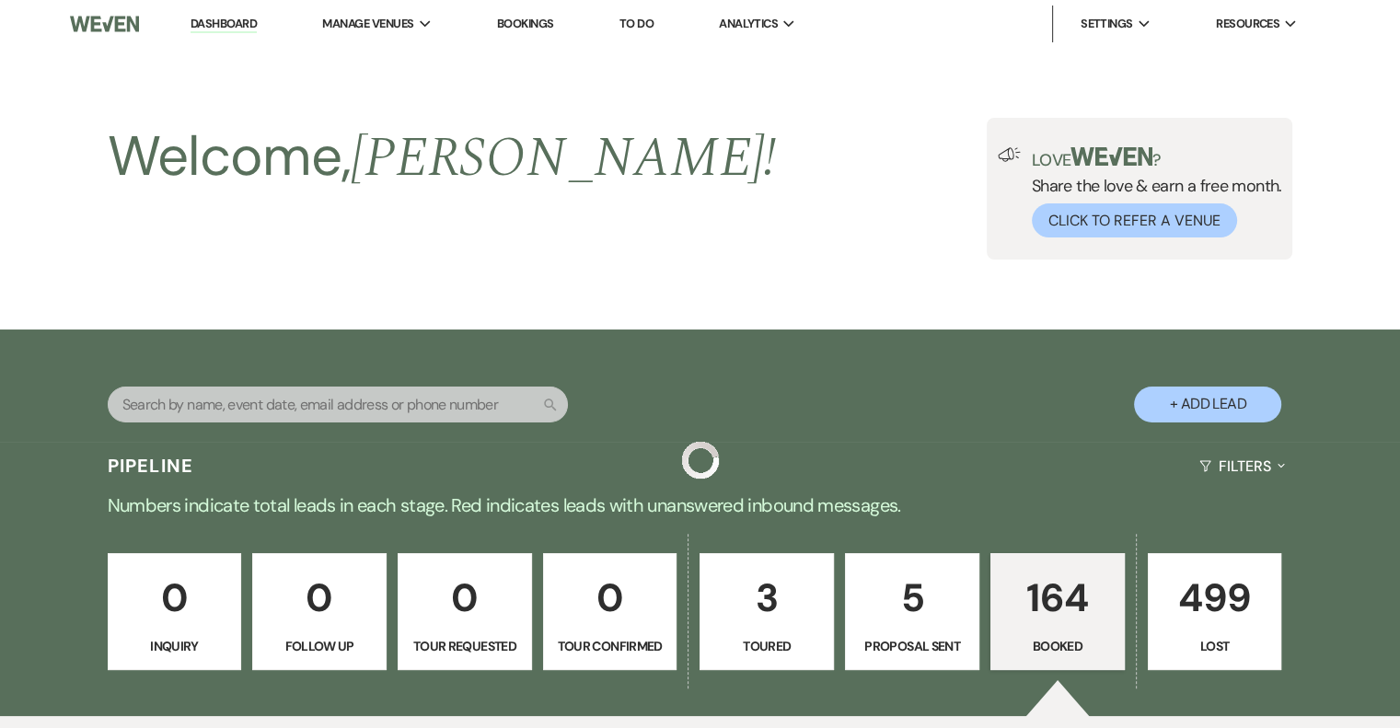
scroll to position [3589, 0]
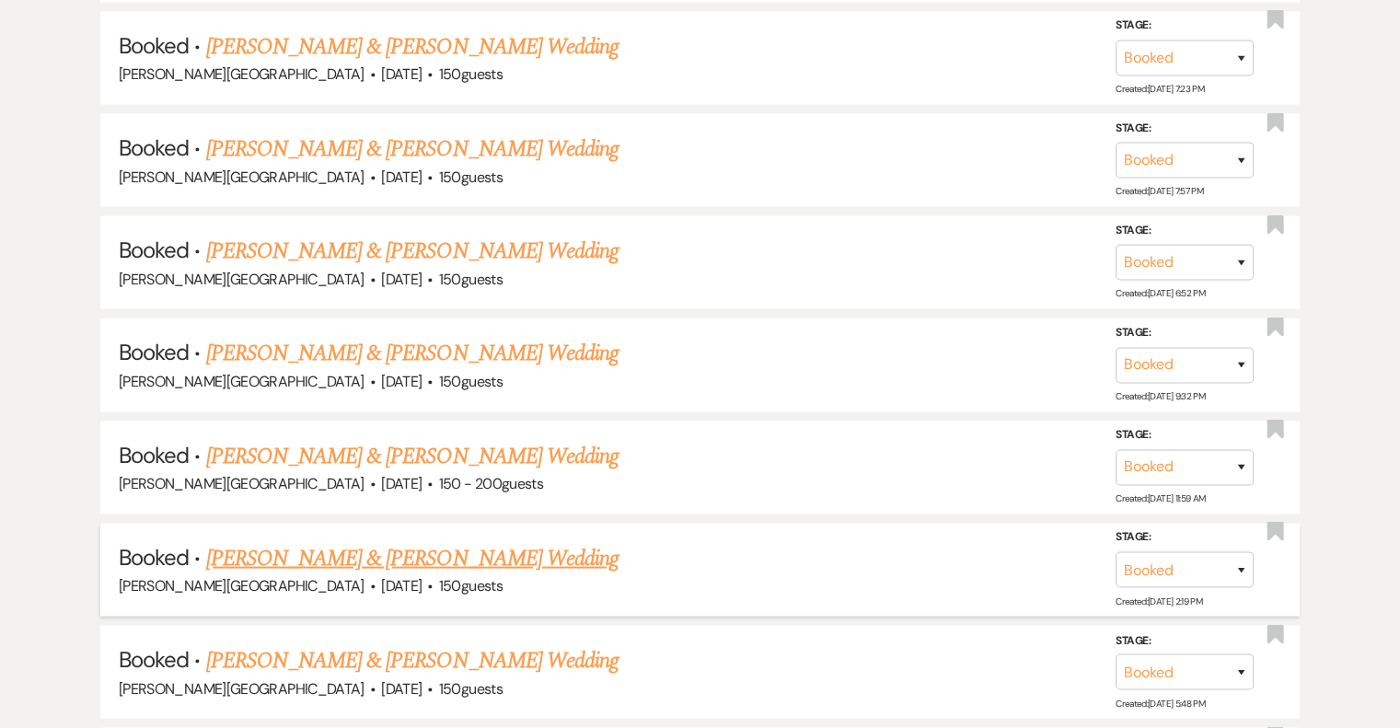
click at [510, 542] on link "[PERSON_NAME] & [PERSON_NAME] Wedding" at bounding box center [412, 558] width 412 height 33
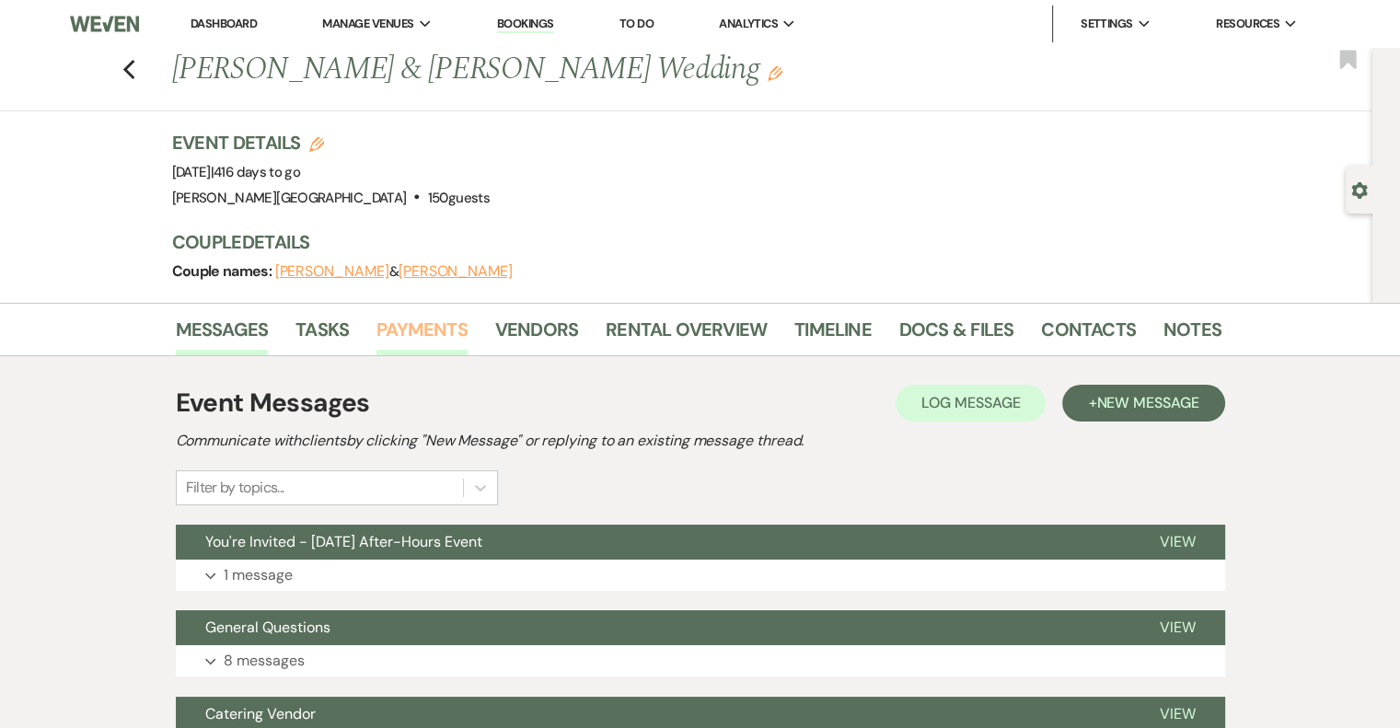
click at [422, 328] on link "Payments" at bounding box center [421, 335] width 91 height 40
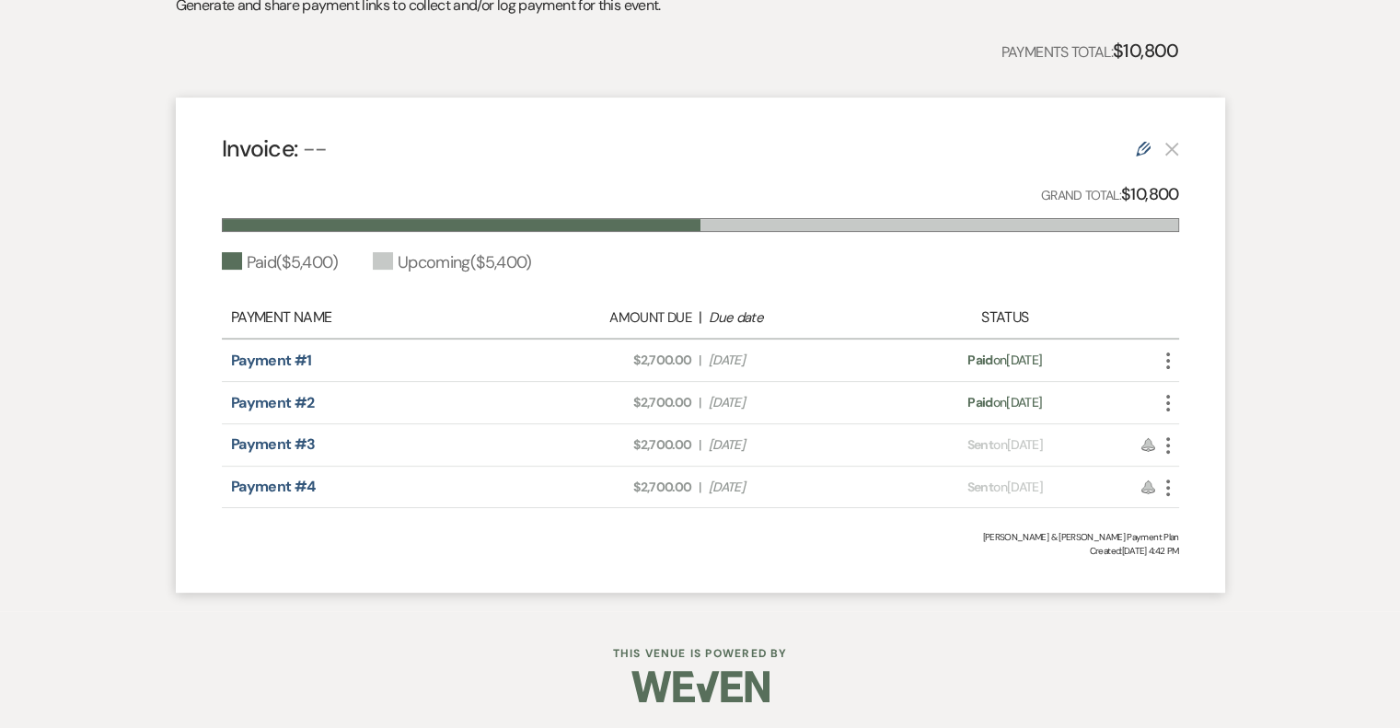
scroll to position [440, 0]
click at [1167, 445] on use "button" at bounding box center [1168, 444] width 4 height 17
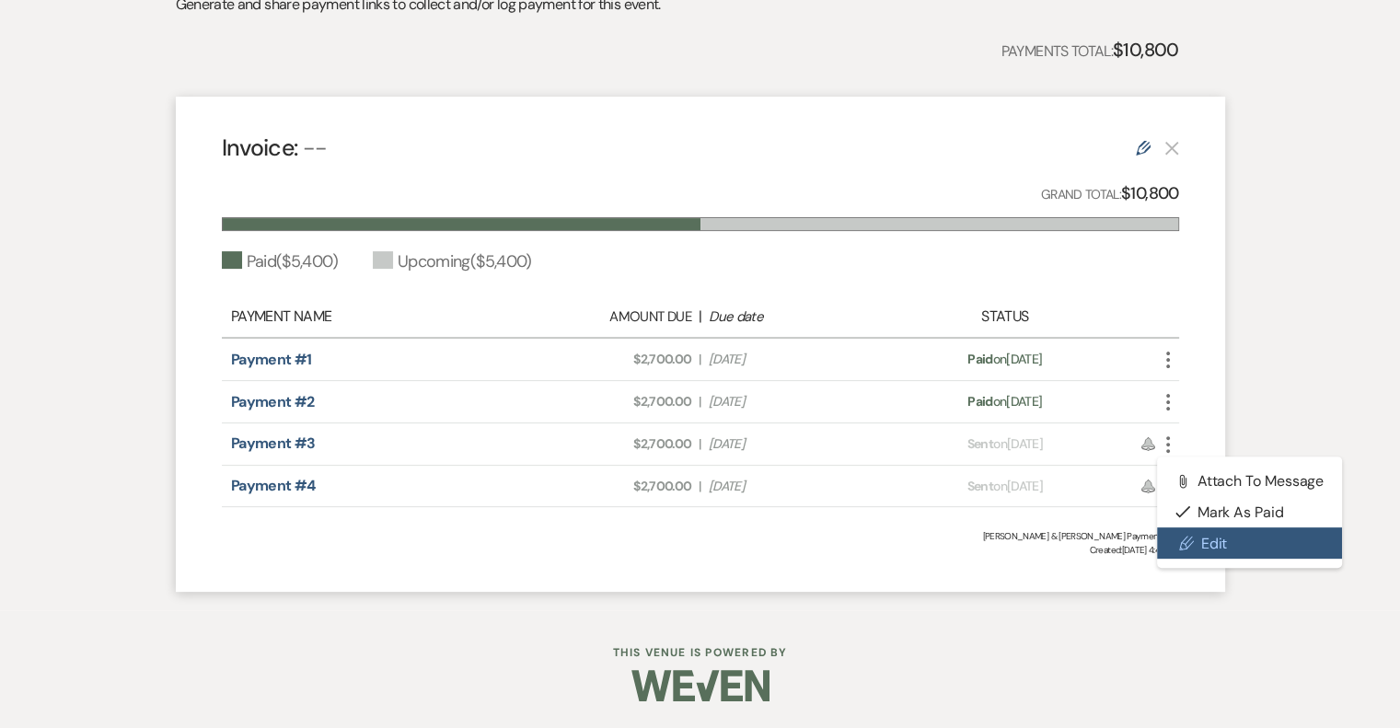
click at [1187, 545] on use at bounding box center [1186, 544] width 14 height 14
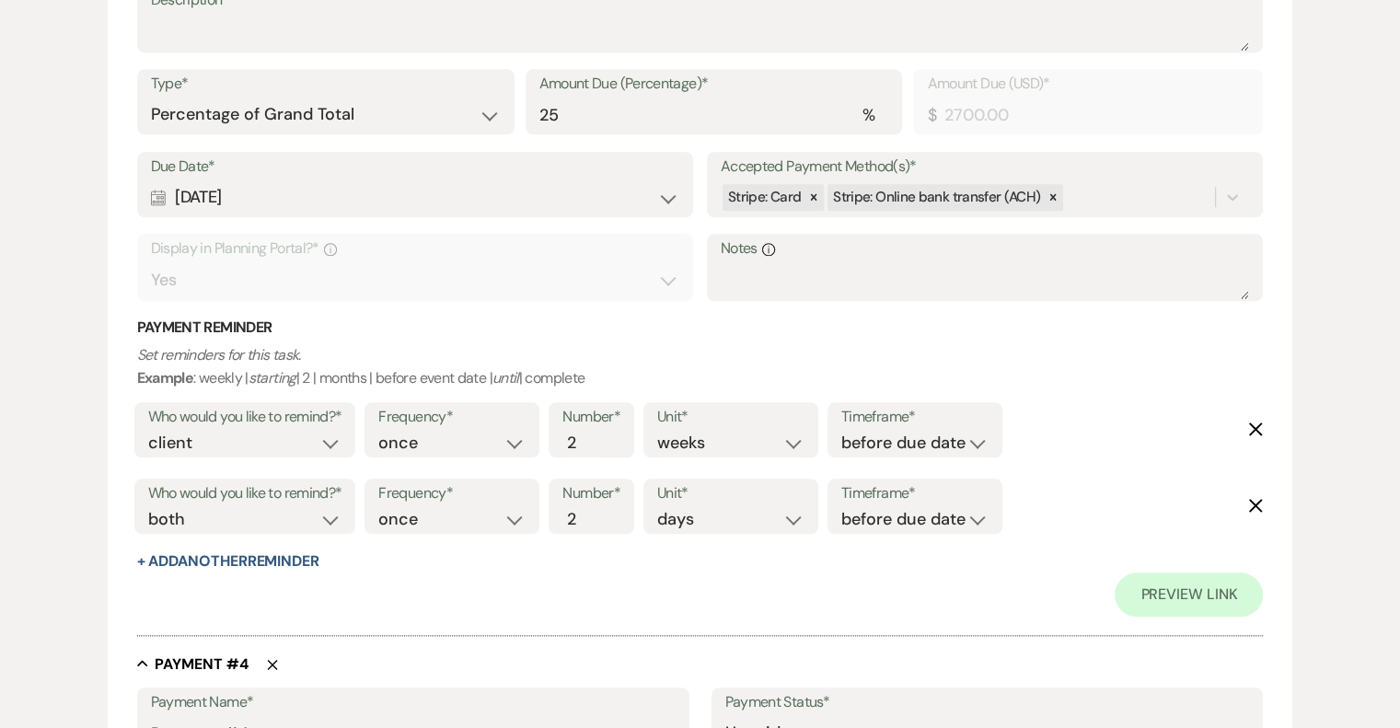
scroll to position [1933, 0]
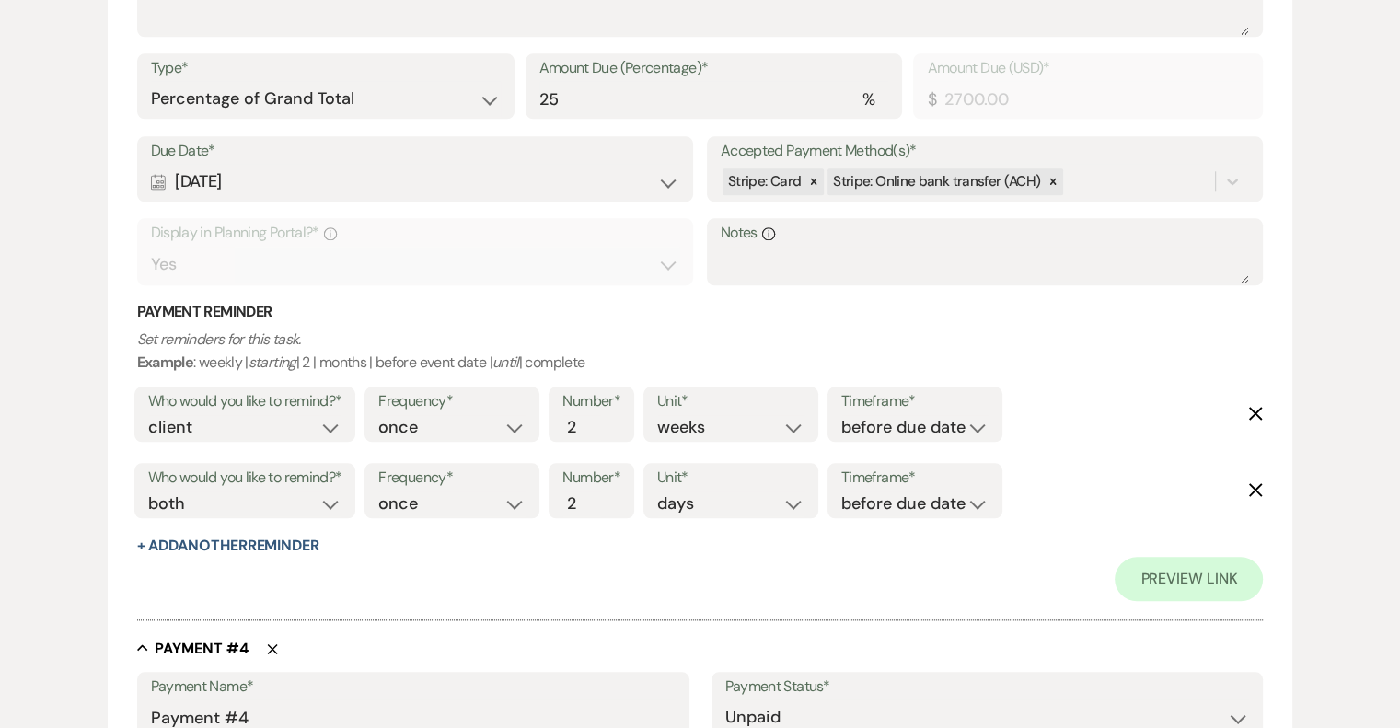
click at [1261, 407] on use "button" at bounding box center [1256, 414] width 14 height 14
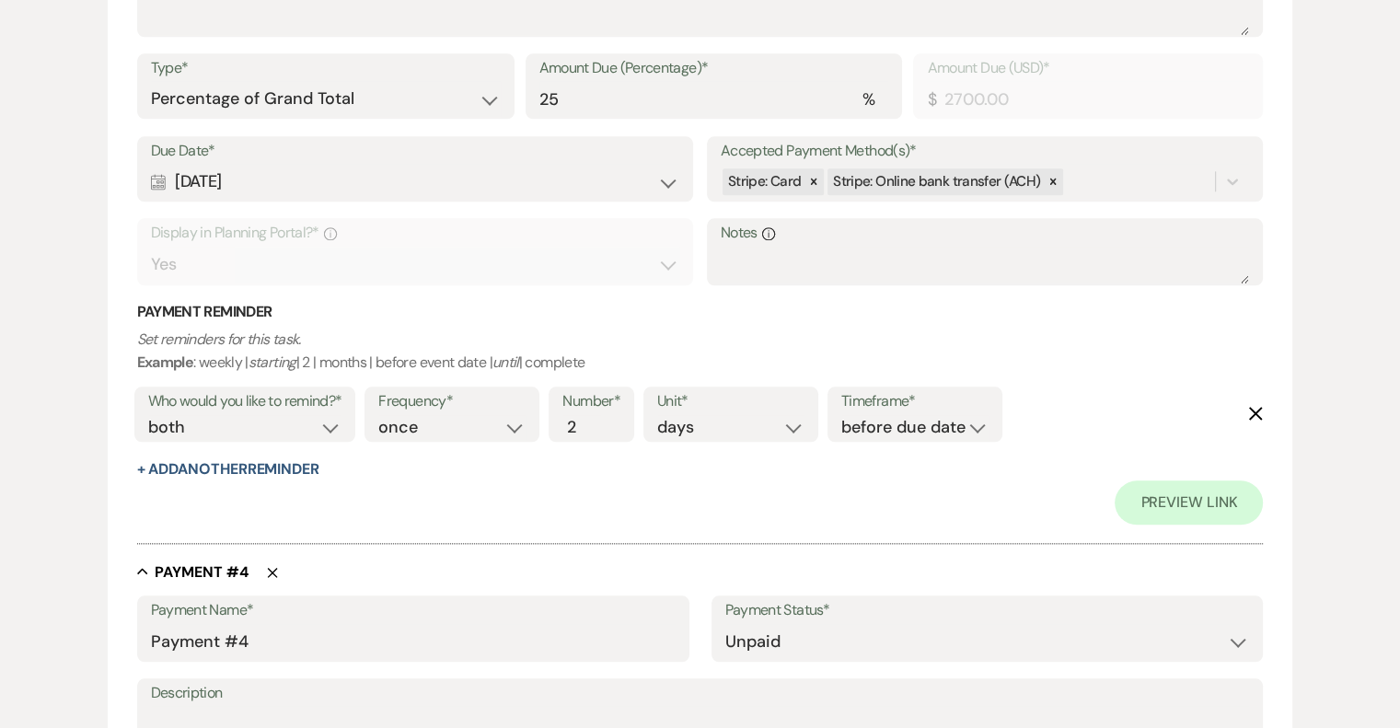
click at [1261, 407] on use "button" at bounding box center [1256, 414] width 14 height 14
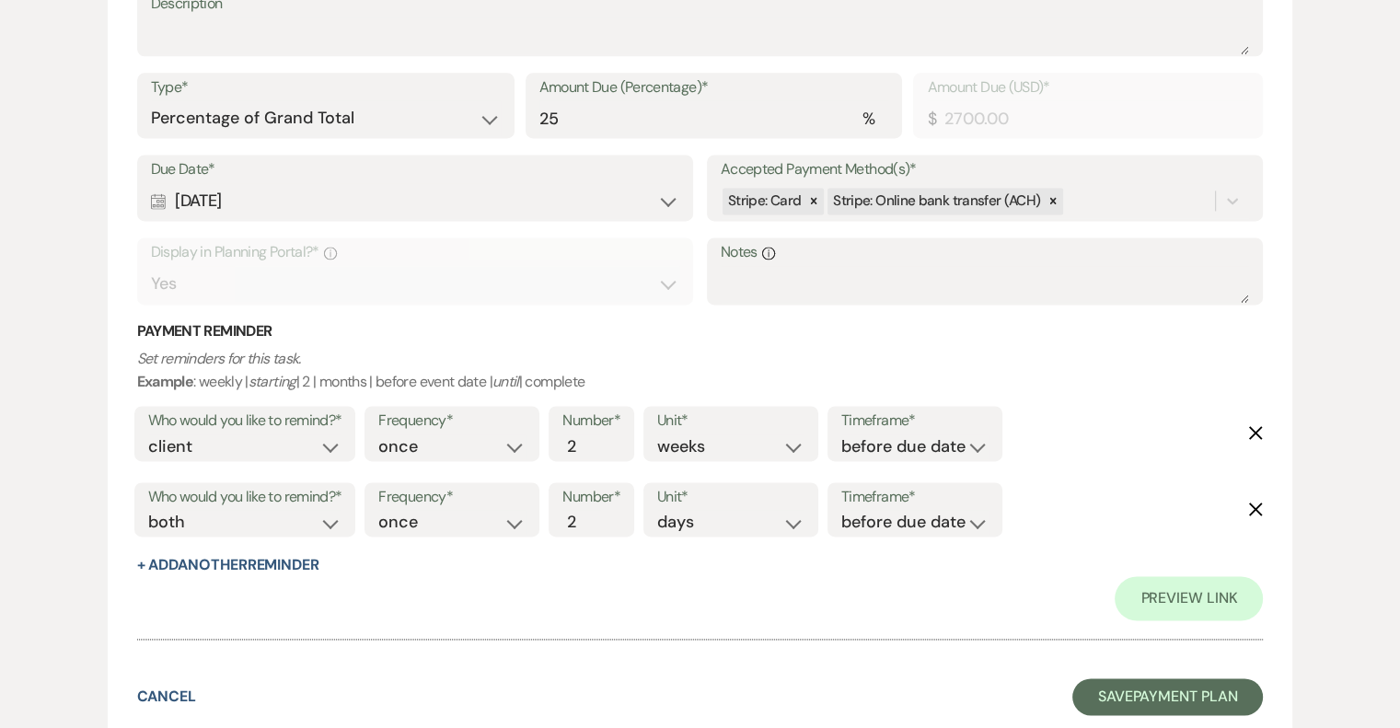
scroll to position [2577, 0]
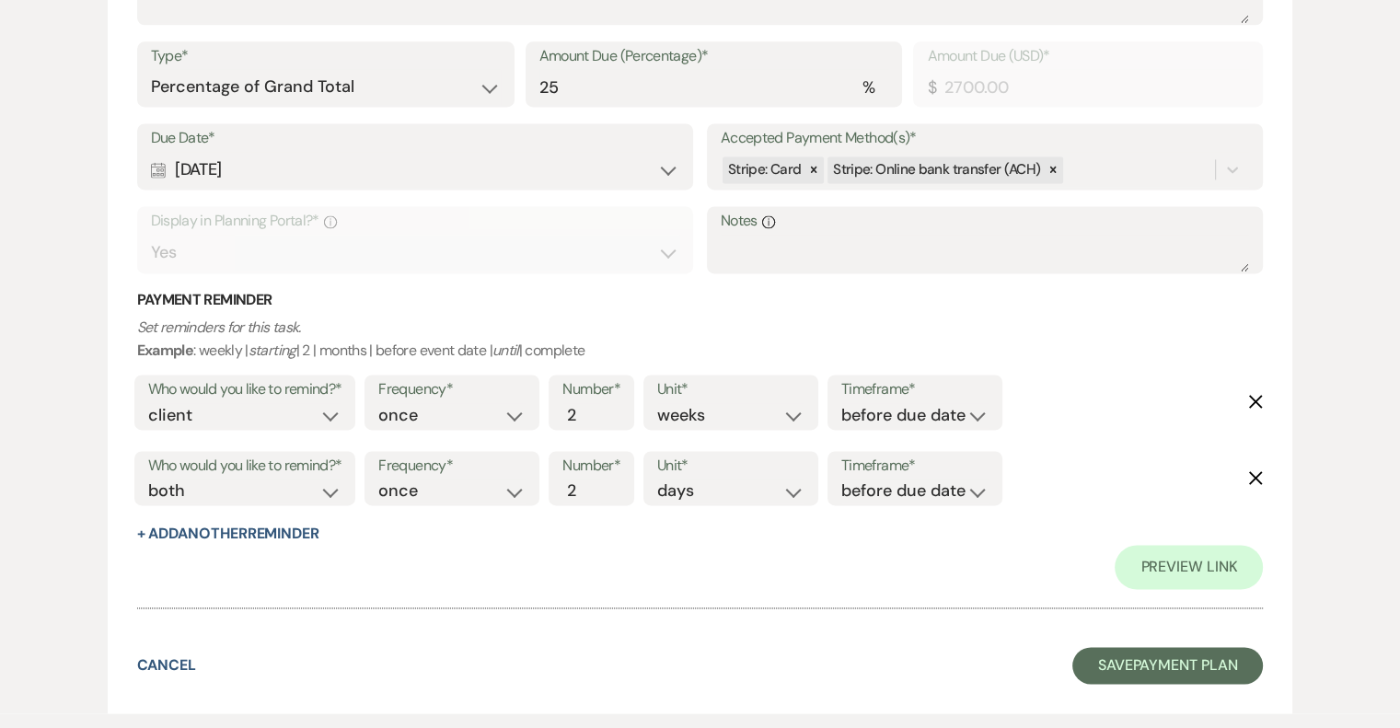
click at [1258, 400] on icon "Delete" at bounding box center [1255, 401] width 15 height 15
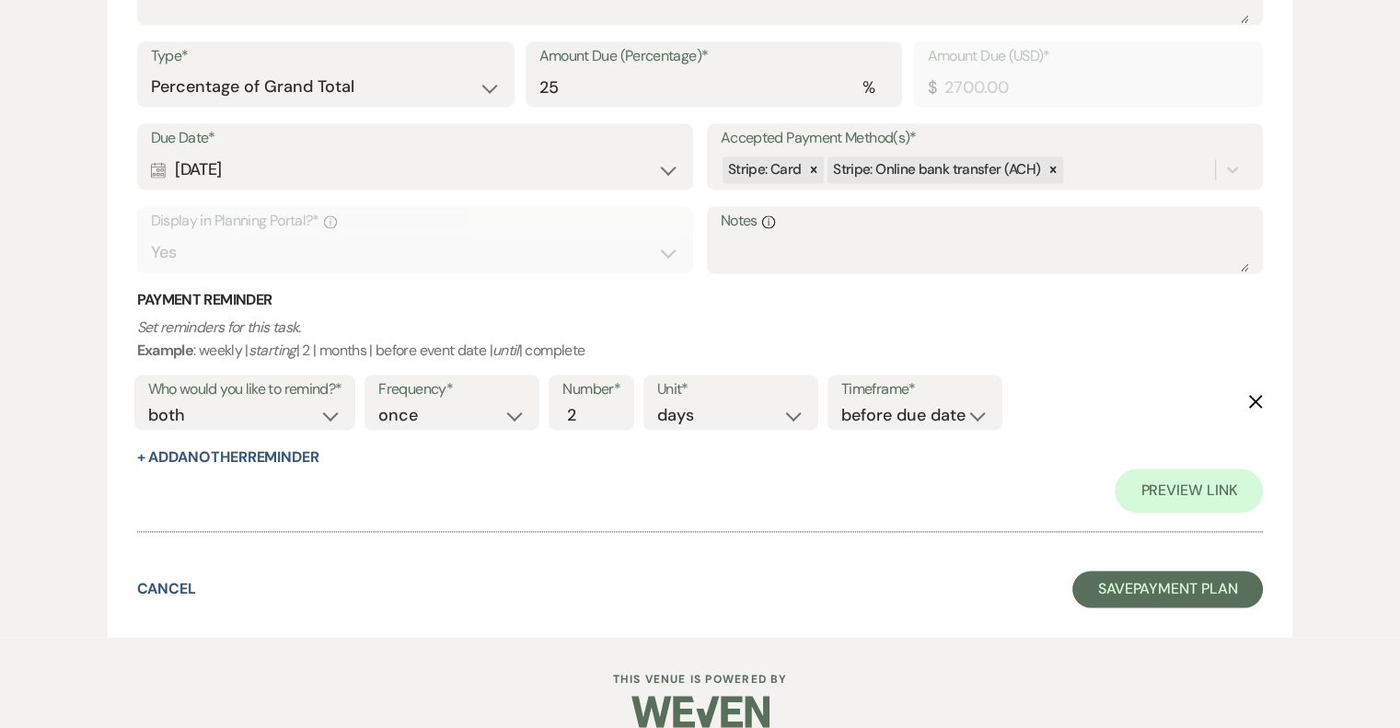
click at [1258, 400] on icon "Delete" at bounding box center [1255, 401] width 15 height 15
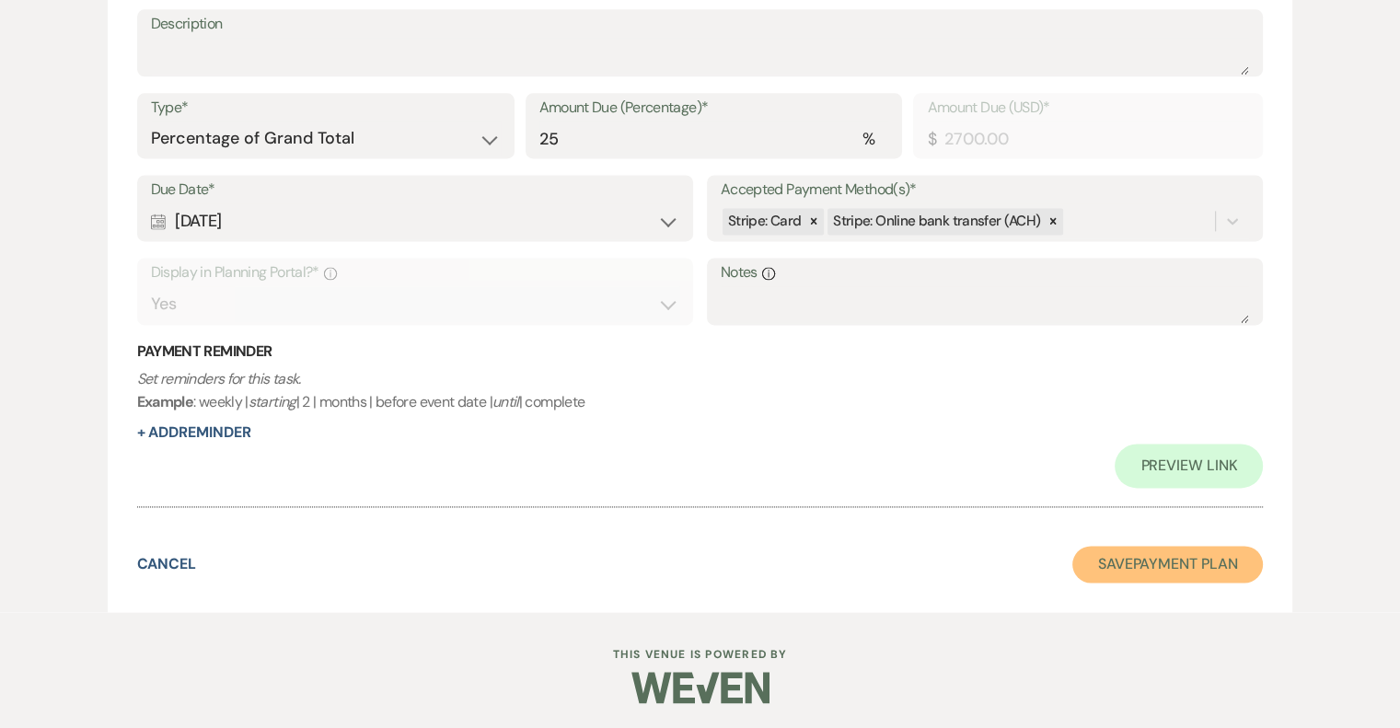
click at [1166, 564] on button "Save Payment Plan" at bounding box center [1167, 564] width 191 height 37
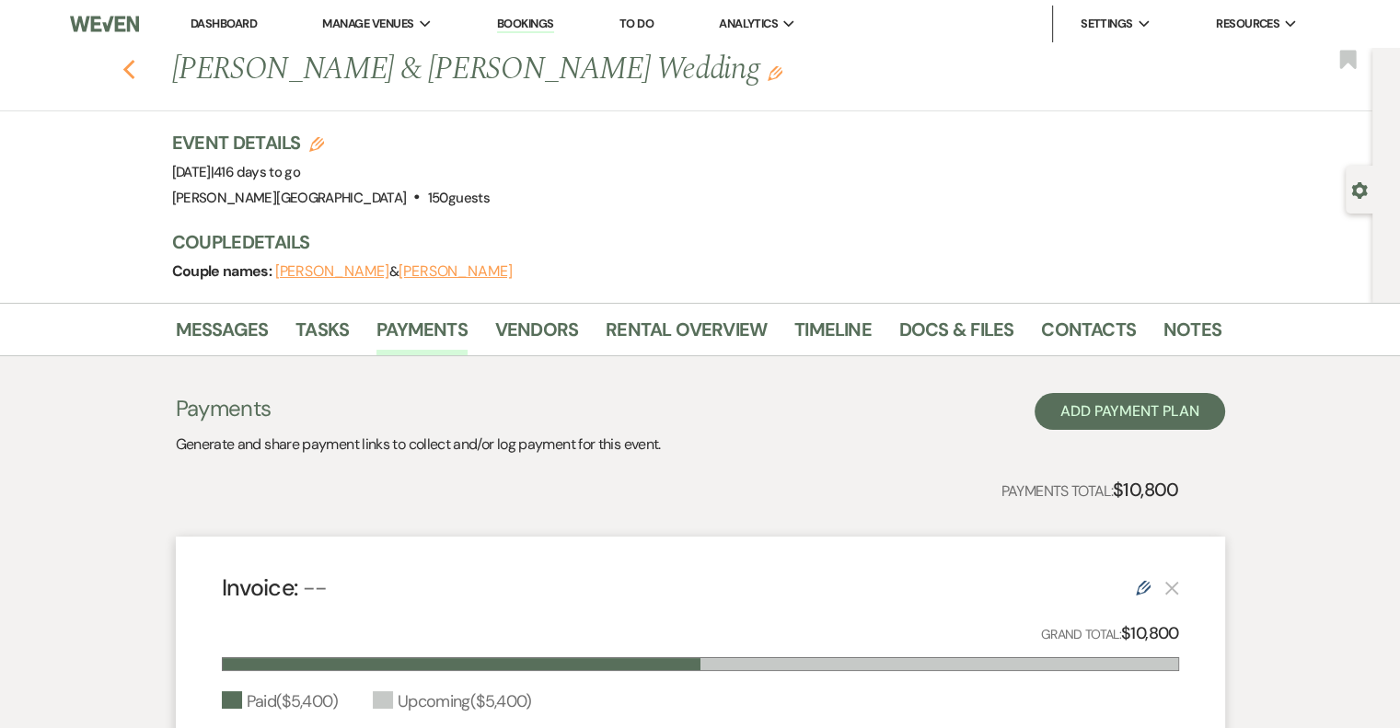
click at [134, 62] on use "button" at bounding box center [128, 70] width 12 height 20
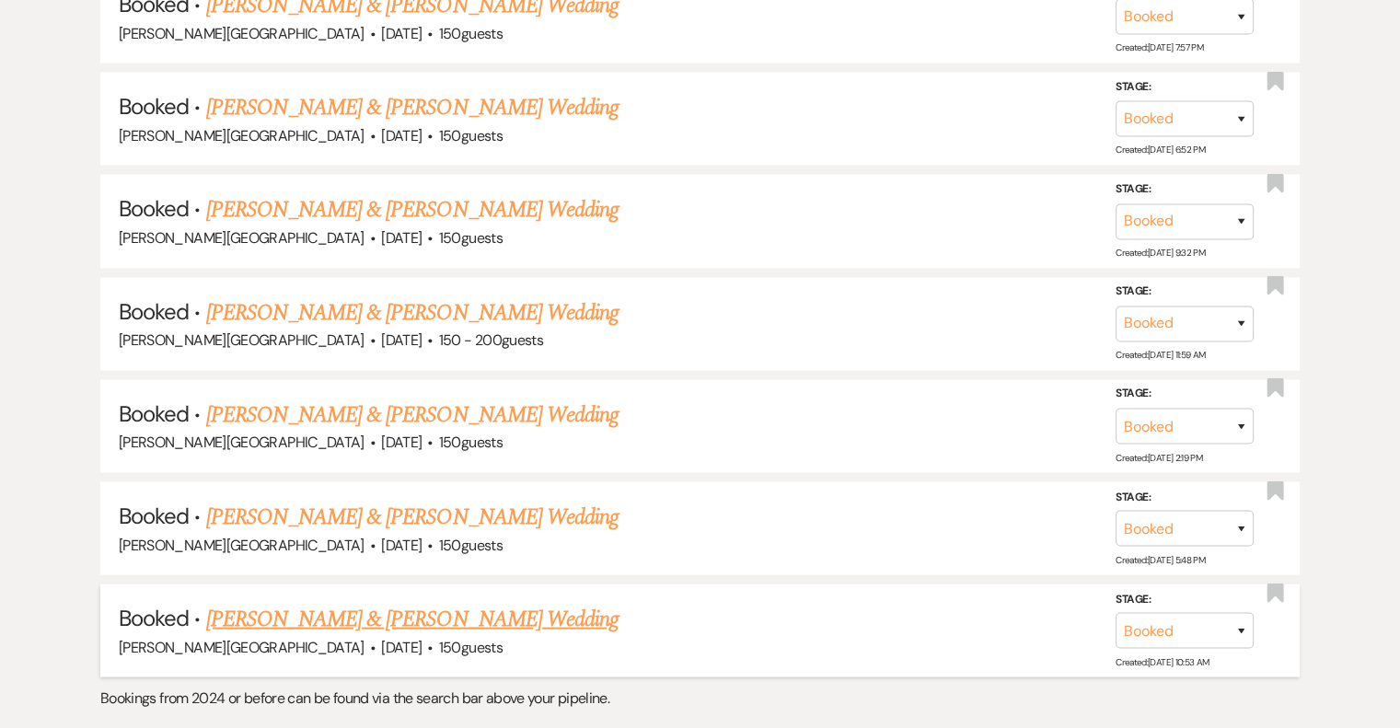
scroll to position [3773, 0]
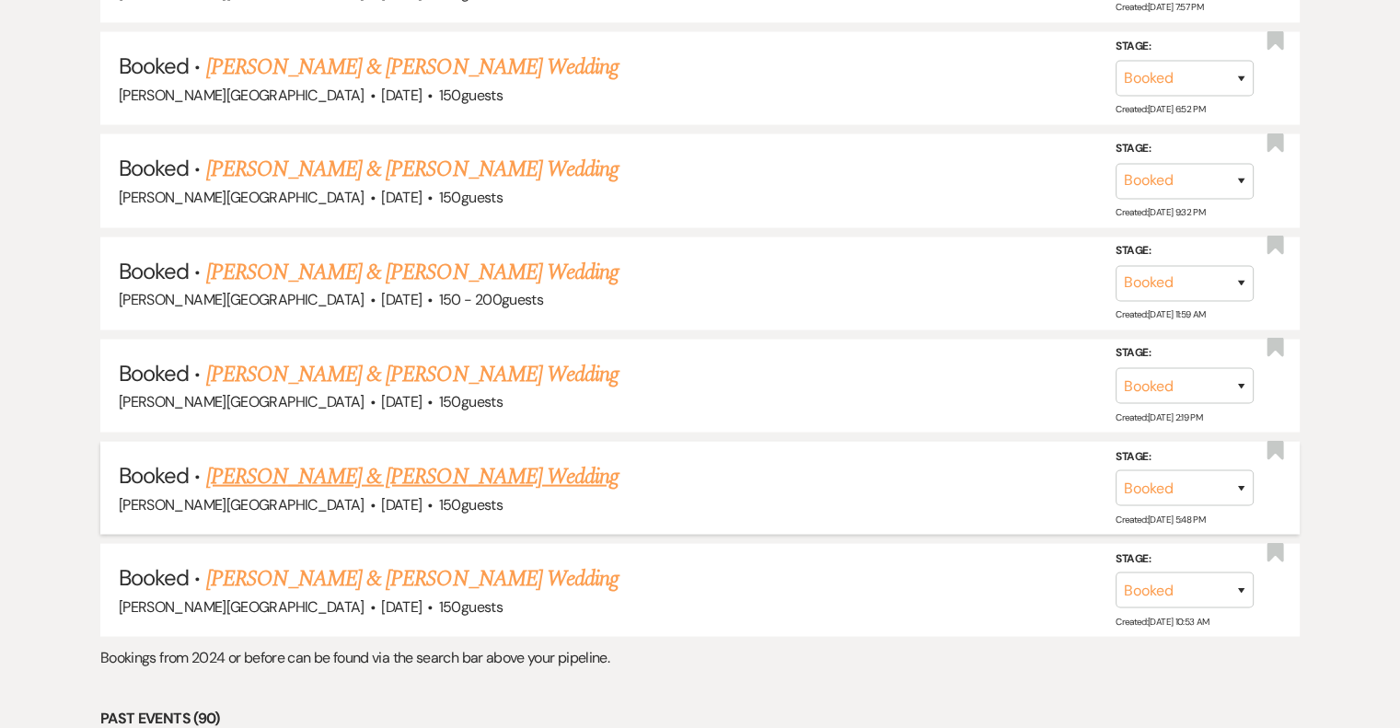
click at [486, 460] on link "[PERSON_NAME] & [PERSON_NAME] Wedding" at bounding box center [412, 476] width 412 height 33
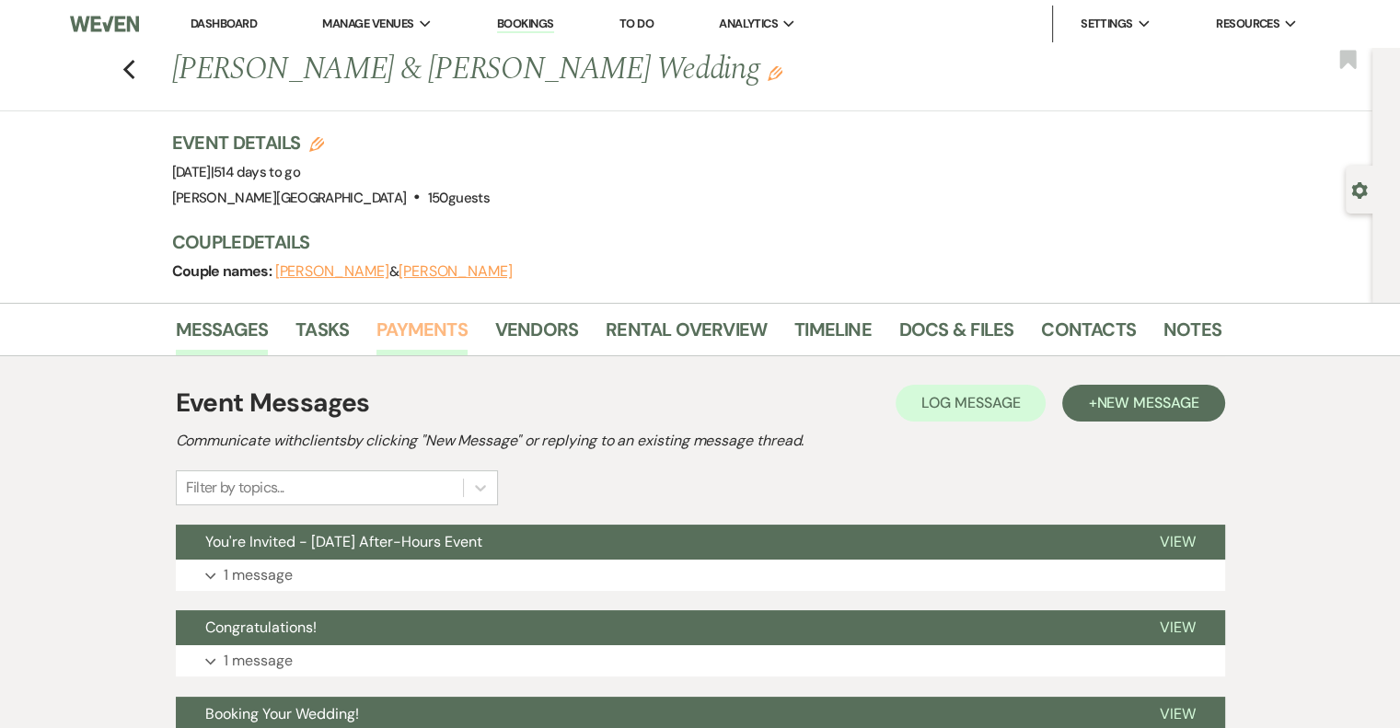
click at [409, 327] on link "Payments" at bounding box center [421, 335] width 91 height 40
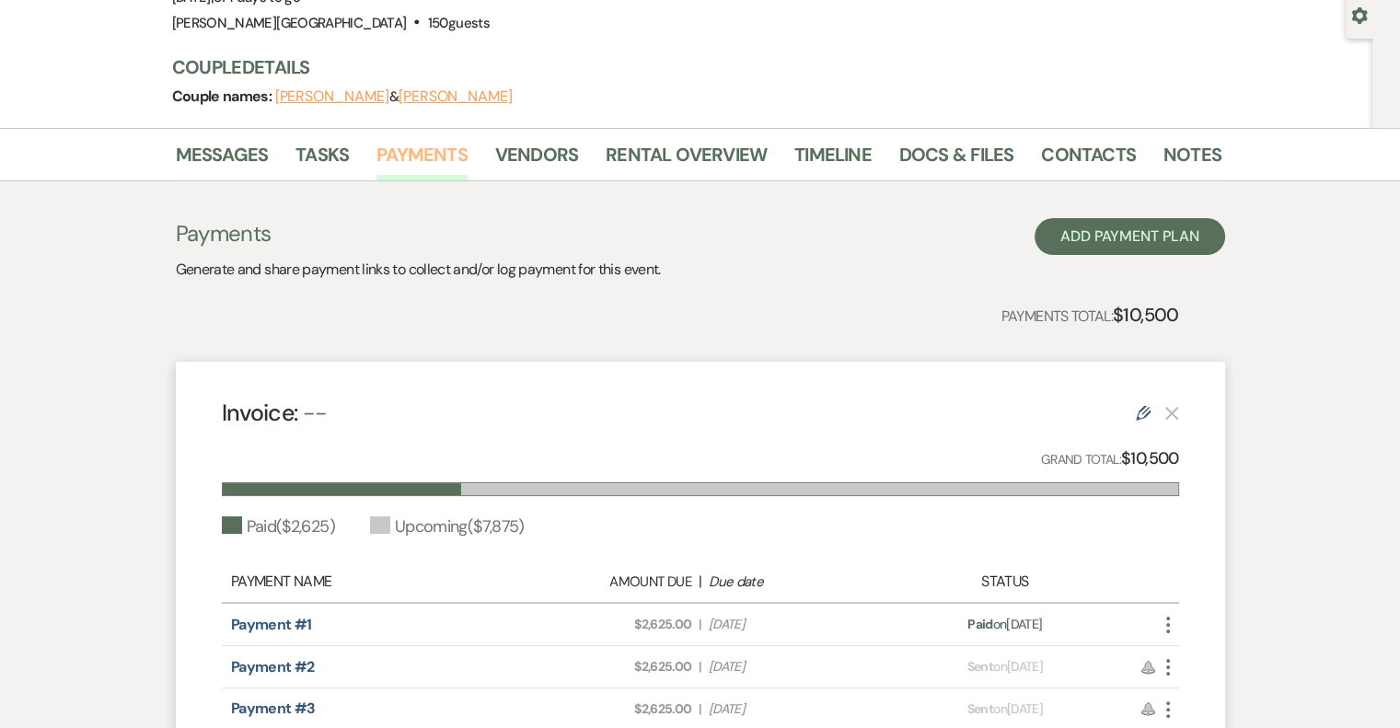
scroll to position [368, 0]
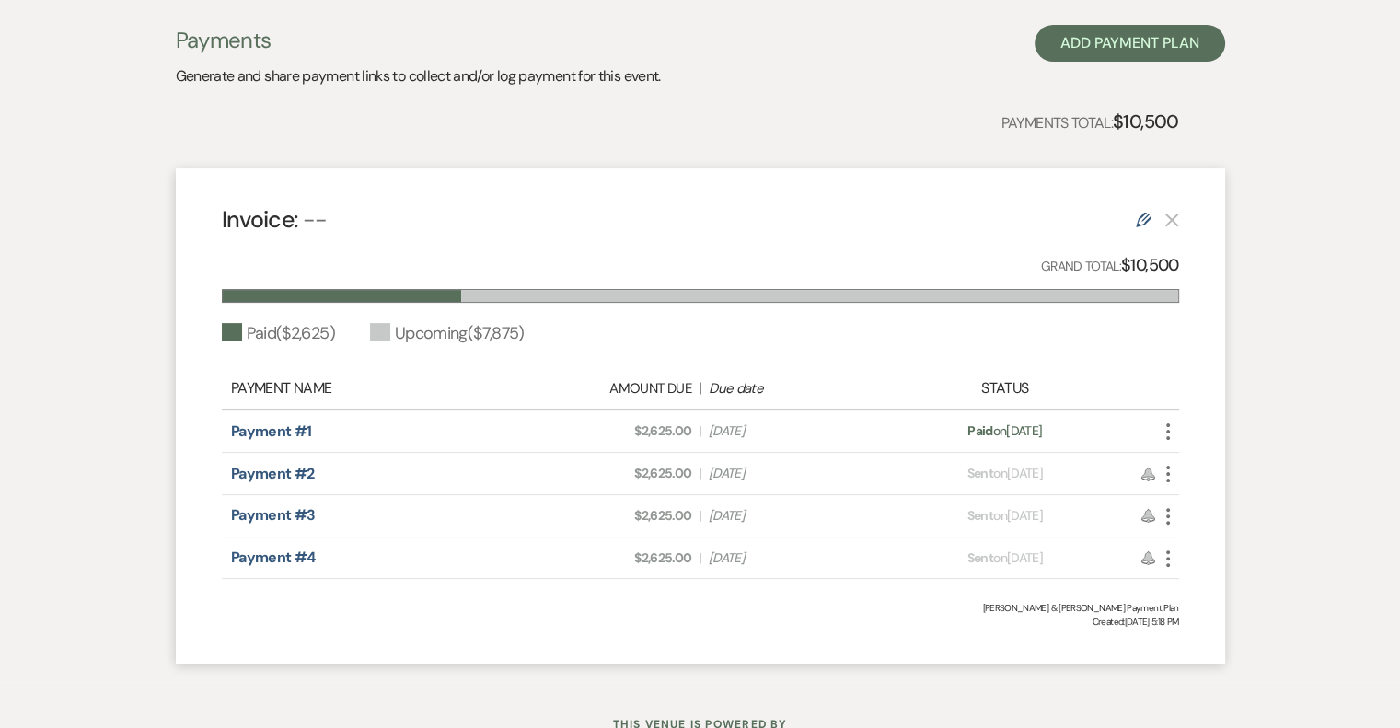
click at [1170, 472] on icon "More" at bounding box center [1168, 474] width 22 height 22
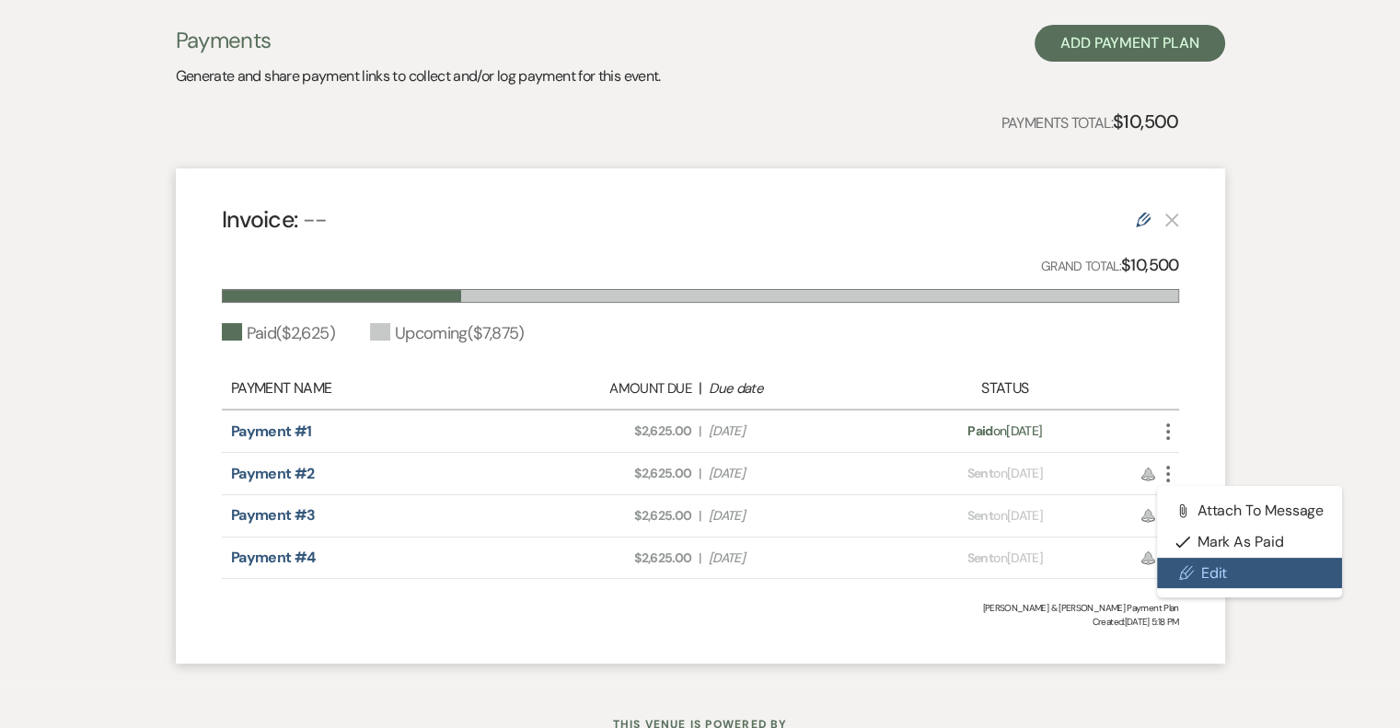
click at [1193, 577] on icon "Pencil" at bounding box center [1186, 572] width 15 height 15
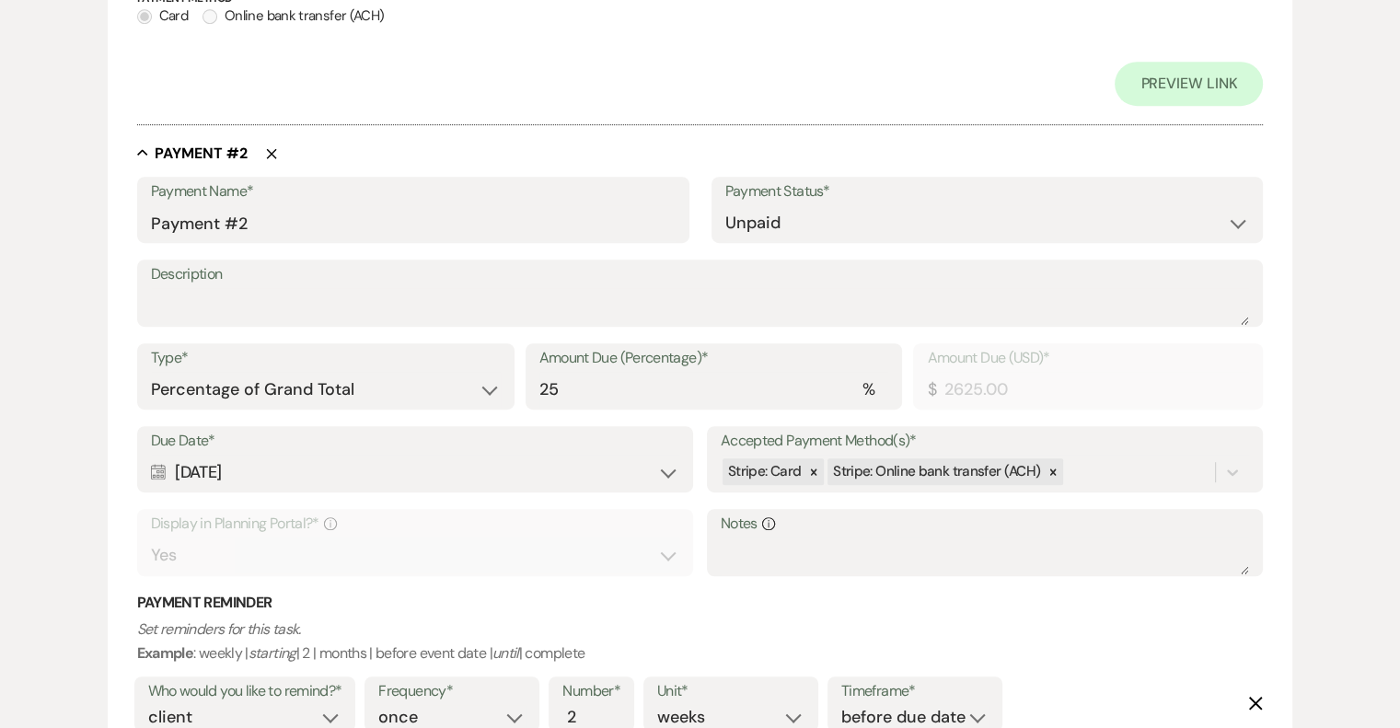
scroll to position [1288, 0]
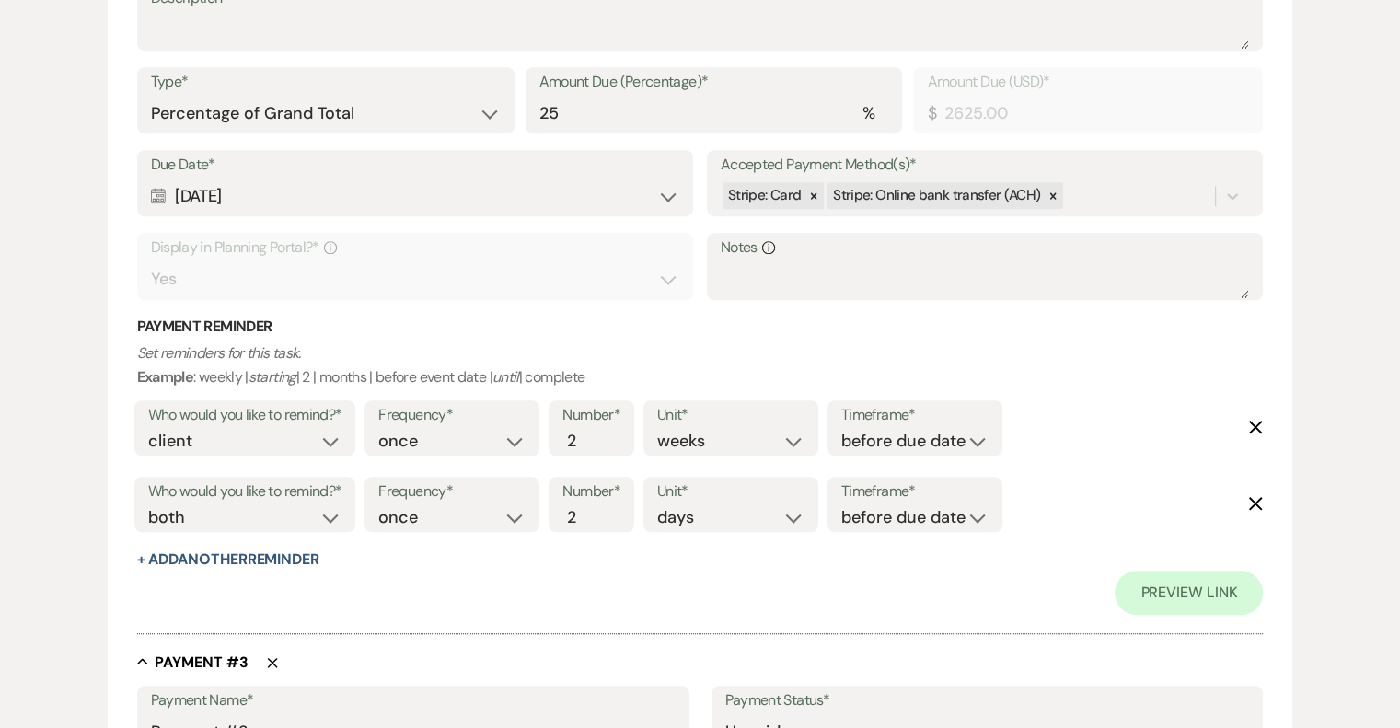
click at [1255, 424] on icon "Delete" at bounding box center [1255, 427] width 15 height 15
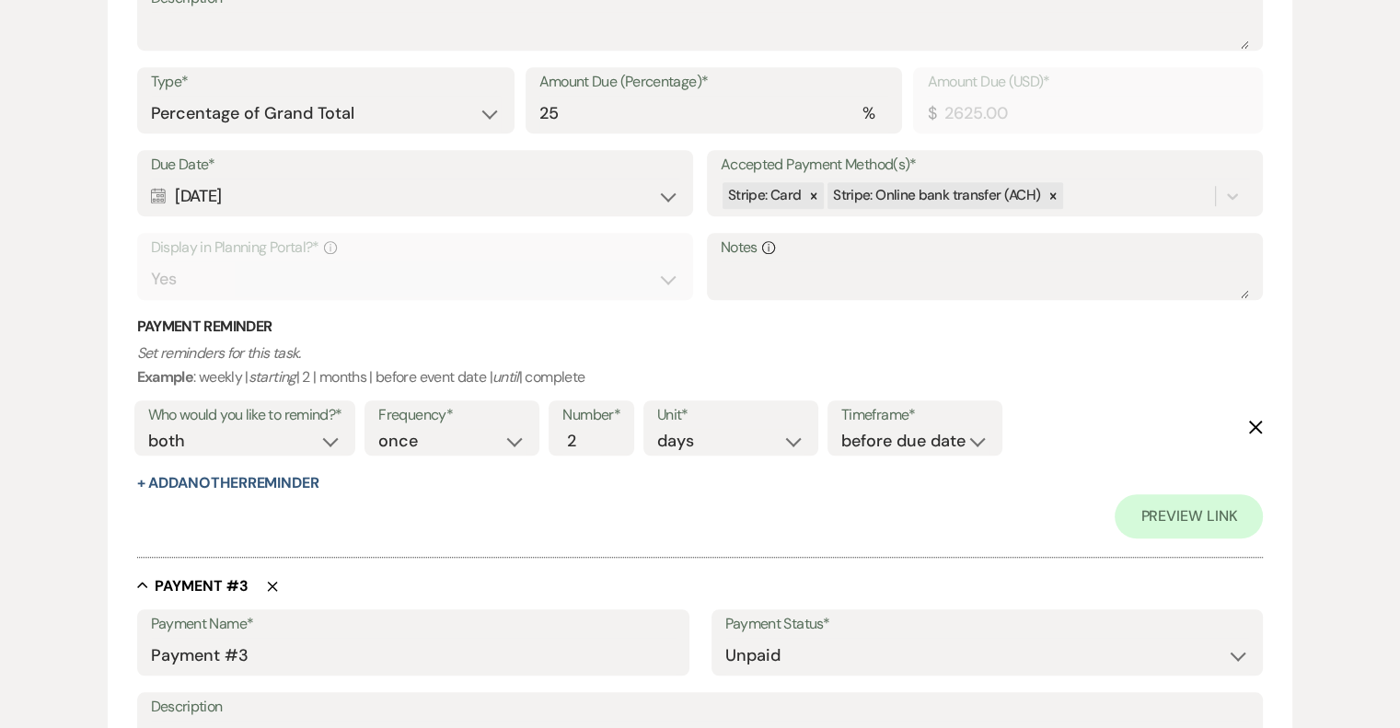
click at [1255, 424] on icon "Delete" at bounding box center [1255, 427] width 15 height 15
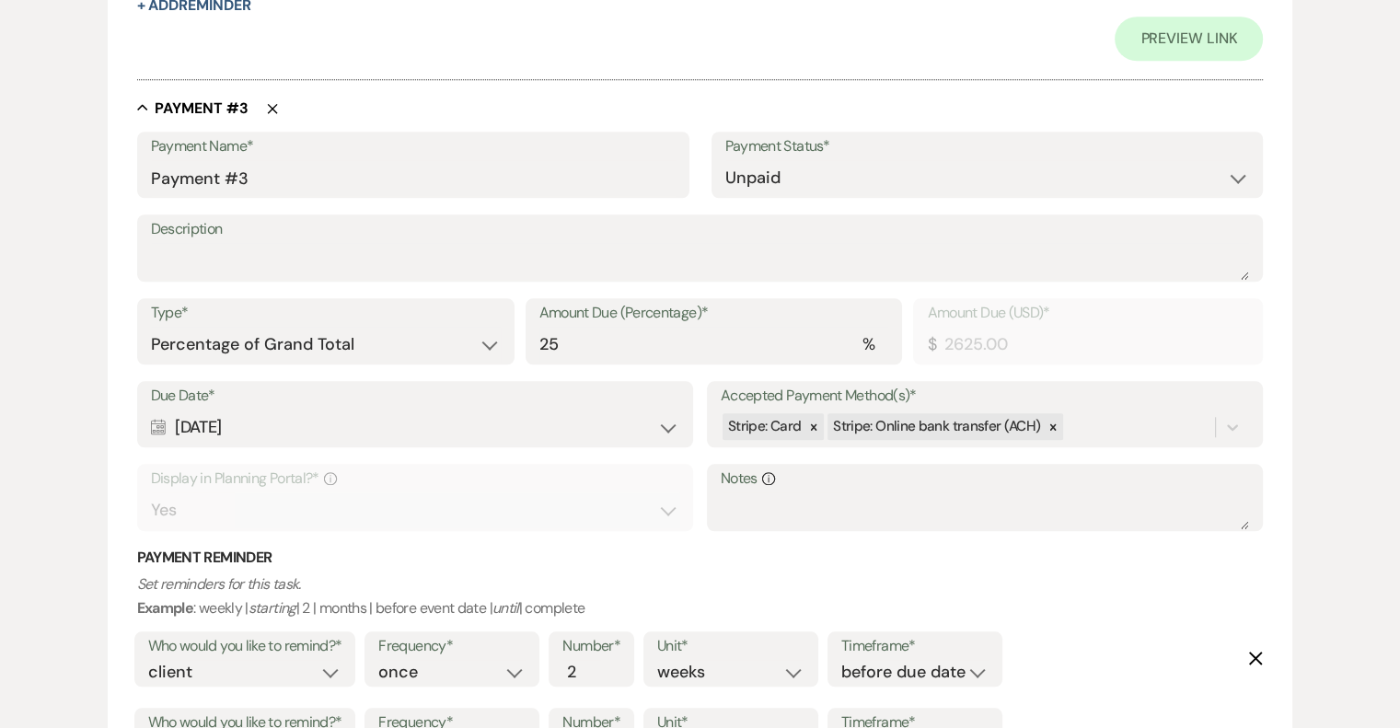
scroll to position [1749, 0]
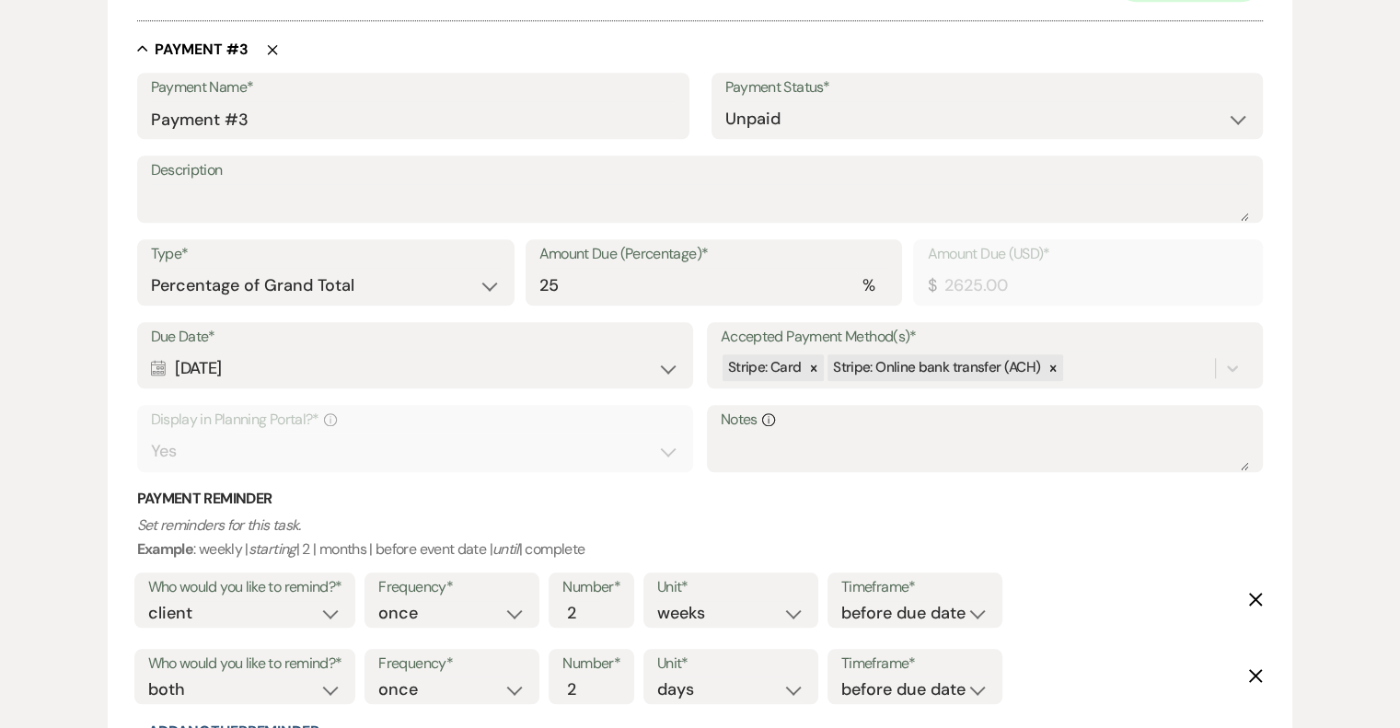
click at [1256, 597] on use "button" at bounding box center [1256, 600] width 14 height 14
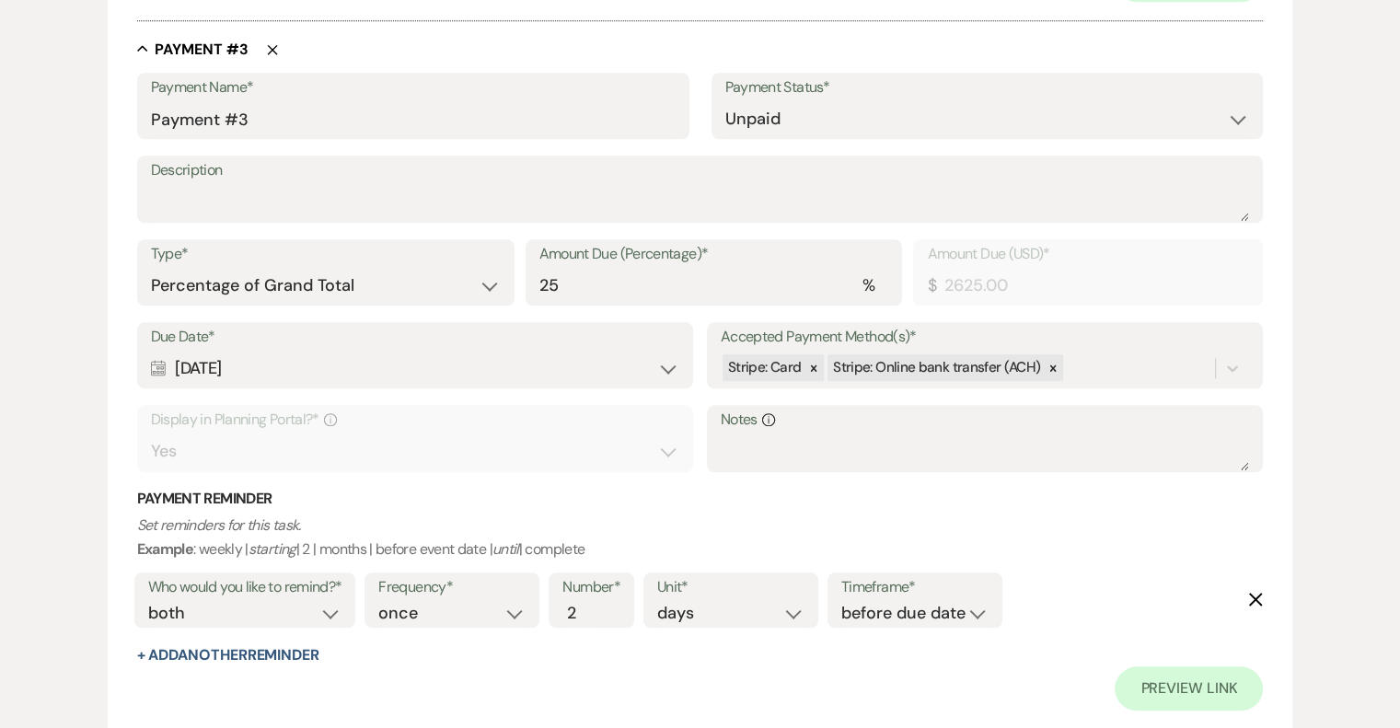
click at [1253, 592] on icon "Delete" at bounding box center [1255, 599] width 15 height 15
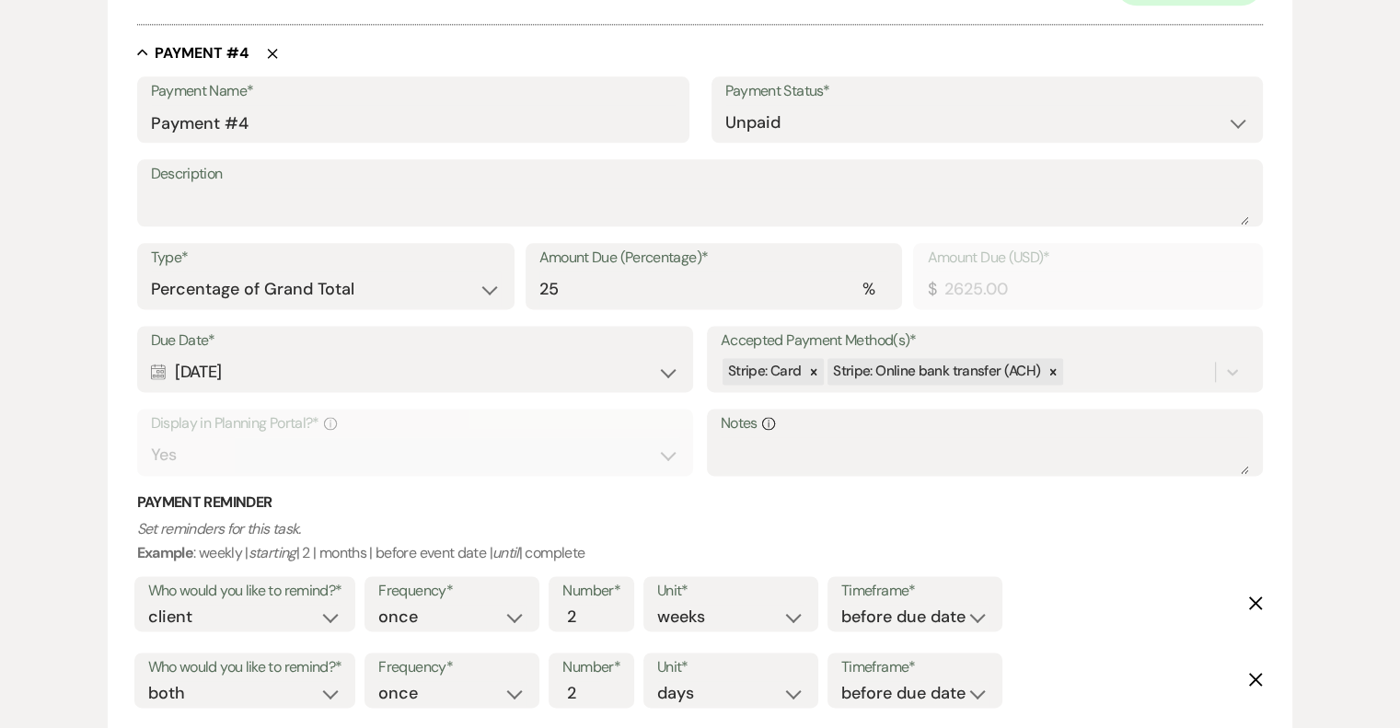
scroll to position [2393, 0]
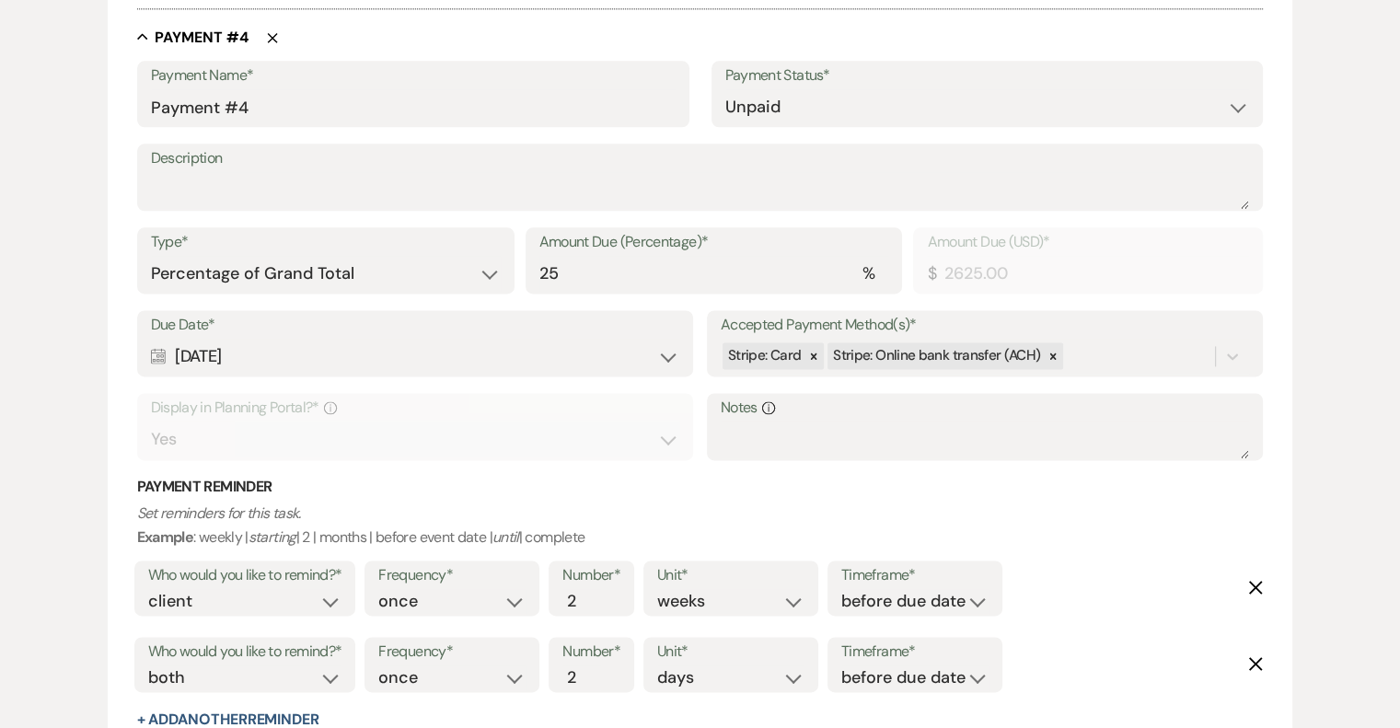
click at [1252, 587] on icon "Delete" at bounding box center [1255, 587] width 15 height 15
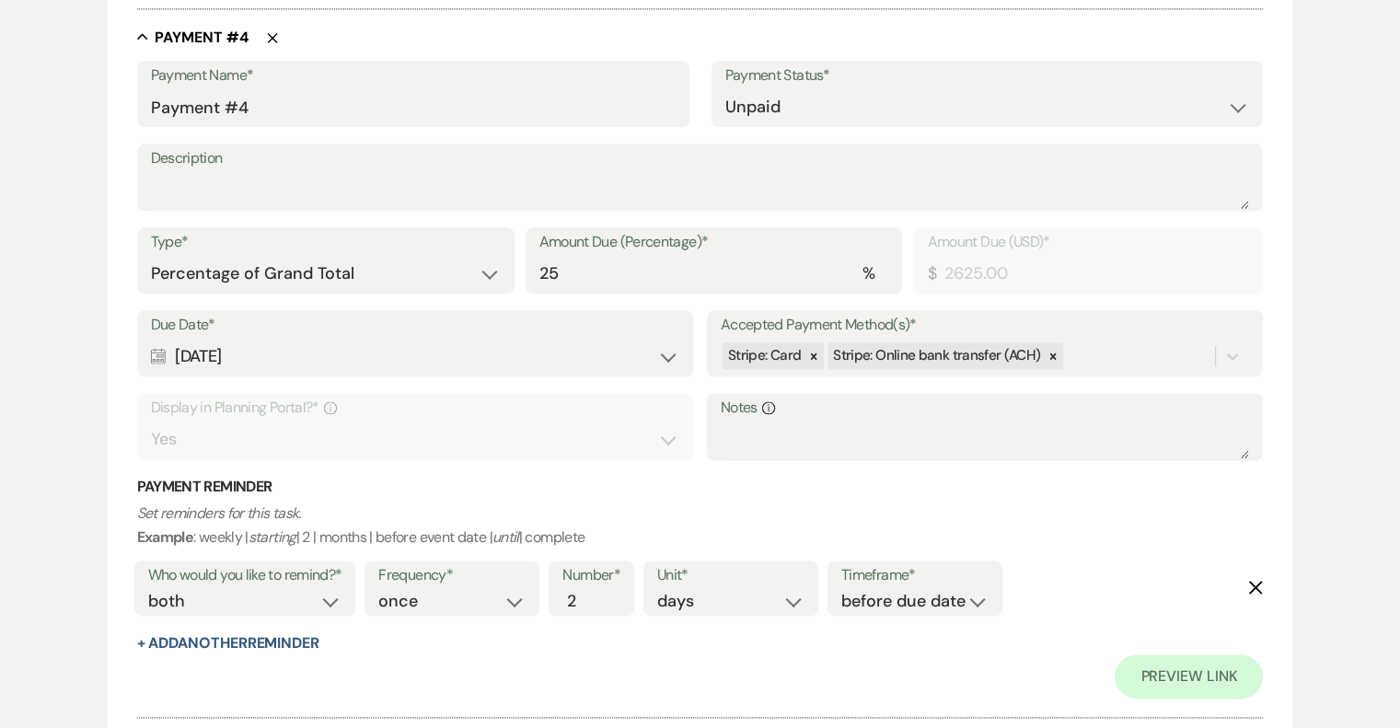
click at [1253, 586] on icon "Delete" at bounding box center [1255, 587] width 15 height 15
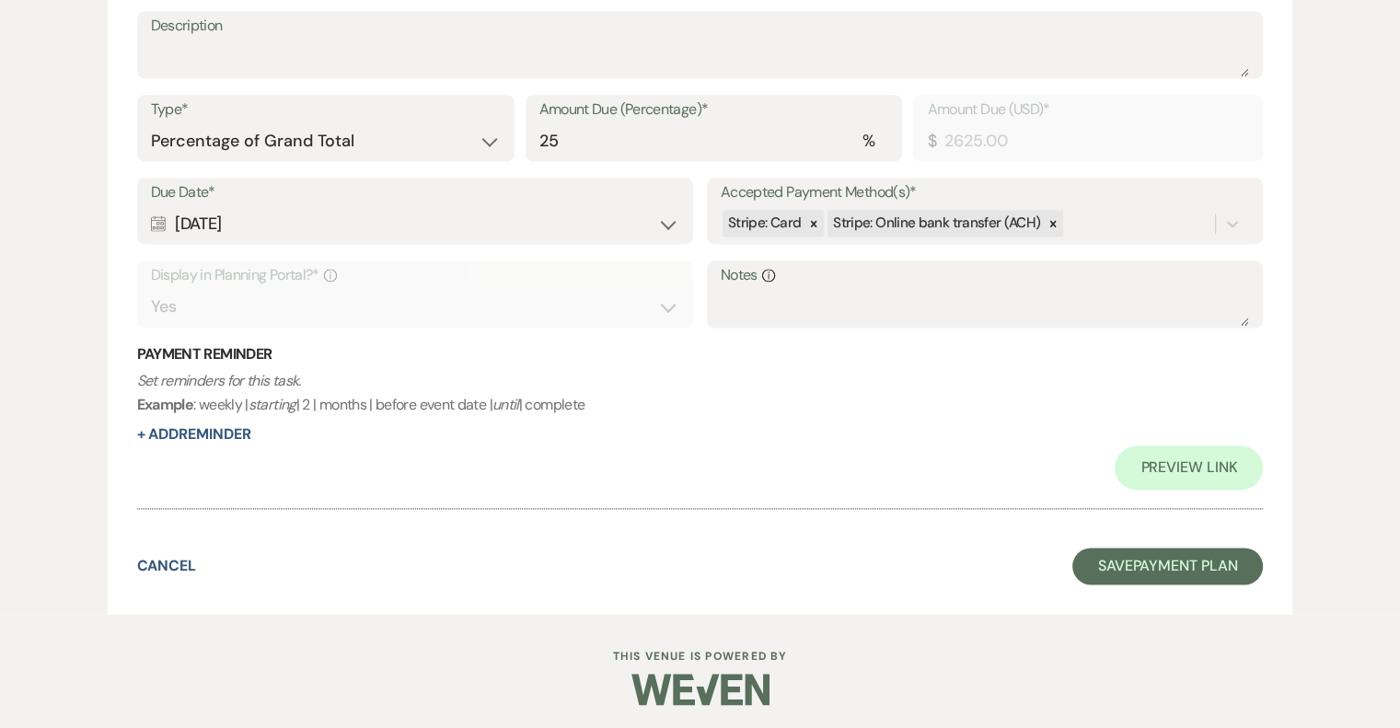
scroll to position [2527, 0]
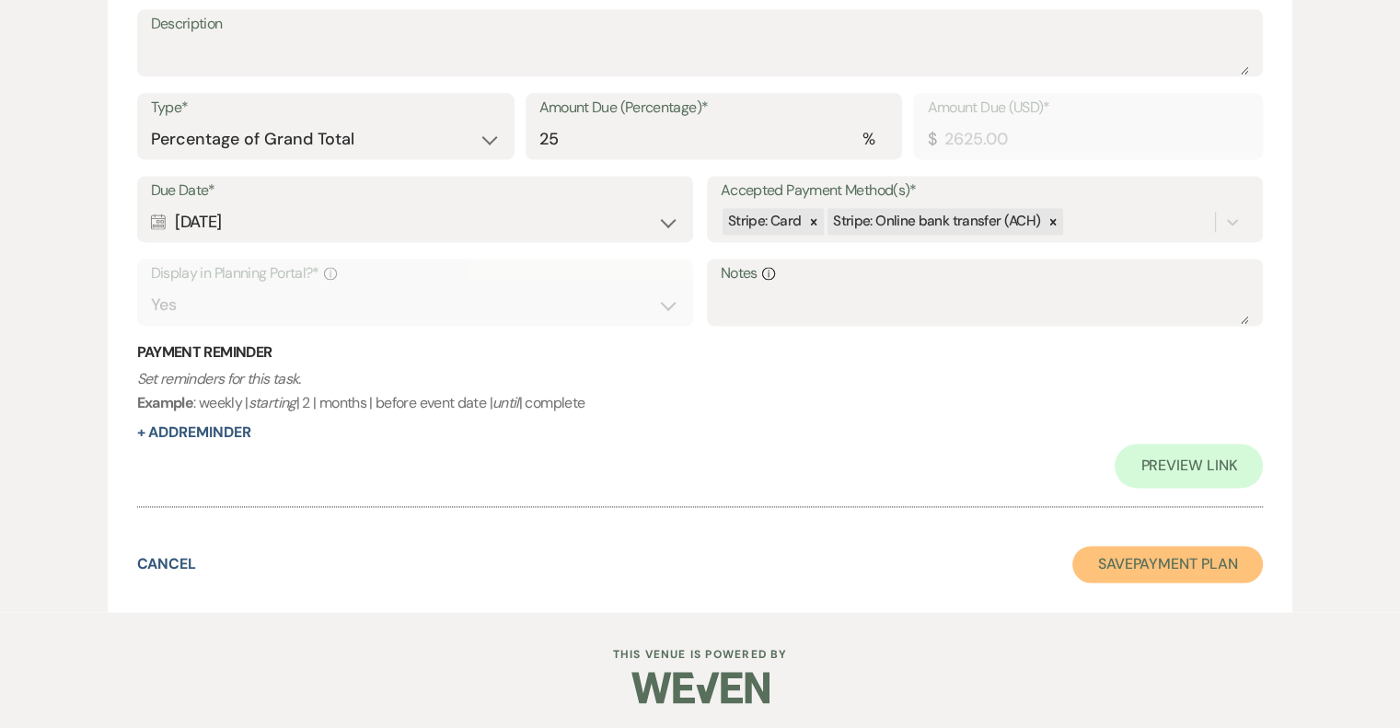
click at [1226, 562] on button "Save Payment Plan" at bounding box center [1167, 564] width 191 height 37
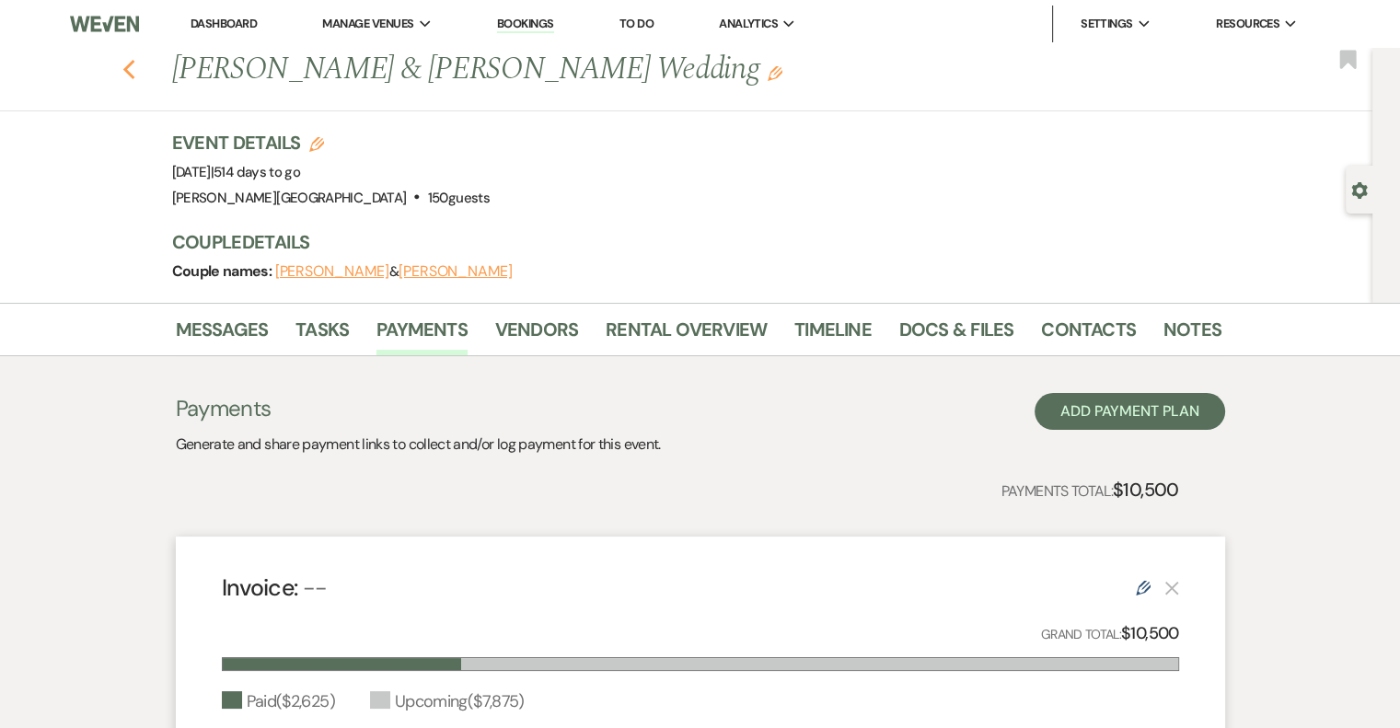
click at [136, 68] on icon "Previous" at bounding box center [129, 70] width 14 height 22
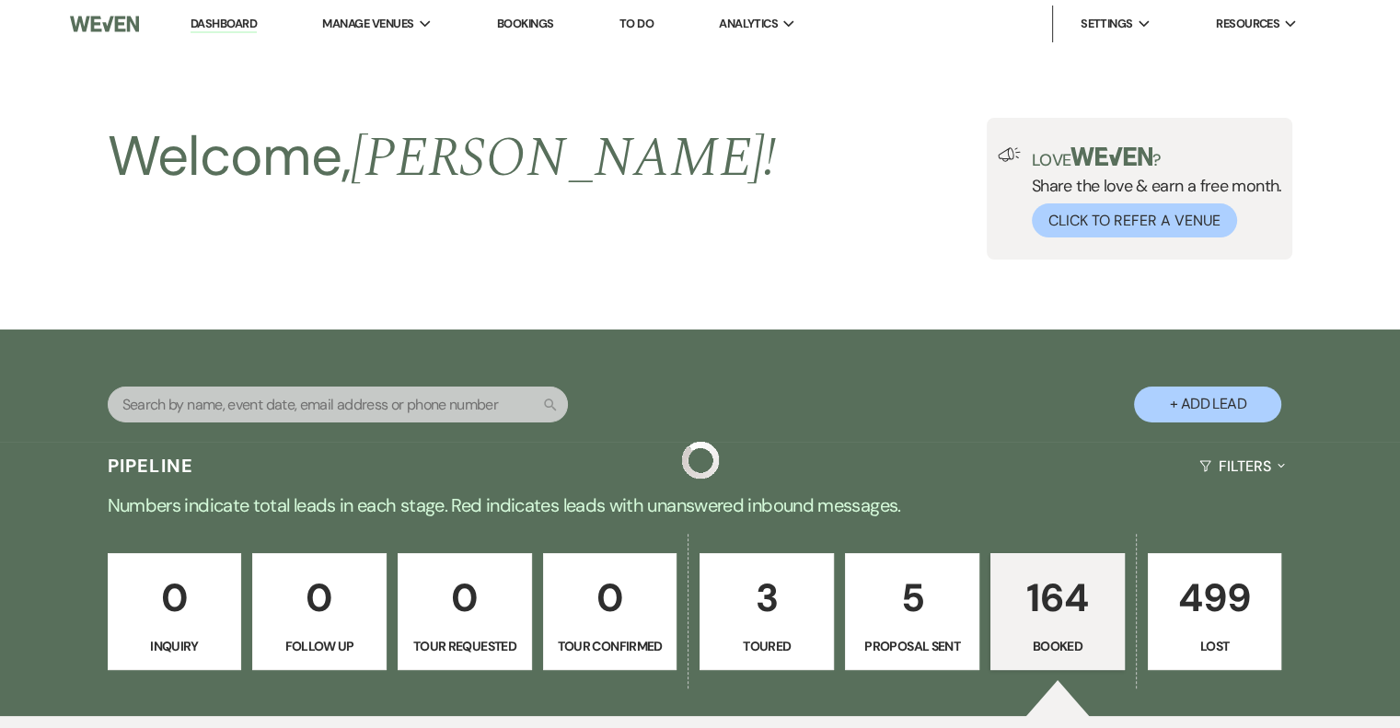
scroll to position [3773, 0]
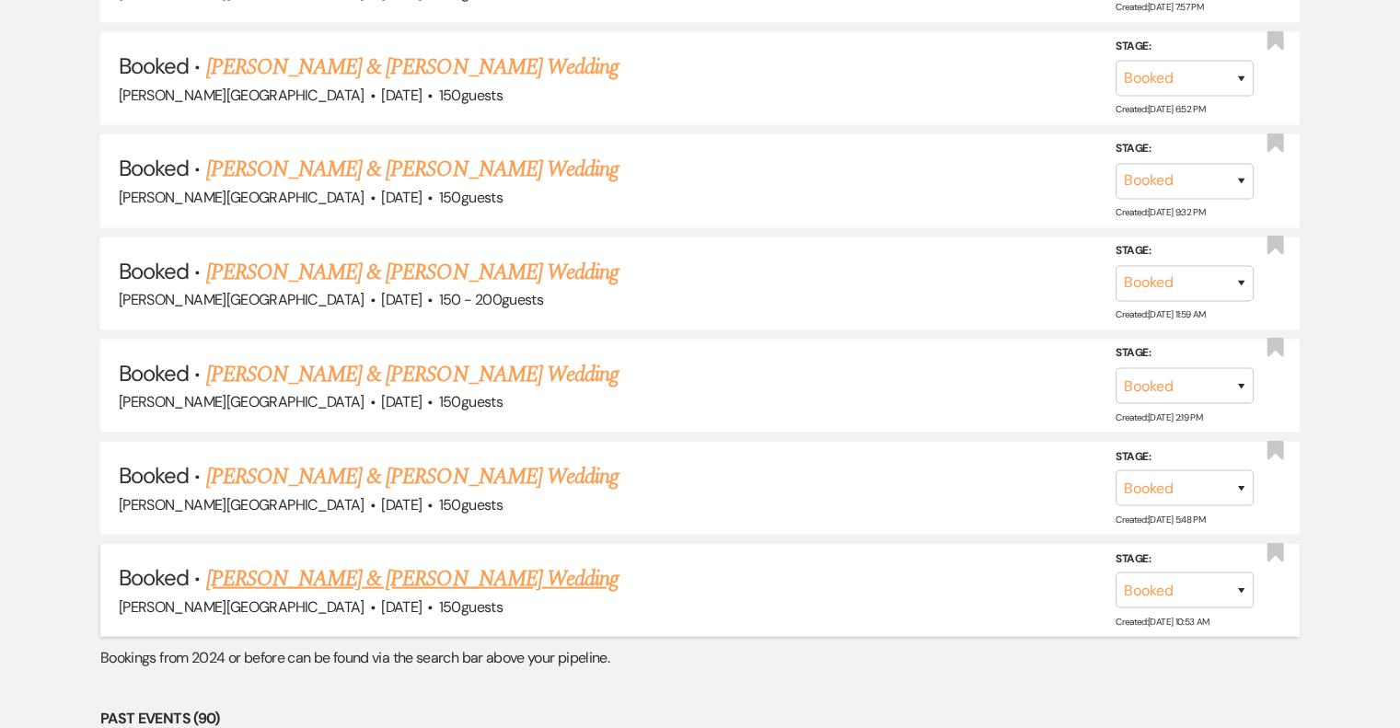
click at [359, 562] on link "[PERSON_NAME] & [PERSON_NAME] Wedding" at bounding box center [412, 578] width 412 height 33
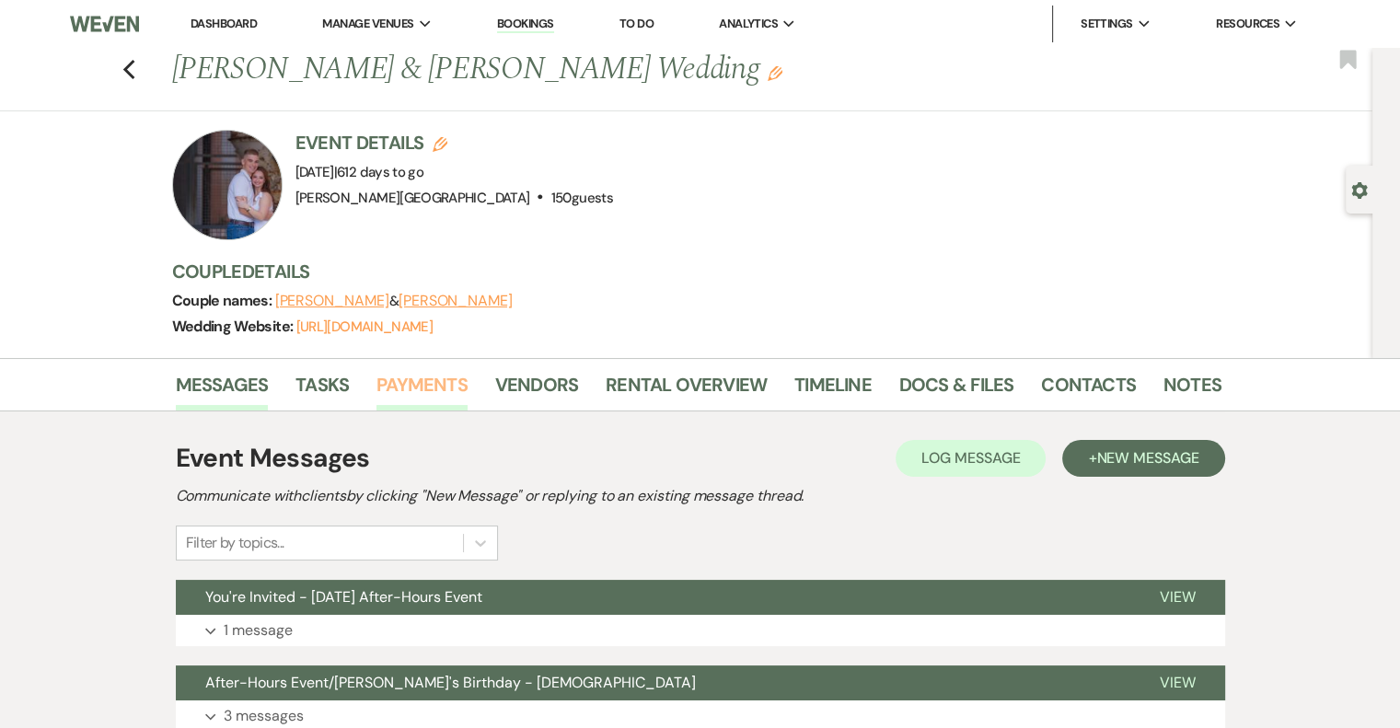
click at [423, 375] on link "Payments" at bounding box center [421, 390] width 91 height 40
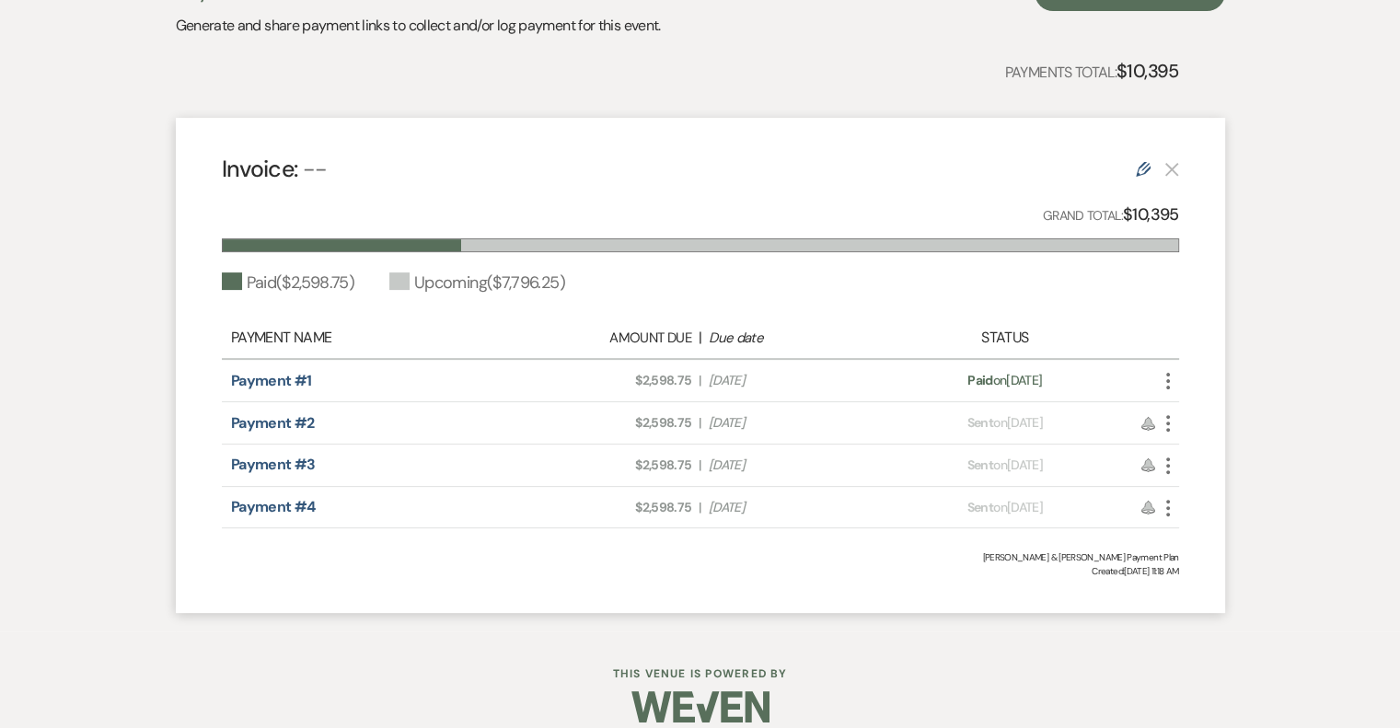
scroll to position [495, 0]
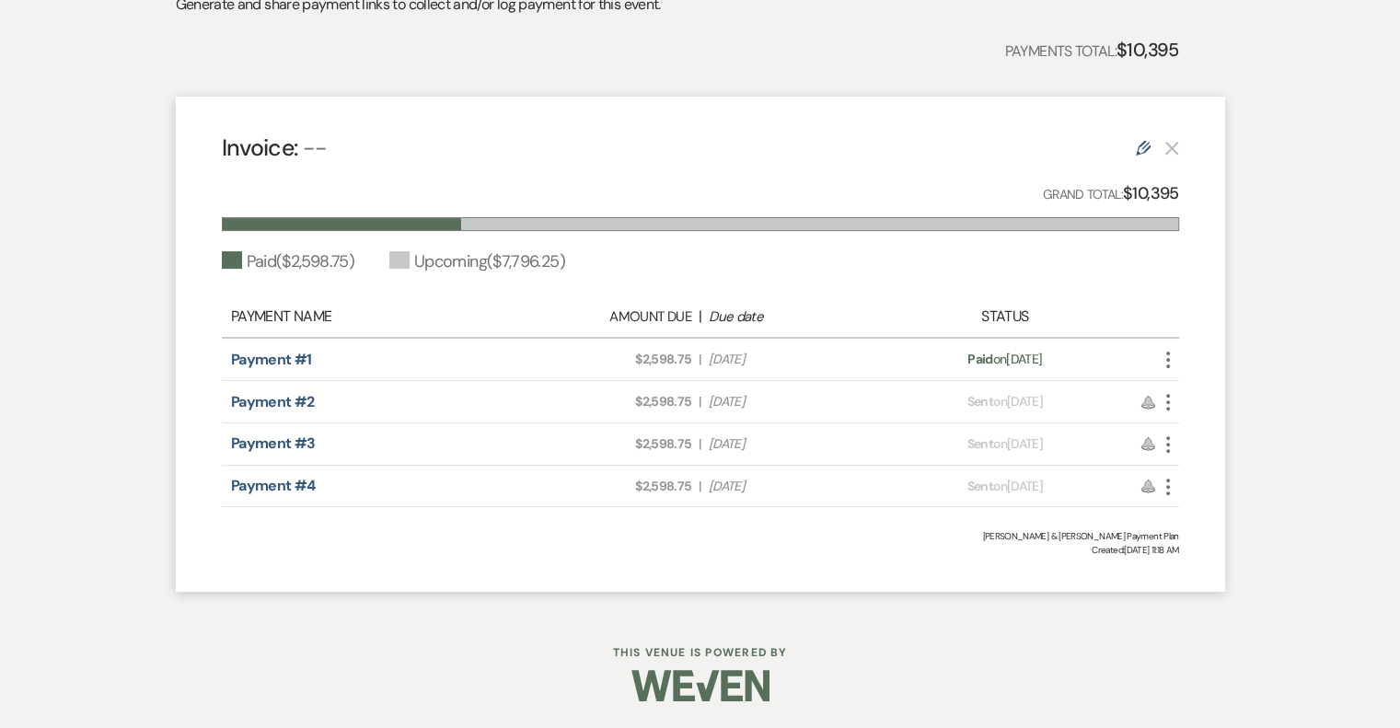
click at [1172, 399] on icon "More" at bounding box center [1168, 402] width 22 height 22
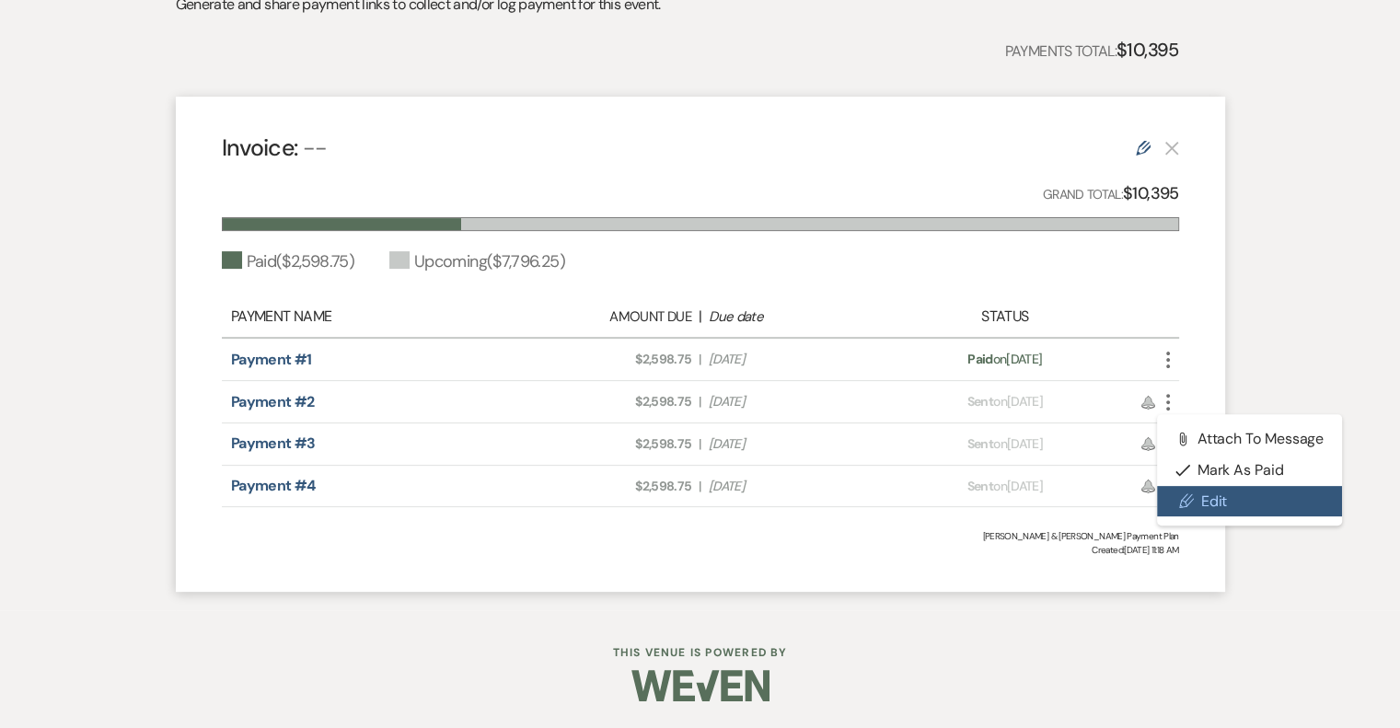
click at [1206, 491] on link "Pencil Edit" at bounding box center [1250, 501] width 186 height 31
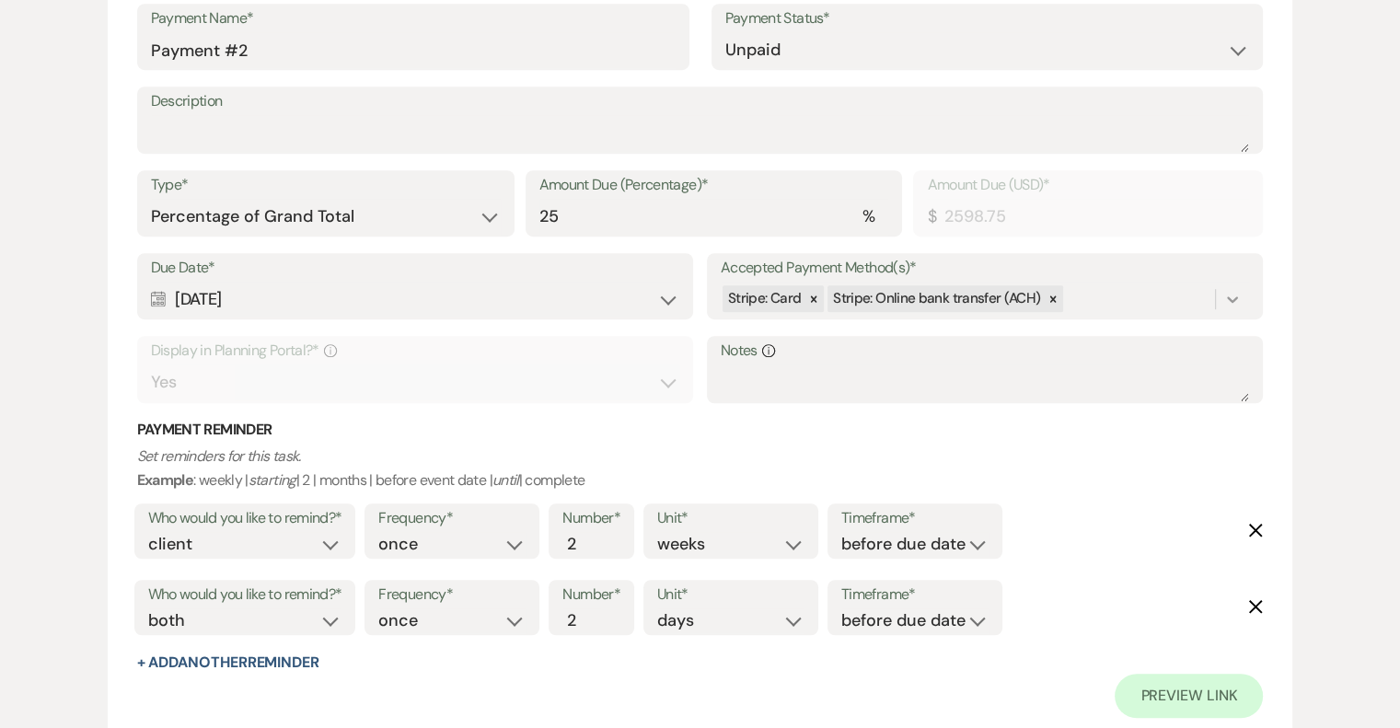
scroll to position [1288, 0]
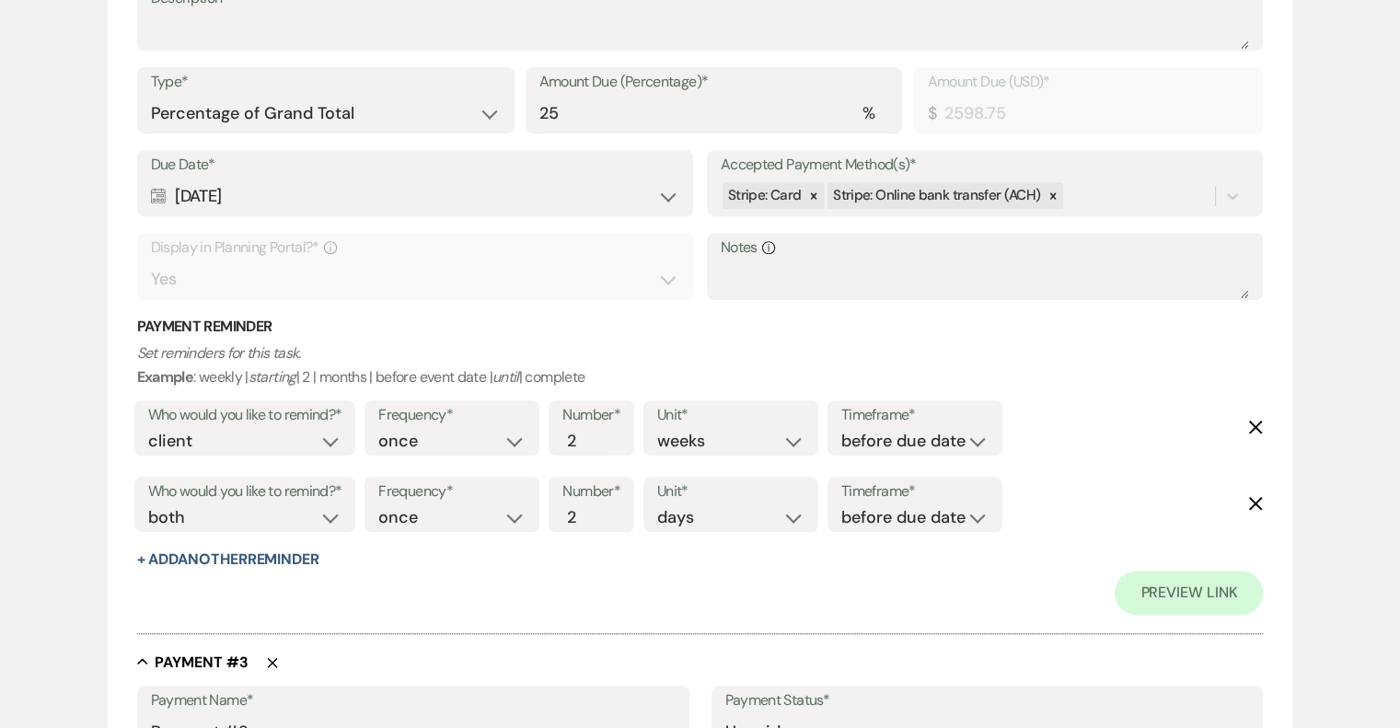
click at [1255, 427] on use "button" at bounding box center [1256, 428] width 14 height 14
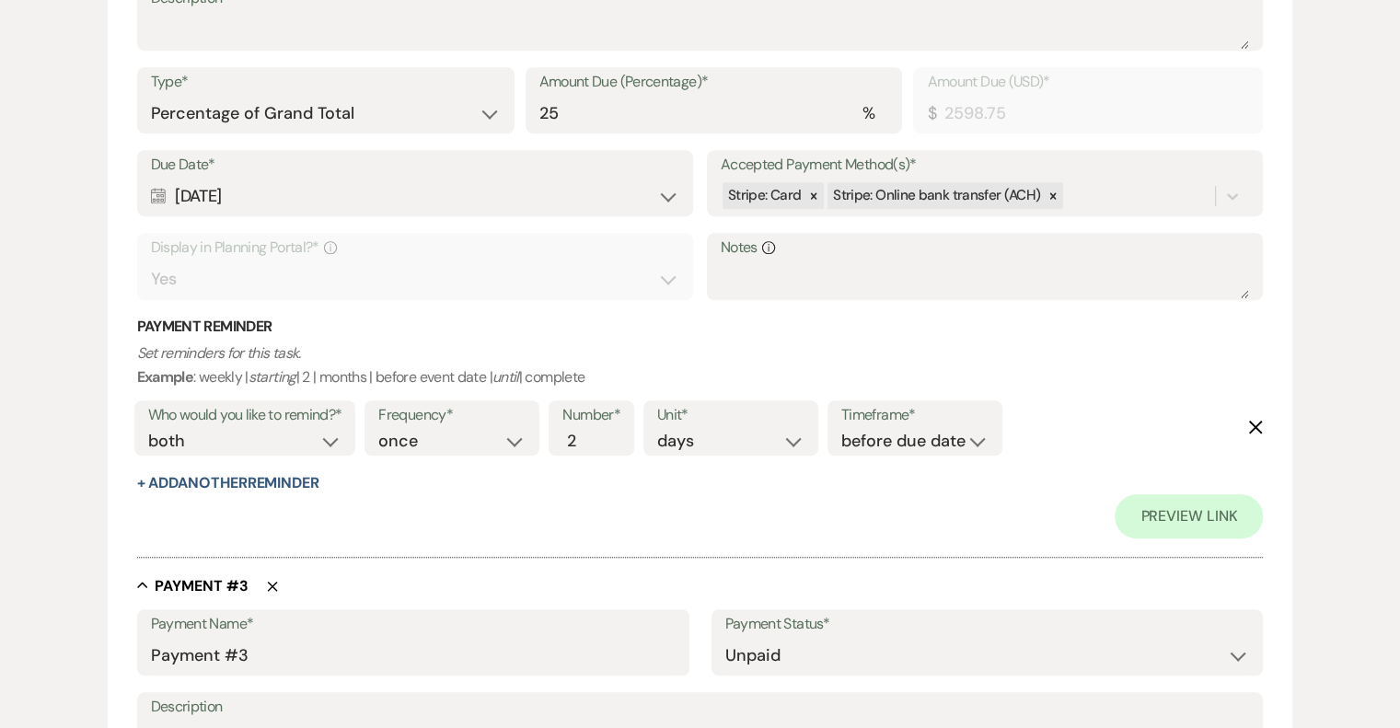
click at [1255, 427] on use "button" at bounding box center [1256, 428] width 14 height 14
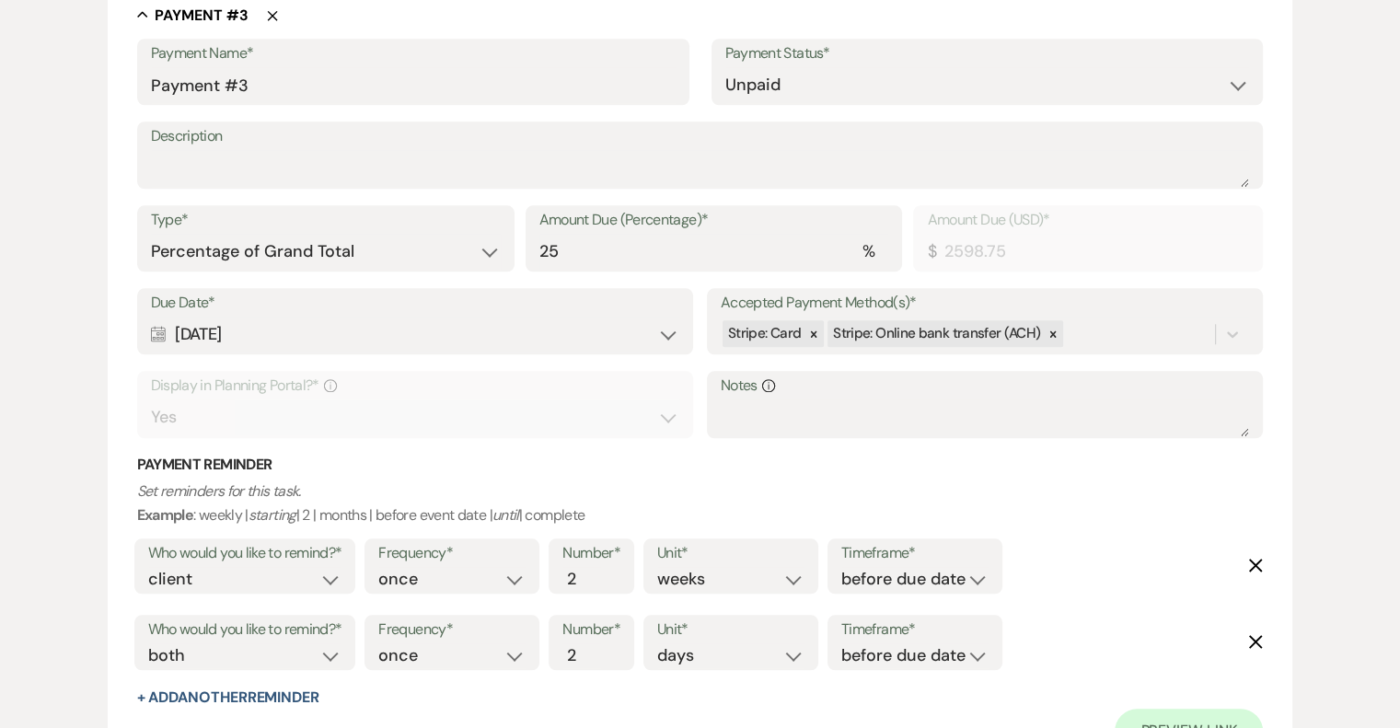
scroll to position [1841, 0]
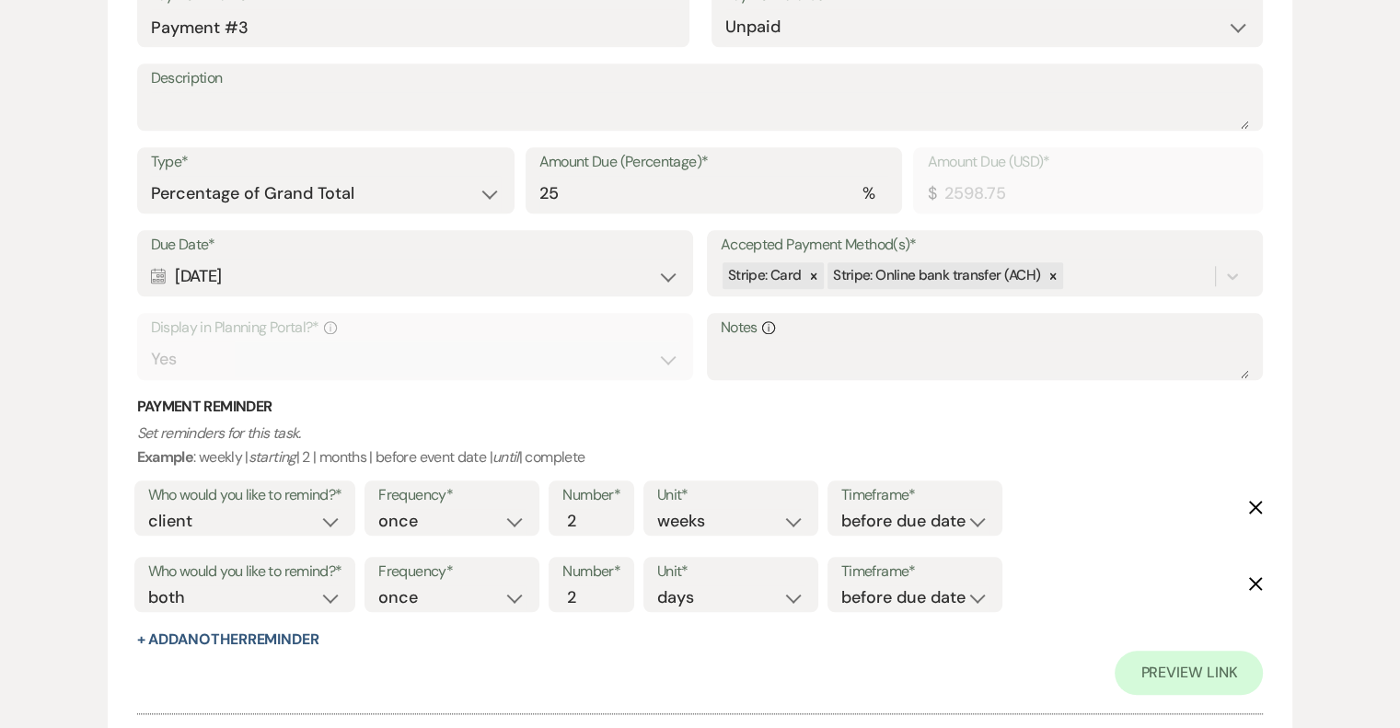
click at [1257, 500] on icon "Delete" at bounding box center [1255, 507] width 15 height 15
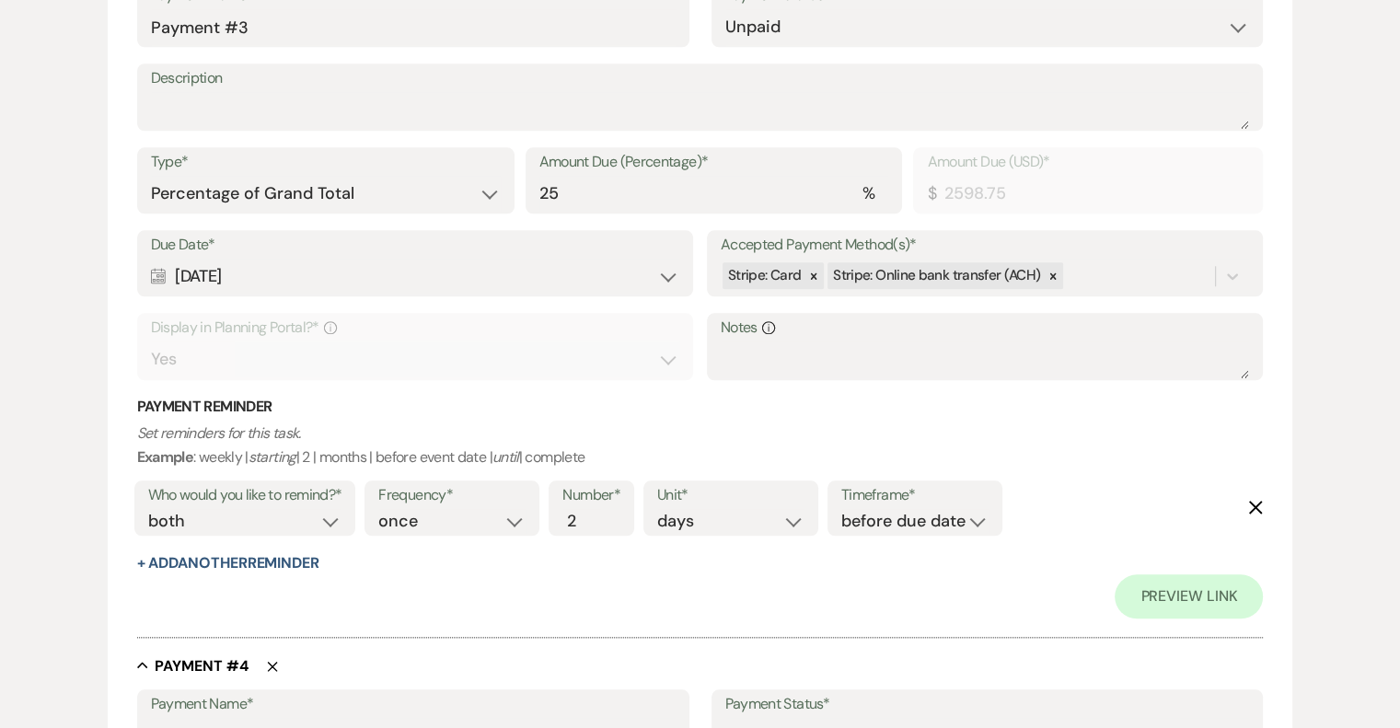
click at [1257, 500] on icon "Delete" at bounding box center [1255, 507] width 15 height 15
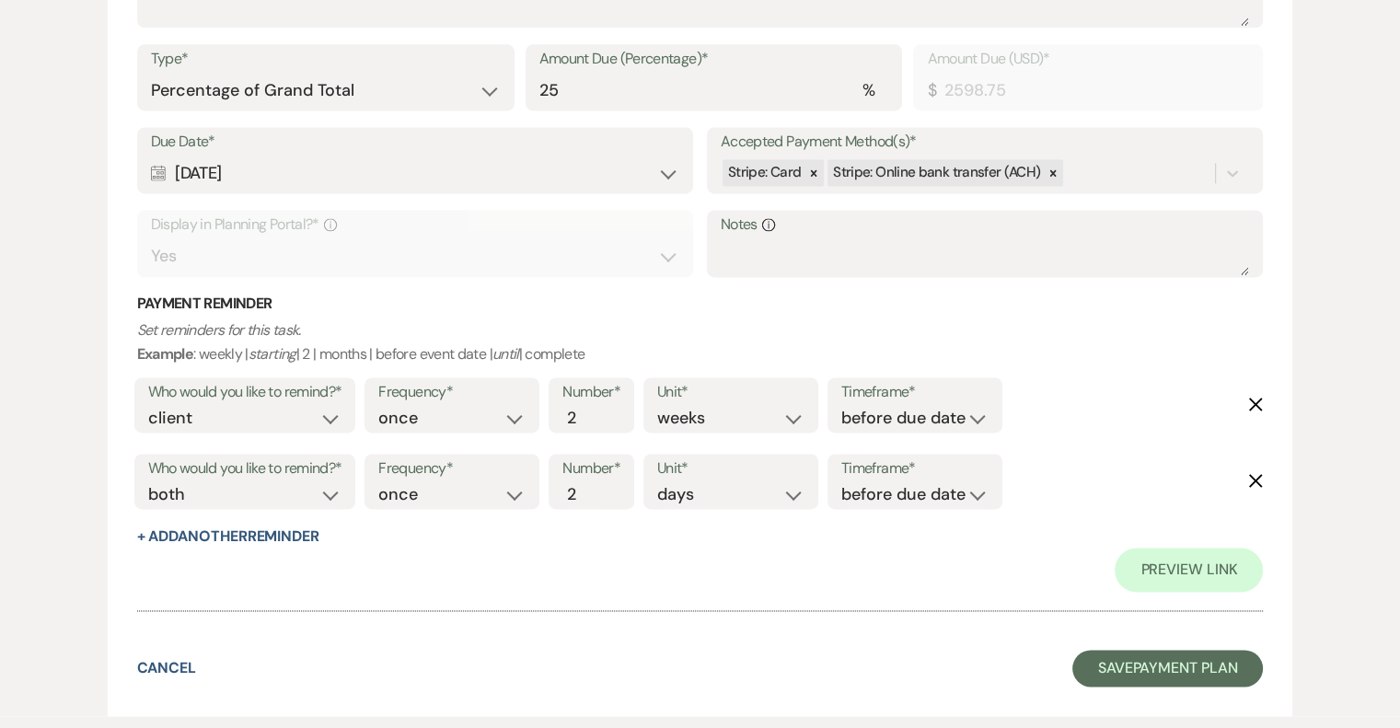
scroll to position [2577, 0]
click at [1257, 397] on icon "Delete" at bounding box center [1255, 403] width 15 height 15
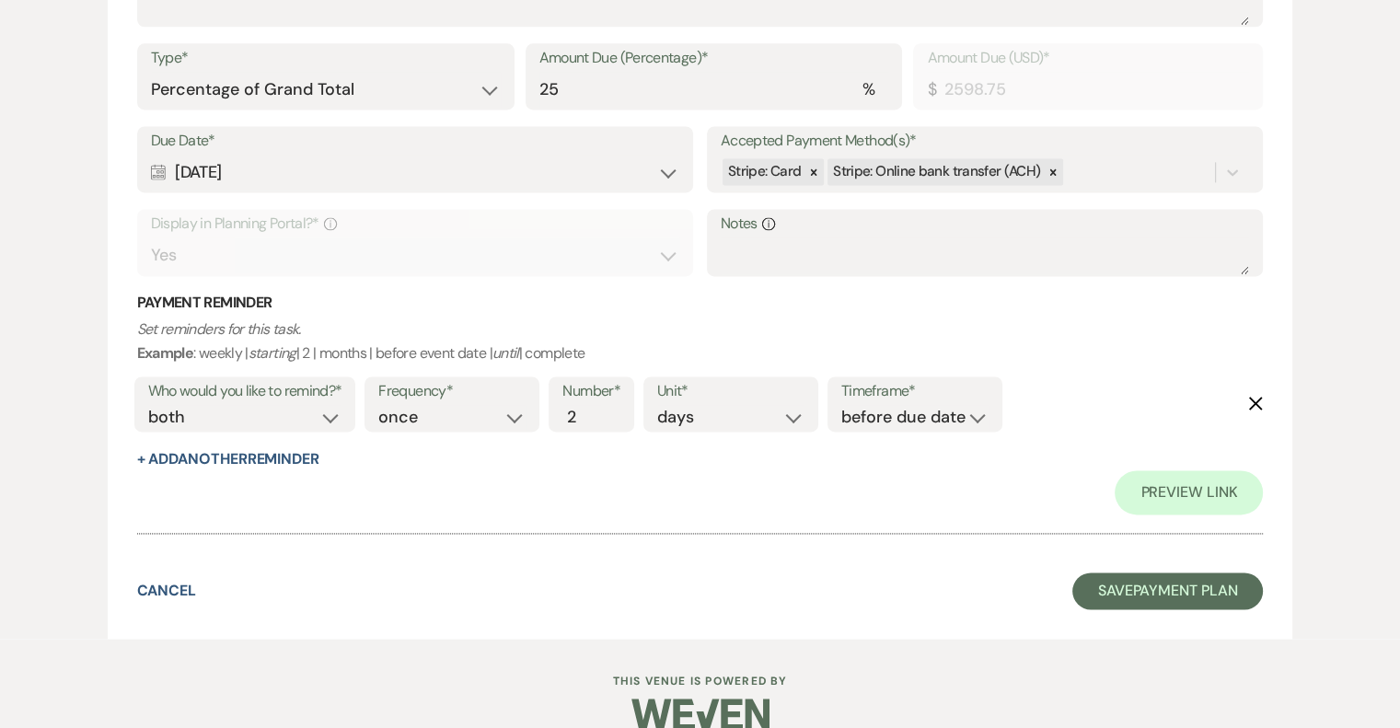
click at [1257, 397] on icon "Delete" at bounding box center [1255, 403] width 15 height 15
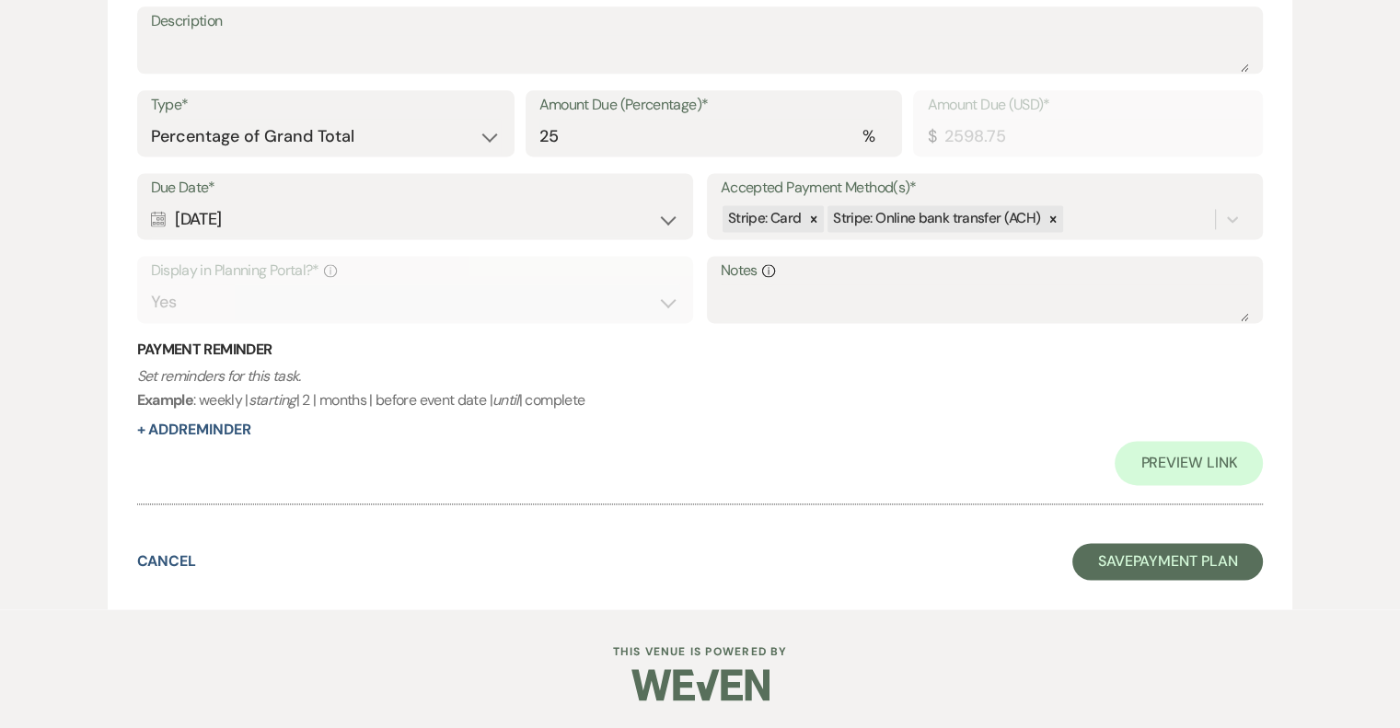
scroll to position [2527, 0]
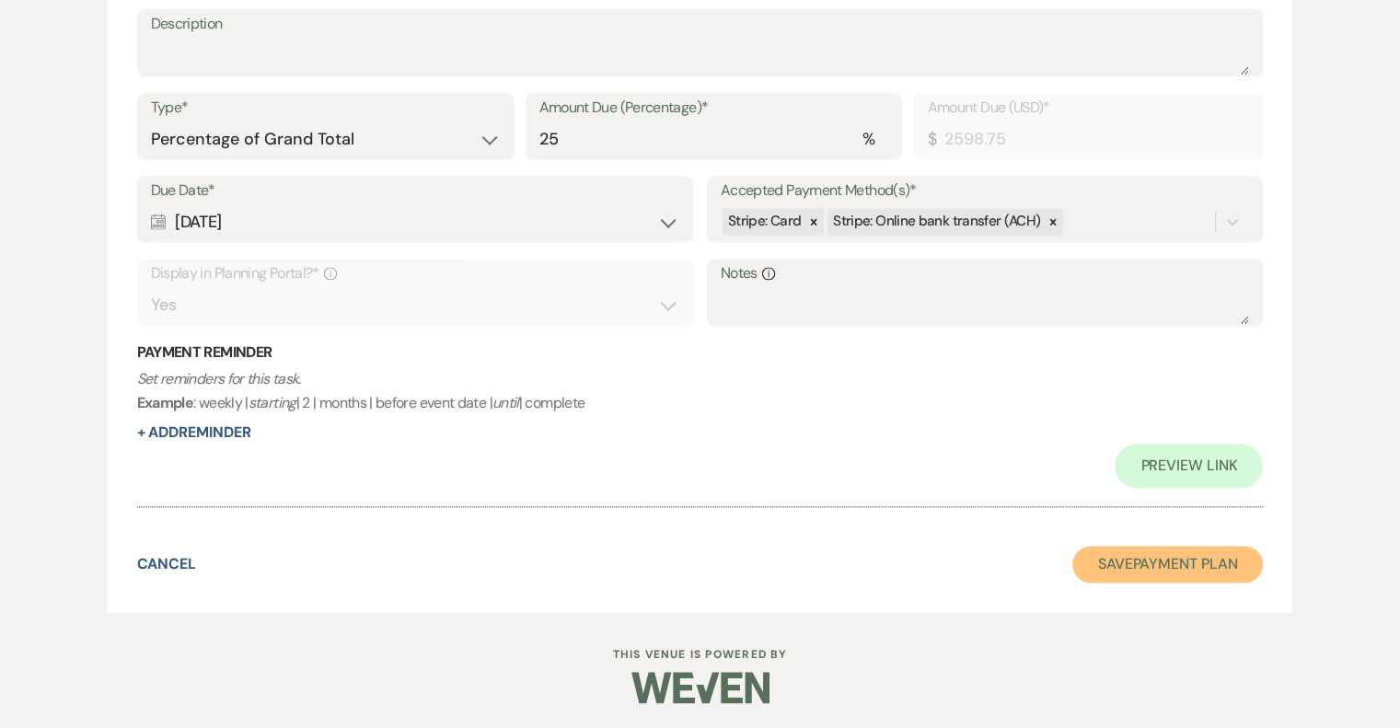
click at [1196, 550] on button "Save Payment Plan" at bounding box center [1167, 564] width 191 height 37
